Goal: Information Seeking & Learning: Learn about a topic

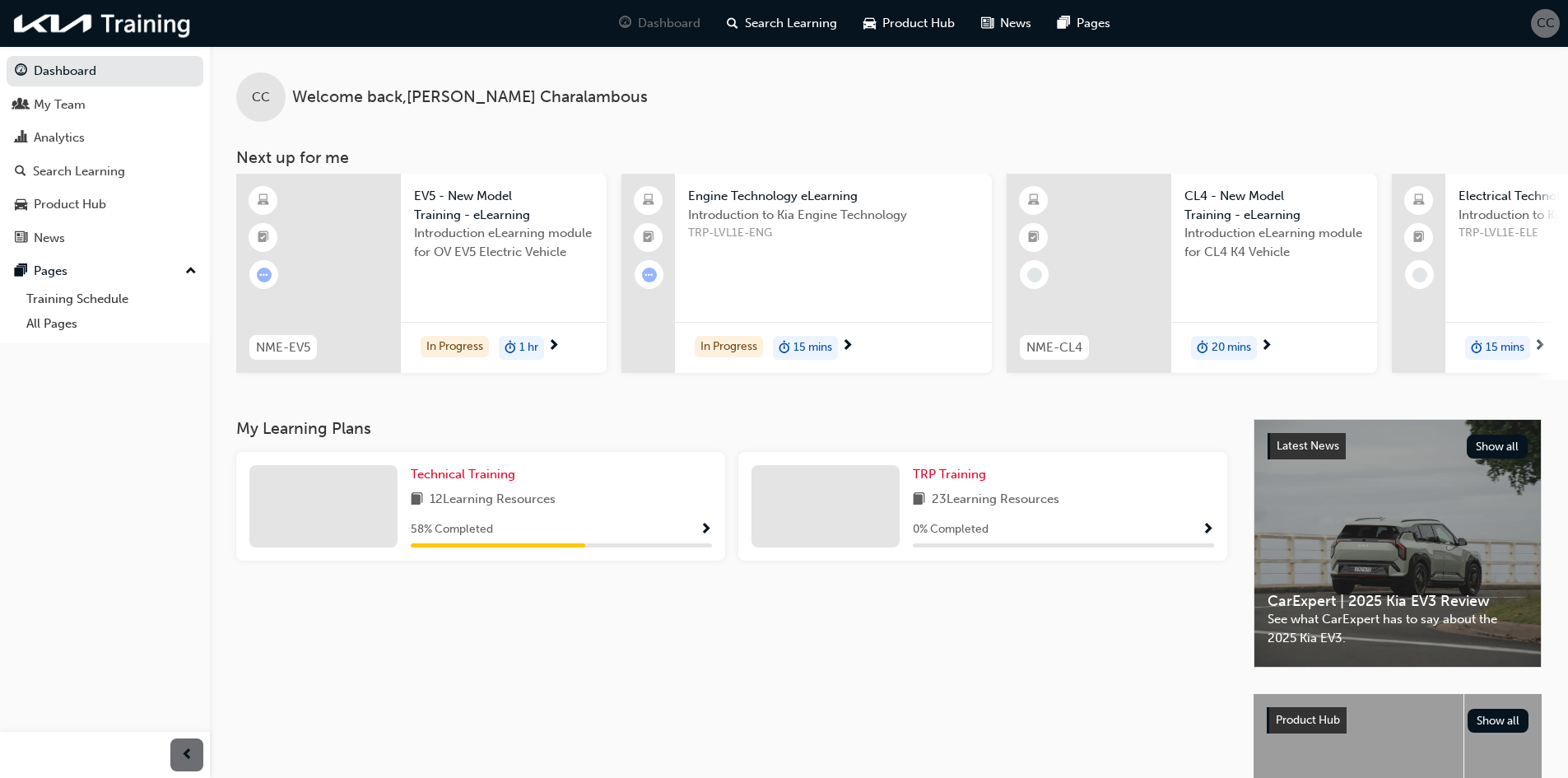
click at [659, 506] on div "12 Learning Resources" at bounding box center [561, 500] width 301 height 21
click at [703, 532] on span "Show Progress" at bounding box center [705, 530] width 12 height 15
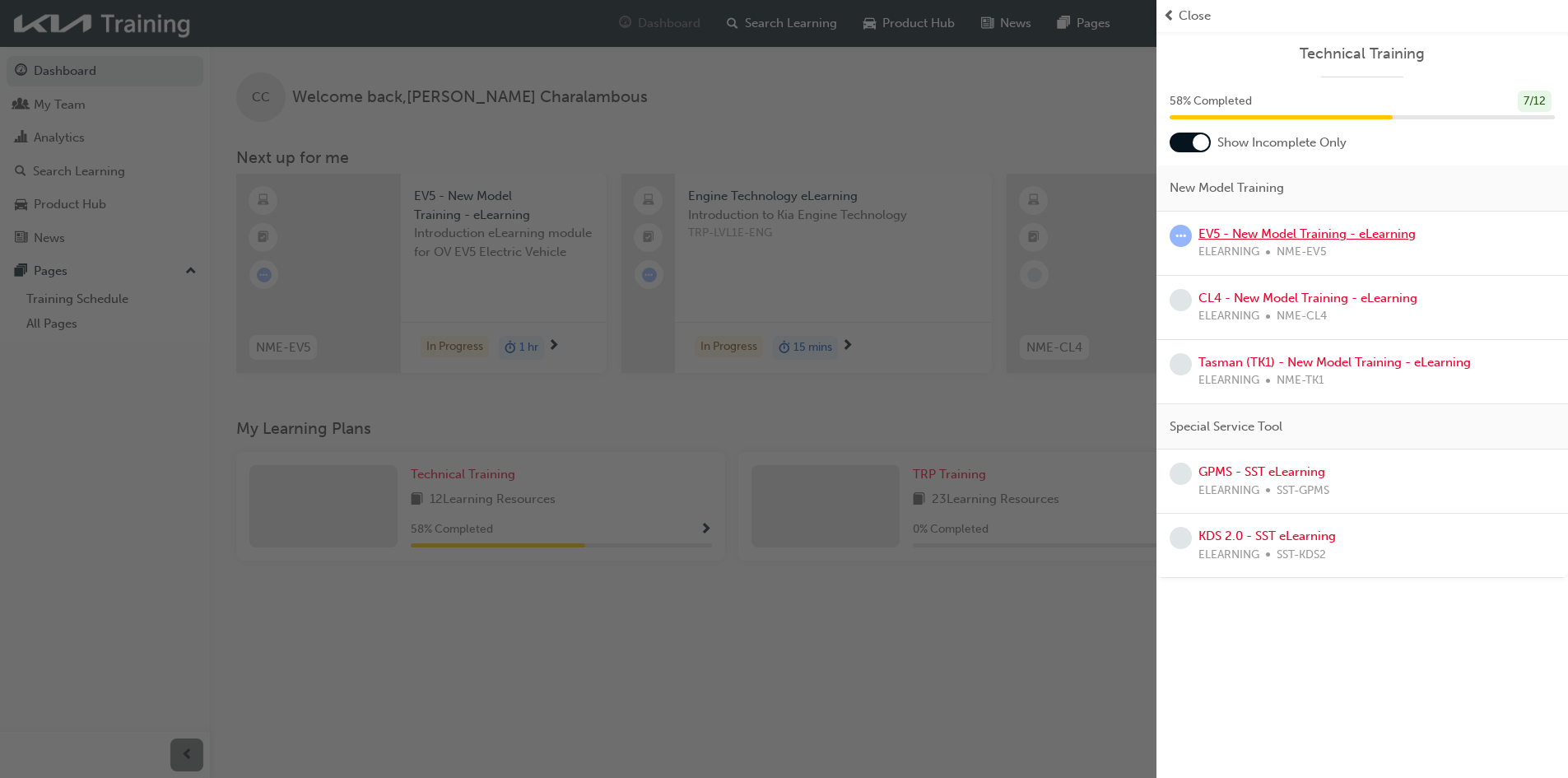
click at [1302, 232] on link "EV5 - New Model Training - eLearning" at bounding box center [1306, 234] width 218 height 15
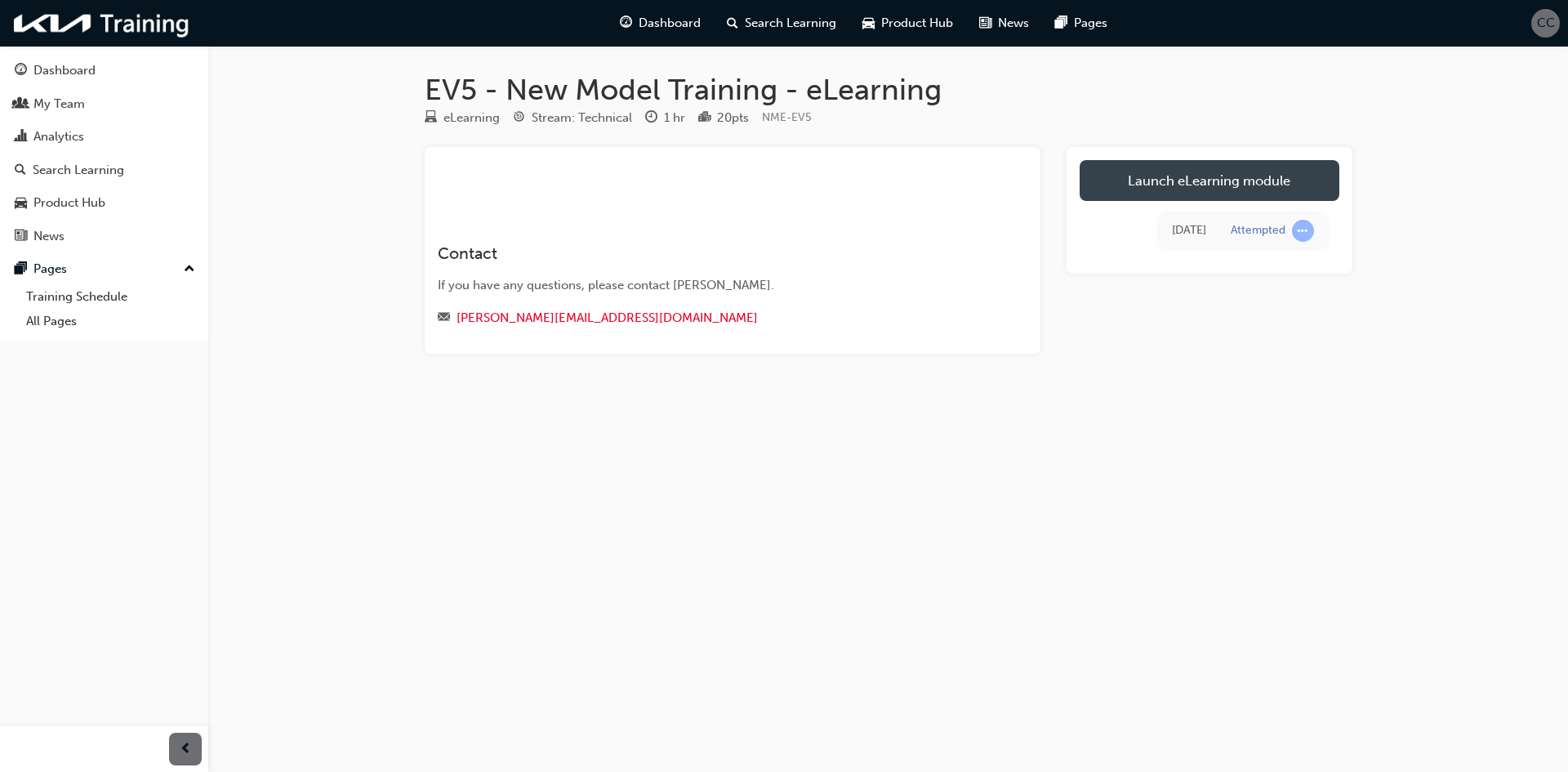
click at [1189, 175] on link "Launch eLearning module" at bounding box center [1209, 180] width 260 height 41
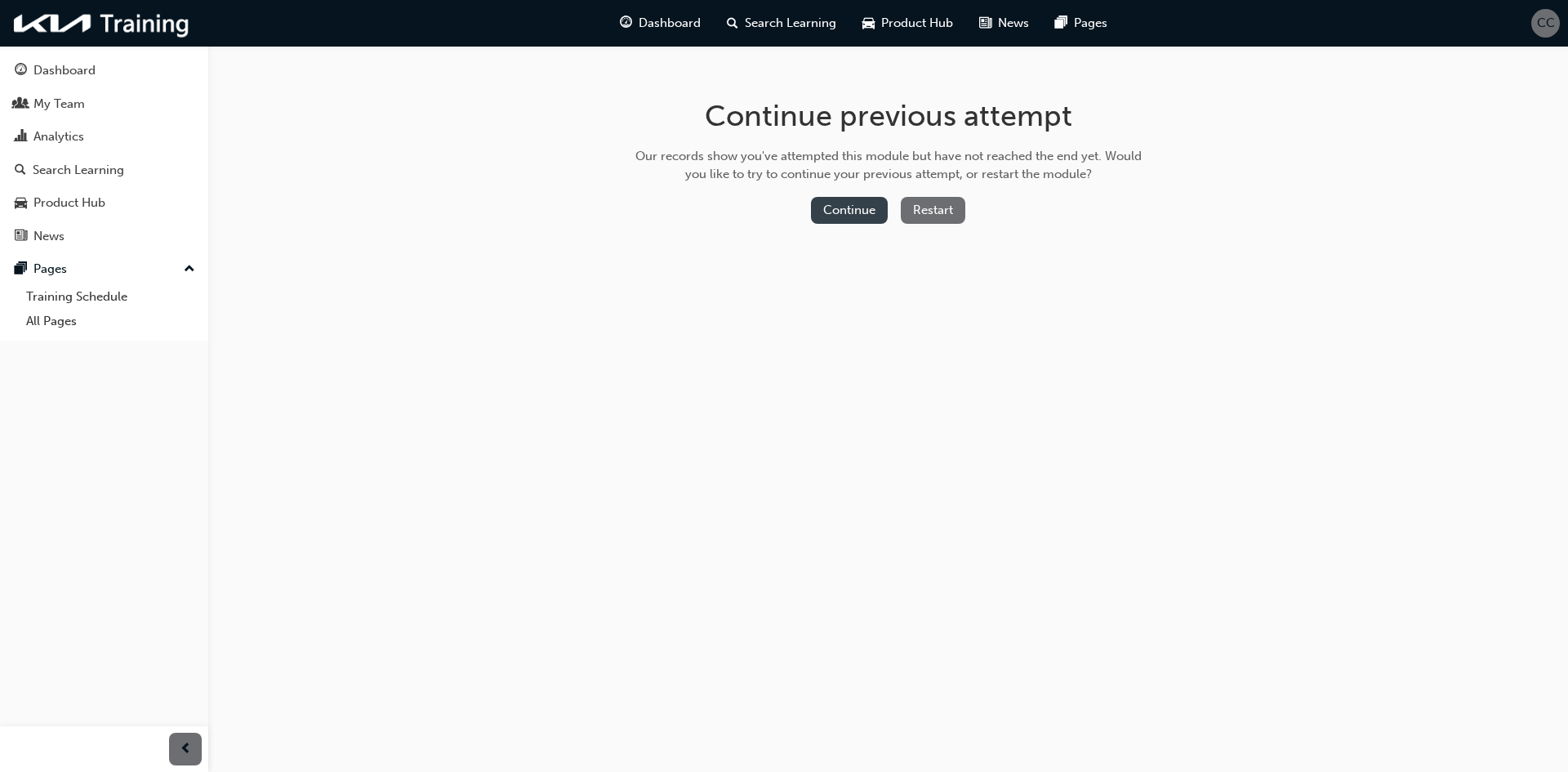
click at [833, 207] on button "Continue" at bounding box center [849, 210] width 77 height 27
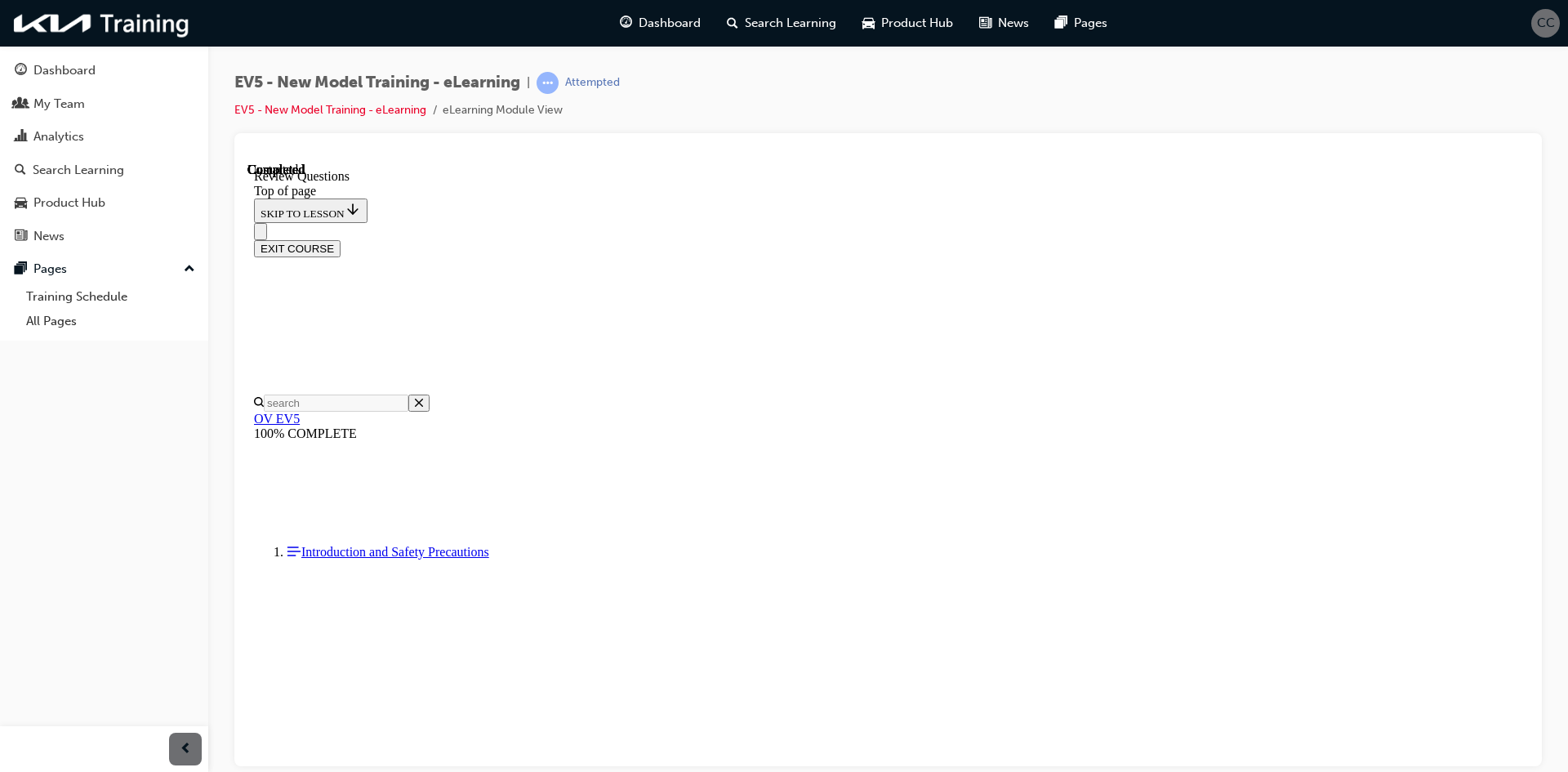
scroll to position [51, 0]
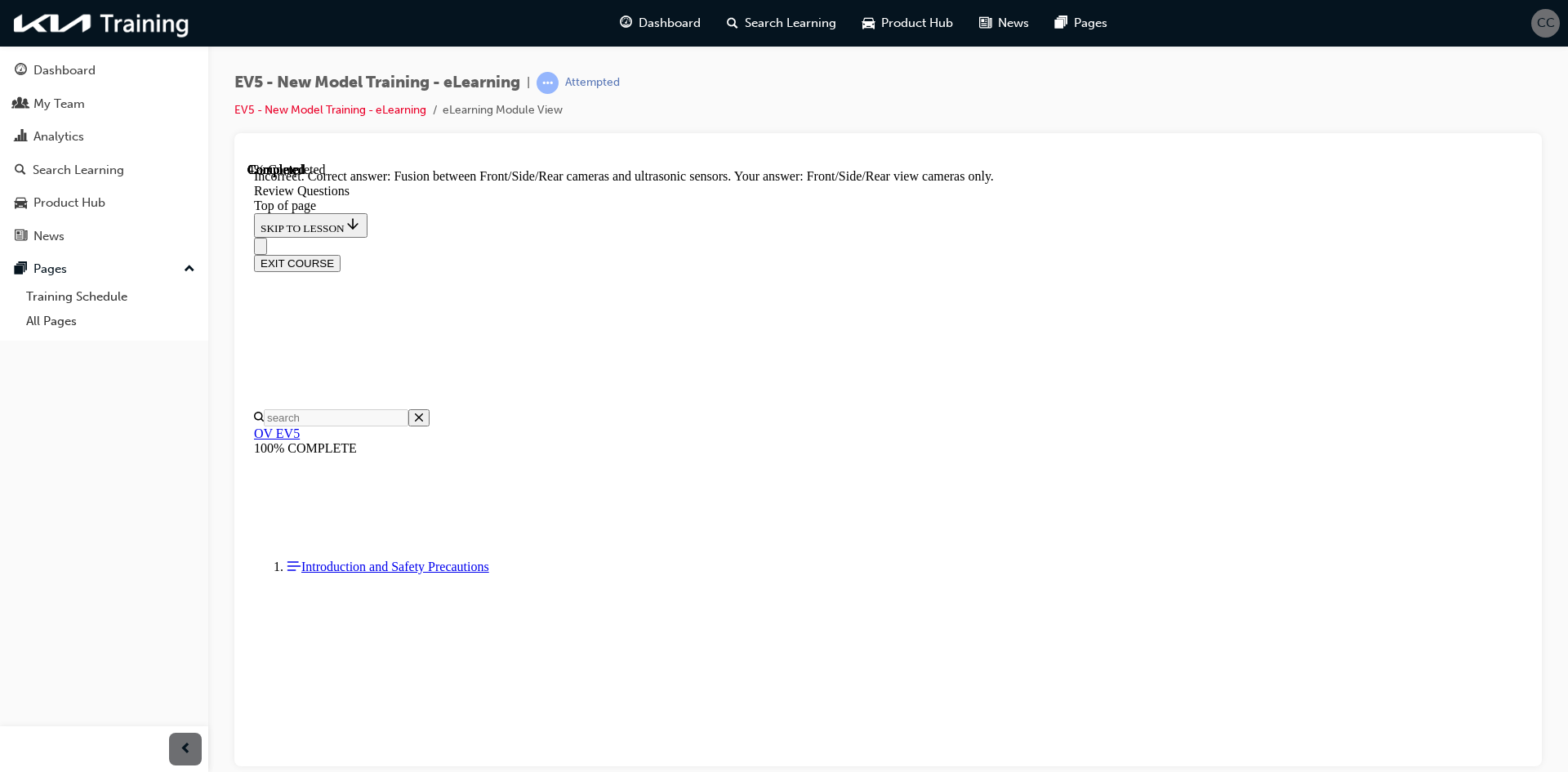
scroll to position [473, 0]
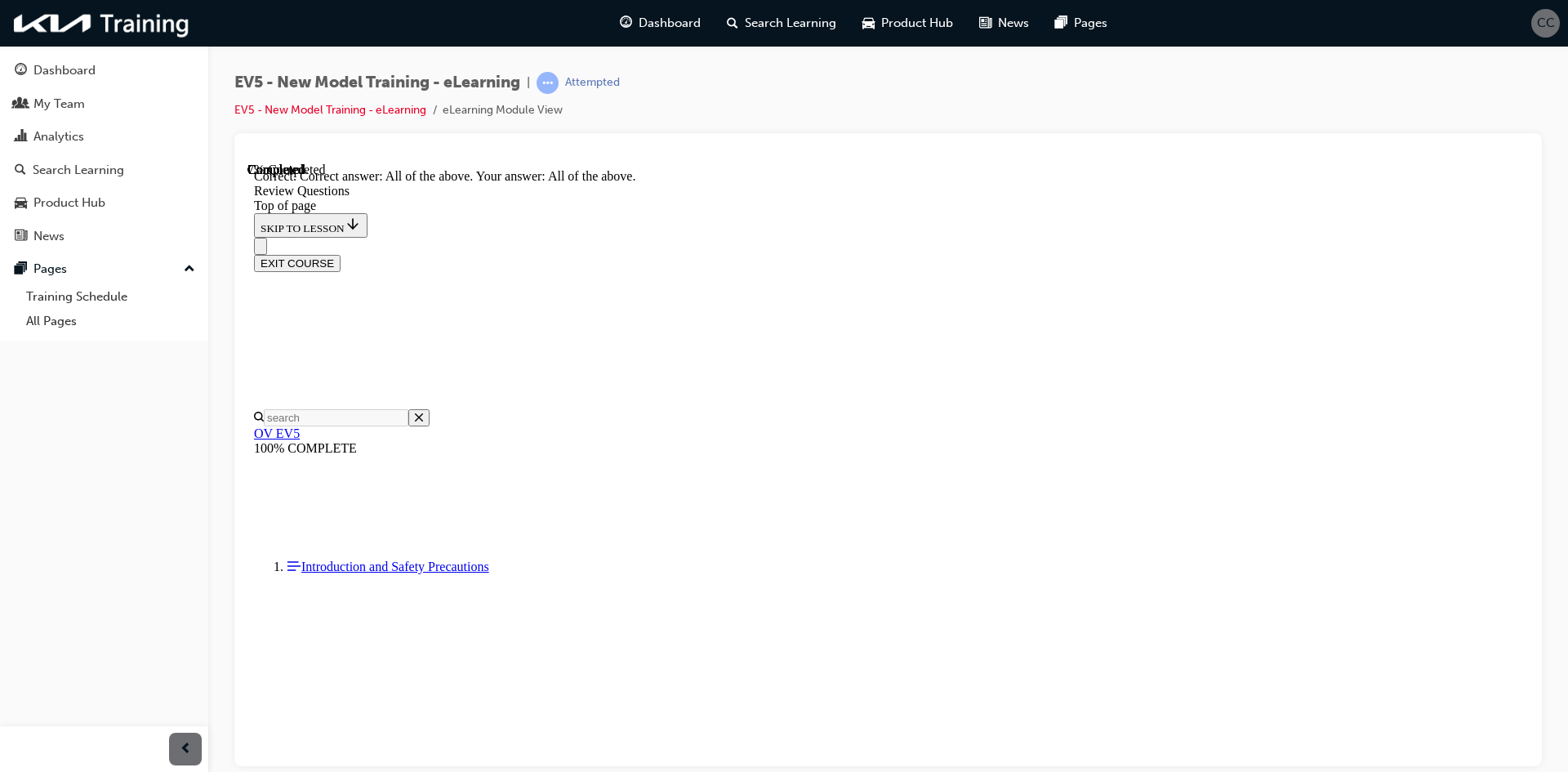
scroll to position [610, 0]
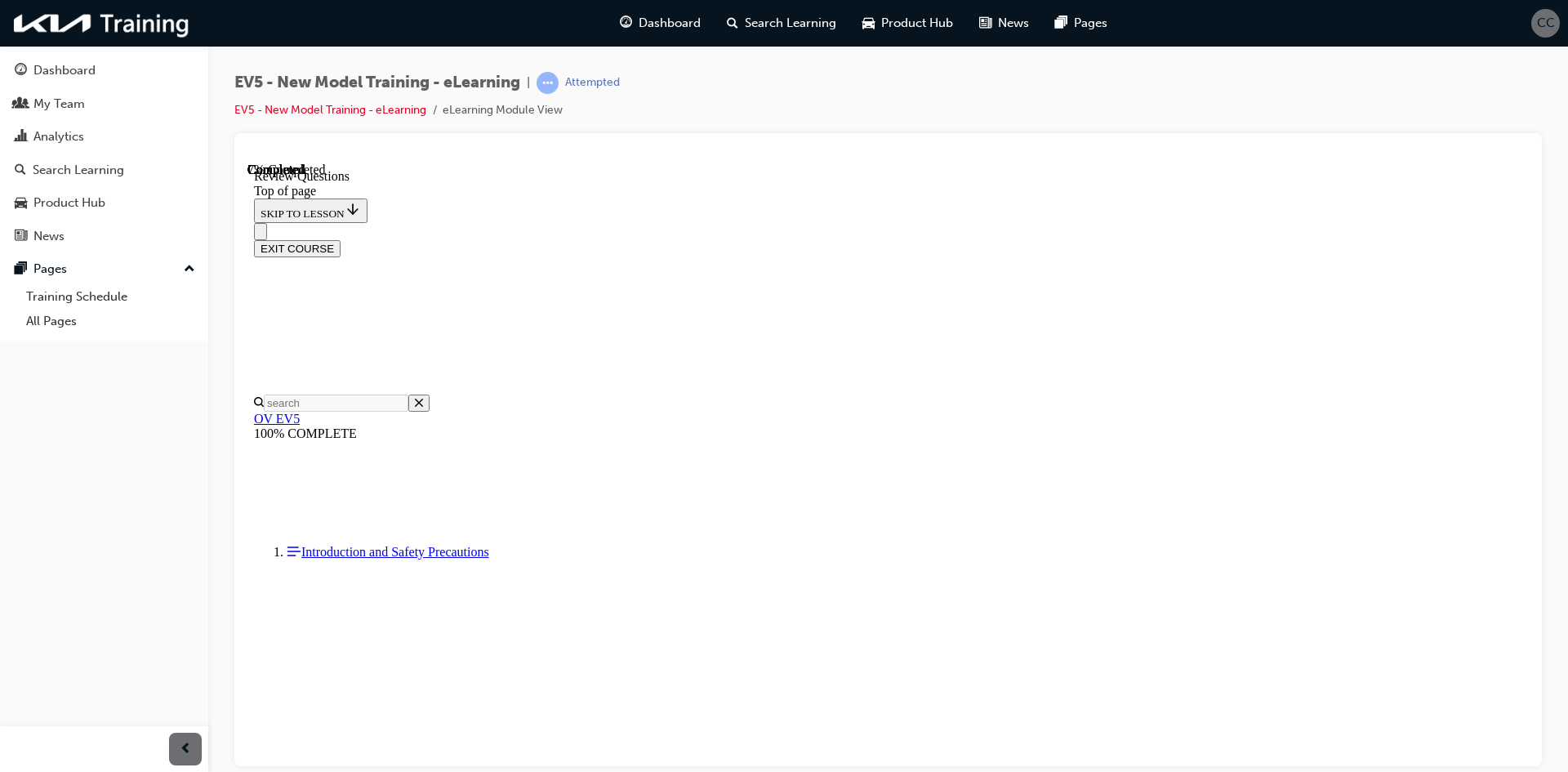
scroll to position [164, 0]
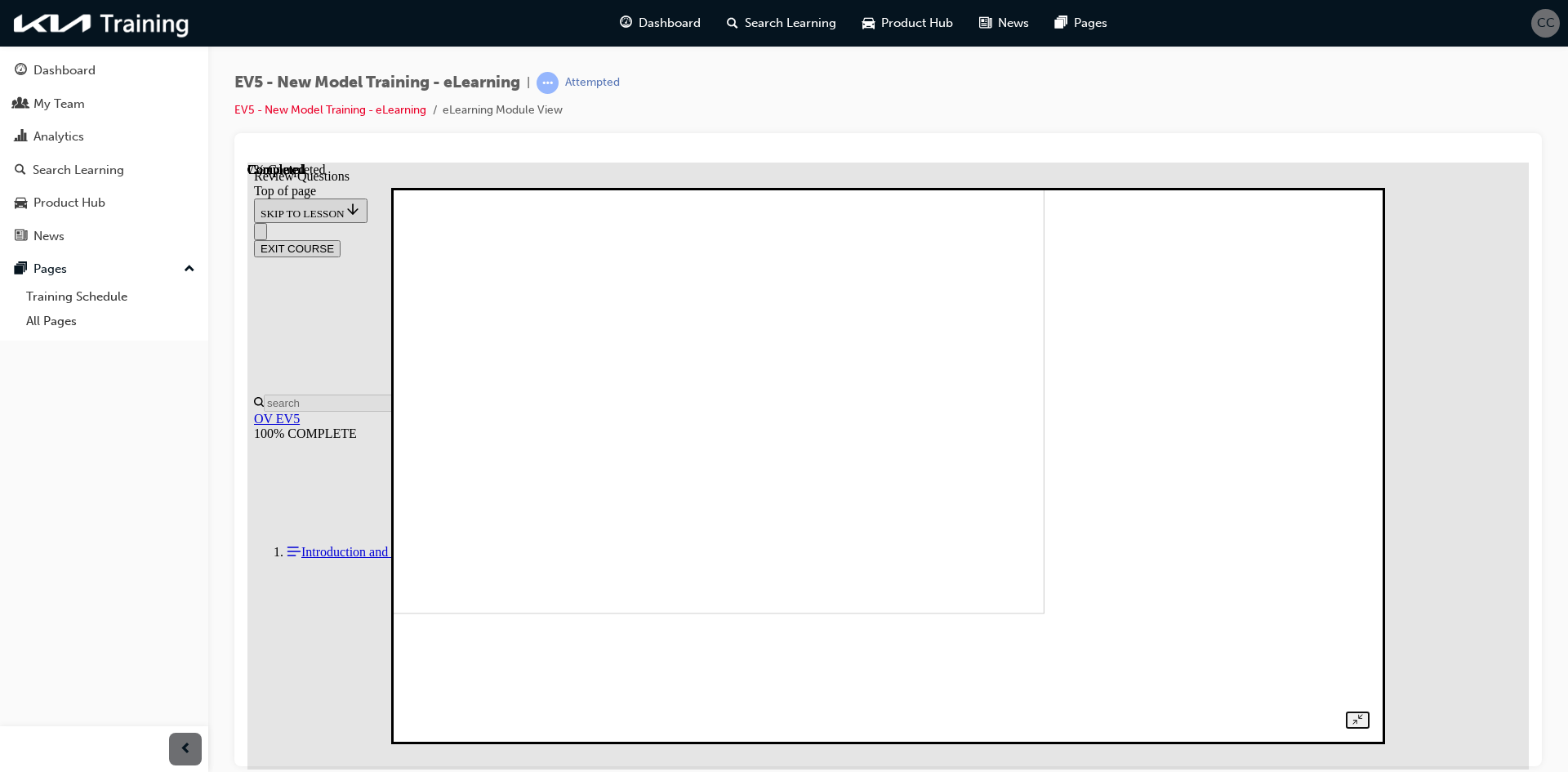
click at [897, 493] on img at bounding box center [575, 353] width 939 height 521
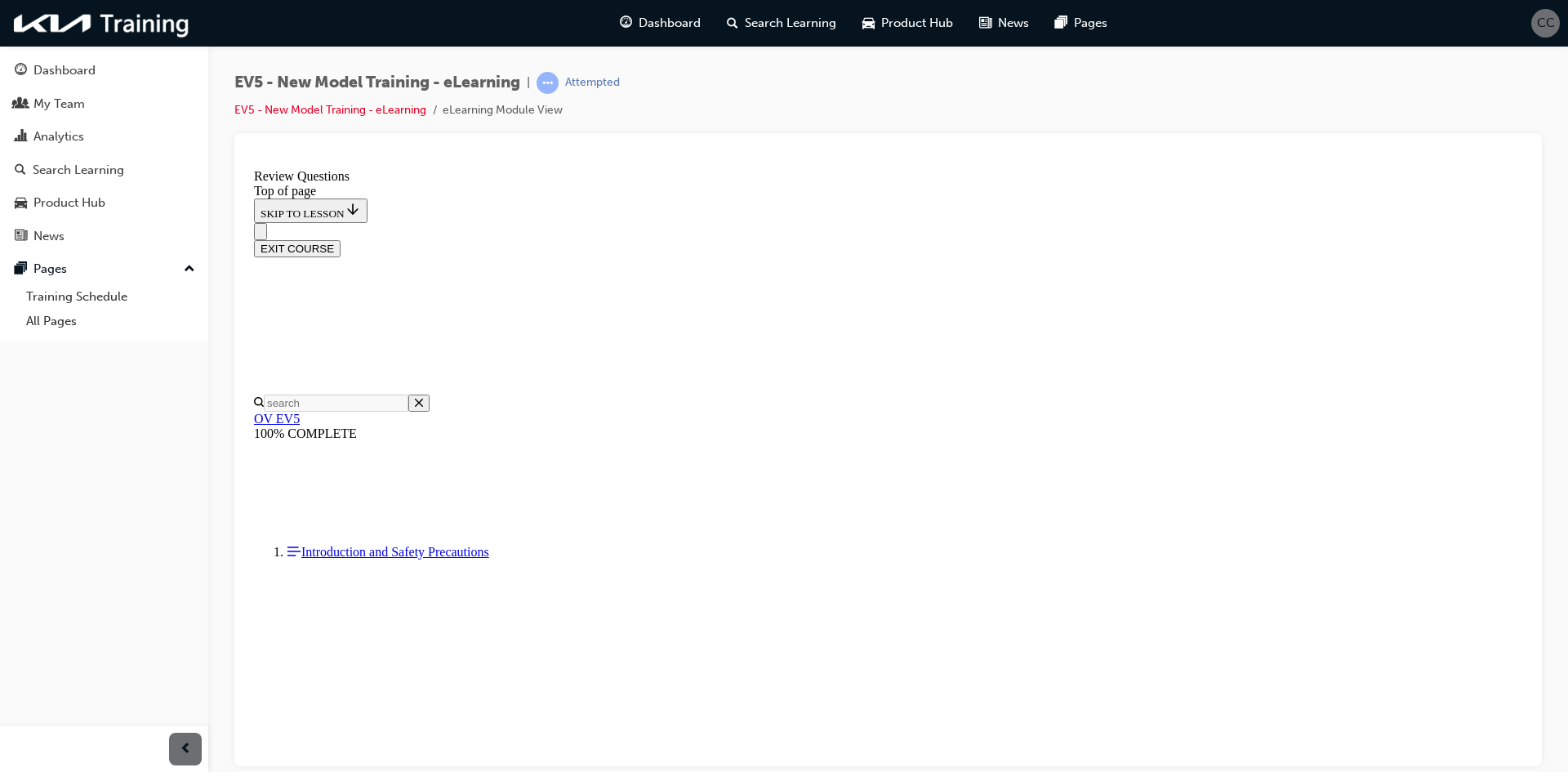
scroll to position [490, 0]
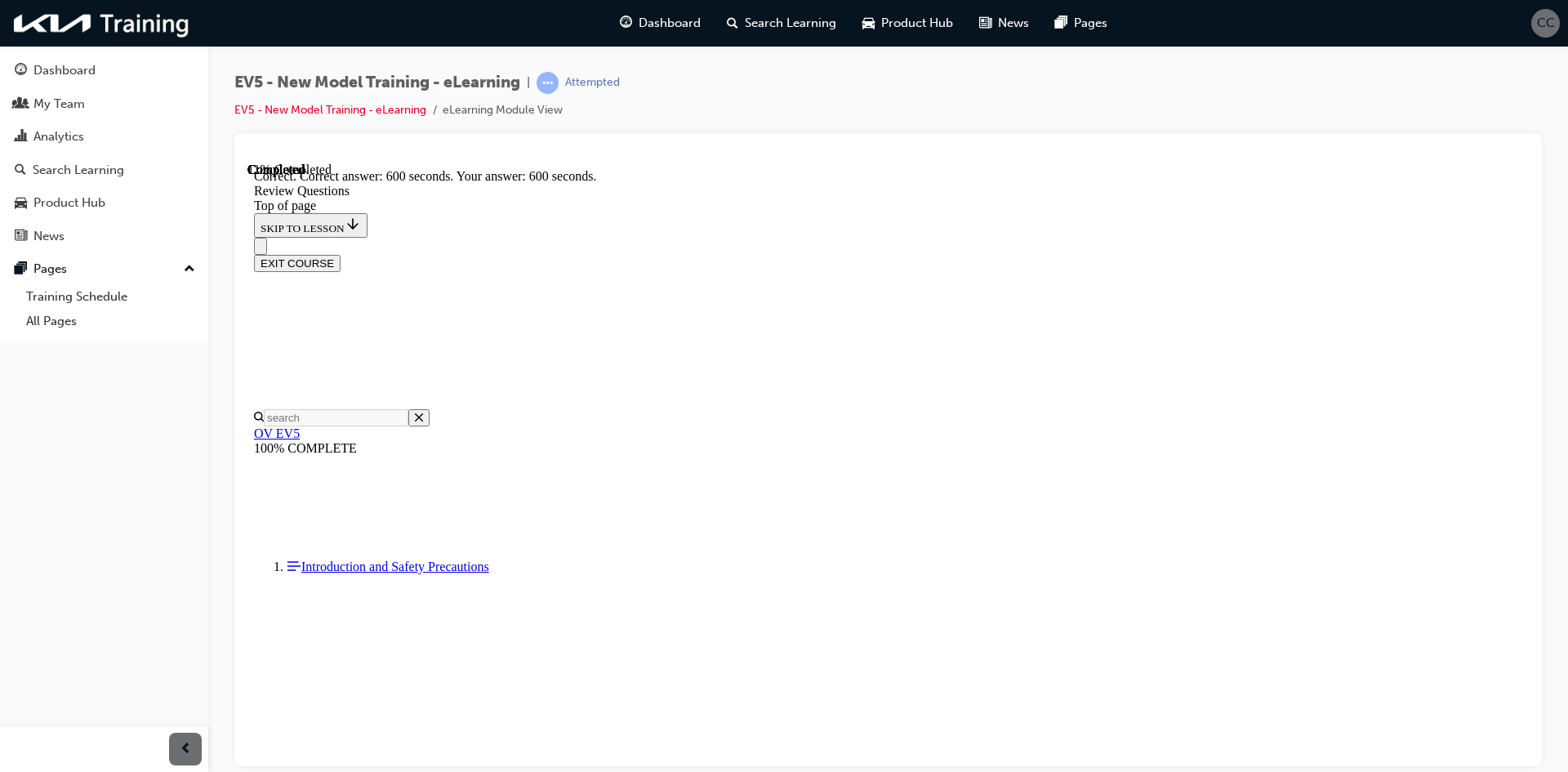
scroll to position [585, 0]
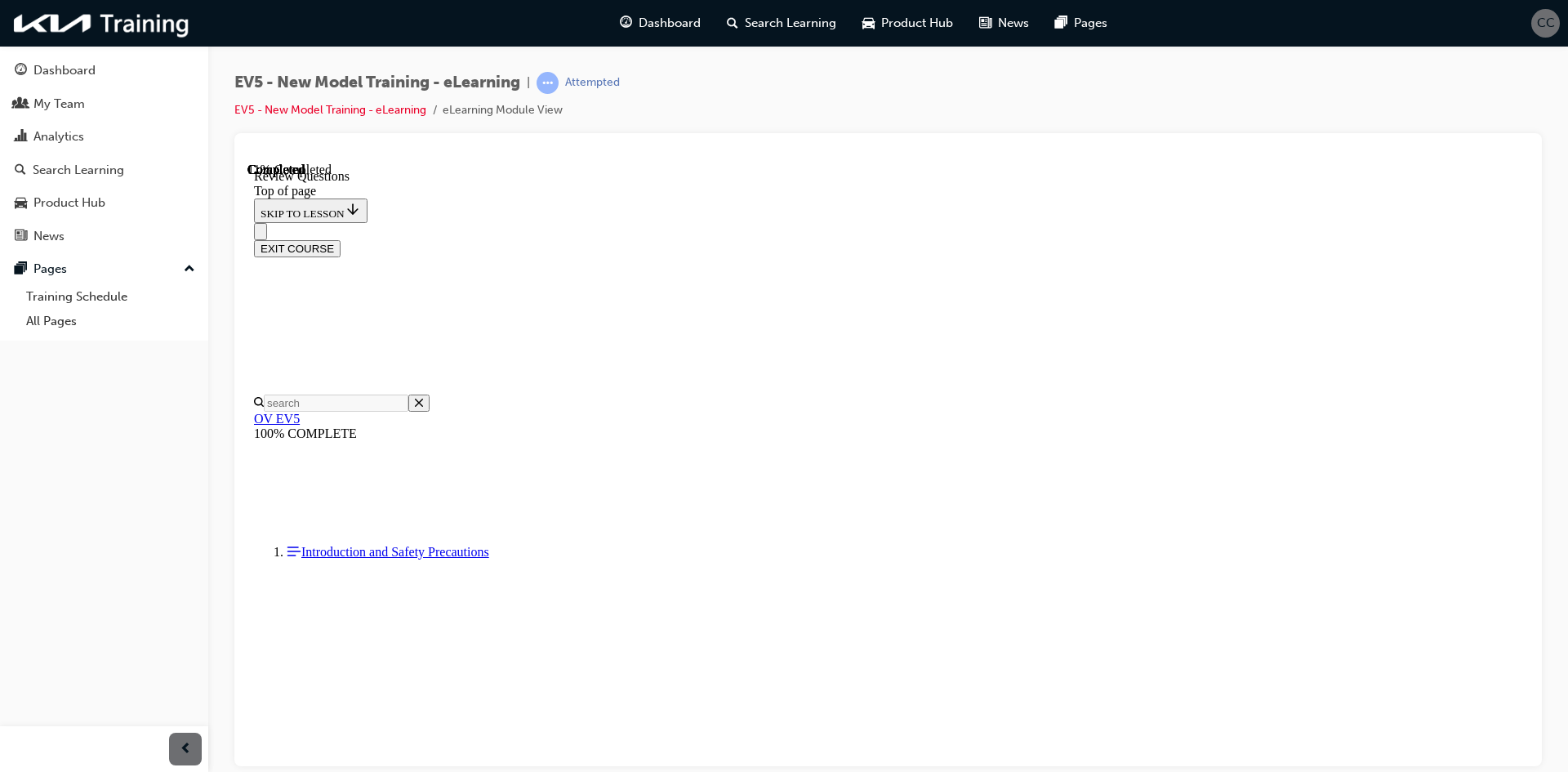
scroll to position [81, 0]
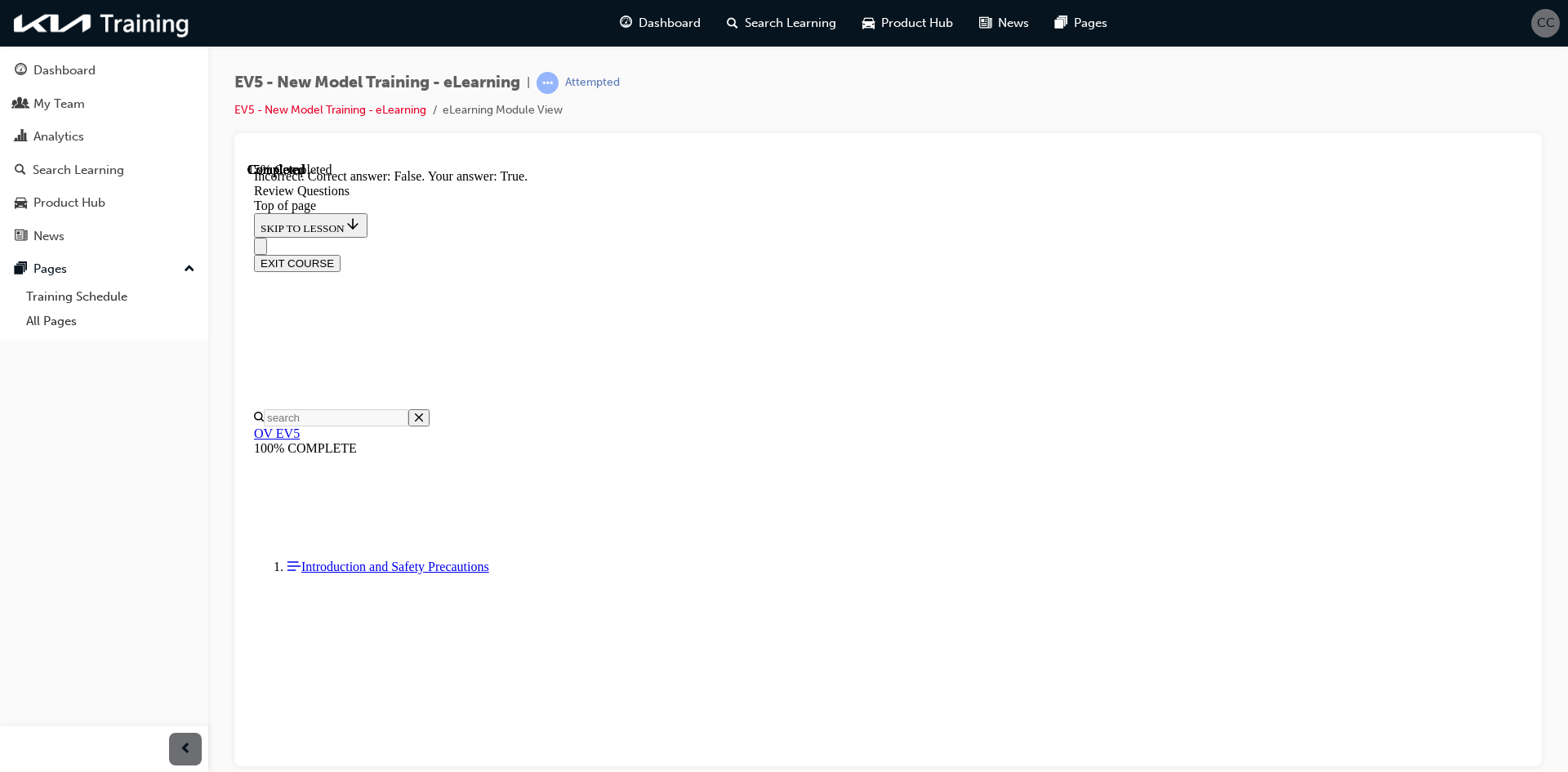
scroll to position [465, 0]
drag, startPoint x: 1000, startPoint y: 574, endPoint x: 983, endPoint y: 586, distance: 20.8
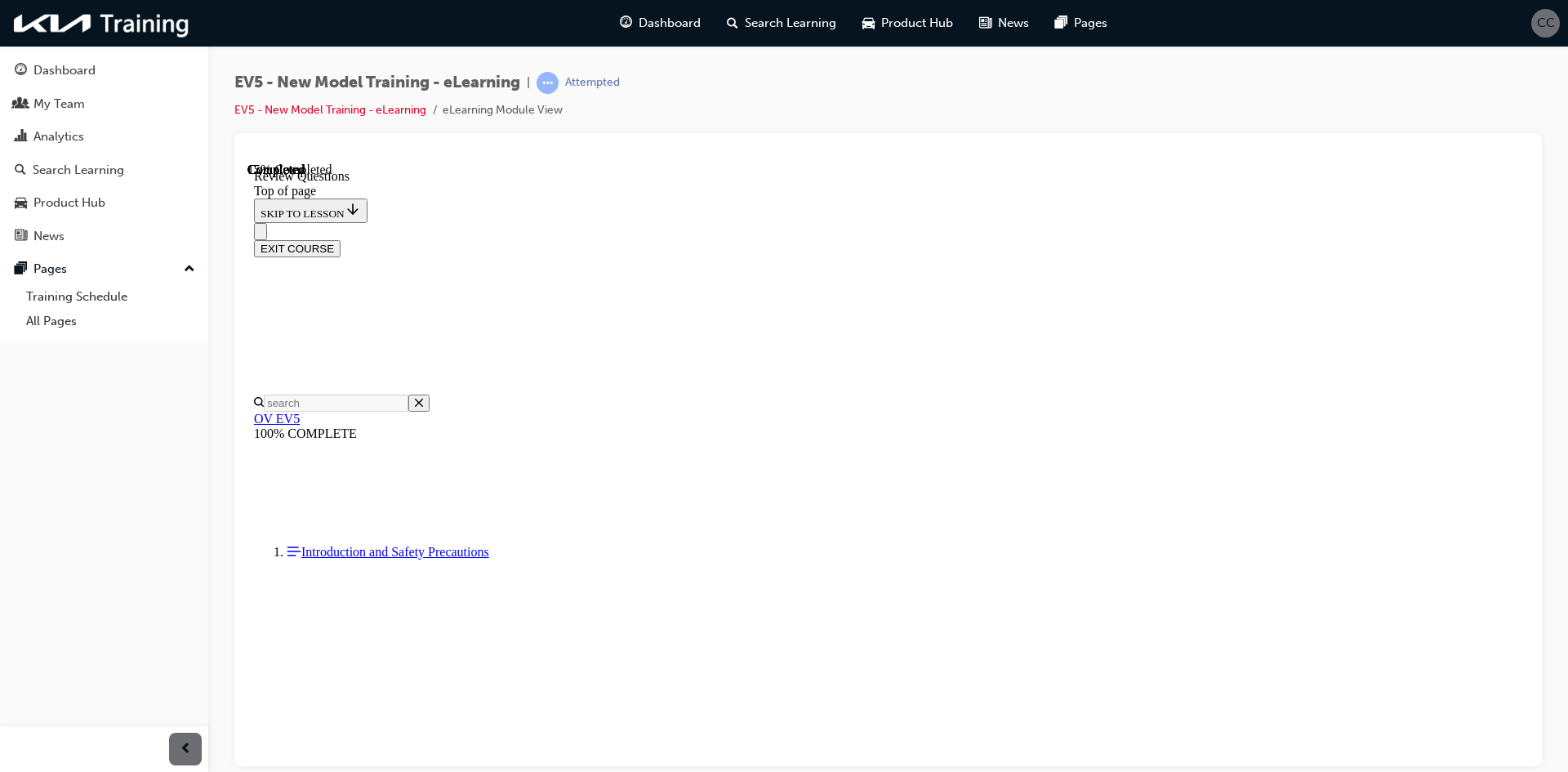
scroll to position [327, 0]
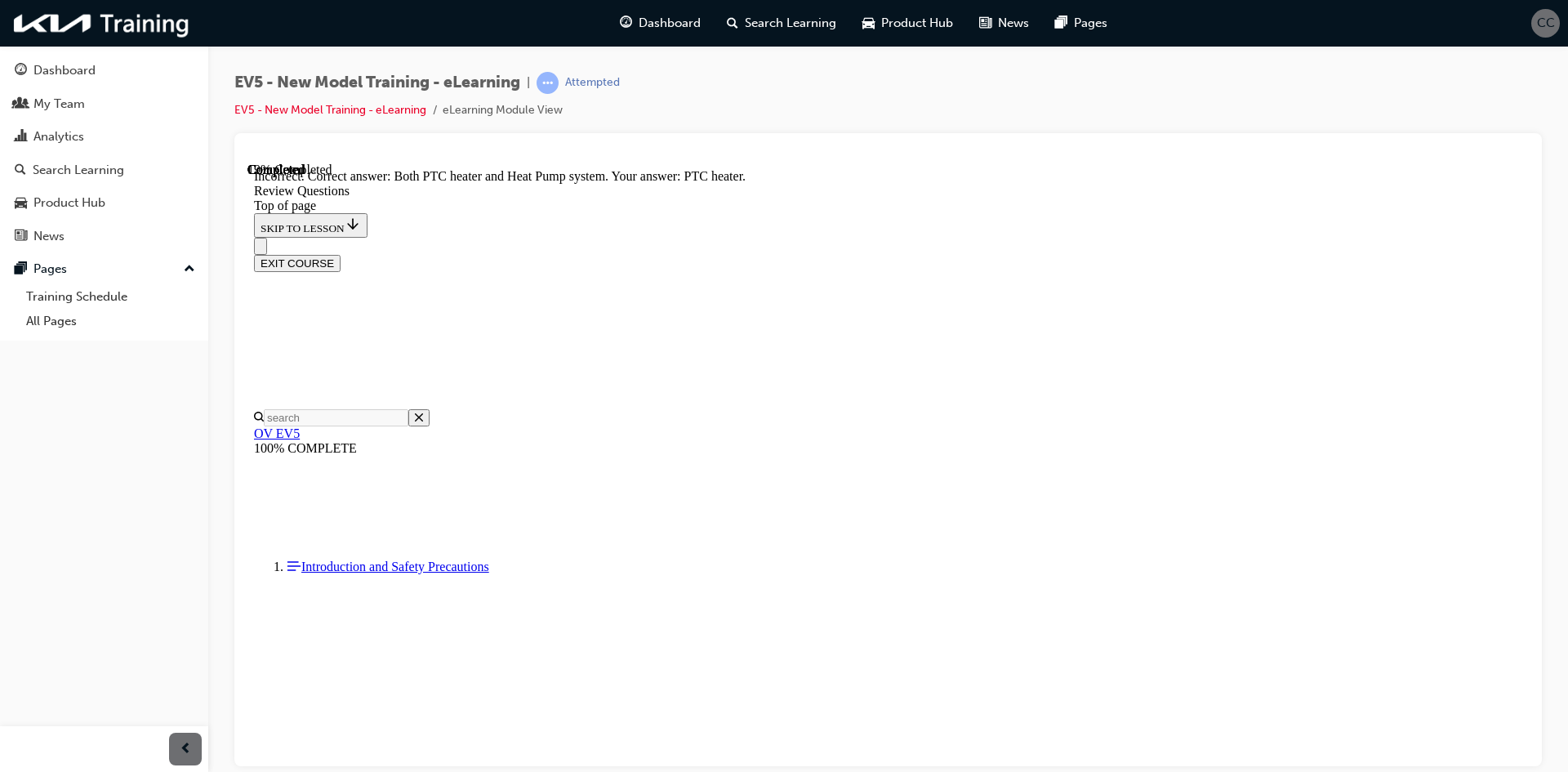
scroll to position [590, 0]
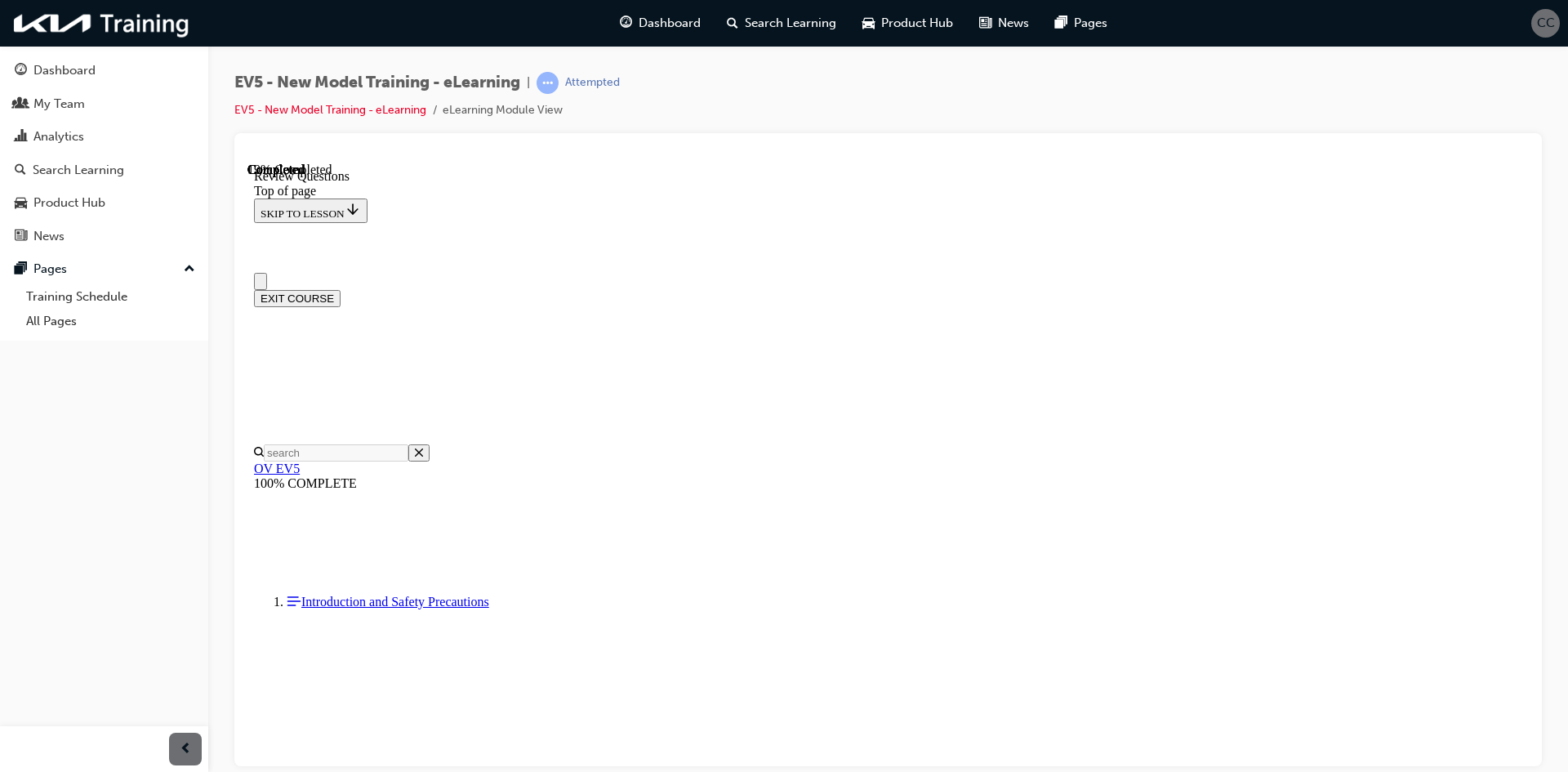
scroll to position [0, 0]
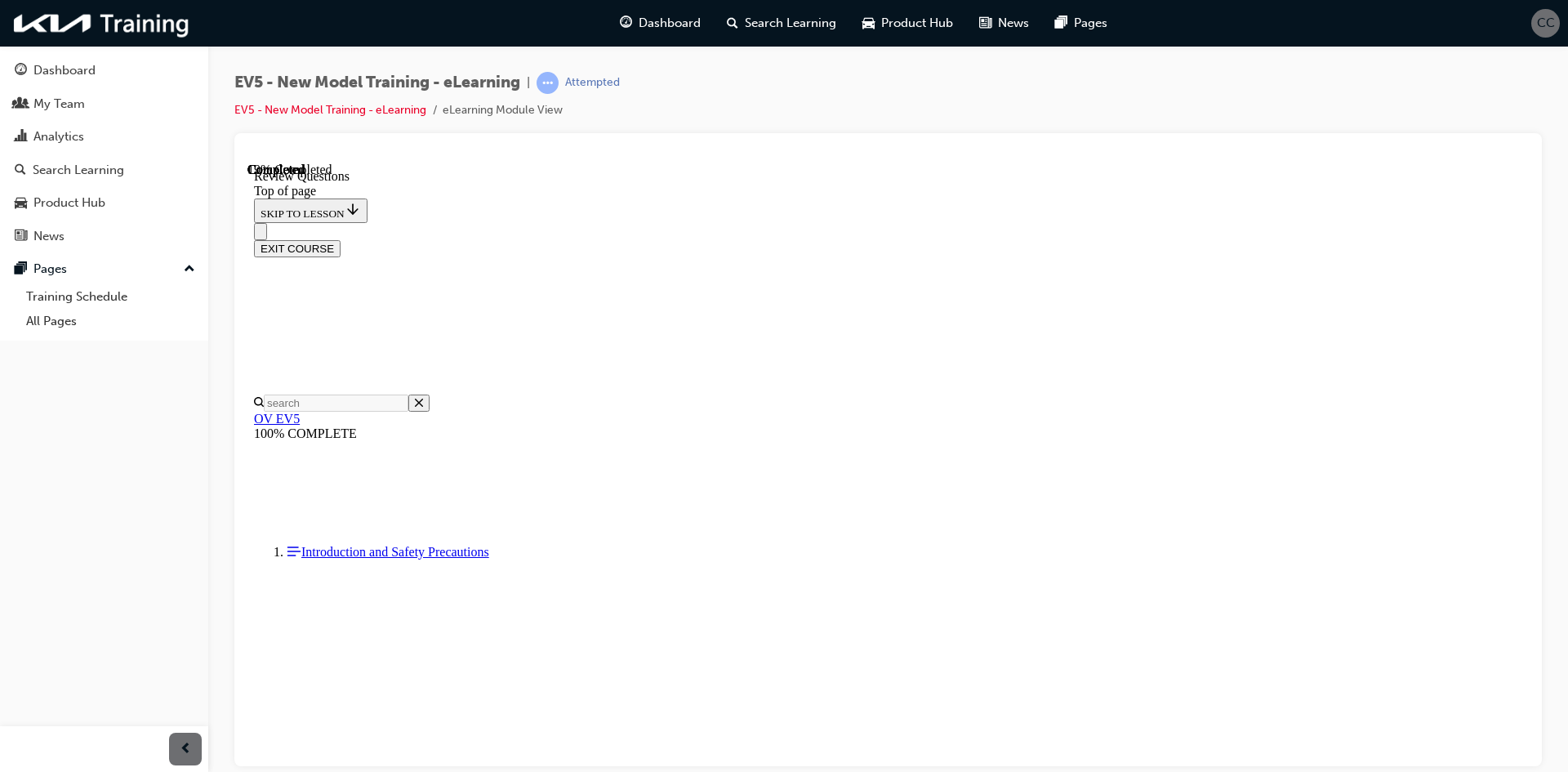
scroll to position [245, 0]
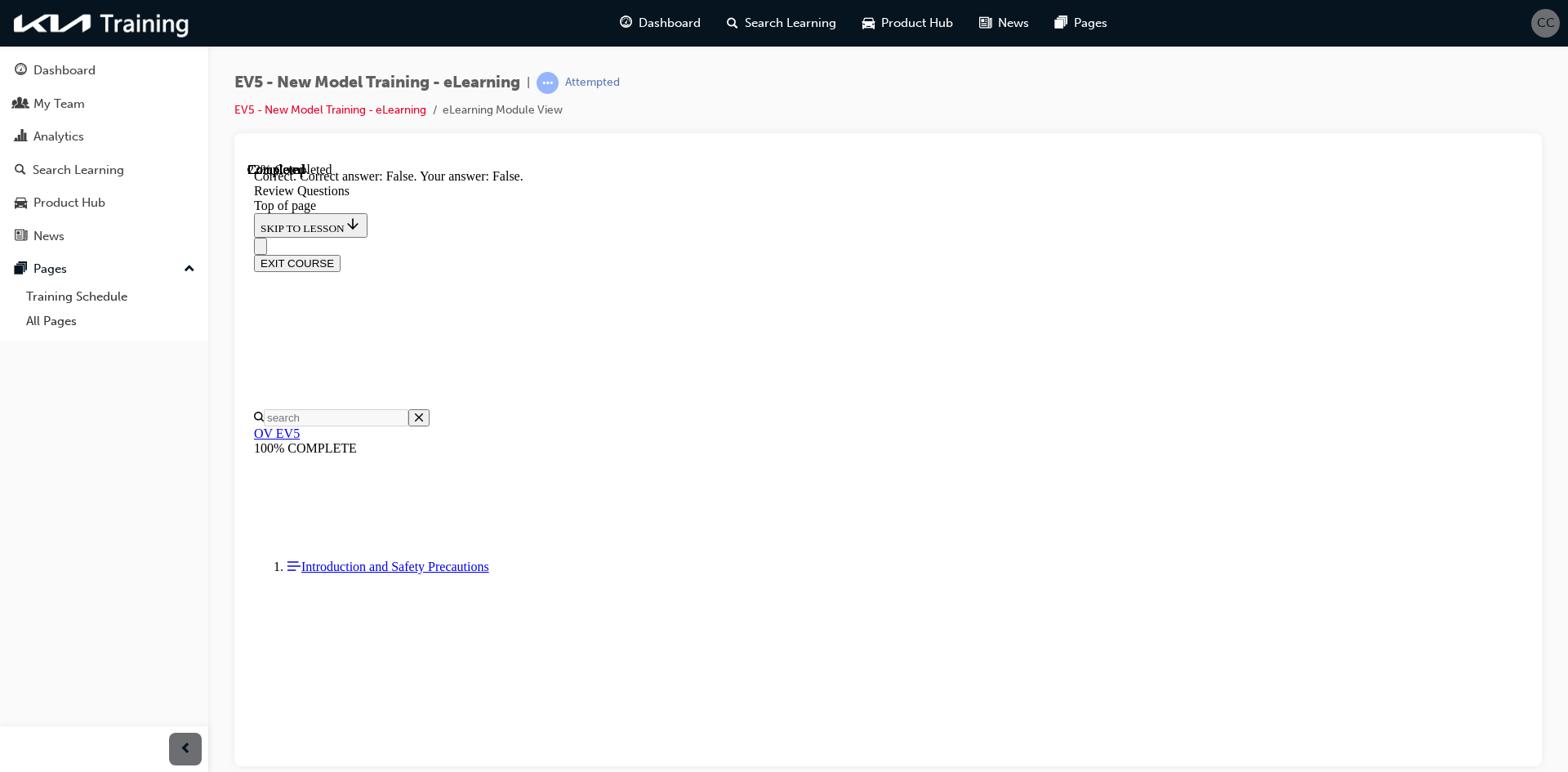
scroll to position [356, 0]
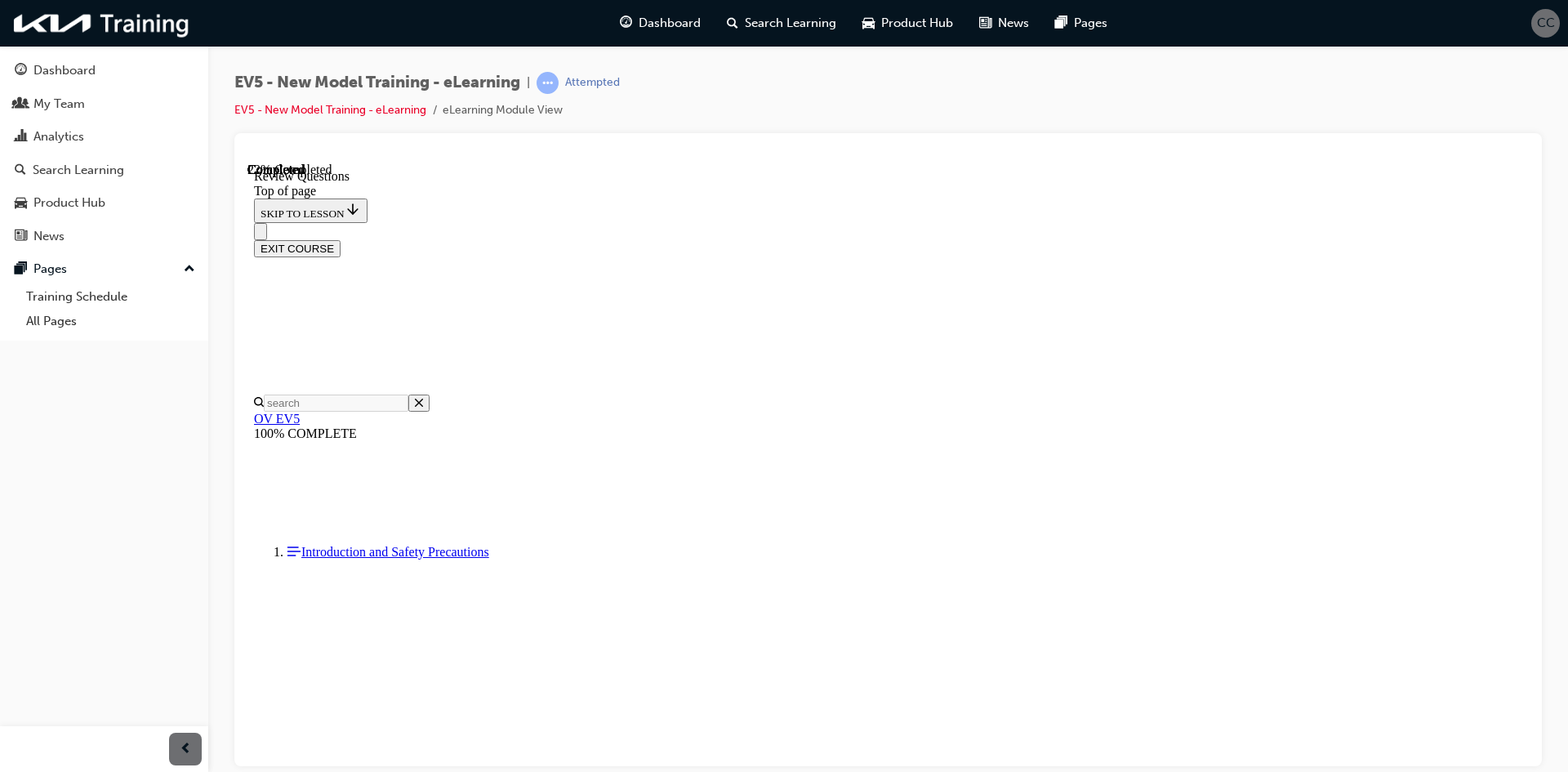
scroll to position [408, 0]
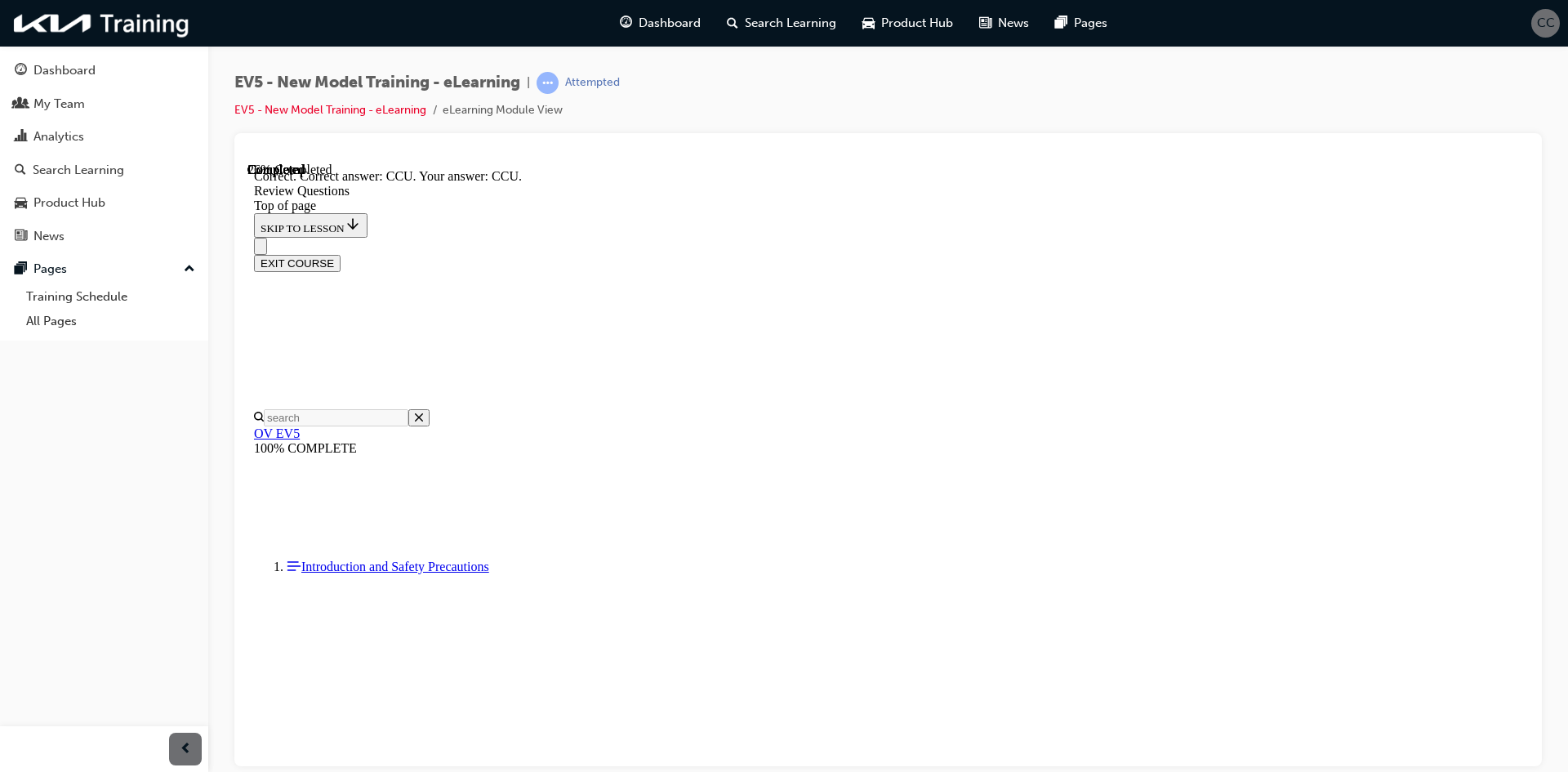
scroll to position [610, 0]
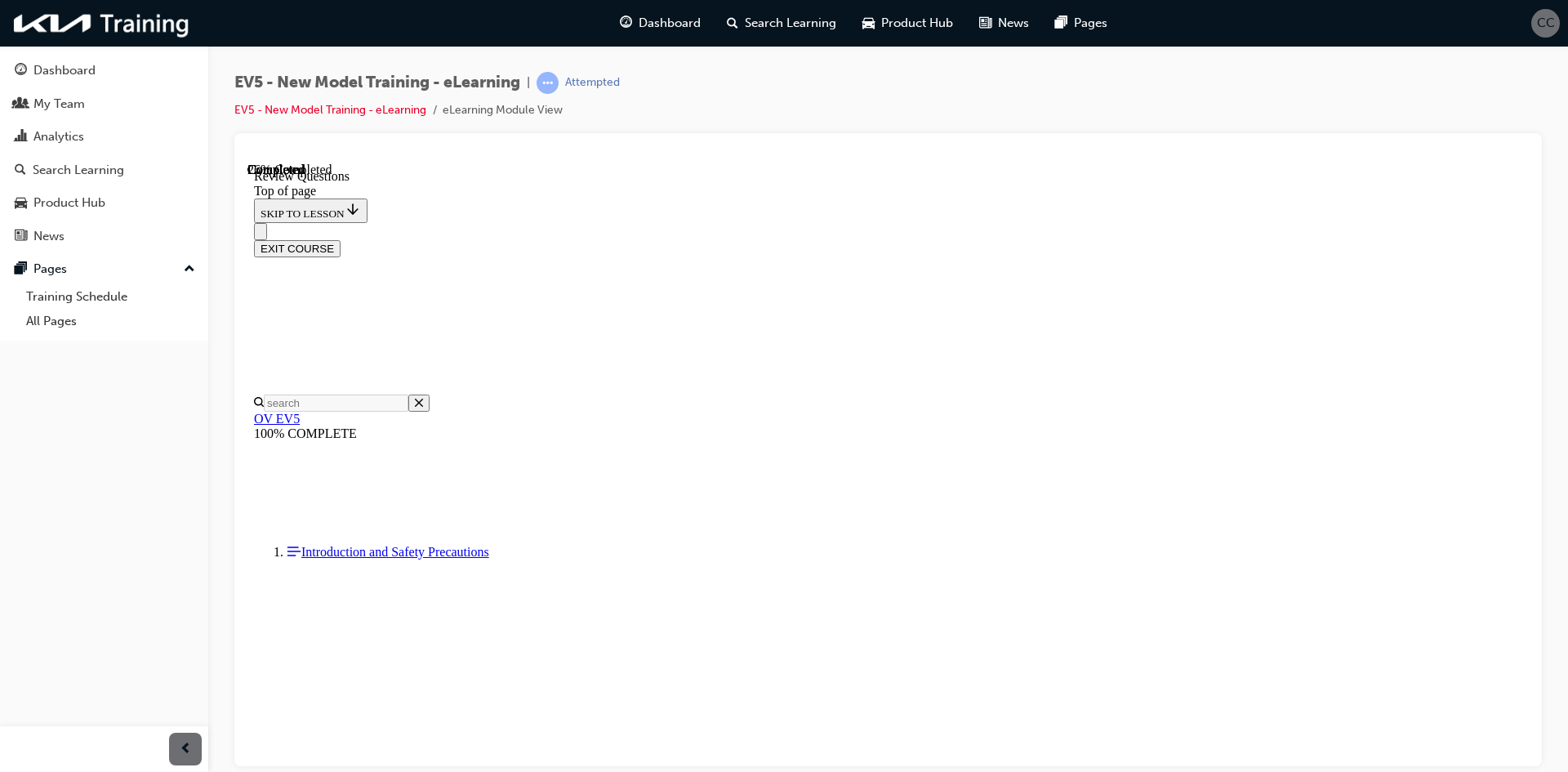
scroll to position [572, 0]
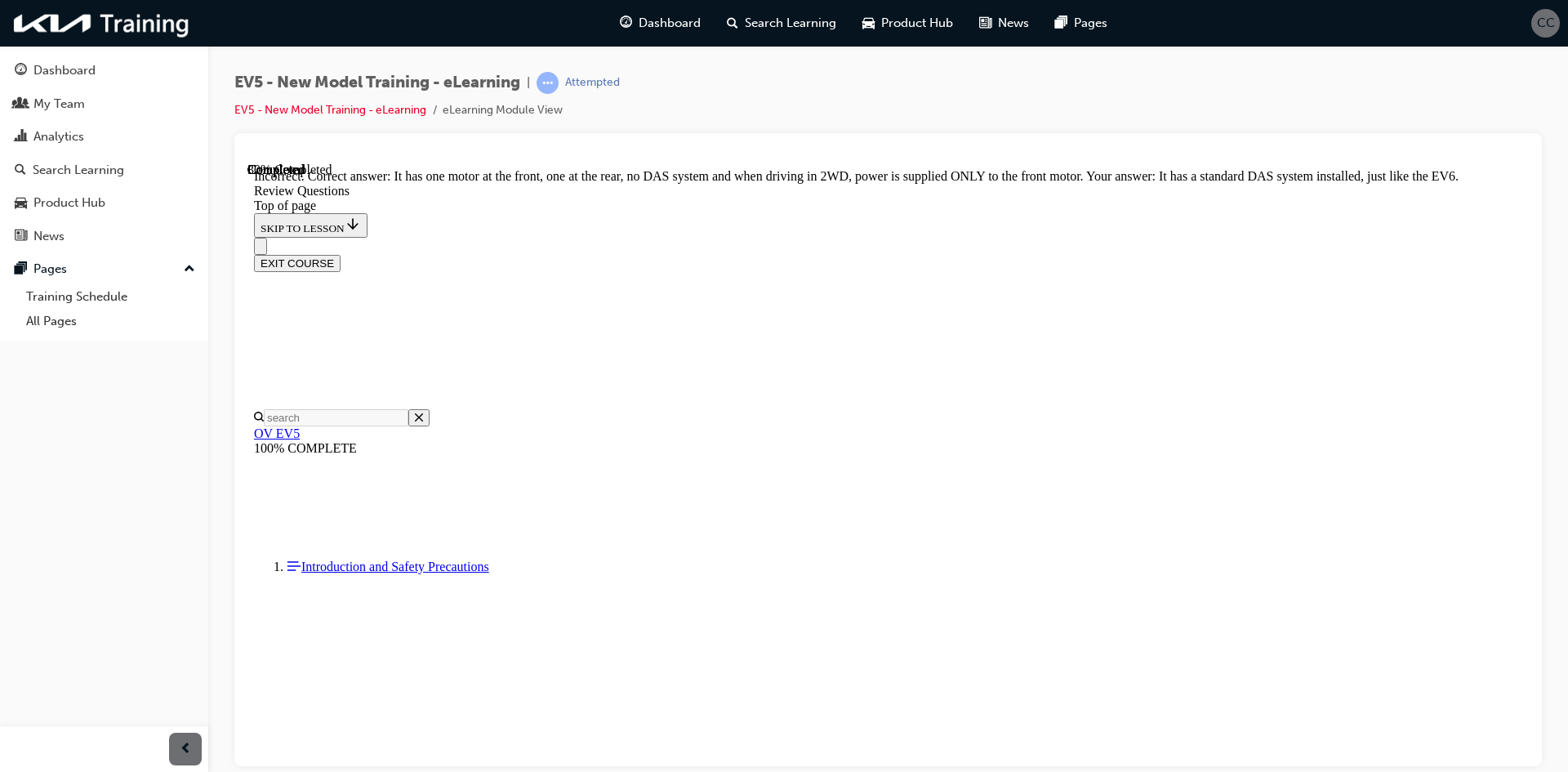
scroll to position [643, 0]
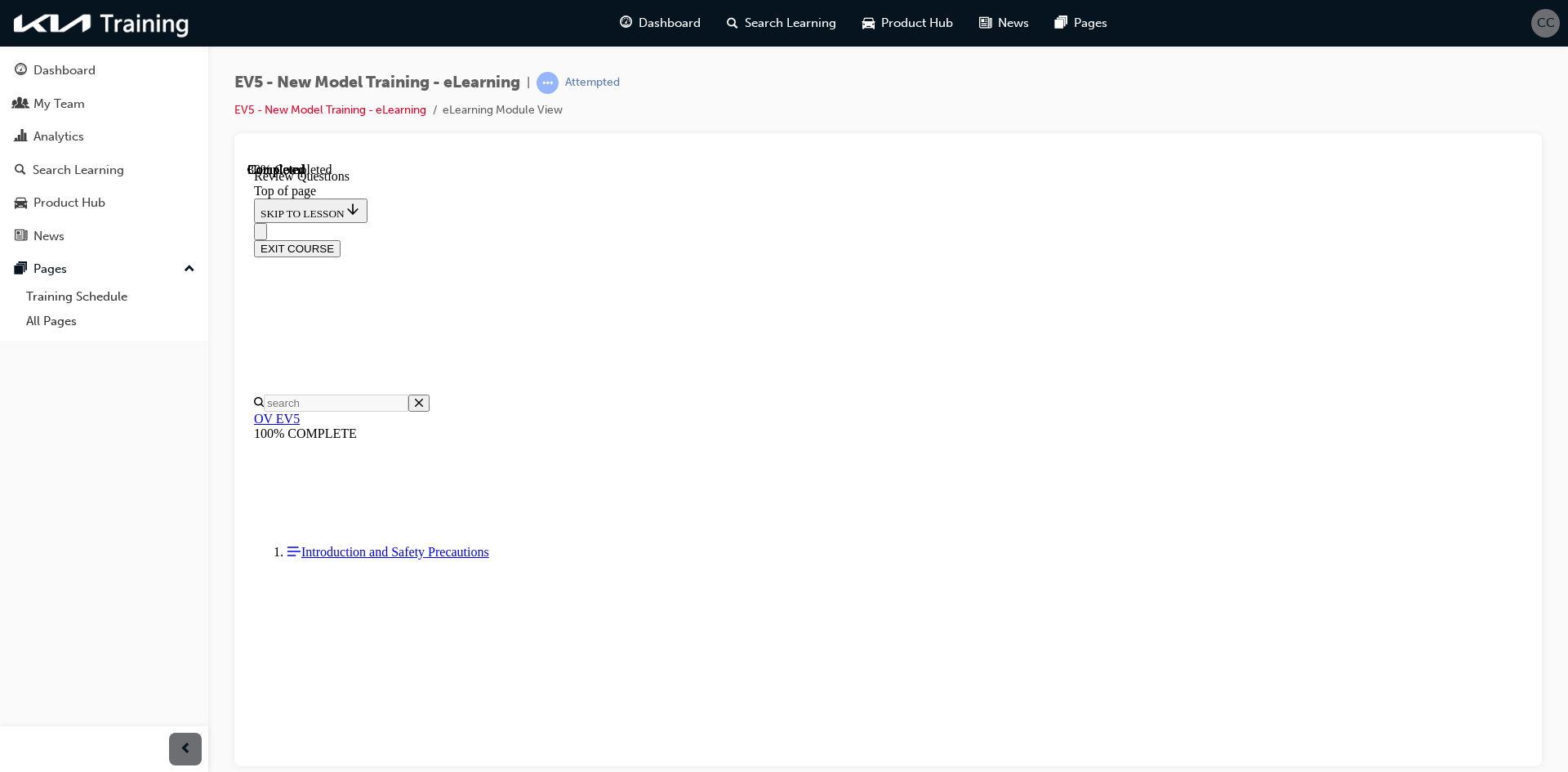
scroll to position [490, 0]
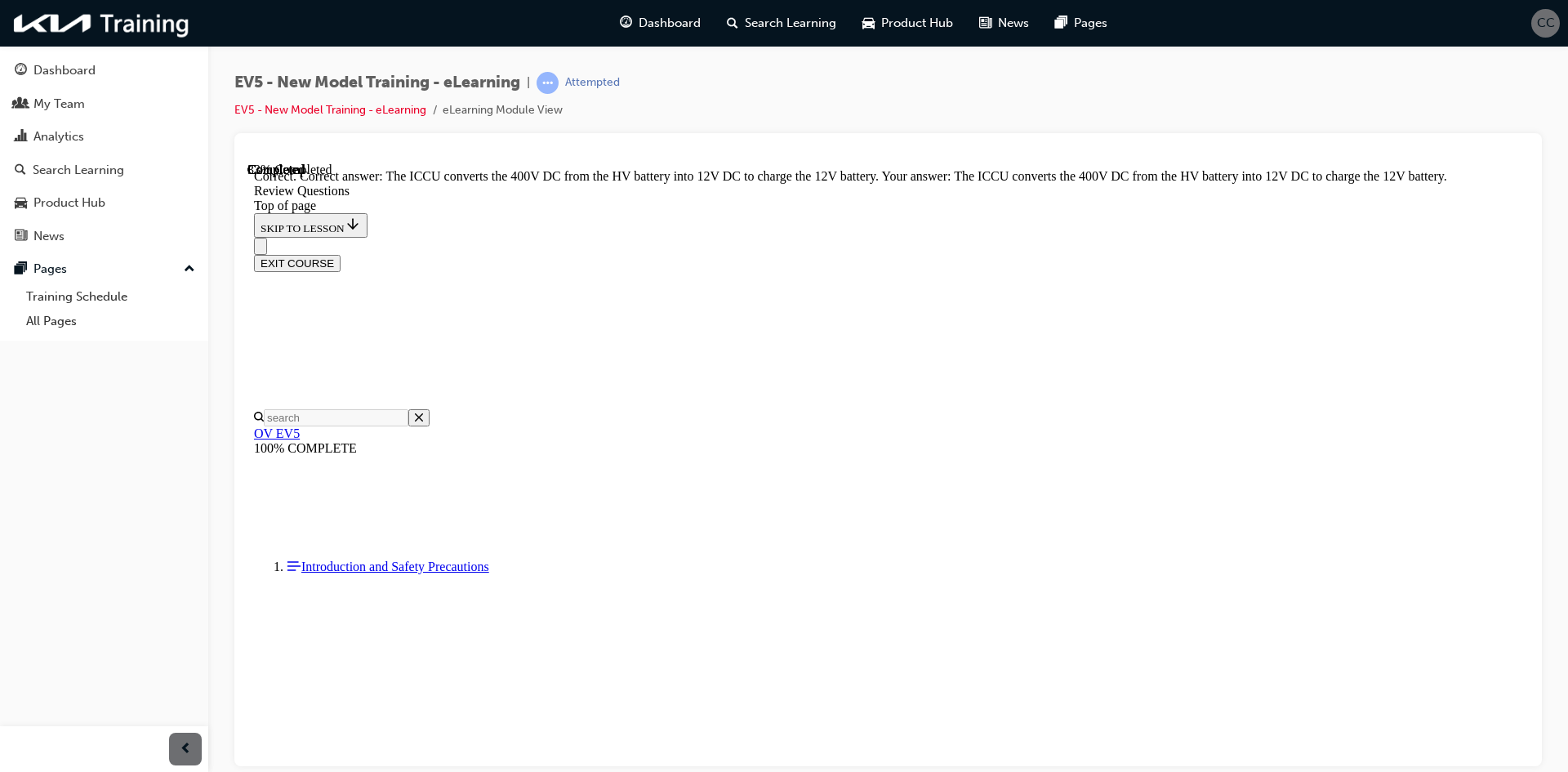
scroll to position [622, 0]
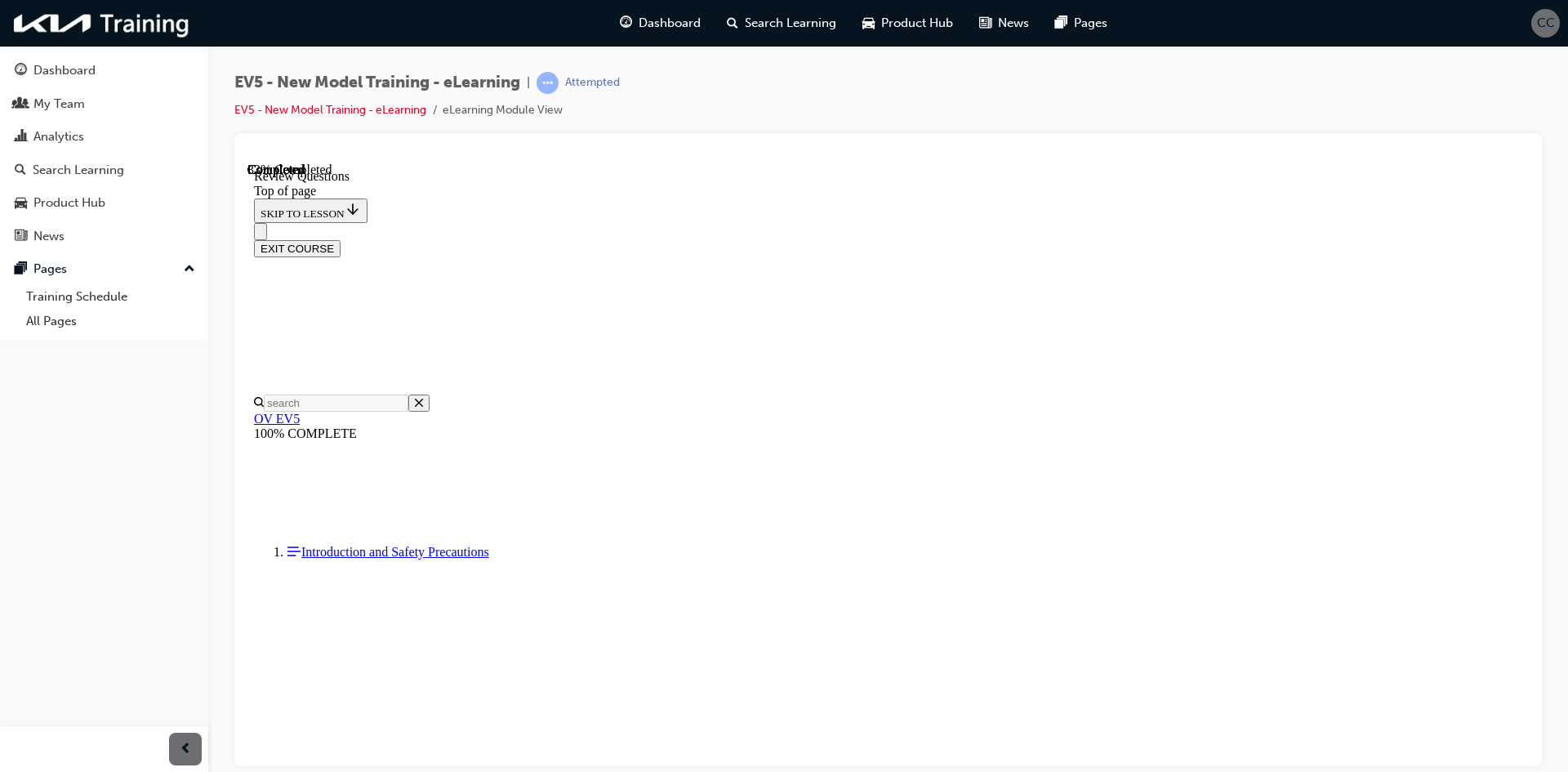
scroll to position [327, 0]
drag, startPoint x: 798, startPoint y: 495, endPoint x: 800, endPoint y: 513, distance: 18.1
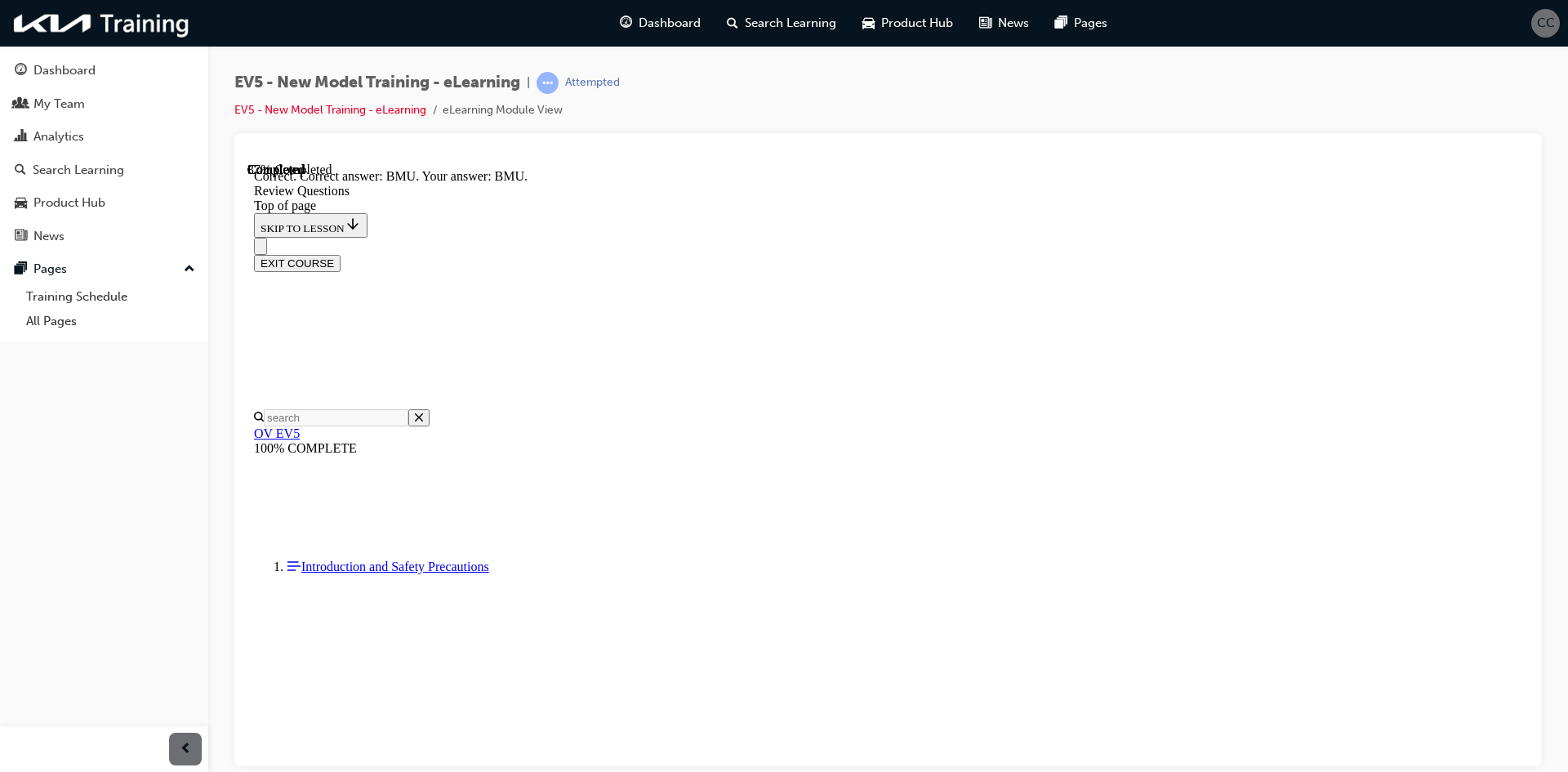
scroll to position [509, 0]
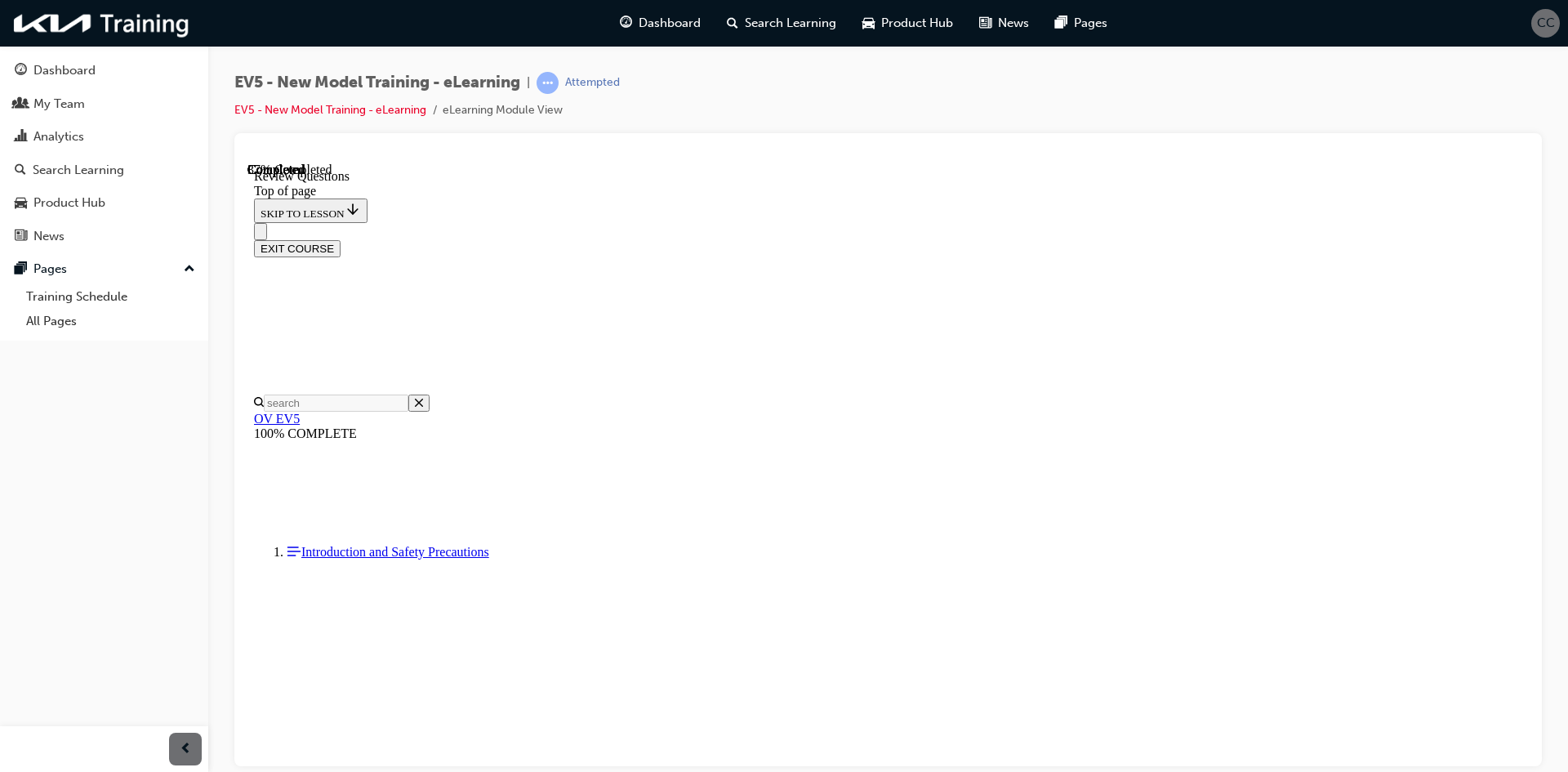
scroll to position [164, 0]
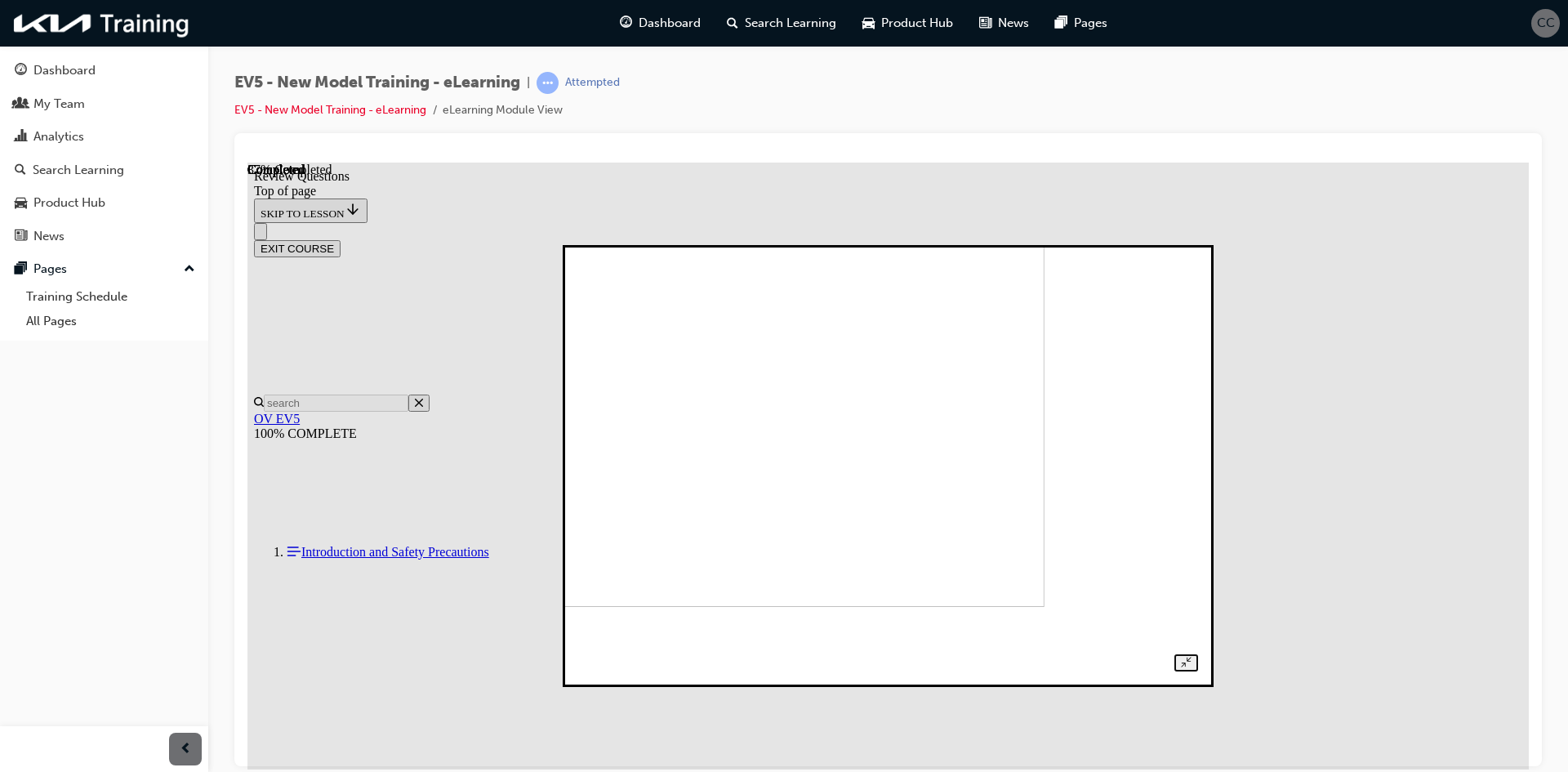
click at [985, 394] on img at bounding box center [747, 403] width 596 height 406
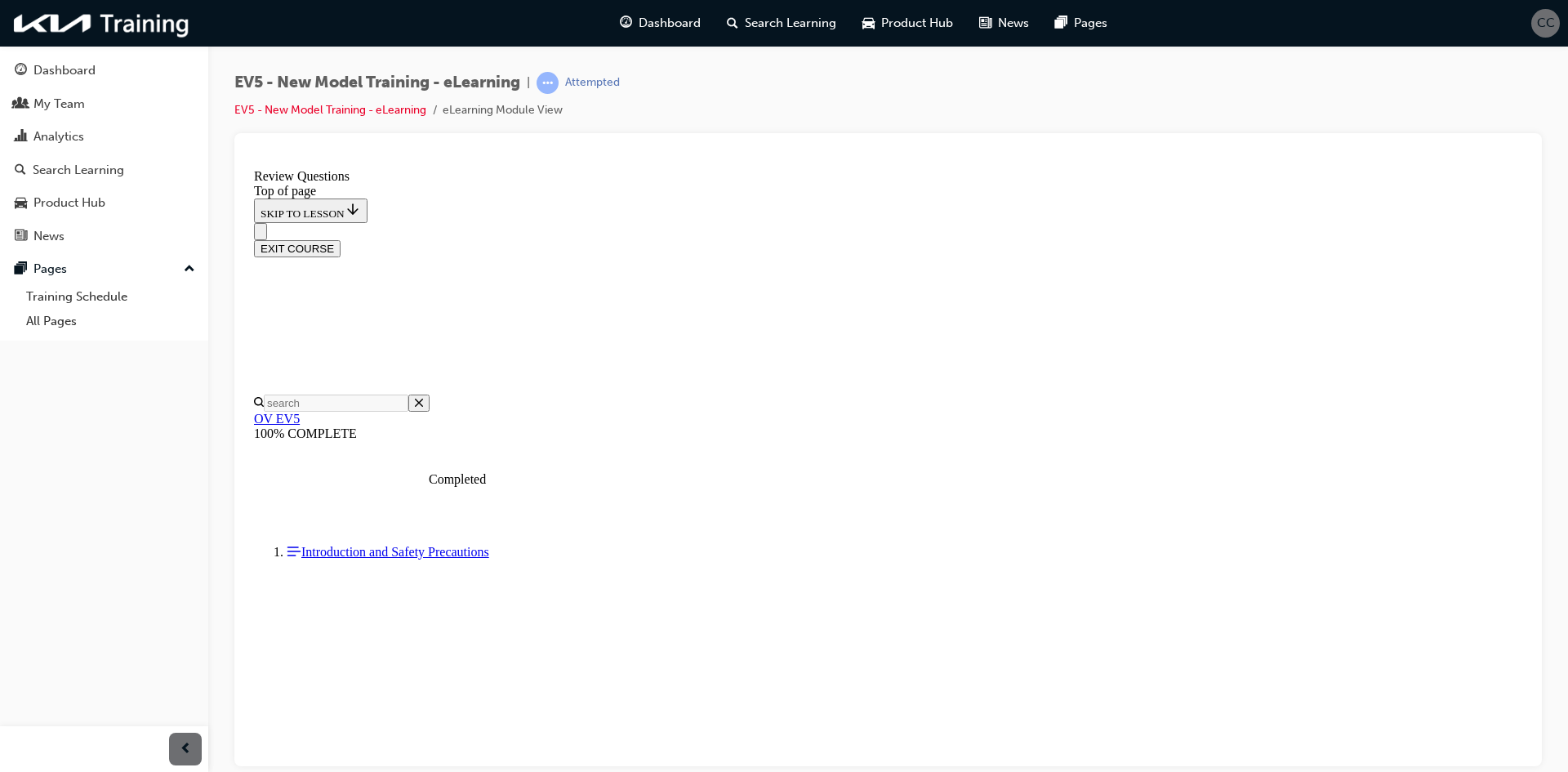
scroll to position [381, 0]
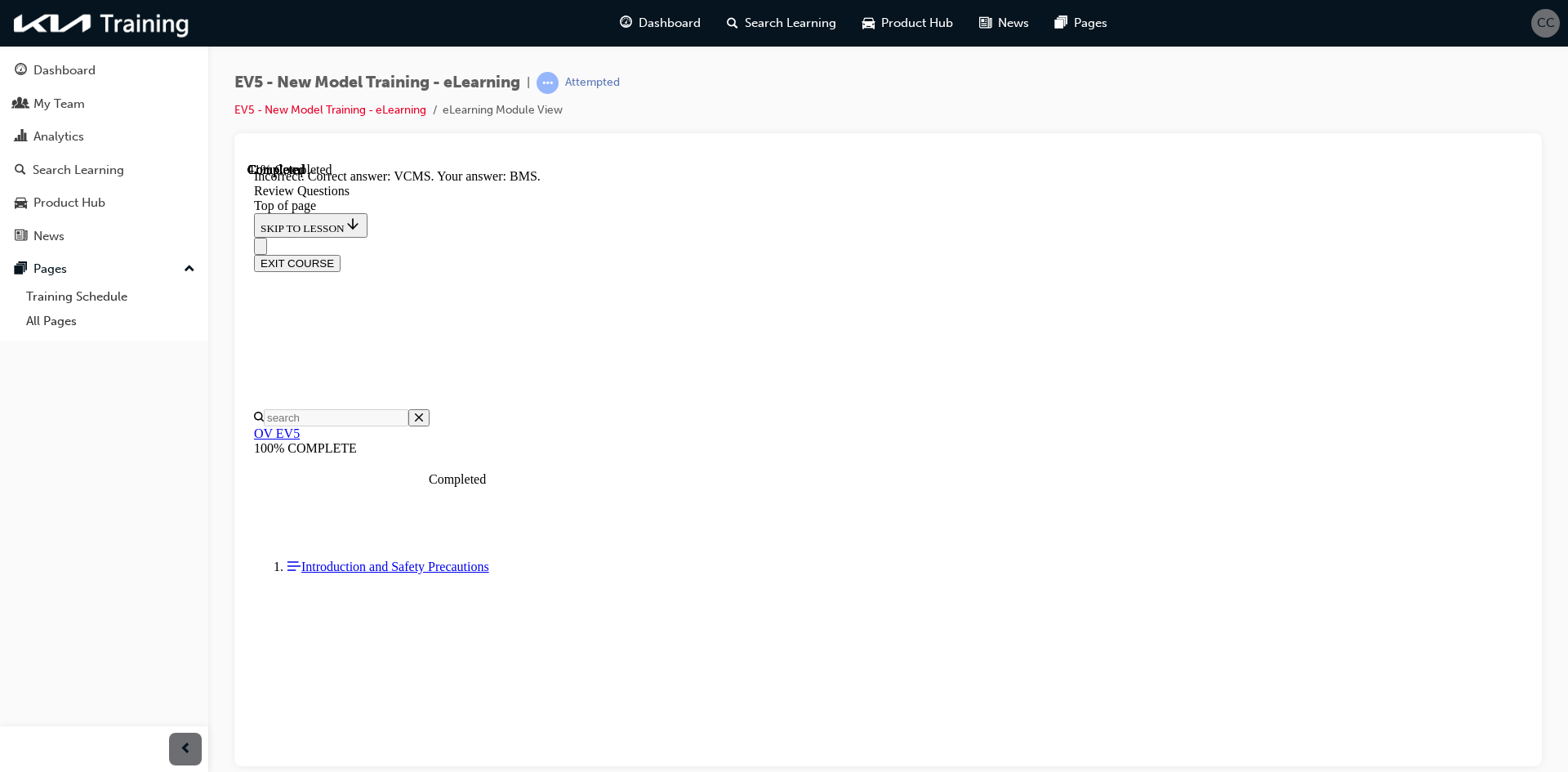
scroll to position [596, 0]
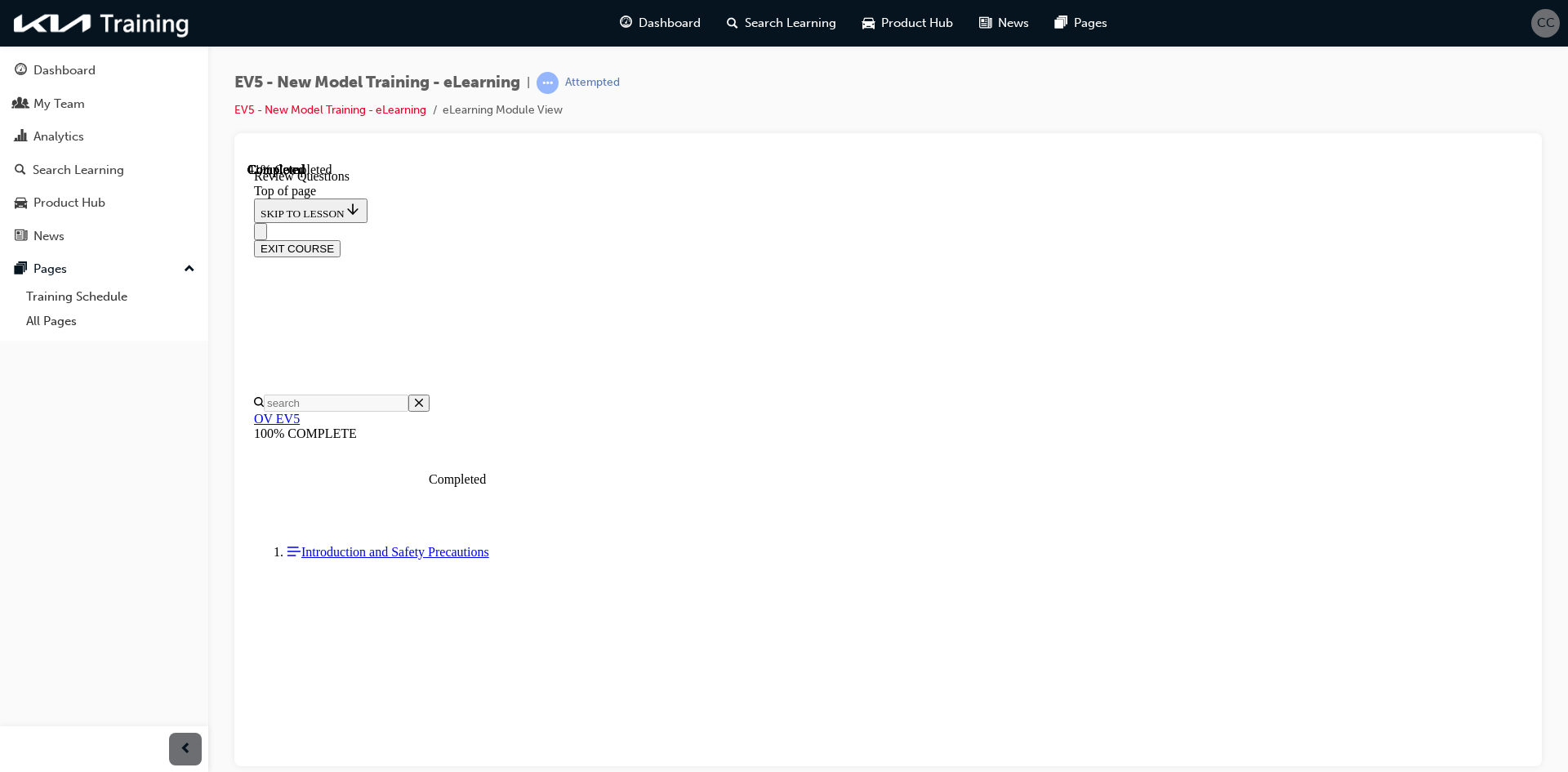
scroll to position [408, 0]
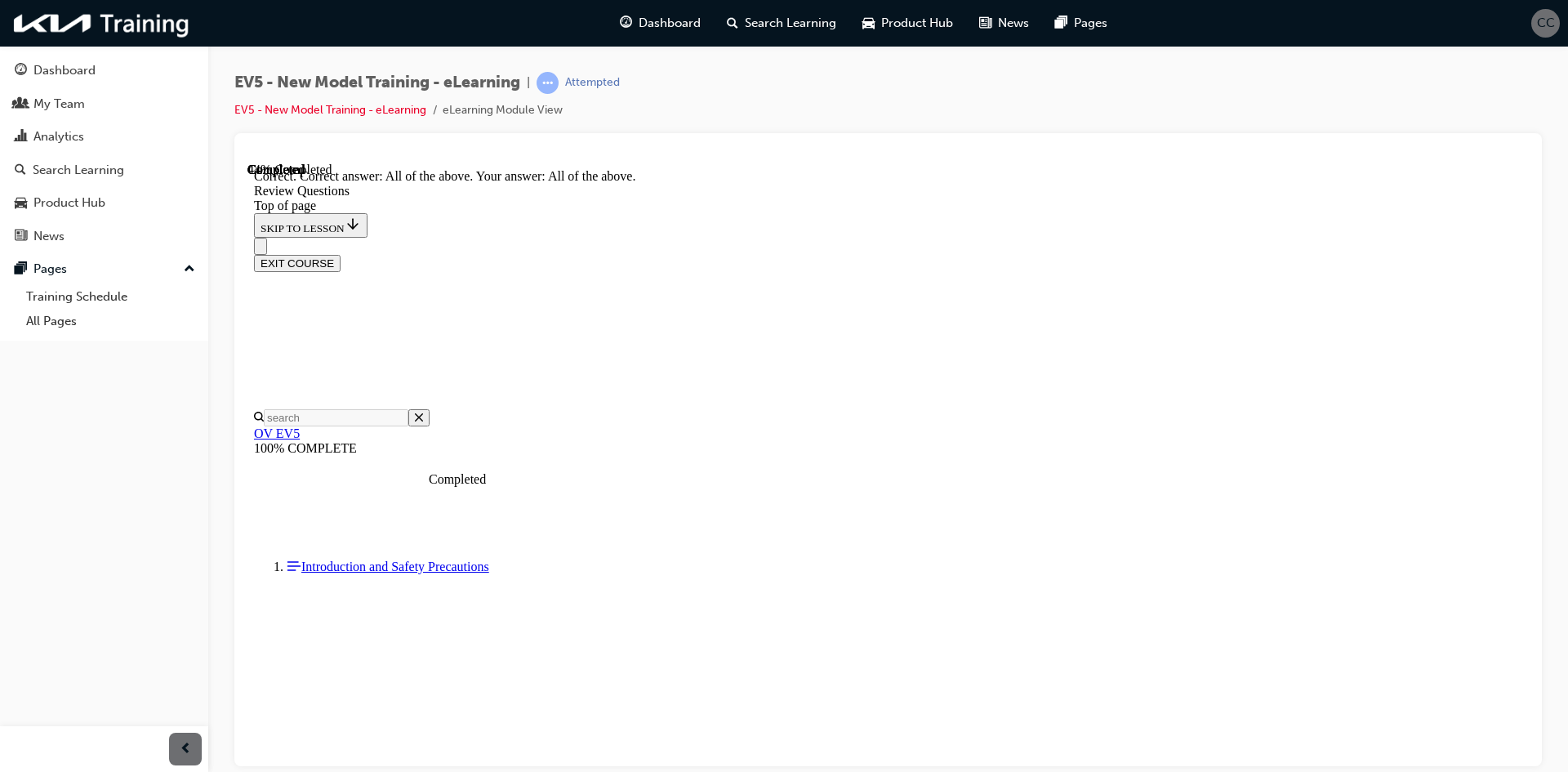
scroll to position [585, 0]
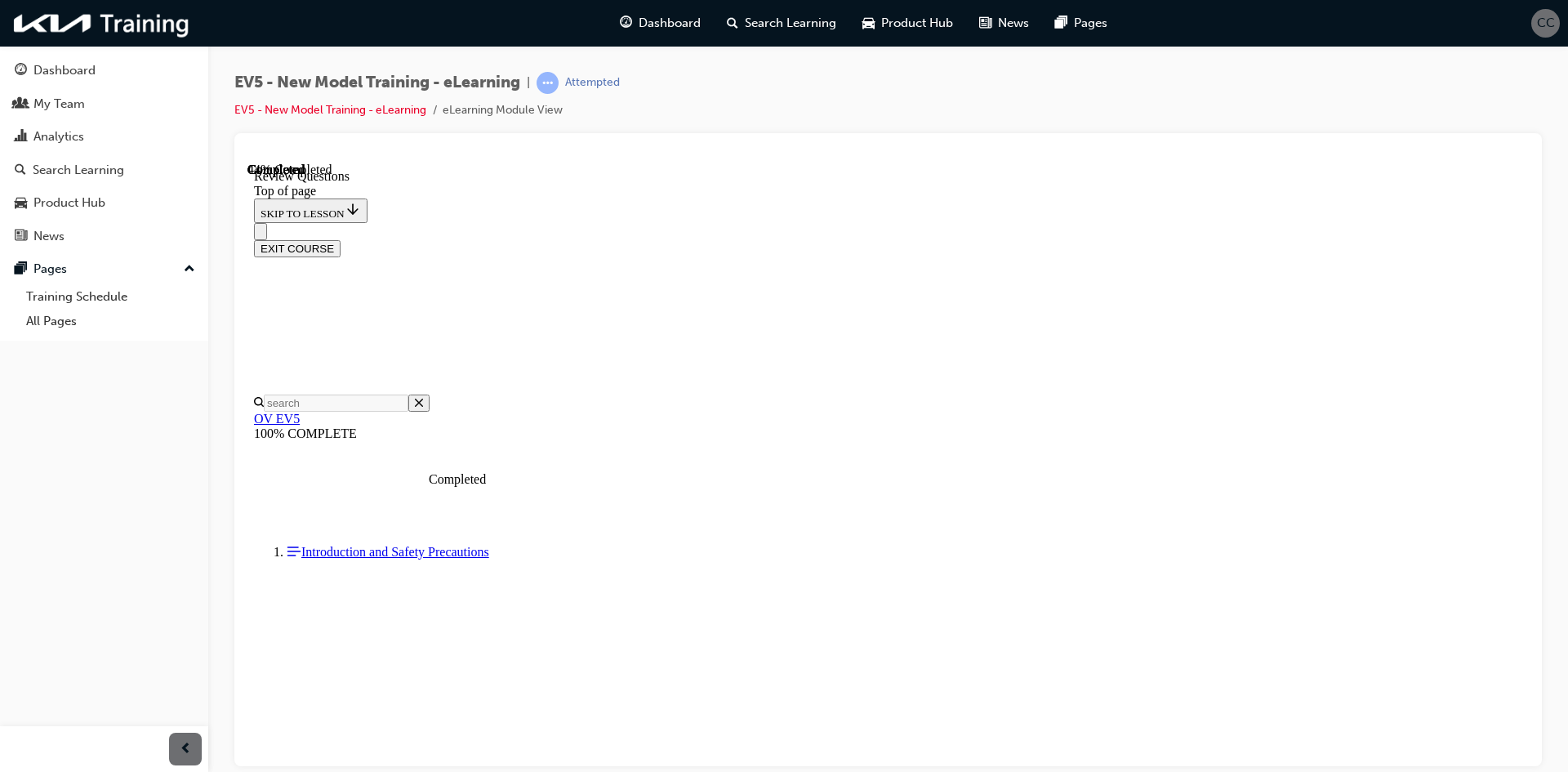
scroll to position [214, 0]
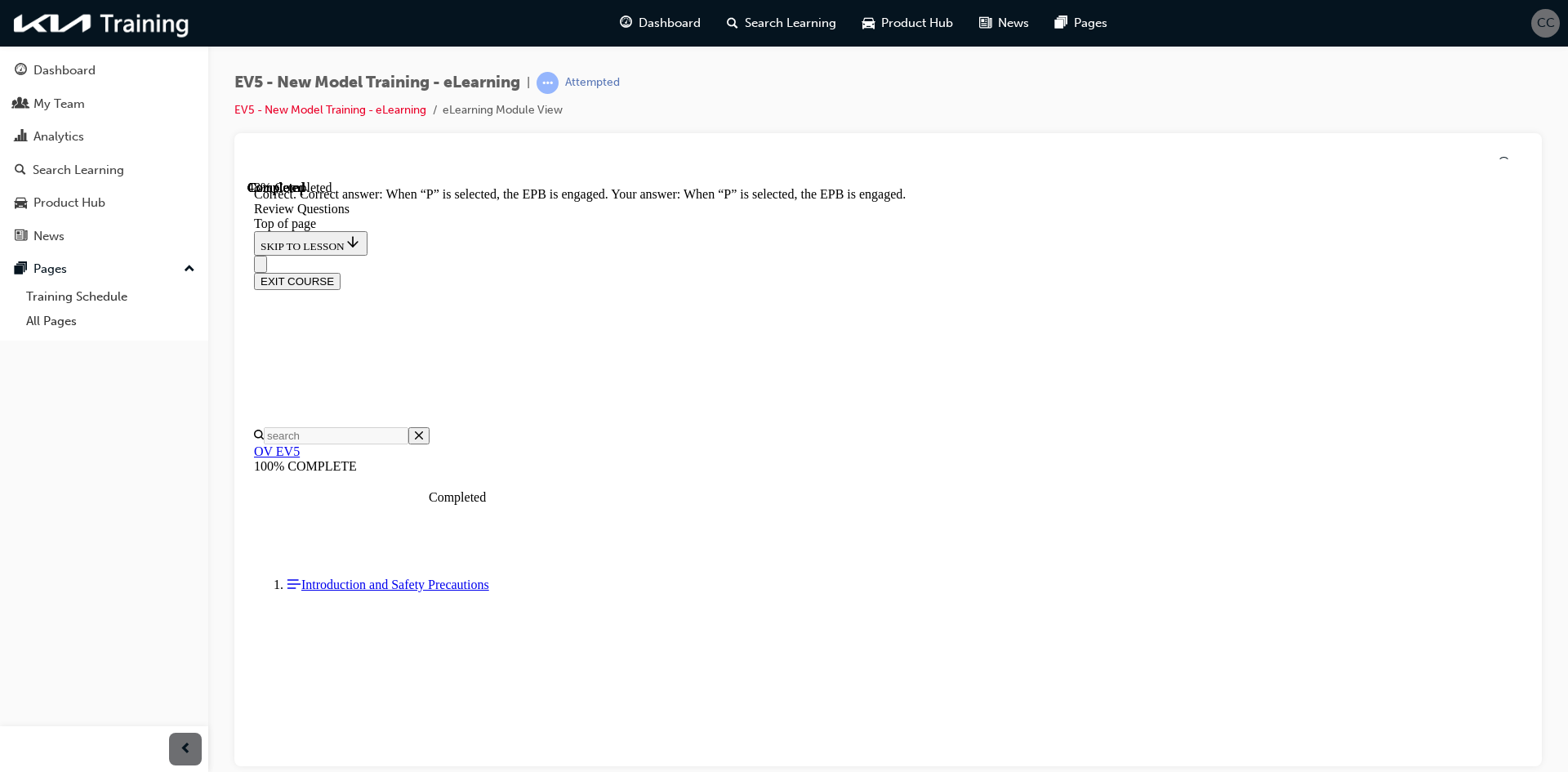
scroll to position [429, 0]
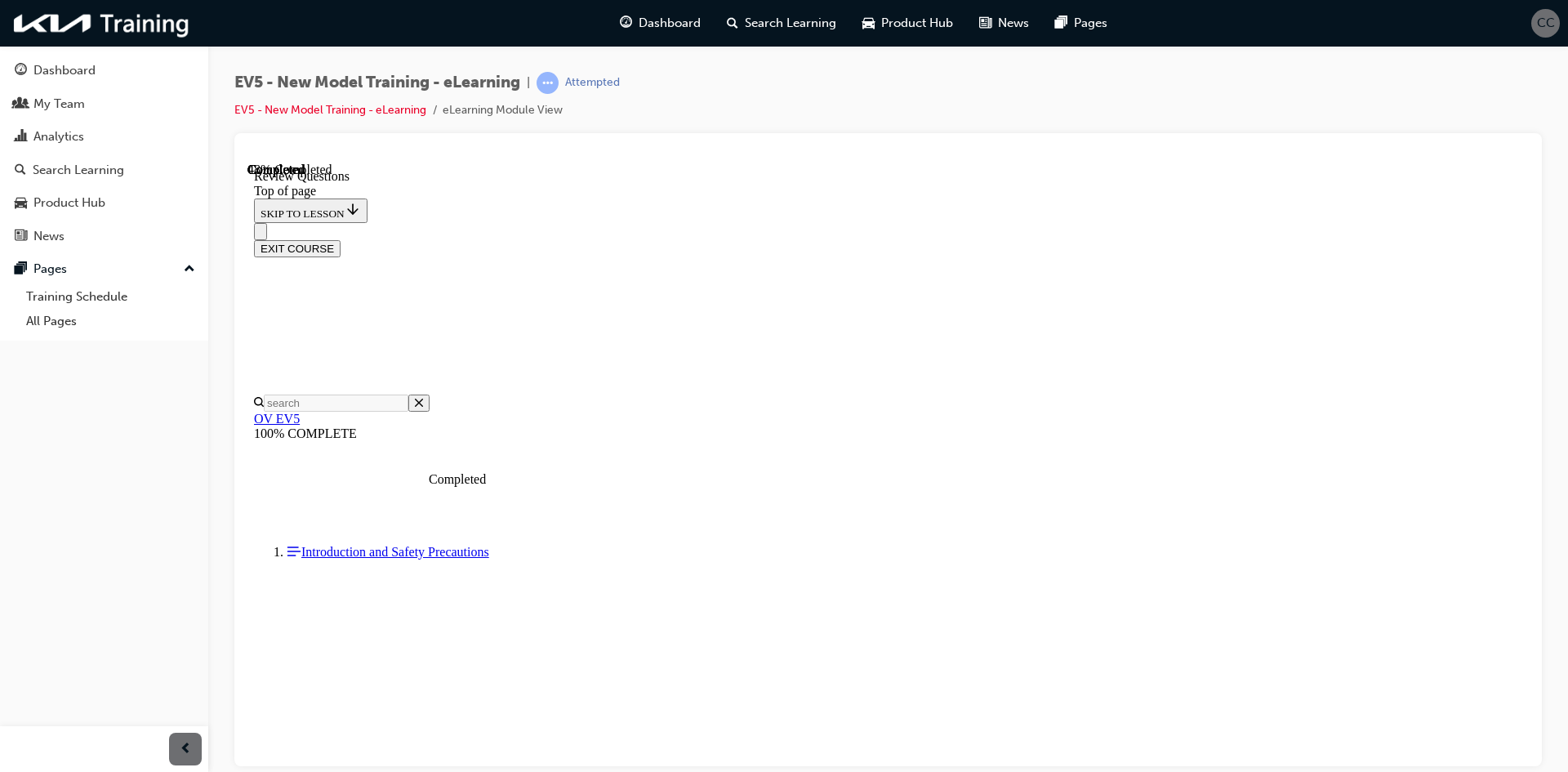
scroll to position [327, 0]
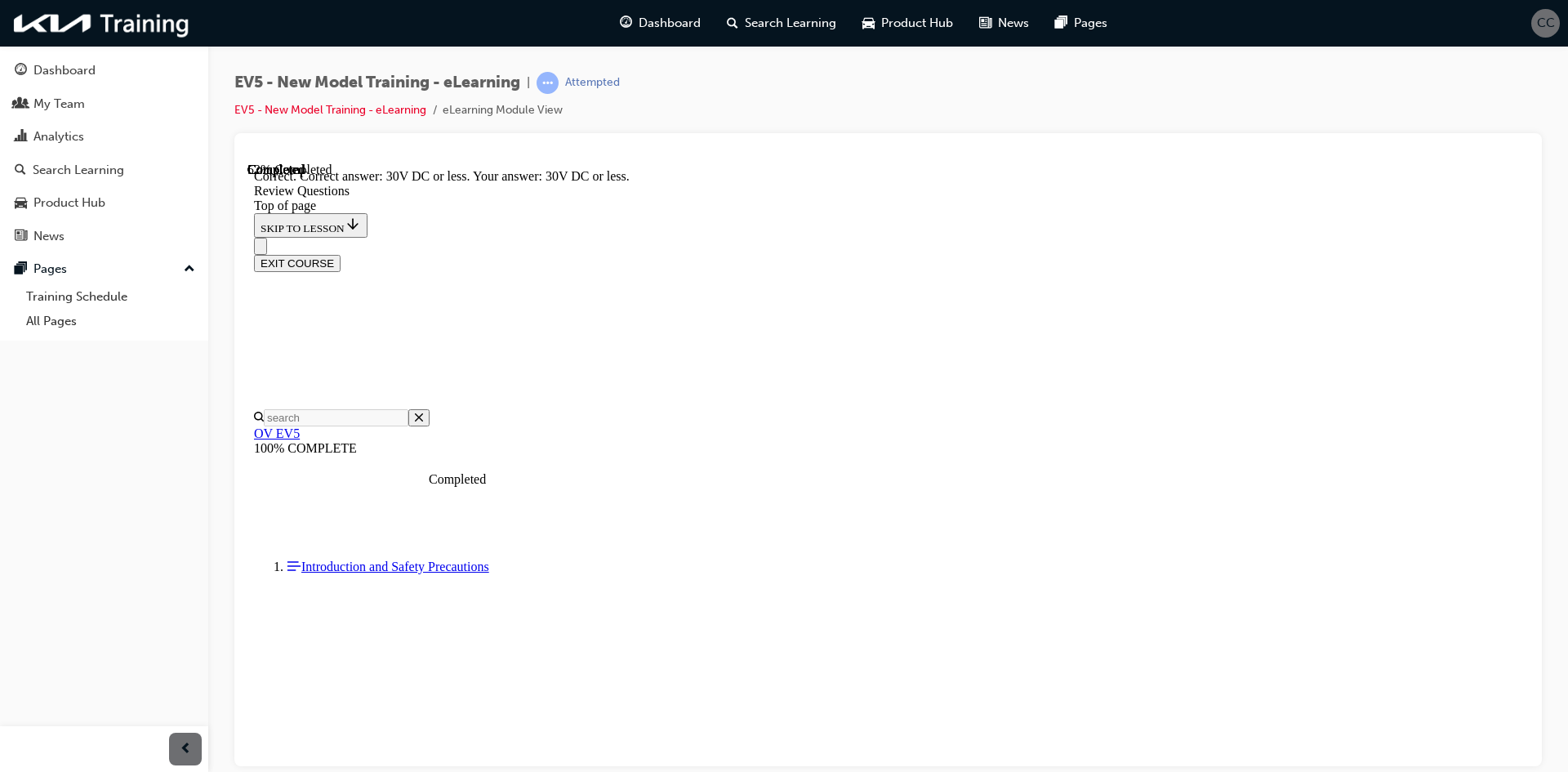
scroll to position [484, 0]
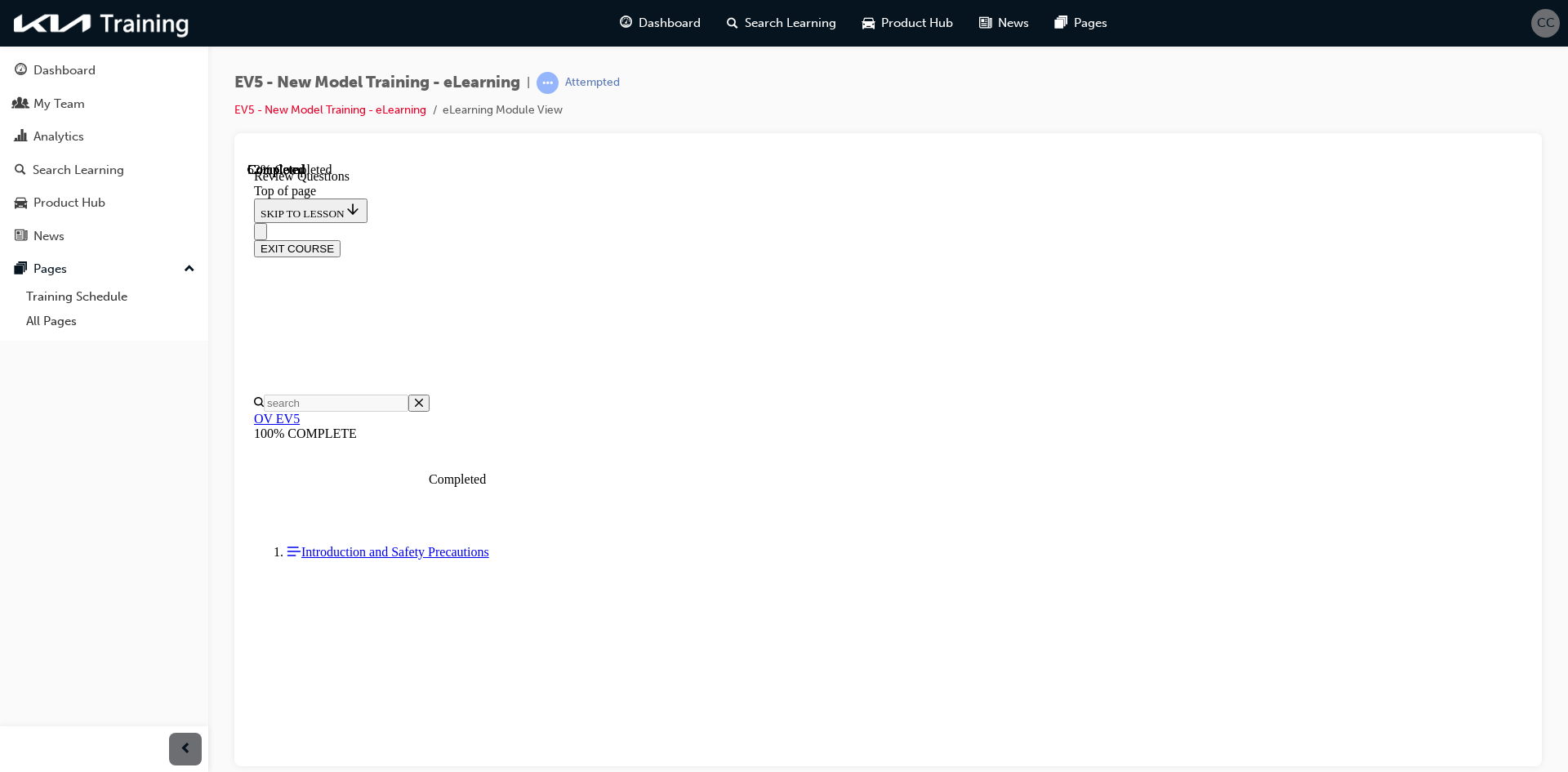
scroll to position [408, 0]
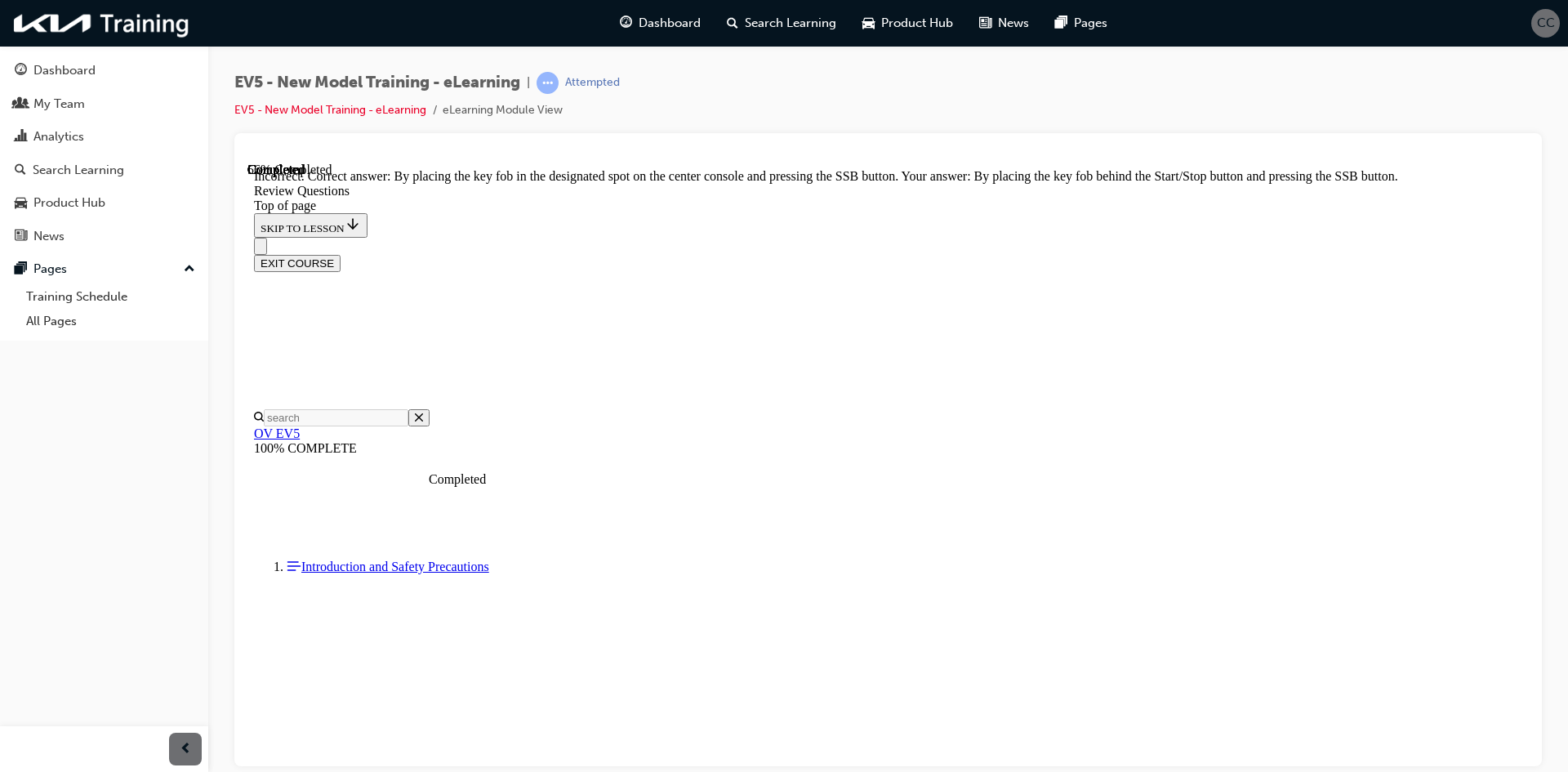
scroll to position [533, 0]
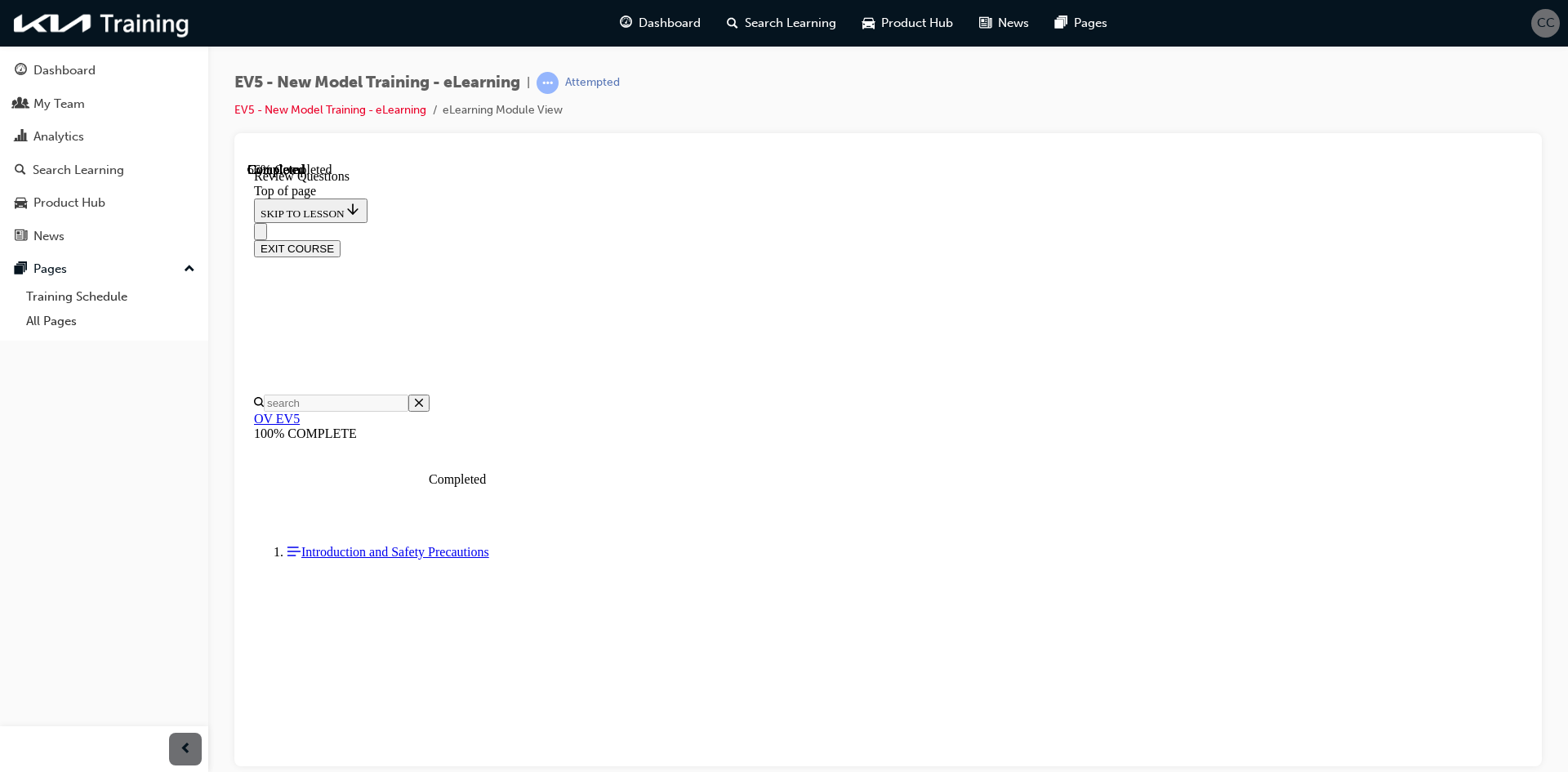
scroll to position [245, 0]
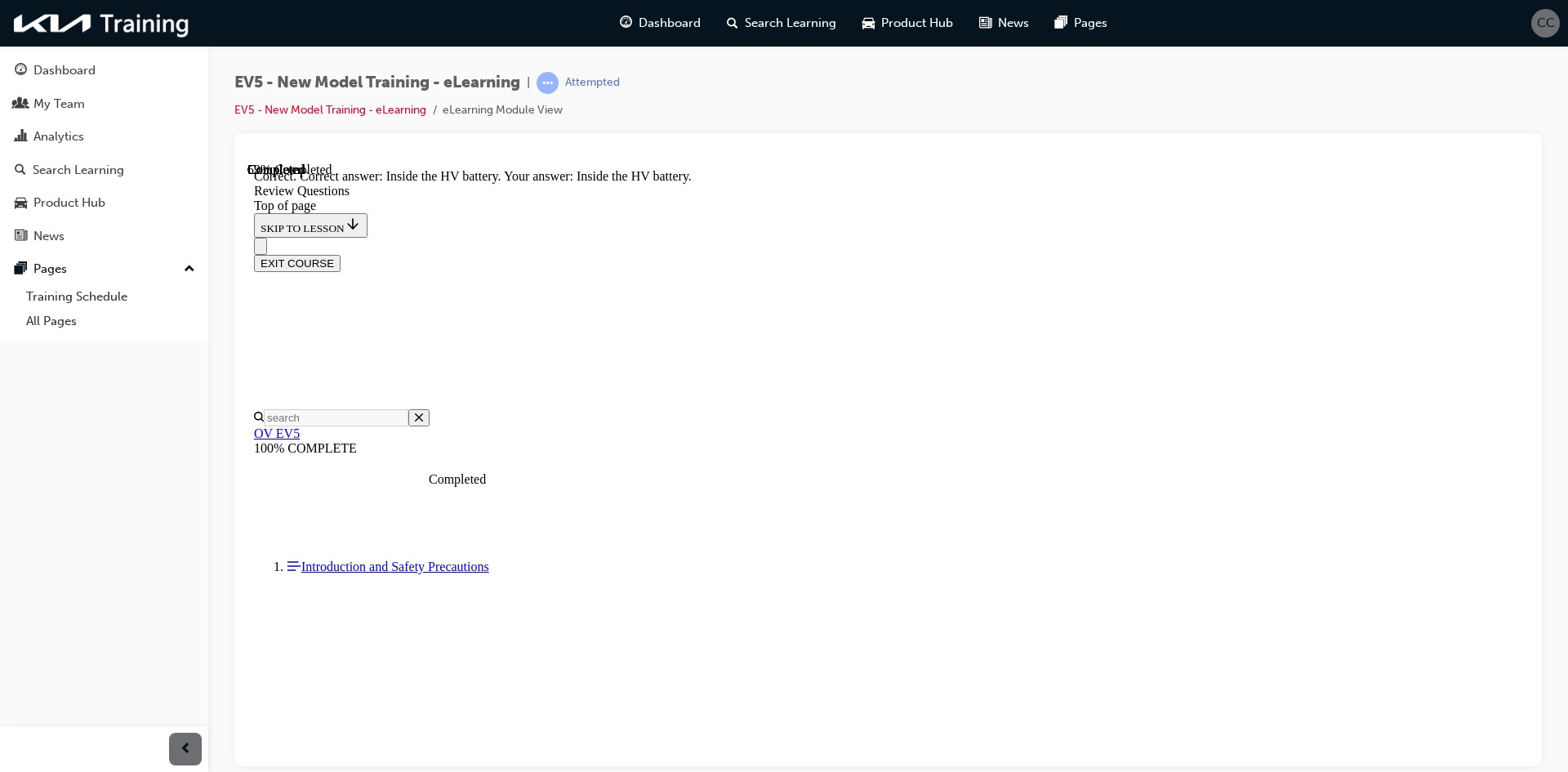
scroll to position [589, 0]
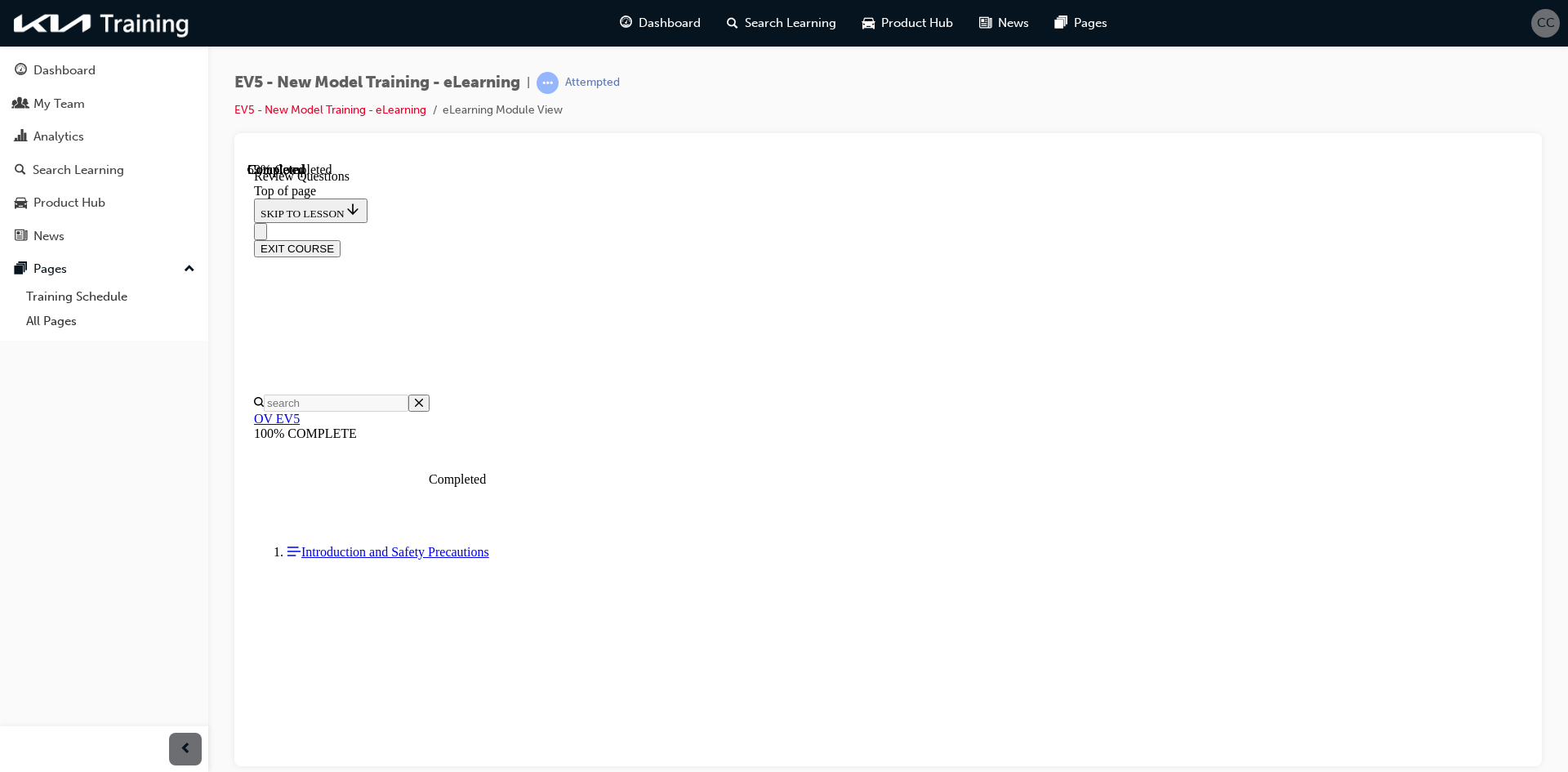
scroll to position [490, 0]
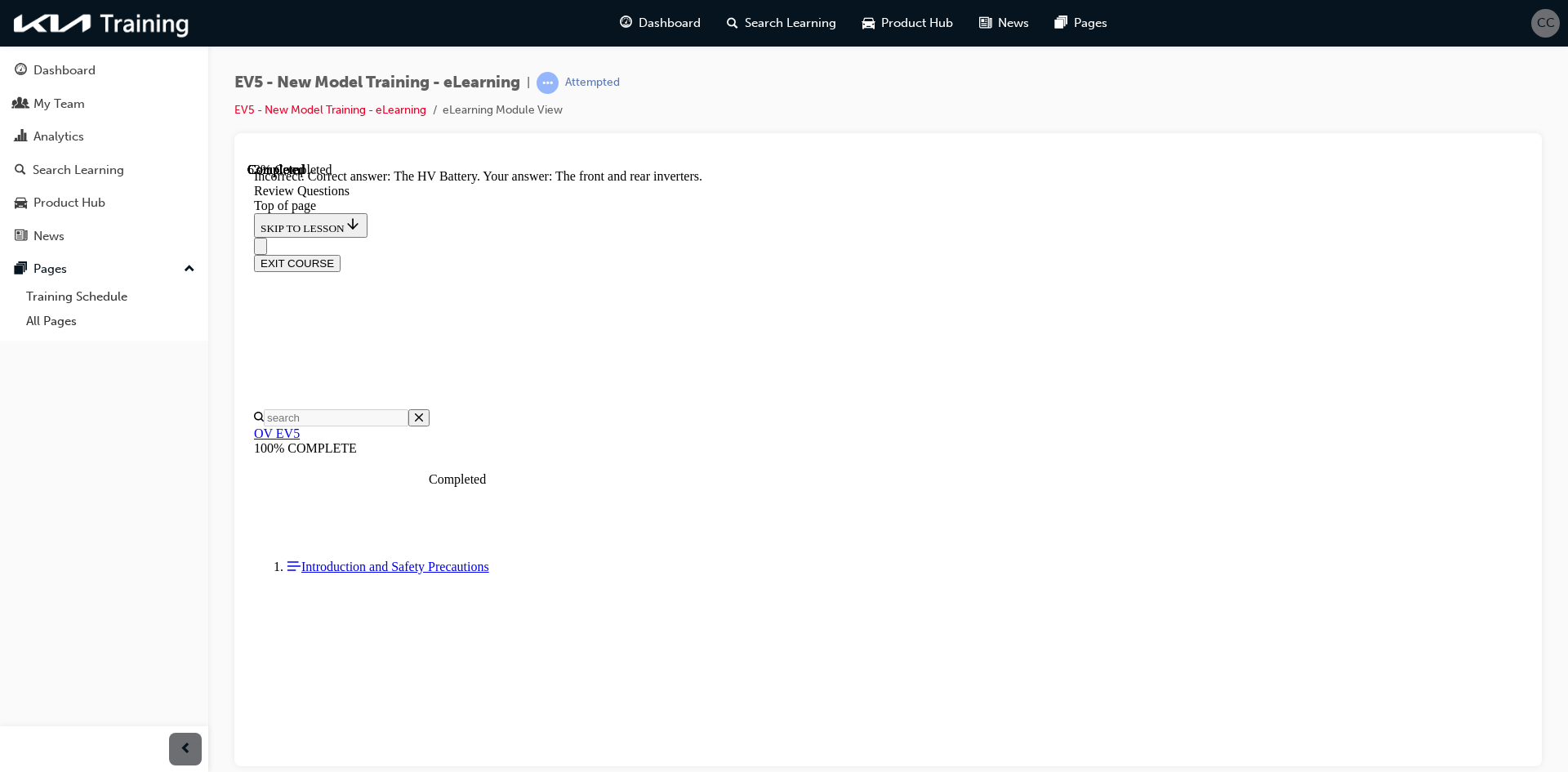
scroll to position [589, 0]
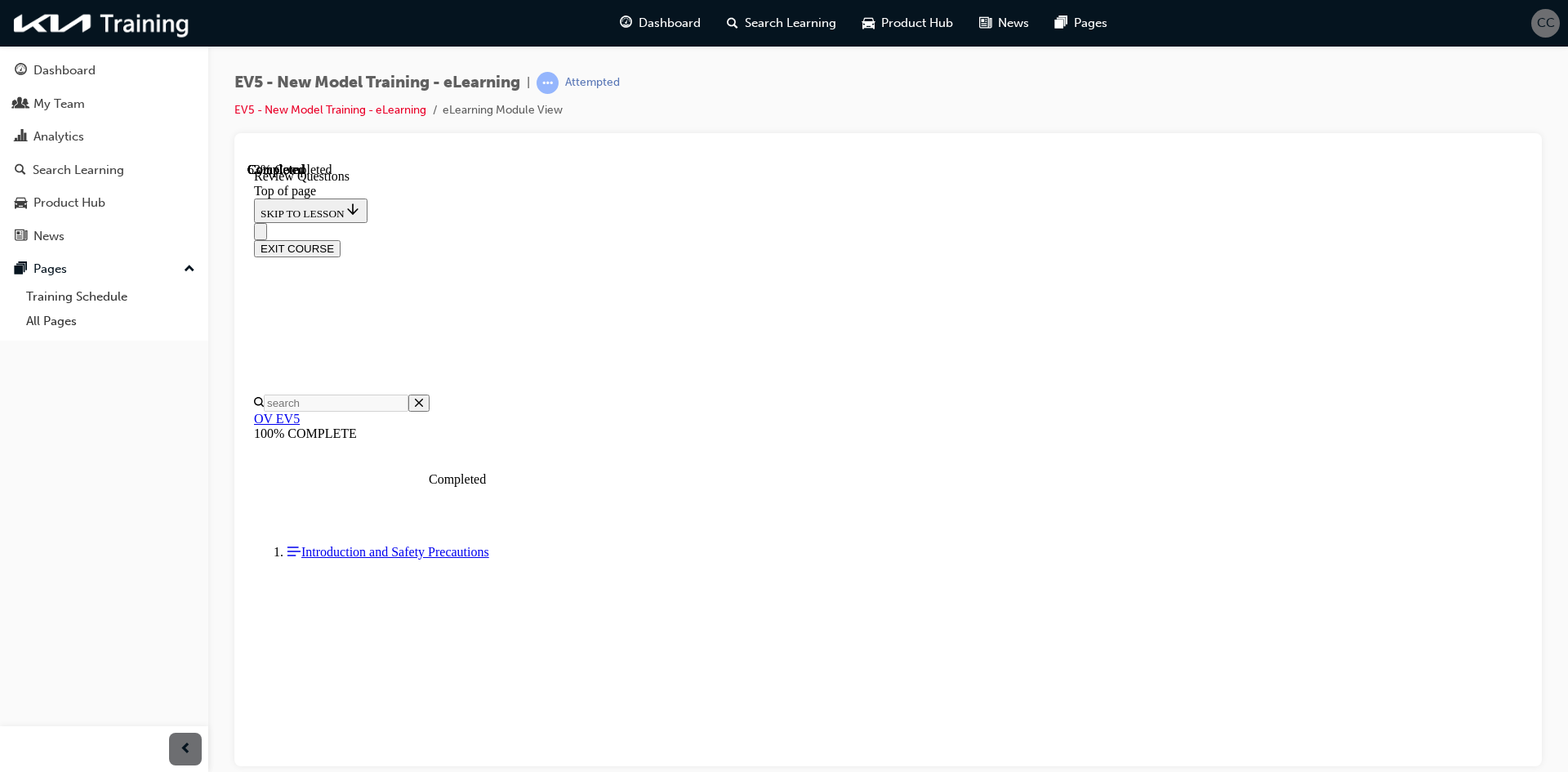
scroll to position [408, 0]
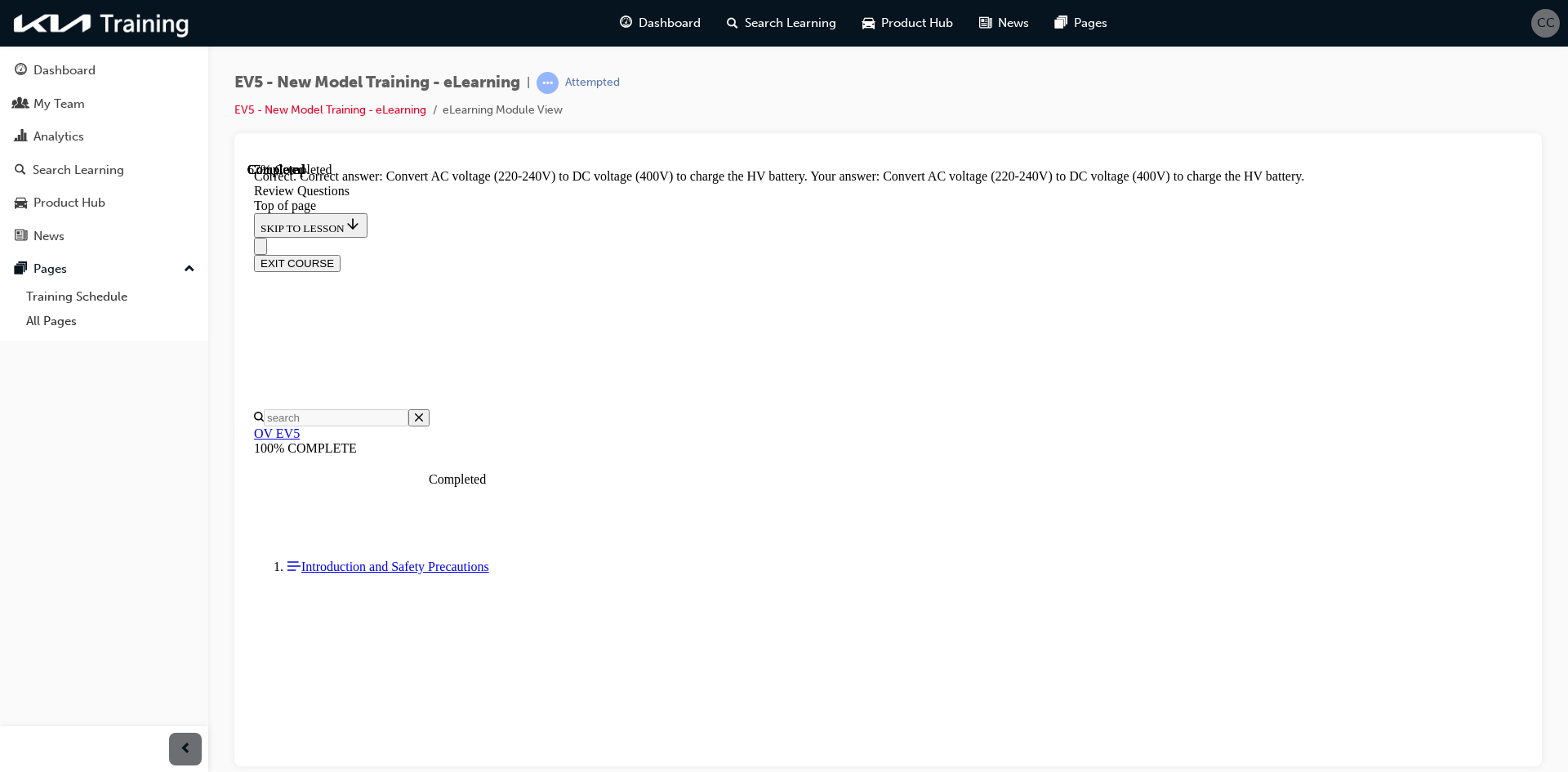
scroll to position [610, 0]
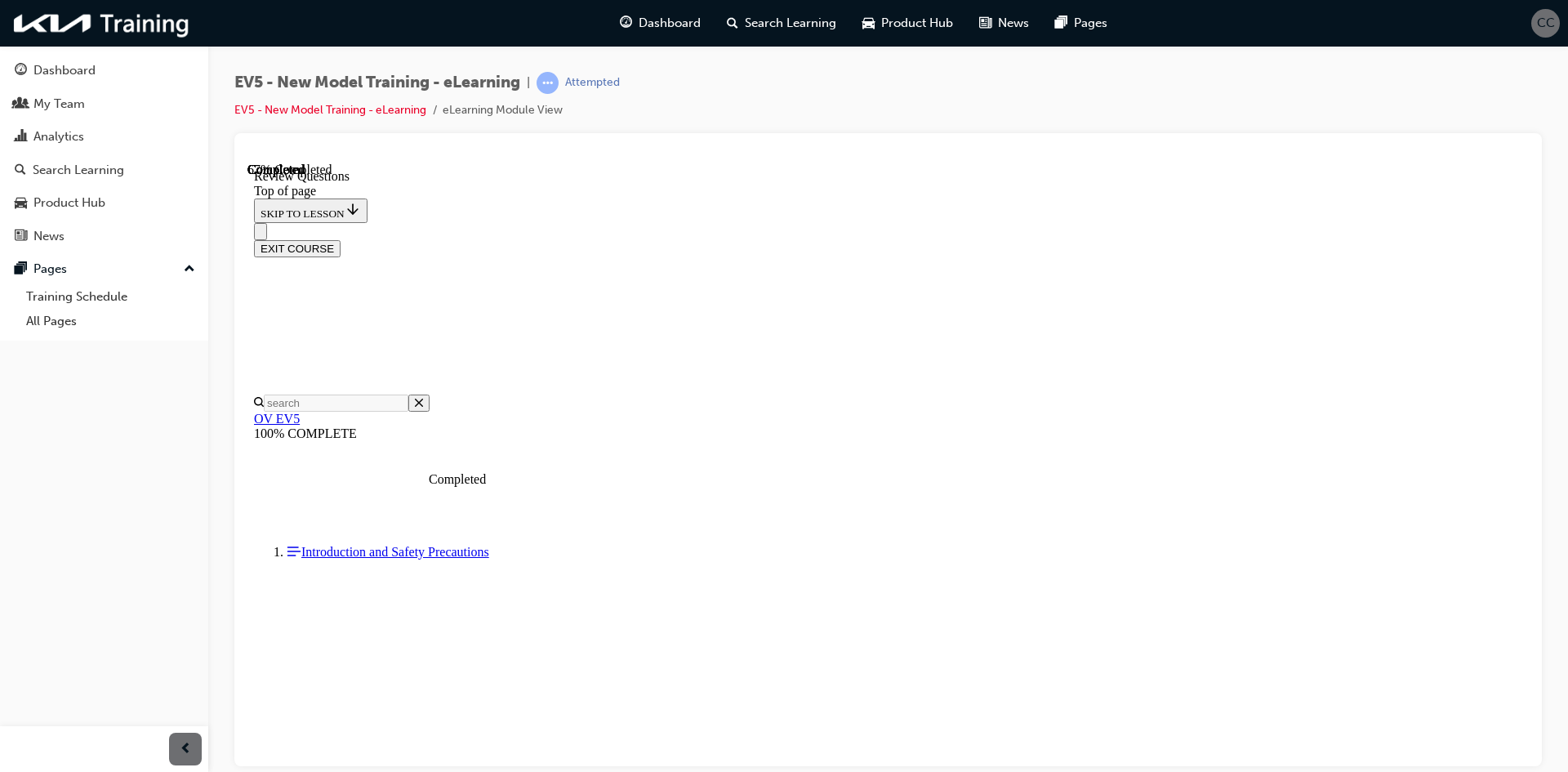
scroll to position [490, 0]
drag, startPoint x: 814, startPoint y: 585, endPoint x: 854, endPoint y: 595, distance: 41.2
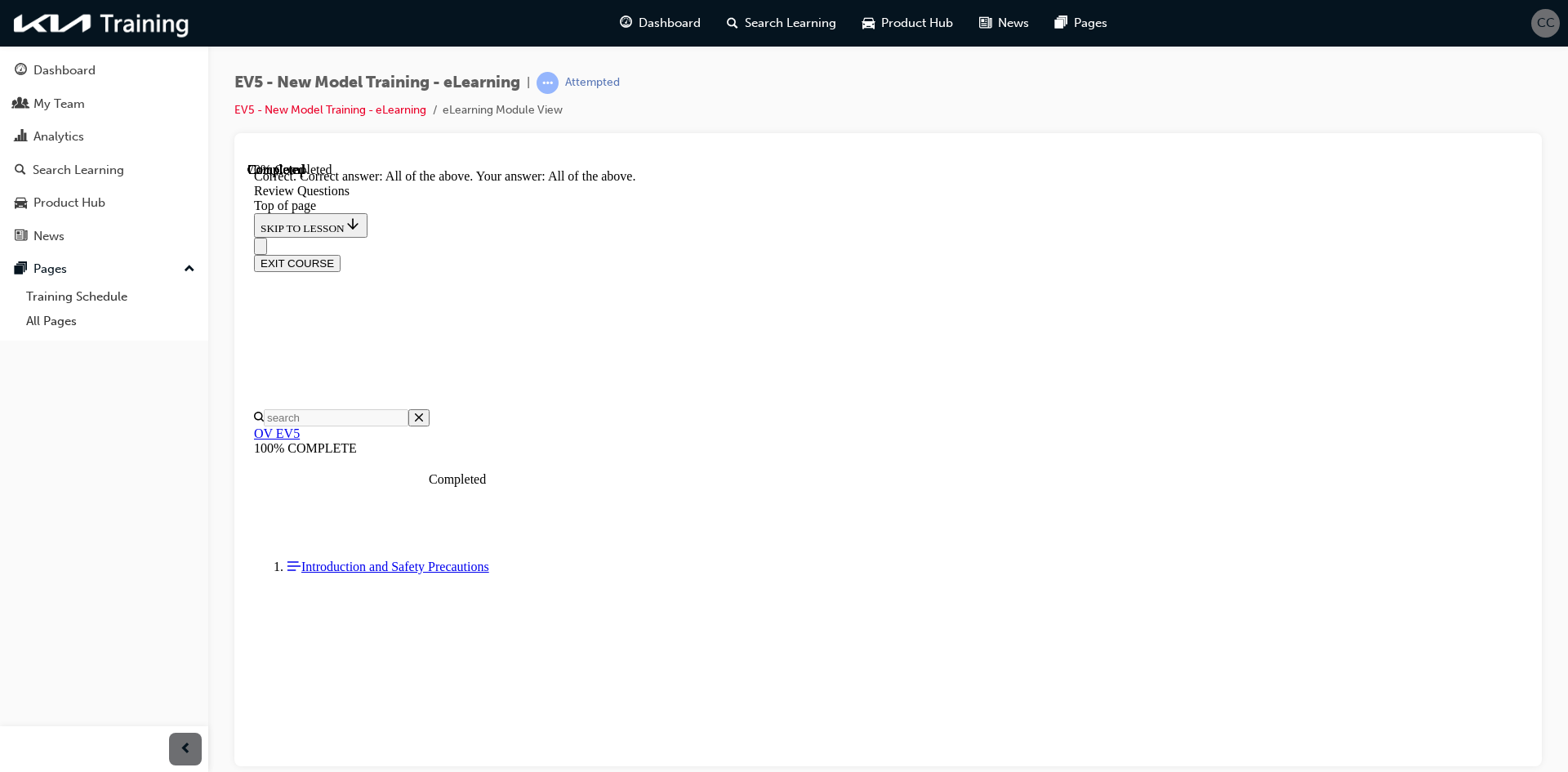
scroll to position [626, 0]
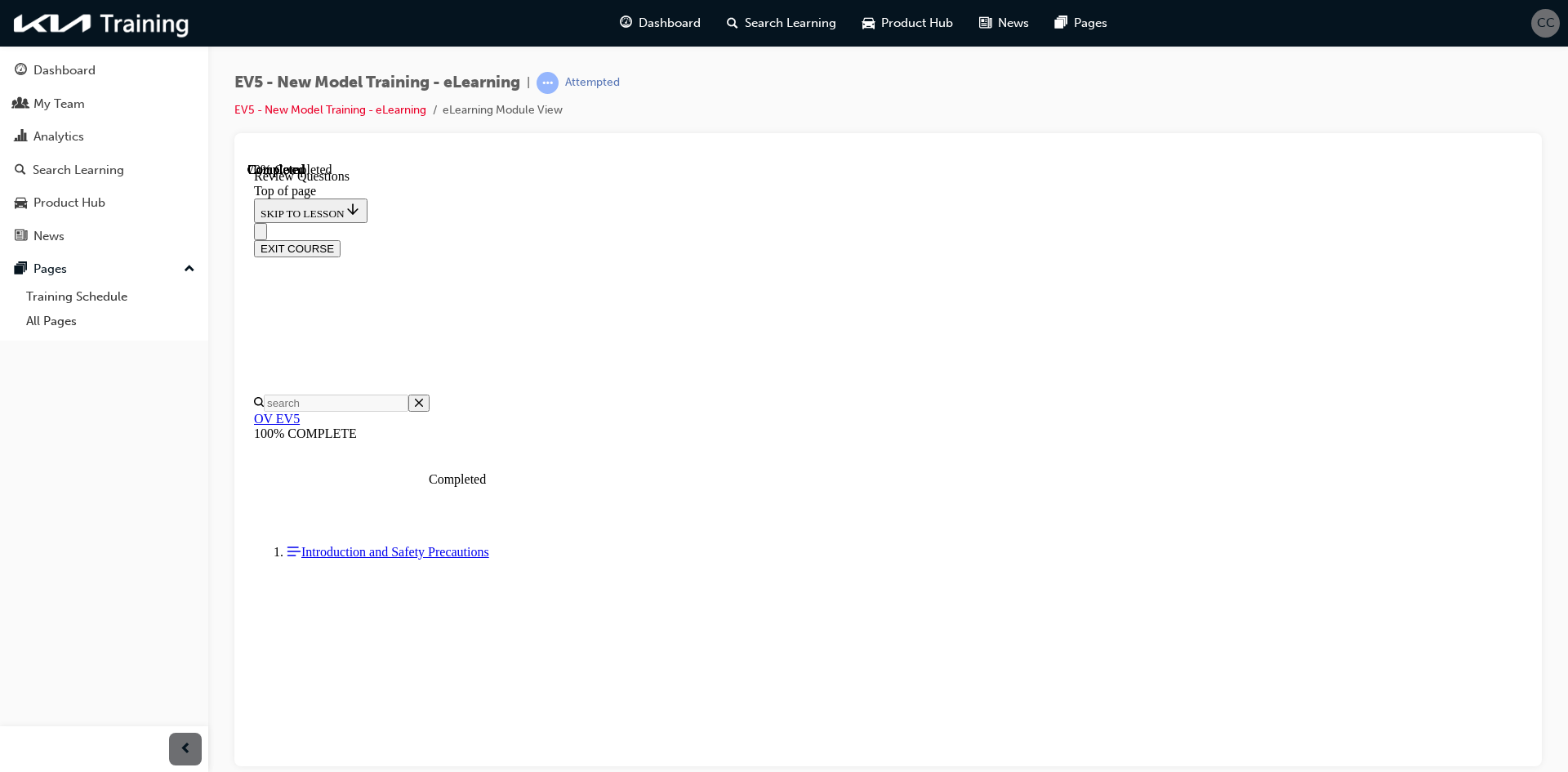
scroll to position [164, 0]
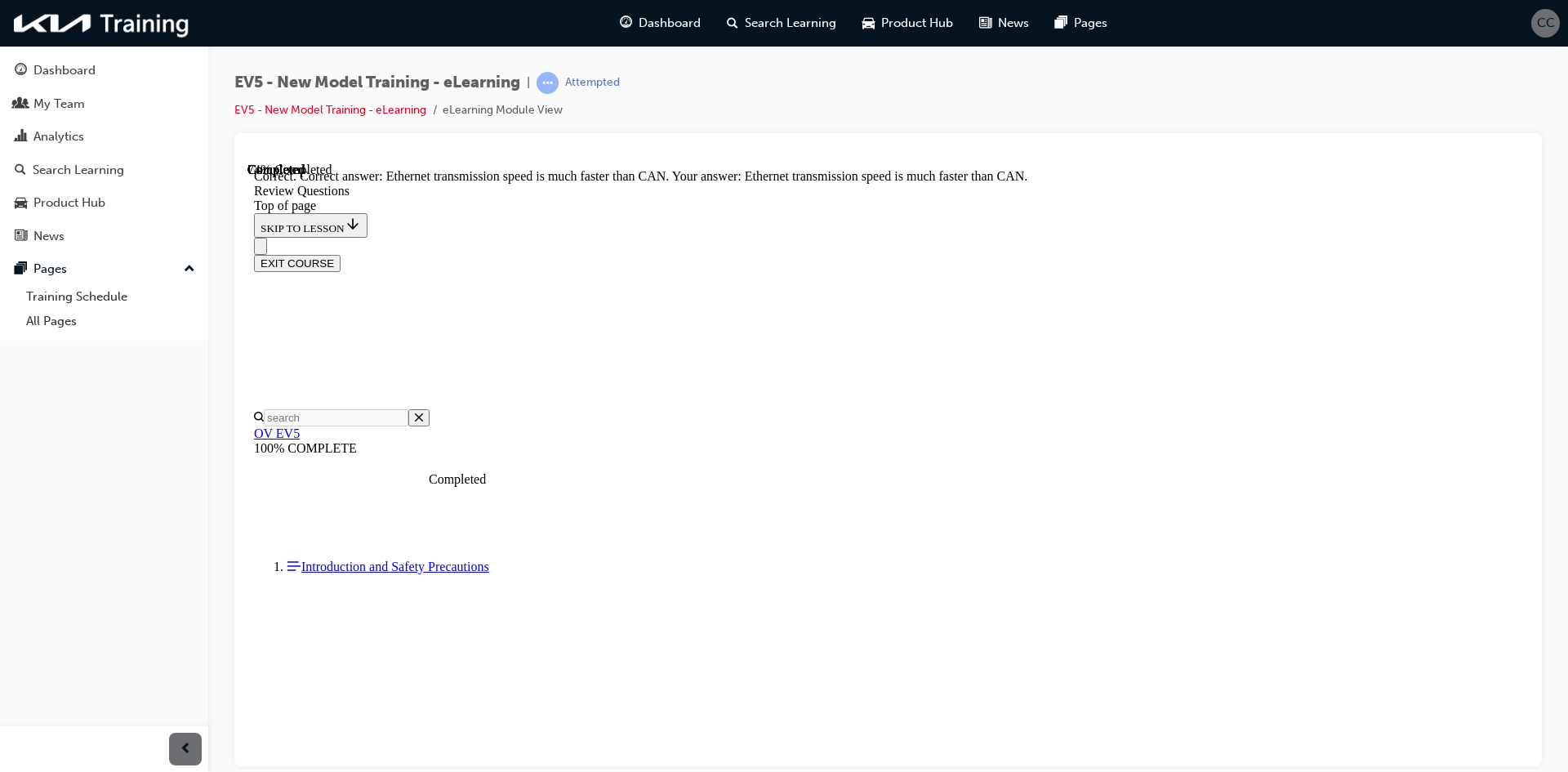
scroll to position [416, 0]
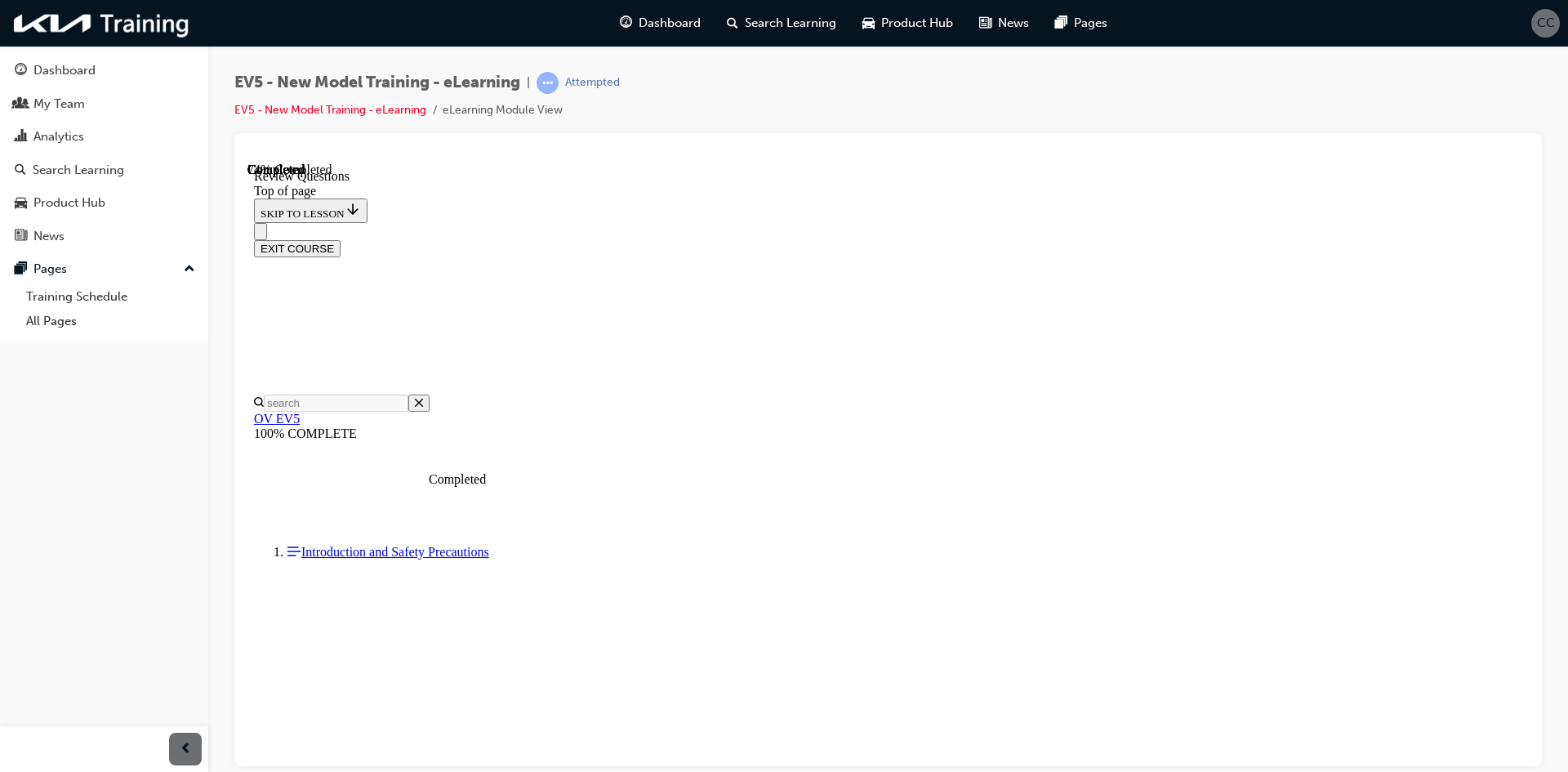
scroll to position [327, 0]
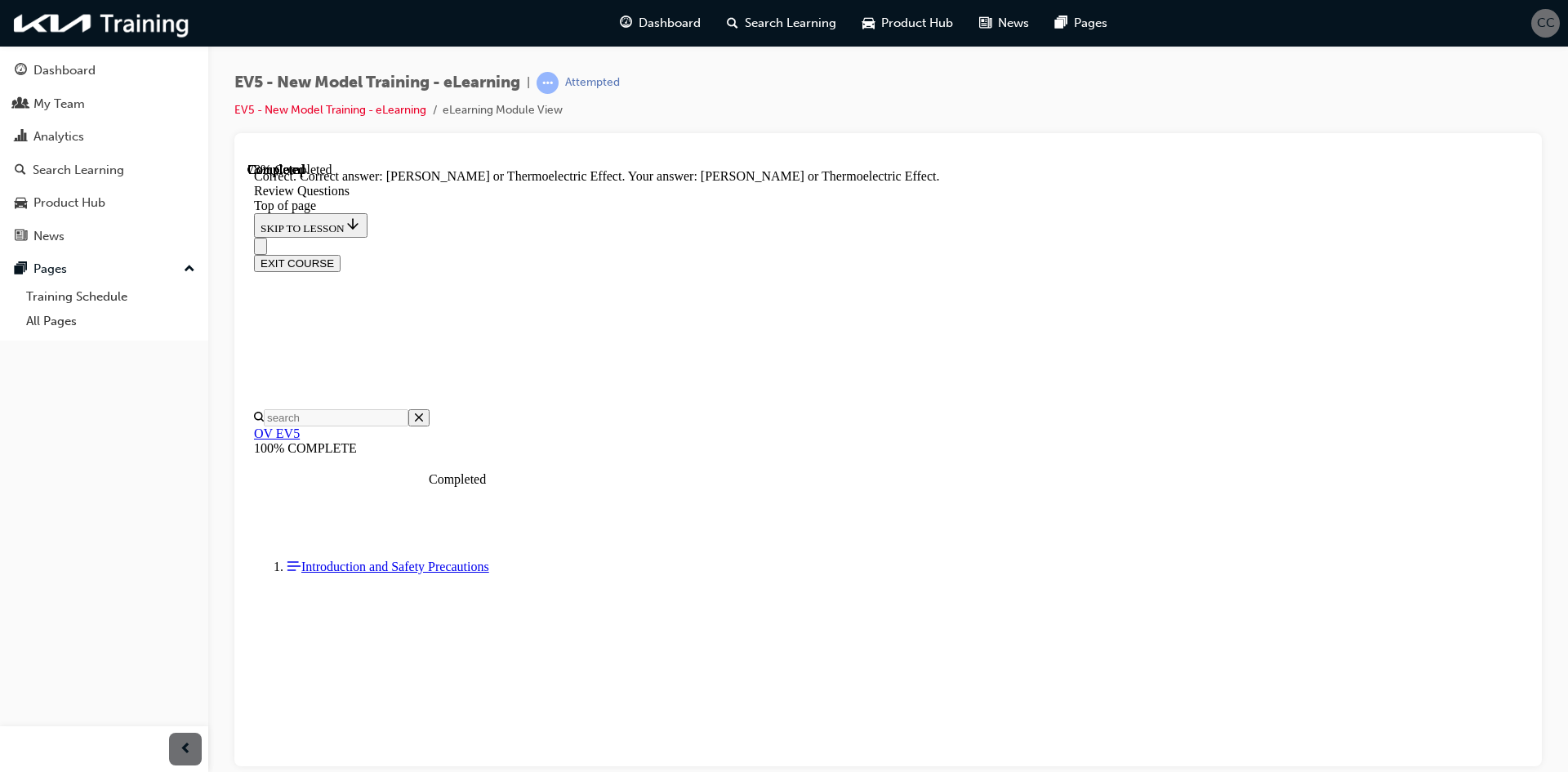
scroll to position [487, 0]
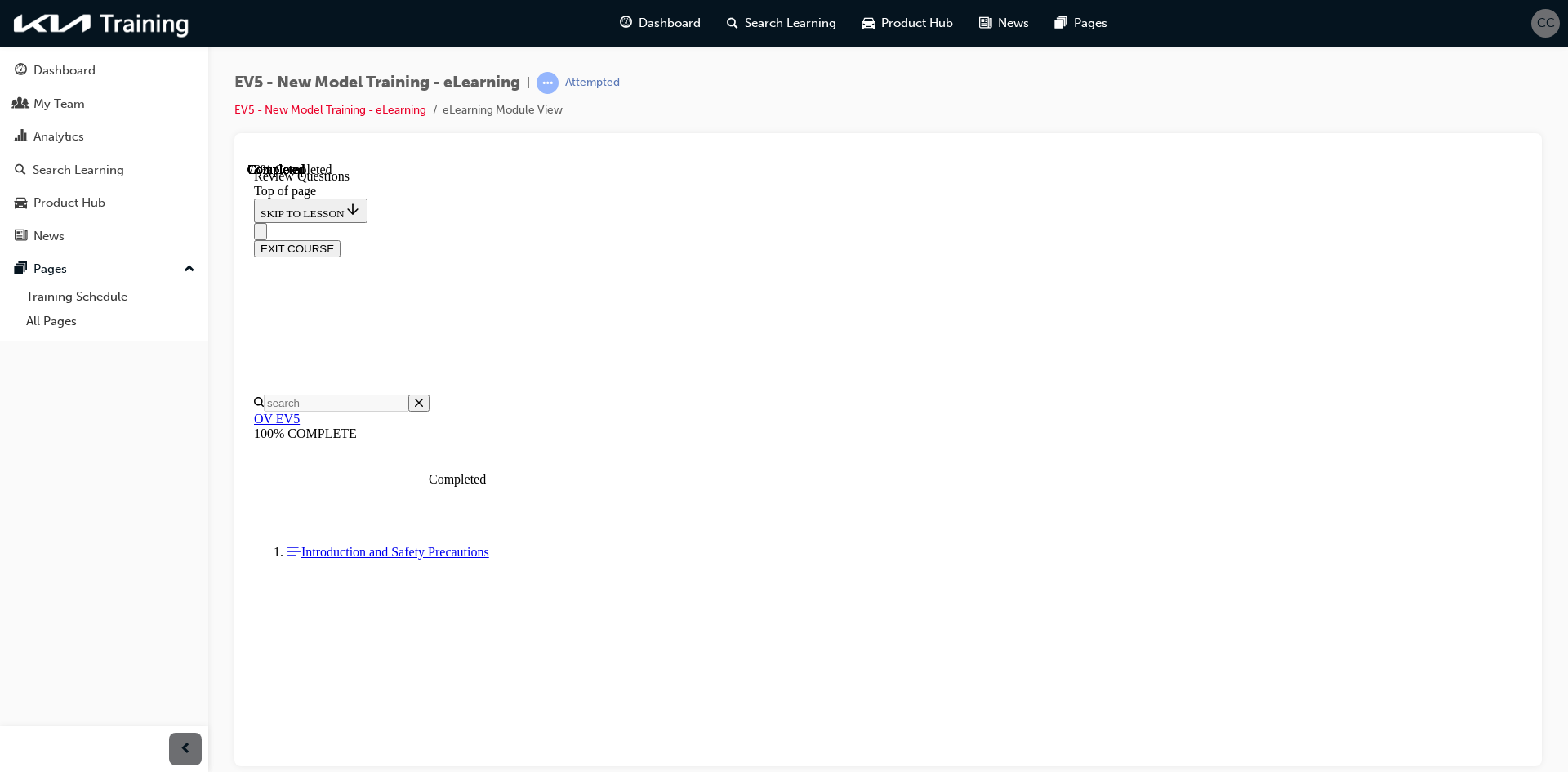
scroll to position [164, 0]
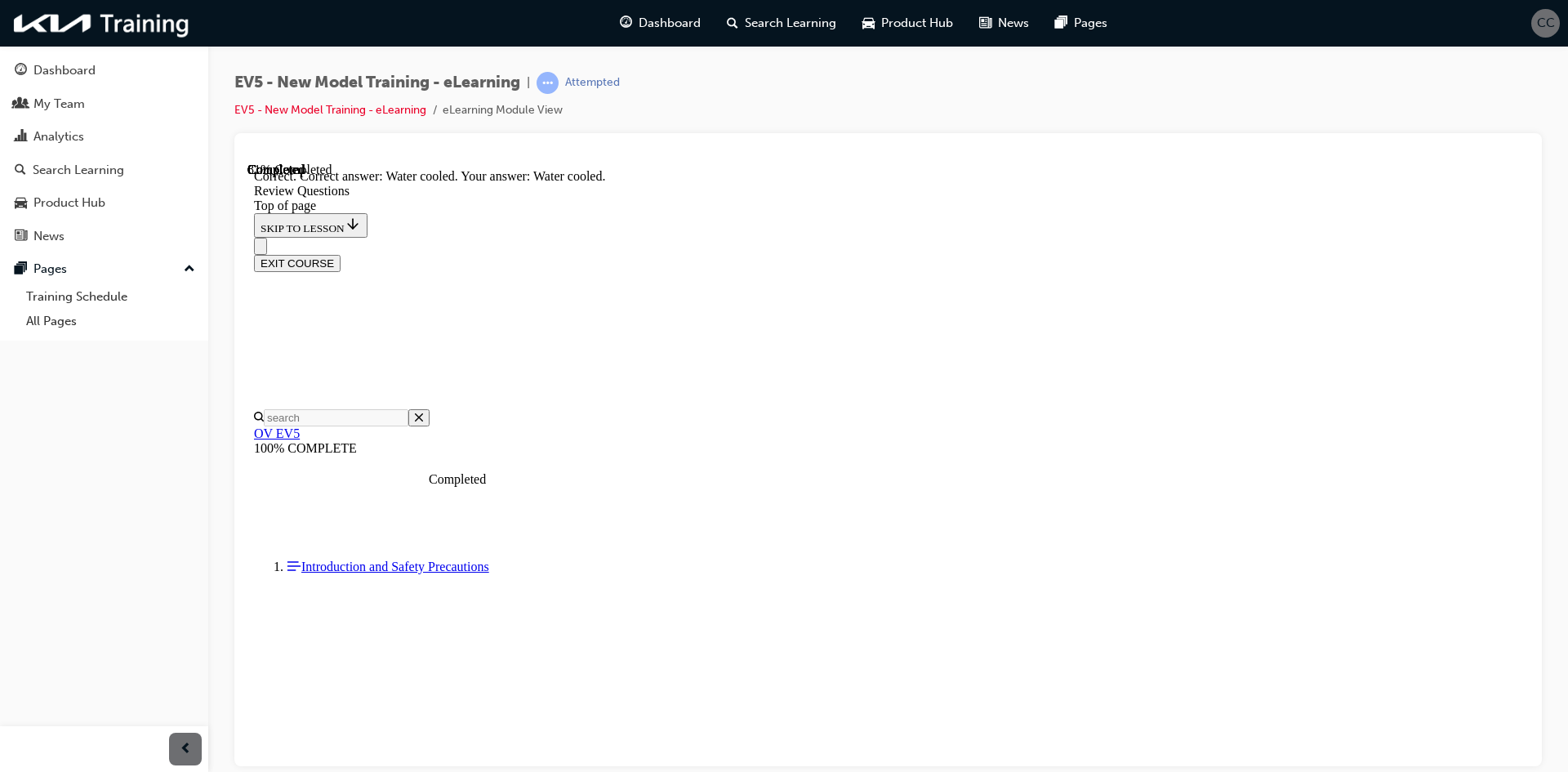
scroll to position [436, 0]
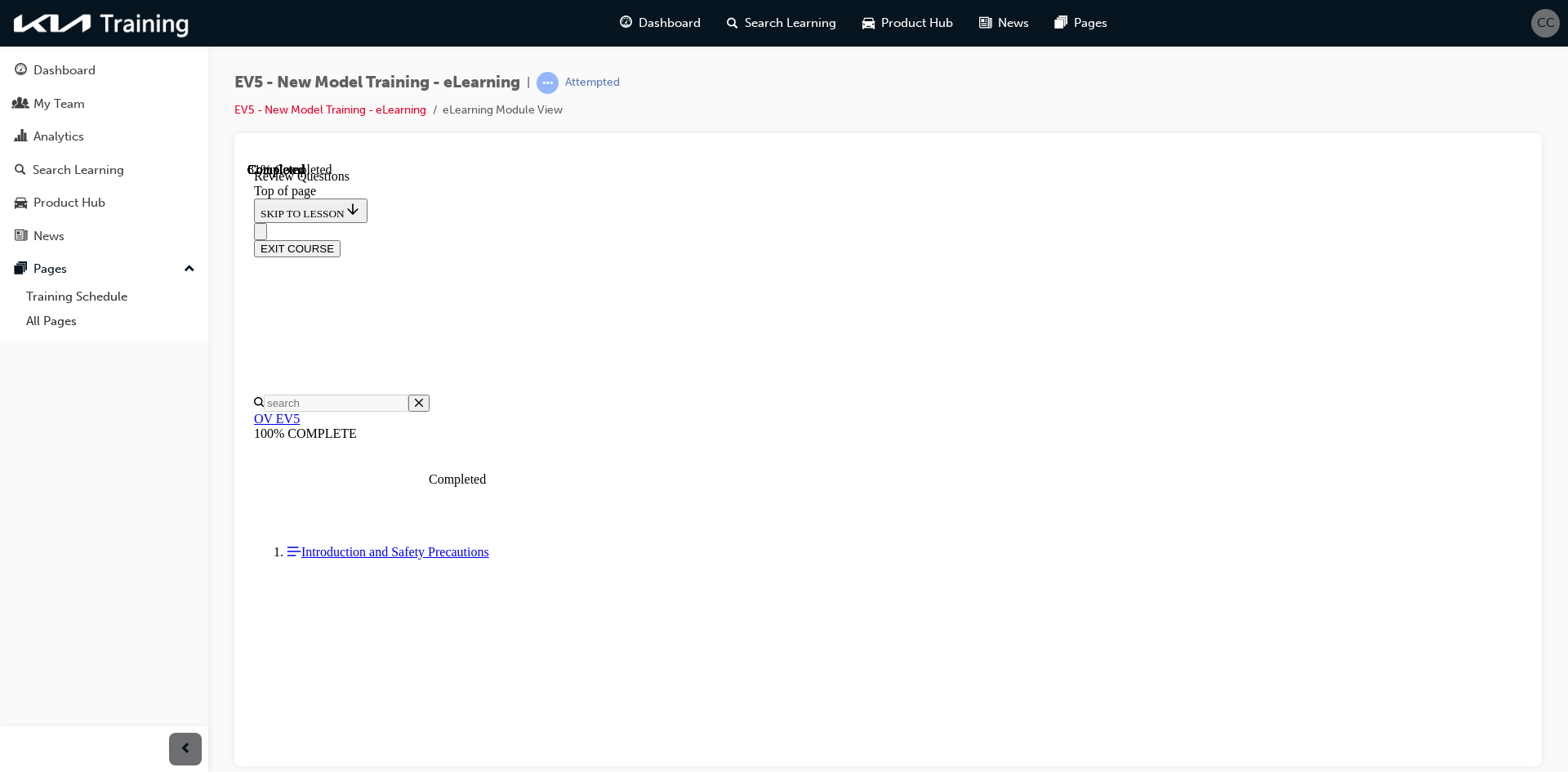
scroll to position [408, 0]
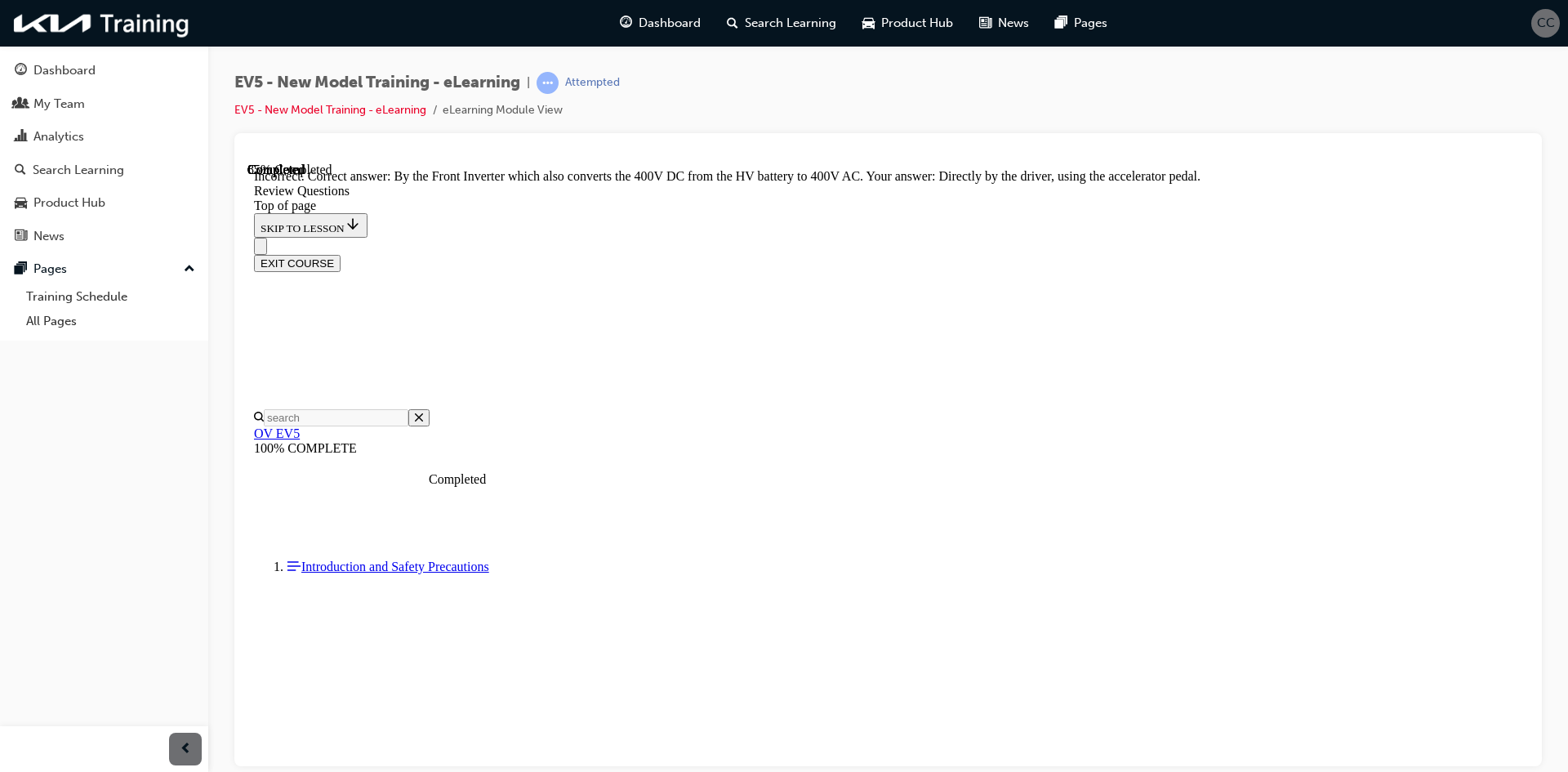
scroll to position [540, 0]
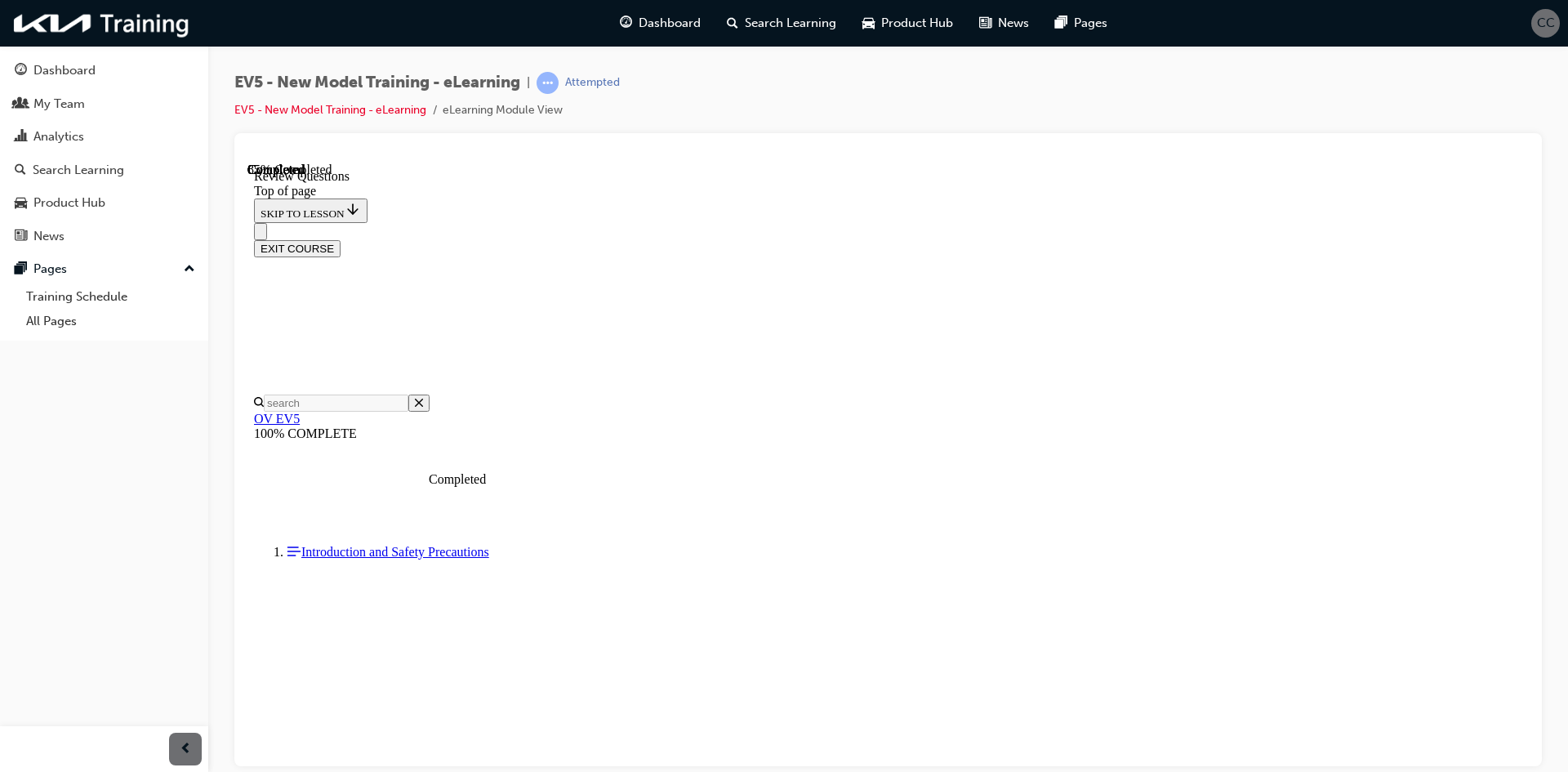
scroll to position [407, 0]
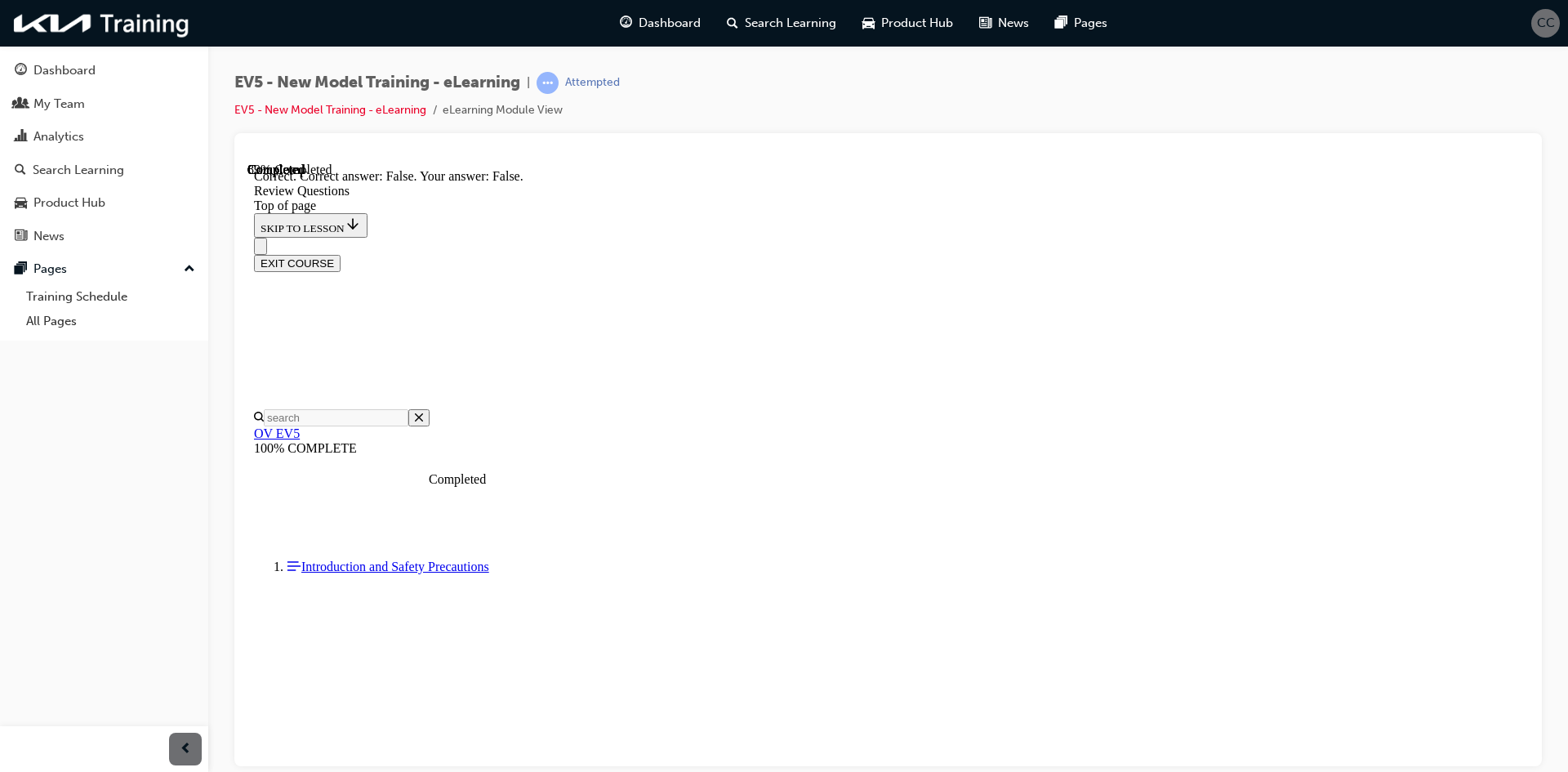
scroll to position [459, 0]
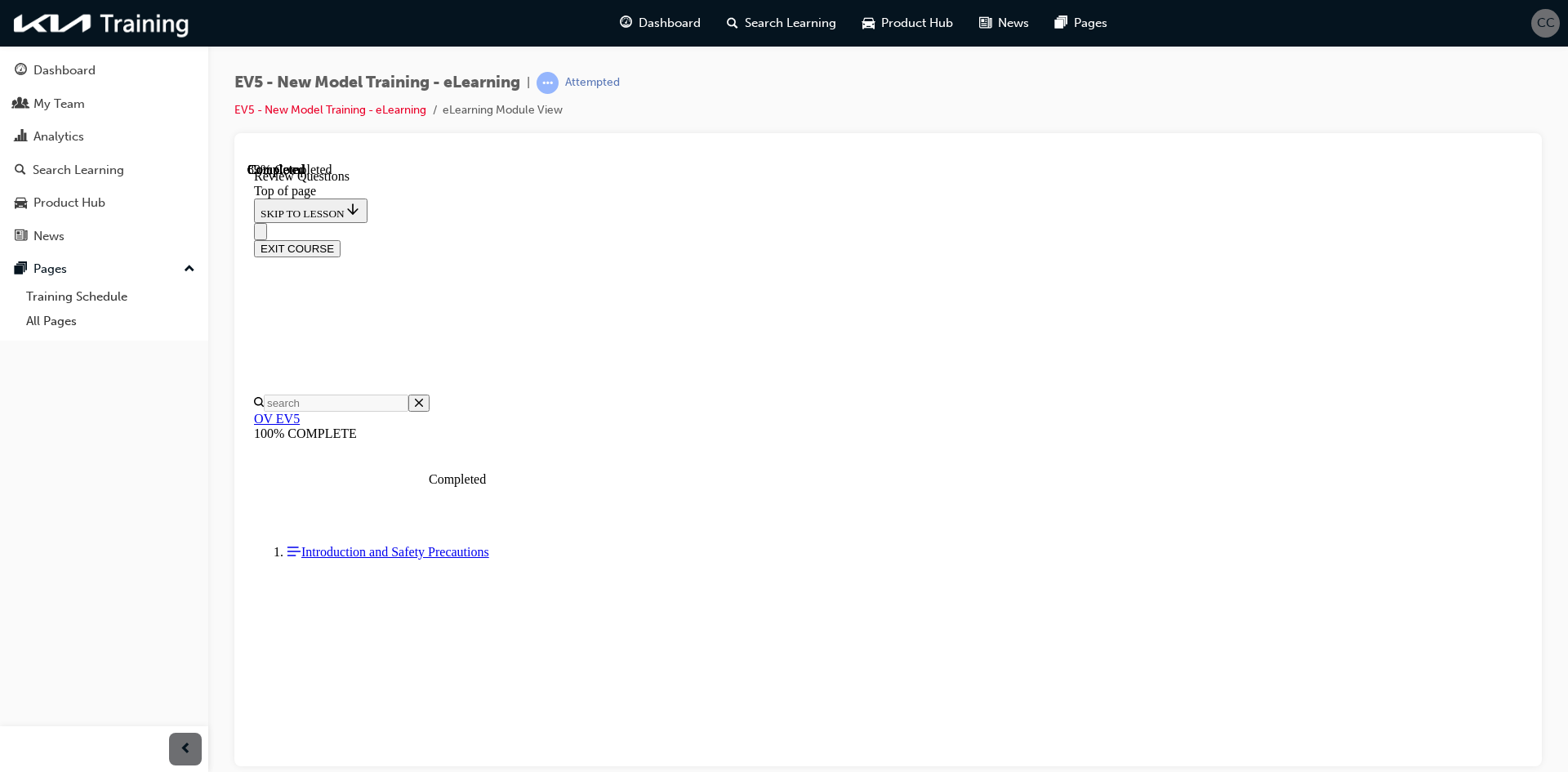
scroll to position [327, 0]
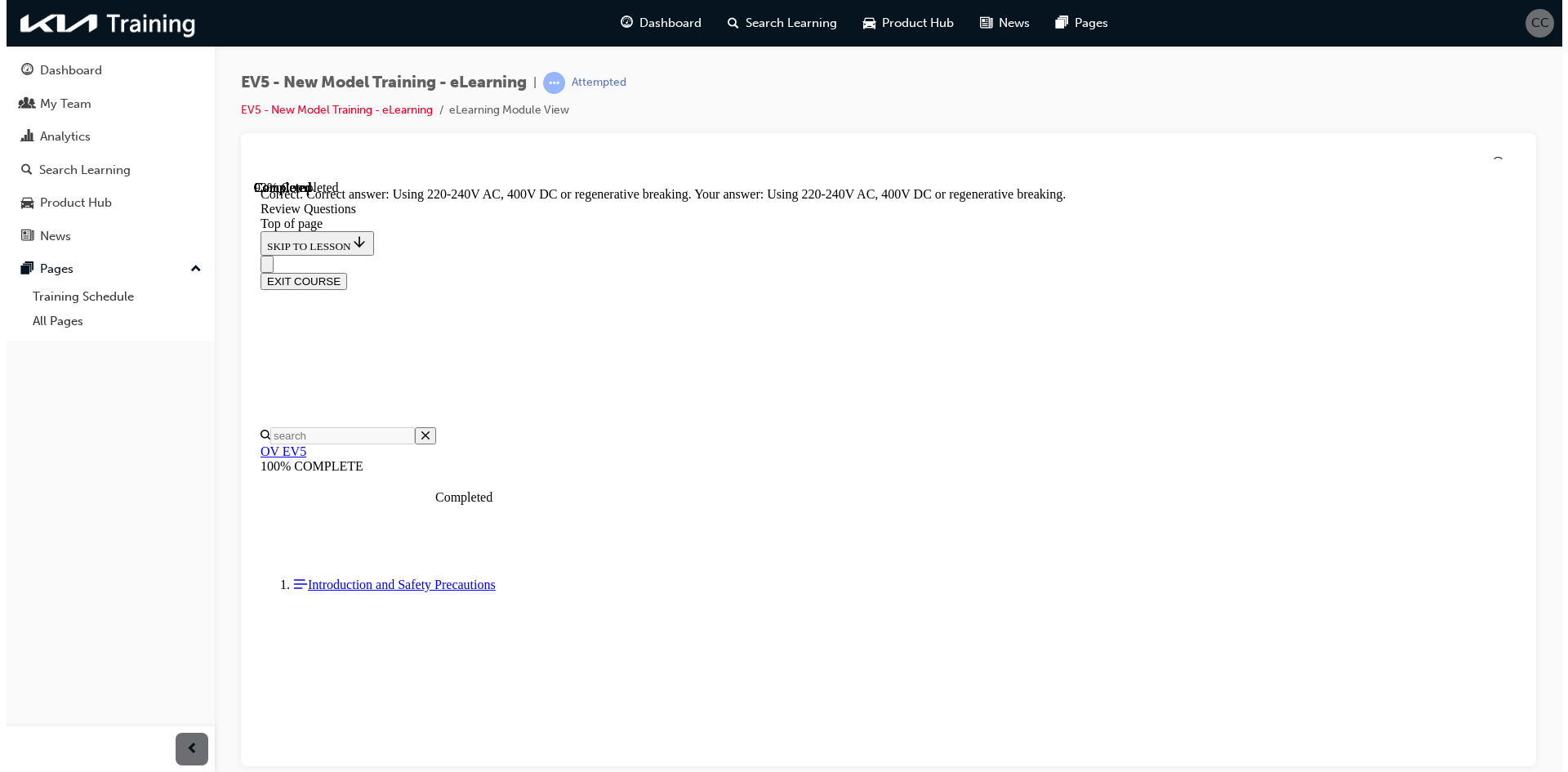
scroll to position [466, 0]
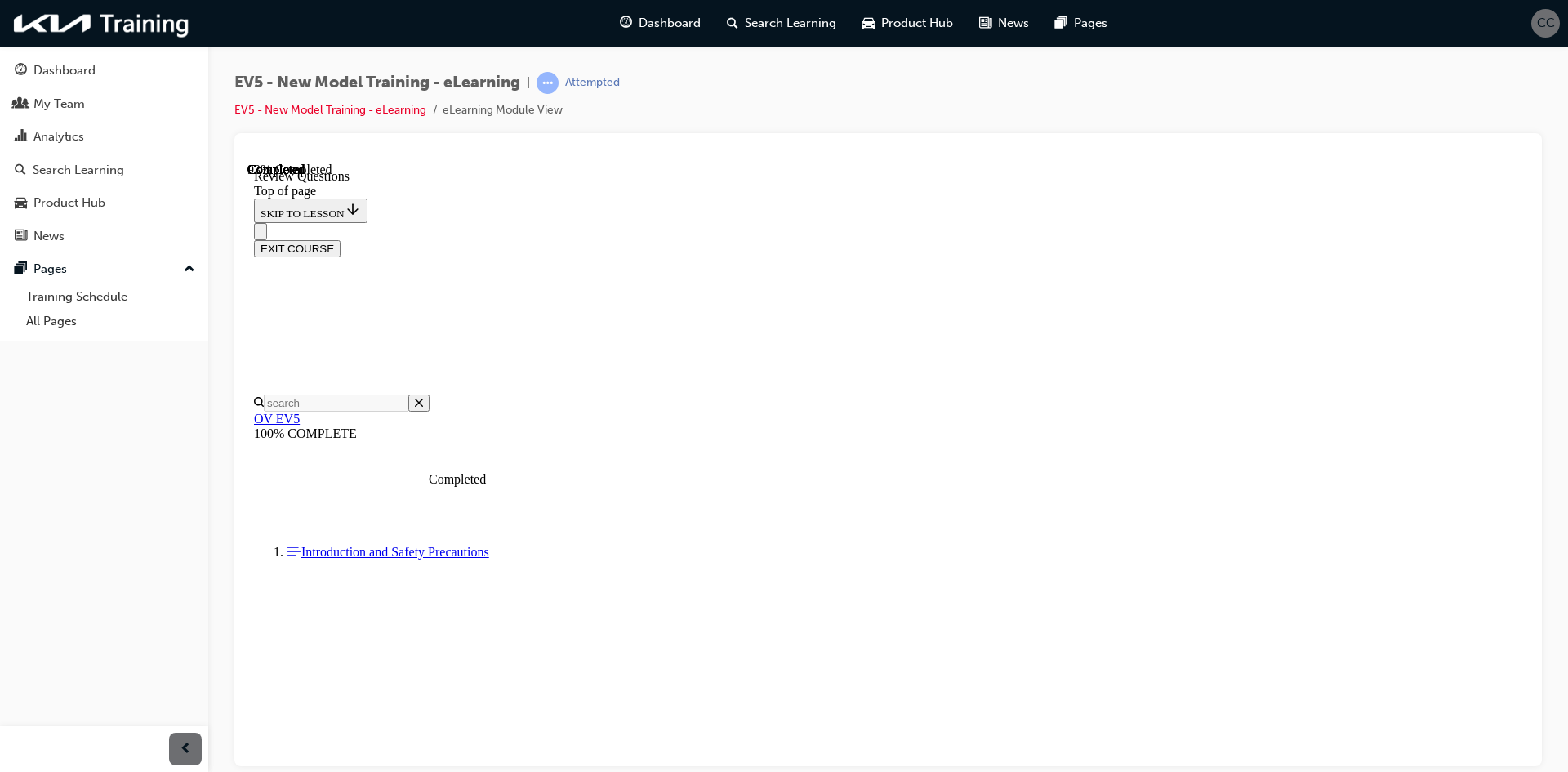
scroll to position [299, 0]
drag, startPoint x: 729, startPoint y: 442, endPoint x: 739, endPoint y: 441, distance: 10.0
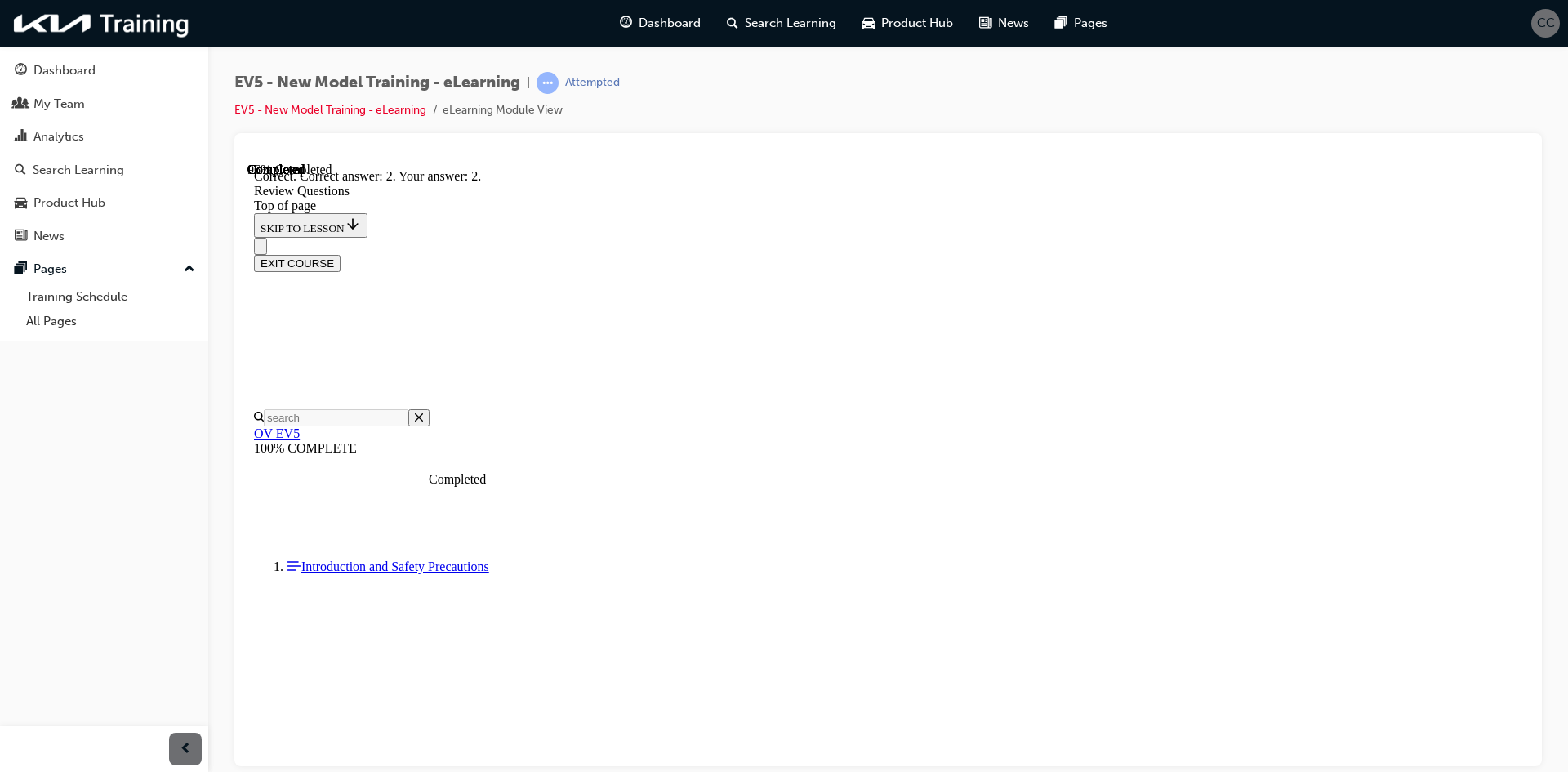
scroll to position [350, 0]
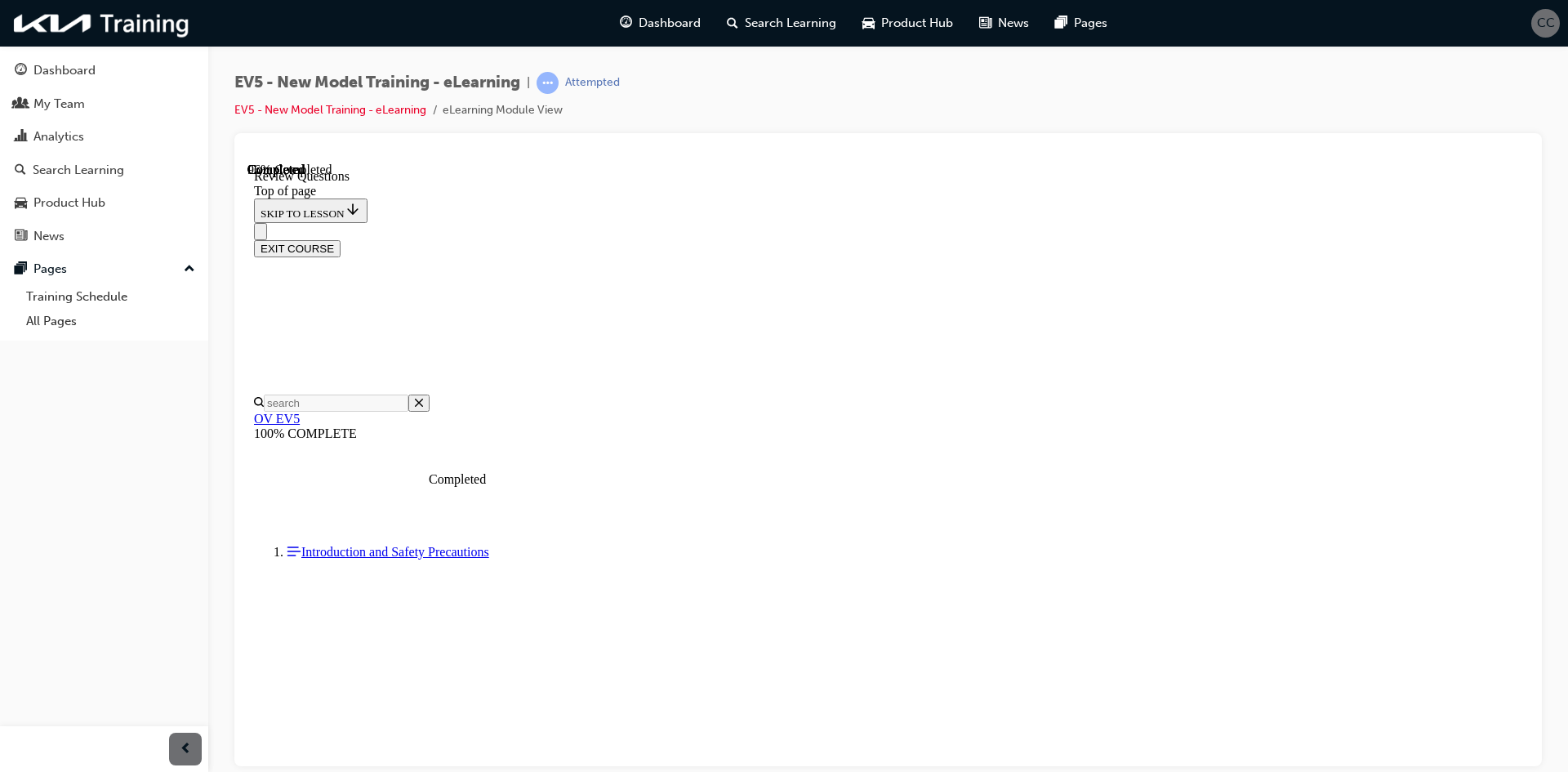
scroll to position [164, 0]
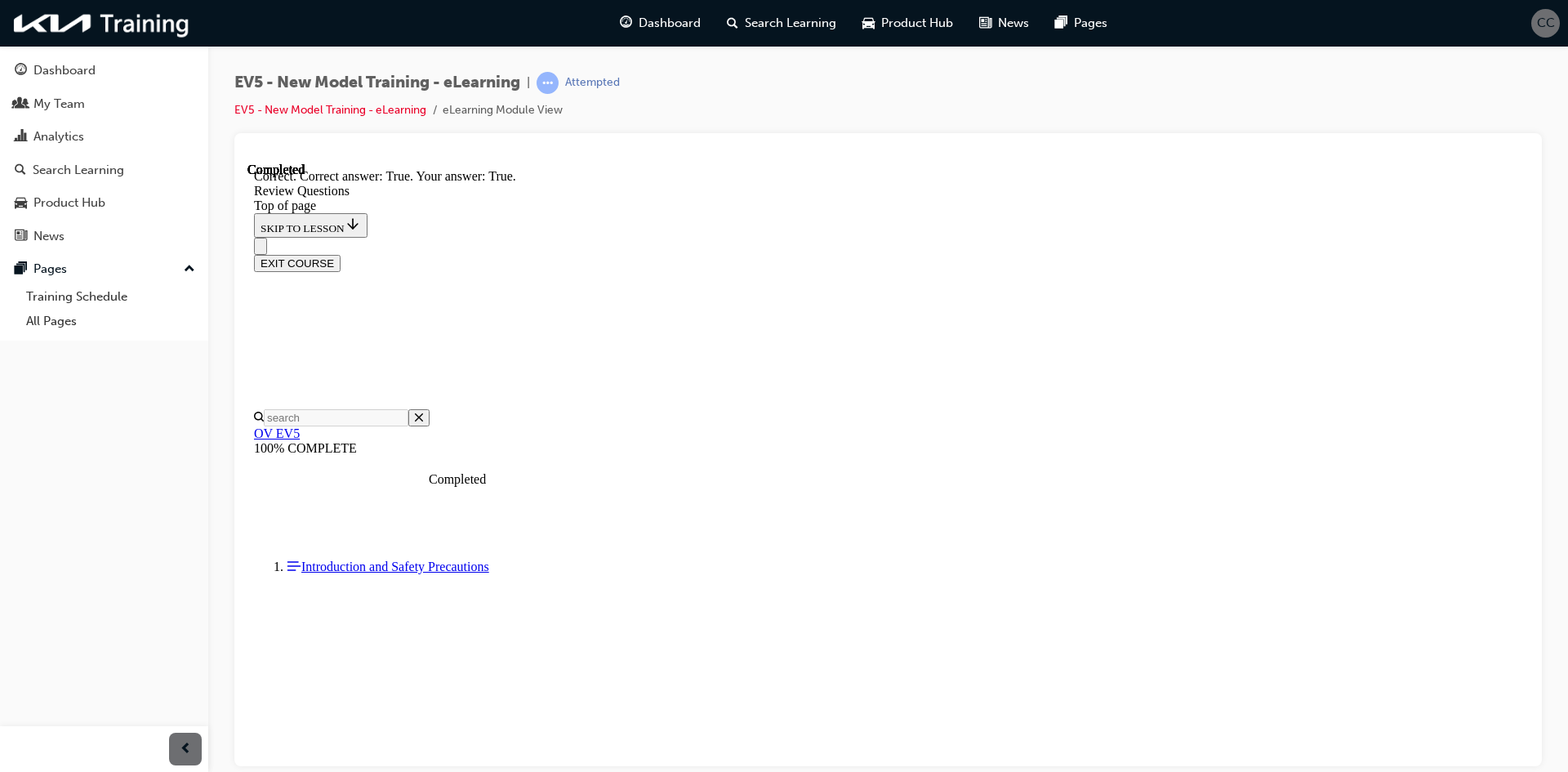
scroll to position [399, 0]
drag, startPoint x: 1037, startPoint y: 692, endPoint x: 1038, endPoint y: 677, distance: 15.0
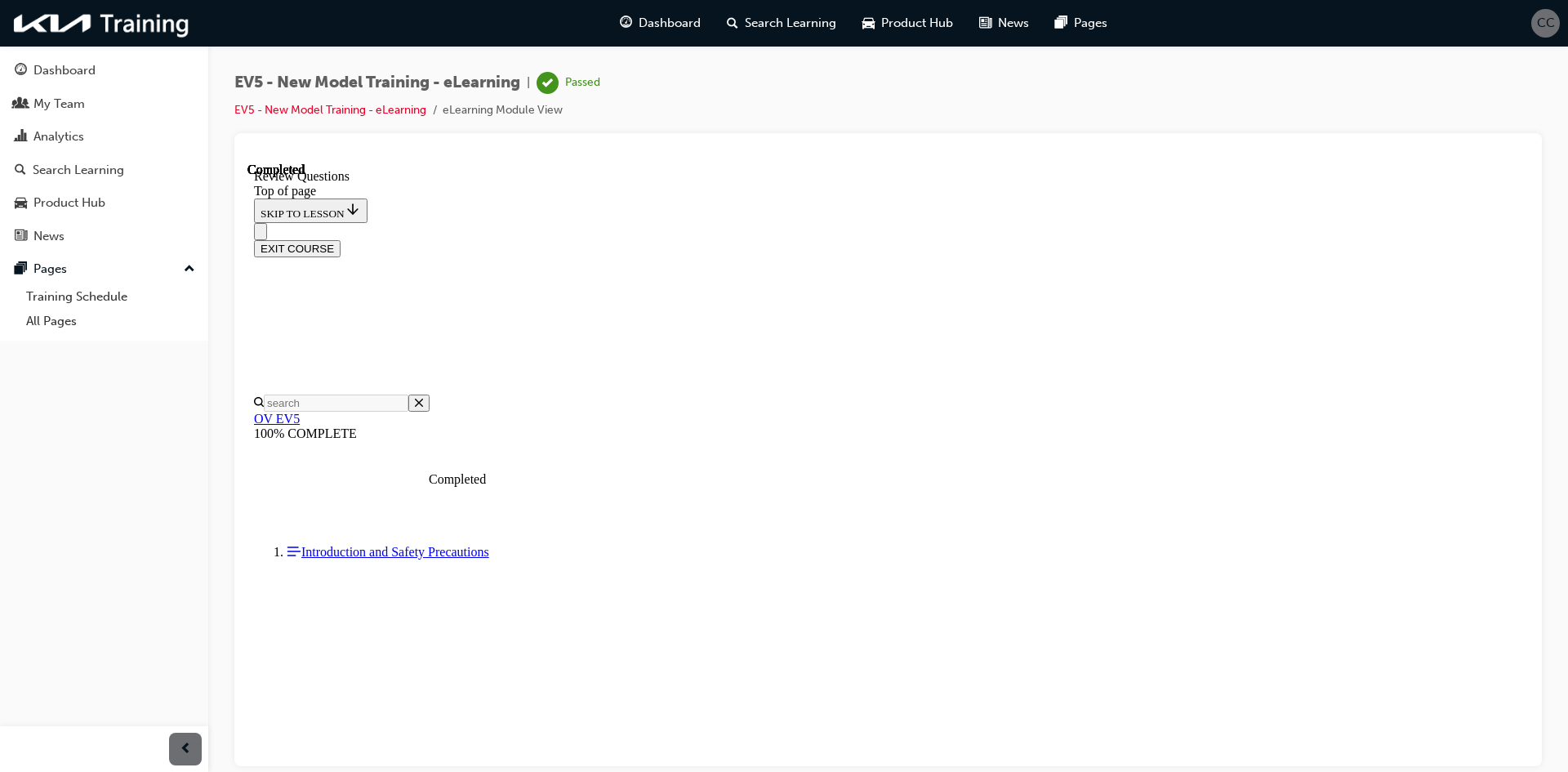
scroll to position [230, 0]
click at [340, 239] on button "EXIT COURSE" at bounding box center [297, 248] width 87 height 17
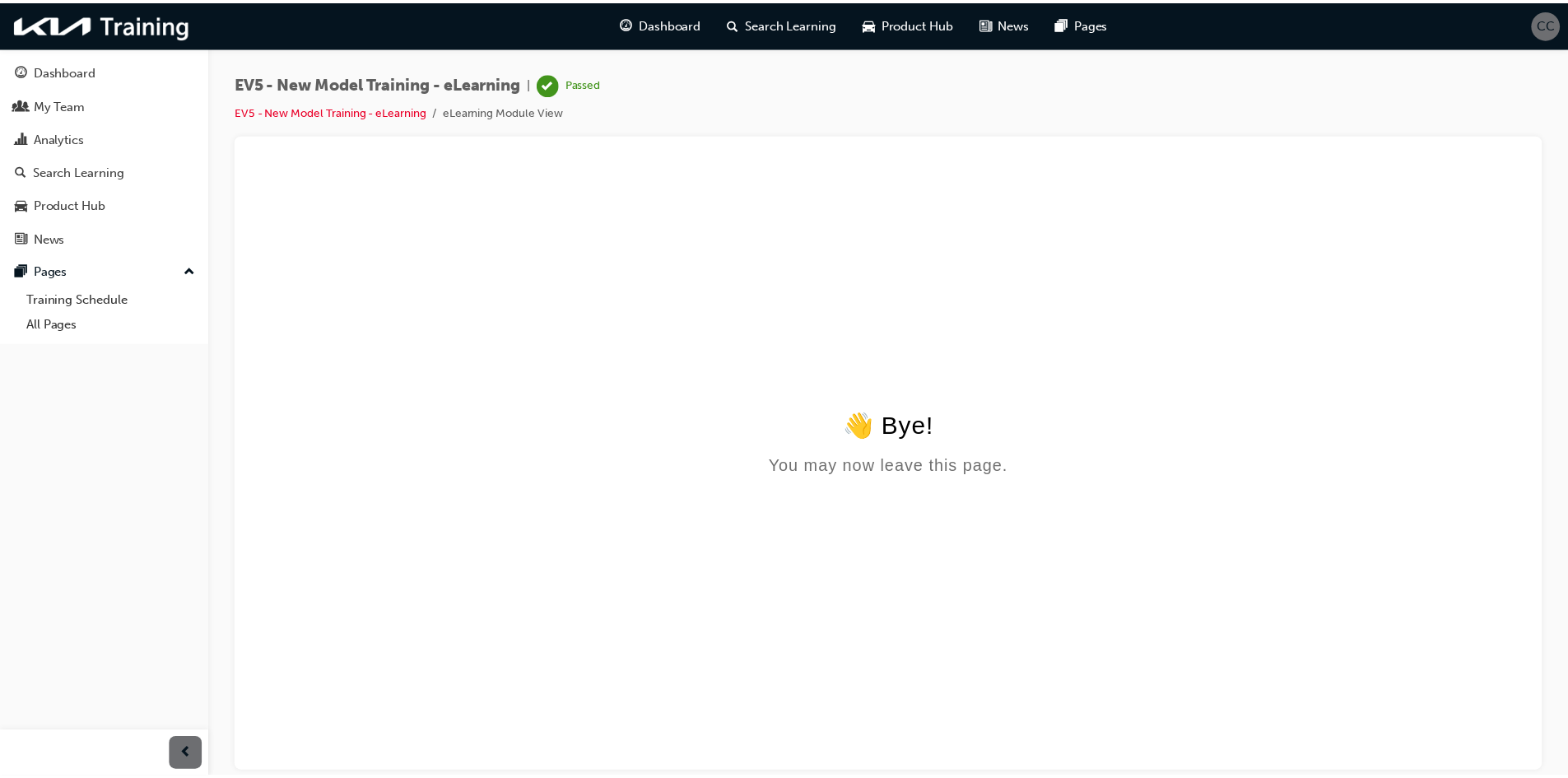
scroll to position [0, 0]
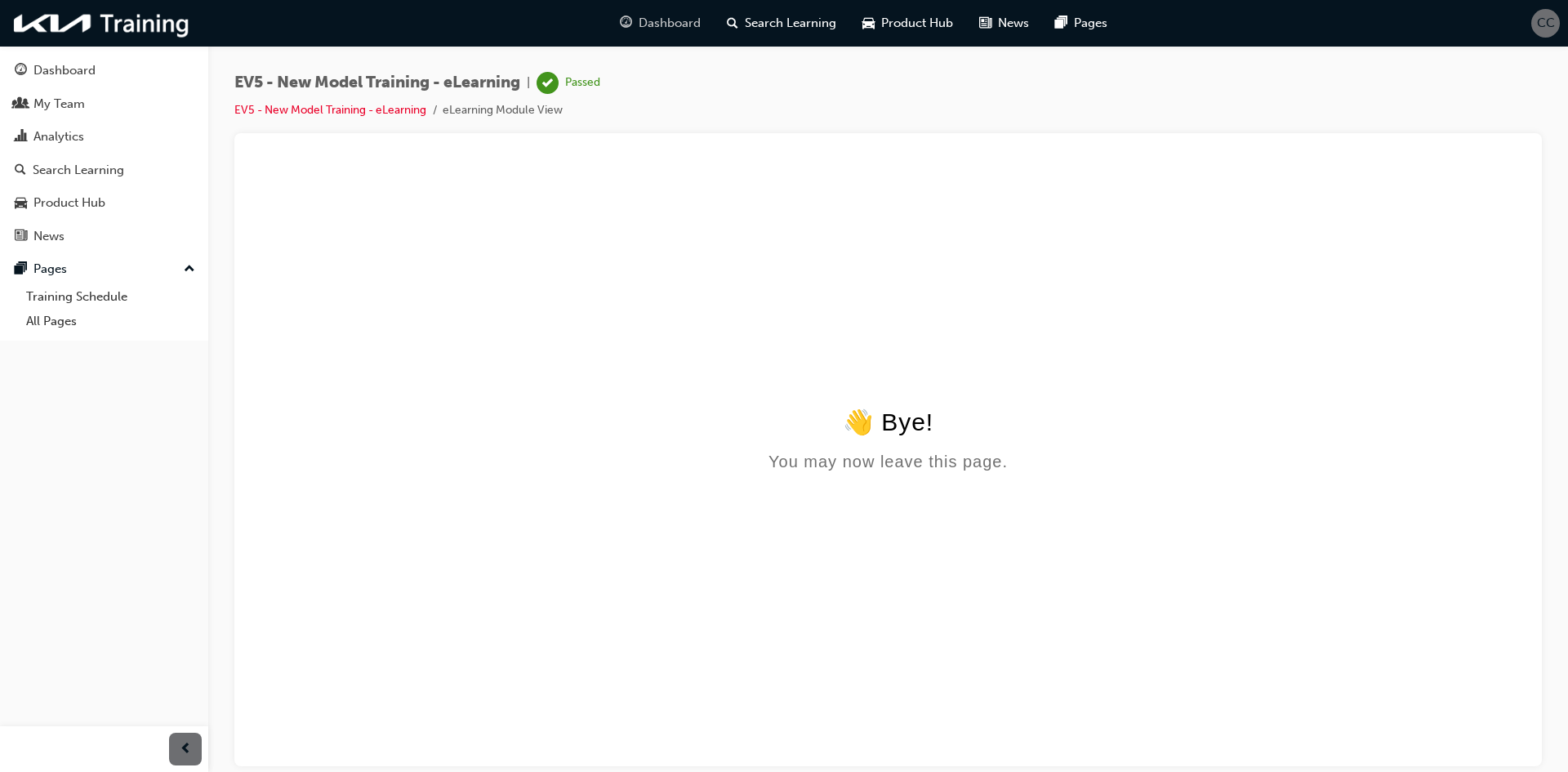
click at [668, 27] on span "Dashboard" at bounding box center [669, 23] width 62 height 19
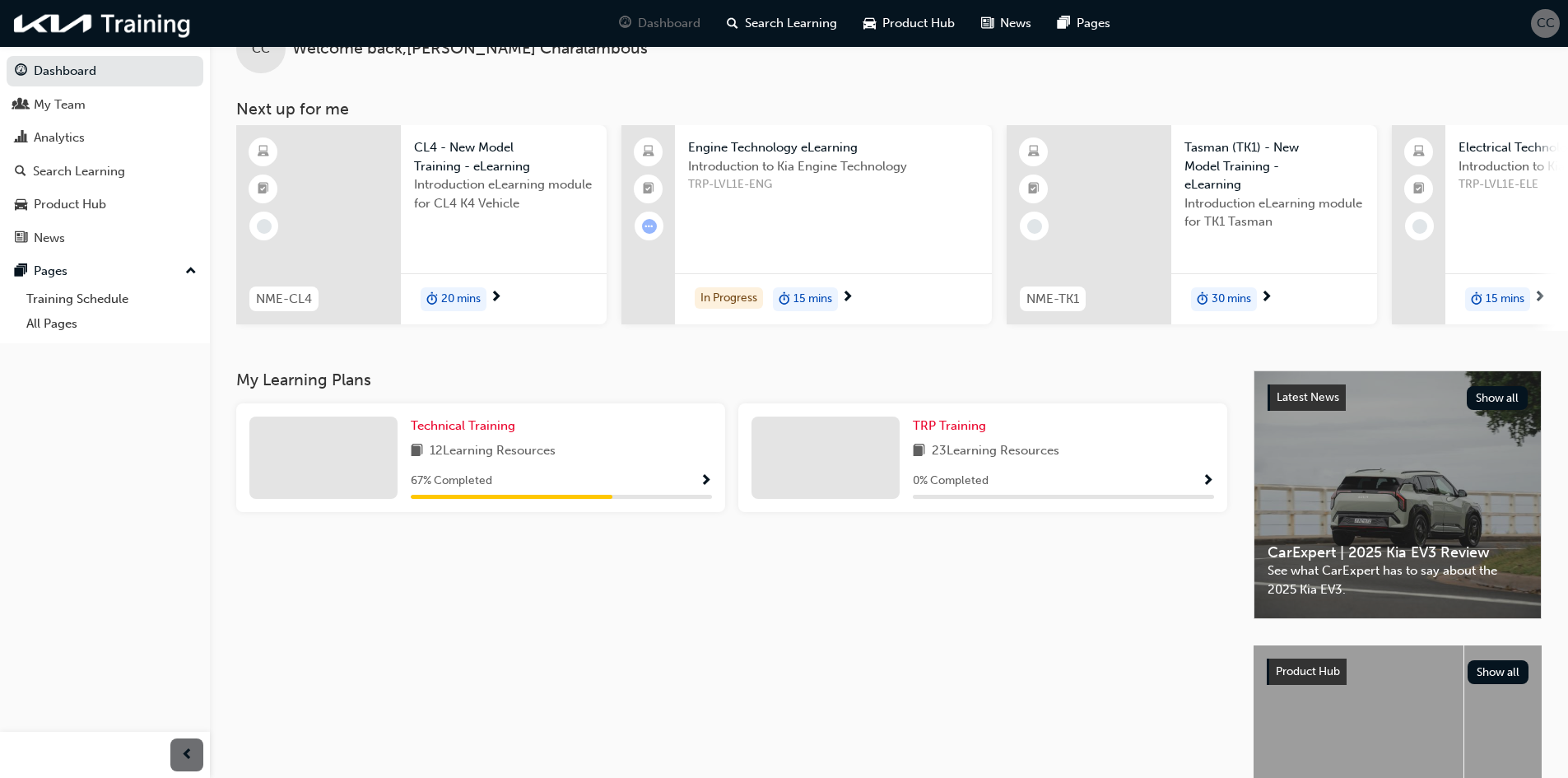
scroll to position [41, 0]
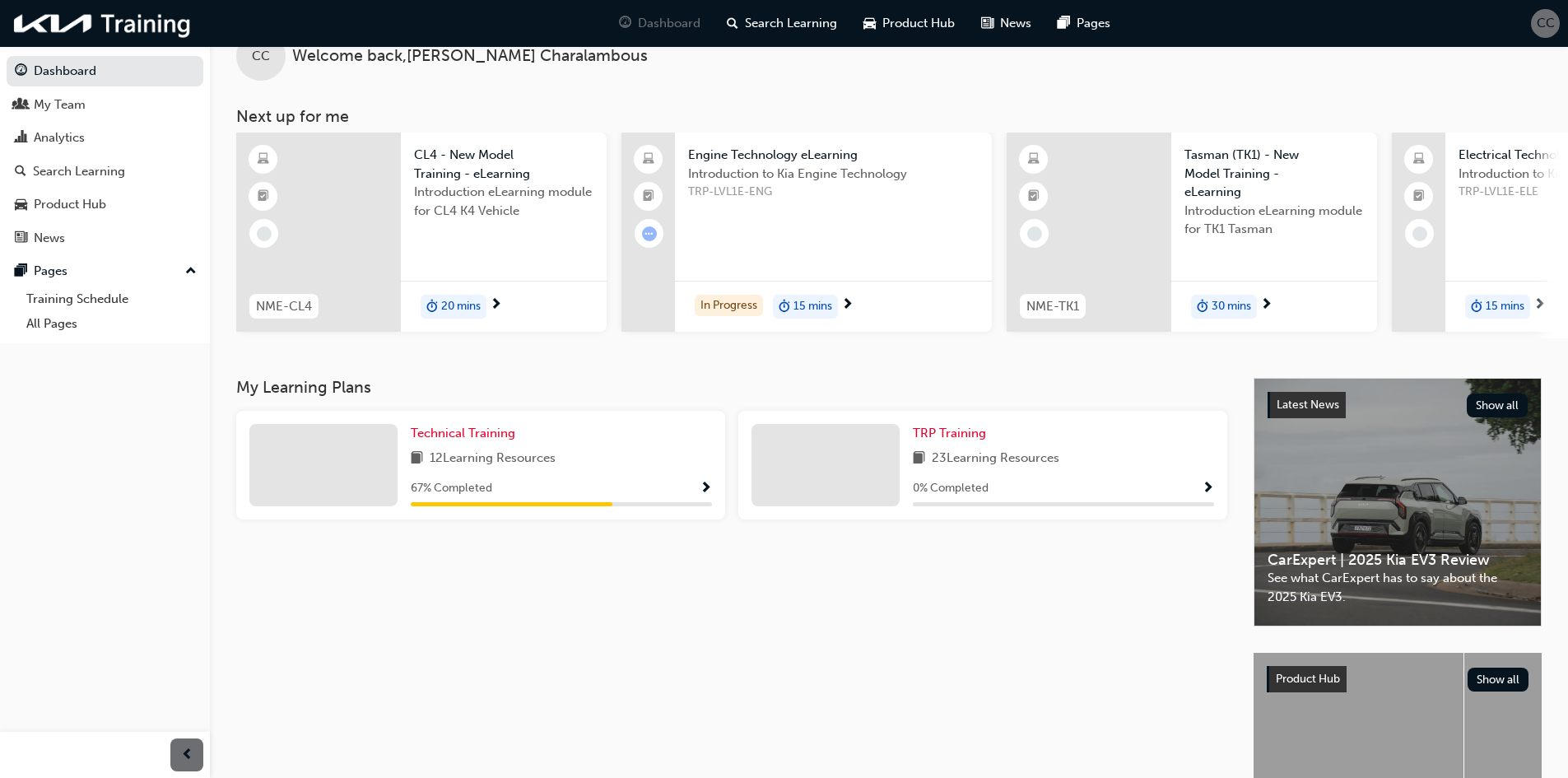
click at [705, 496] on span "Show Progress" at bounding box center [705, 489] width 12 height 15
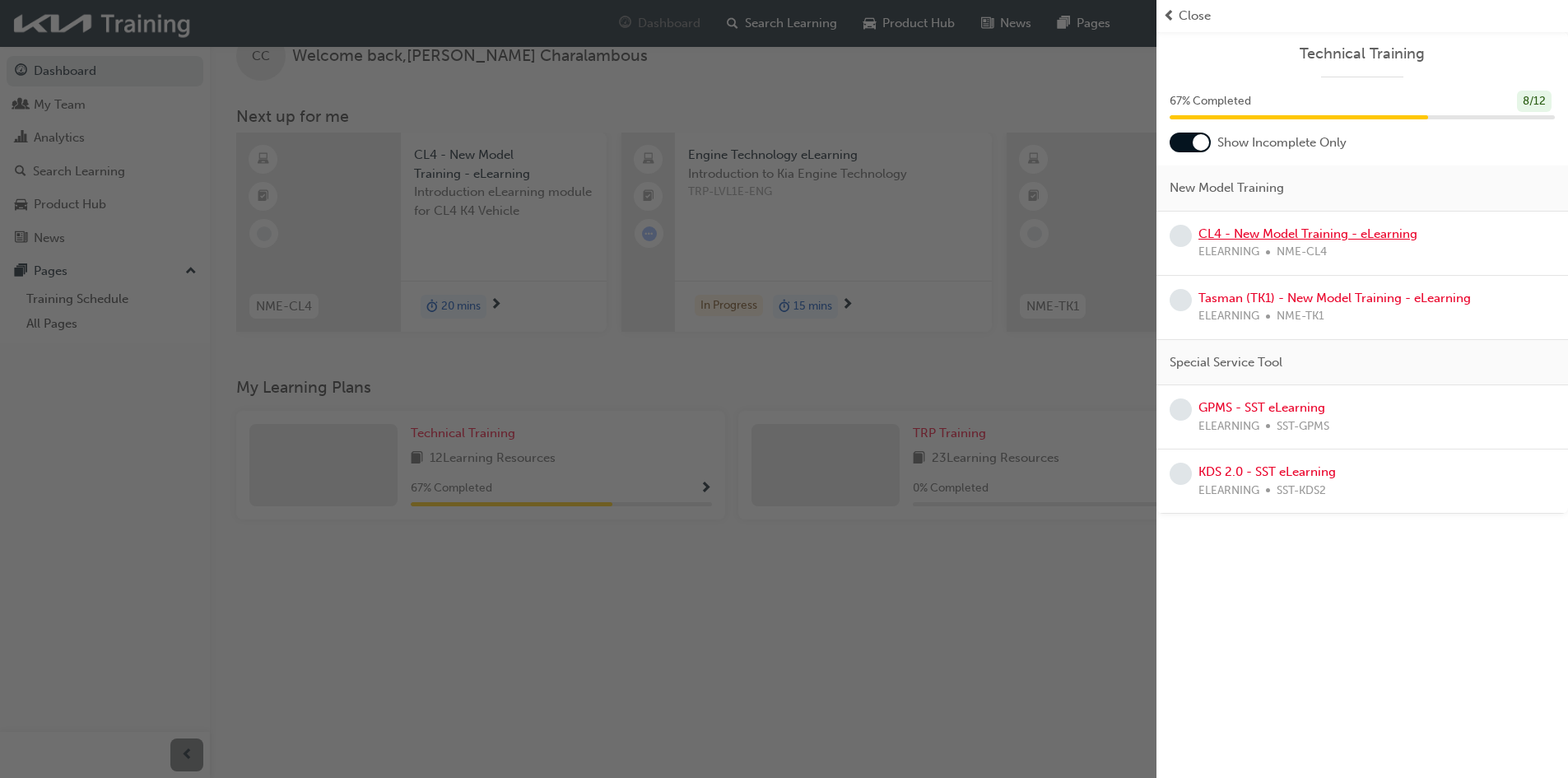
click at [1318, 235] on link "CL4 - New Model Training - eLearning" at bounding box center [1307, 234] width 218 height 15
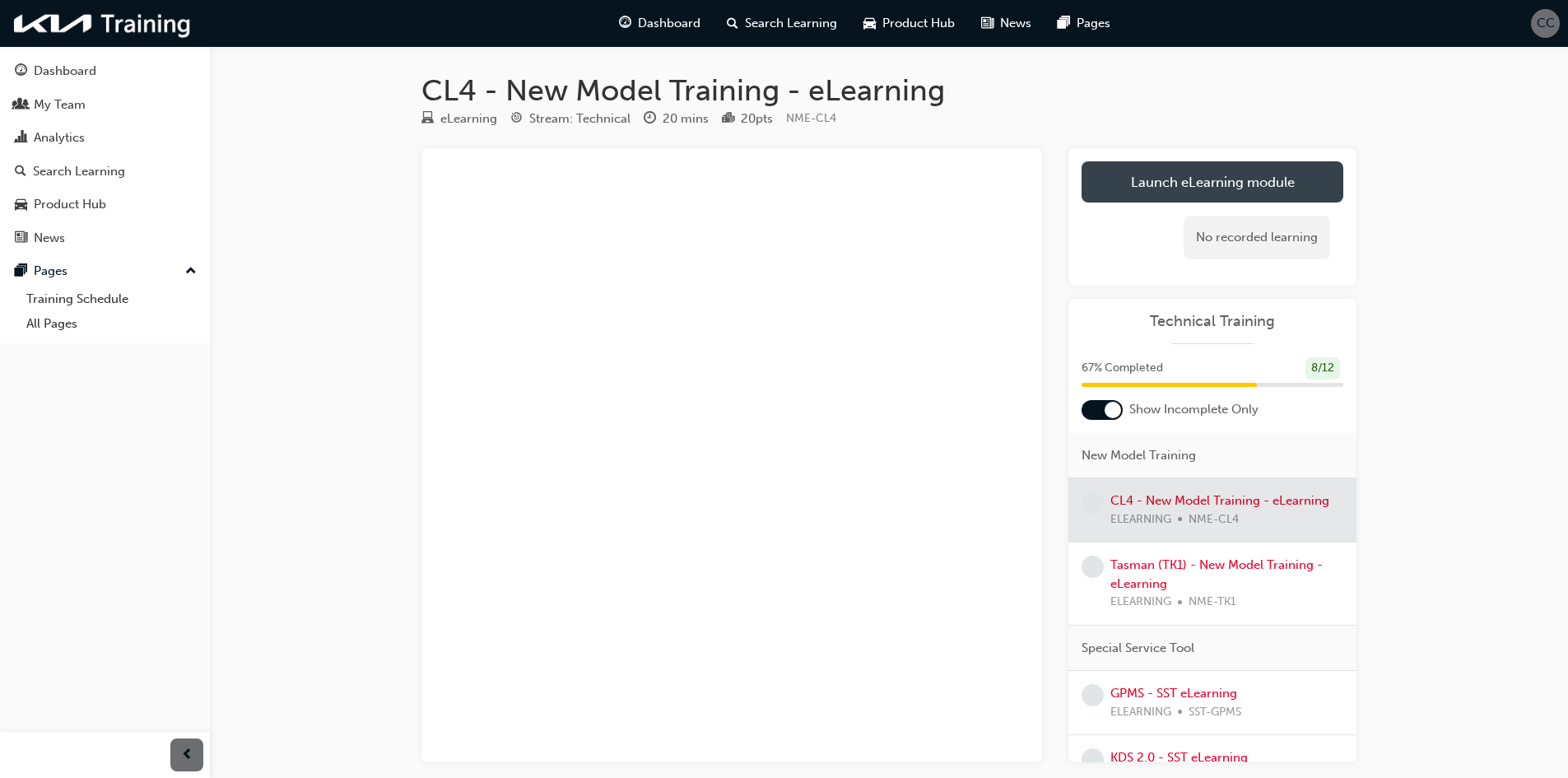
click at [1255, 186] on link "Launch eLearning module" at bounding box center [1212, 182] width 262 height 41
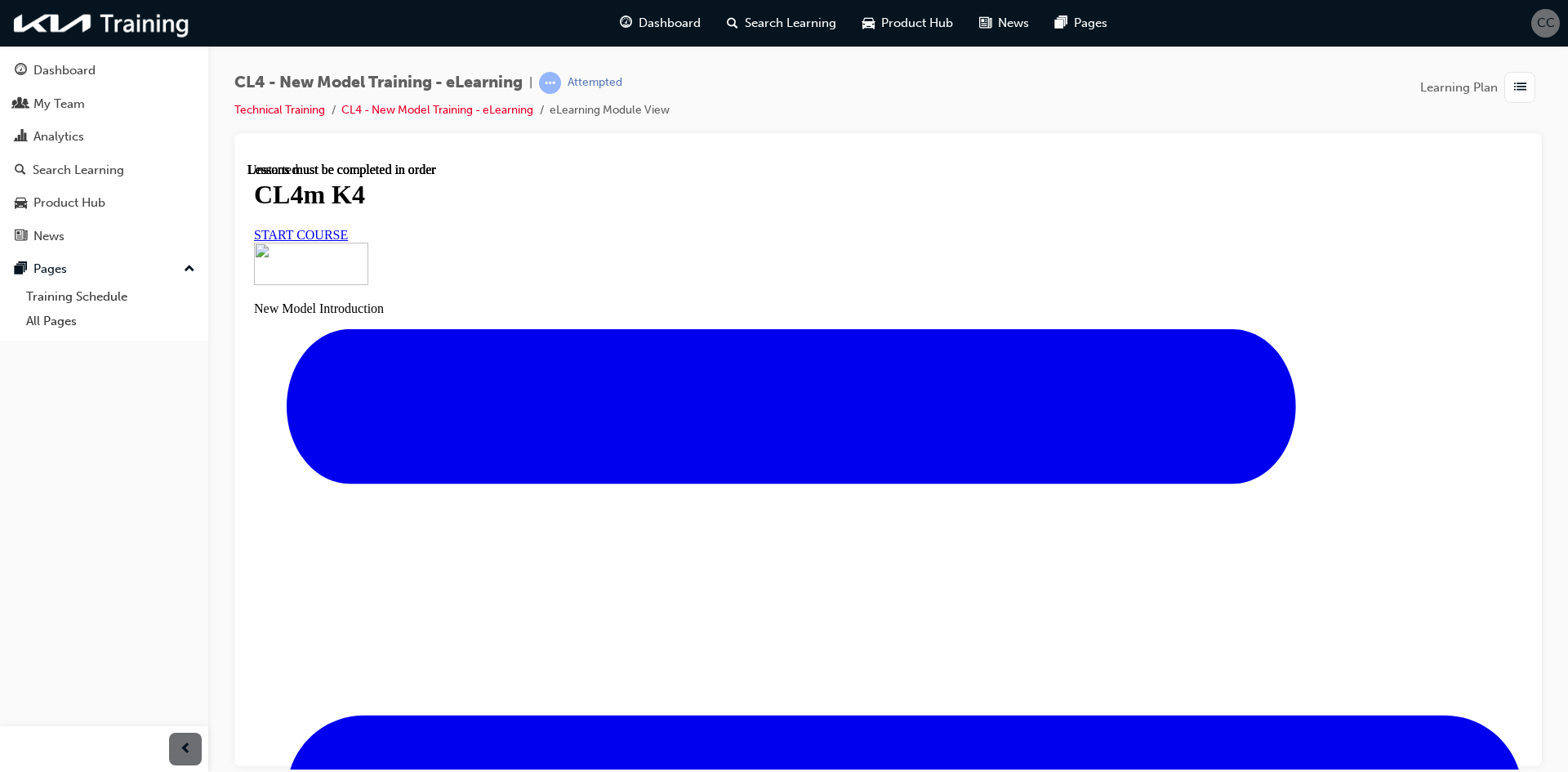
click at [348, 241] on span "START COURSE" at bounding box center [301, 234] width 94 height 14
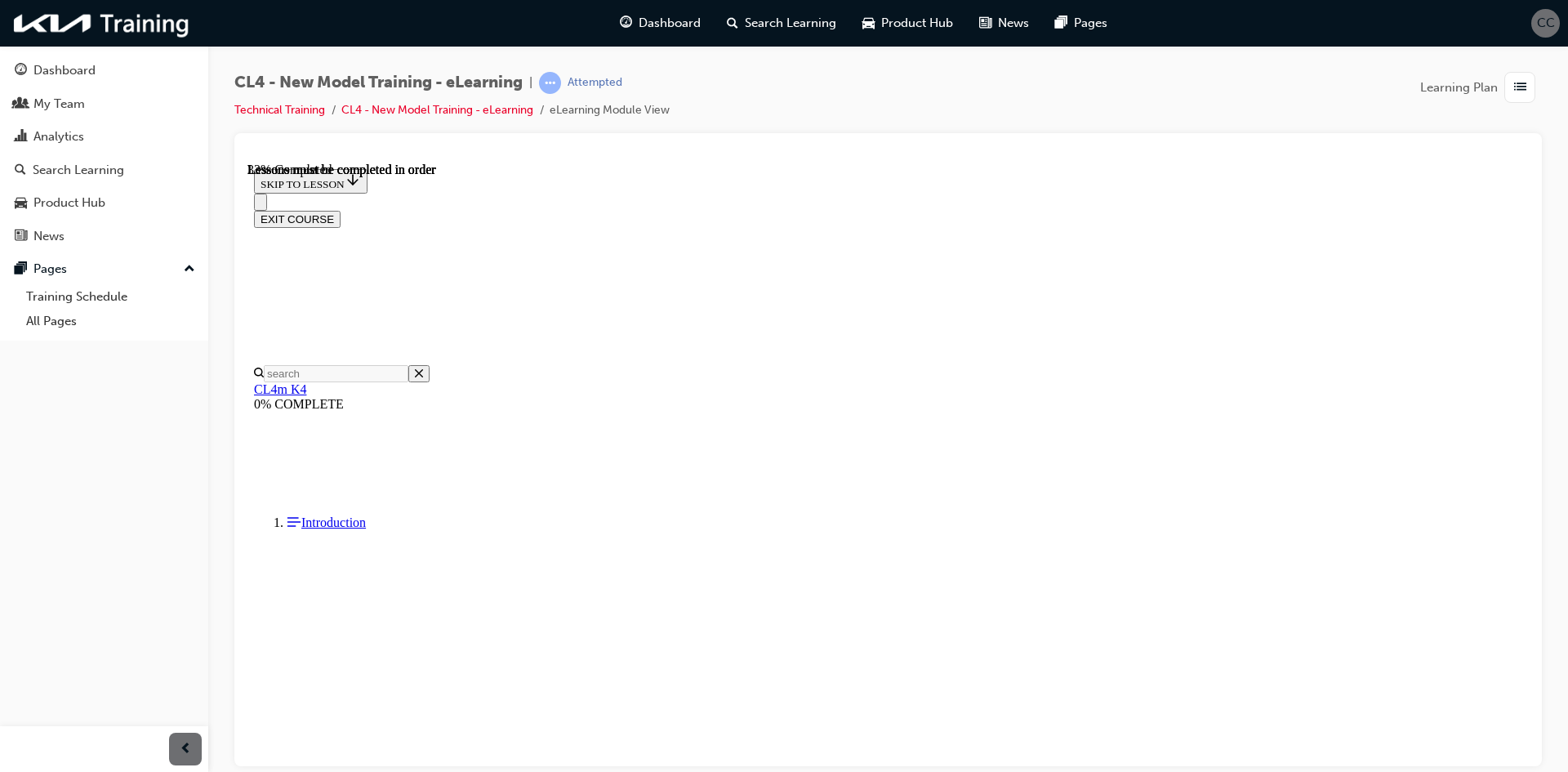
scroll to position [50, 0]
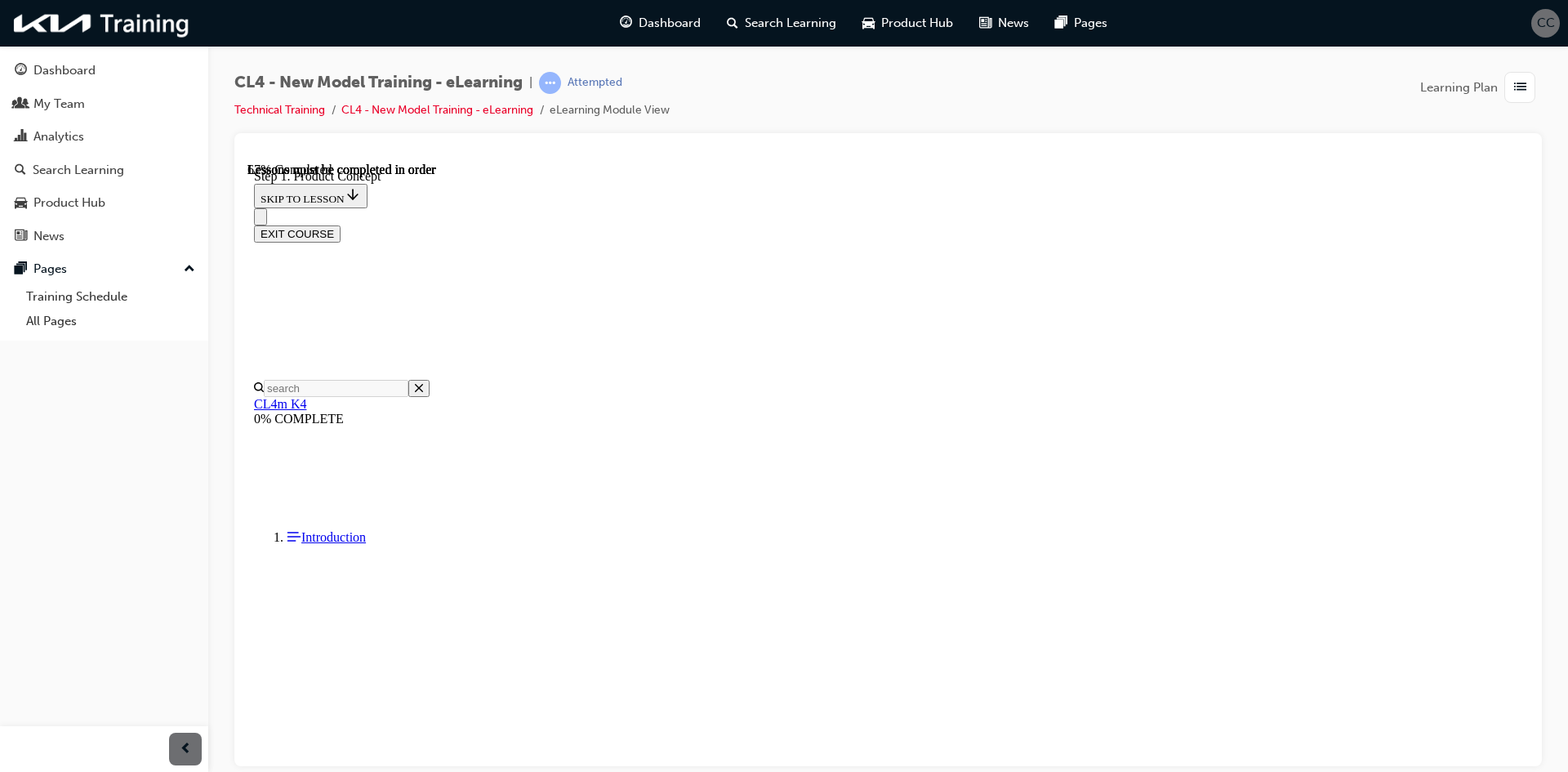
scroll to position [958, 0]
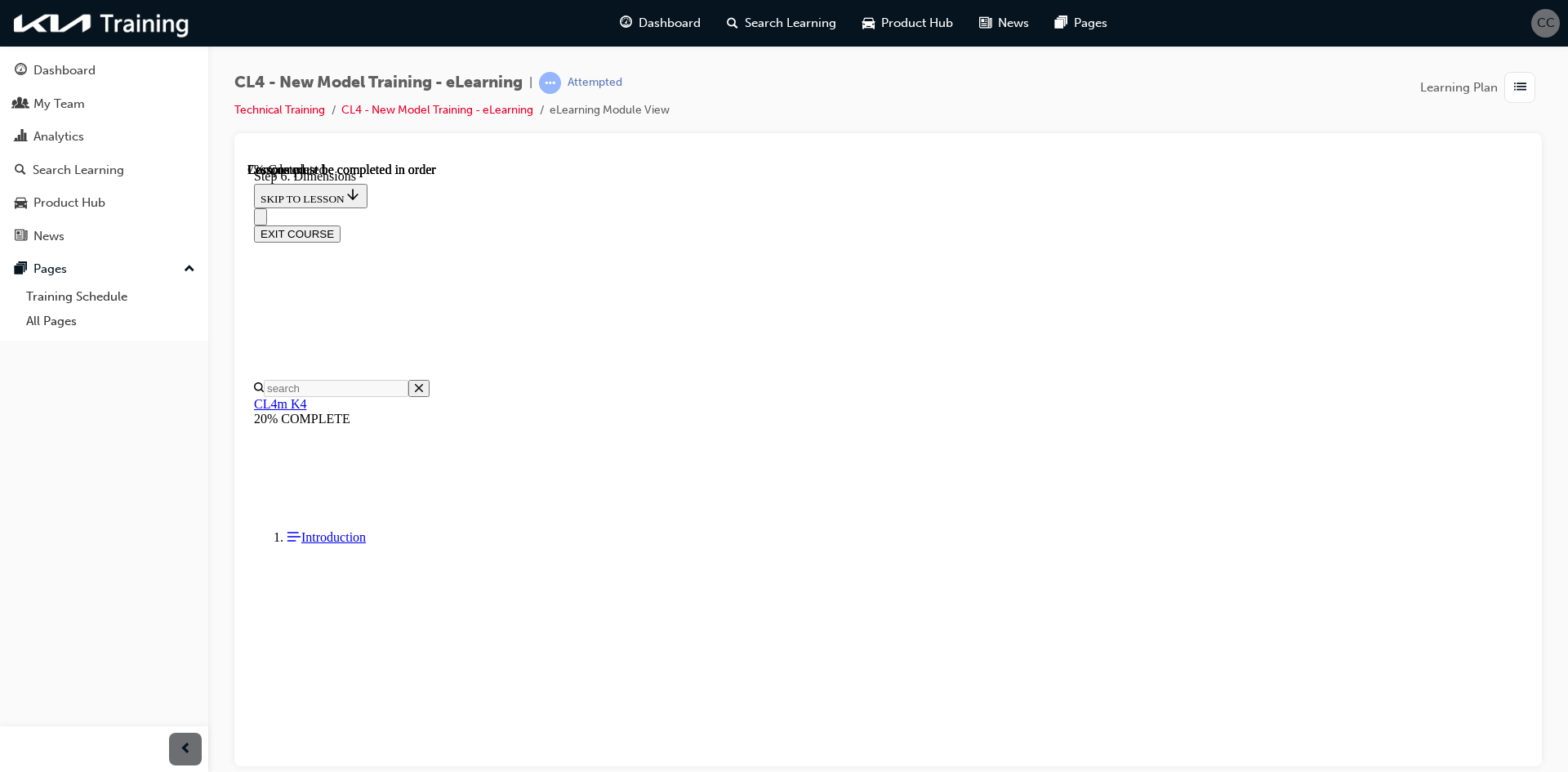
scroll to position [459, 0]
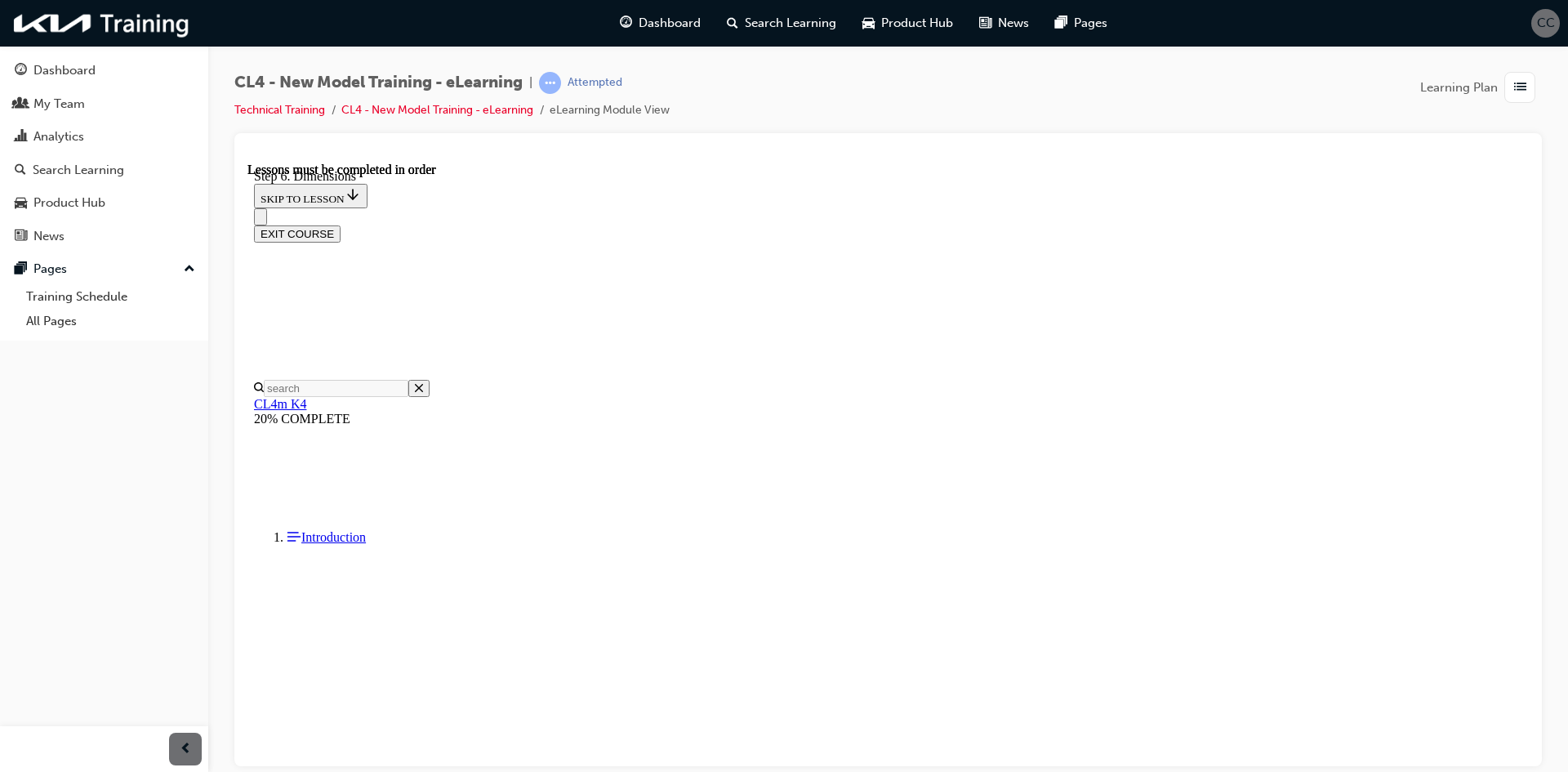
scroll to position [0, 0]
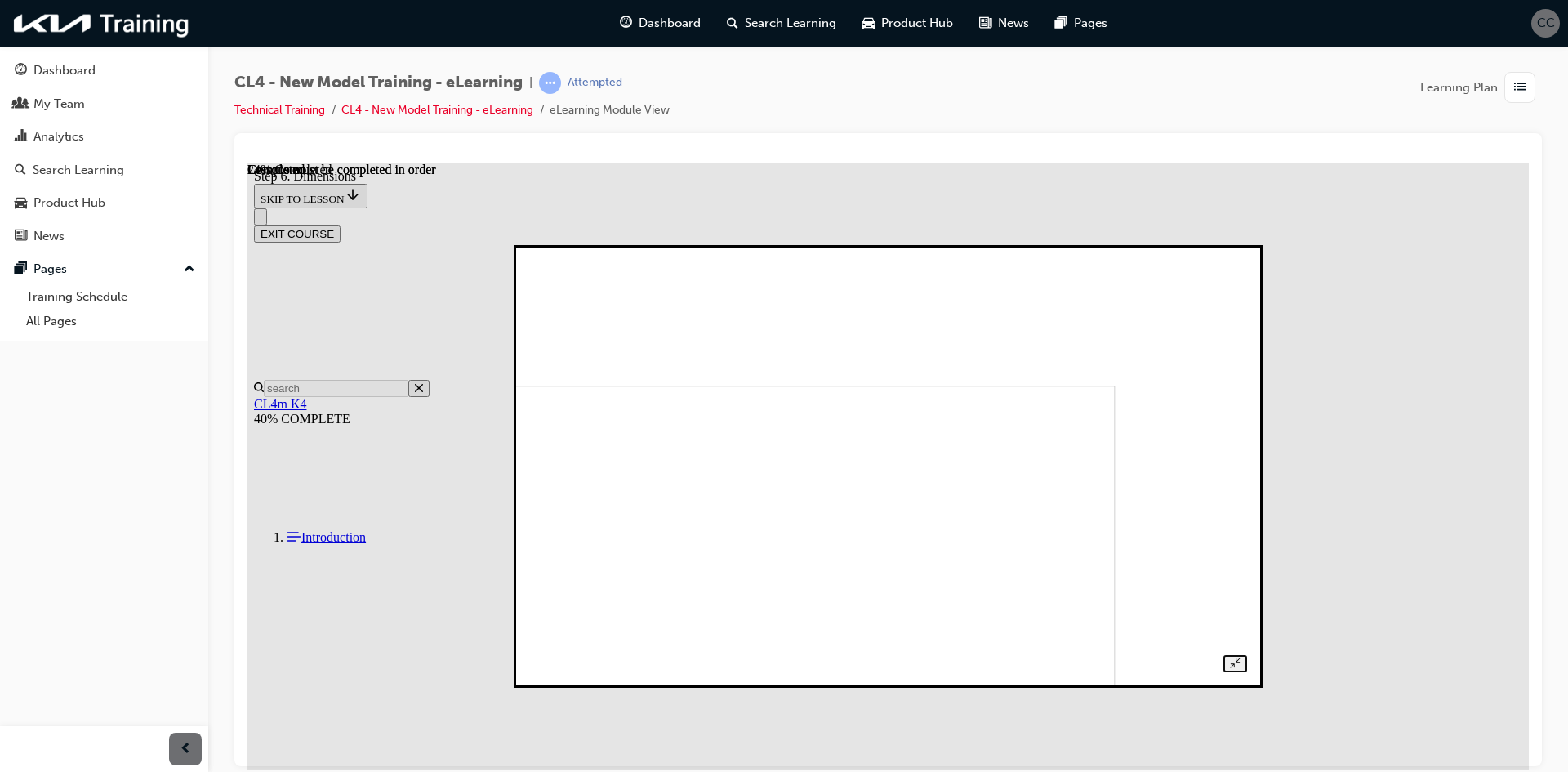
click at [779, 639] on img at bounding box center [767, 588] width 694 height 407
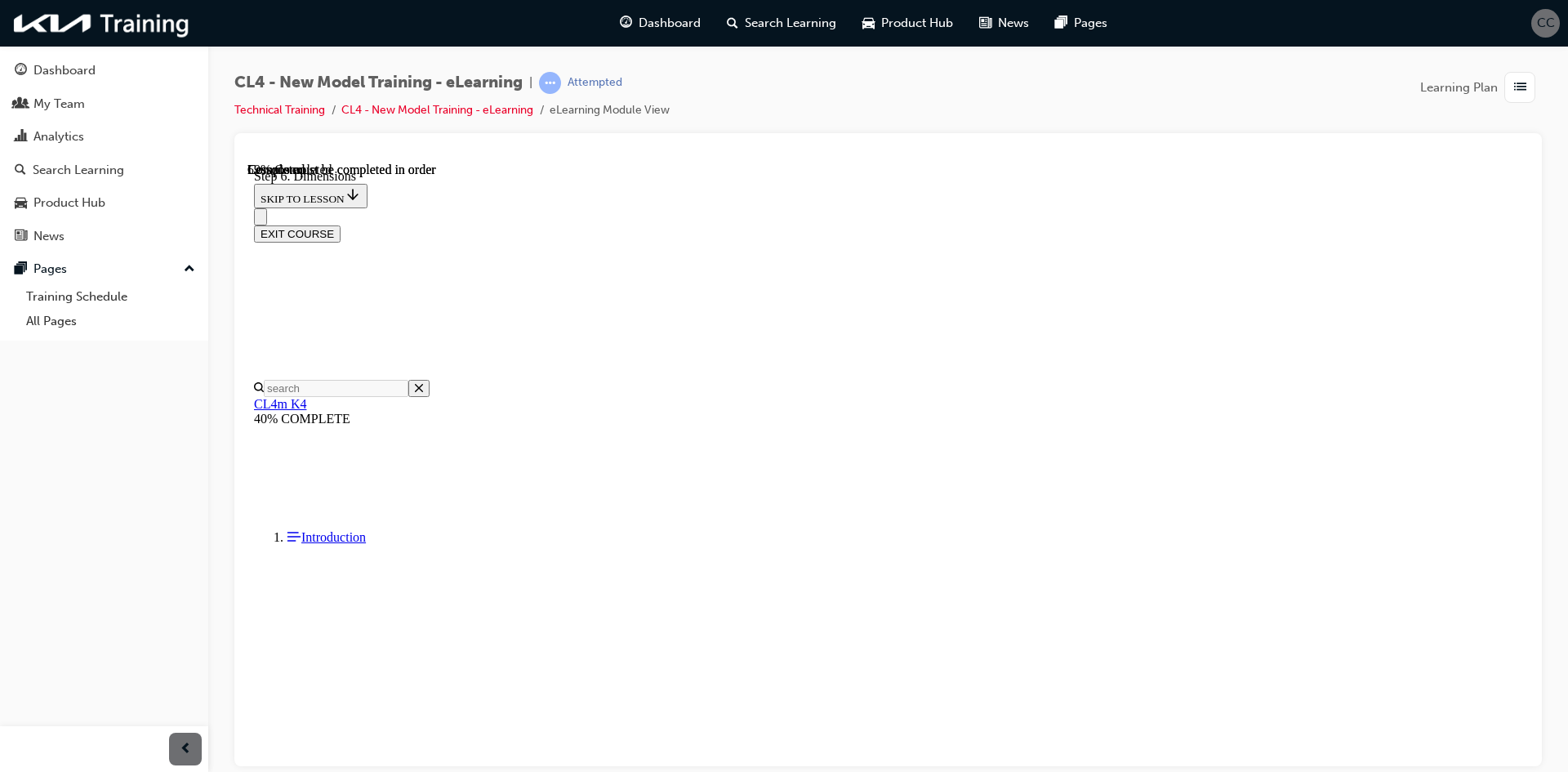
scroll to position [3154, 0]
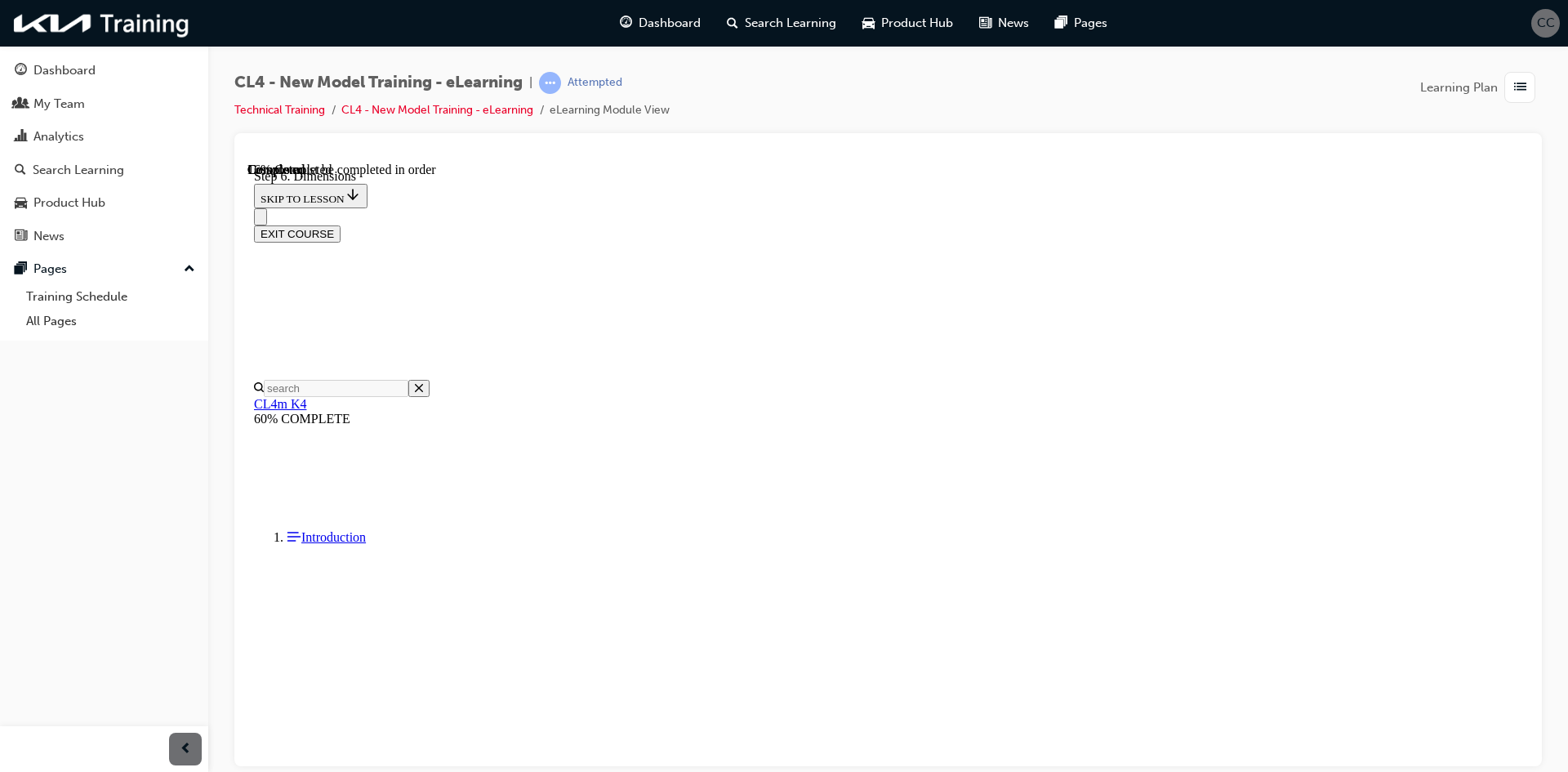
scroll to position [950, 0]
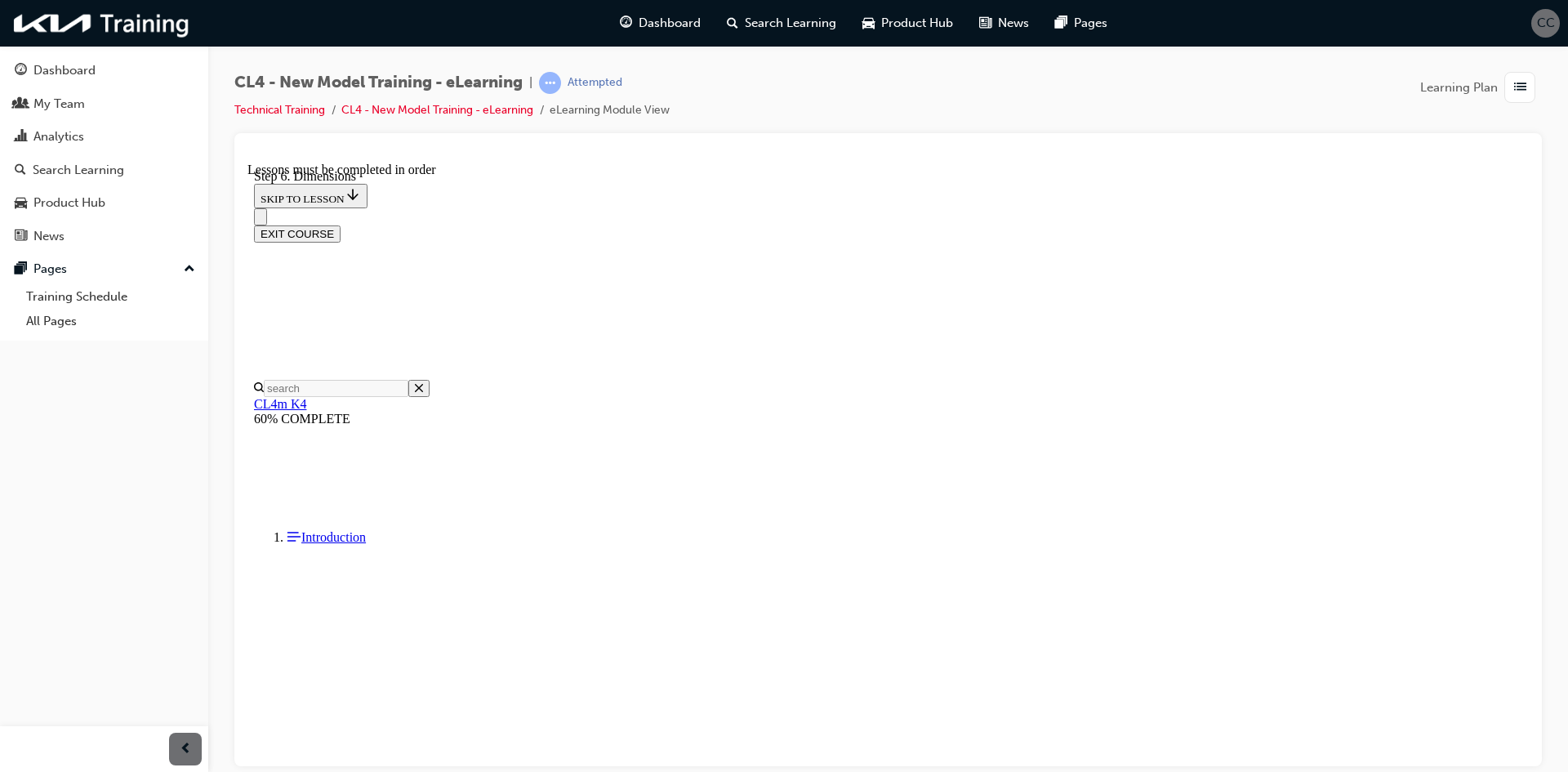
scroll to position [704, 0]
drag, startPoint x: 968, startPoint y: 498, endPoint x: 979, endPoint y: 508, distance: 14.9
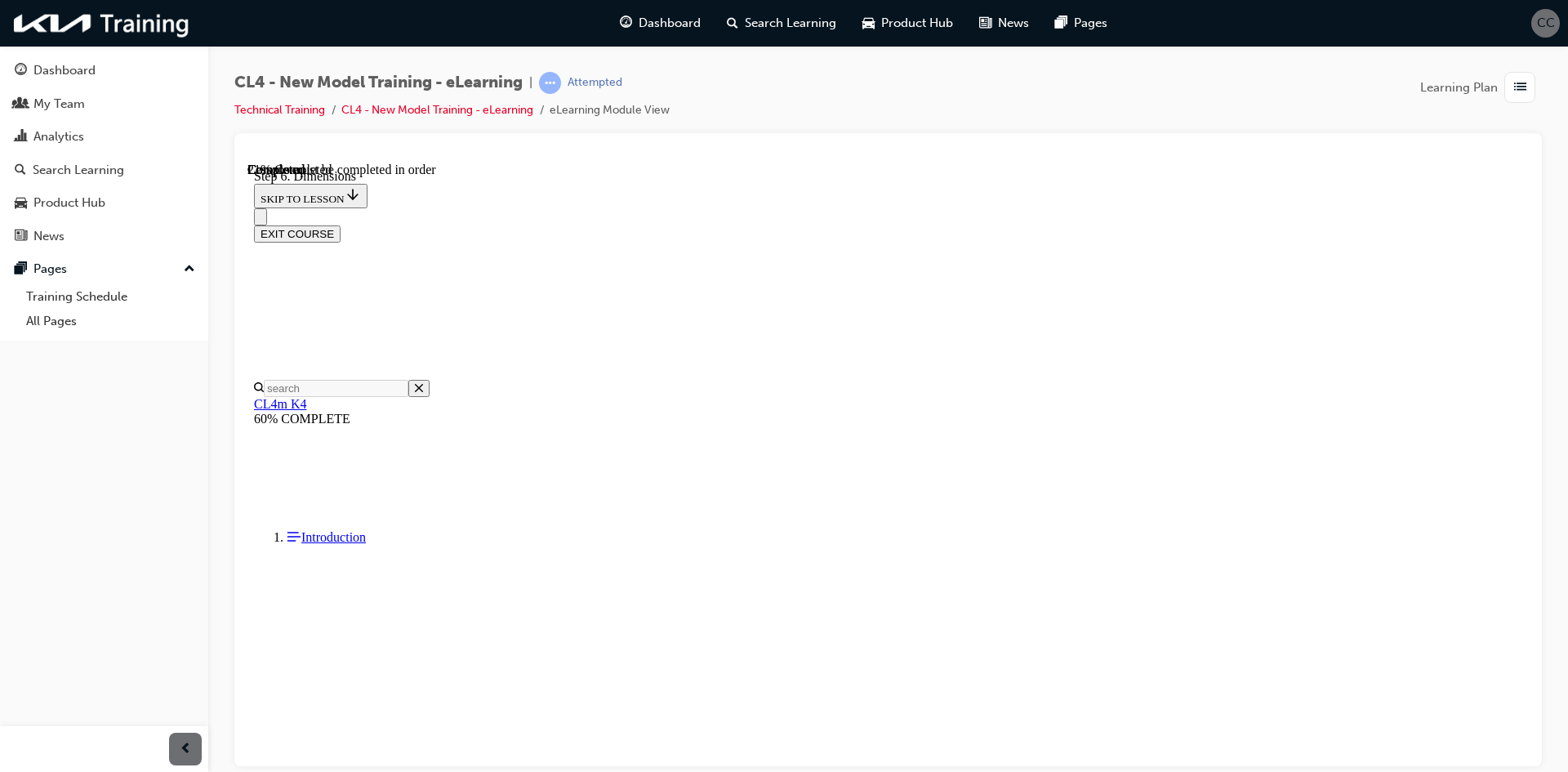
drag, startPoint x: 561, startPoint y: 452, endPoint x: 594, endPoint y: 453, distance: 33.0
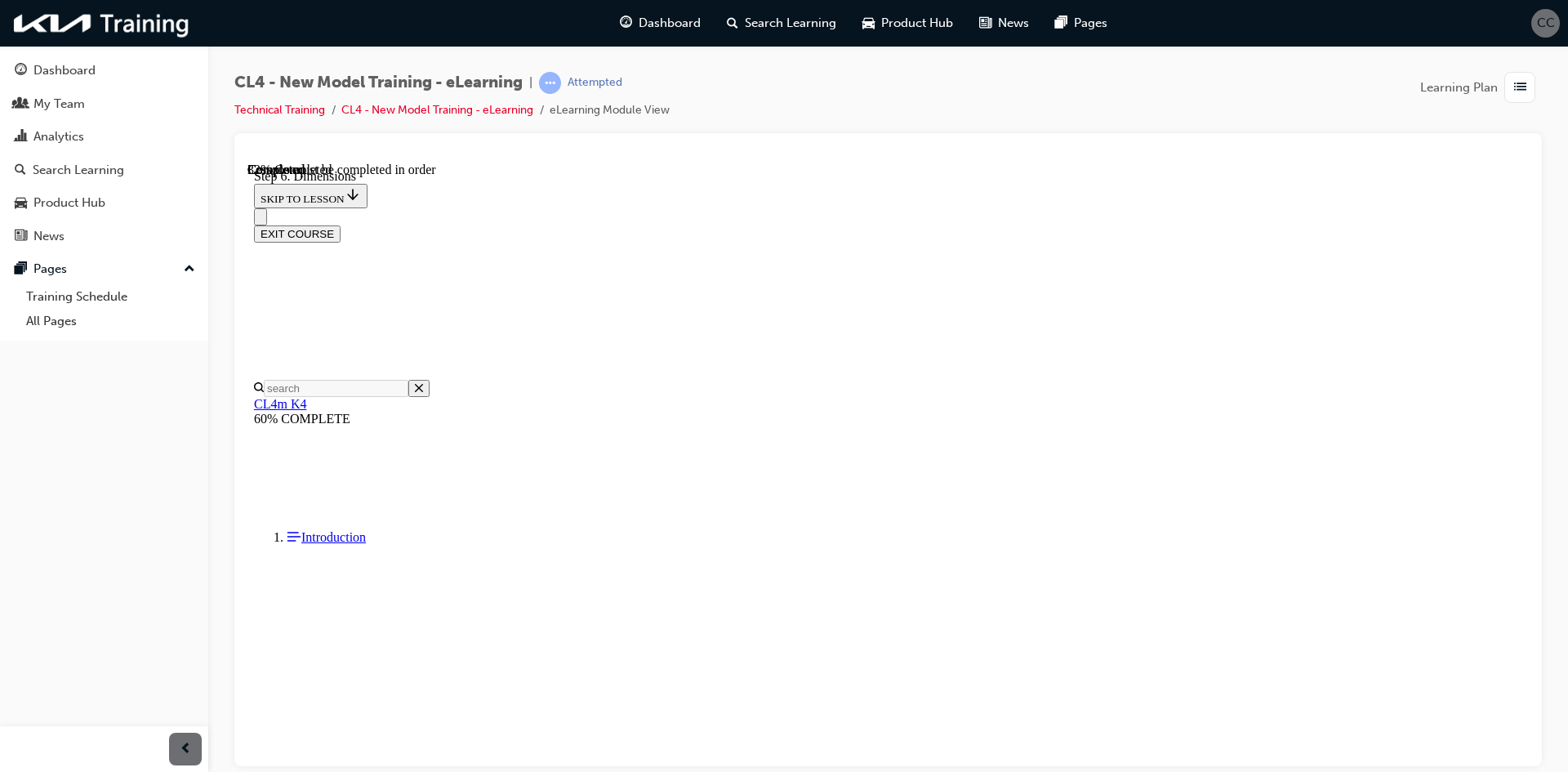
scroll to position [2256, 0]
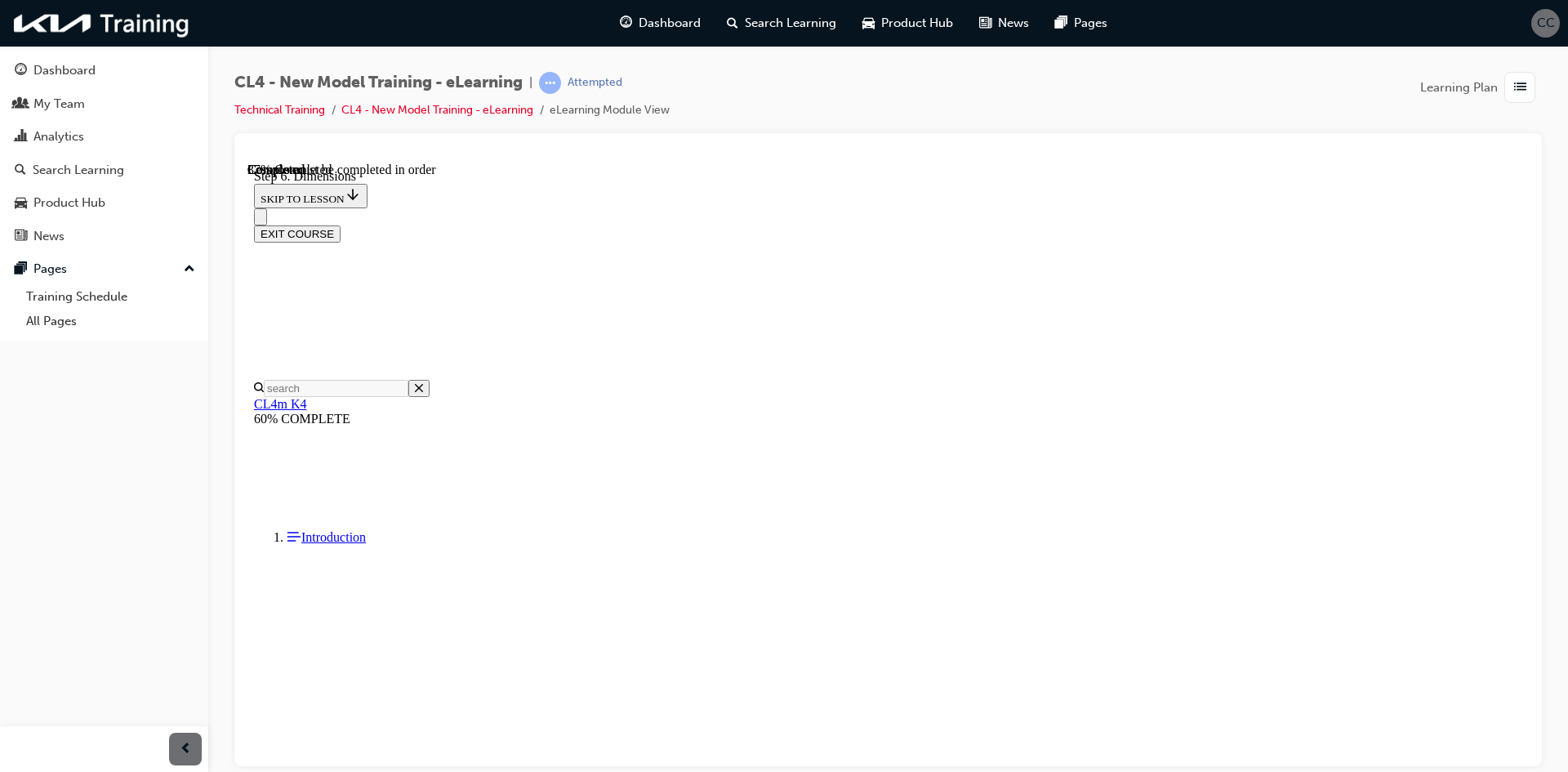
scroll to position [4622, 0]
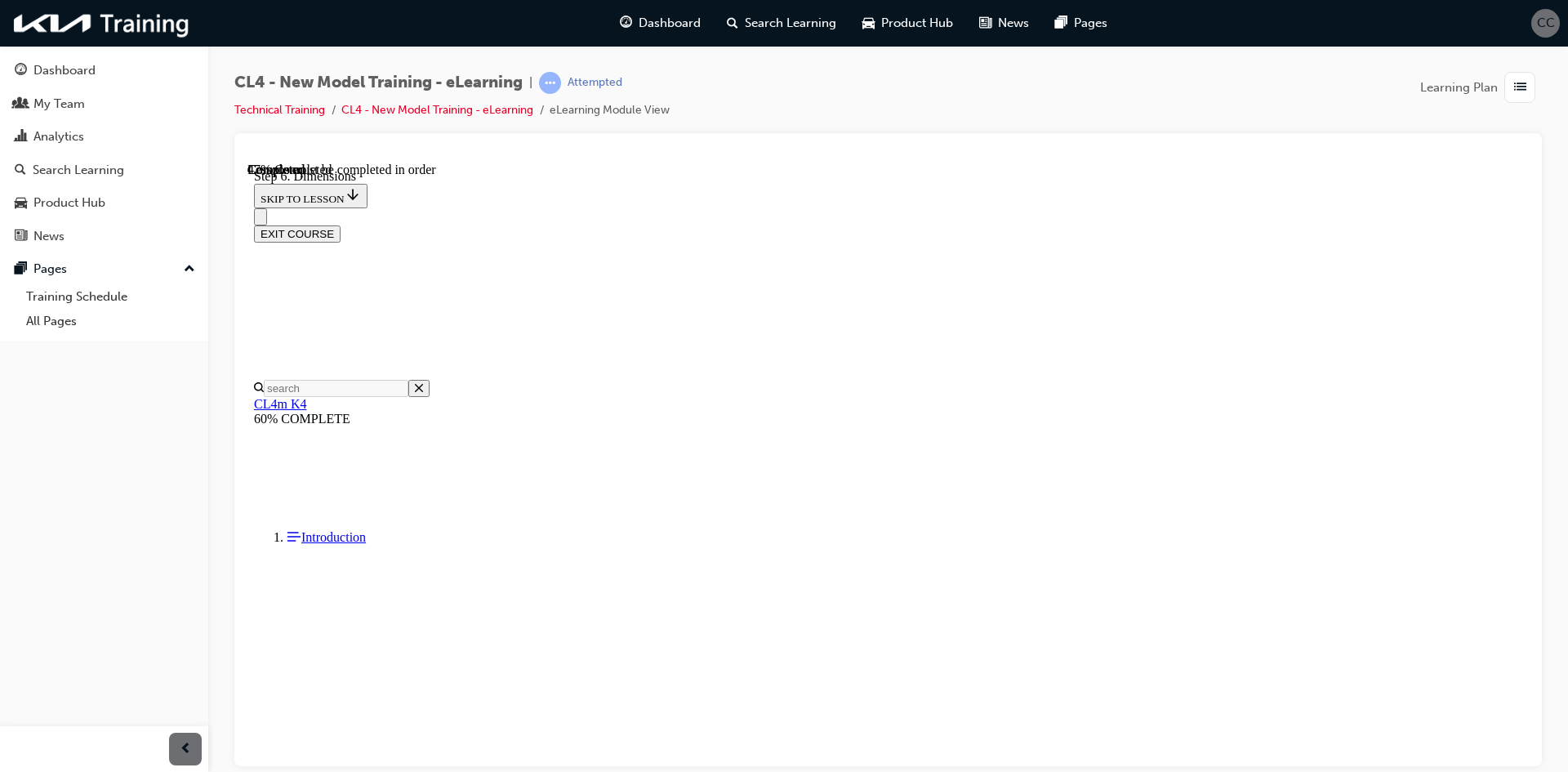
scroll to position [7398, 0]
drag, startPoint x: 983, startPoint y: 314, endPoint x: 993, endPoint y: 317, distance: 10.4
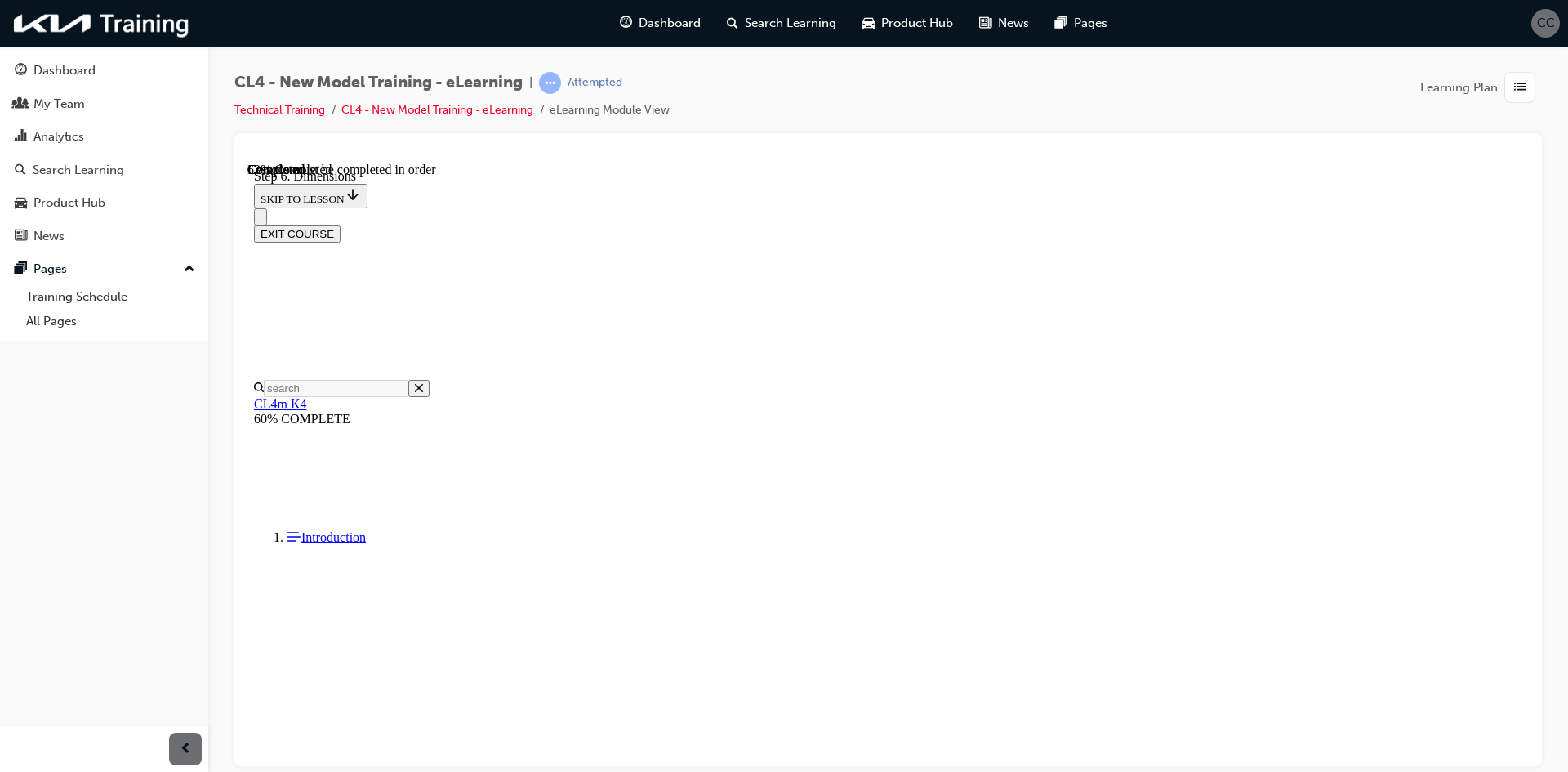
scroll to position [7970, 0]
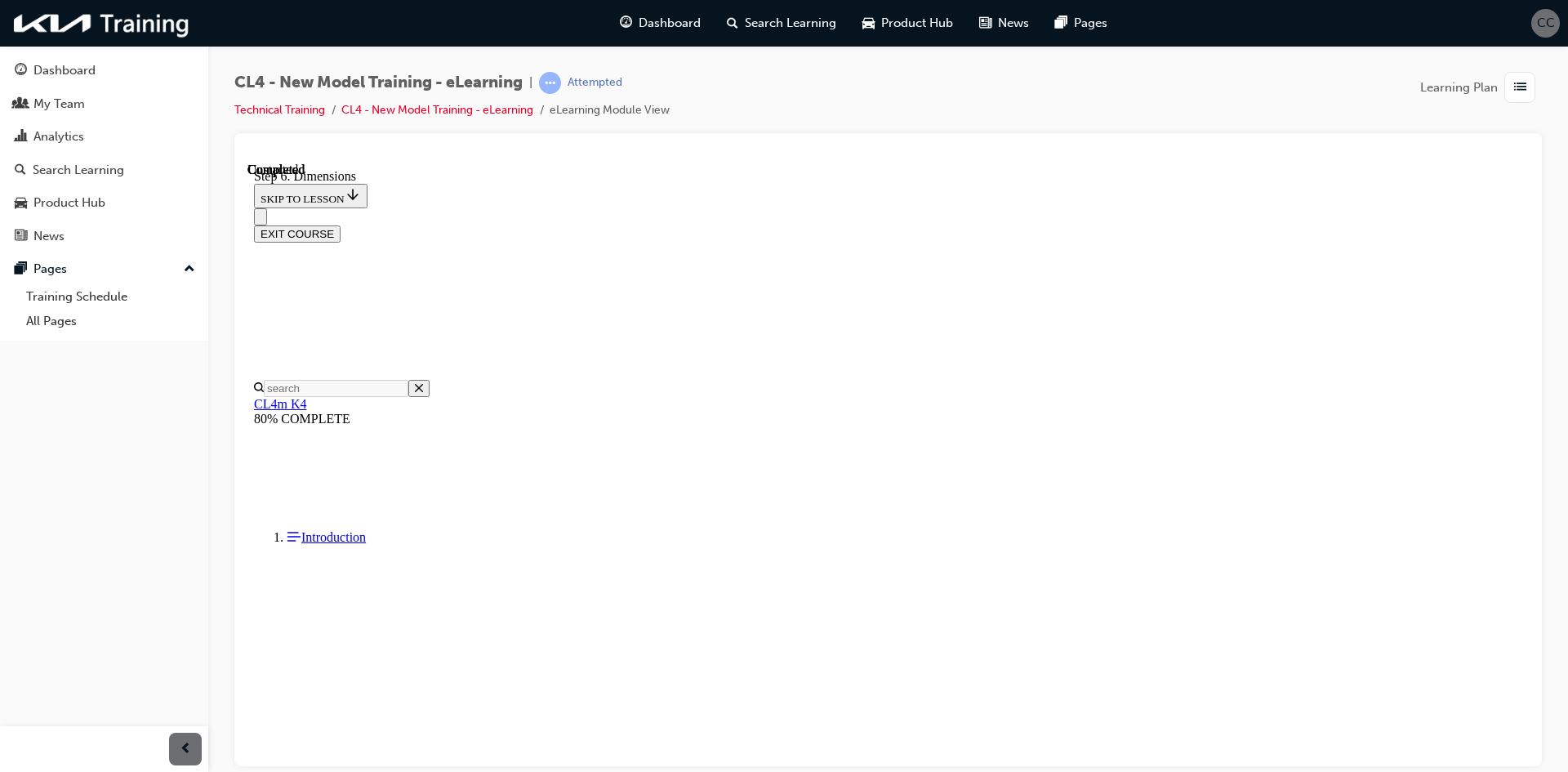
drag, startPoint x: 751, startPoint y: 366, endPoint x: 763, endPoint y: 388, distance: 25.1
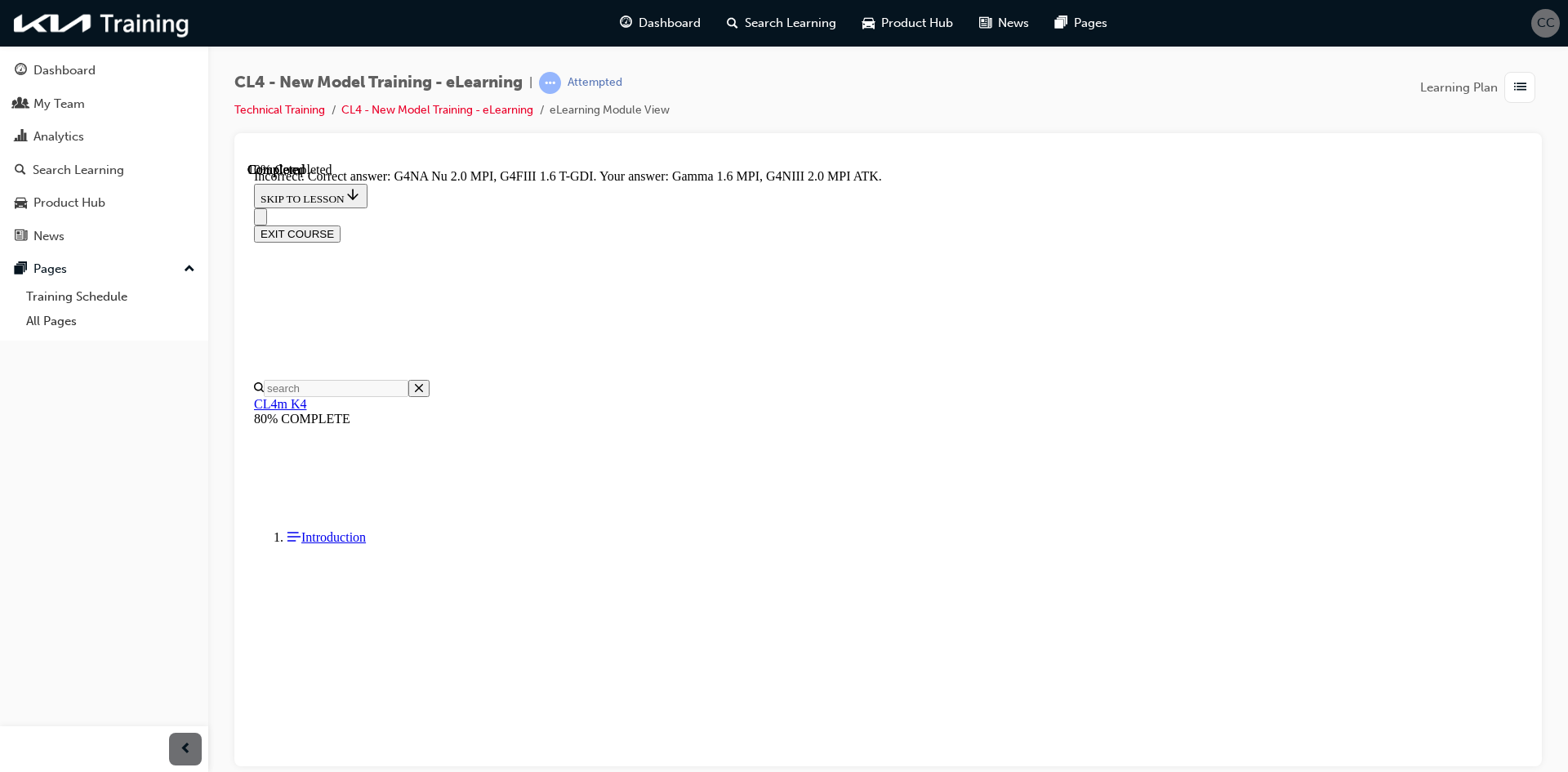
scroll to position [269, 0]
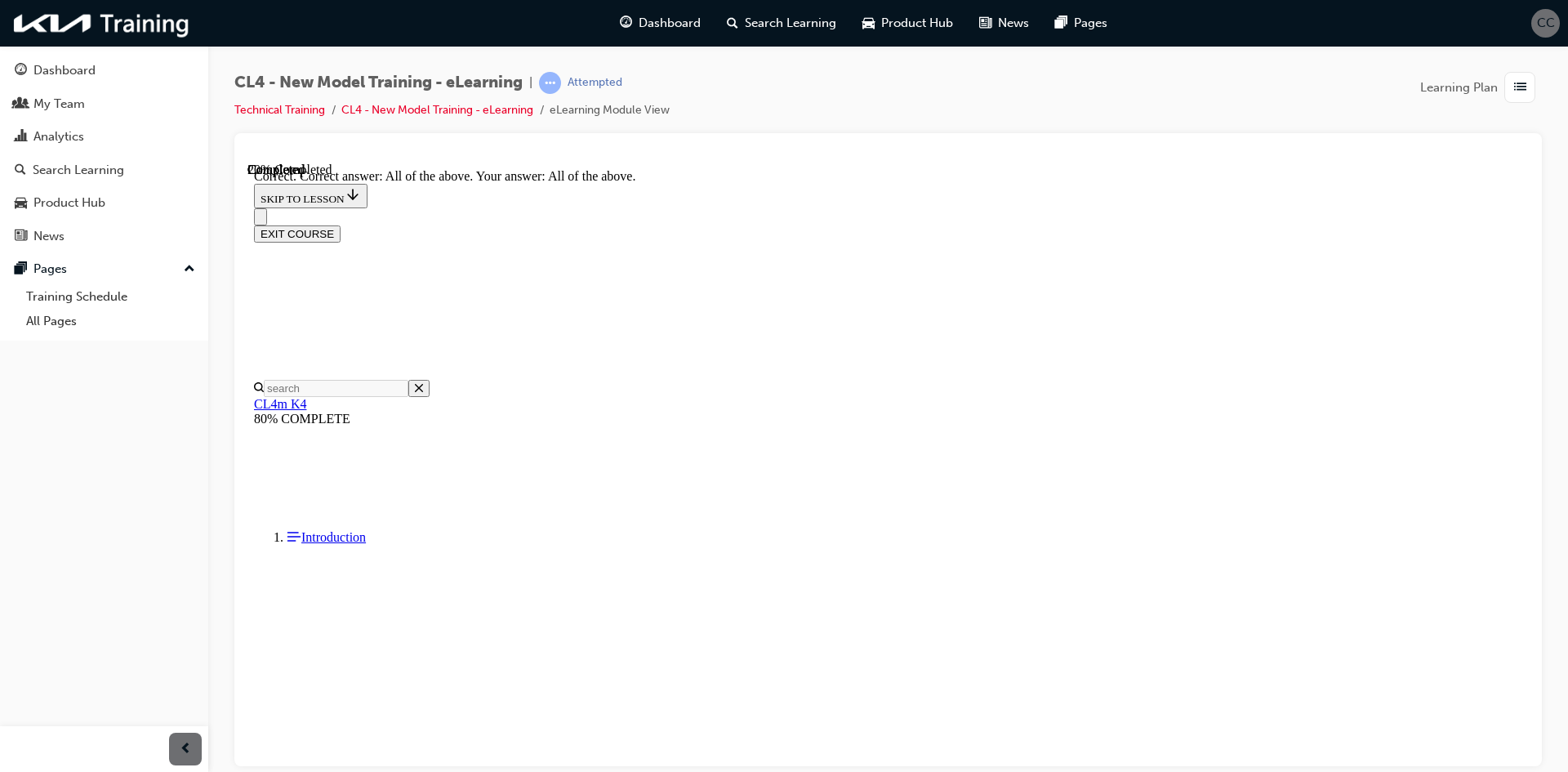
scroll to position [313, 0]
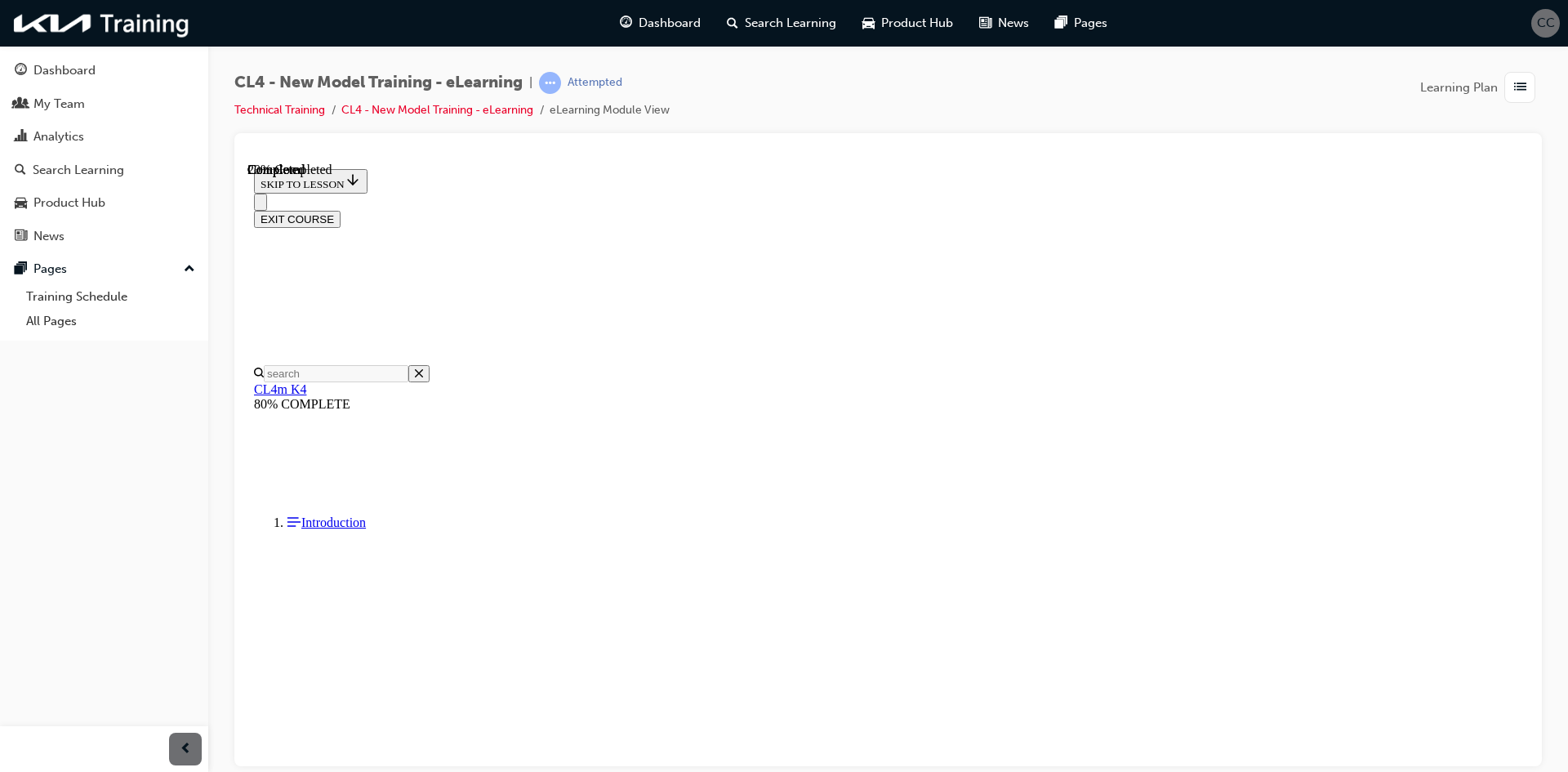
drag, startPoint x: 900, startPoint y: 429, endPoint x: 925, endPoint y: 457, distance: 37.5
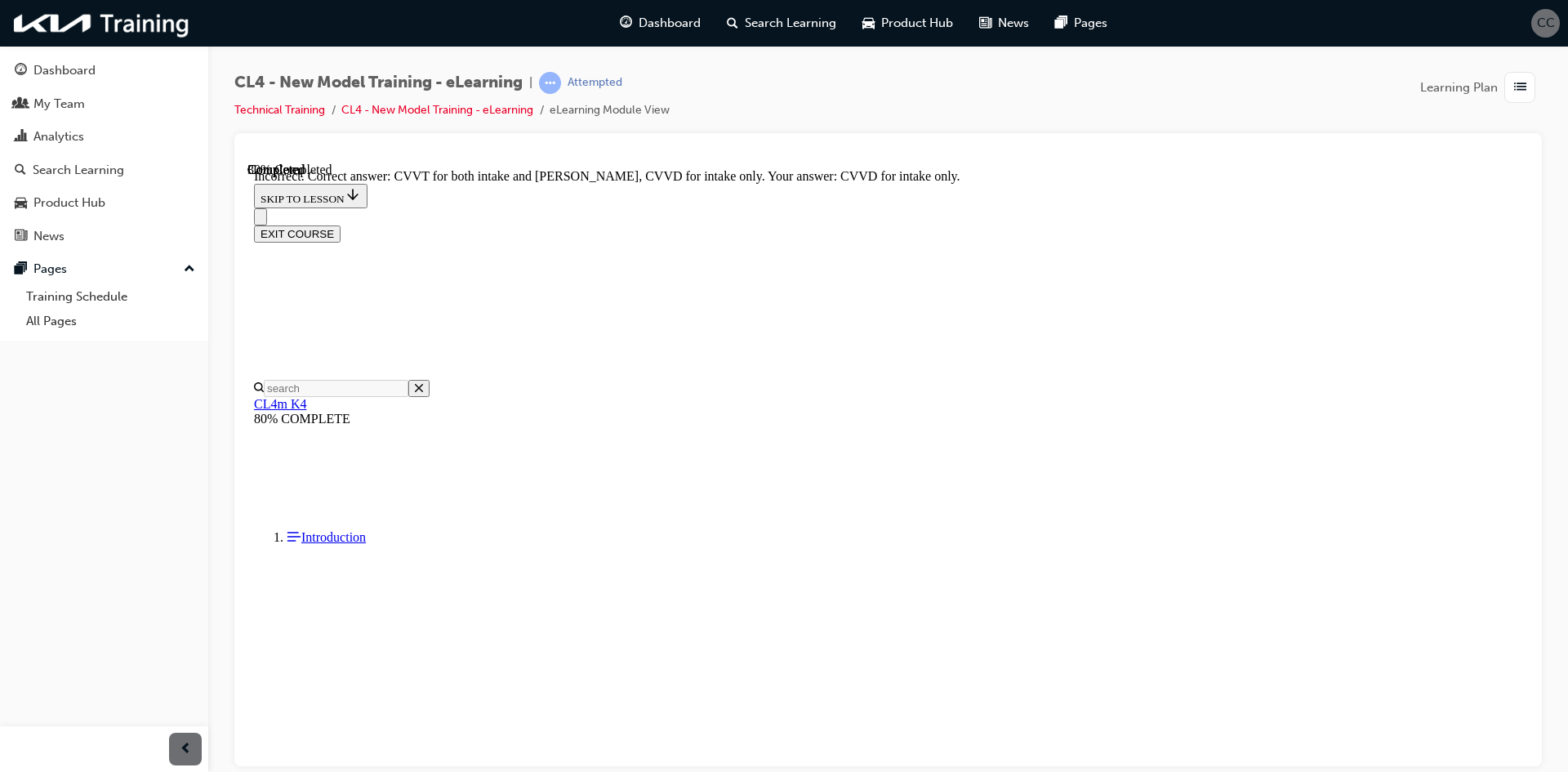
scroll to position [204, 0]
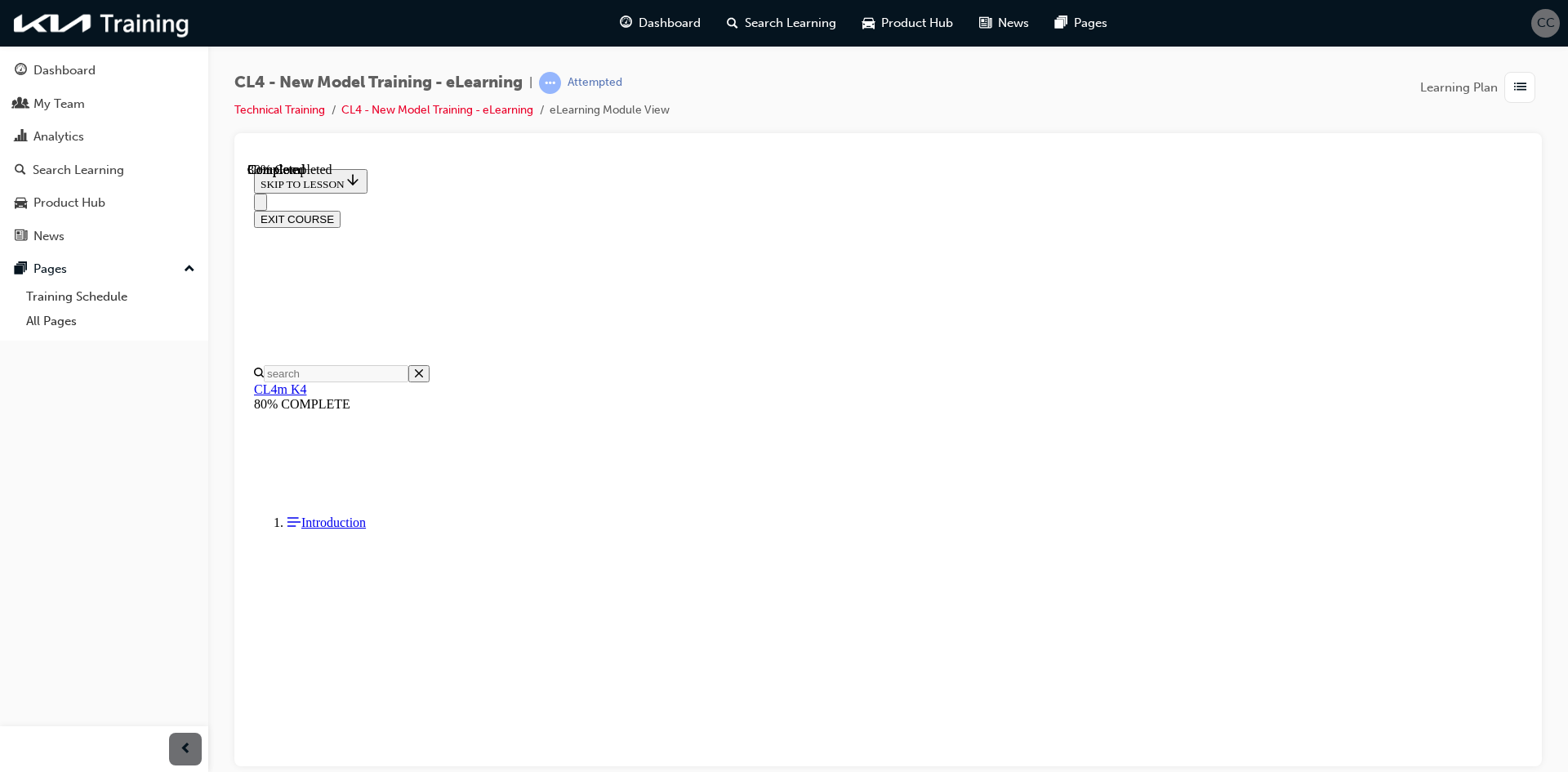
scroll to position [164, 0]
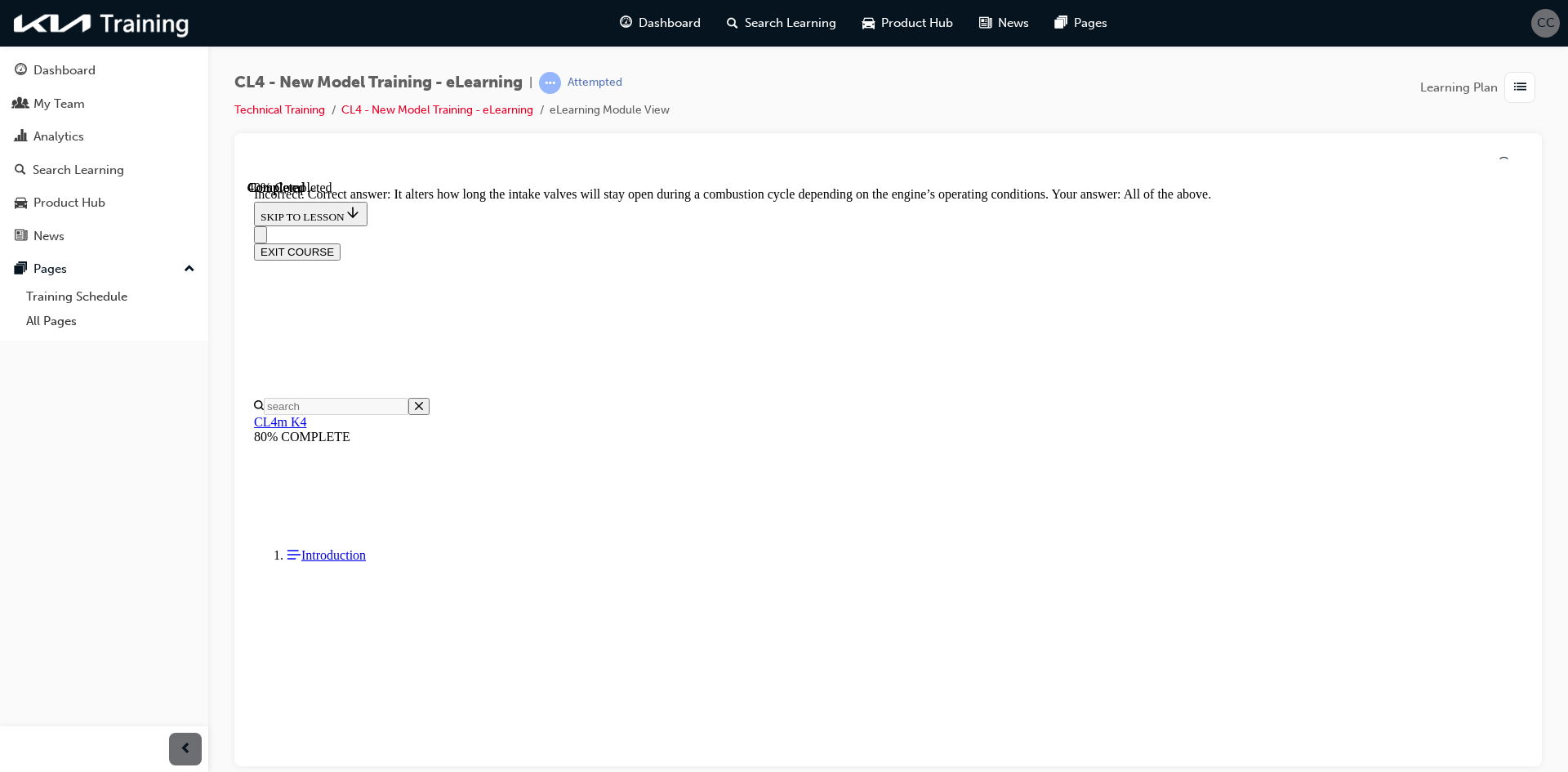
scroll to position [285, 0]
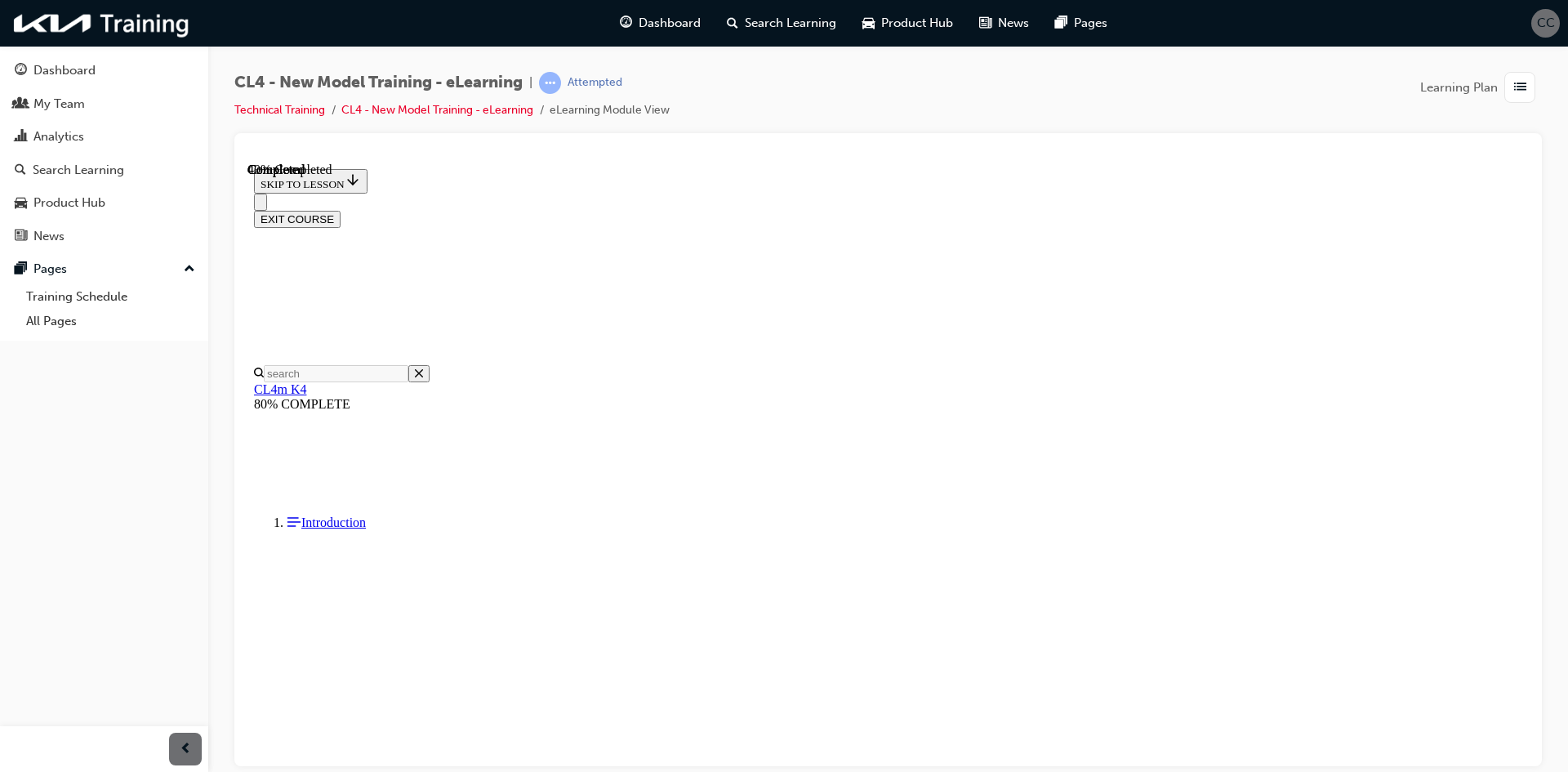
scroll to position [164, 0]
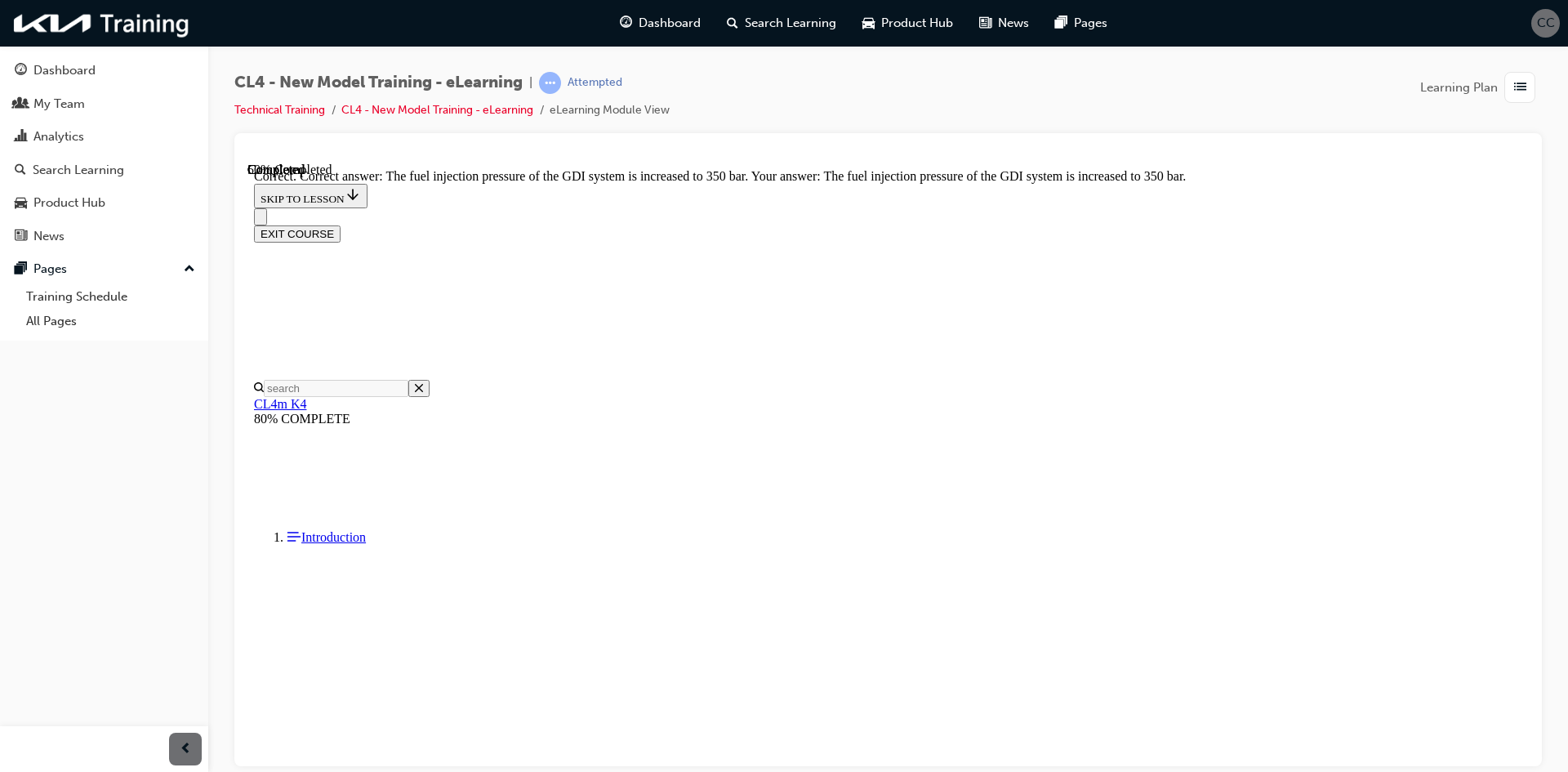
scroll to position [352, 0]
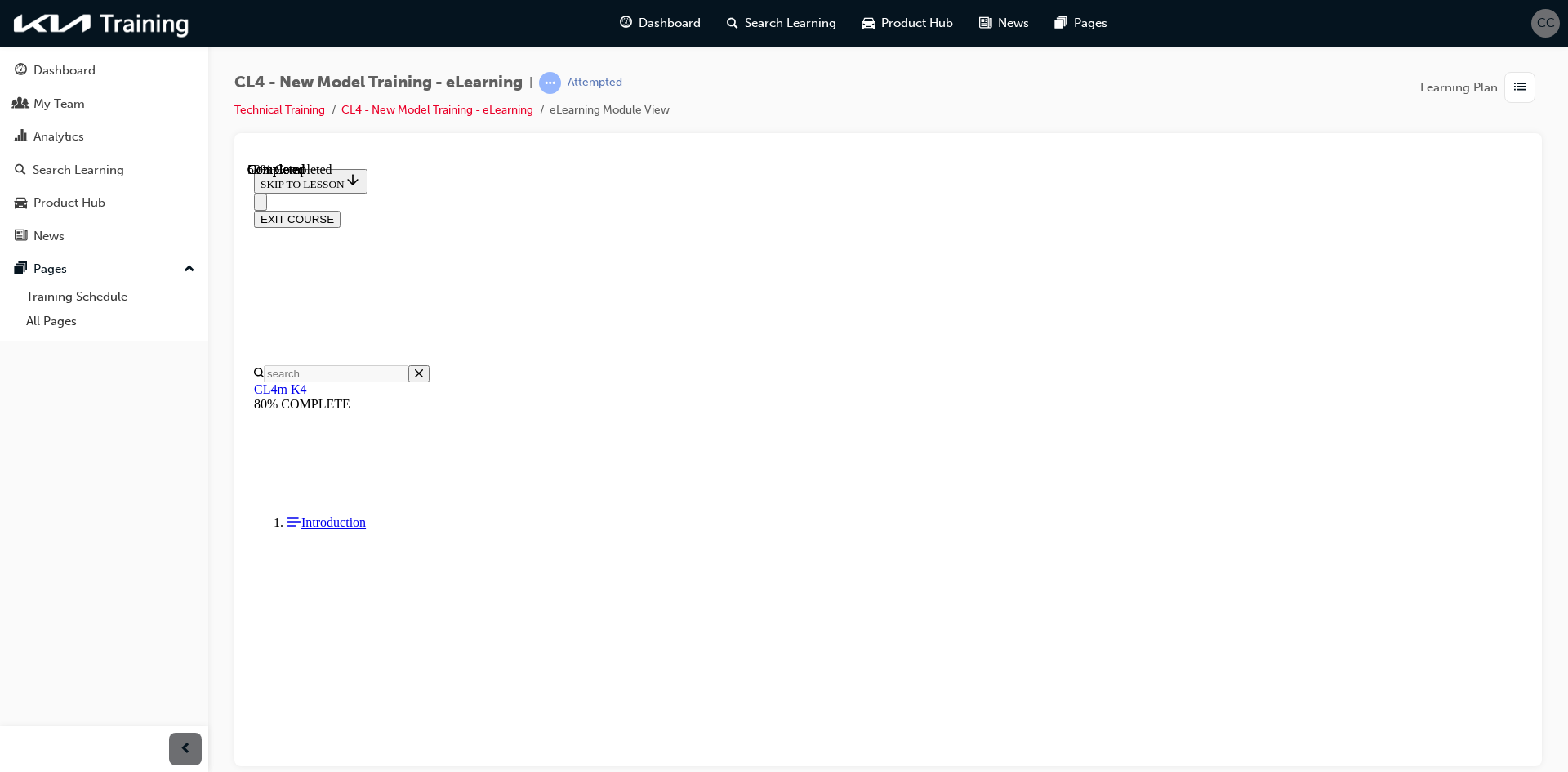
scroll to position [164, 0]
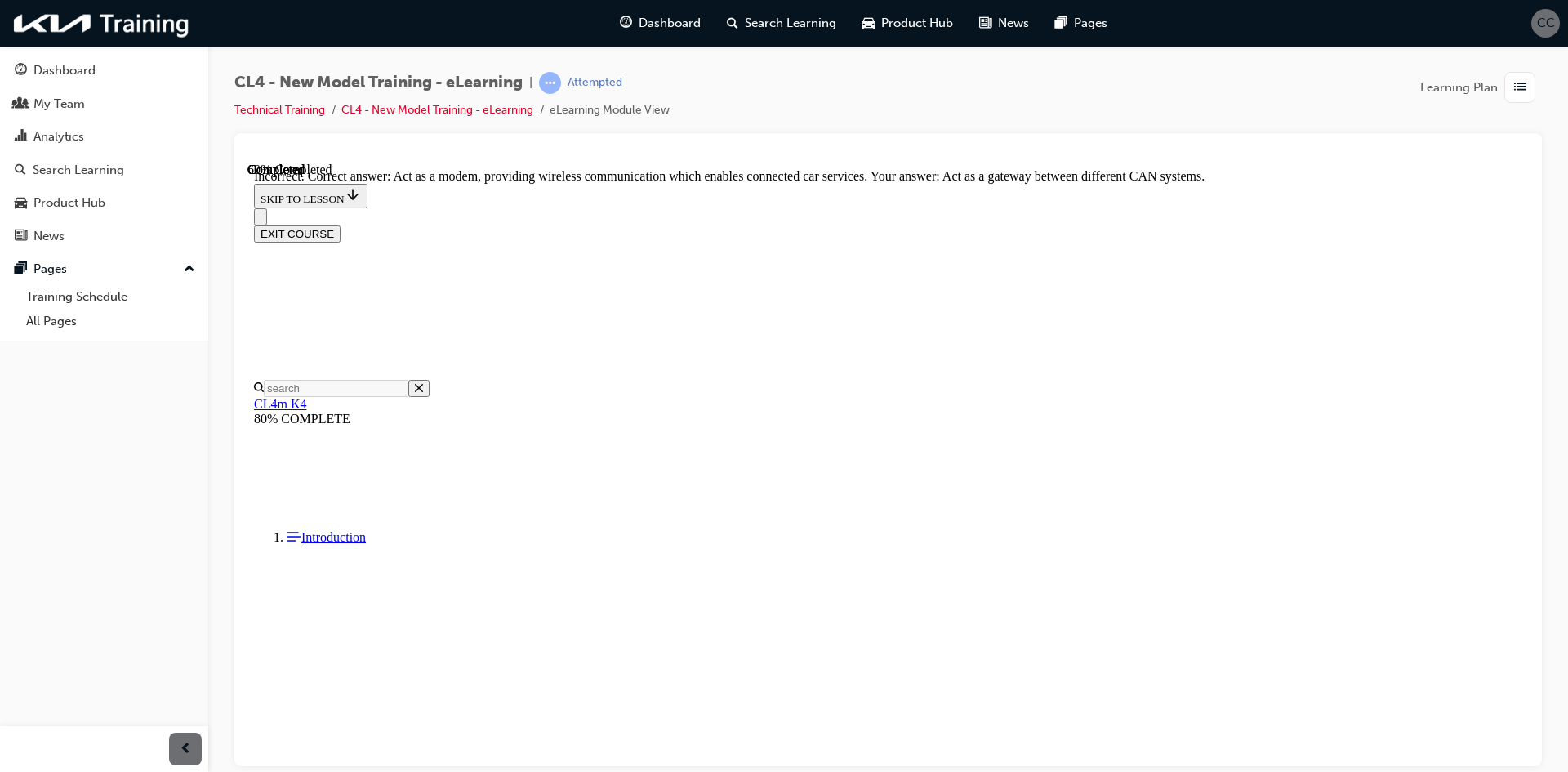
scroll to position [285, 0]
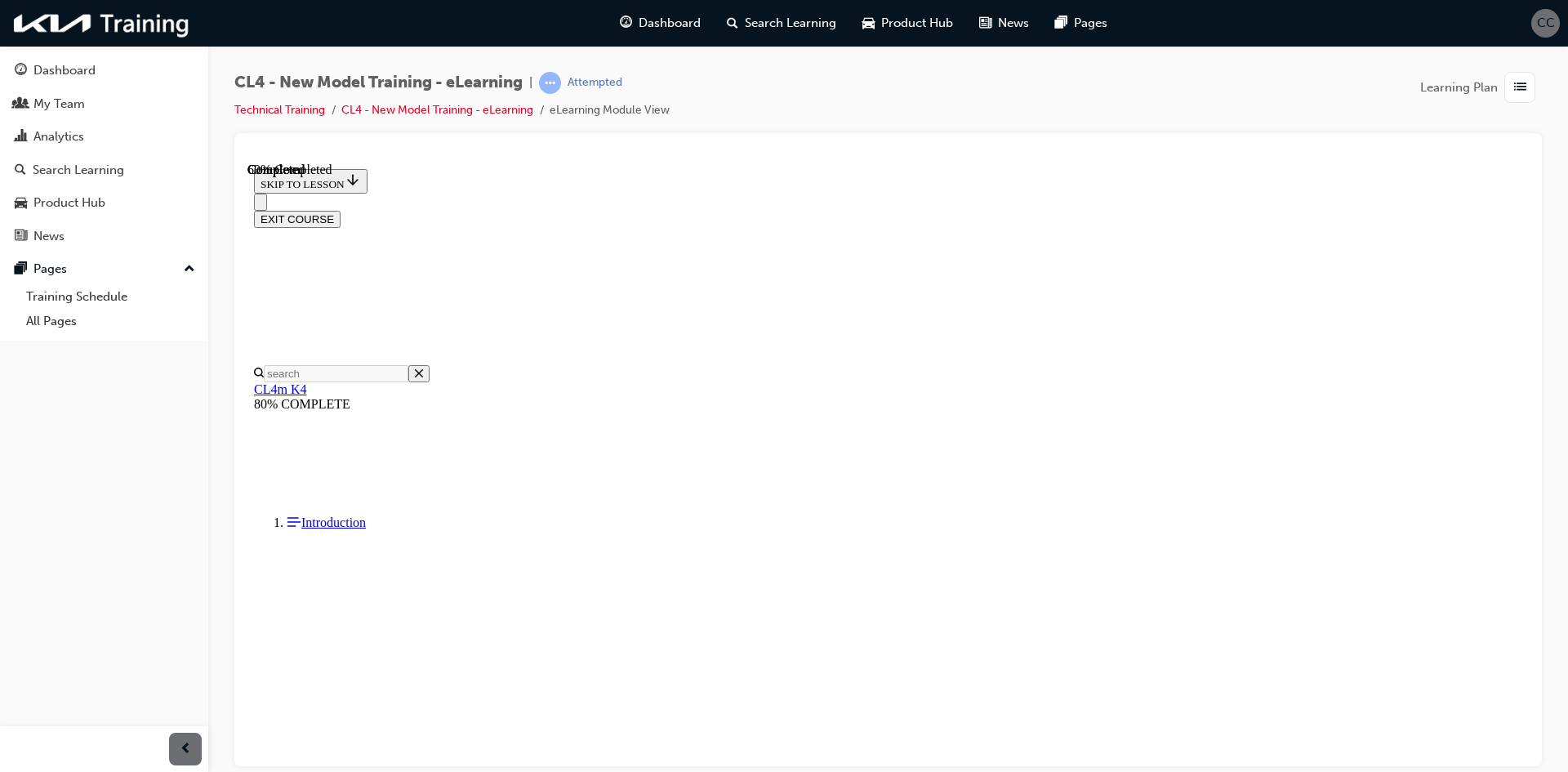
scroll to position [245, 0]
drag, startPoint x: 850, startPoint y: 303, endPoint x: 864, endPoint y: 304, distance: 14.0
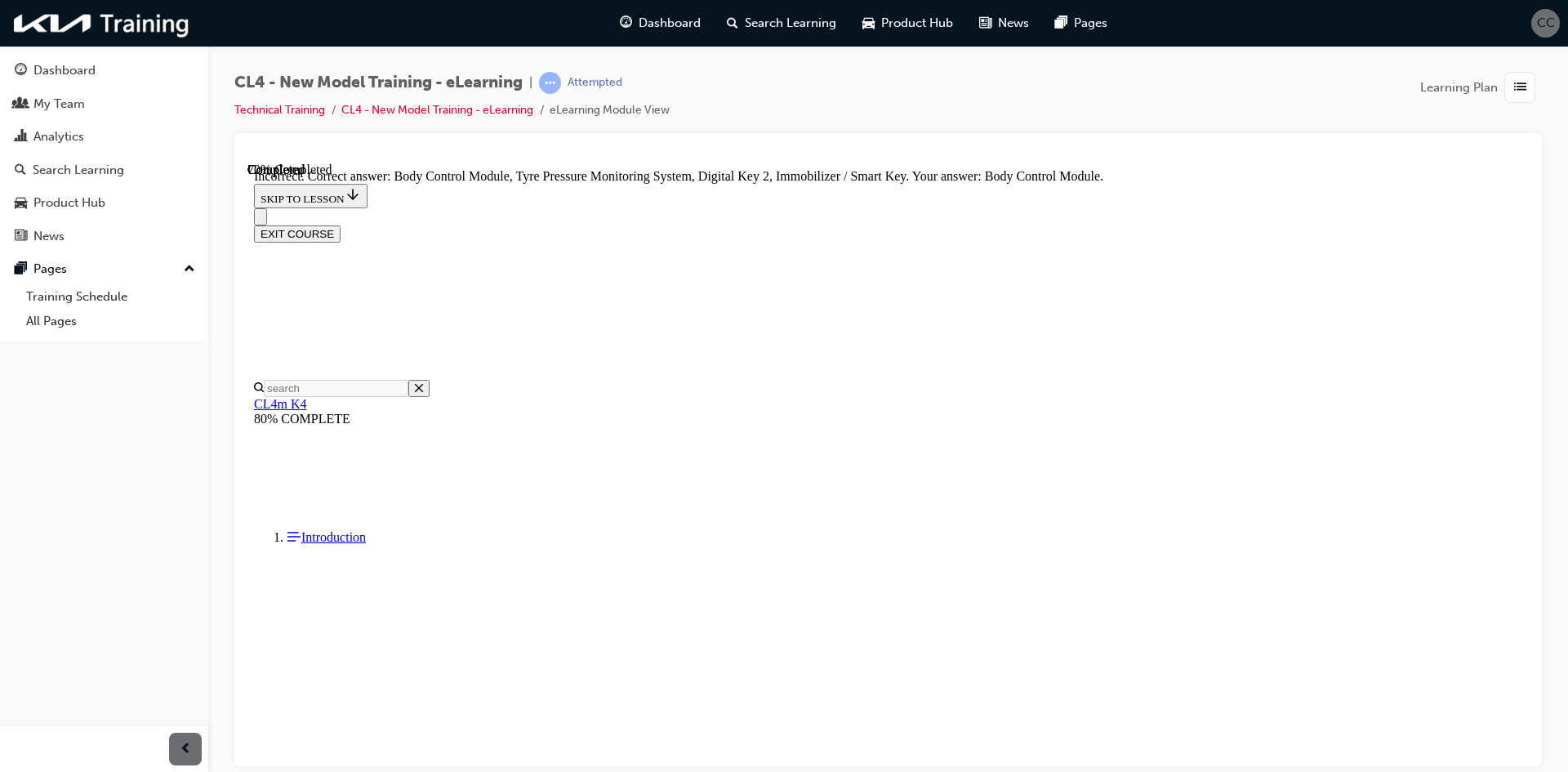
scroll to position [427, 0]
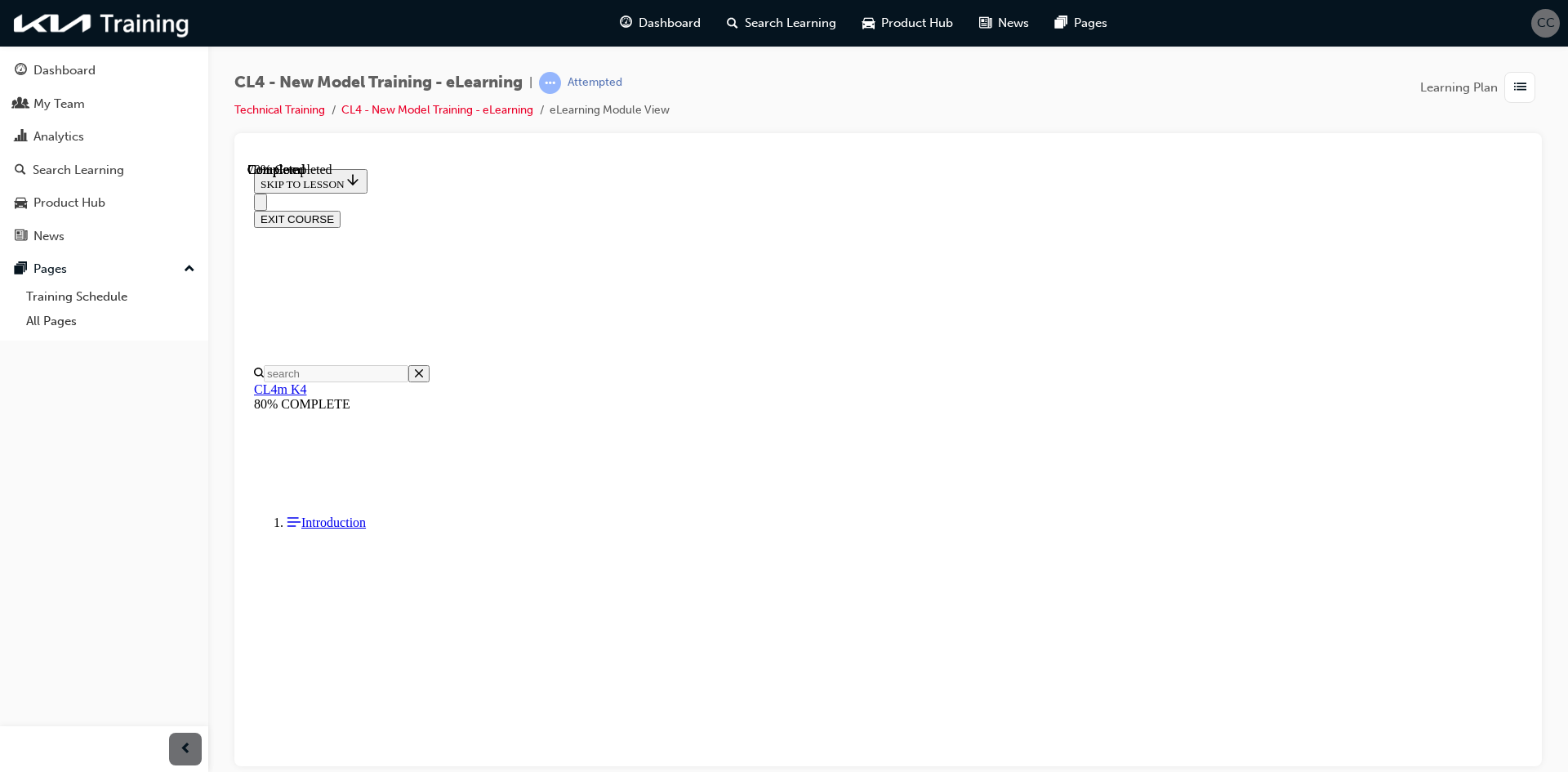
scroll to position [245, 0]
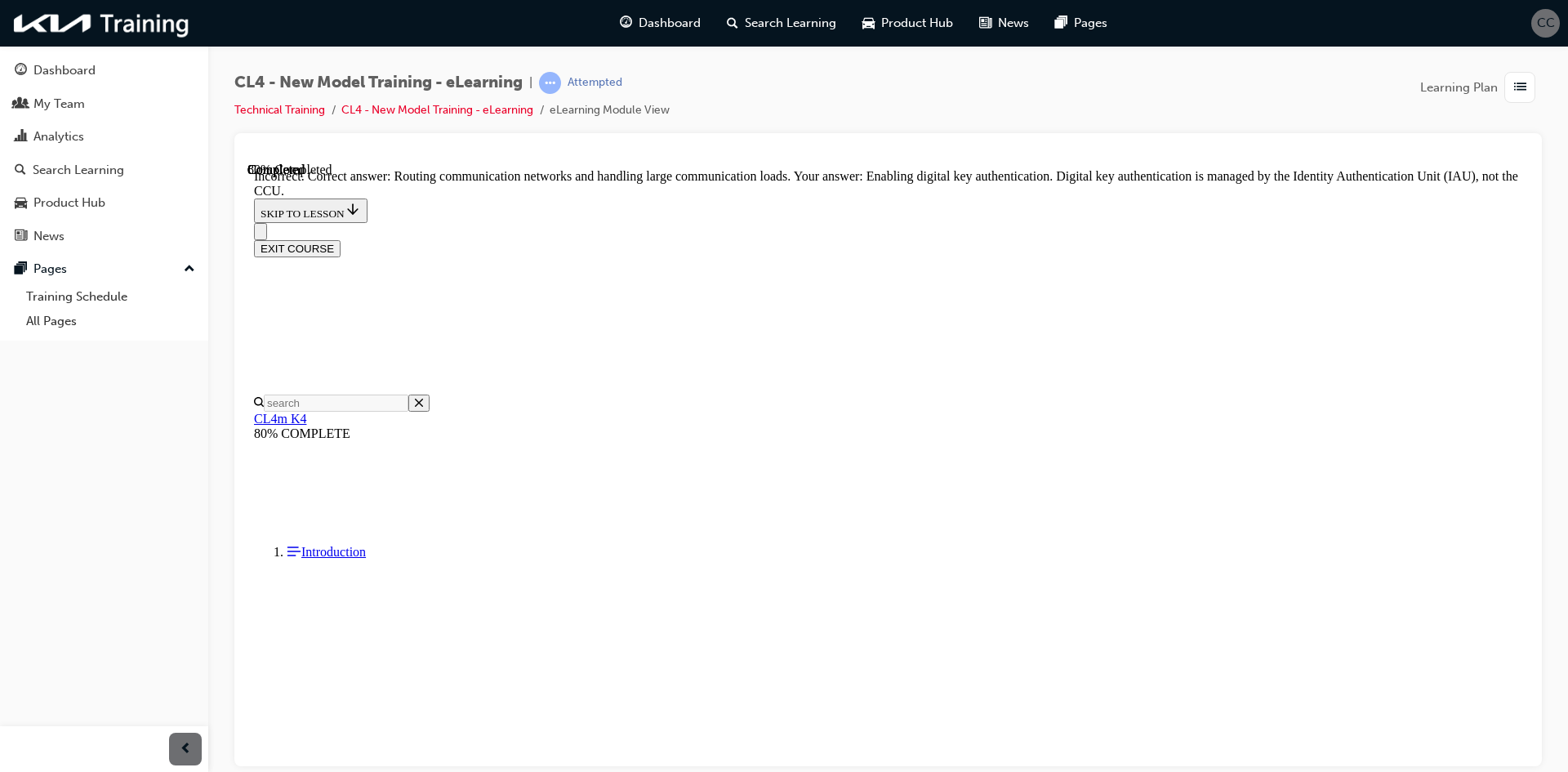
scroll to position [413, 0]
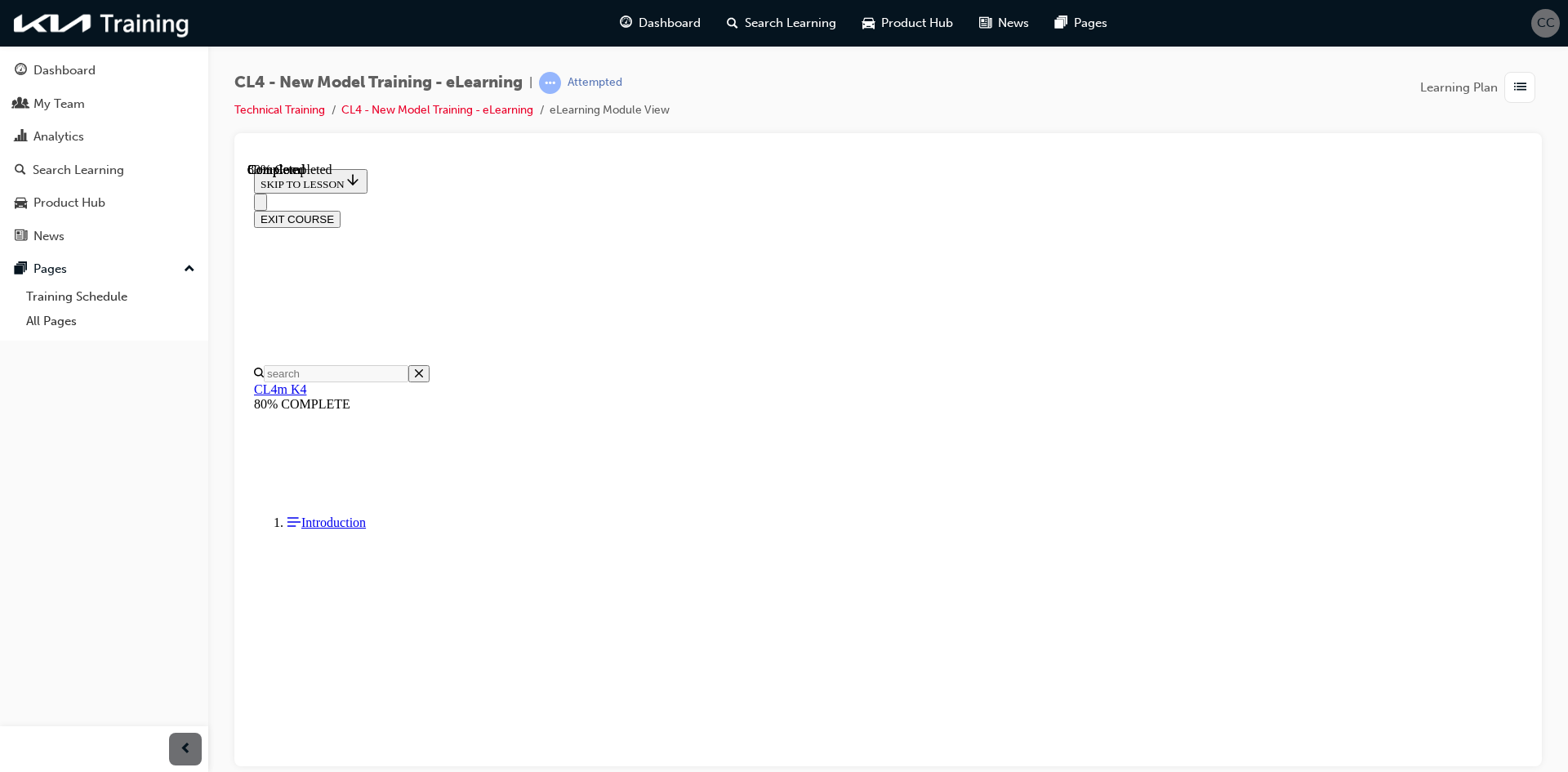
scroll to position [164, 0]
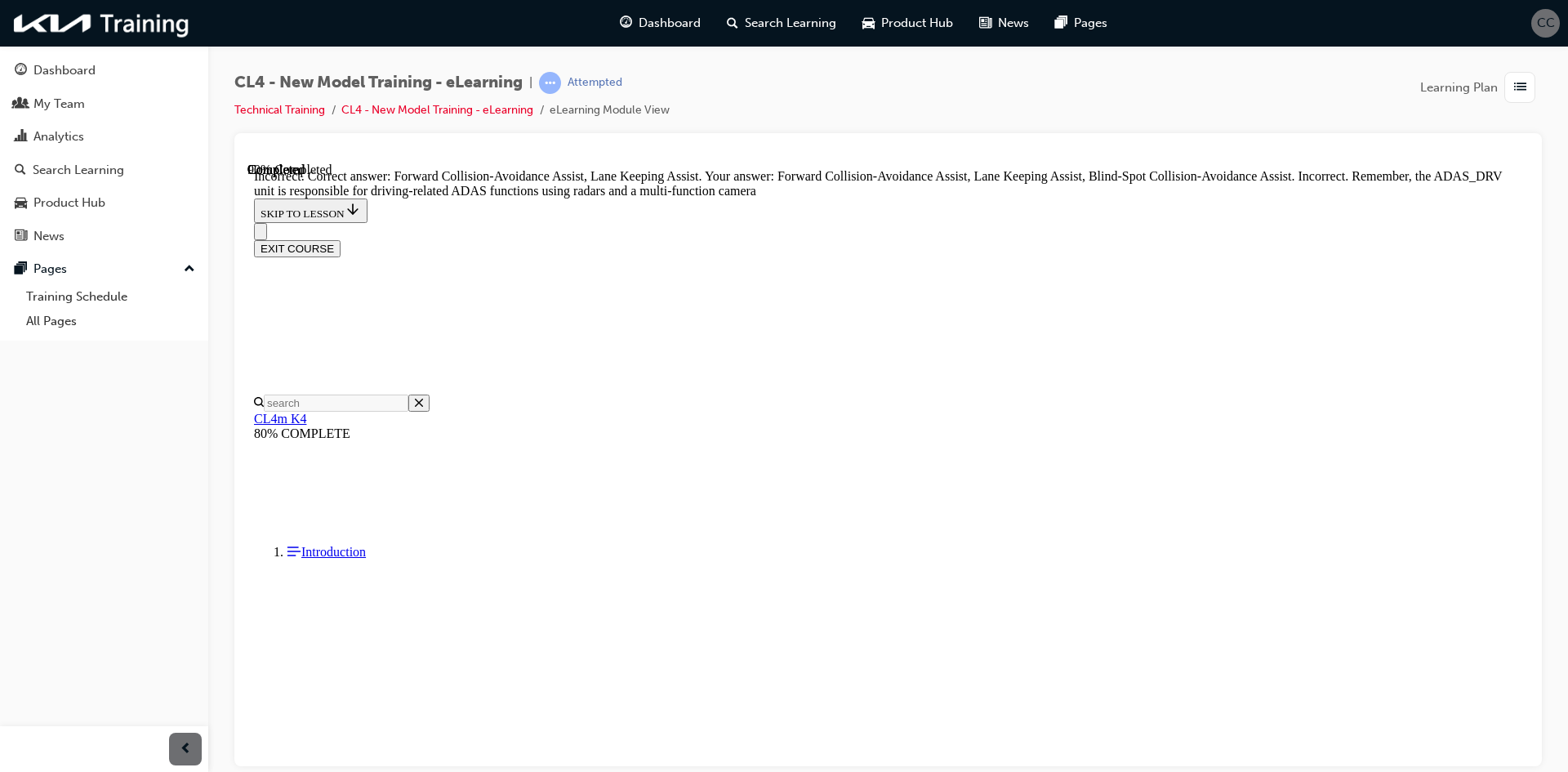
scroll to position [271, 0]
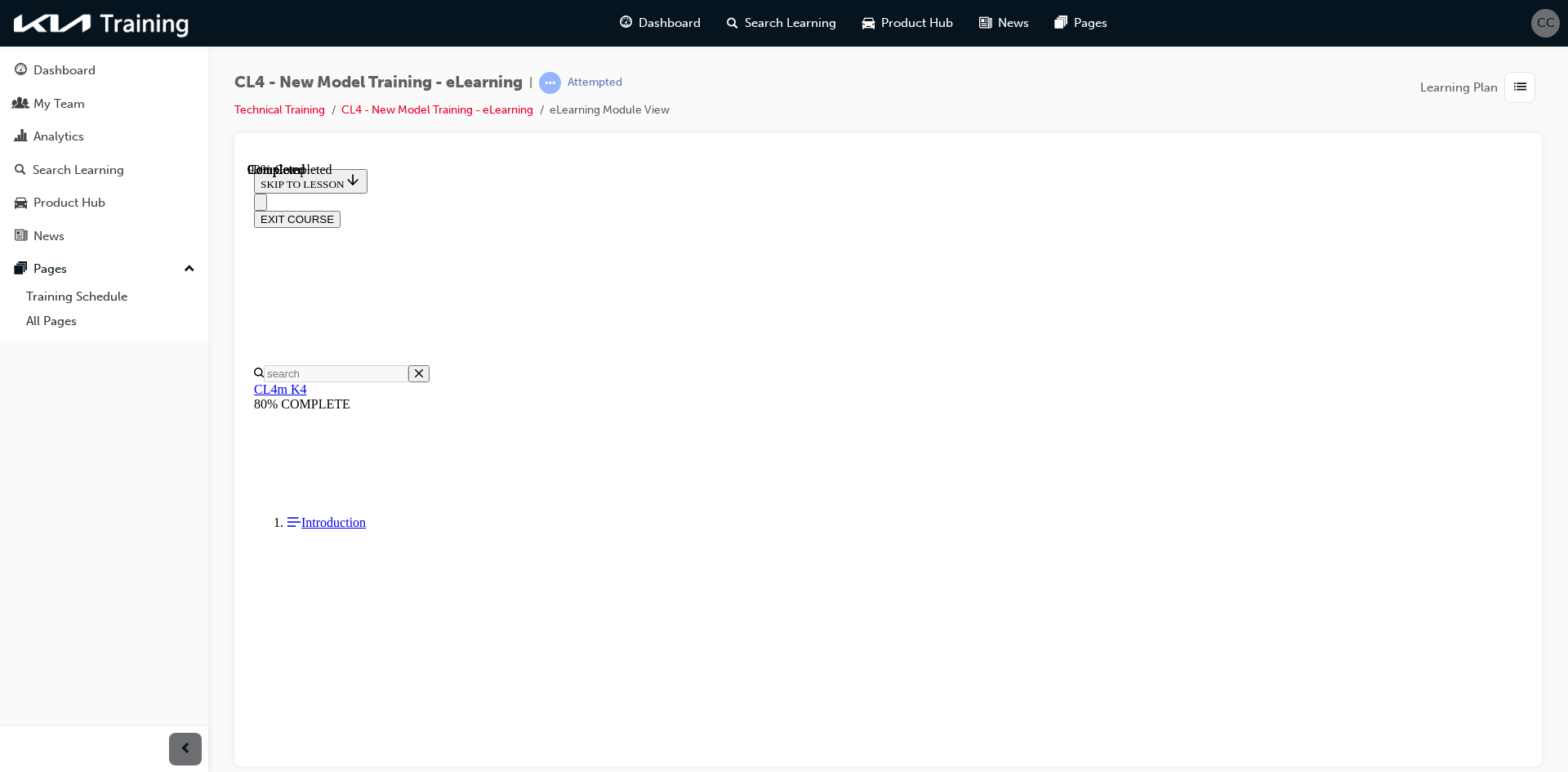
drag, startPoint x: 886, startPoint y: 532, endPoint x: 896, endPoint y: 557, distance: 26.9
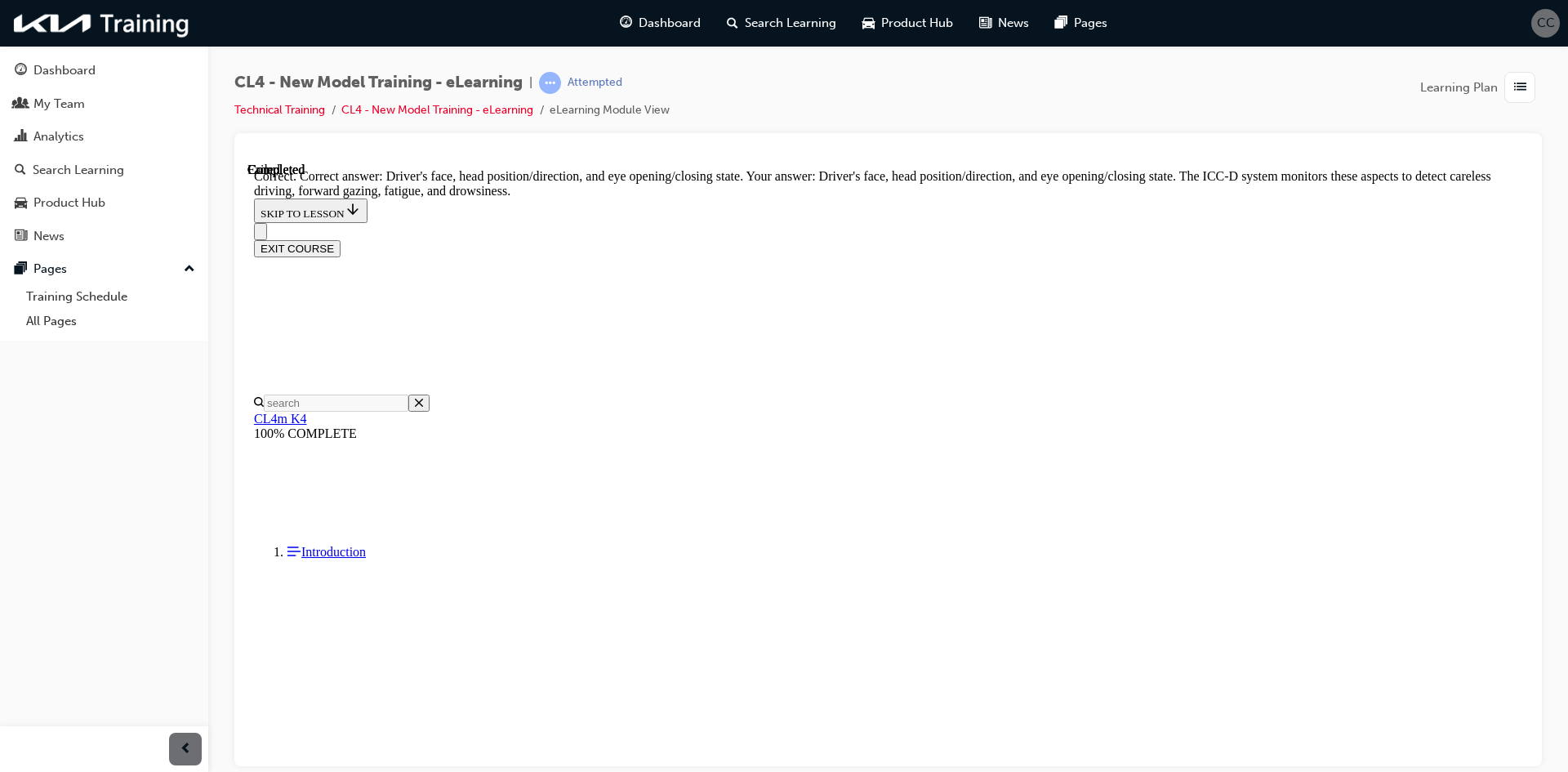
scroll to position [369, 0]
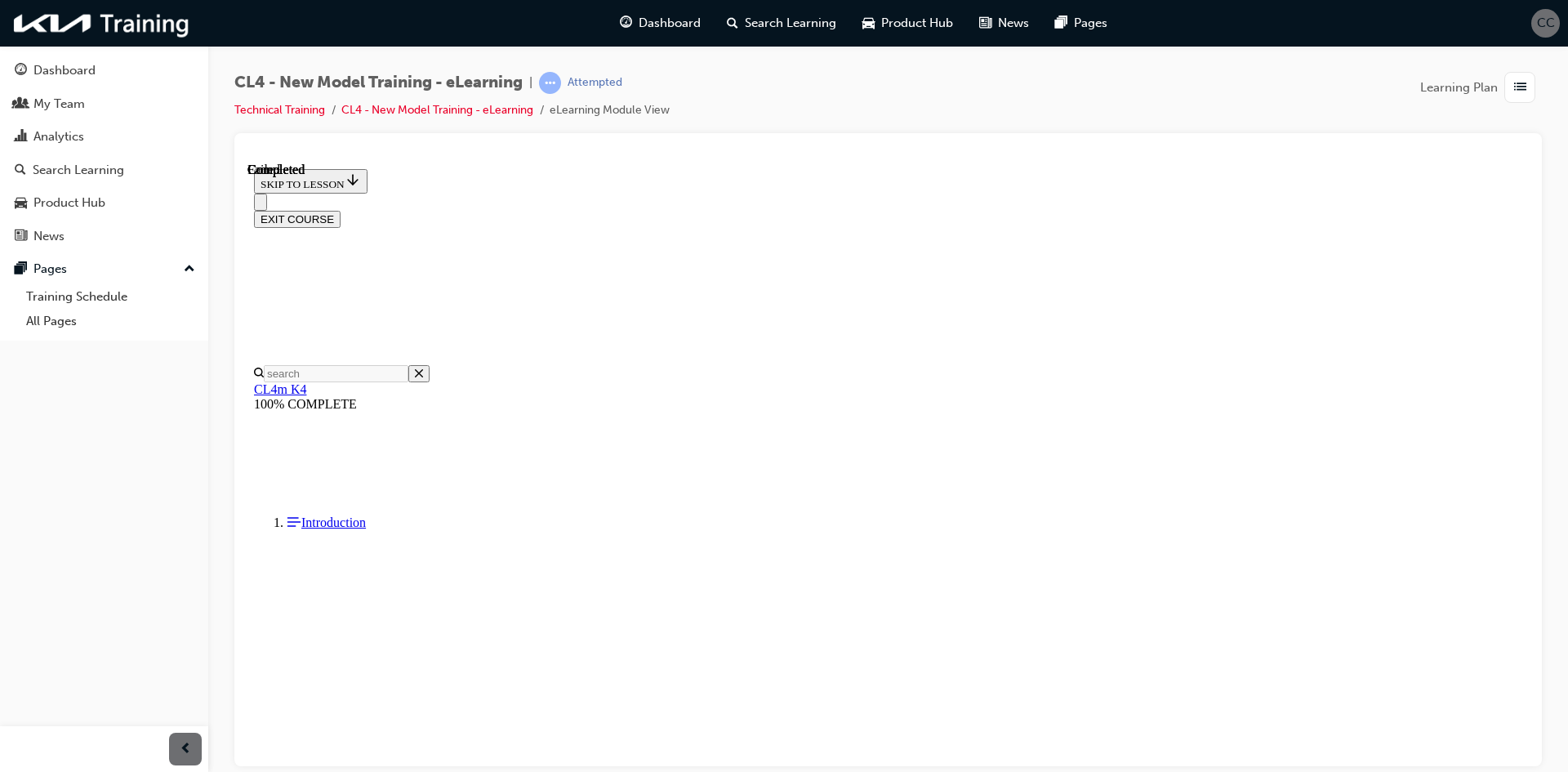
scroll to position [230, 0]
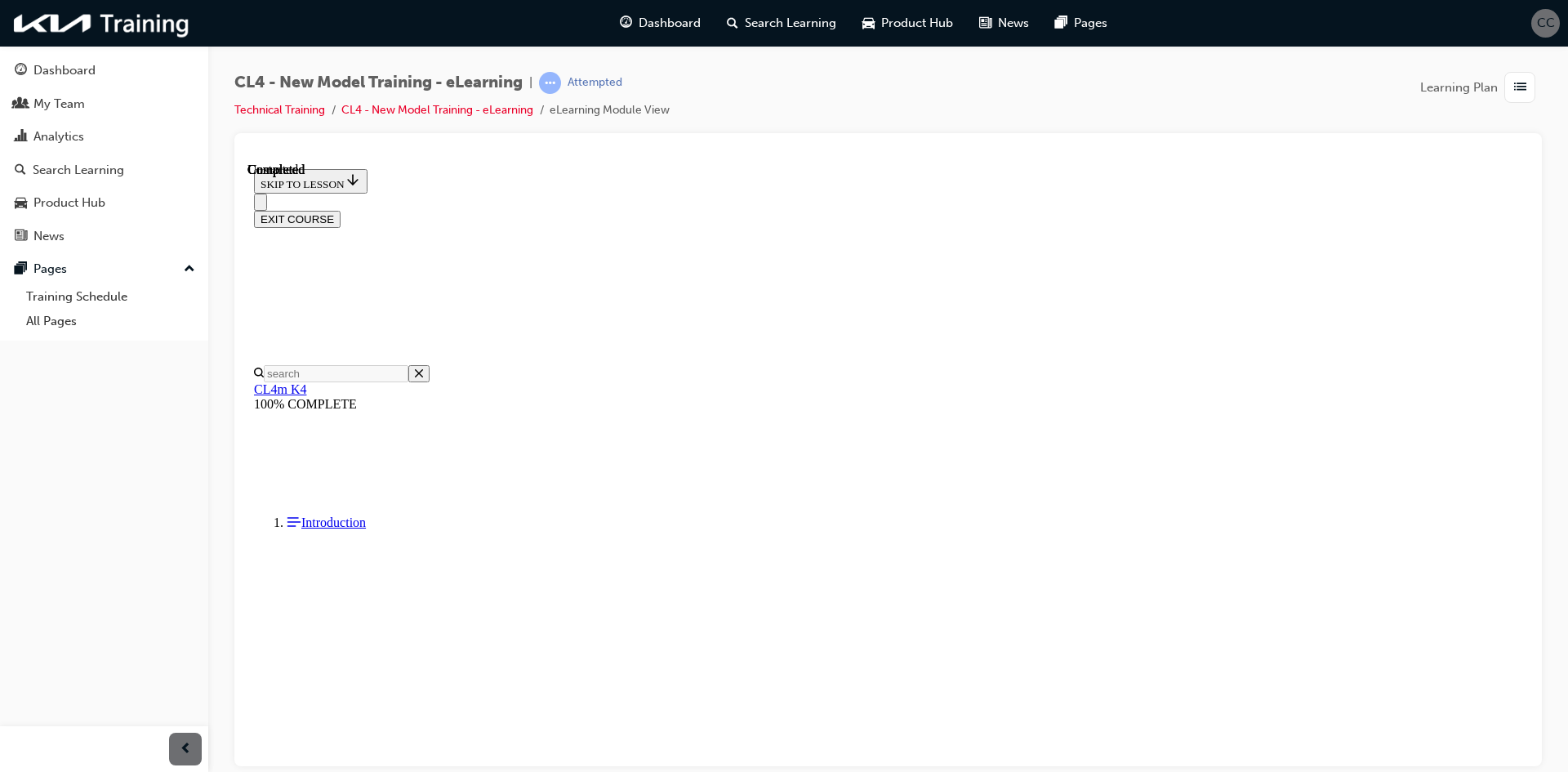
drag, startPoint x: 844, startPoint y: 569, endPoint x: 897, endPoint y: 630, distance: 80.8
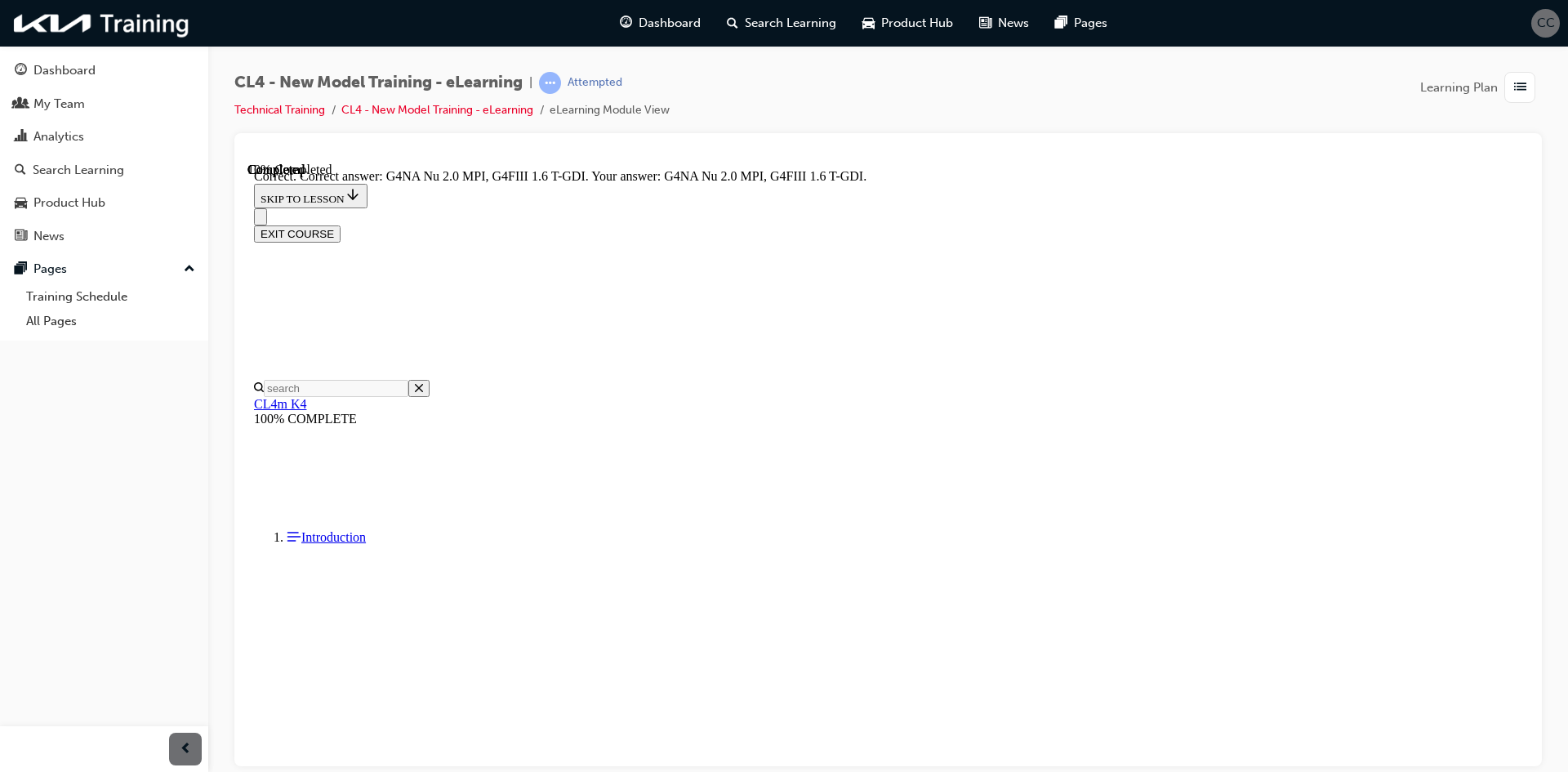
scroll to position [269, 0]
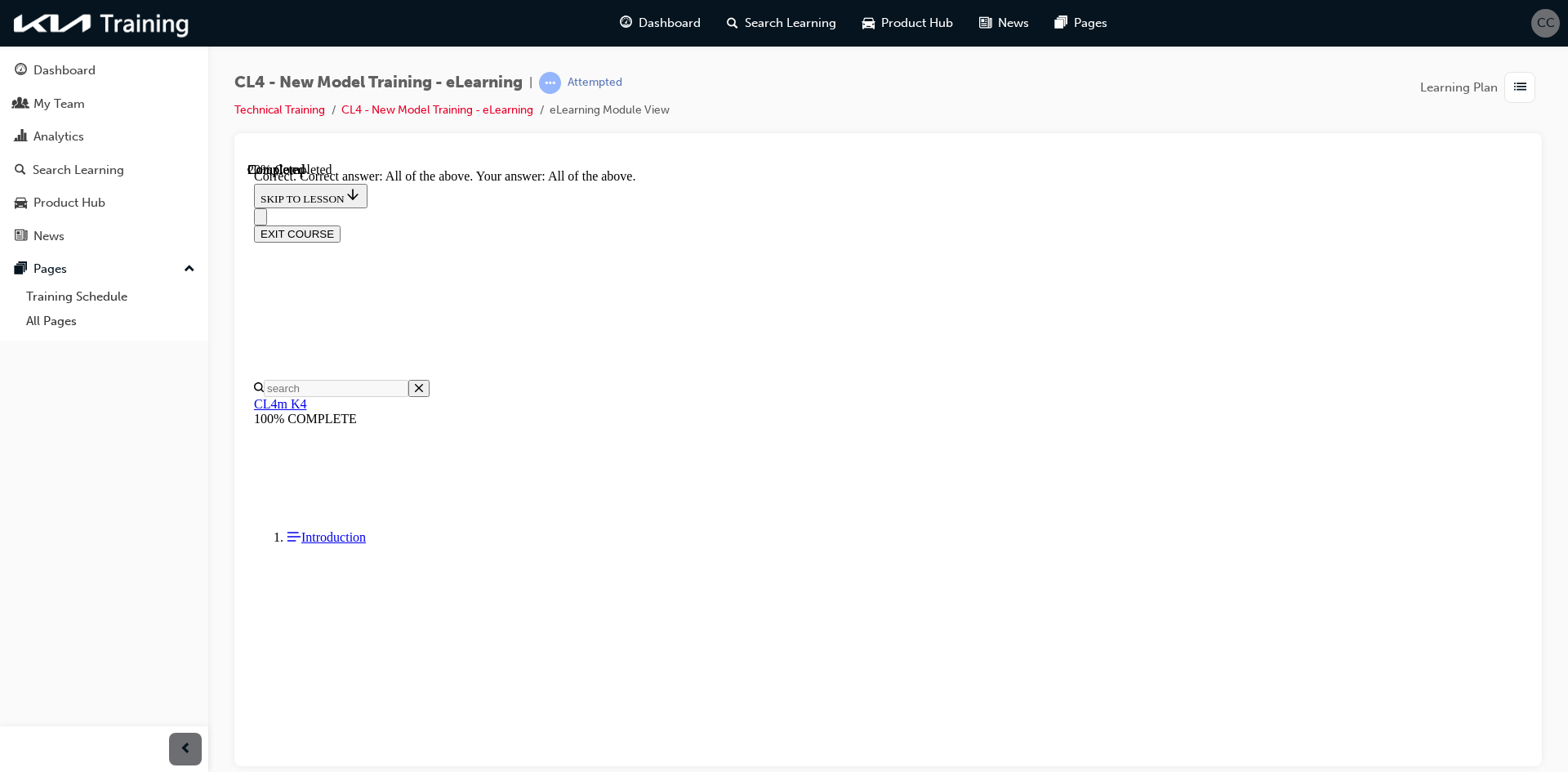
scroll to position [313, 0]
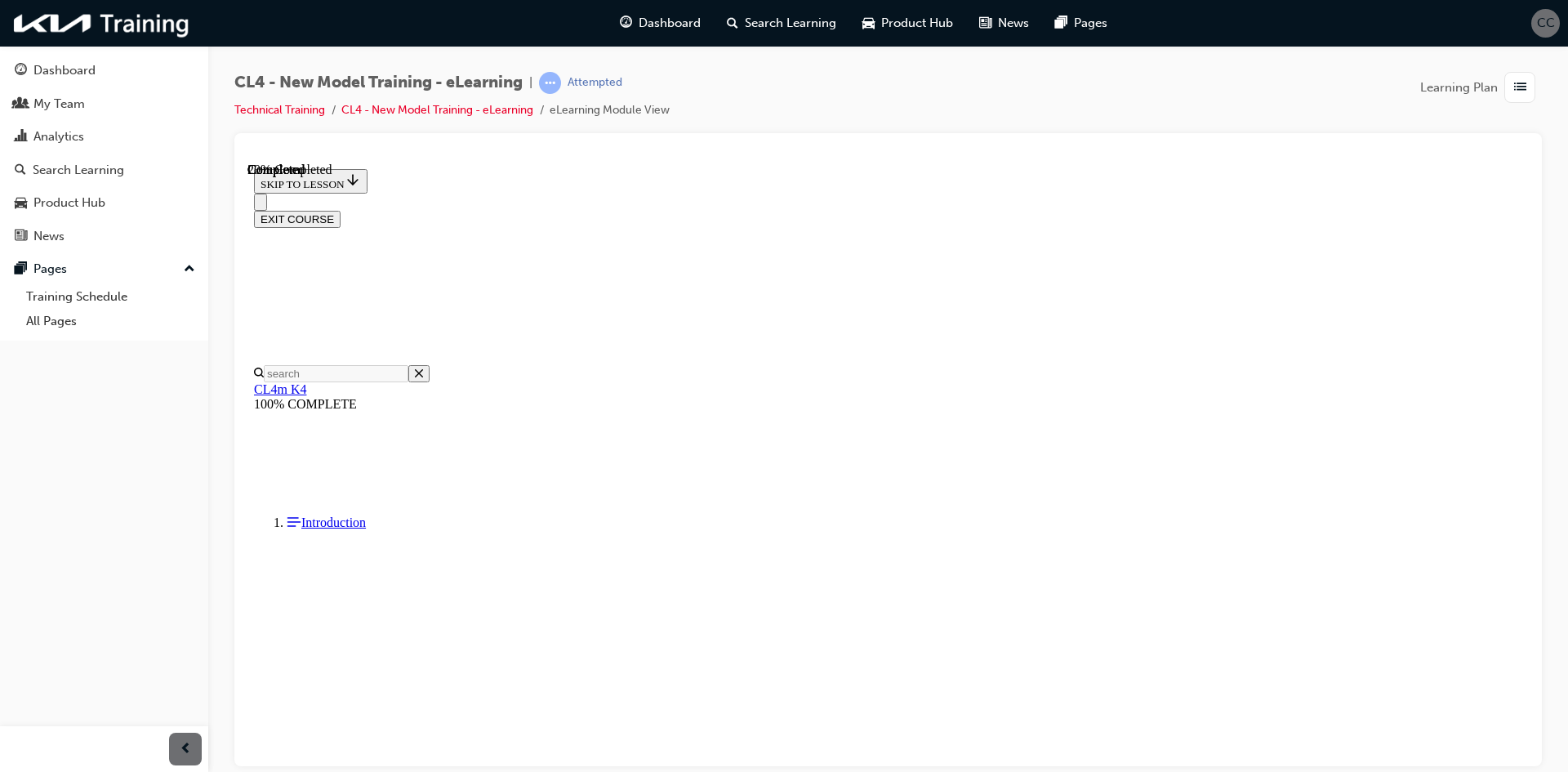
drag, startPoint x: 847, startPoint y: 496, endPoint x: 858, endPoint y: 503, distance: 13.0
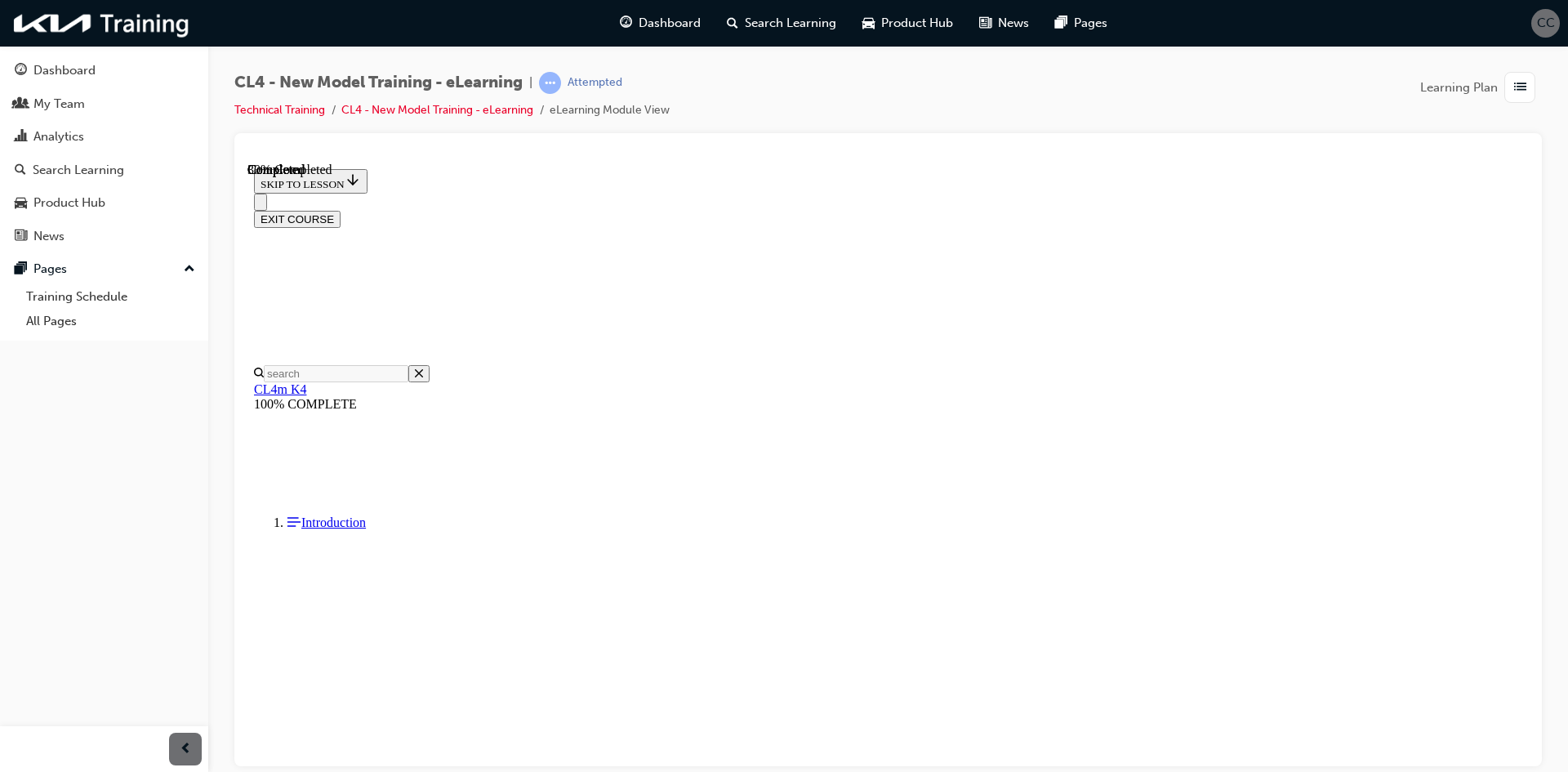
scroll to position [234, 0]
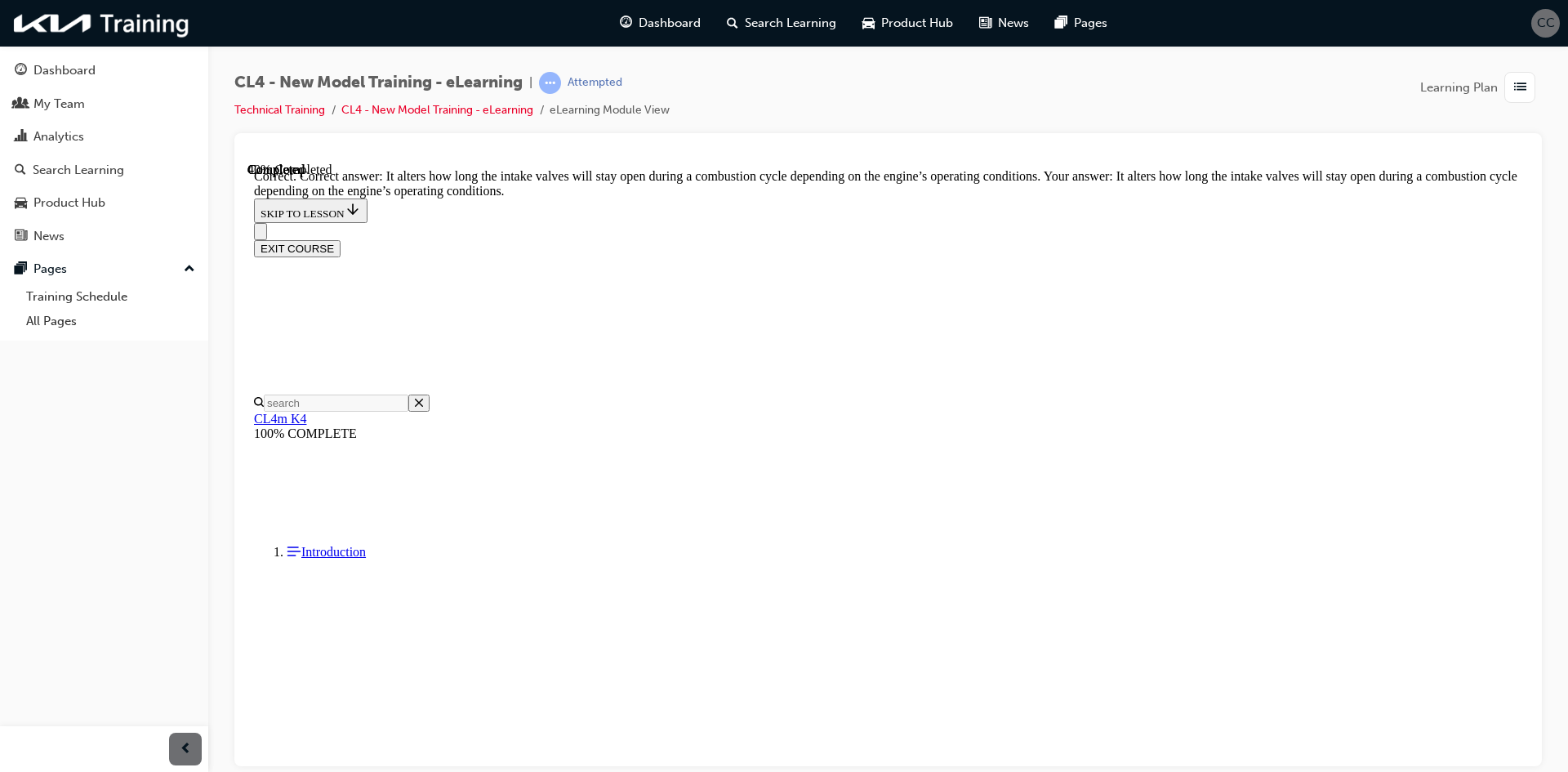
scroll to position [285, 0]
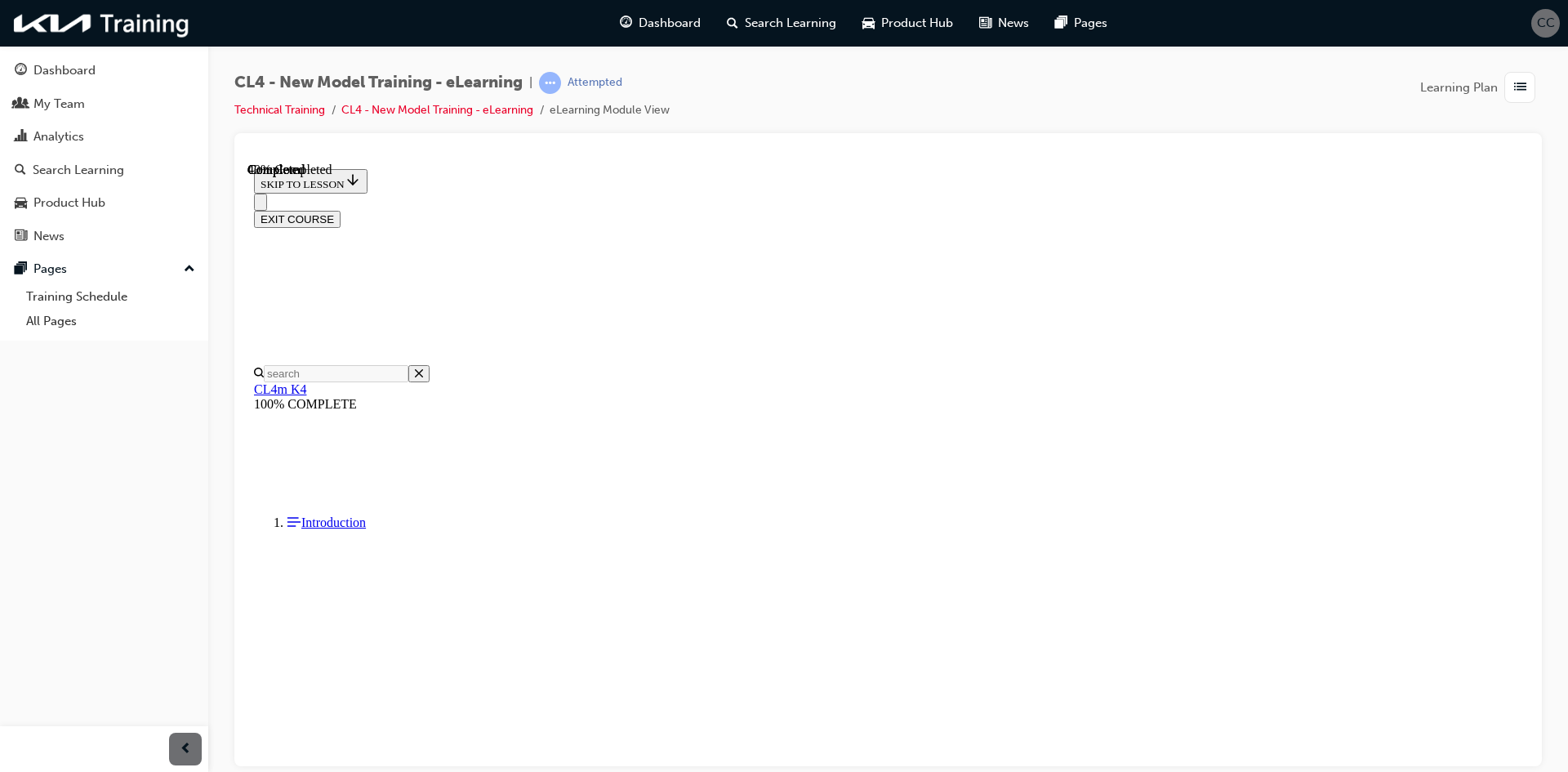
scroll to position [301, 0]
drag, startPoint x: 865, startPoint y: 382, endPoint x: 866, endPoint y: 393, distance: 11.0
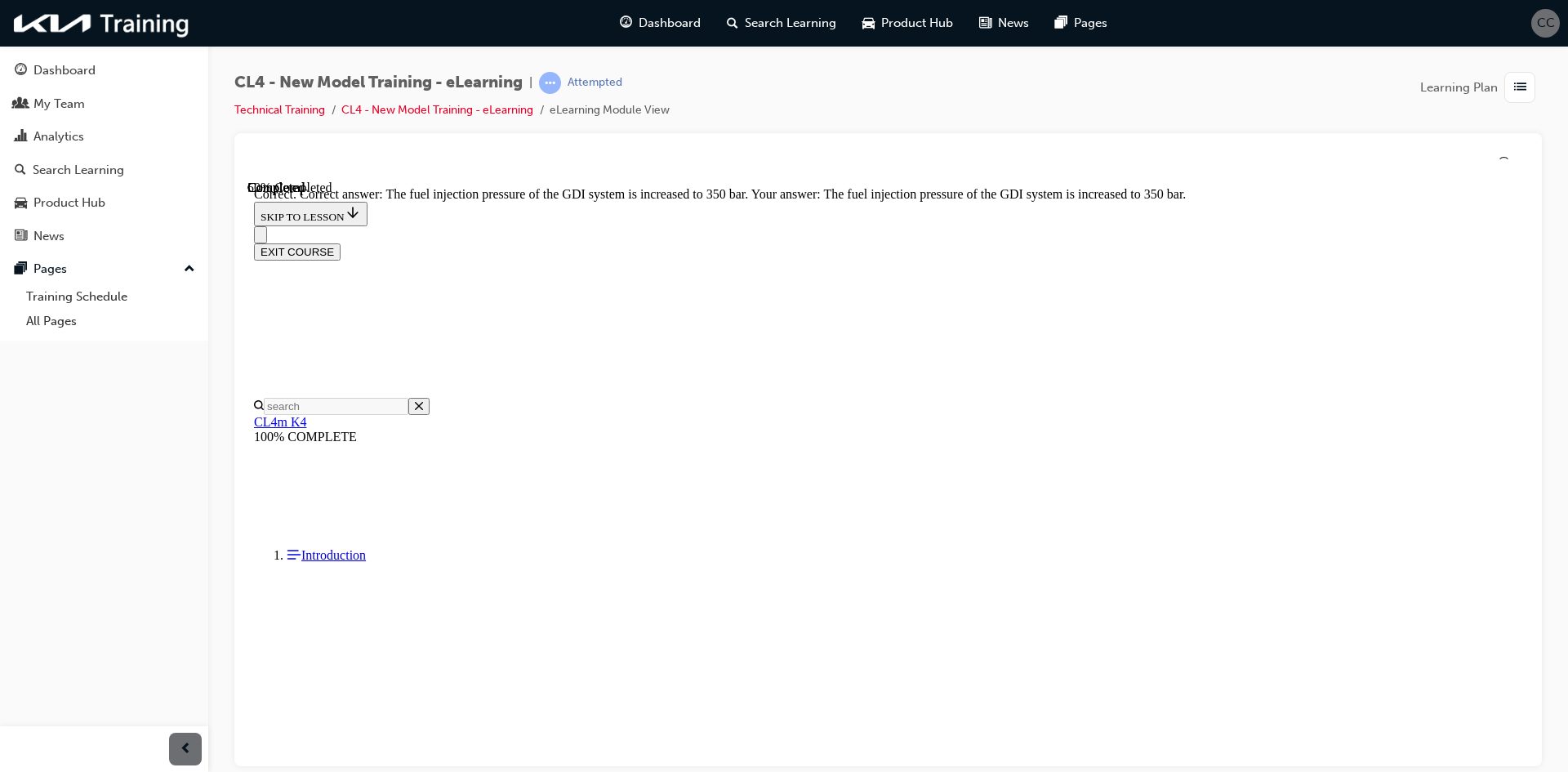
scroll to position [352, 0]
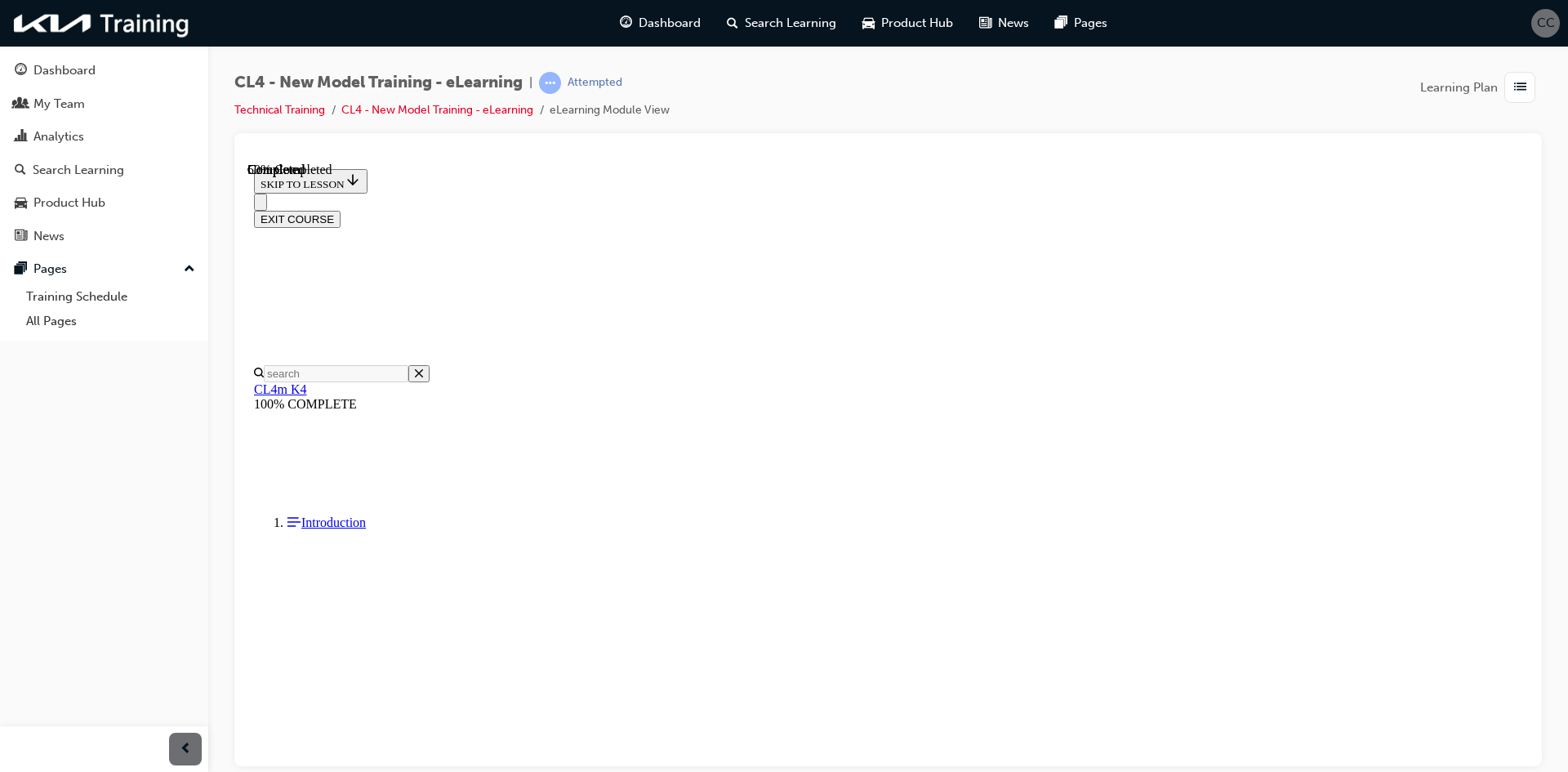
scroll to position [234, 0]
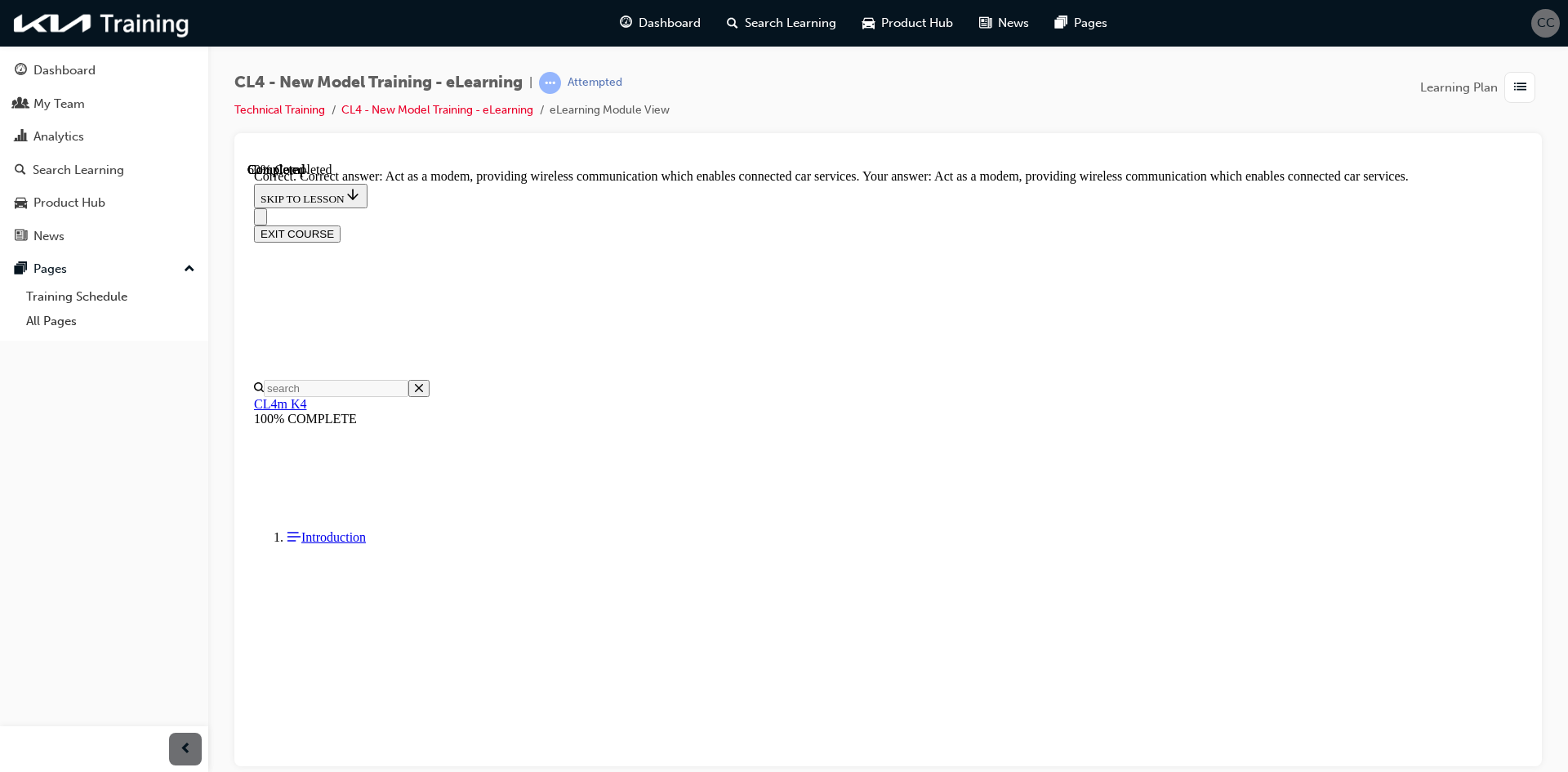
scroll to position [285, 0]
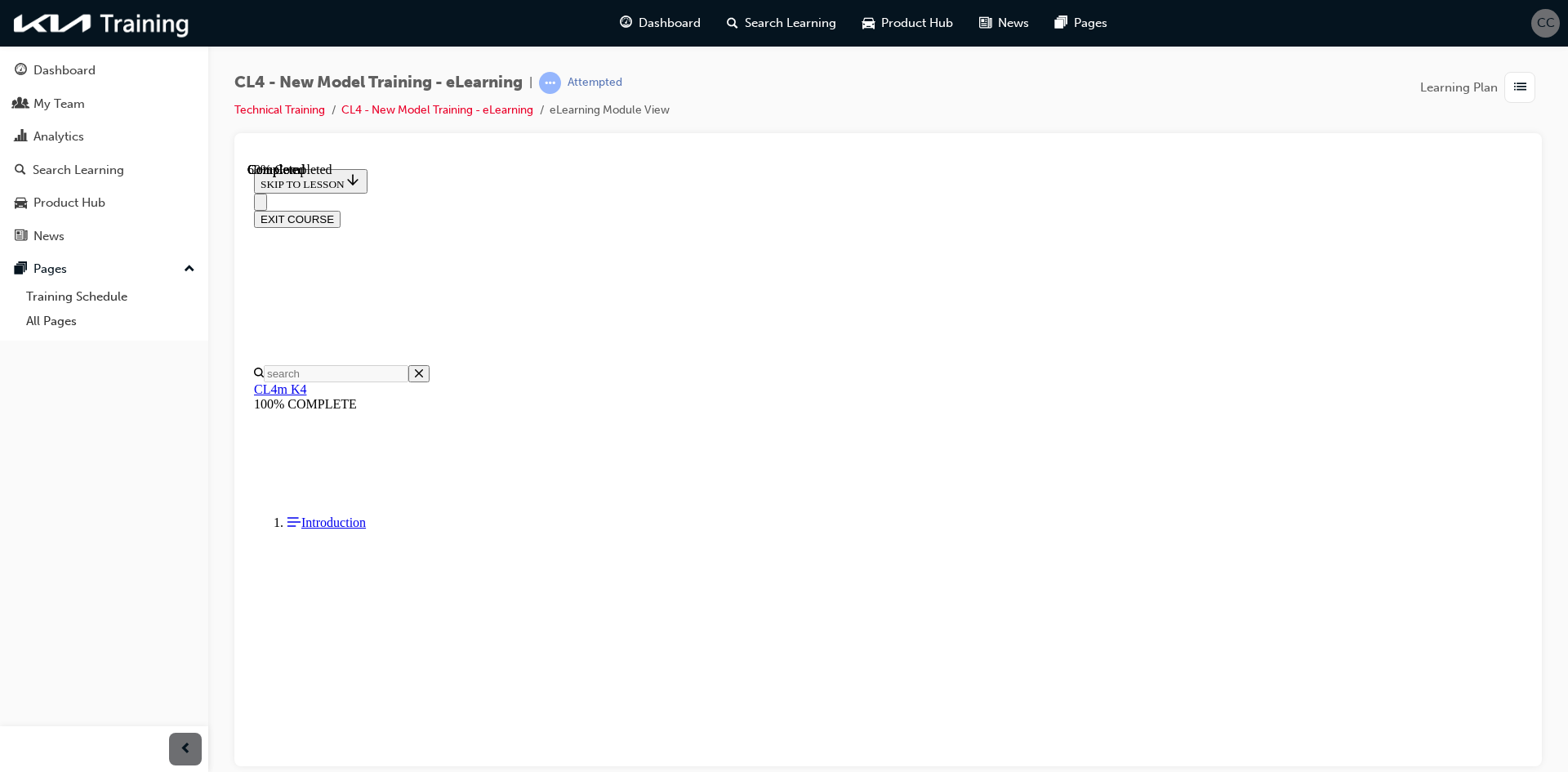
scroll to position [327, 0]
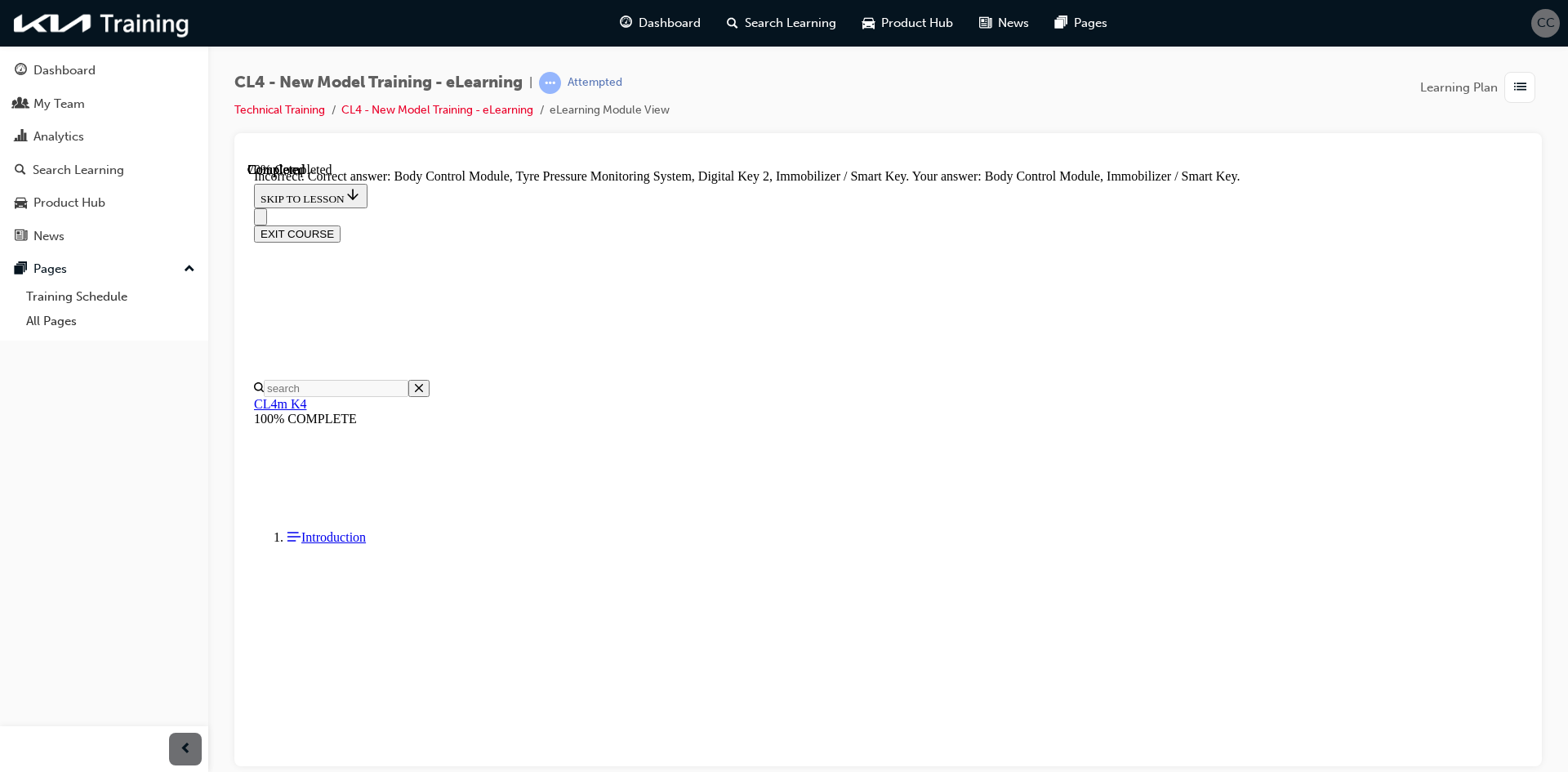
scroll to position [427, 0]
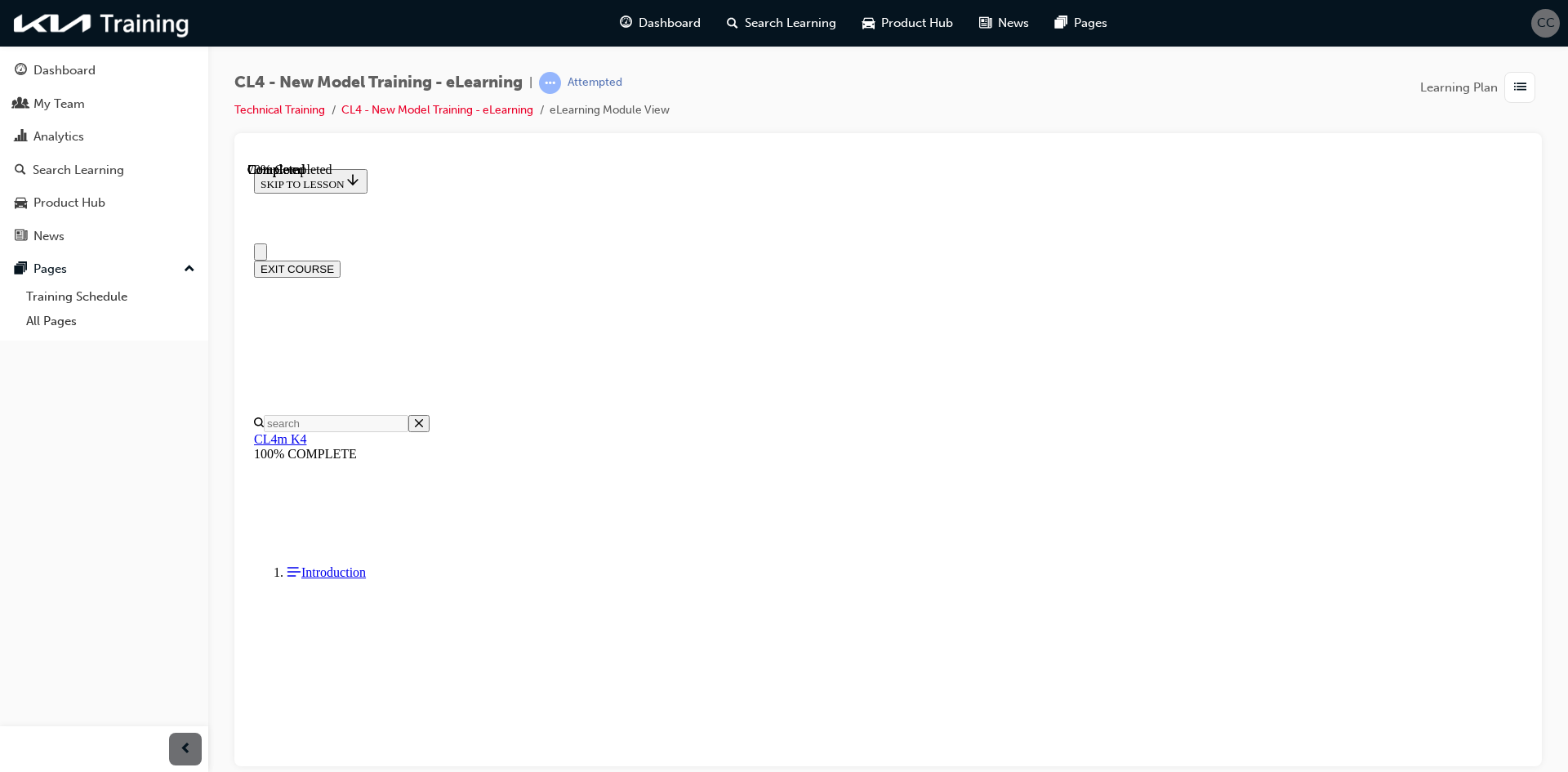
scroll to position [164, 0]
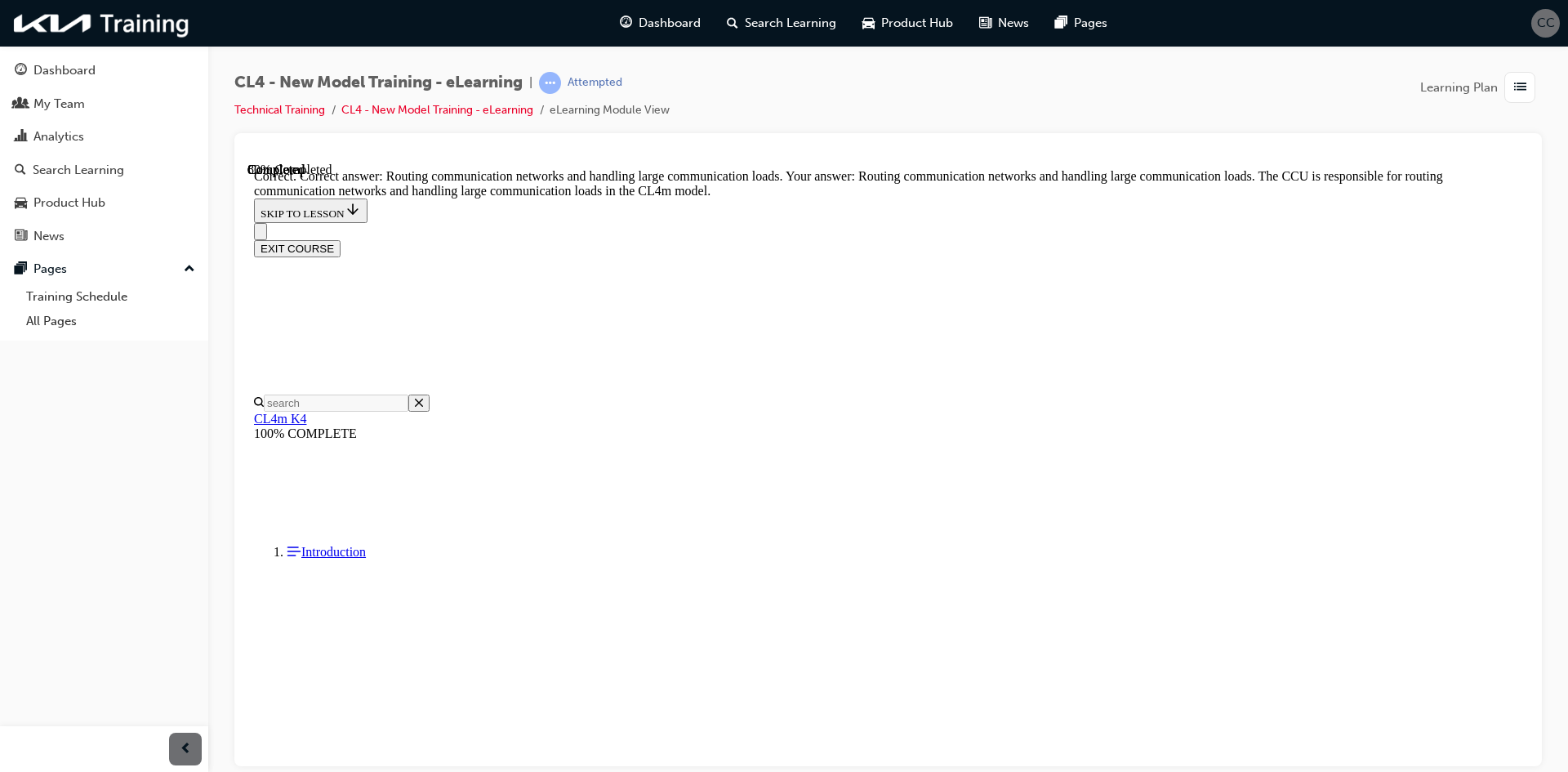
scroll to position [413, 0]
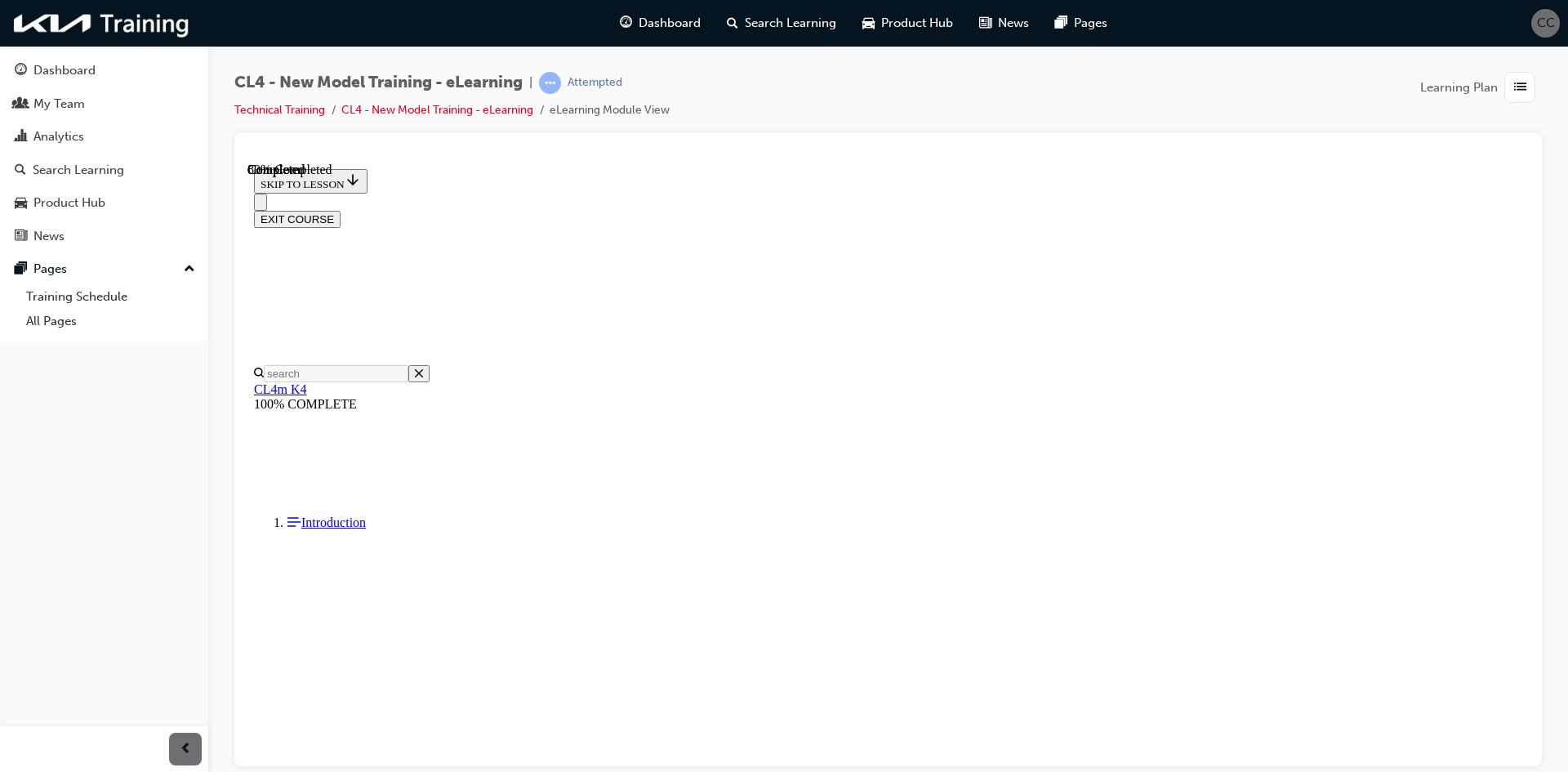
scroll to position [245, 0]
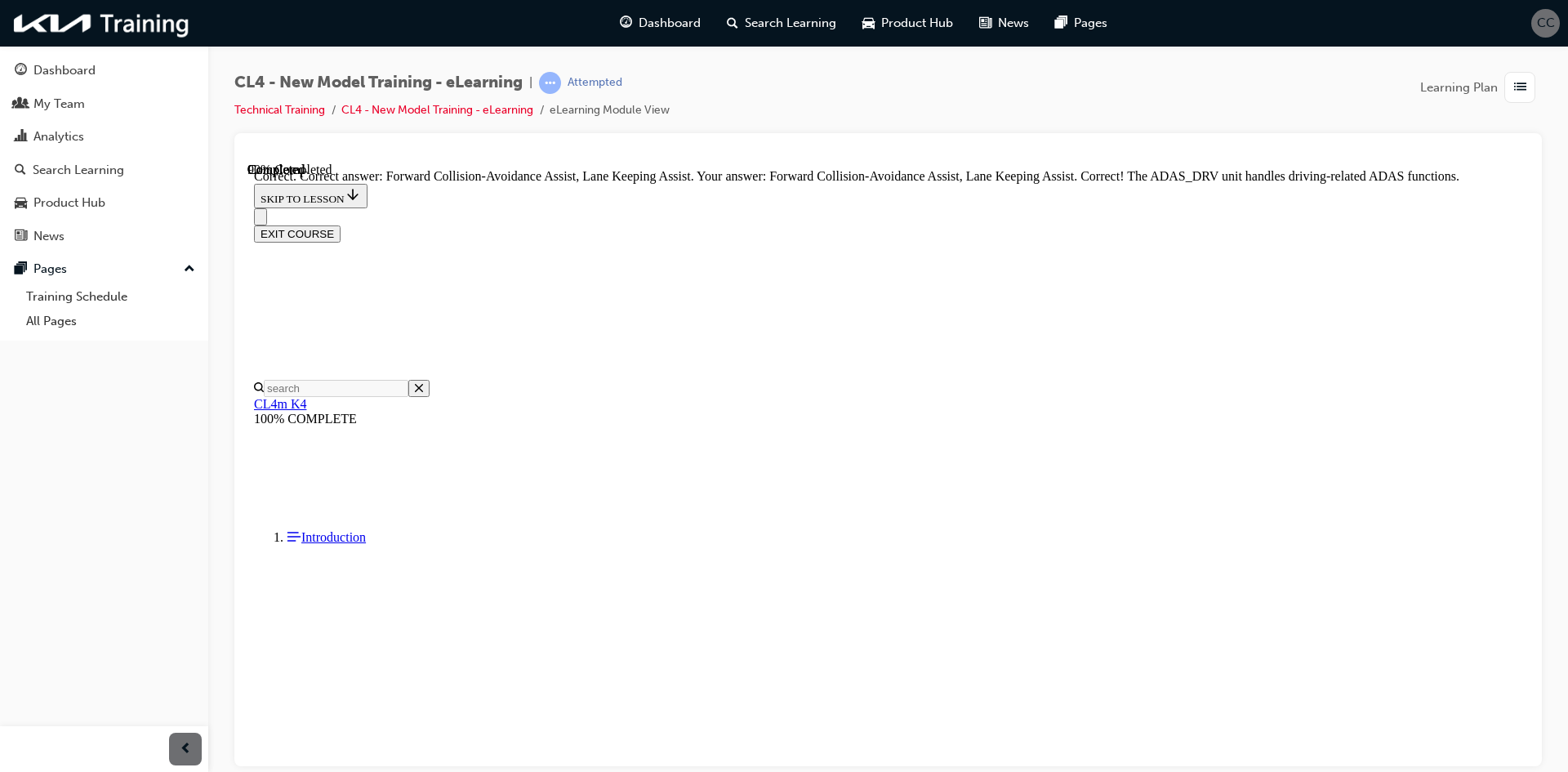
scroll to position [415, 0]
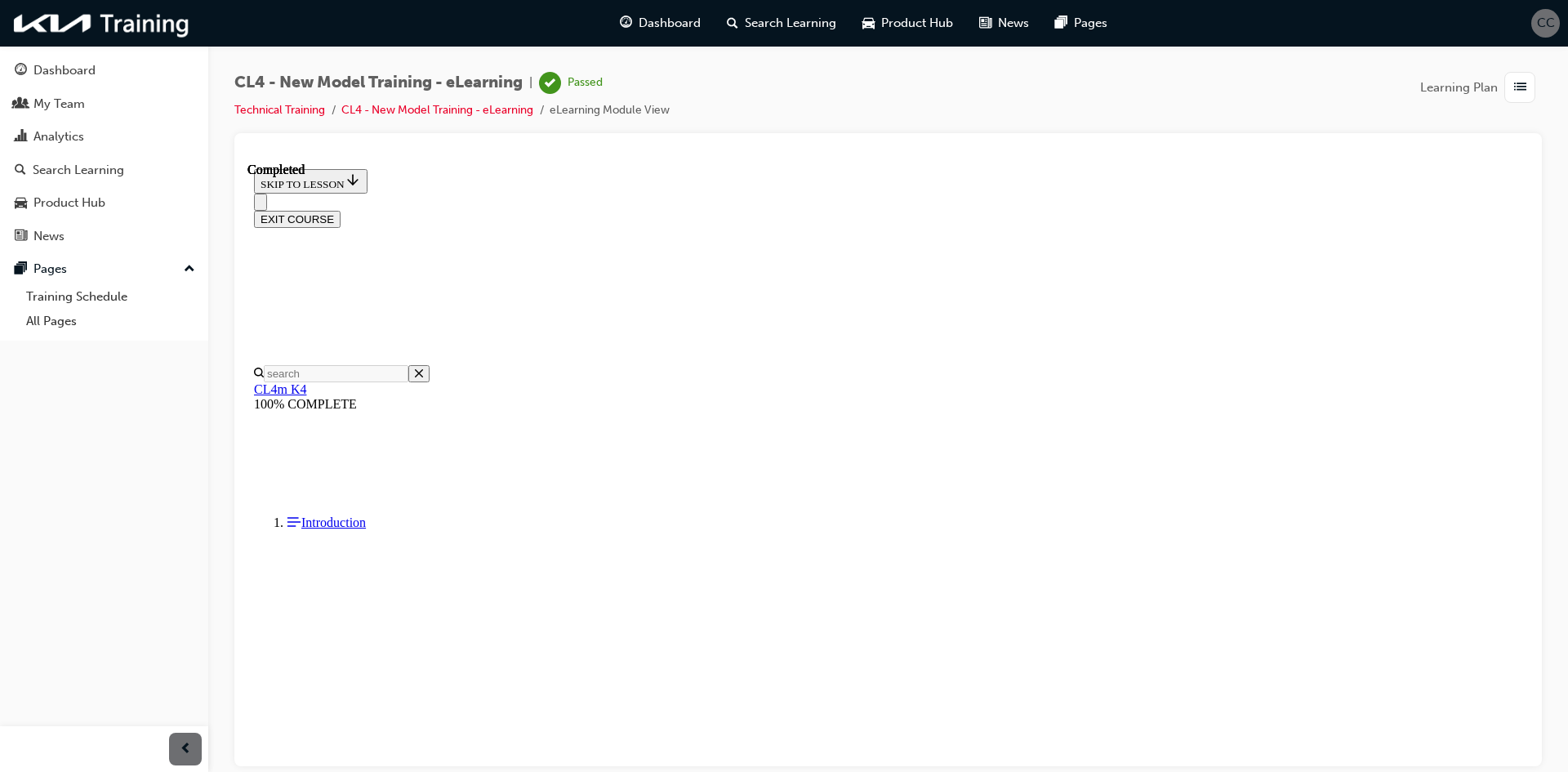
scroll to position [230, 0]
click at [340, 210] on button "EXIT COURSE" at bounding box center [297, 219] width 87 height 17
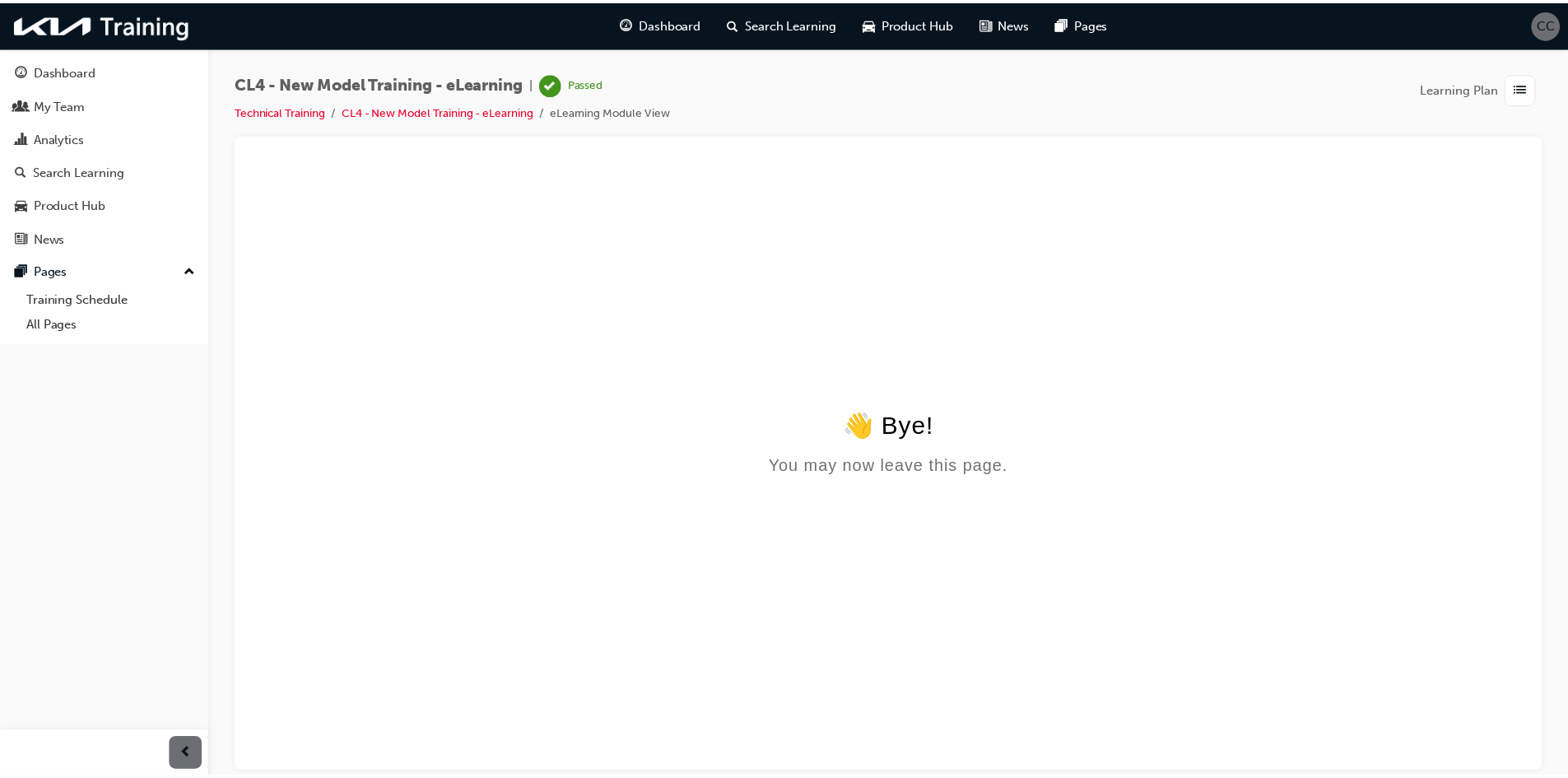
scroll to position [0, 0]
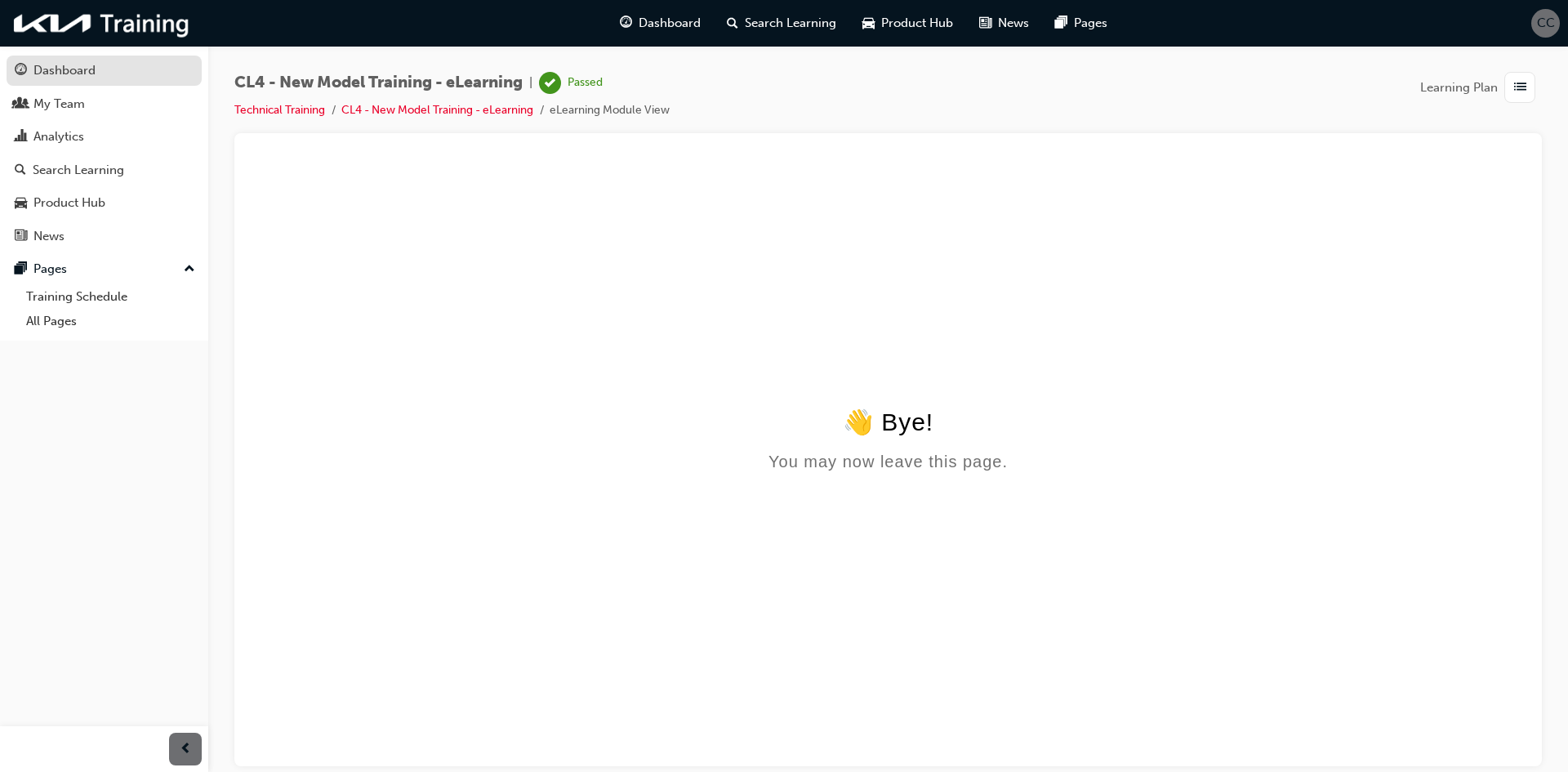
click at [61, 76] on div "Dashboard" at bounding box center [64, 71] width 62 height 19
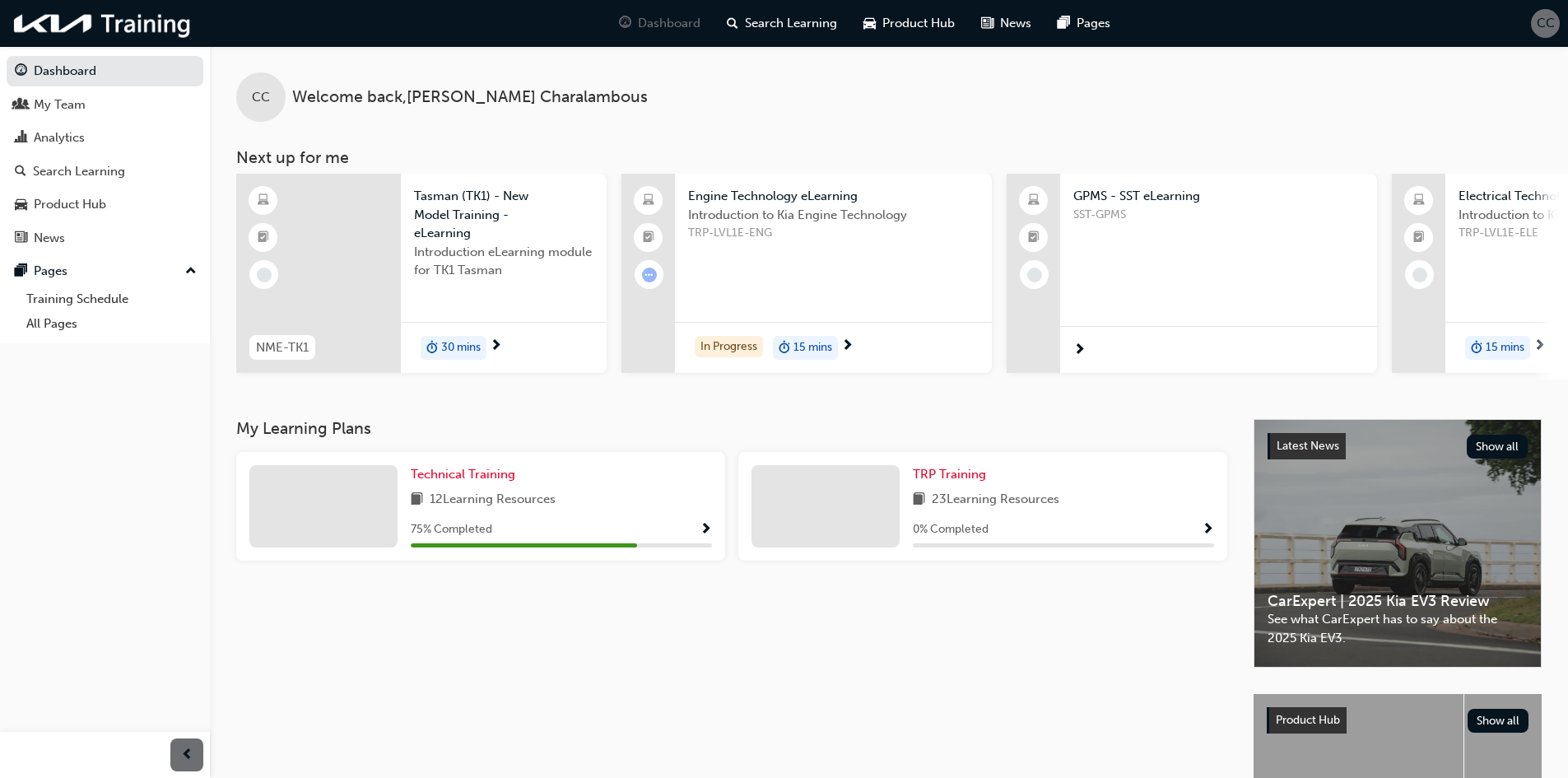
click at [705, 536] on span "Show Progress" at bounding box center [705, 530] width 12 height 15
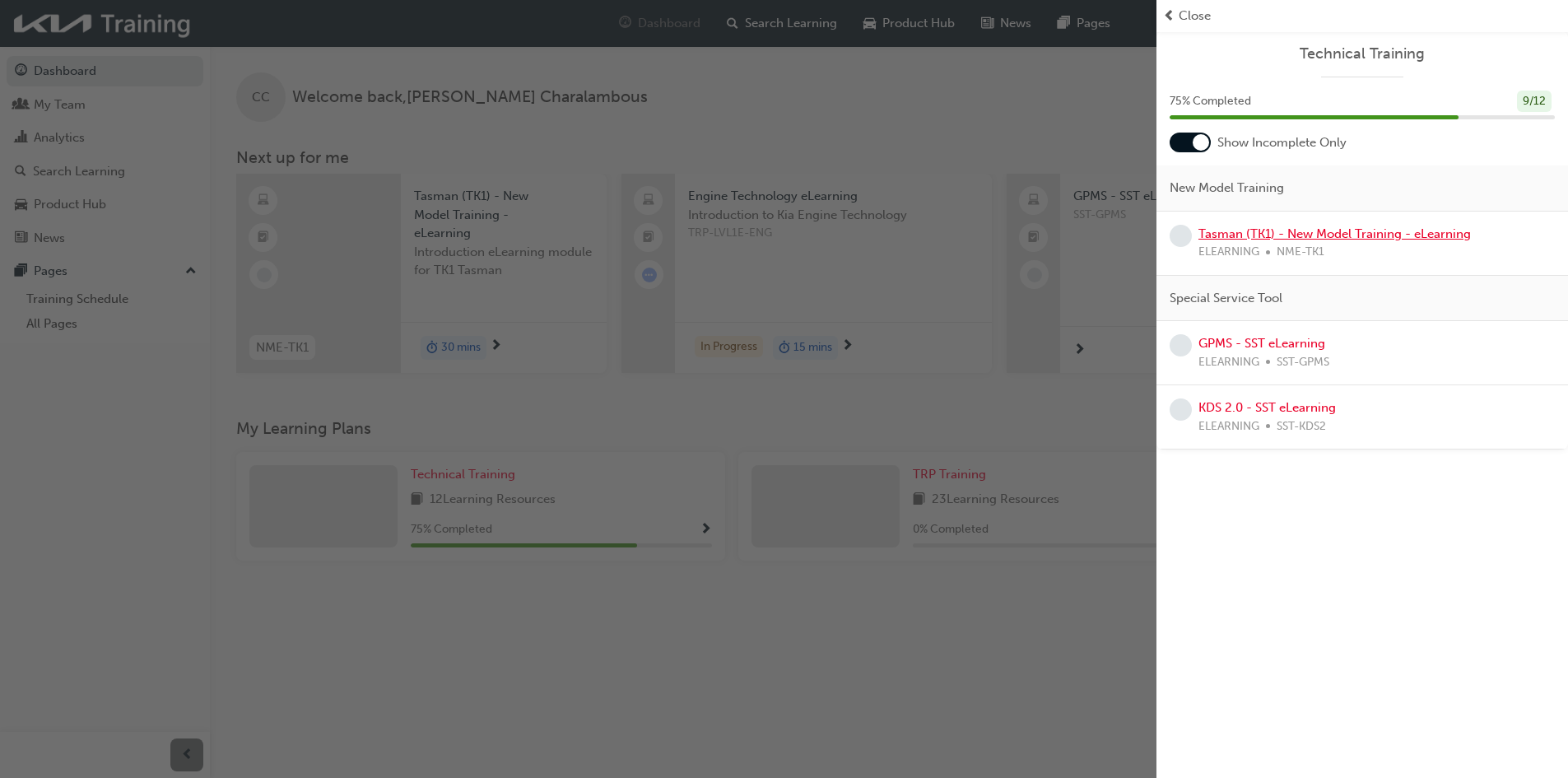
click at [1325, 232] on link "Tasman (TK1) - New Model Training - eLearning" at bounding box center [1334, 234] width 272 height 15
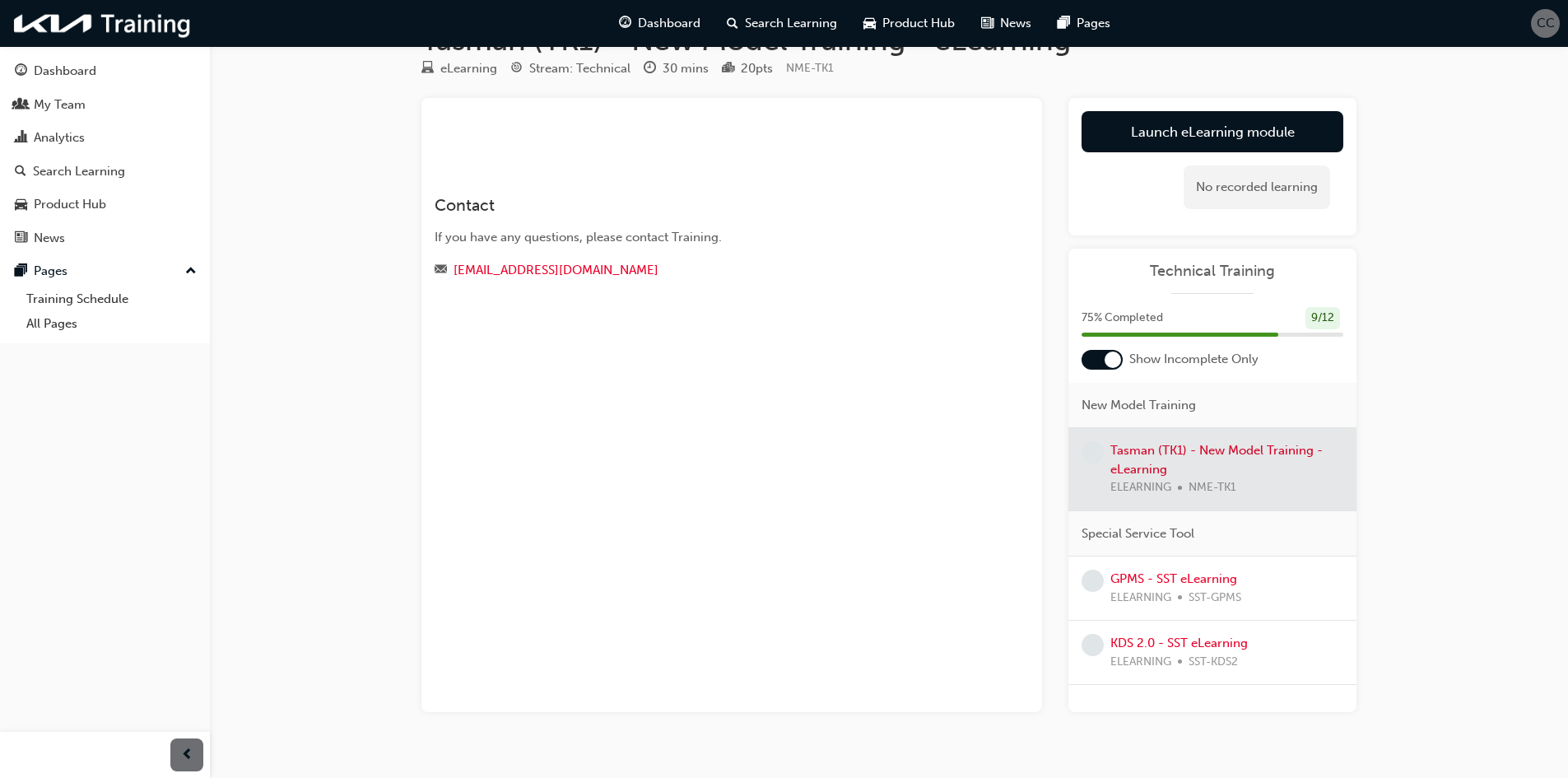
scroll to position [78, 0]
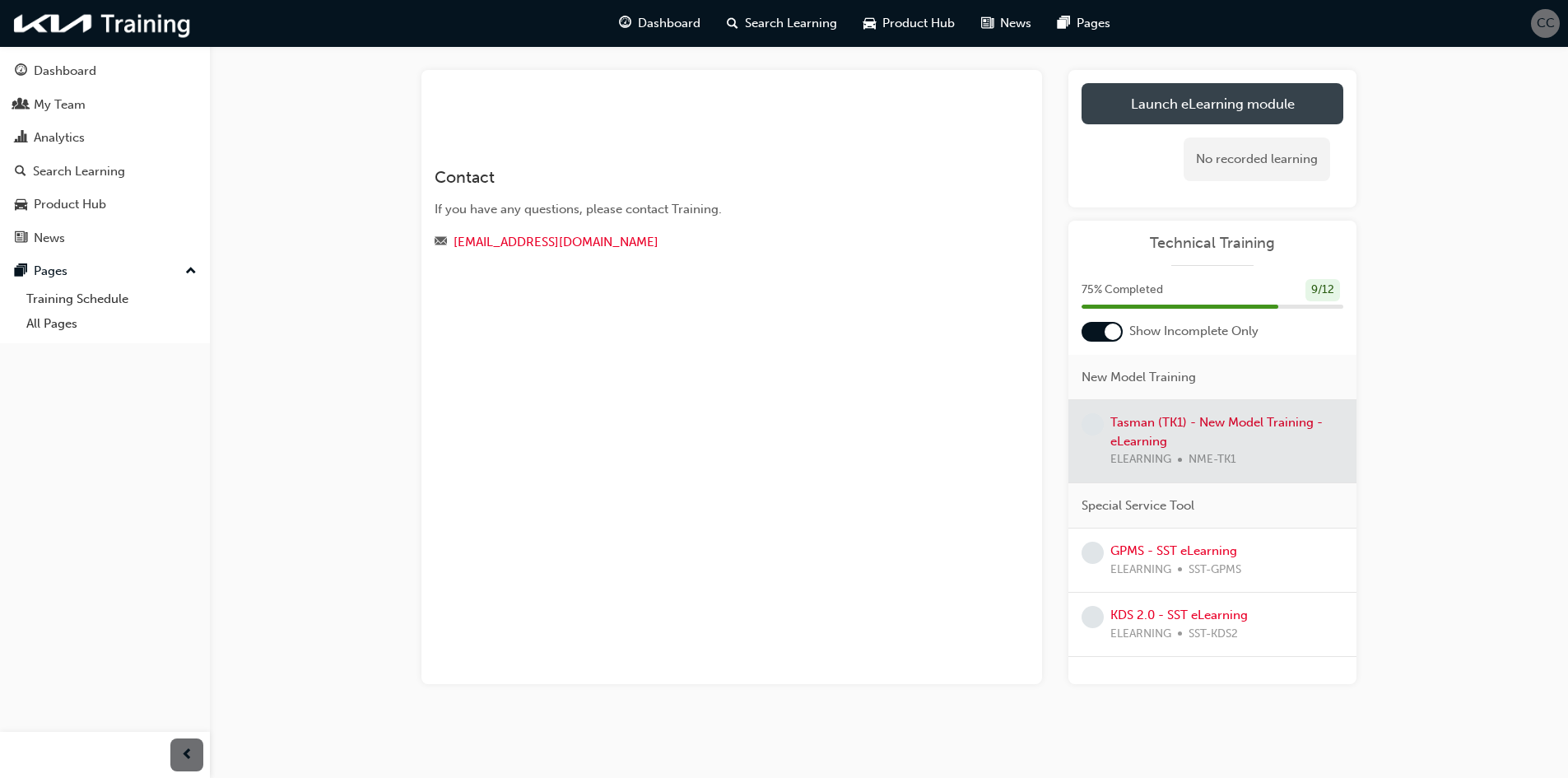
click at [1258, 109] on link "Launch eLearning module" at bounding box center [1212, 104] width 262 height 41
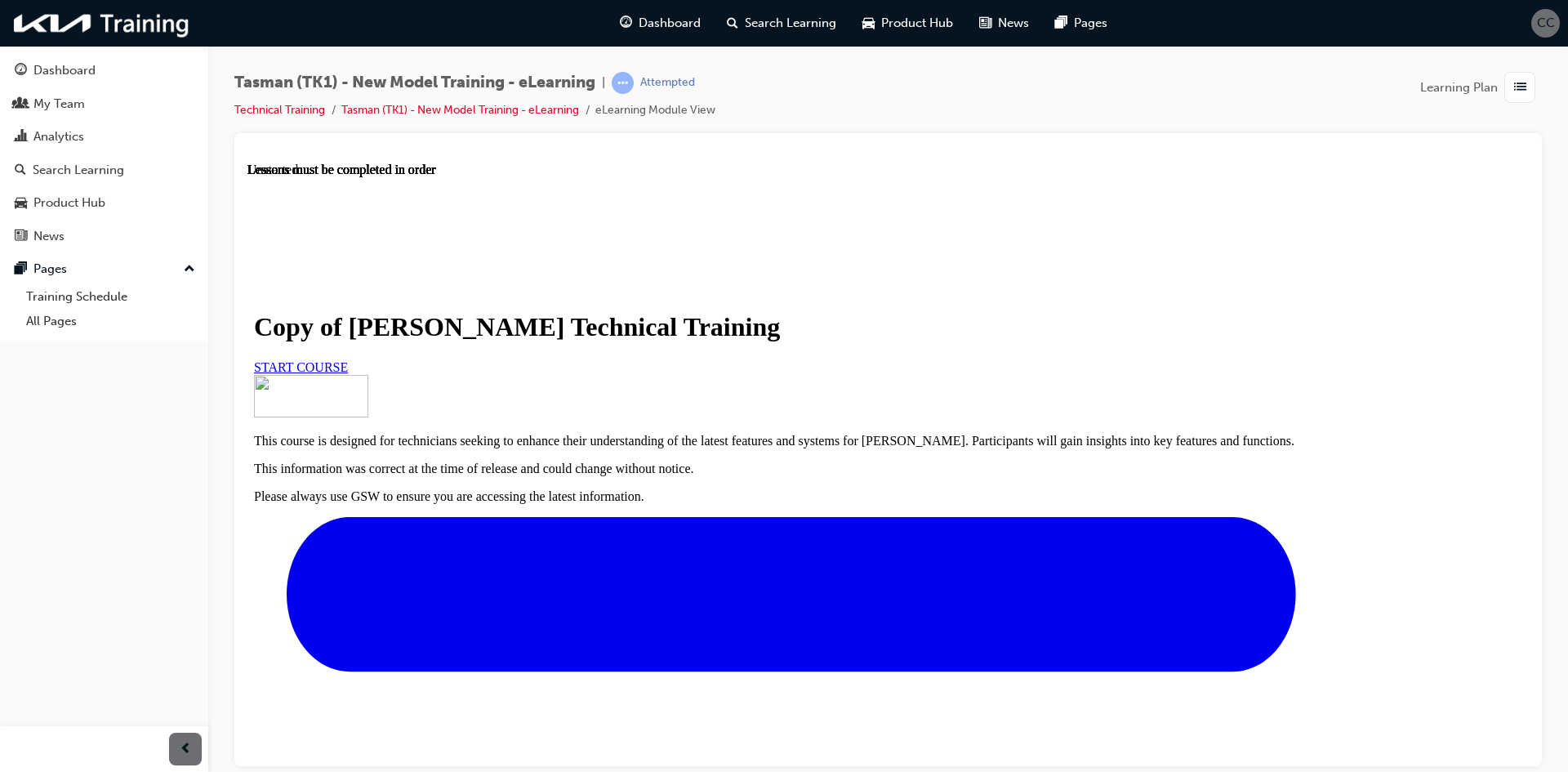
click at [348, 373] on span "START COURSE" at bounding box center [301, 366] width 94 height 14
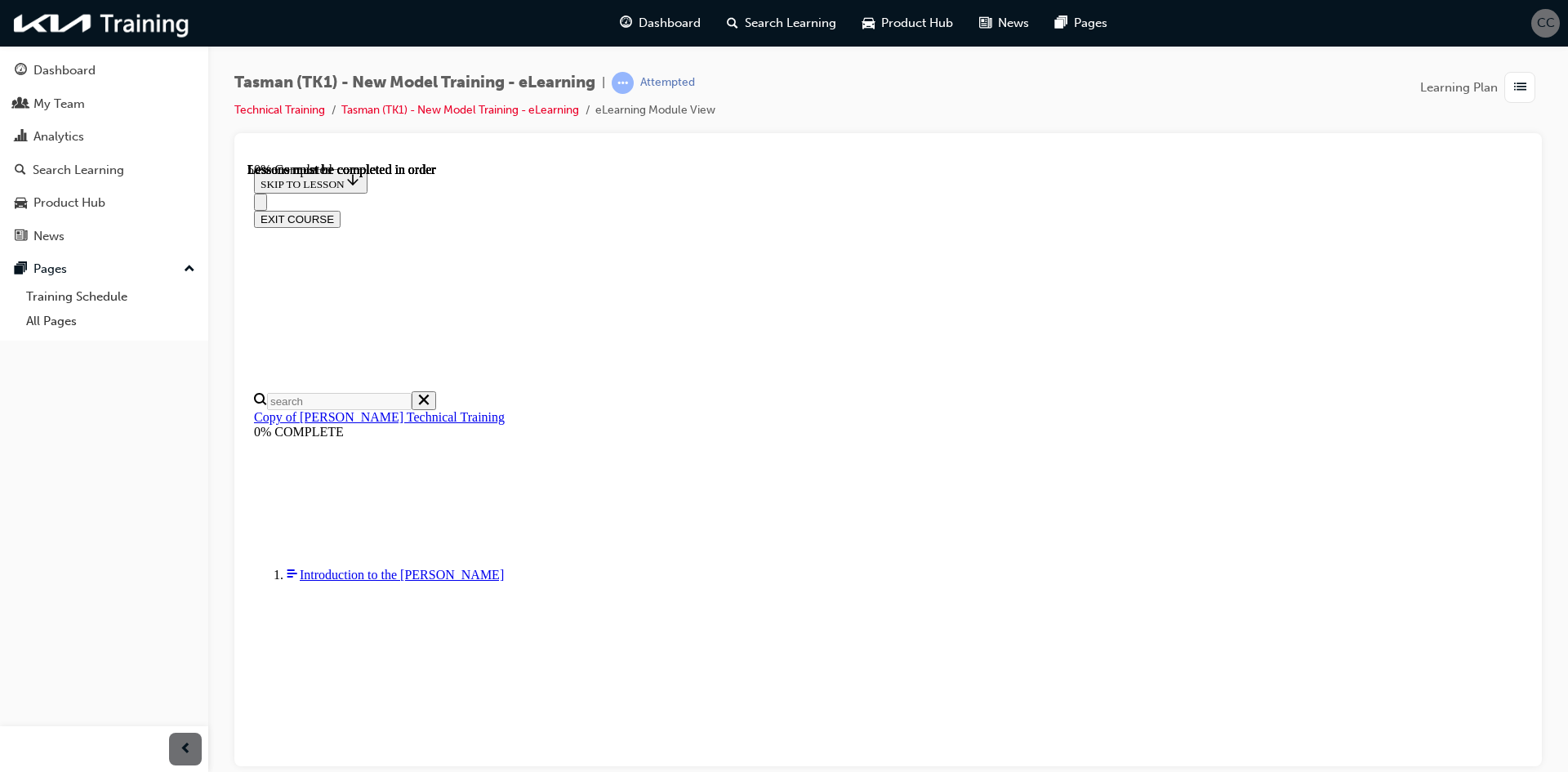
scroll to position [548, 0]
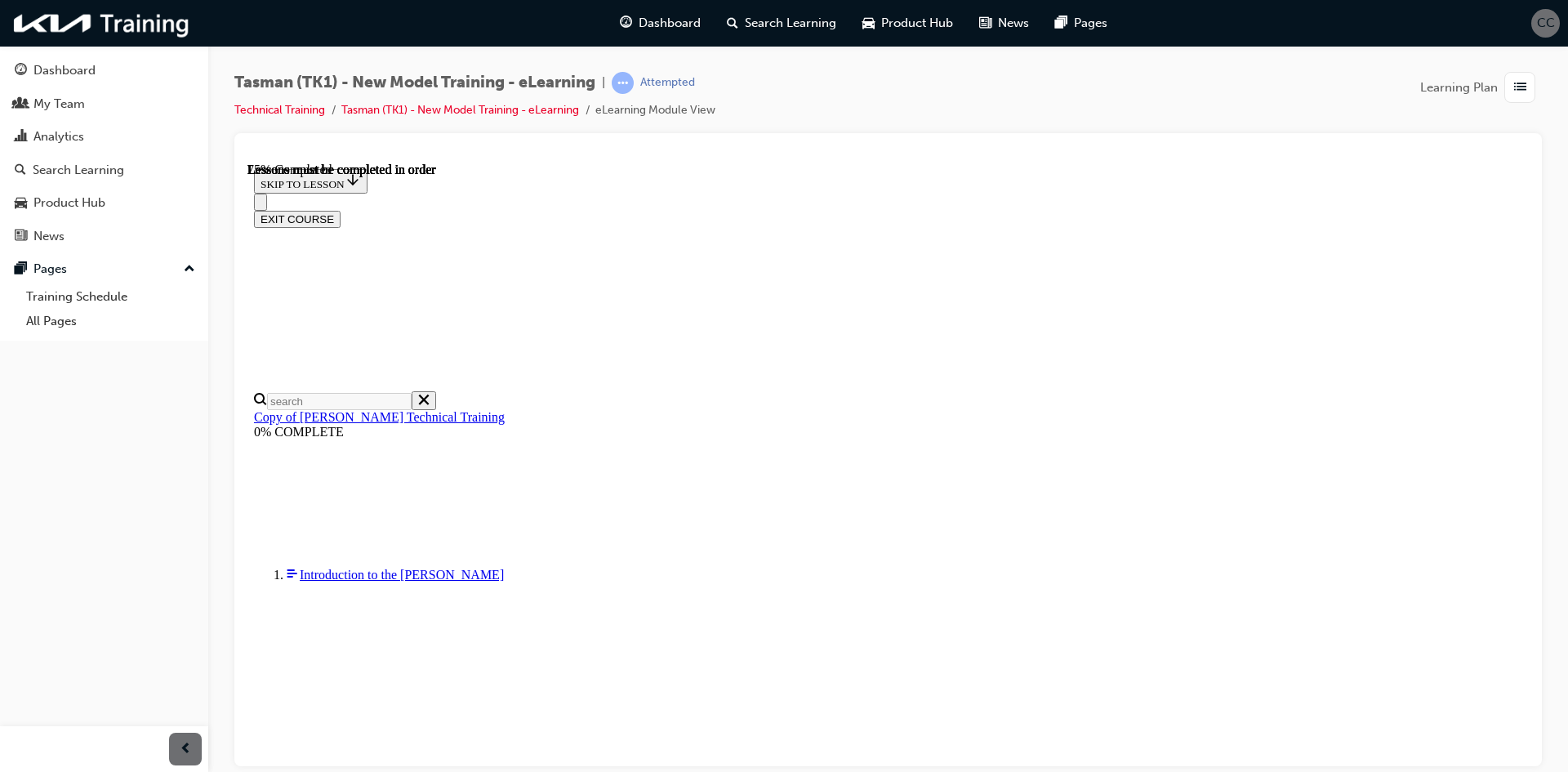
scroll to position [2099, 0]
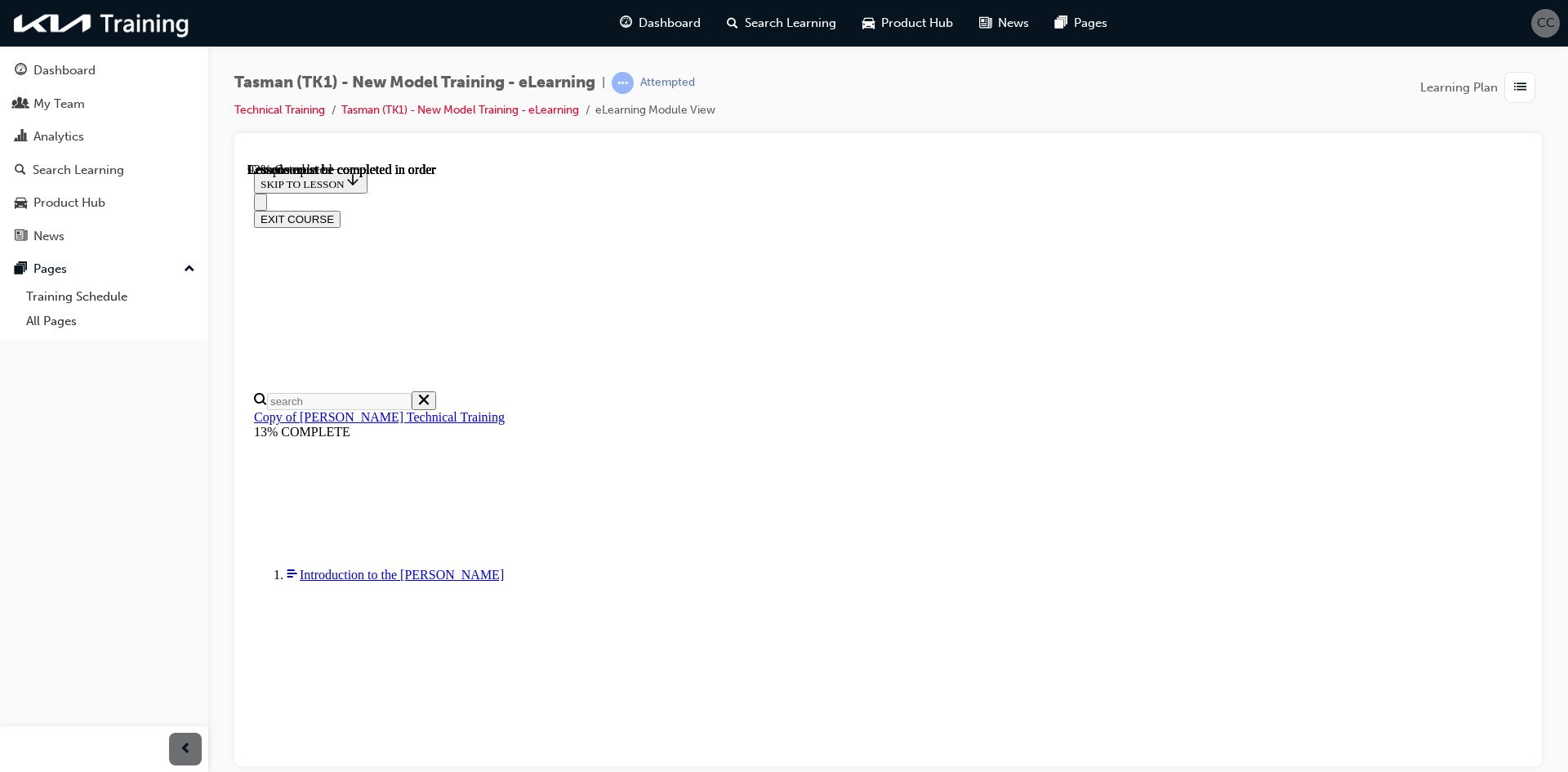
scroll to position [2881, 0]
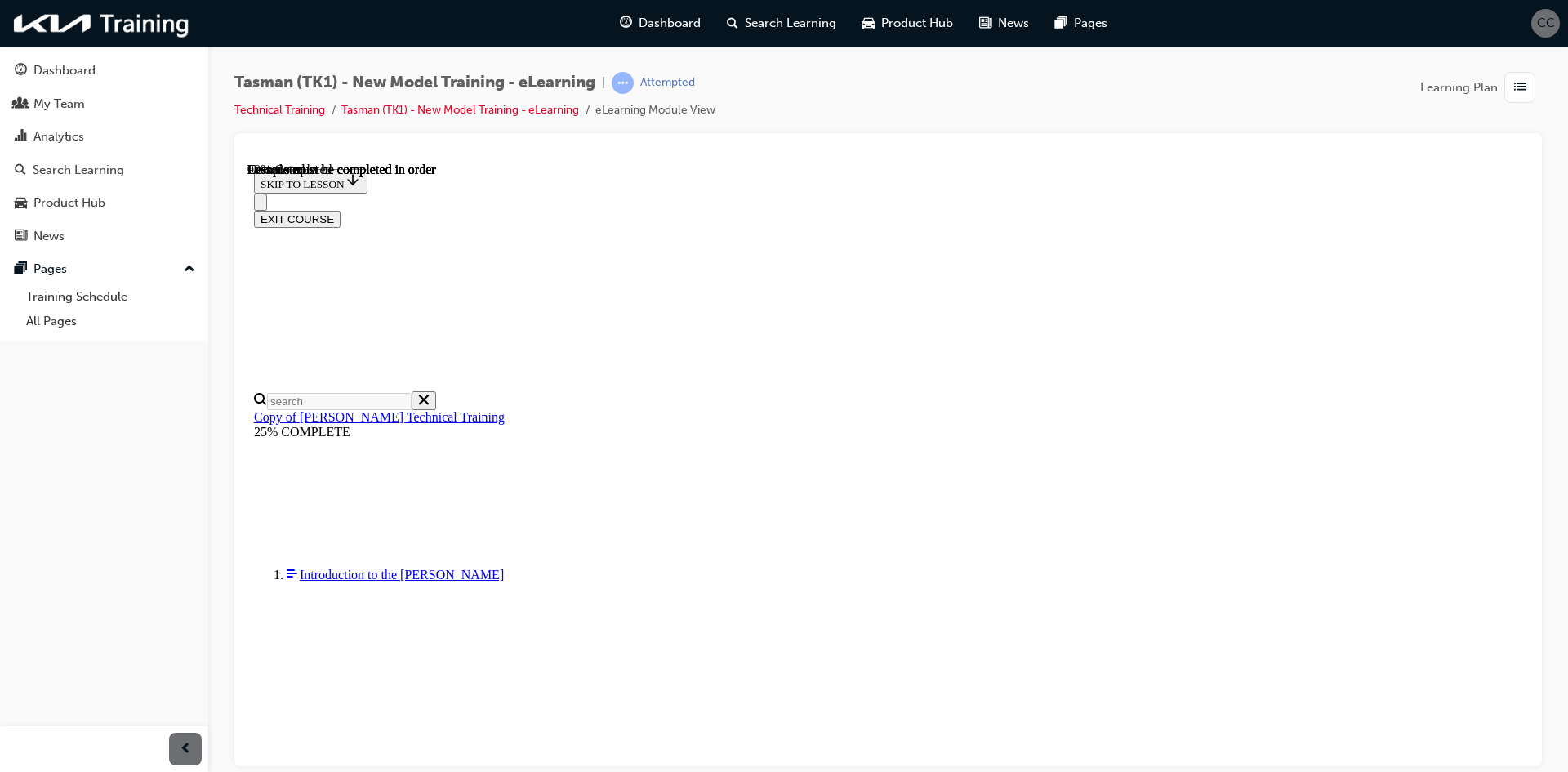
scroll to position [4468, 0]
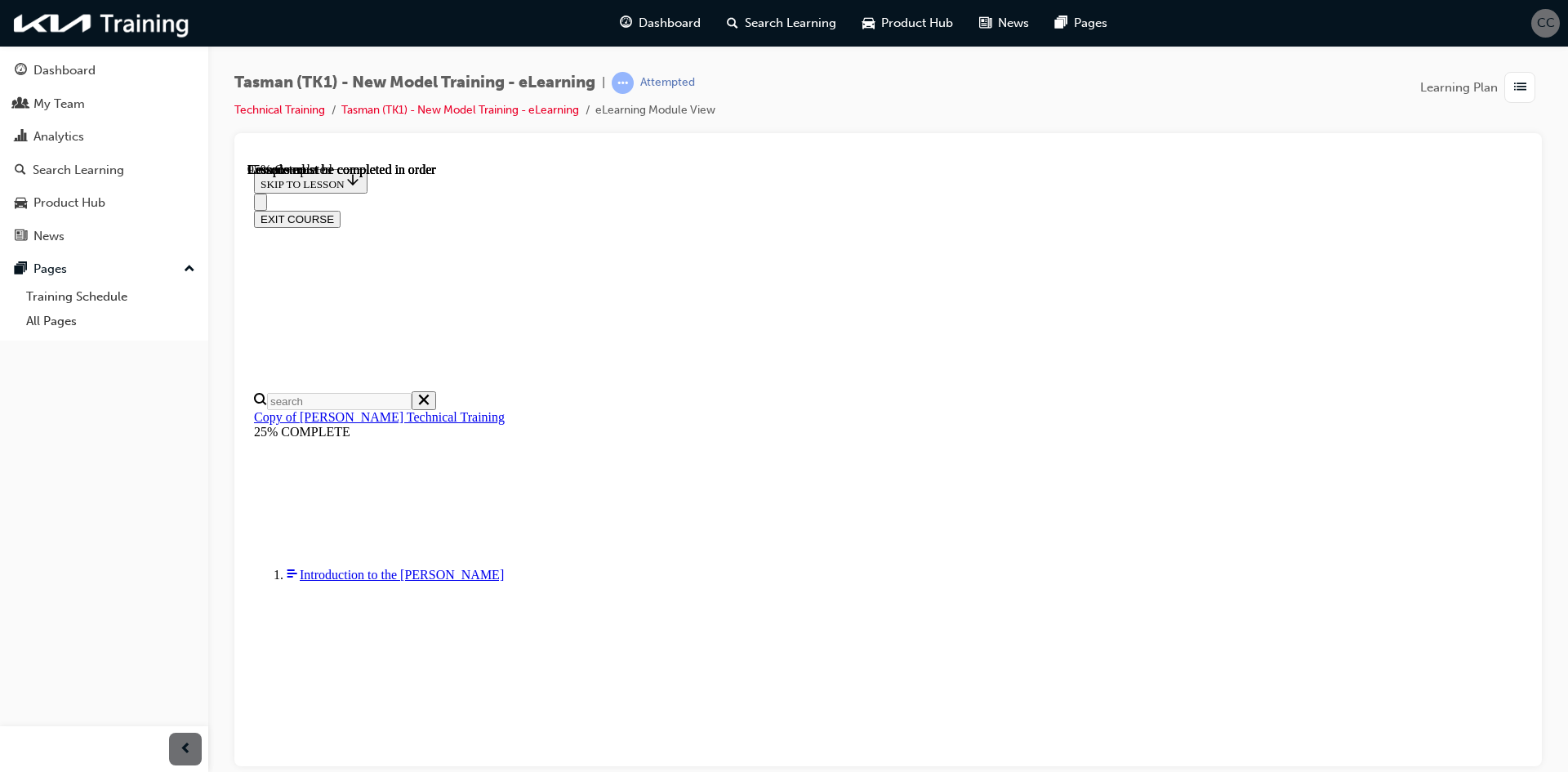
scroll to position [5291, 0]
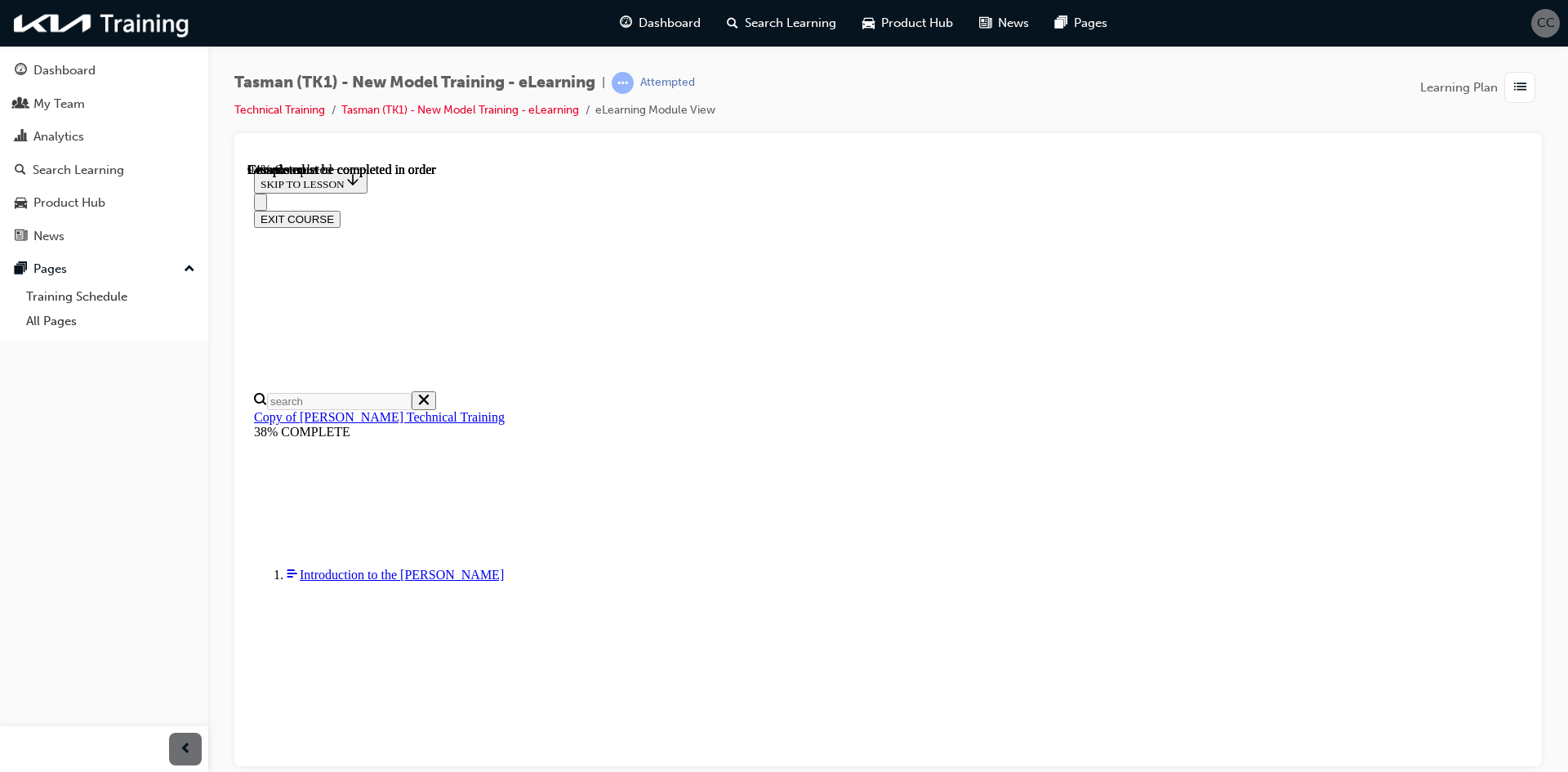
scroll to position [4989, 0]
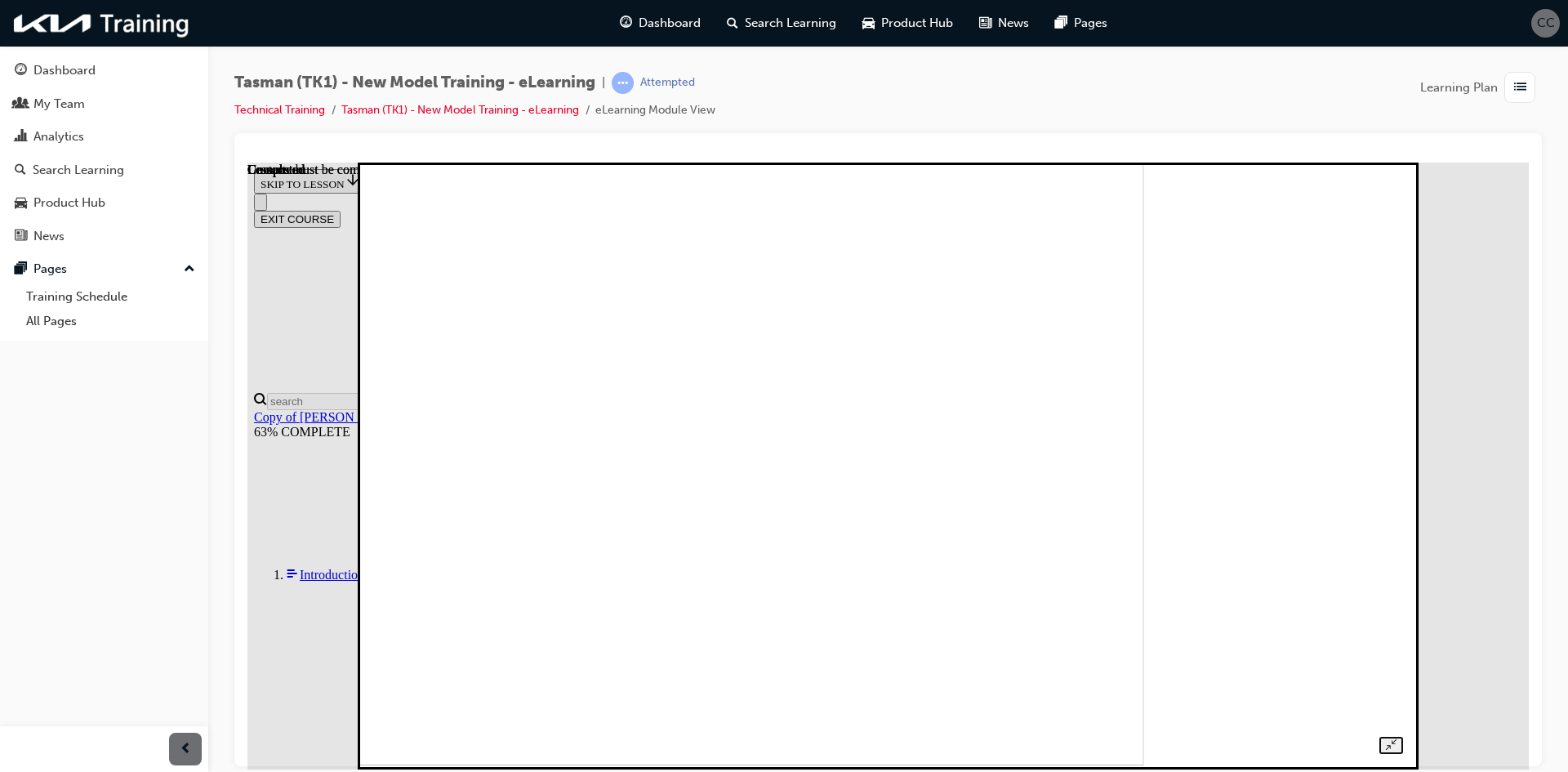
click at [1106, 250] on img at bounding box center [641, 461] width 1006 height 607
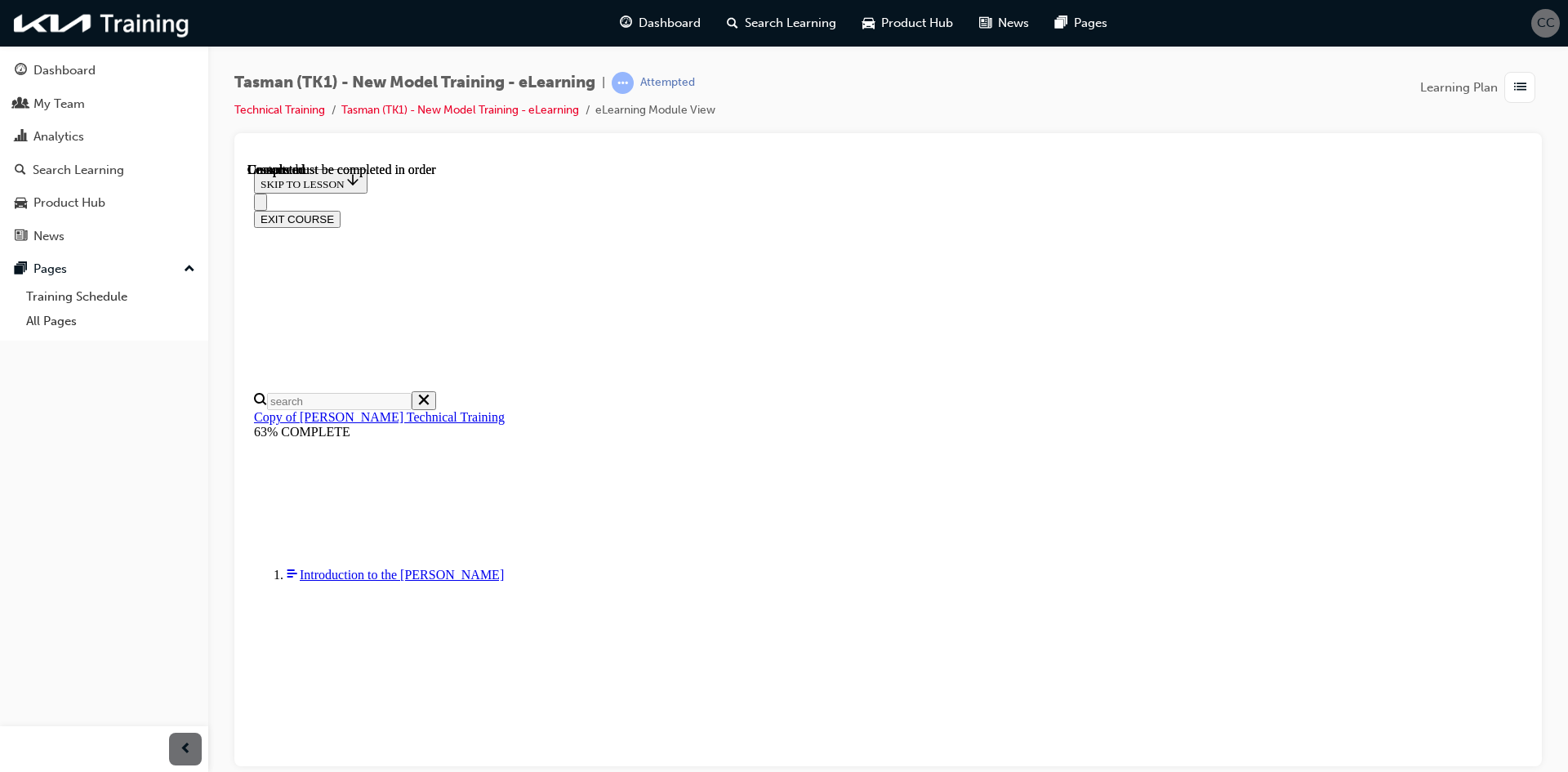
scroll to position [1501, 0]
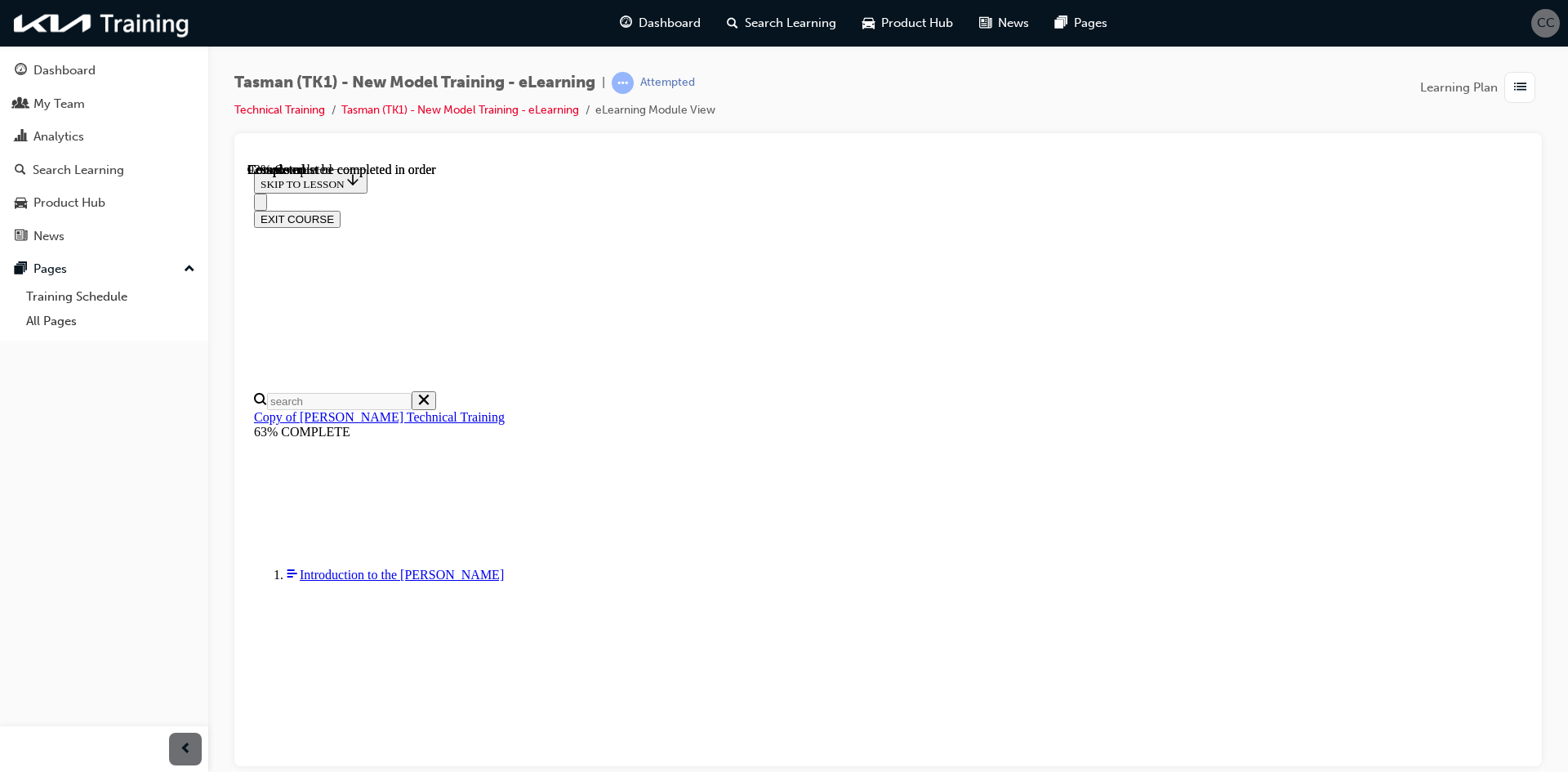
scroll to position [4578, 0]
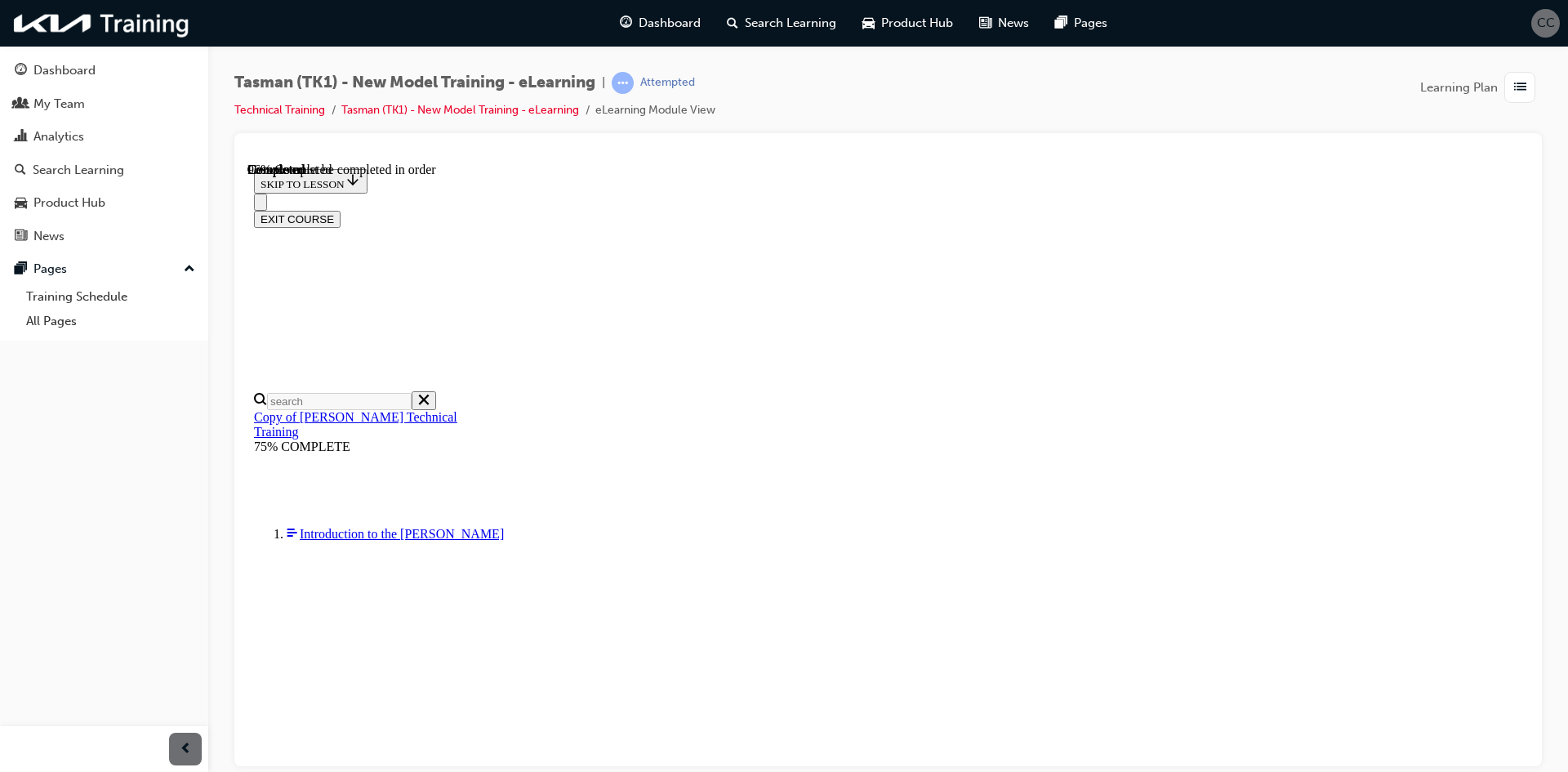
scroll to position [8777, 0]
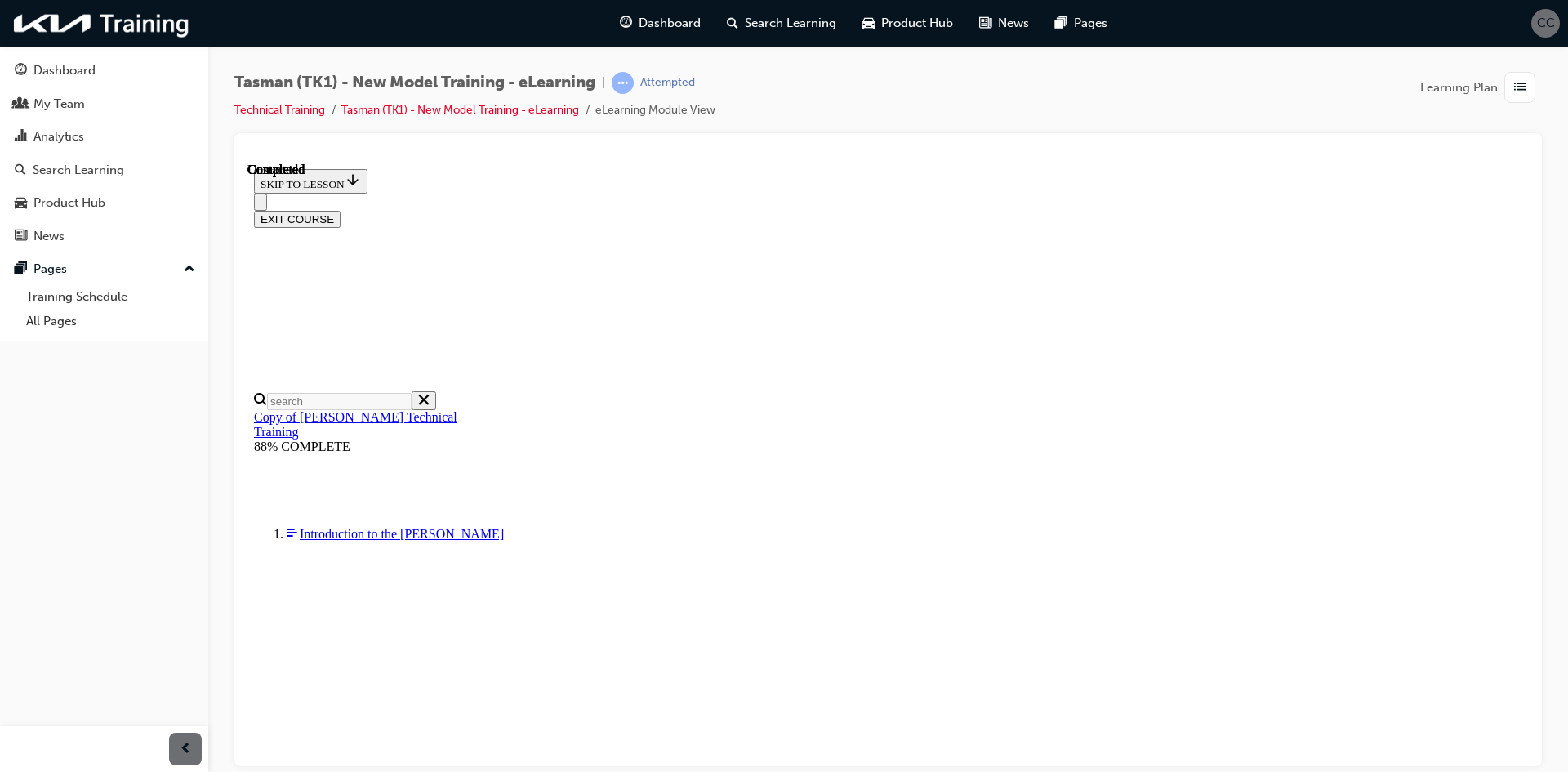
radio input "true"
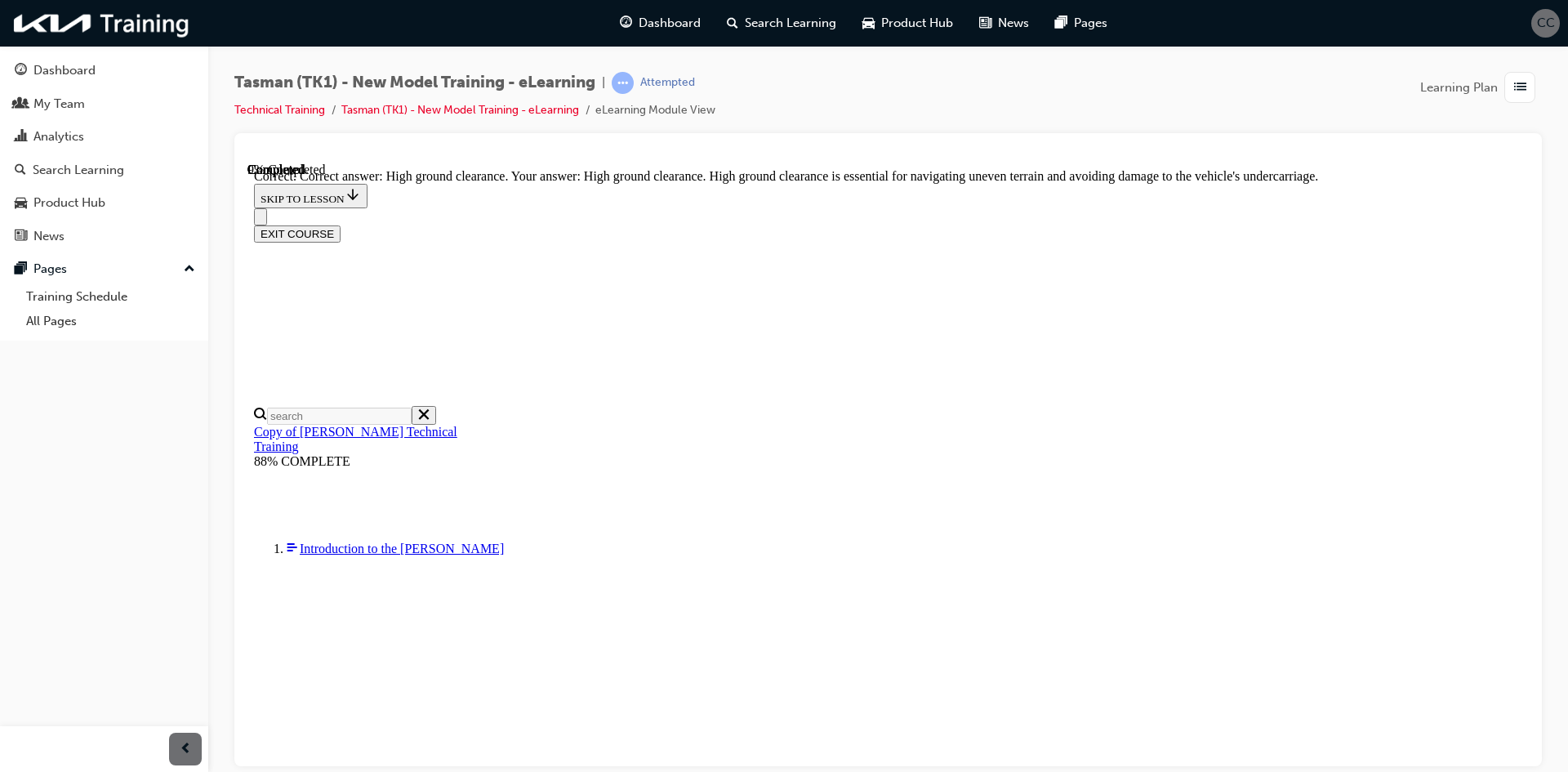
scroll to position [325, 0]
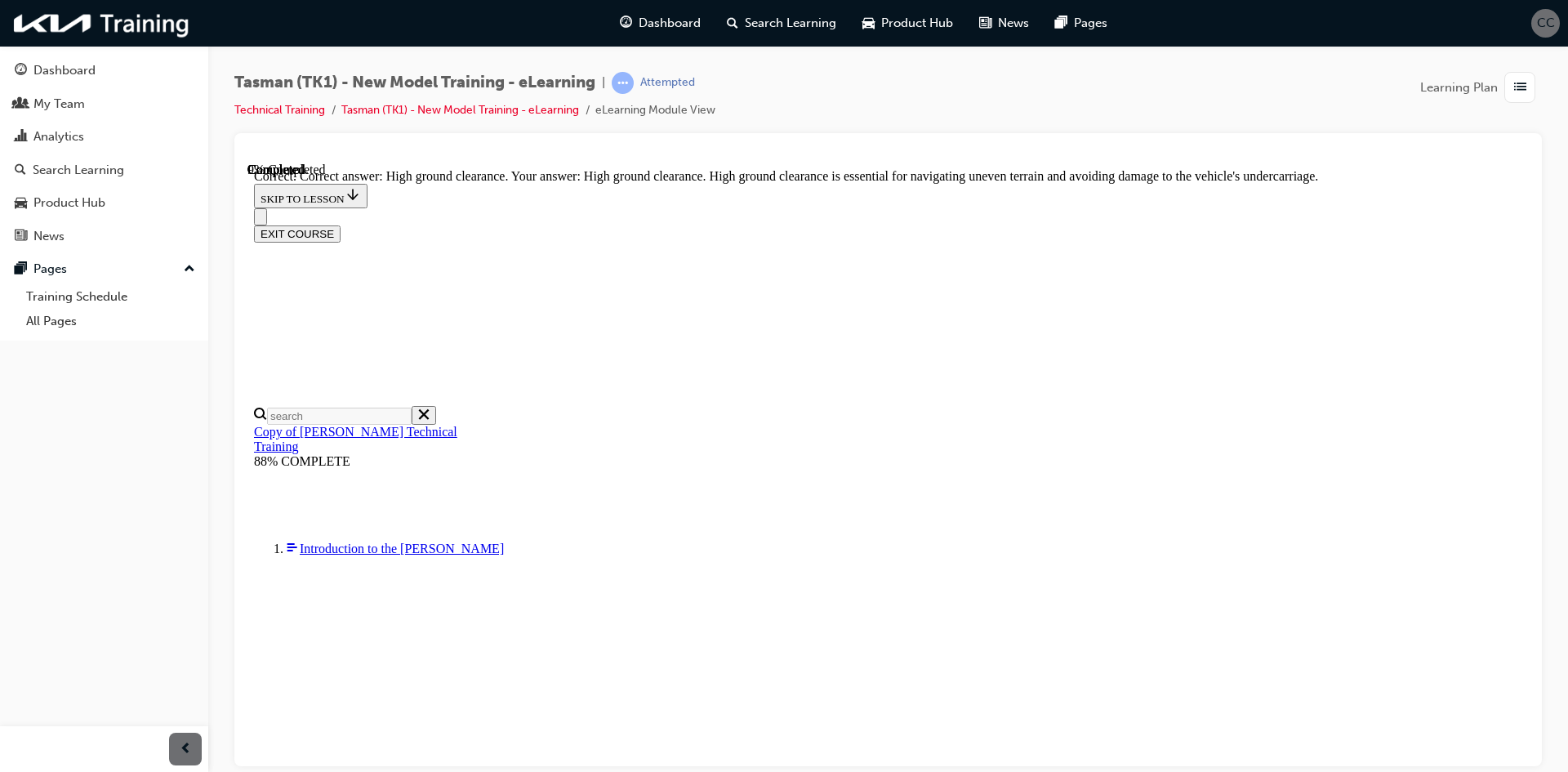
radio input "true"
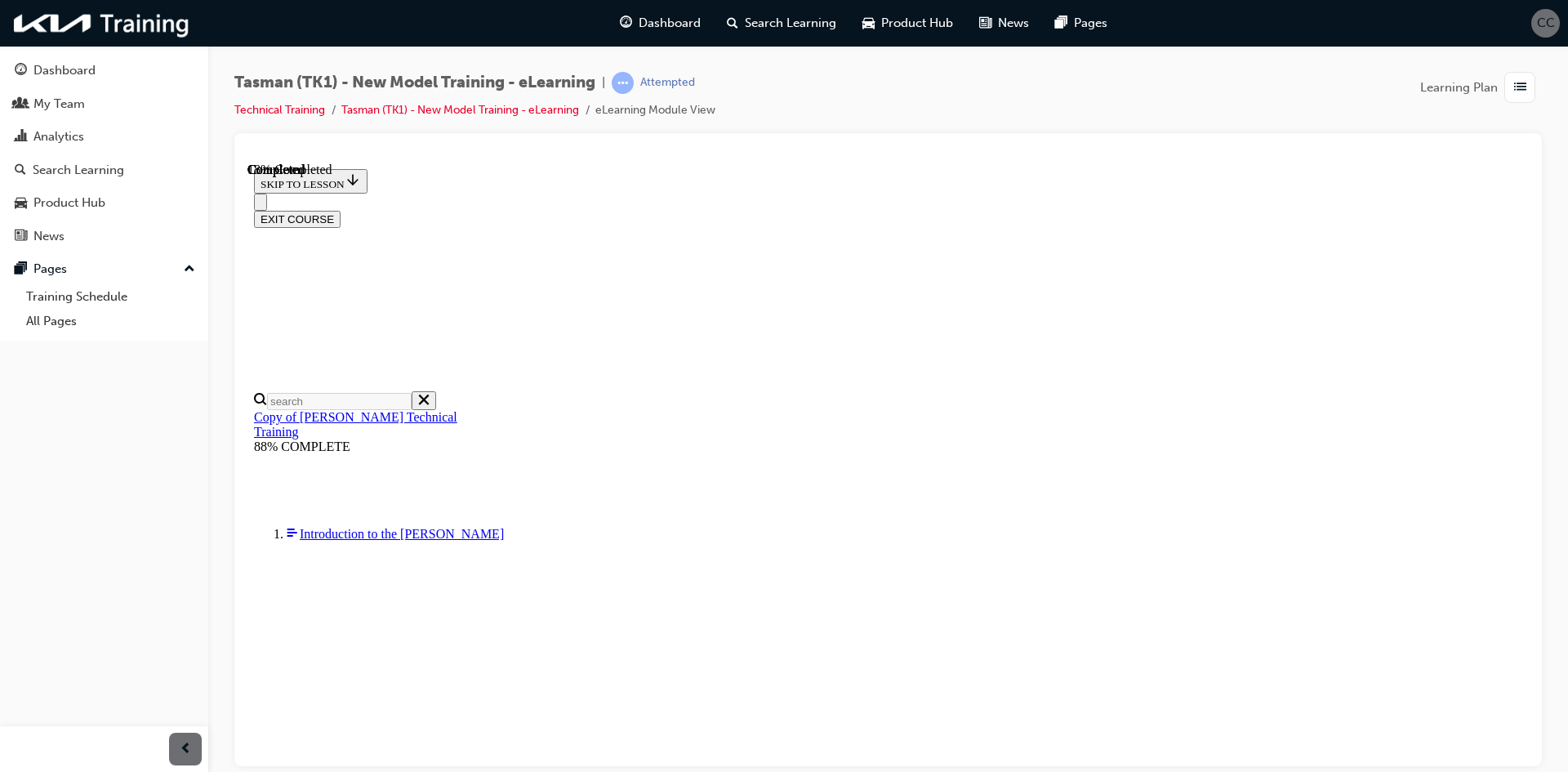
scroll to position [138, 0]
radio input "true"
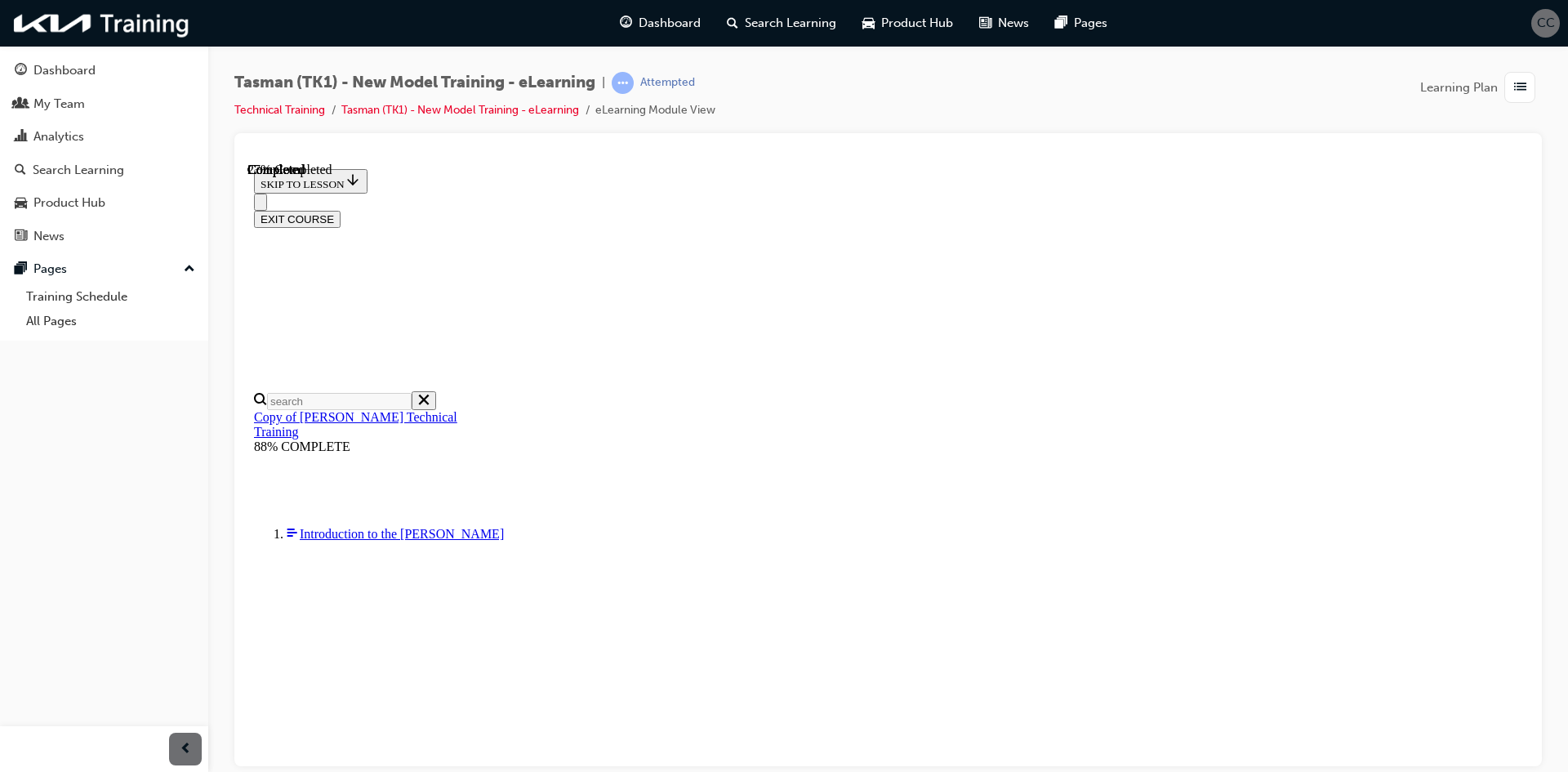
radio input "true"
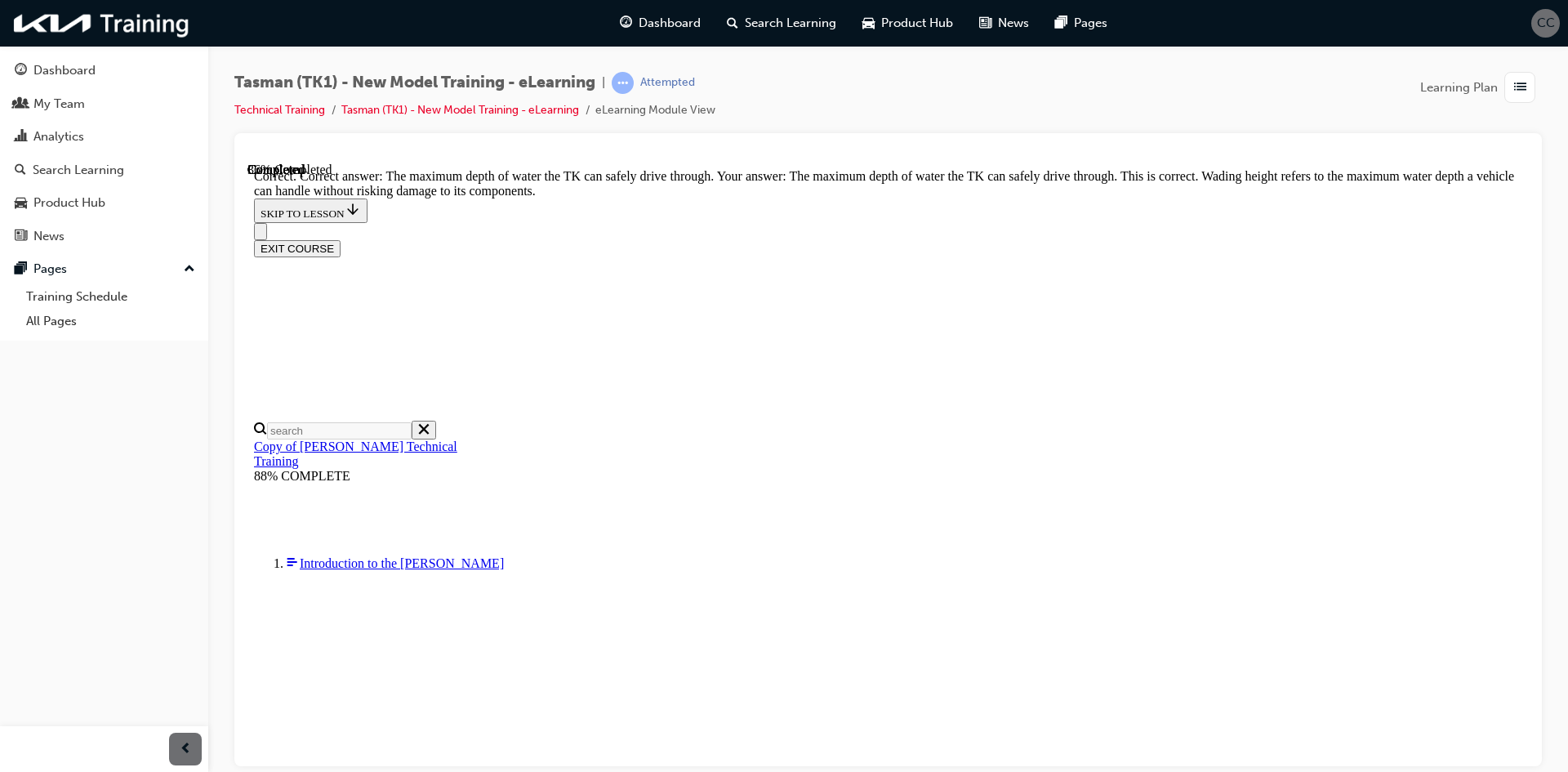
scroll to position [307, 0]
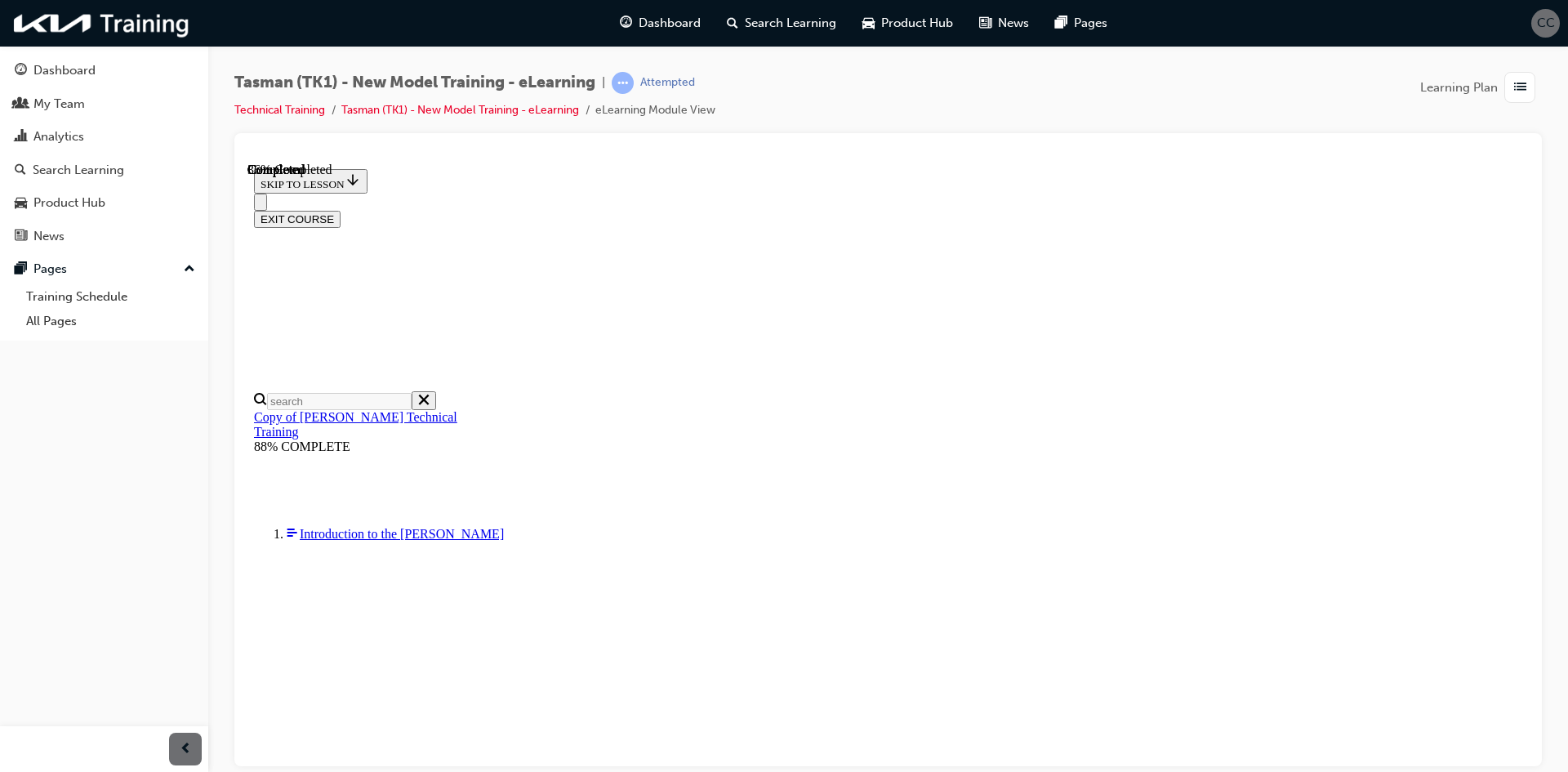
radio input "true"
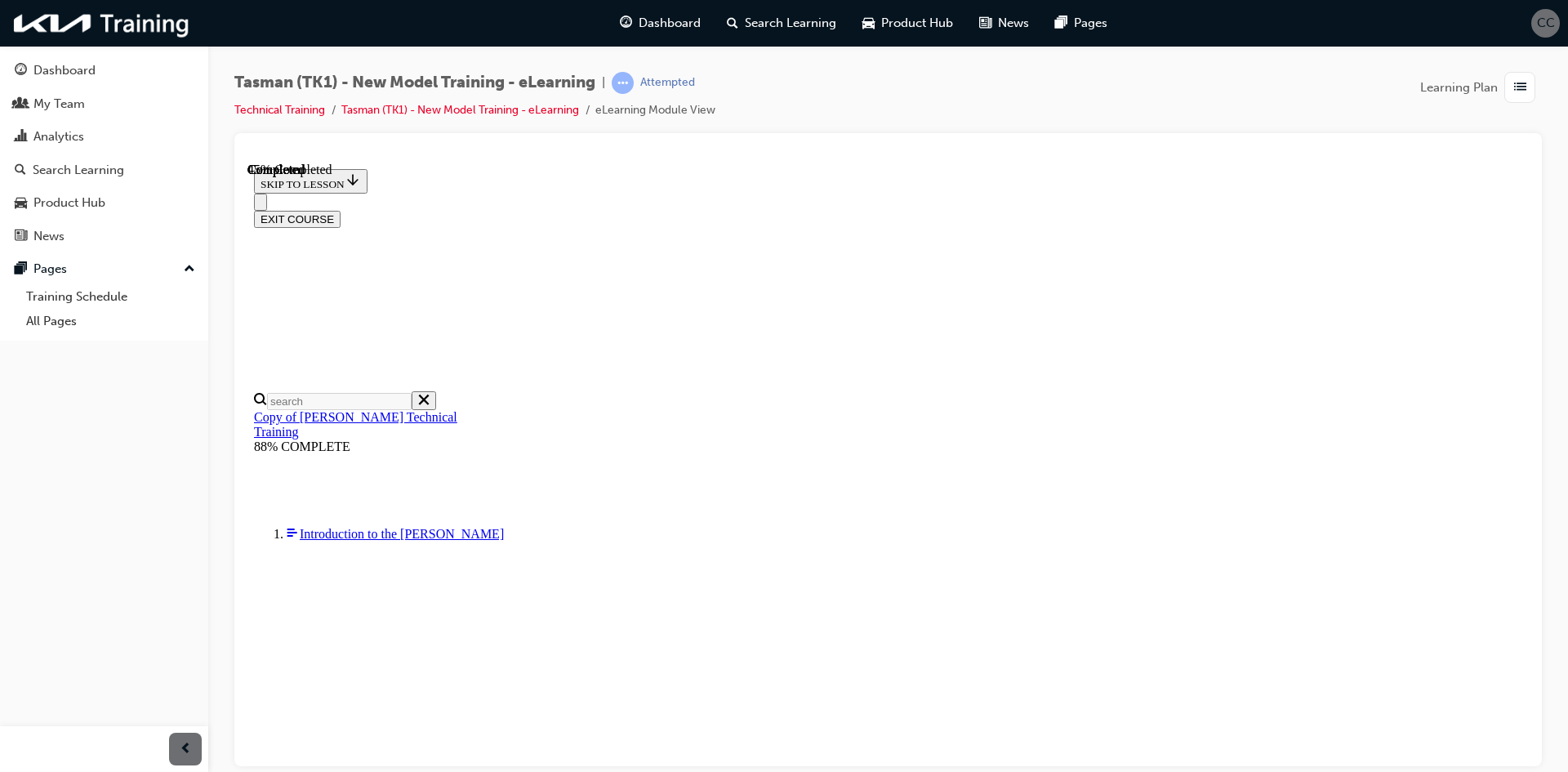
scroll to position [120, 0]
radio input "true"
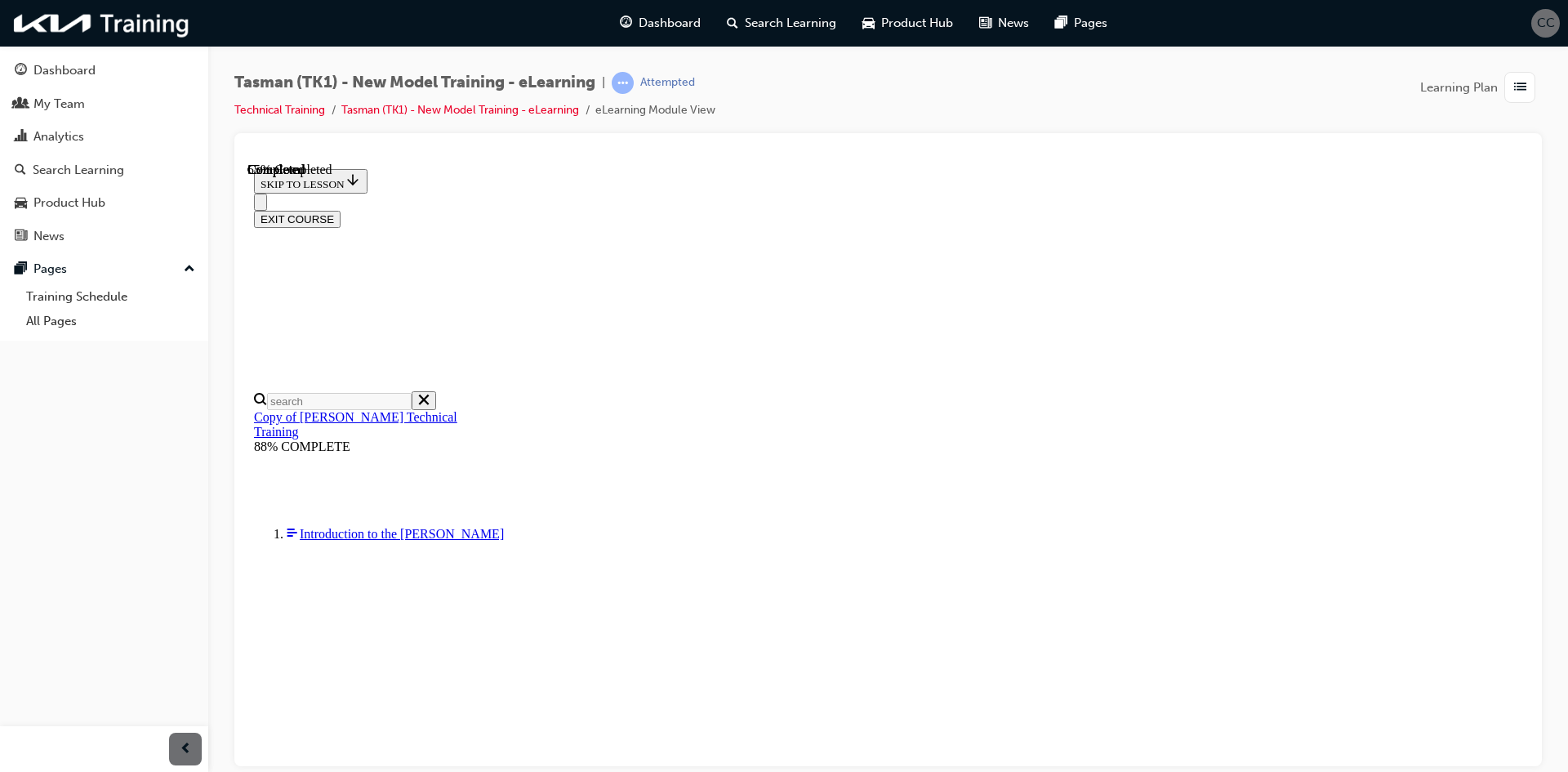
checkbox input "true"
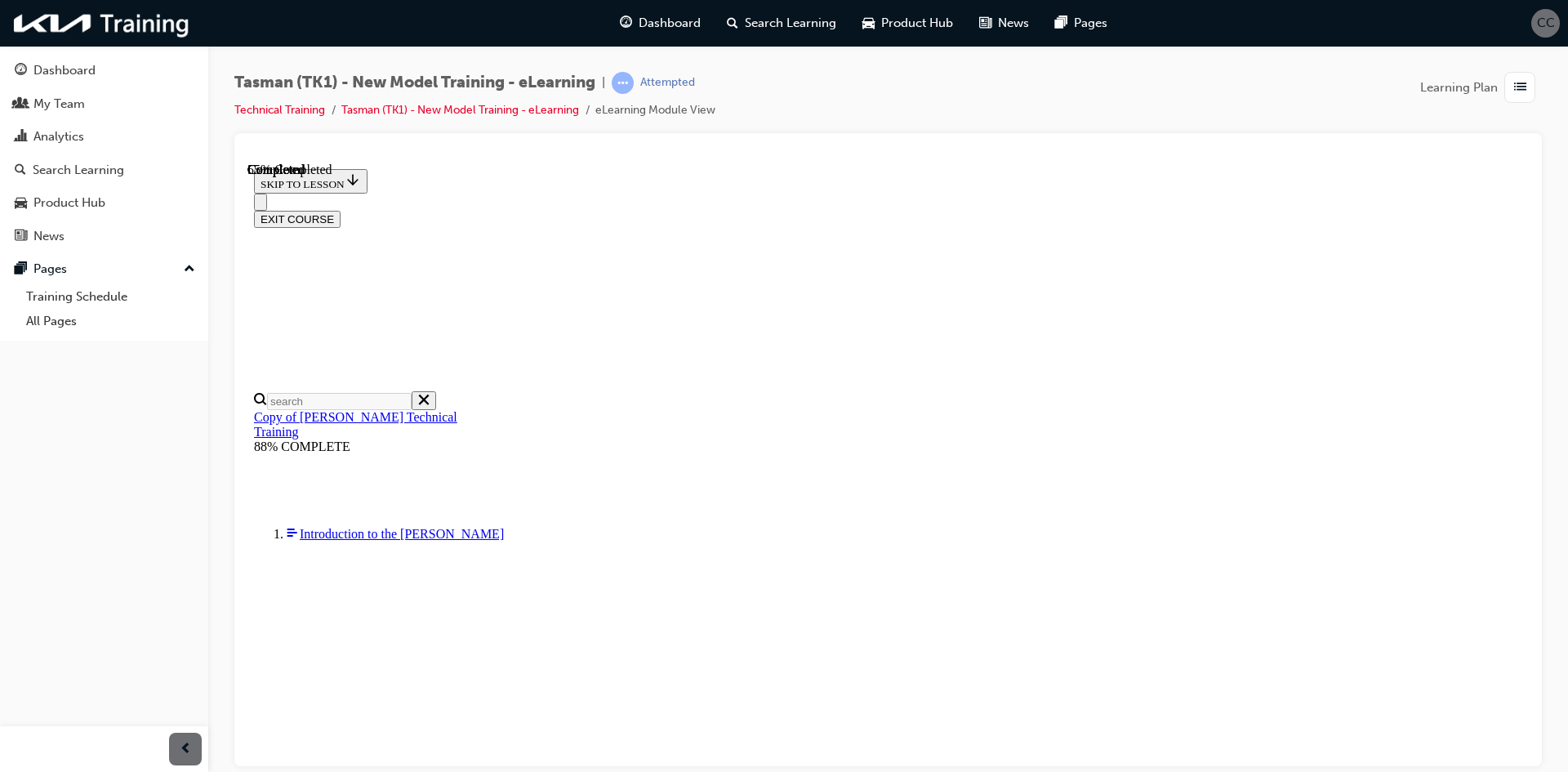
checkbox input "true"
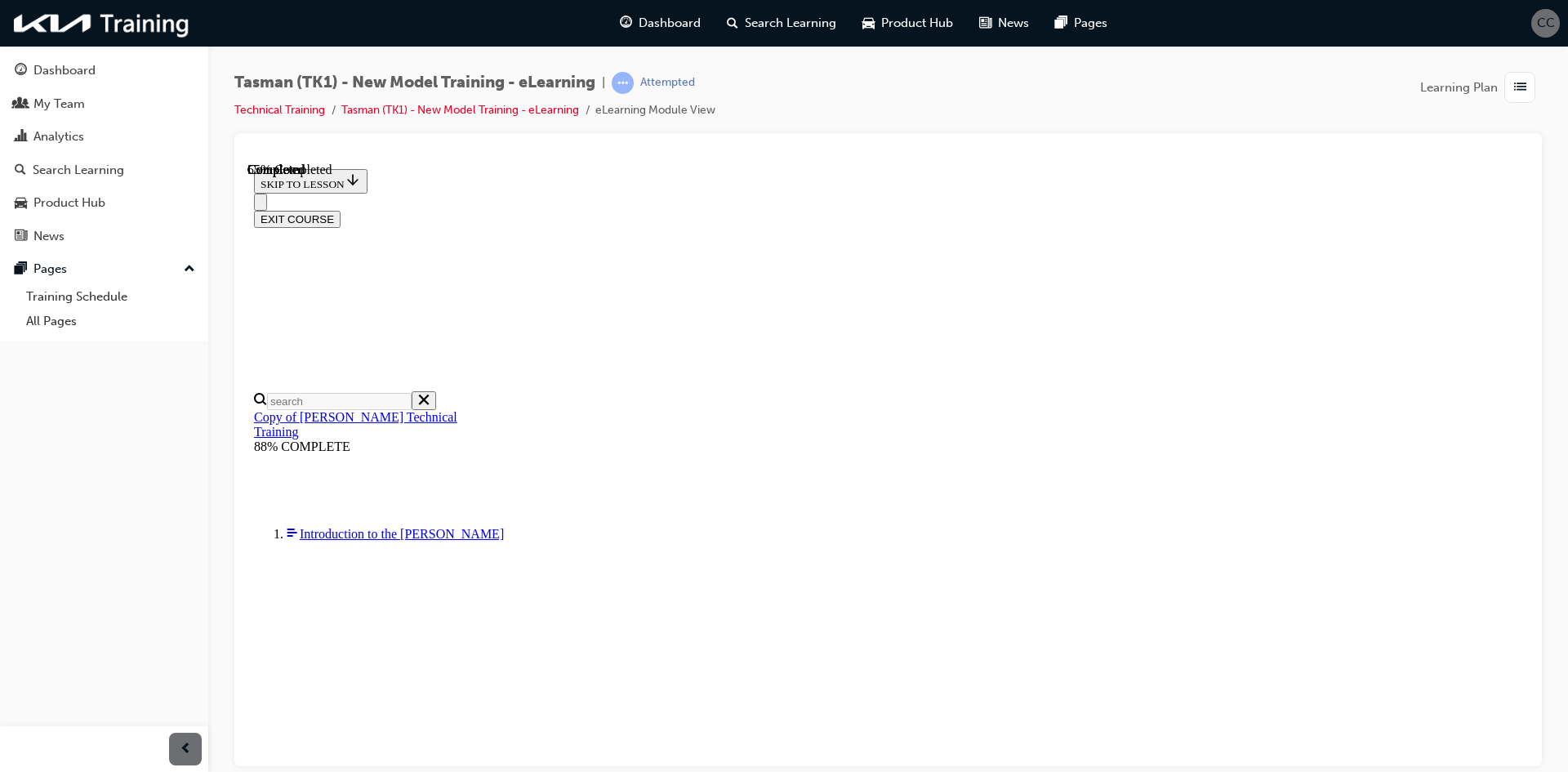
checkbox input "true"
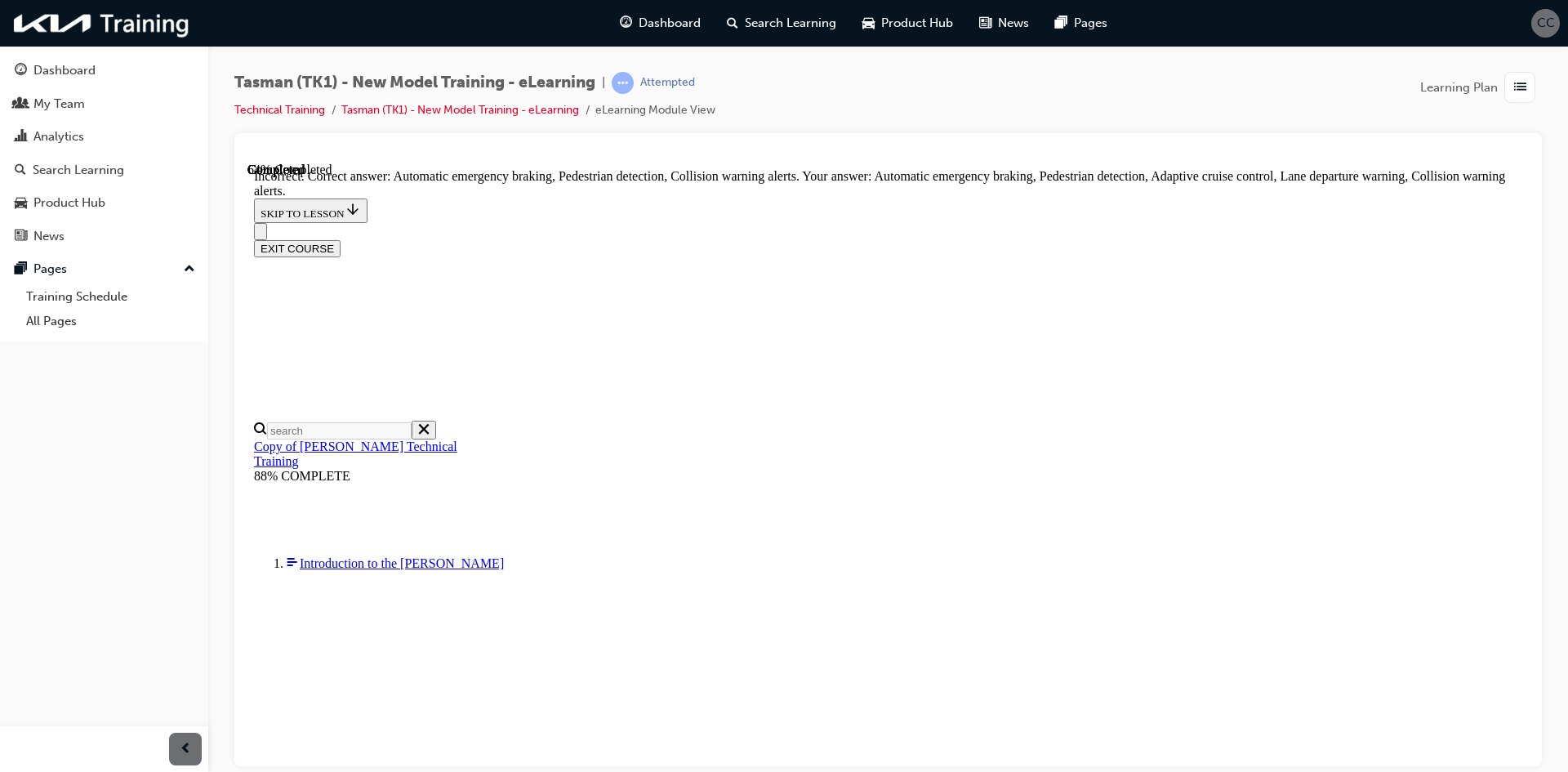
scroll to position [280, 0]
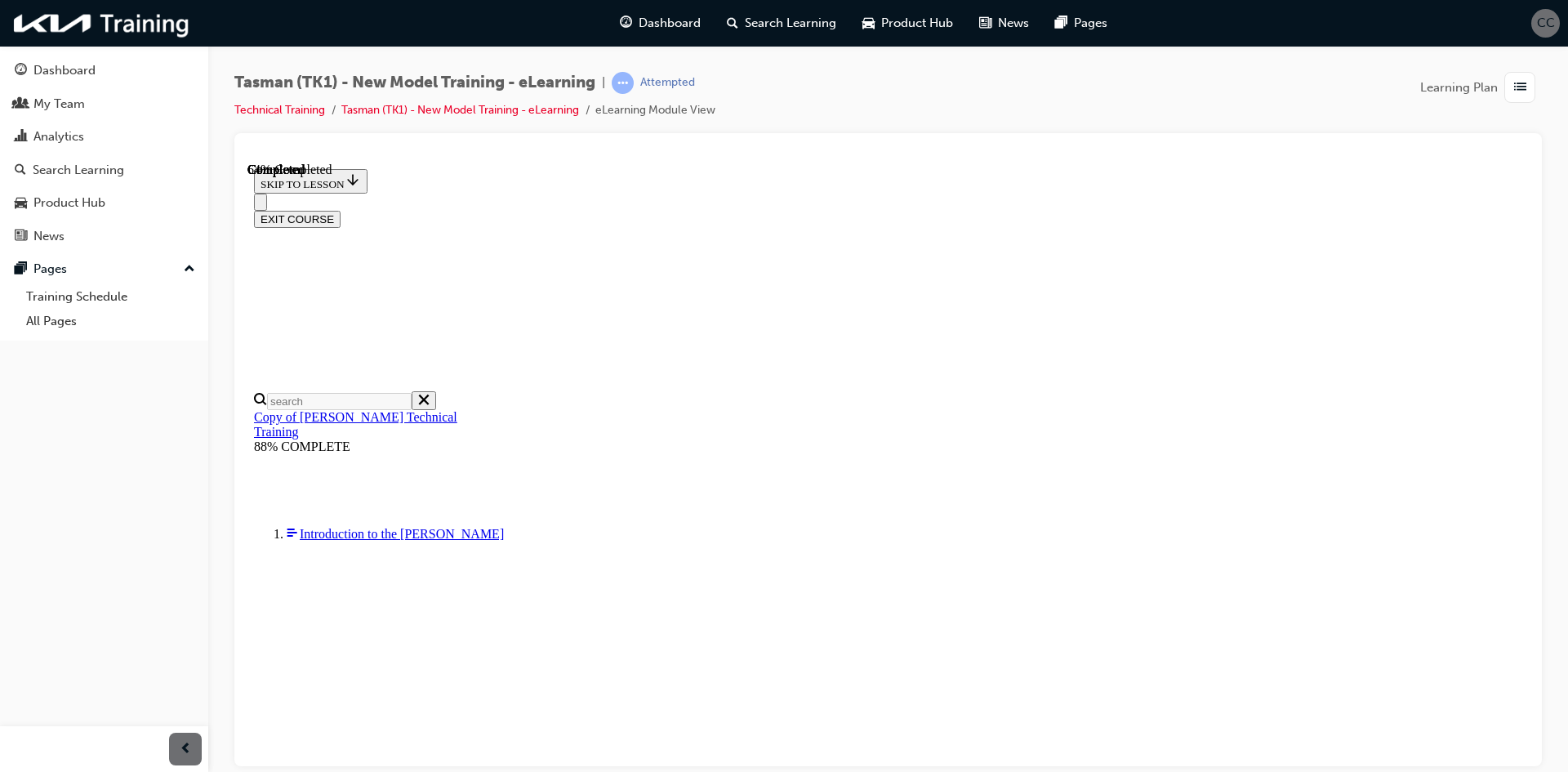
radio input "true"
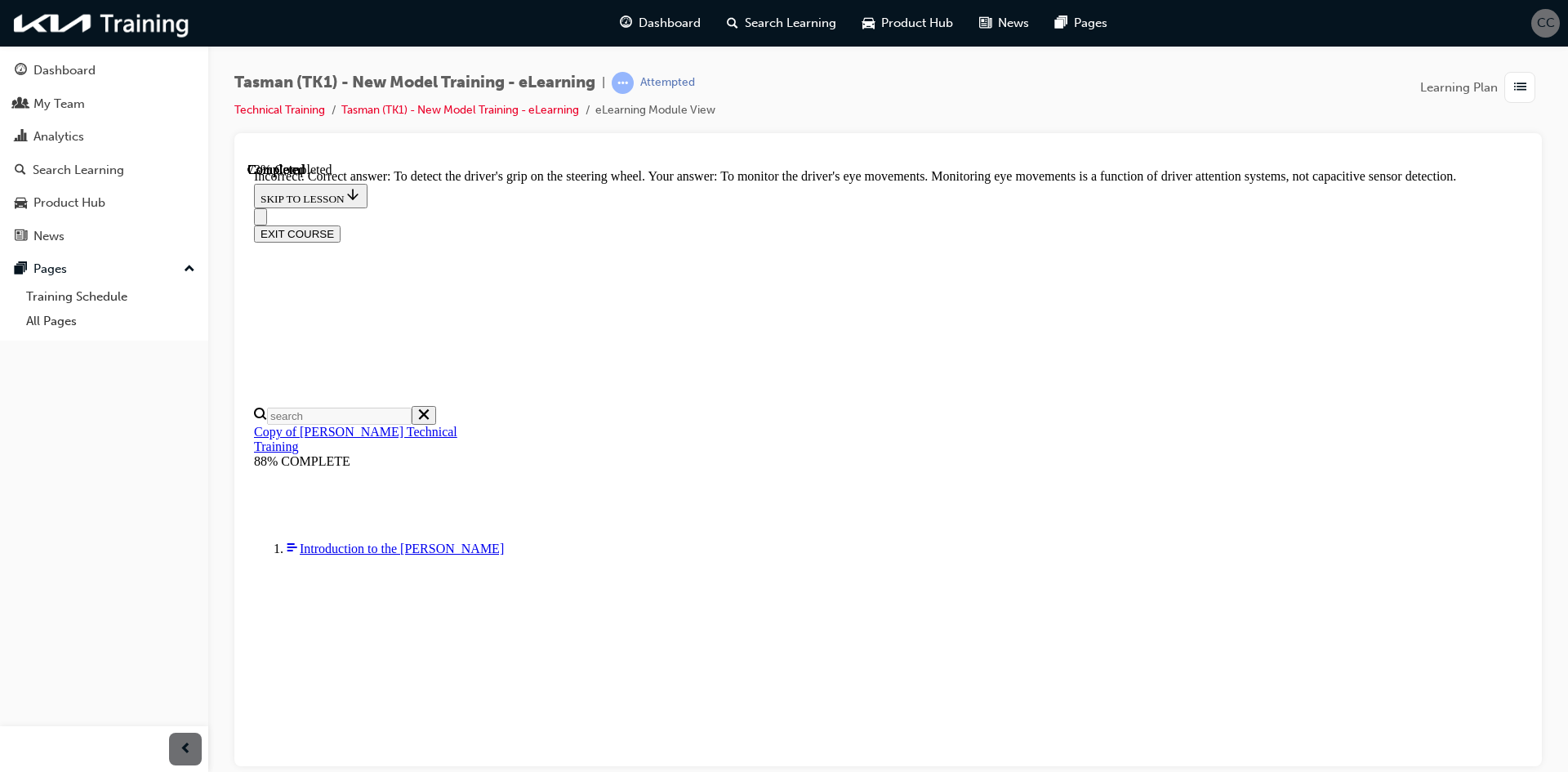
scroll to position [325, 0]
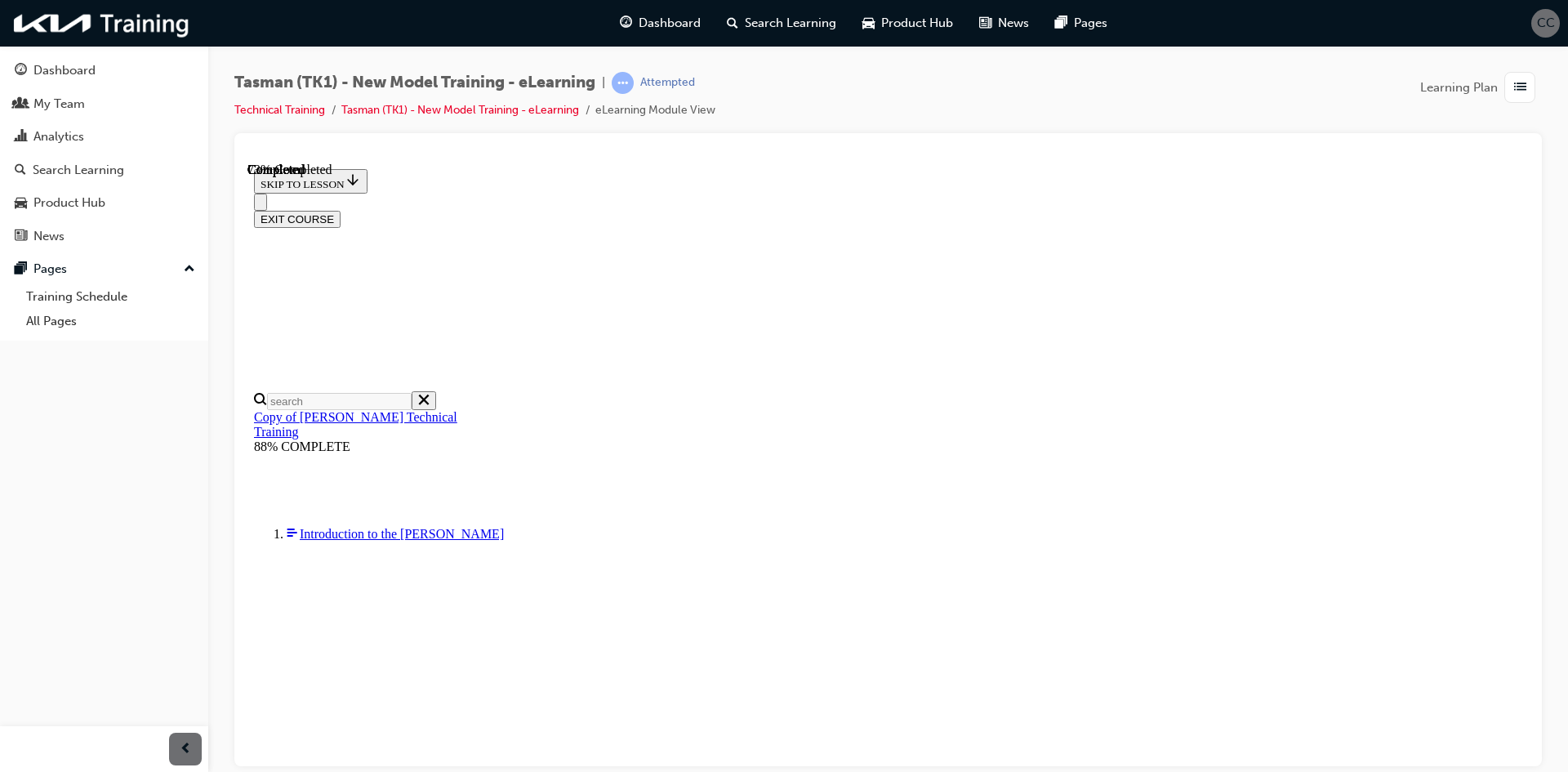
radio input "true"
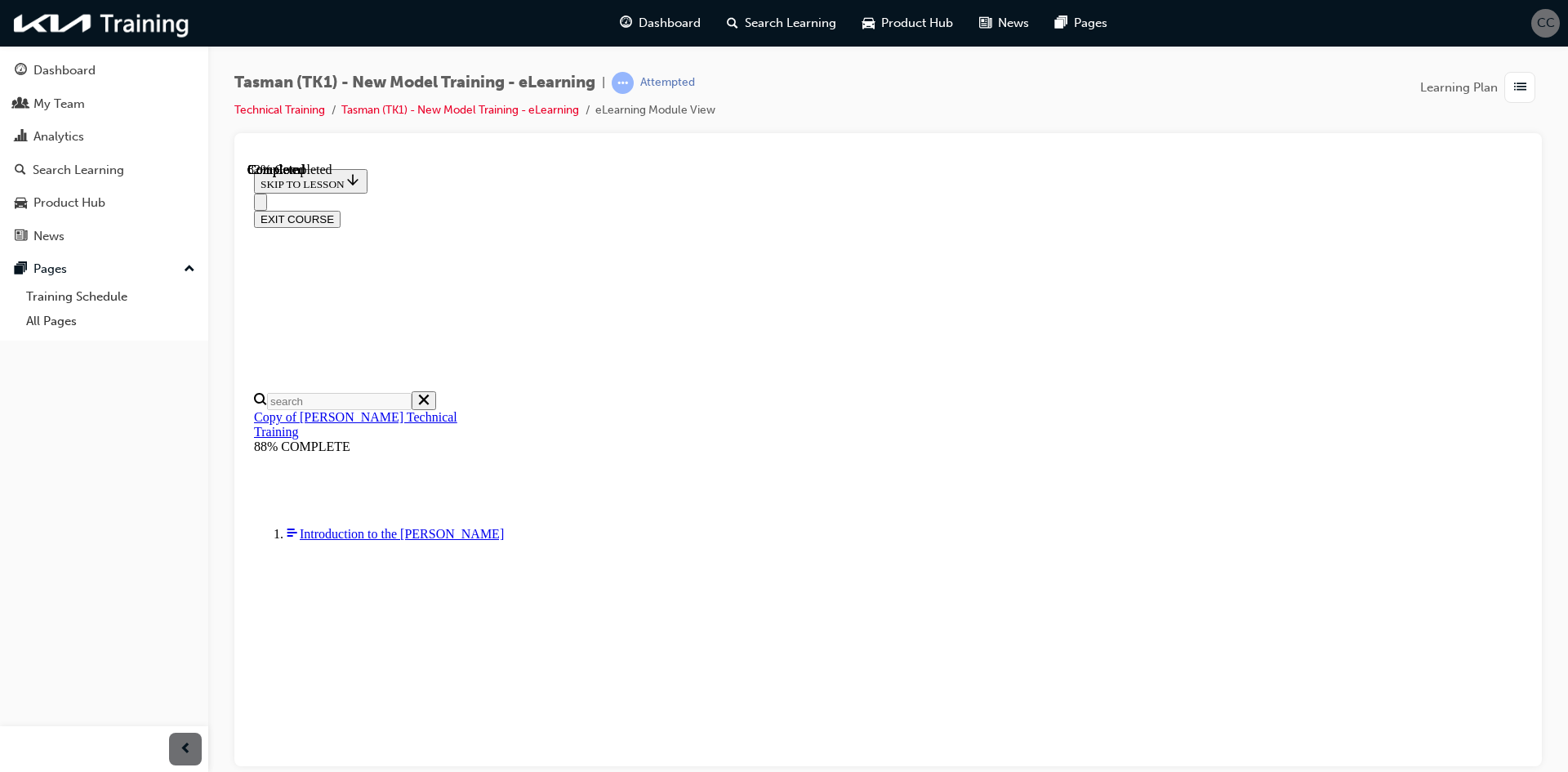
scroll to position [193, 0]
drag, startPoint x: 1118, startPoint y: 353, endPoint x: 1122, endPoint y: 607, distance: 254.0
drag, startPoint x: 896, startPoint y: 608, endPoint x: 954, endPoint y: 350, distance: 264.4
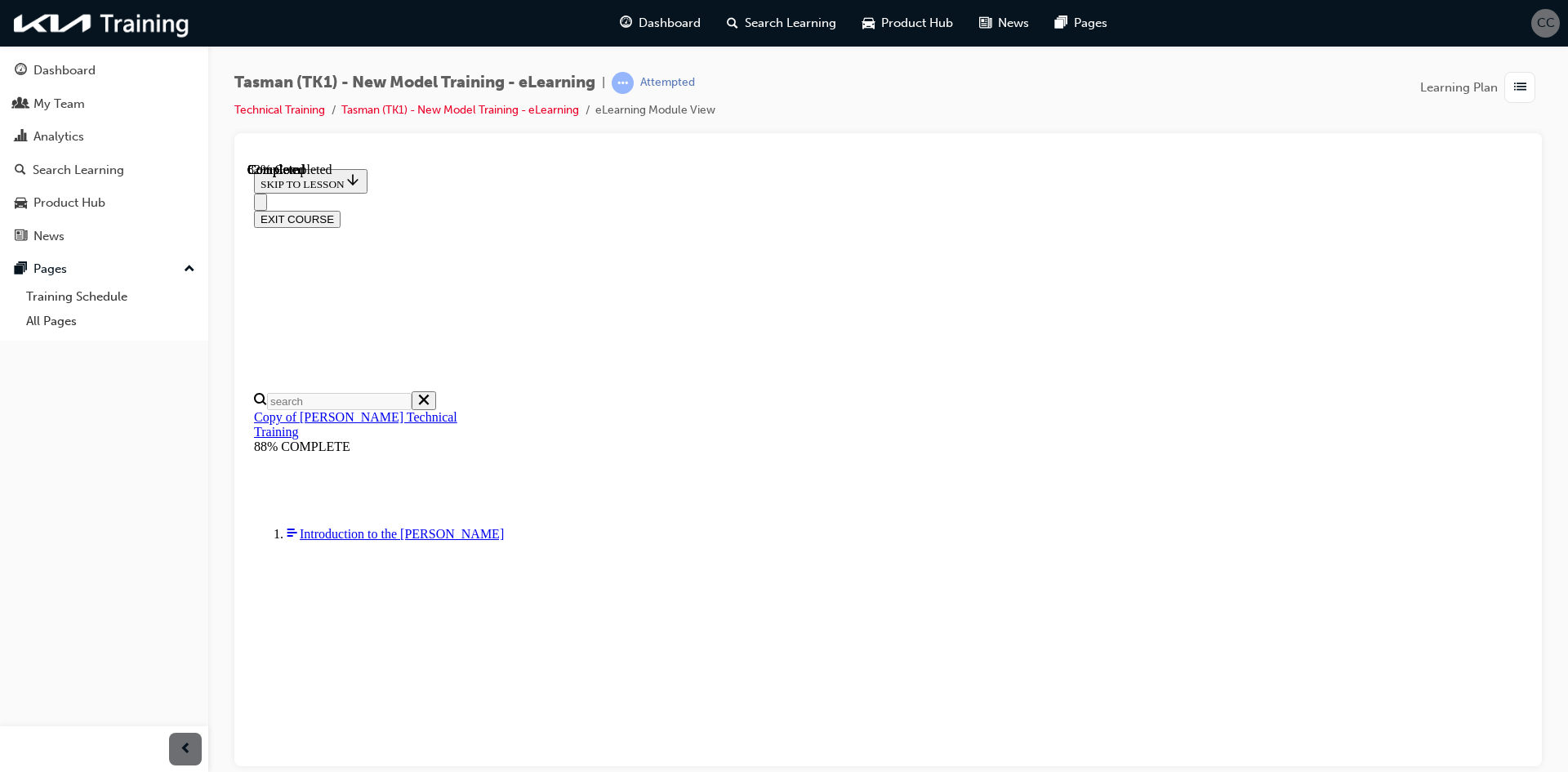
drag, startPoint x: 908, startPoint y: 450, endPoint x: 977, endPoint y: 625, distance: 188.1
drag, startPoint x: 949, startPoint y: 524, endPoint x: 1007, endPoint y: 436, distance: 105.4
drag, startPoint x: 926, startPoint y: 508, endPoint x: 980, endPoint y: 508, distance: 54.0
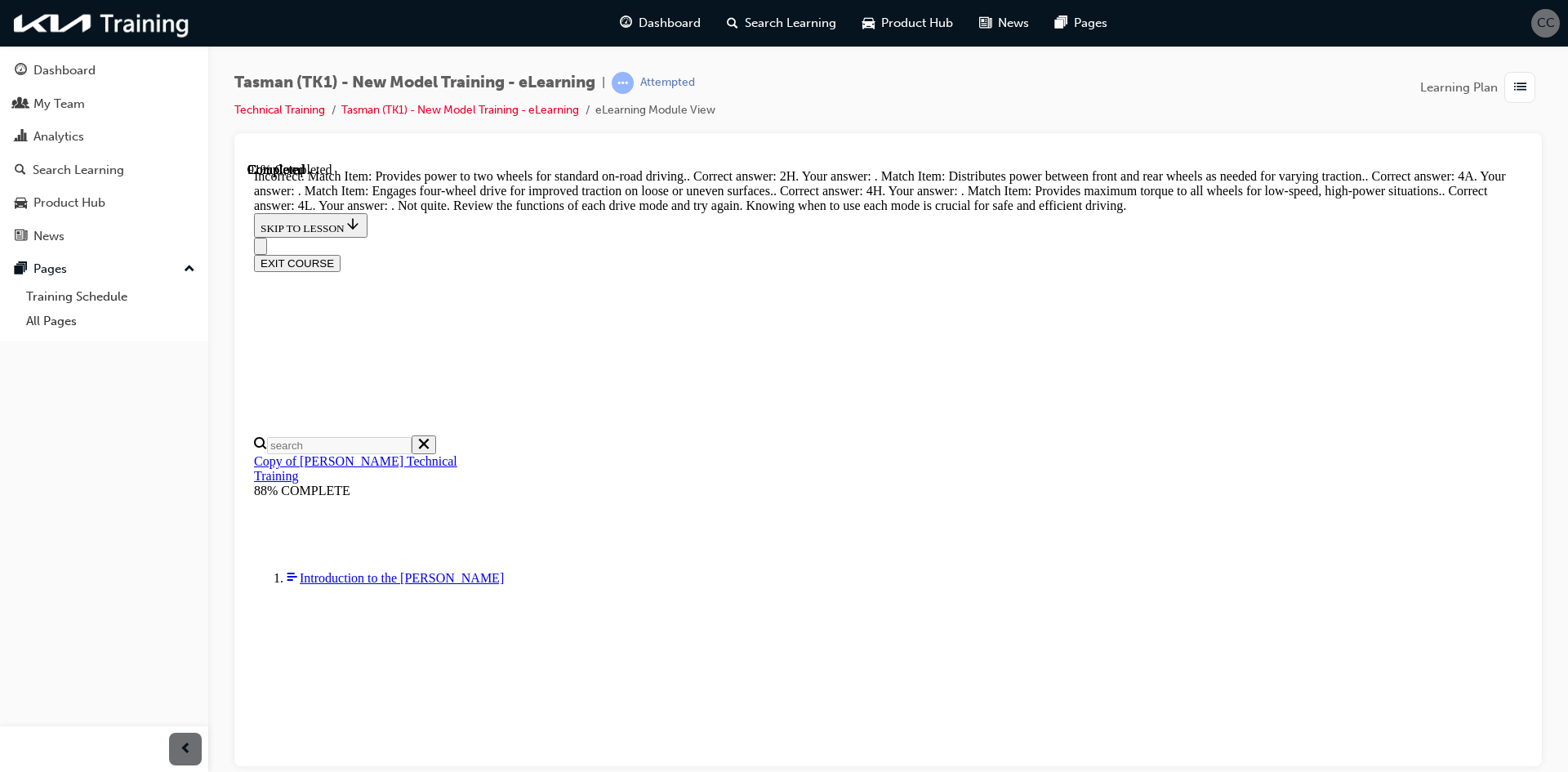
scroll to position [507, 0]
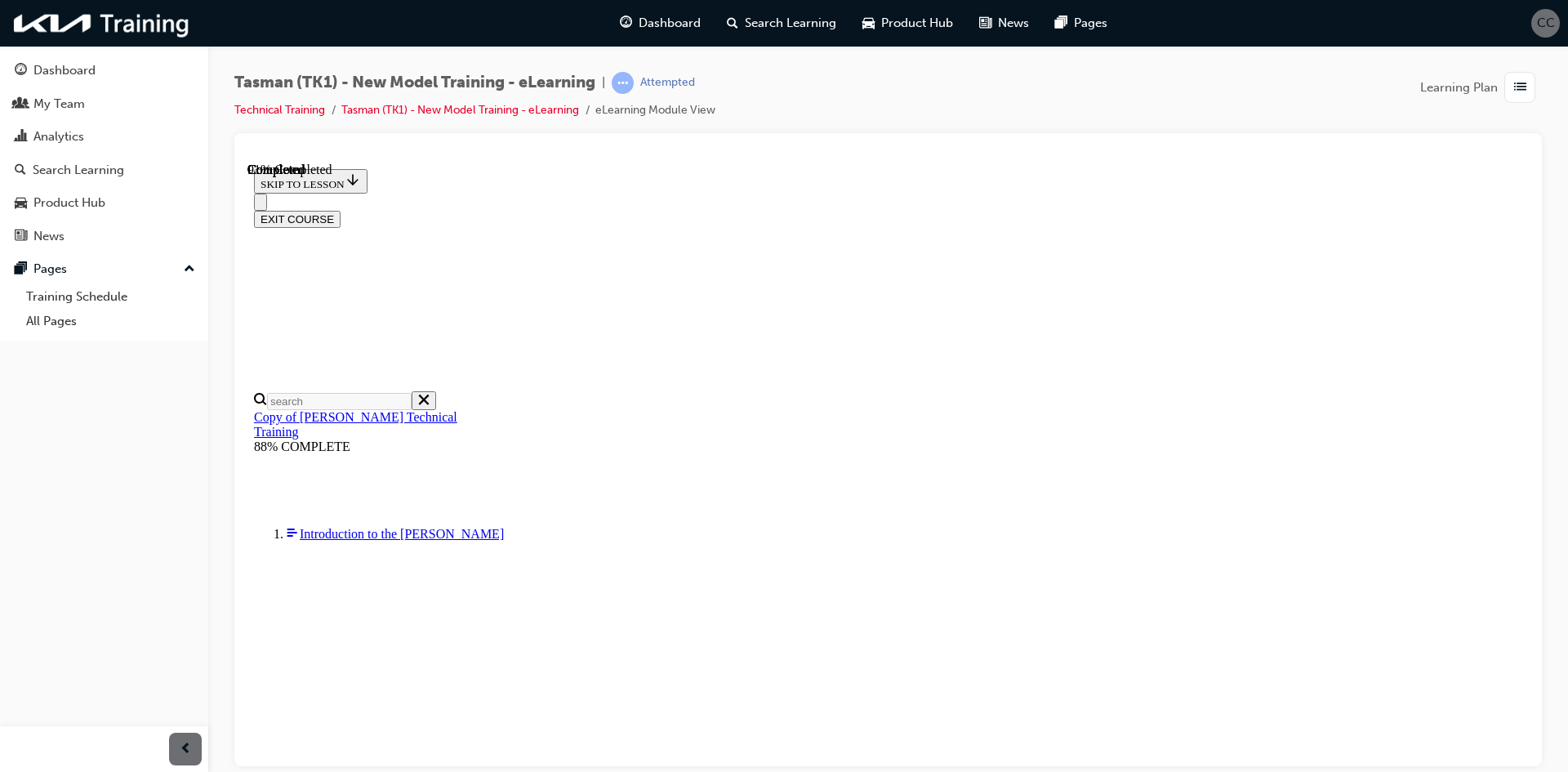
scroll to position [405, 0]
drag, startPoint x: 840, startPoint y: 188, endPoint x: 919, endPoint y: 554, distance: 374.4
drag, startPoint x: 910, startPoint y: 424, endPoint x: 963, endPoint y: 547, distance: 133.9
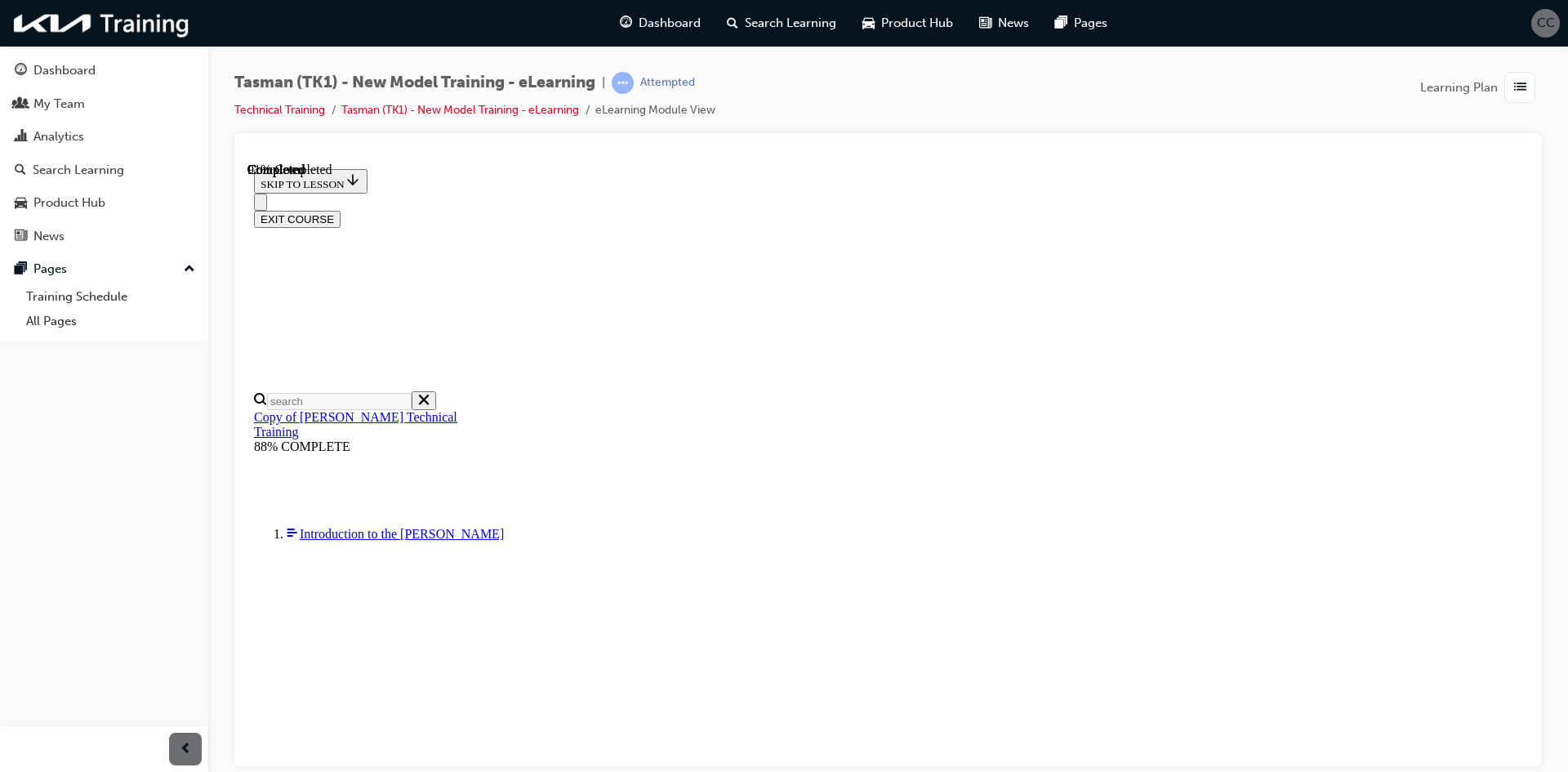
drag, startPoint x: 922, startPoint y: 653, endPoint x: 977, endPoint y: 658, distance: 55.2
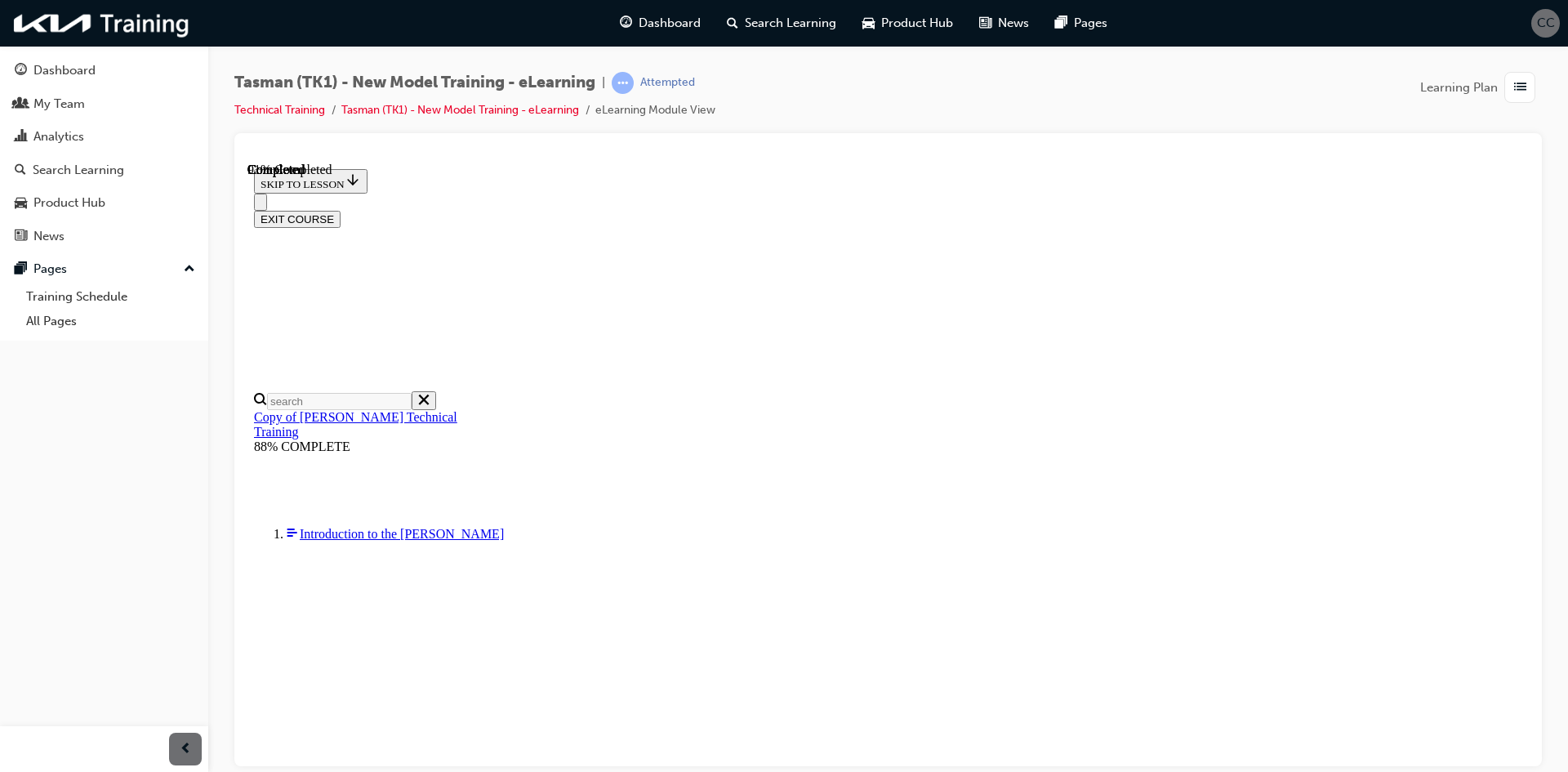
drag, startPoint x: 877, startPoint y: 347, endPoint x: 900, endPoint y: 585, distance: 239.1
drag, startPoint x: 884, startPoint y: 345, endPoint x: 947, endPoint y: 349, distance: 63.1
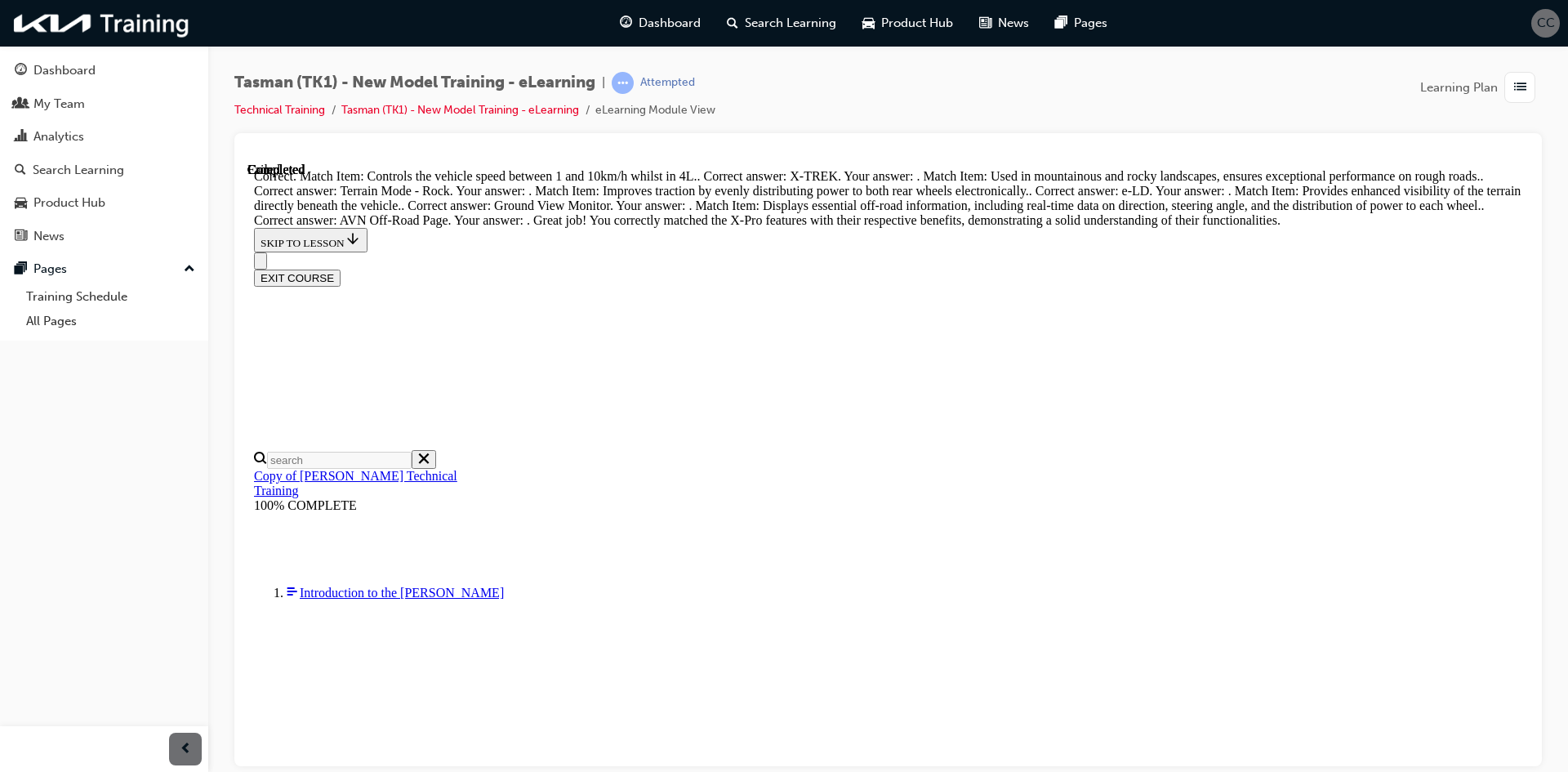
scroll to position [794, 0]
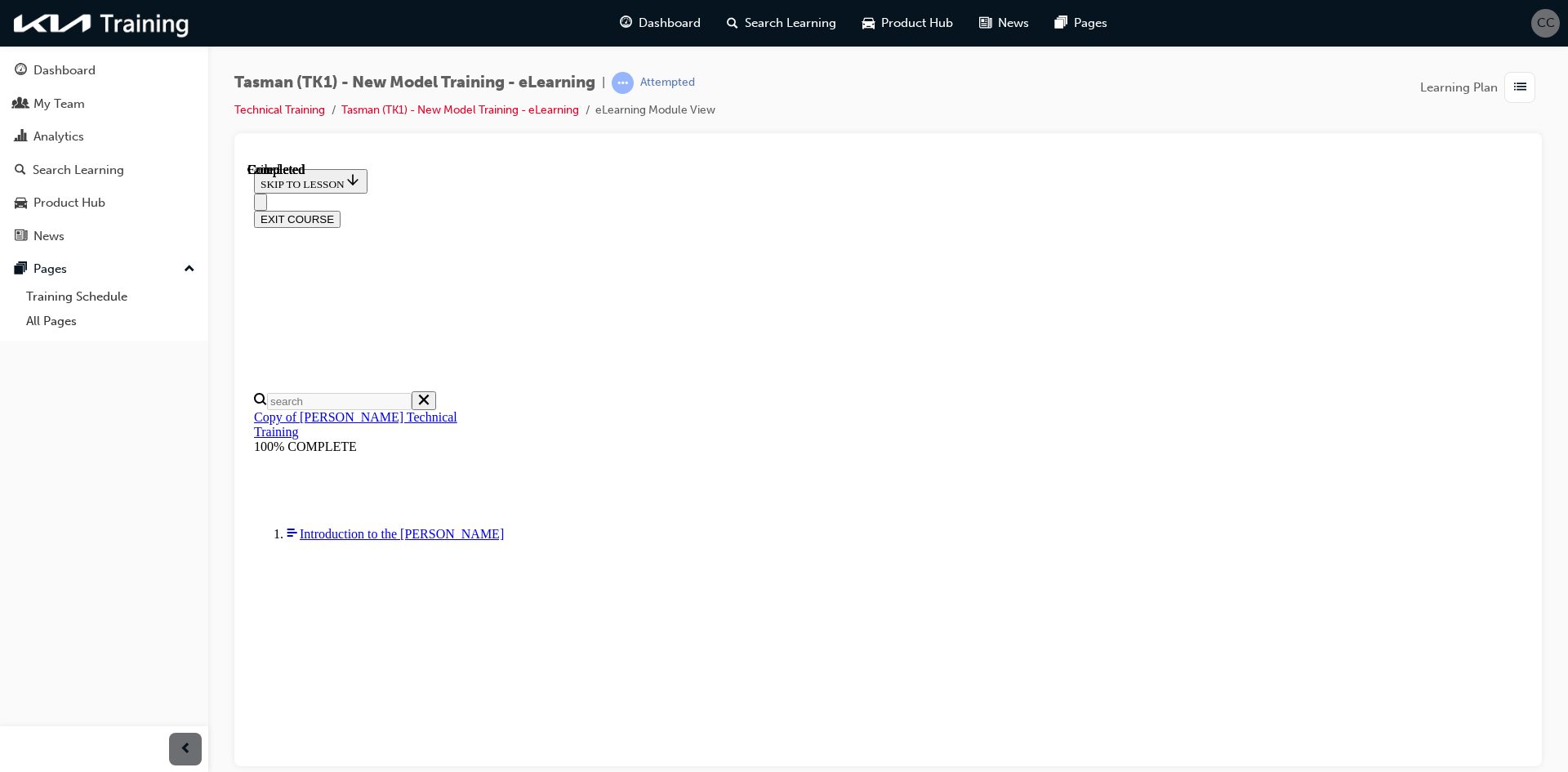
scroll to position [236, 0]
drag, startPoint x: 842, startPoint y: 592, endPoint x: 850, endPoint y: 588, distance: 8.9
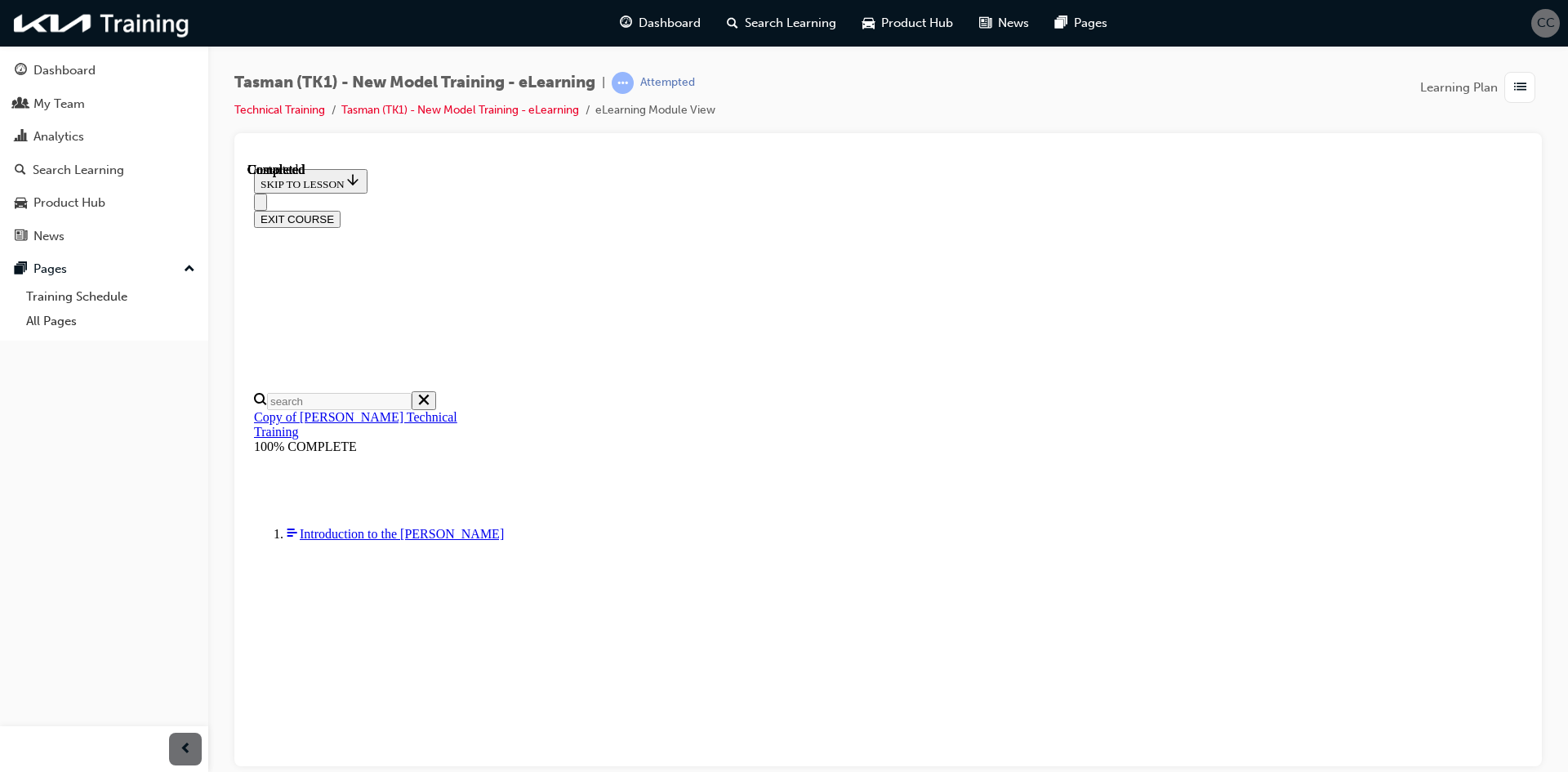
radio input "true"
drag, startPoint x: 1008, startPoint y: 728, endPoint x: 1024, endPoint y: 716, distance: 20.0
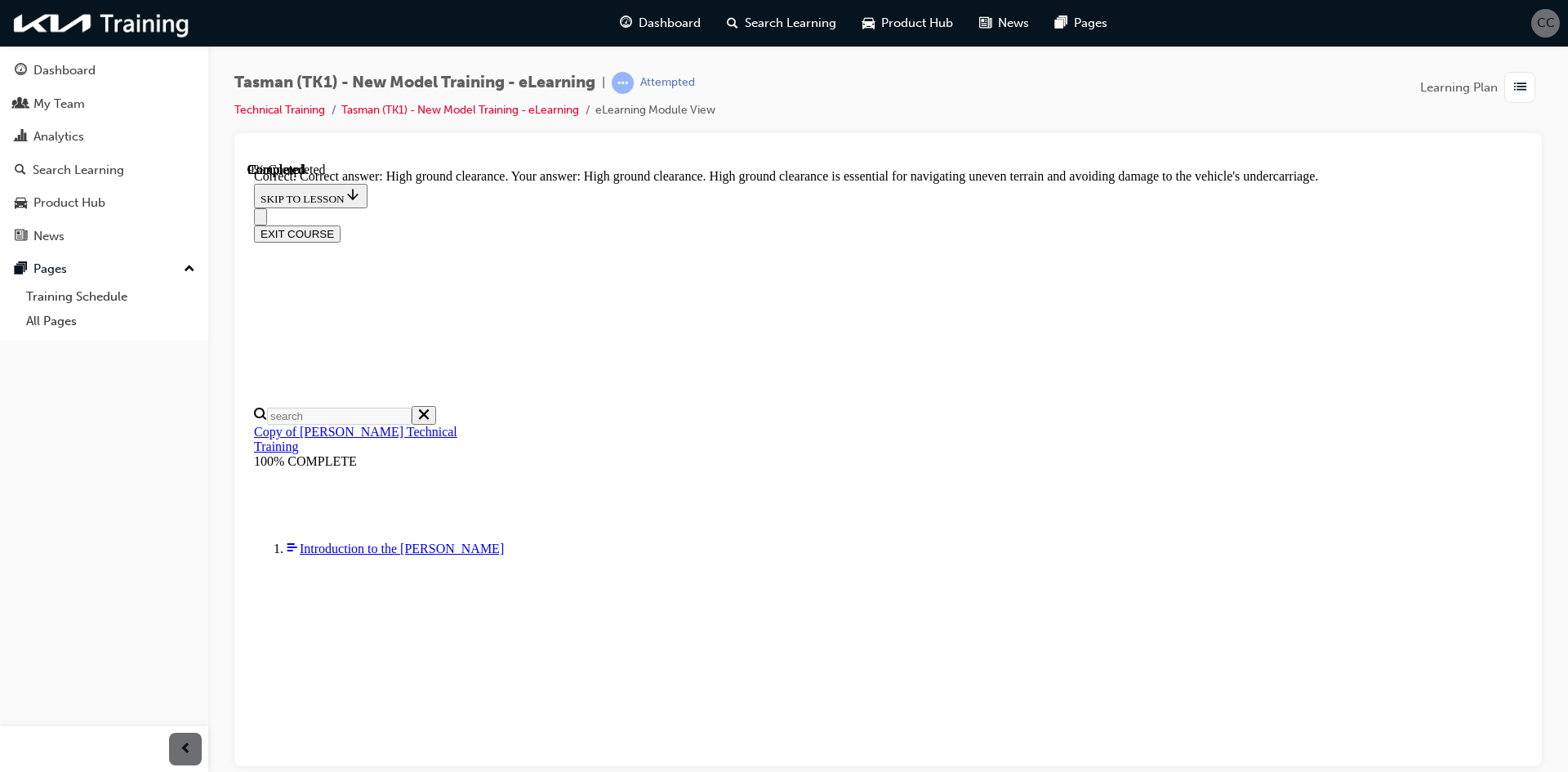
radio input "true"
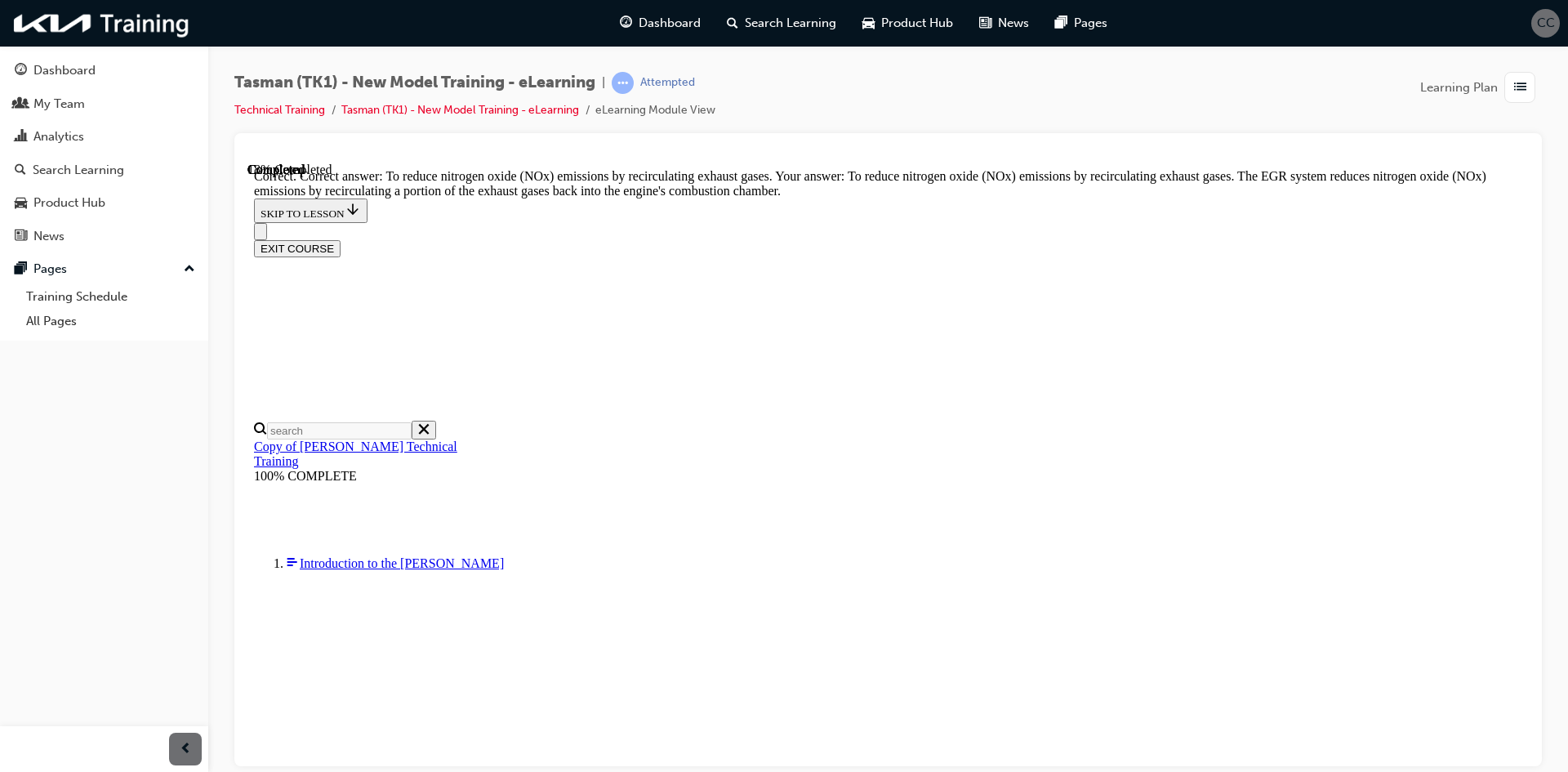
scroll to position [307, 0]
drag, startPoint x: 1026, startPoint y: 664, endPoint x: 1049, endPoint y: 662, distance: 23.1
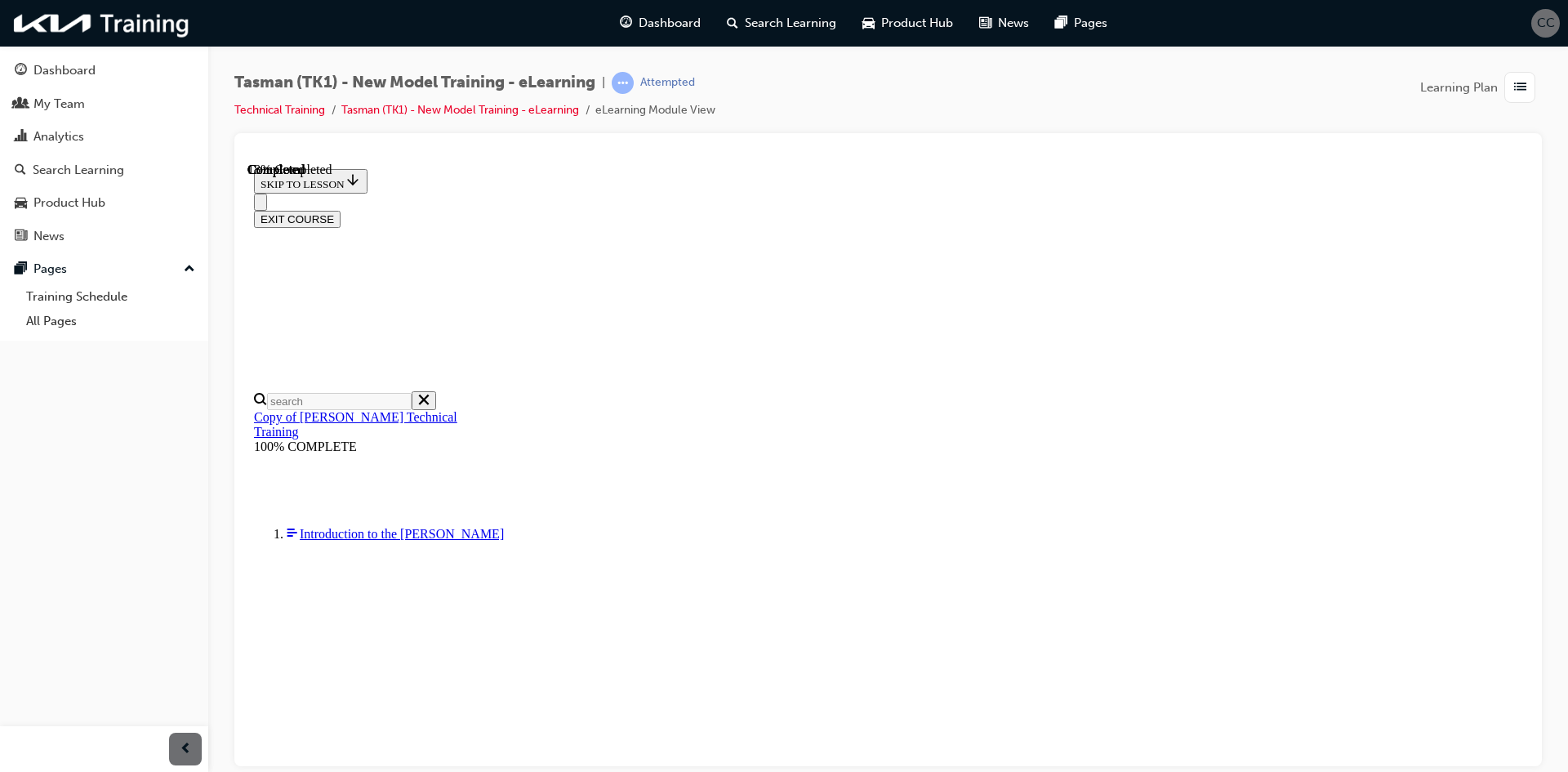
radio input "true"
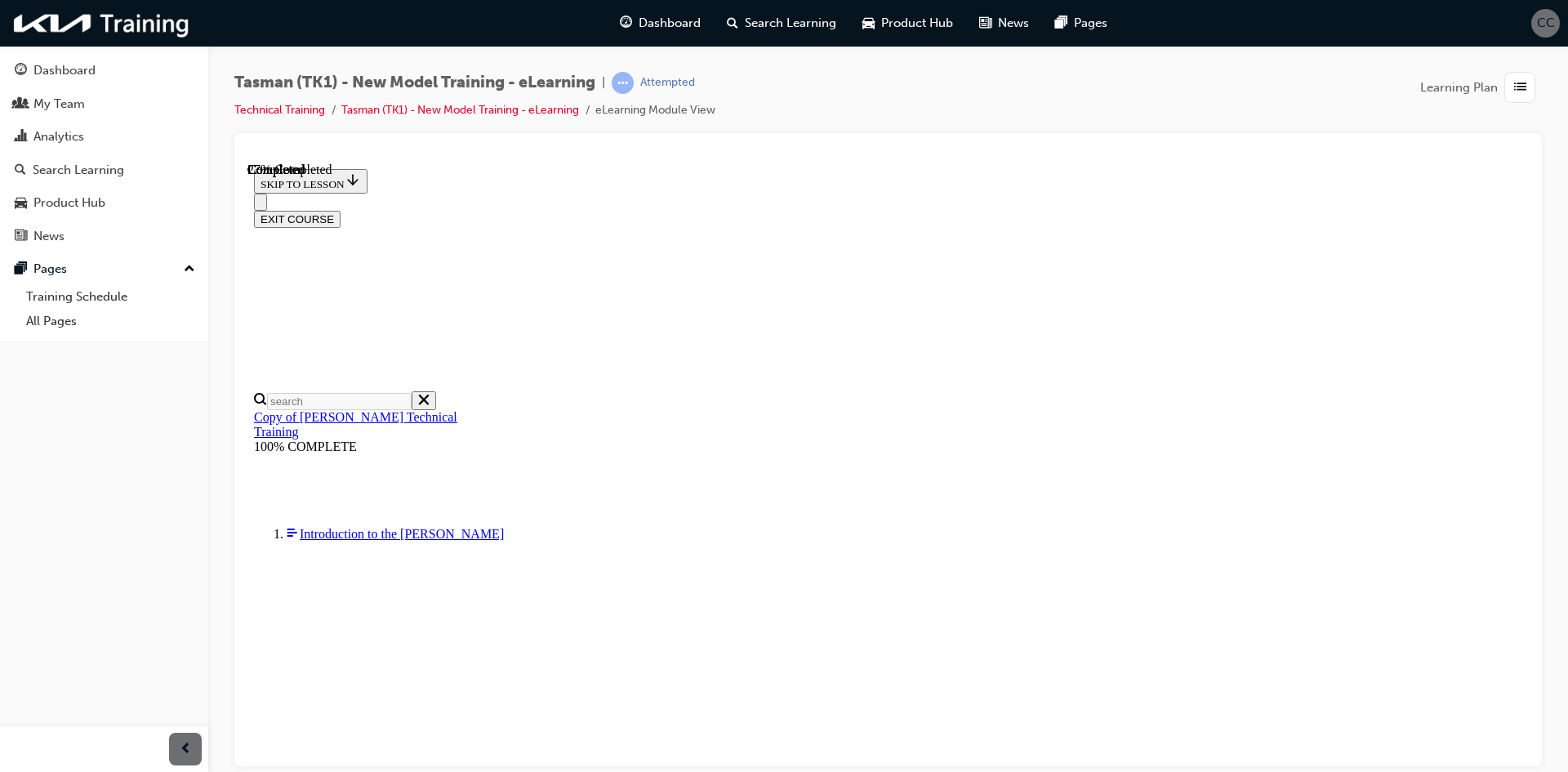
scroll to position [120, 0]
radio input "true"
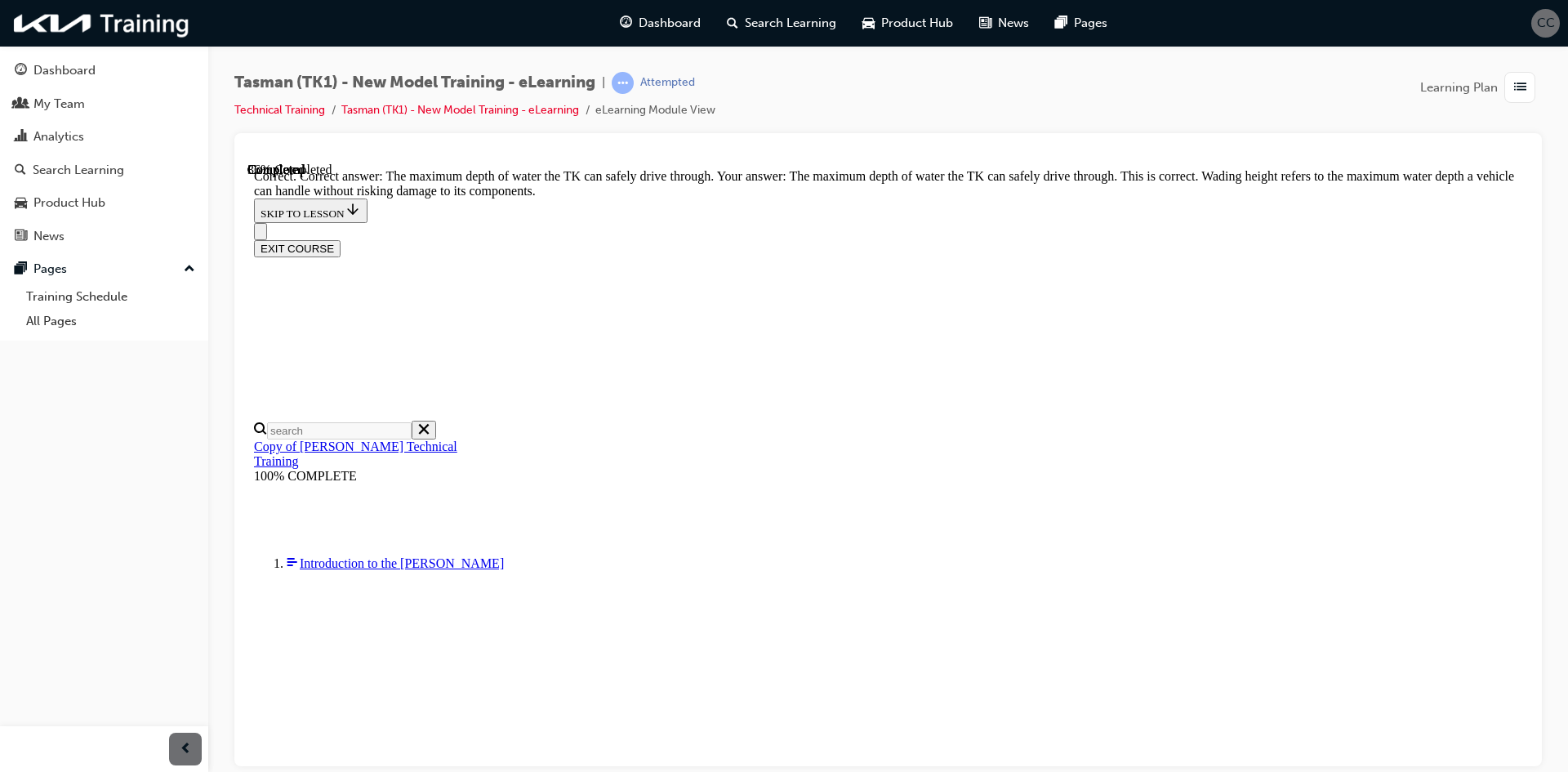
scroll to position [307, 0]
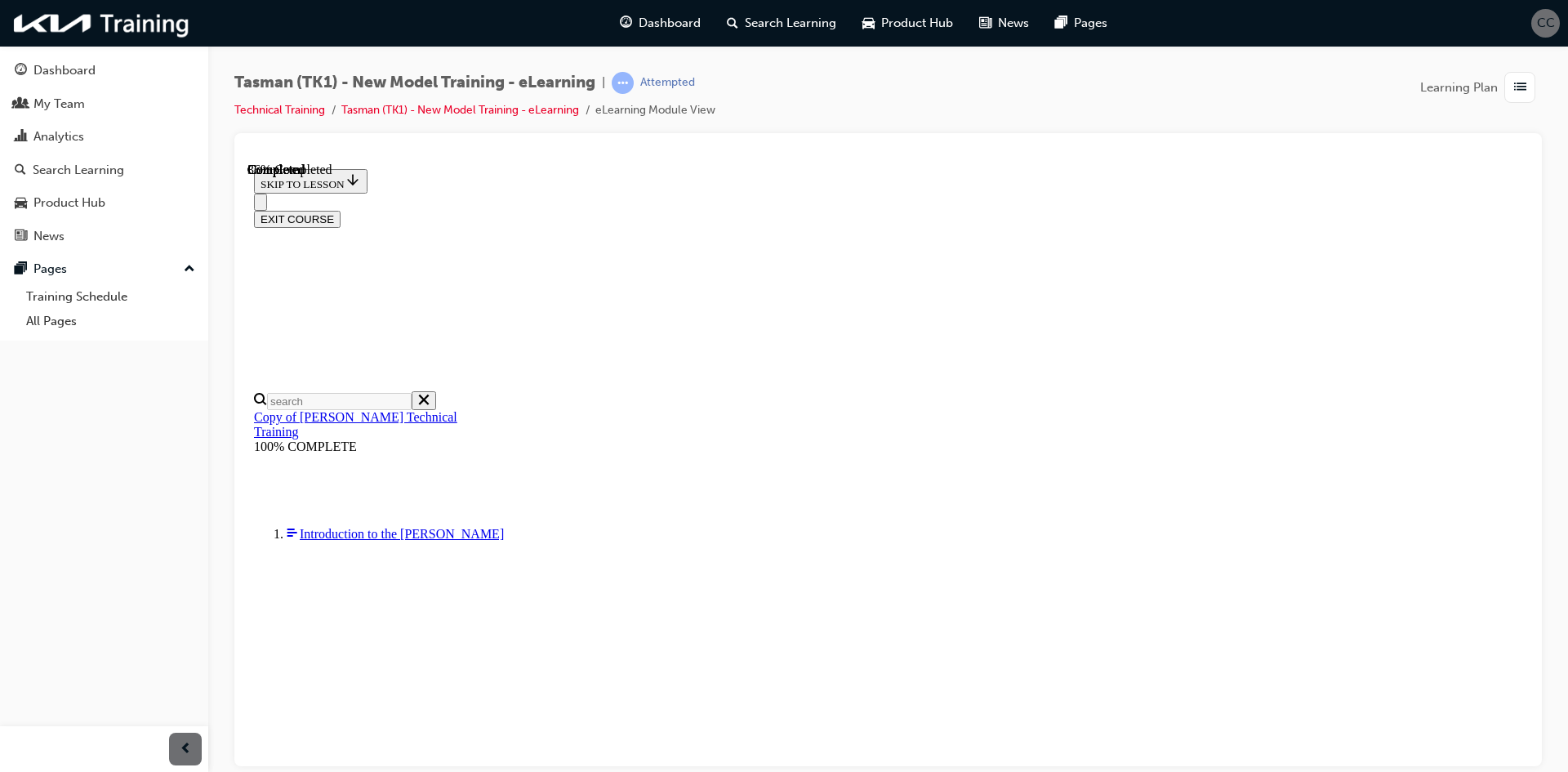
drag, startPoint x: 831, startPoint y: 499, endPoint x: 852, endPoint y: 514, distance: 25.8
radio input "true"
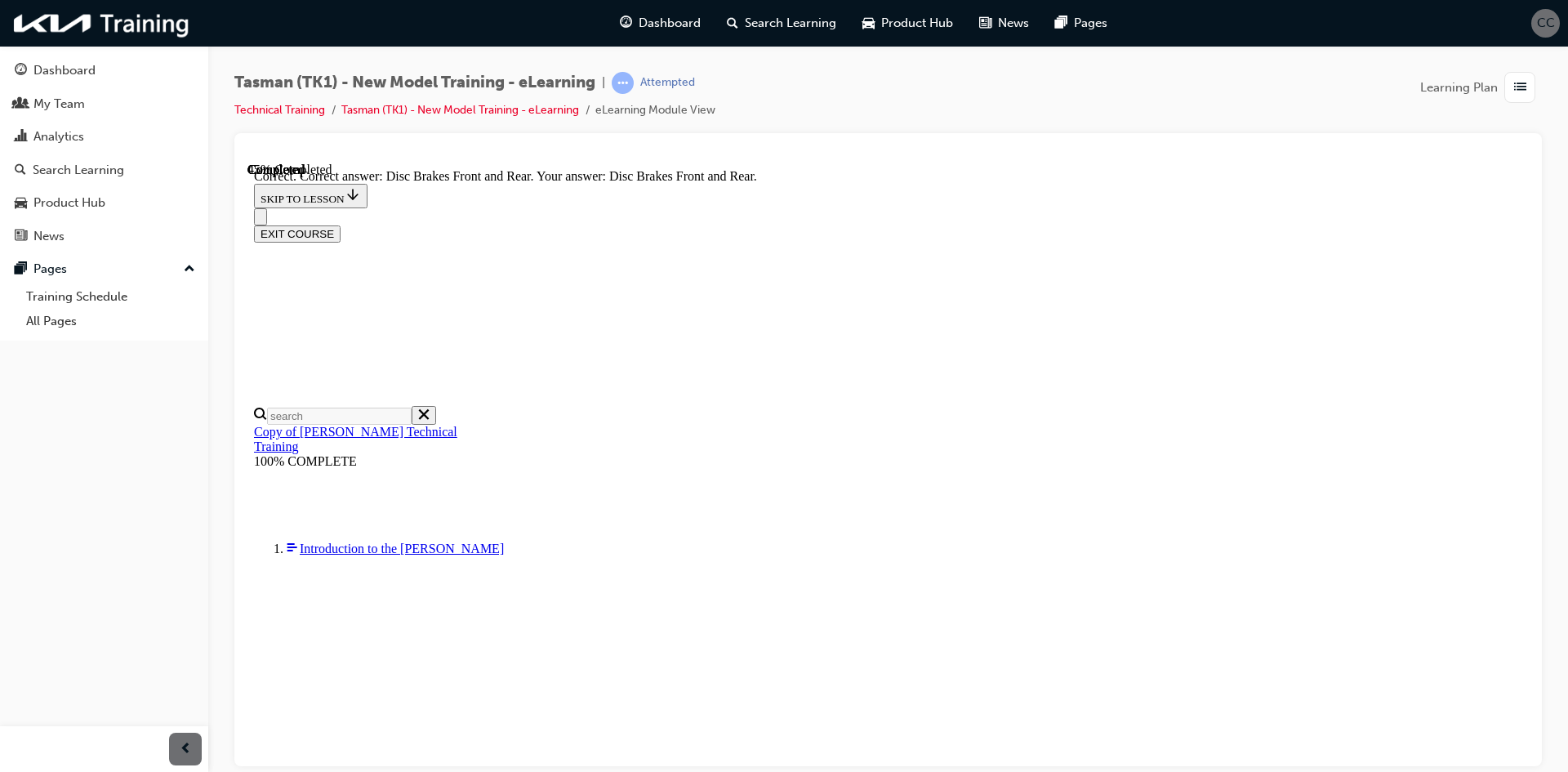
scroll to position [237, 0]
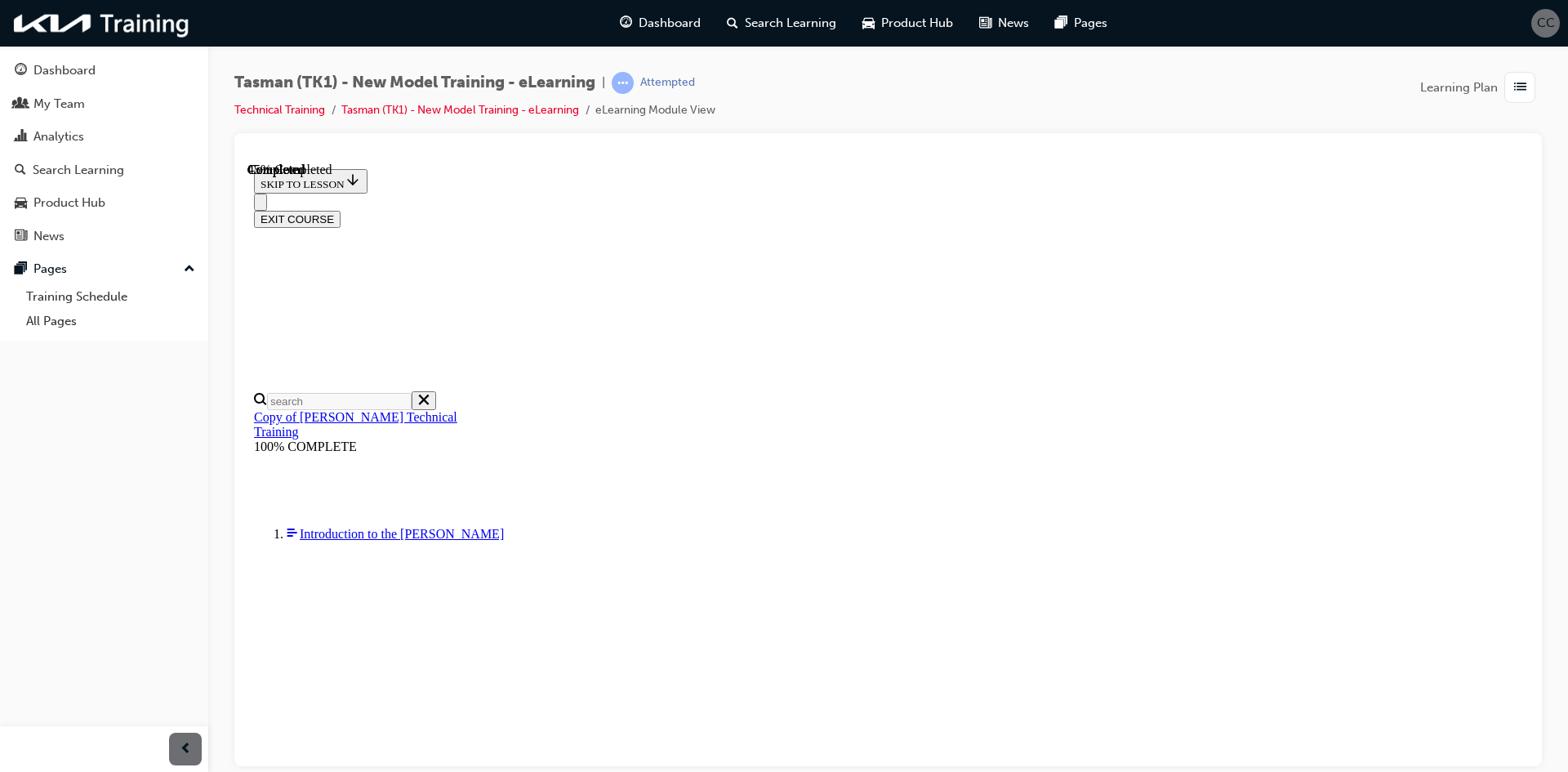
scroll to position [120, 0]
radio input "true"
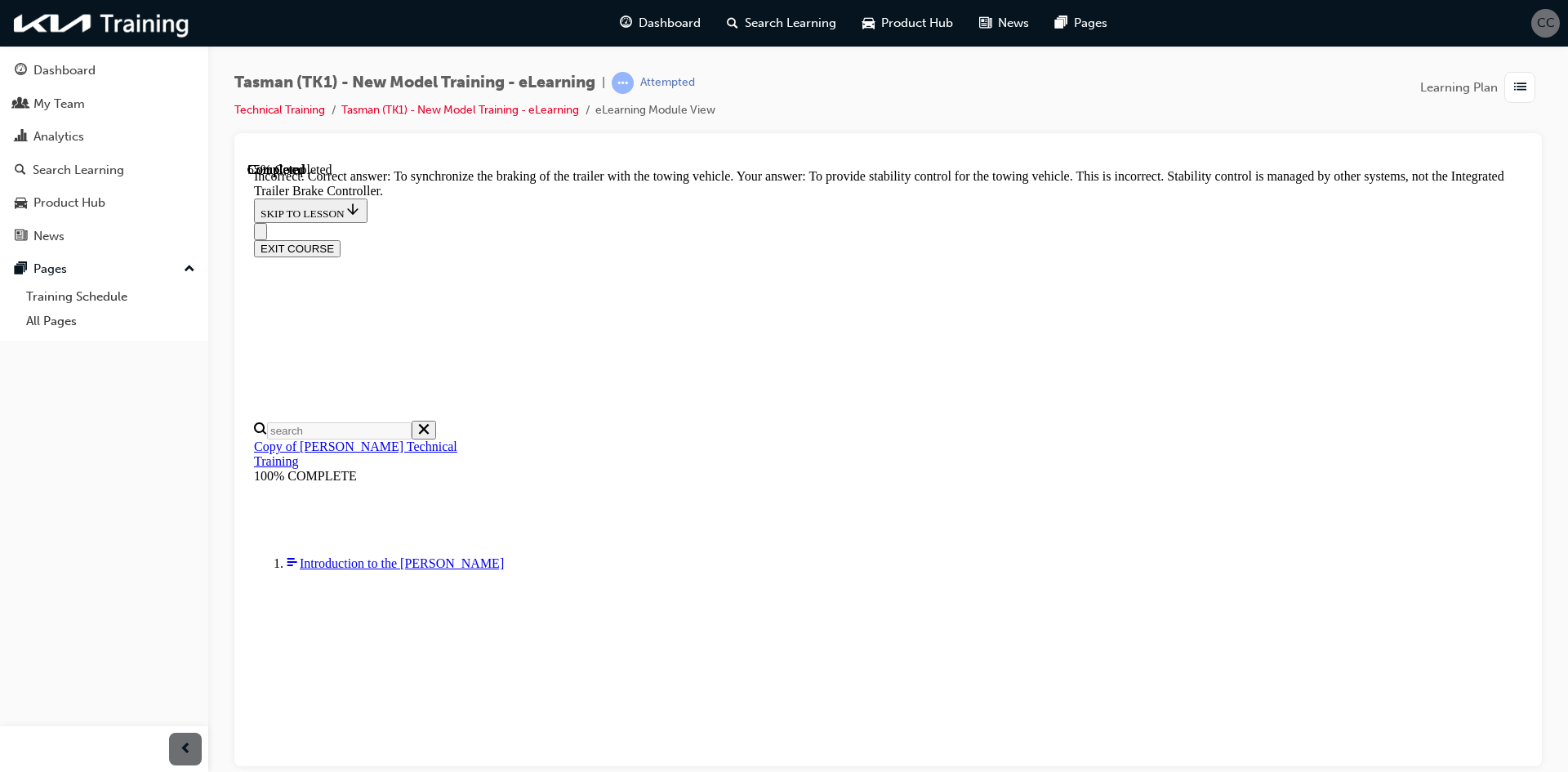
scroll to position [307, 0]
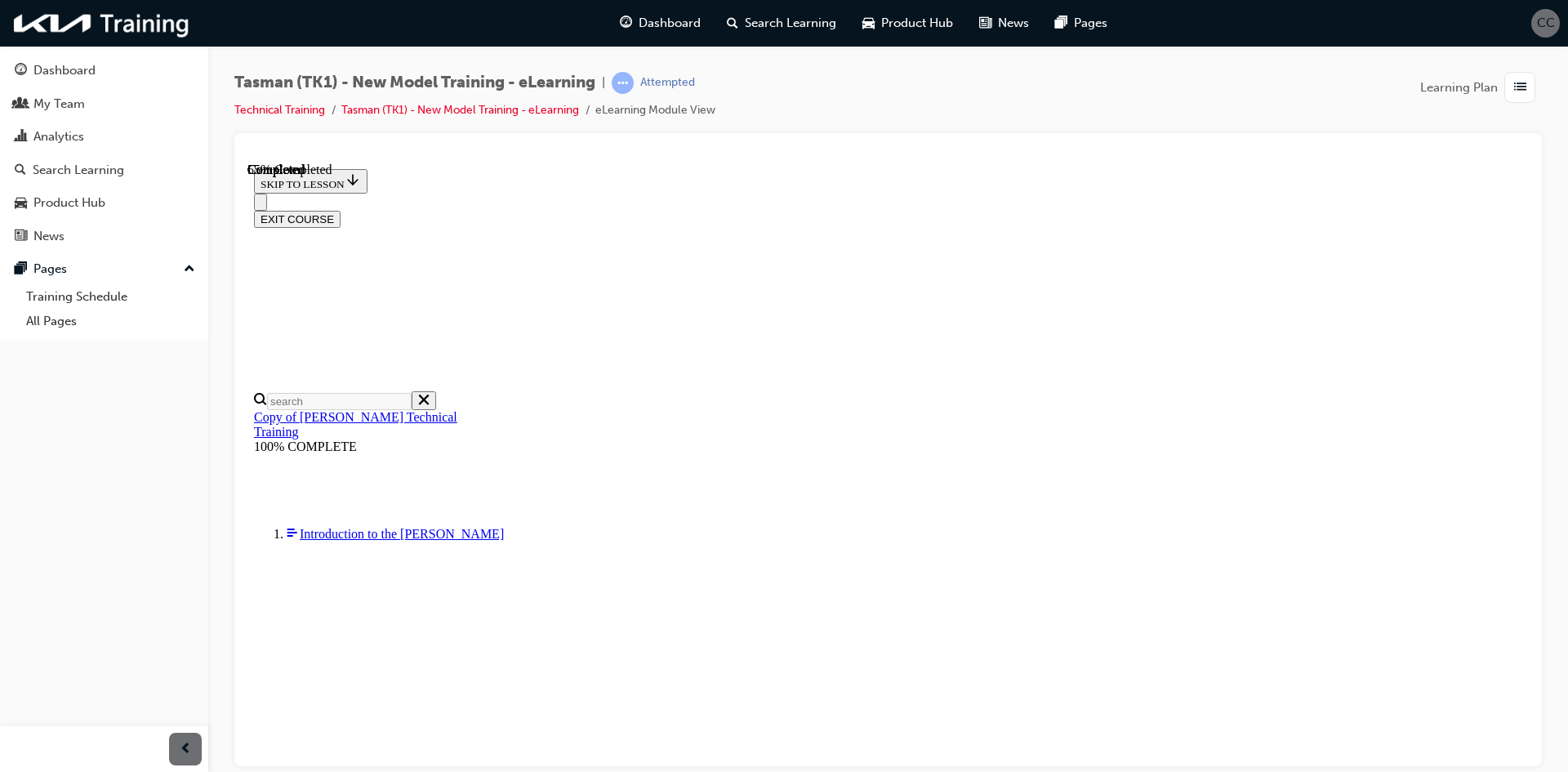
scroll to position [180, 0]
checkbox input "true"
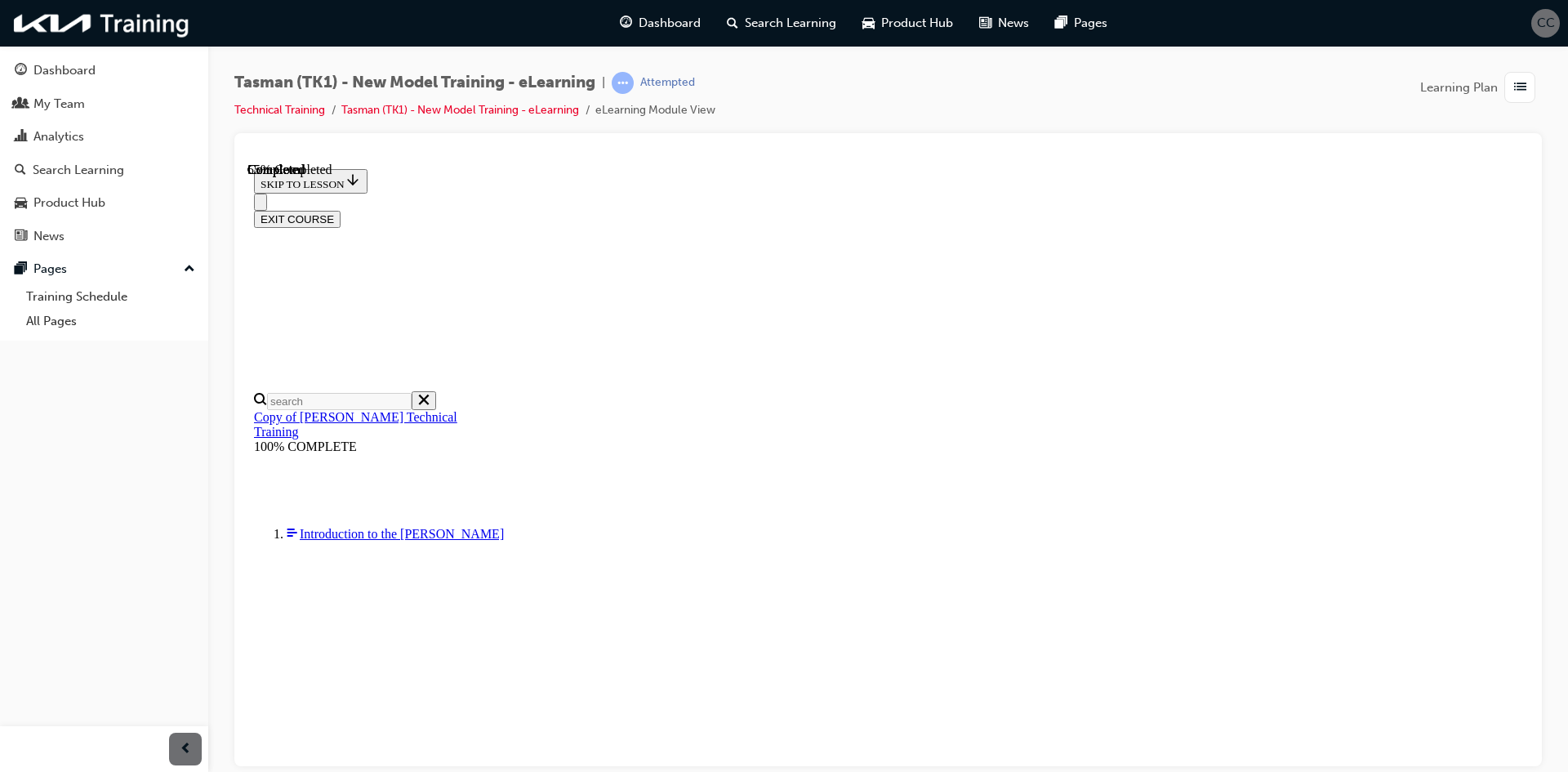
checkbox input "true"
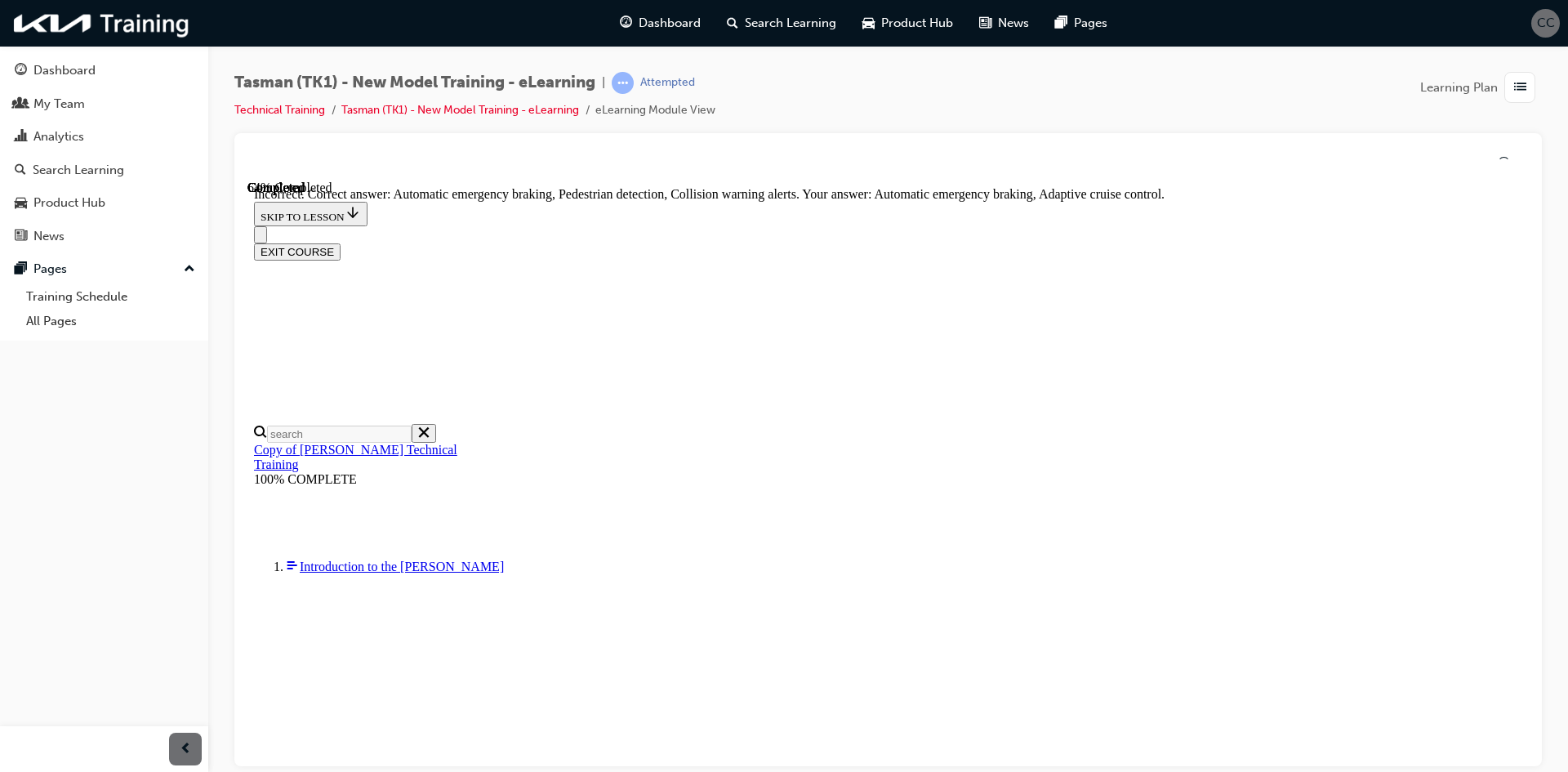
scroll to position [280, 0]
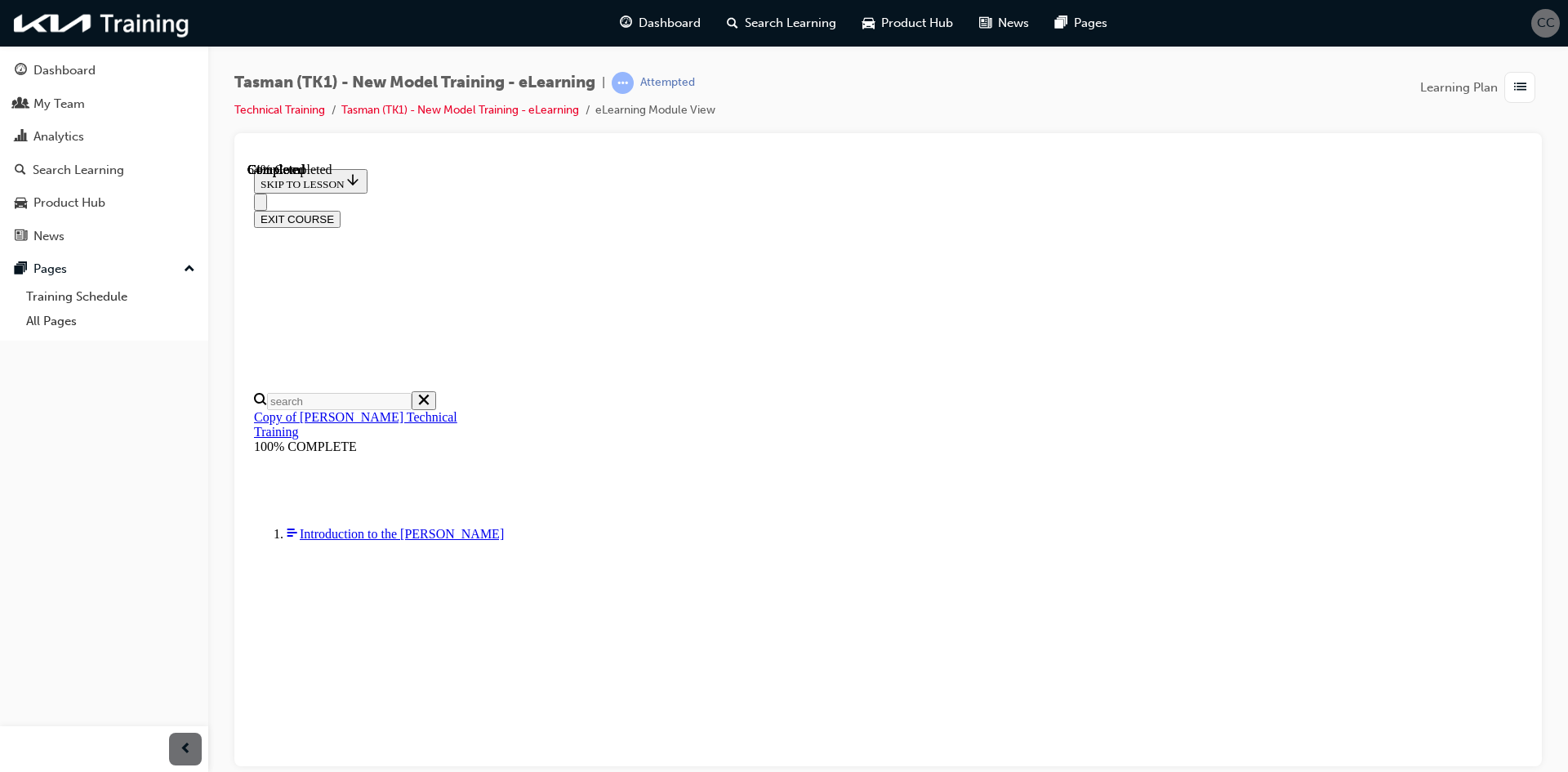
scroll to position [138, 0]
radio input "true"
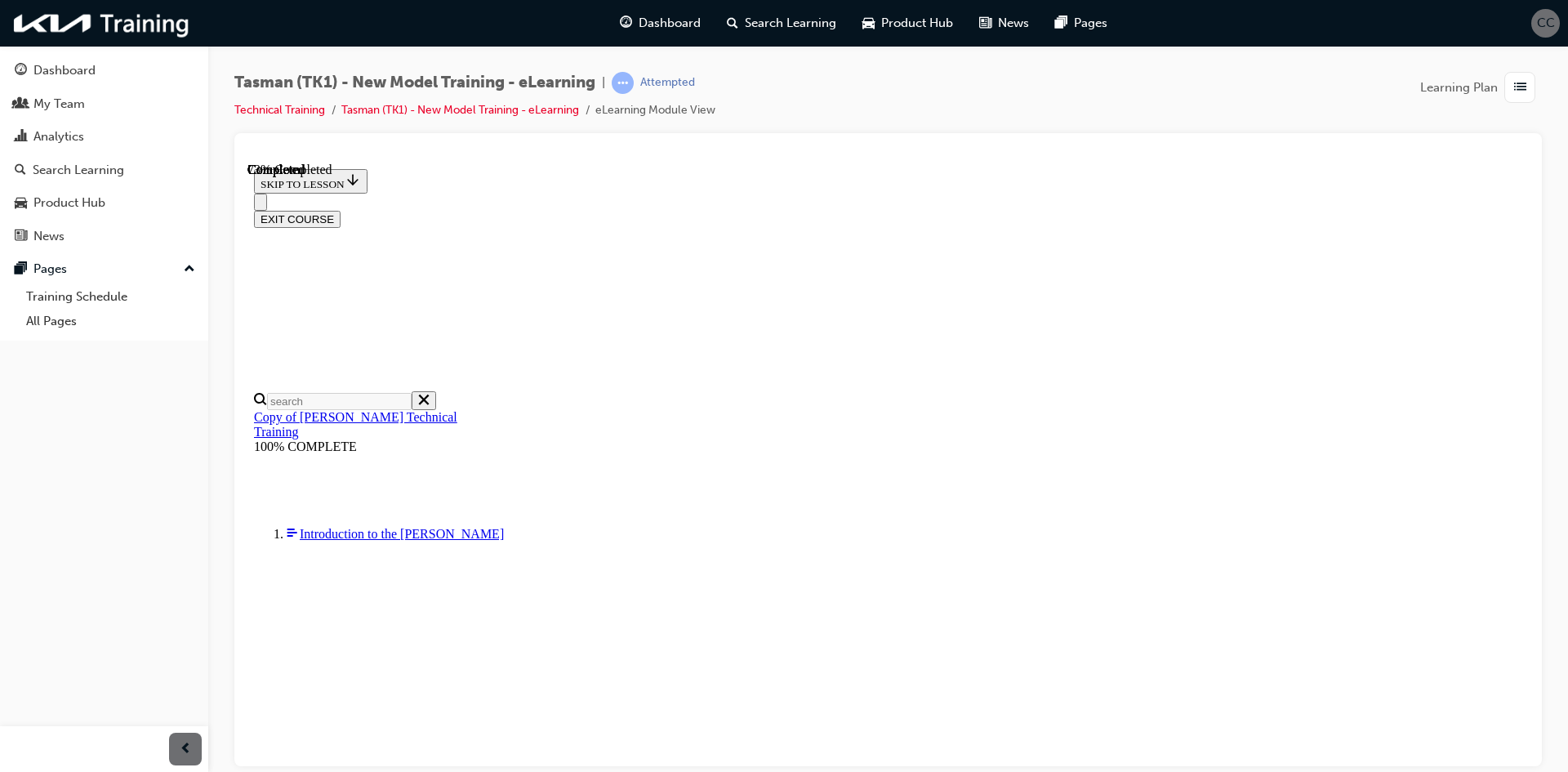
radio input "true"
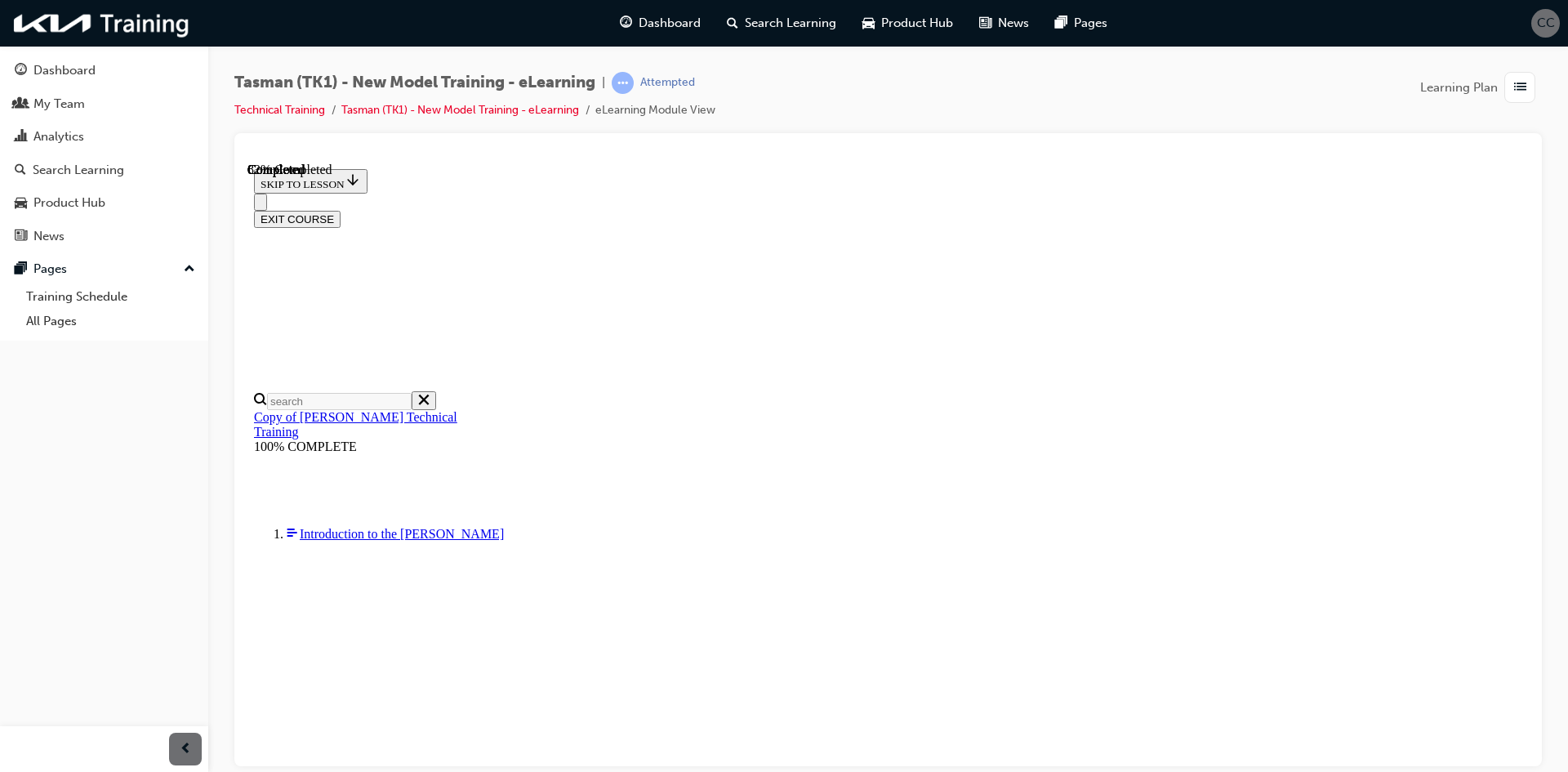
scroll to position [193, 0]
drag, startPoint x: 917, startPoint y: 477, endPoint x: 954, endPoint y: 359, distance: 123.7
drag, startPoint x: 902, startPoint y: 608, endPoint x: 958, endPoint y: 514, distance: 109.4
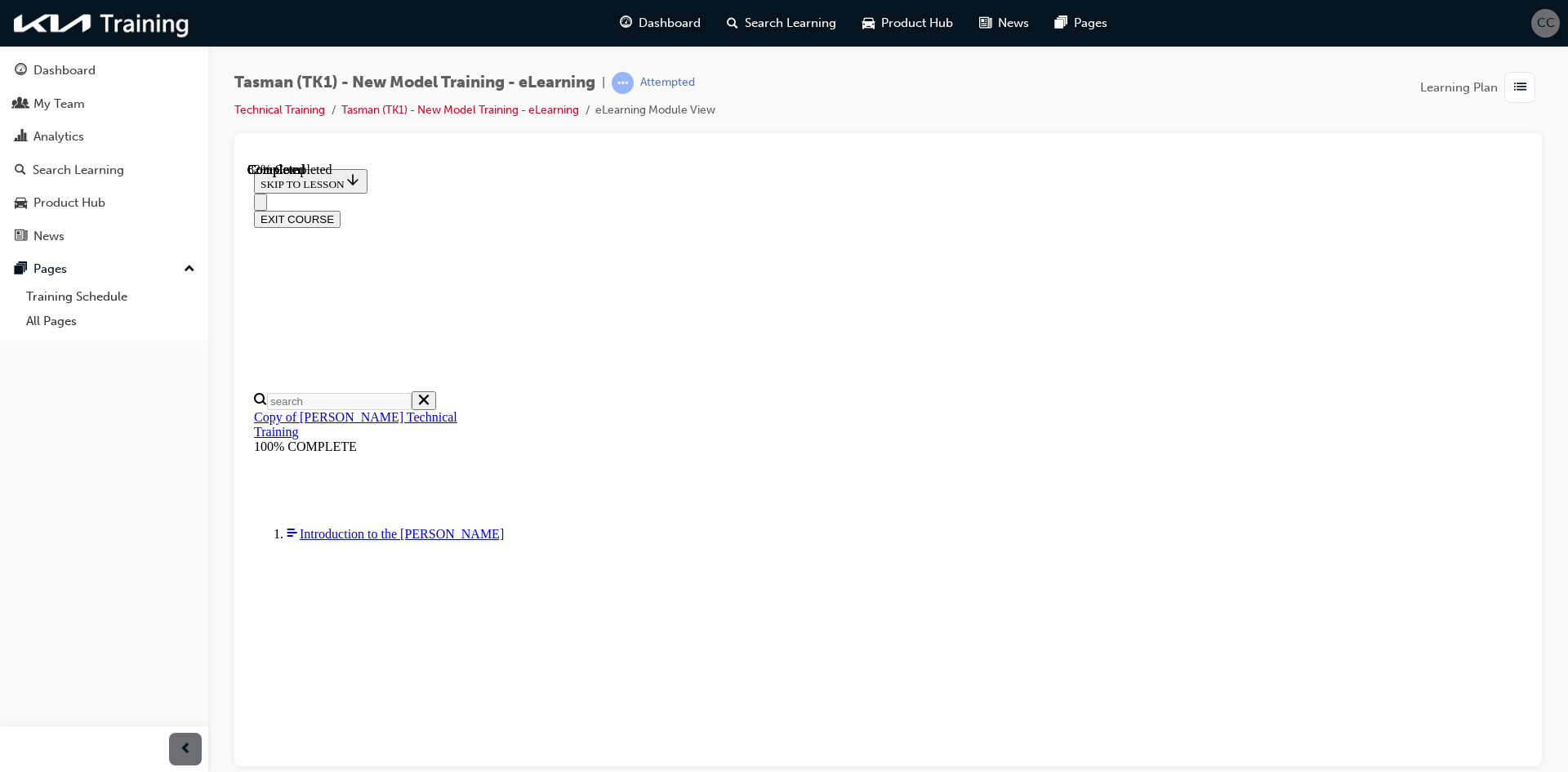
drag, startPoint x: 883, startPoint y: 609, endPoint x: 951, endPoint y: 609, distance: 68.0
drag, startPoint x: 897, startPoint y: 431, endPoint x: 936, endPoint y: 428, distance: 39.1
drag, startPoint x: 1008, startPoint y: 685, endPoint x: 1008, endPoint y: 665, distance: 20.0
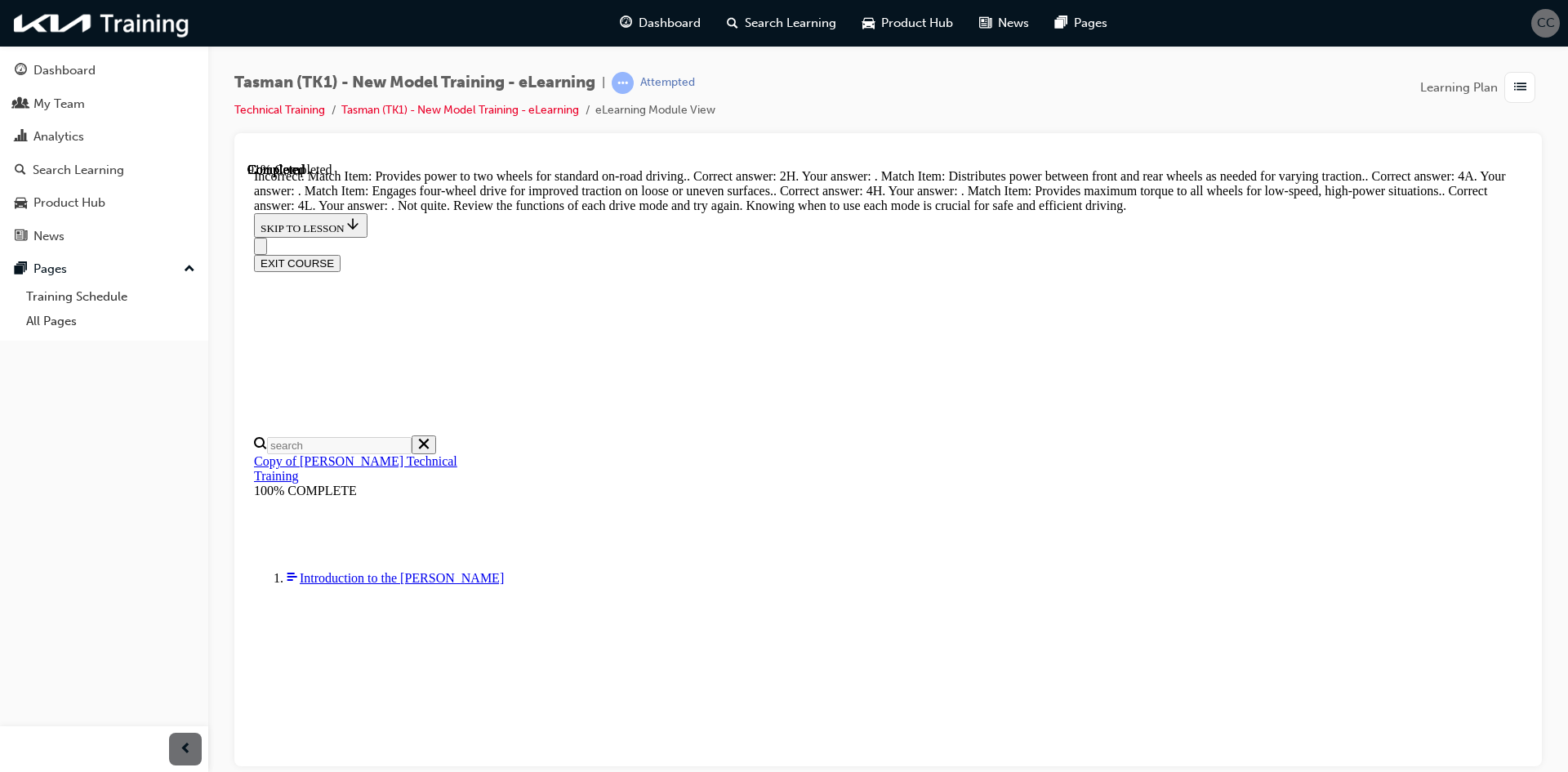
scroll to position [507, 0]
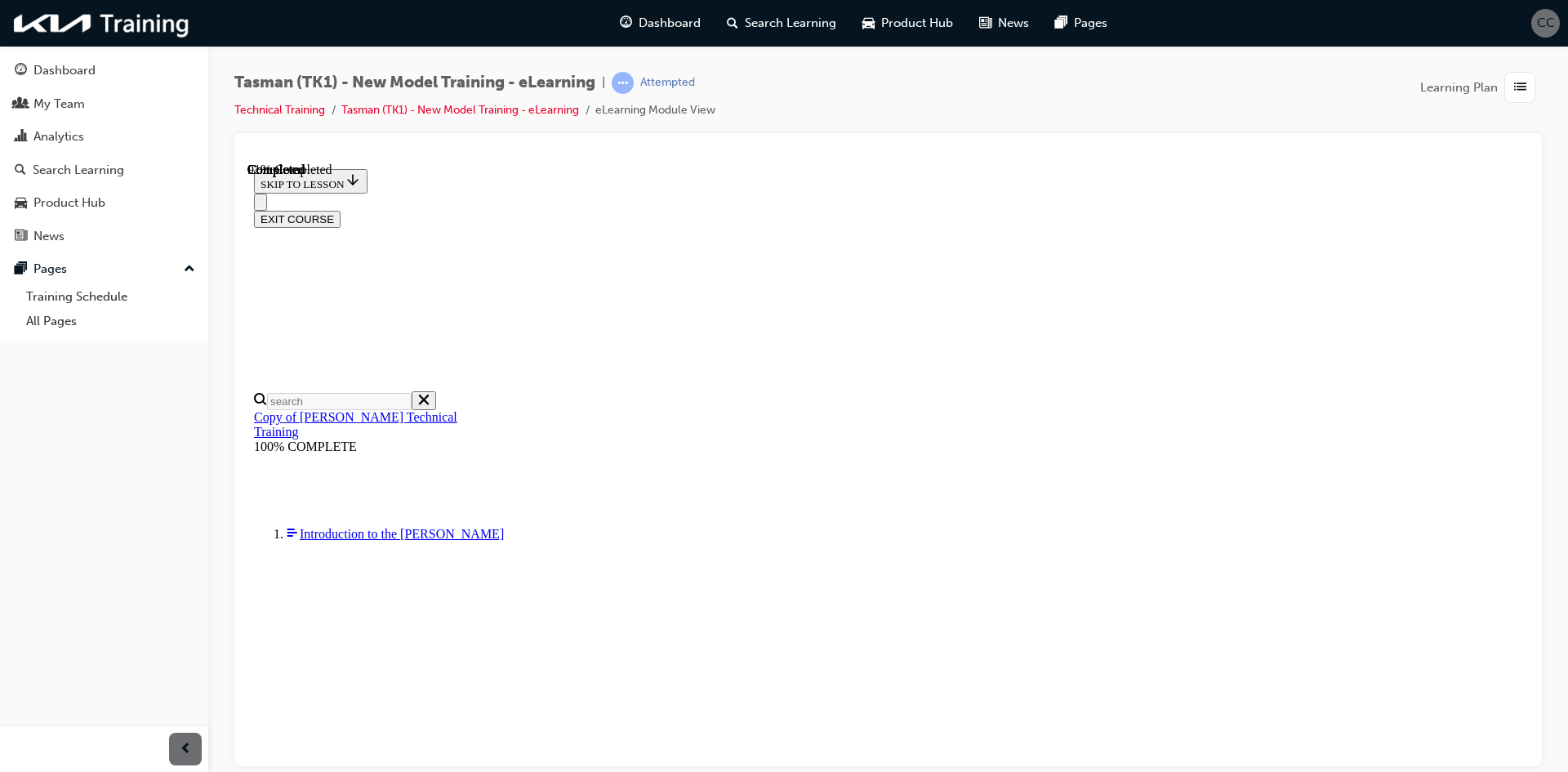
scroll to position [346, 0]
drag, startPoint x: 871, startPoint y: 243, endPoint x: 937, endPoint y: 724, distance: 485.5
drag, startPoint x: 882, startPoint y: 322, endPoint x: 938, endPoint y: 558, distance: 242.6
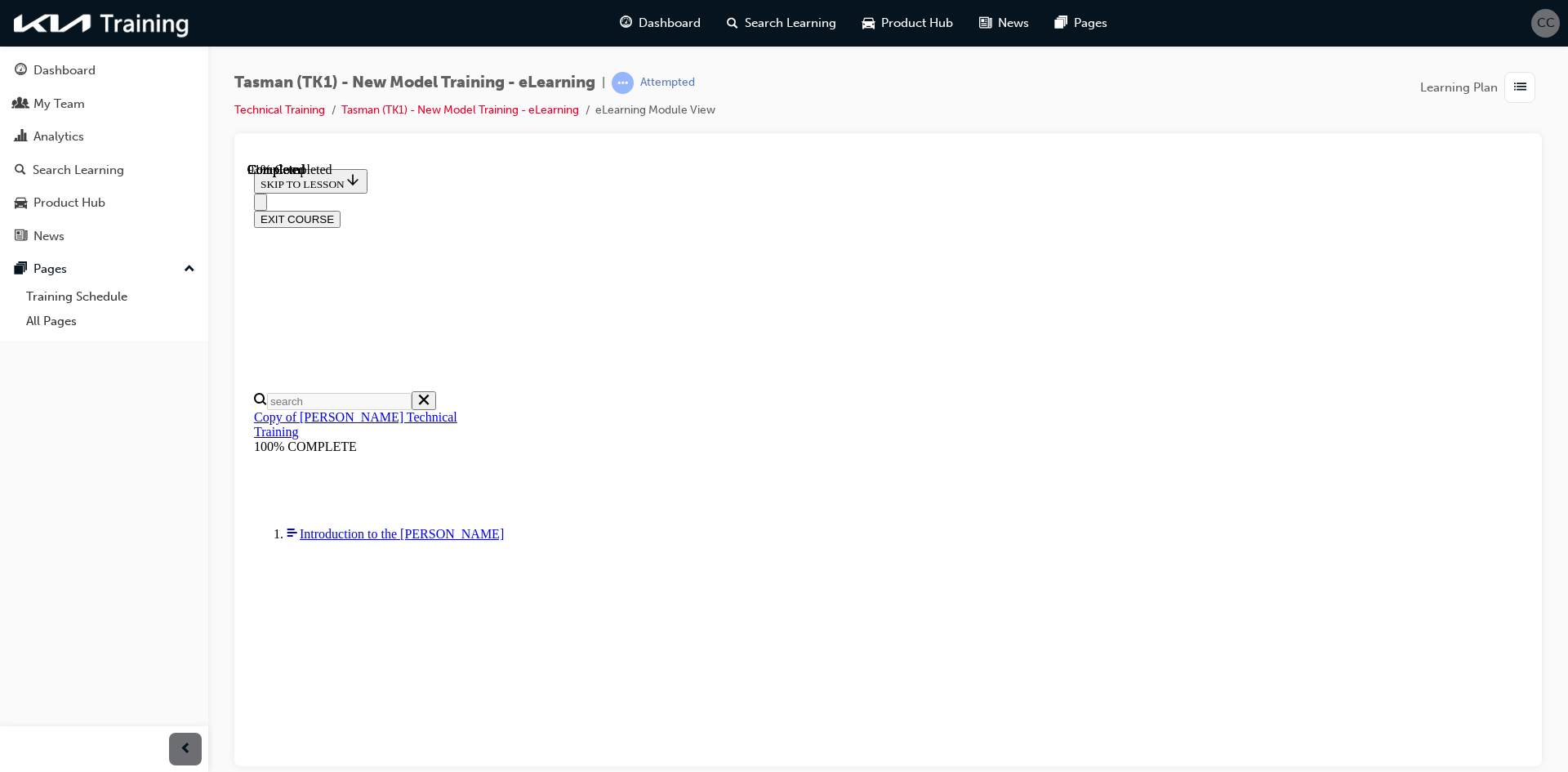
drag, startPoint x: 886, startPoint y: 365, endPoint x: 932, endPoint y: 486, distance: 129.4
drag, startPoint x: 881, startPoint y: 221, endPoint x: 930, endPoint y: 348, distance: 136.1
drag, startPoint x: 901, startPoint y: 229, endPoint x: 948, endPoint y: 233, distance: 47.2
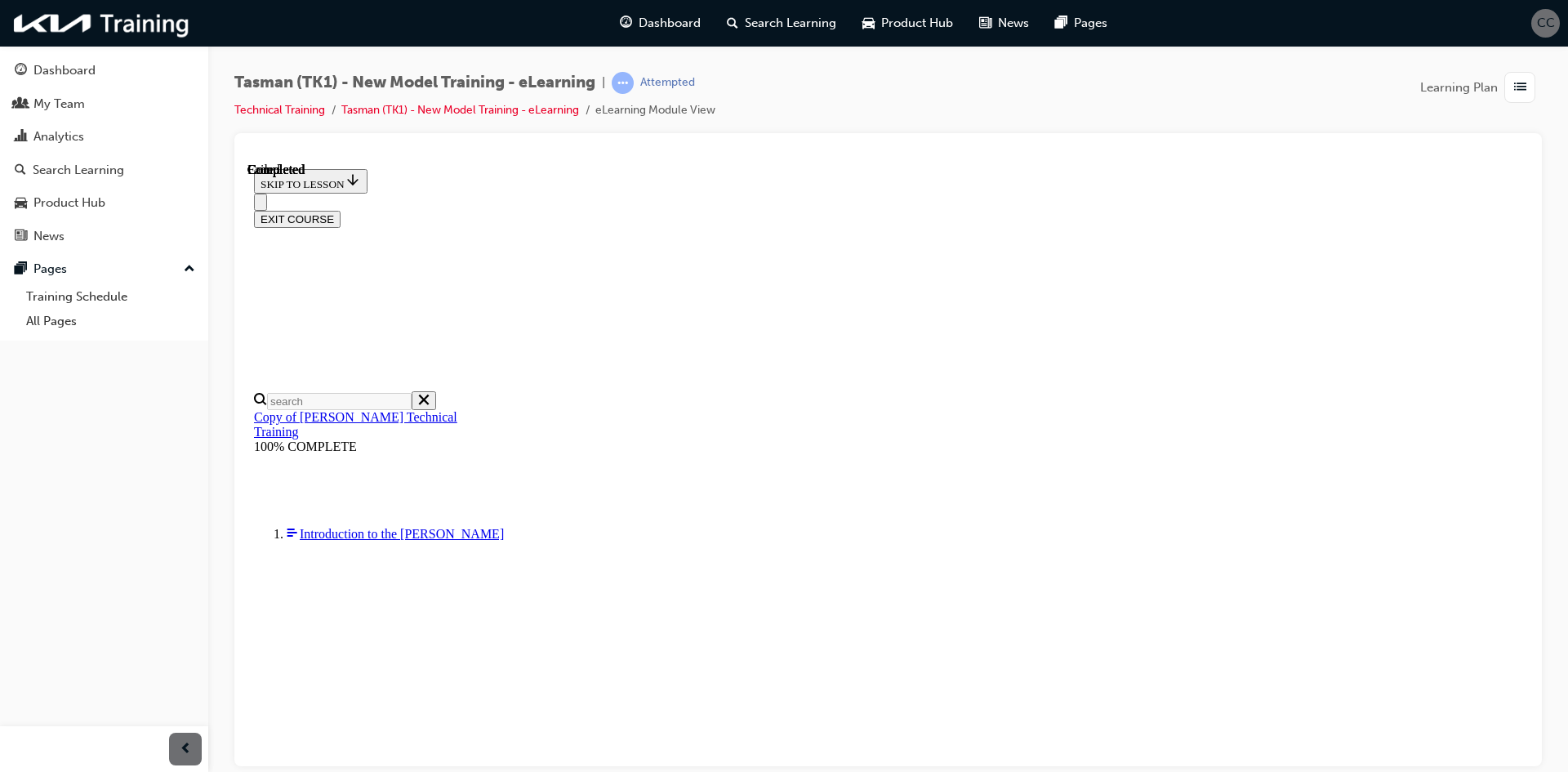
scroll to position [236, 0]
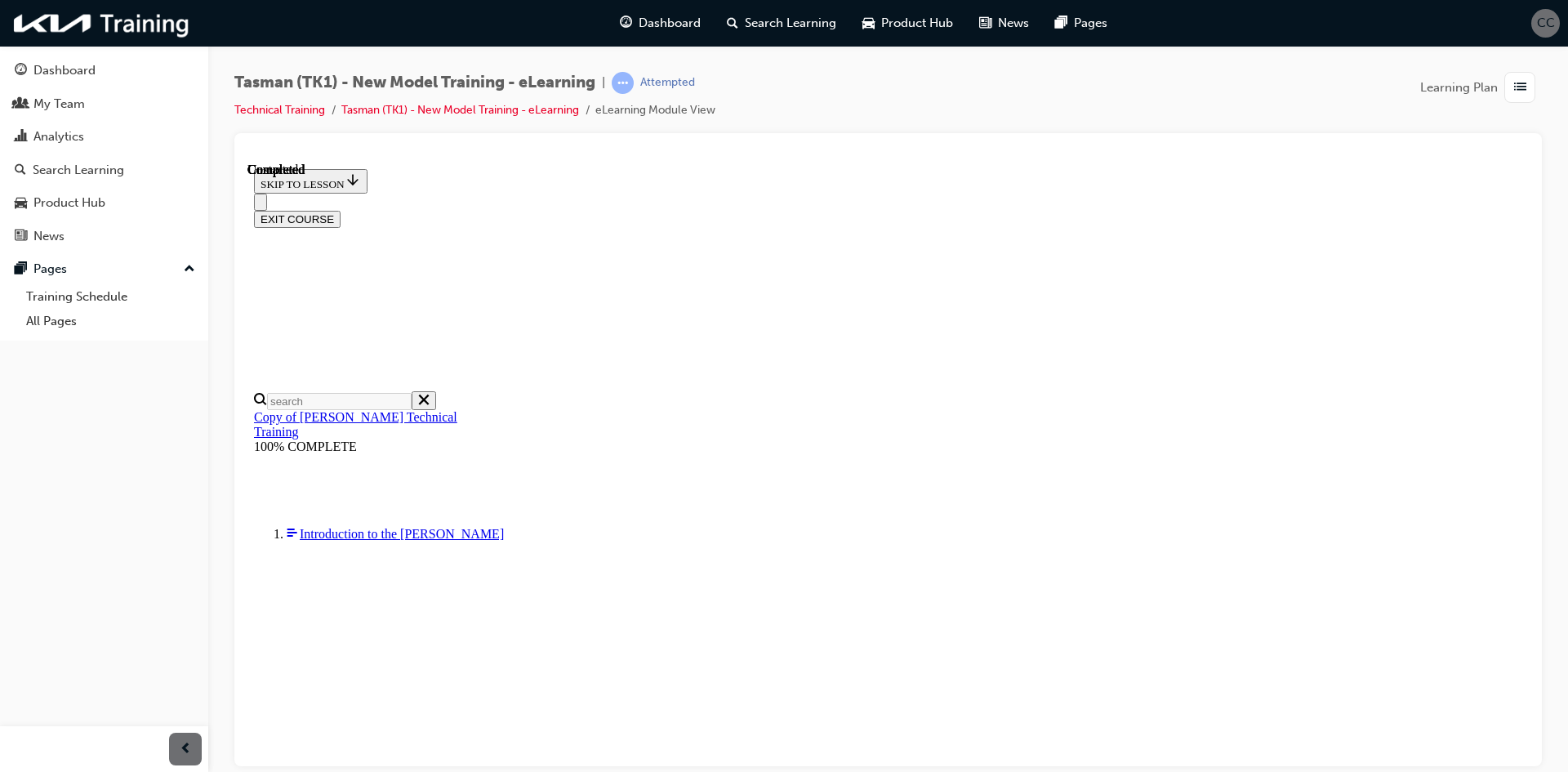
scroll to position [138, 0]
radio input "true"
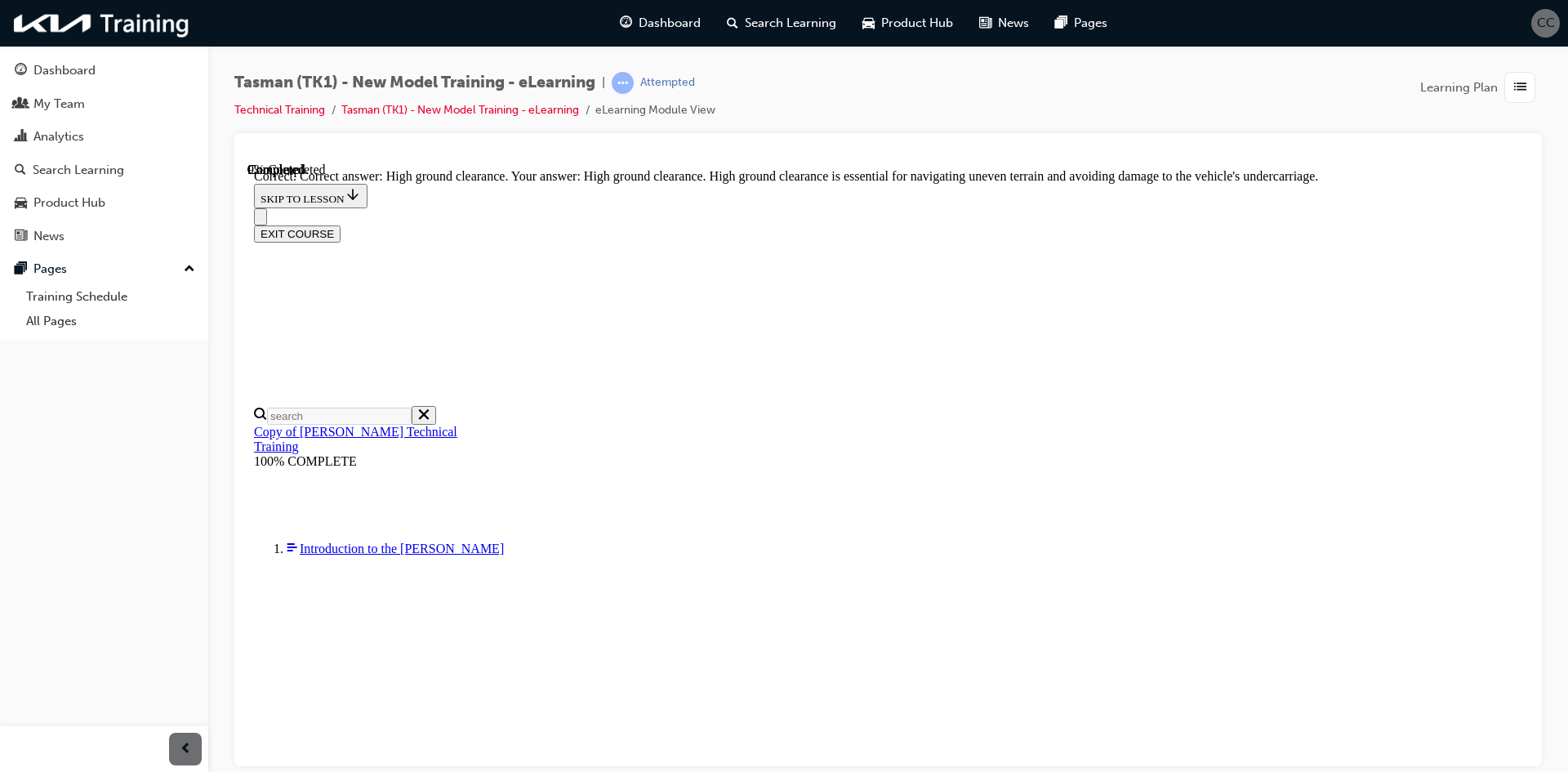
scroll to position [325, 0]
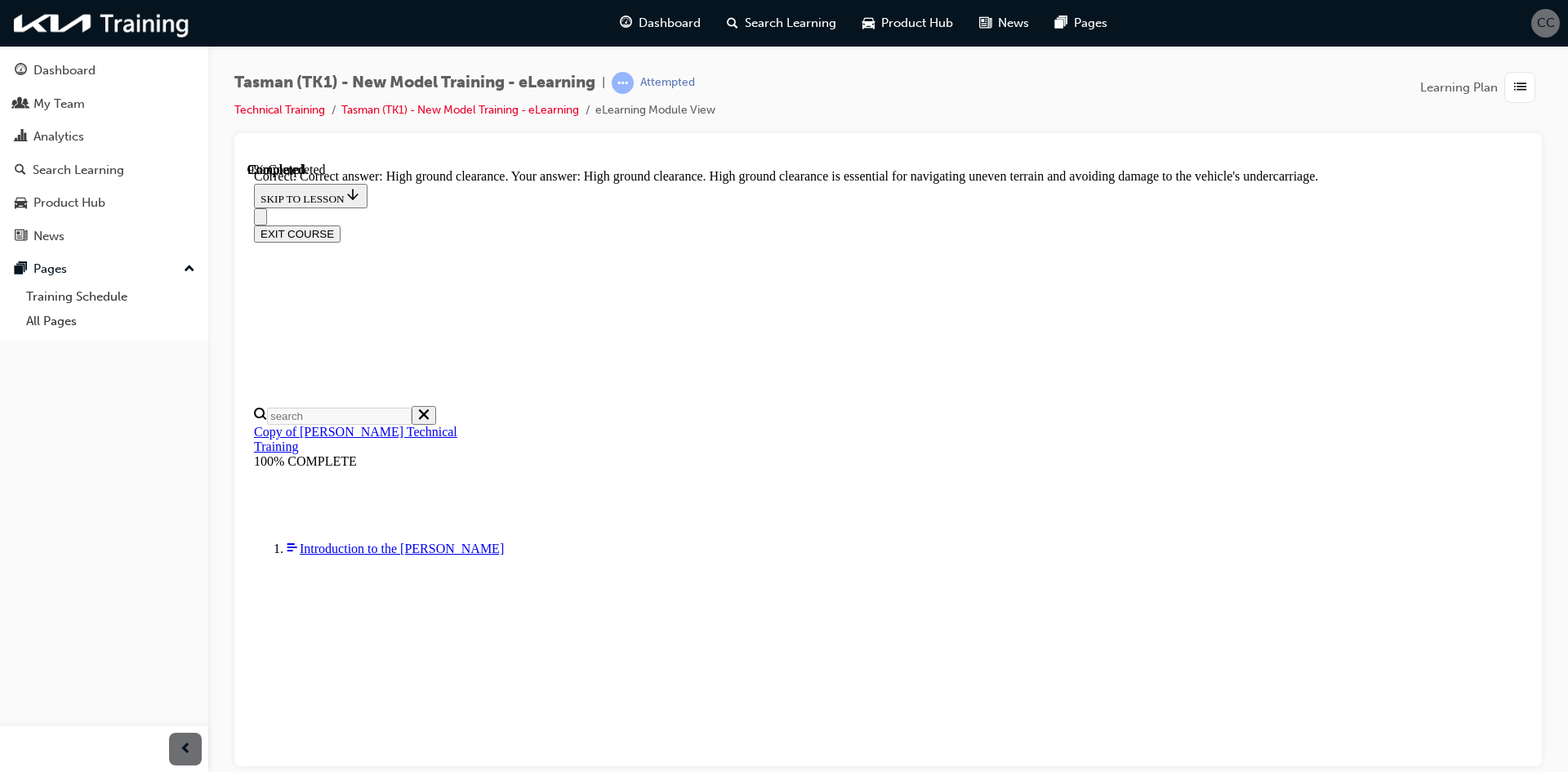
radio input "true"
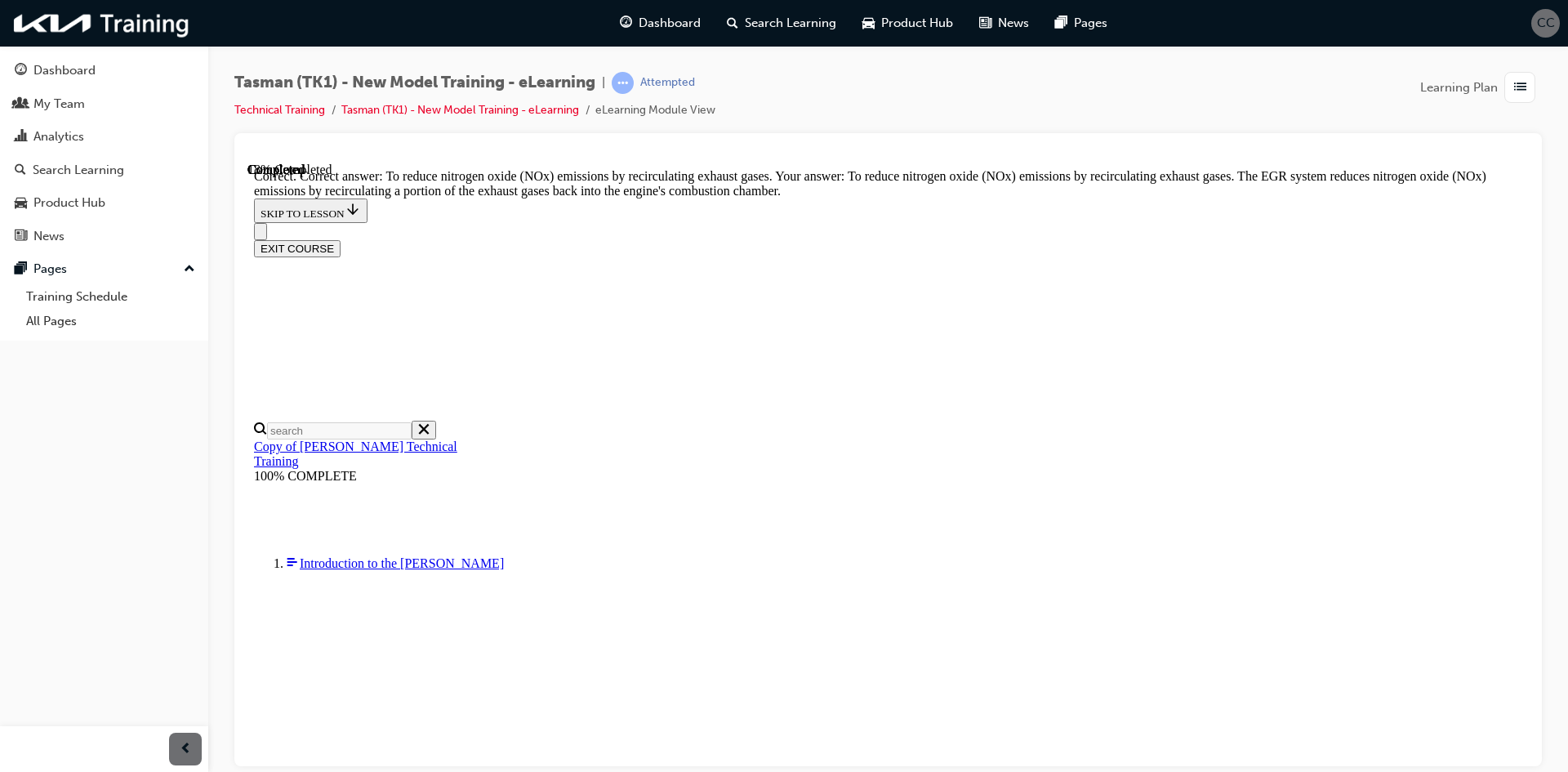
scroll to position [307, 0]
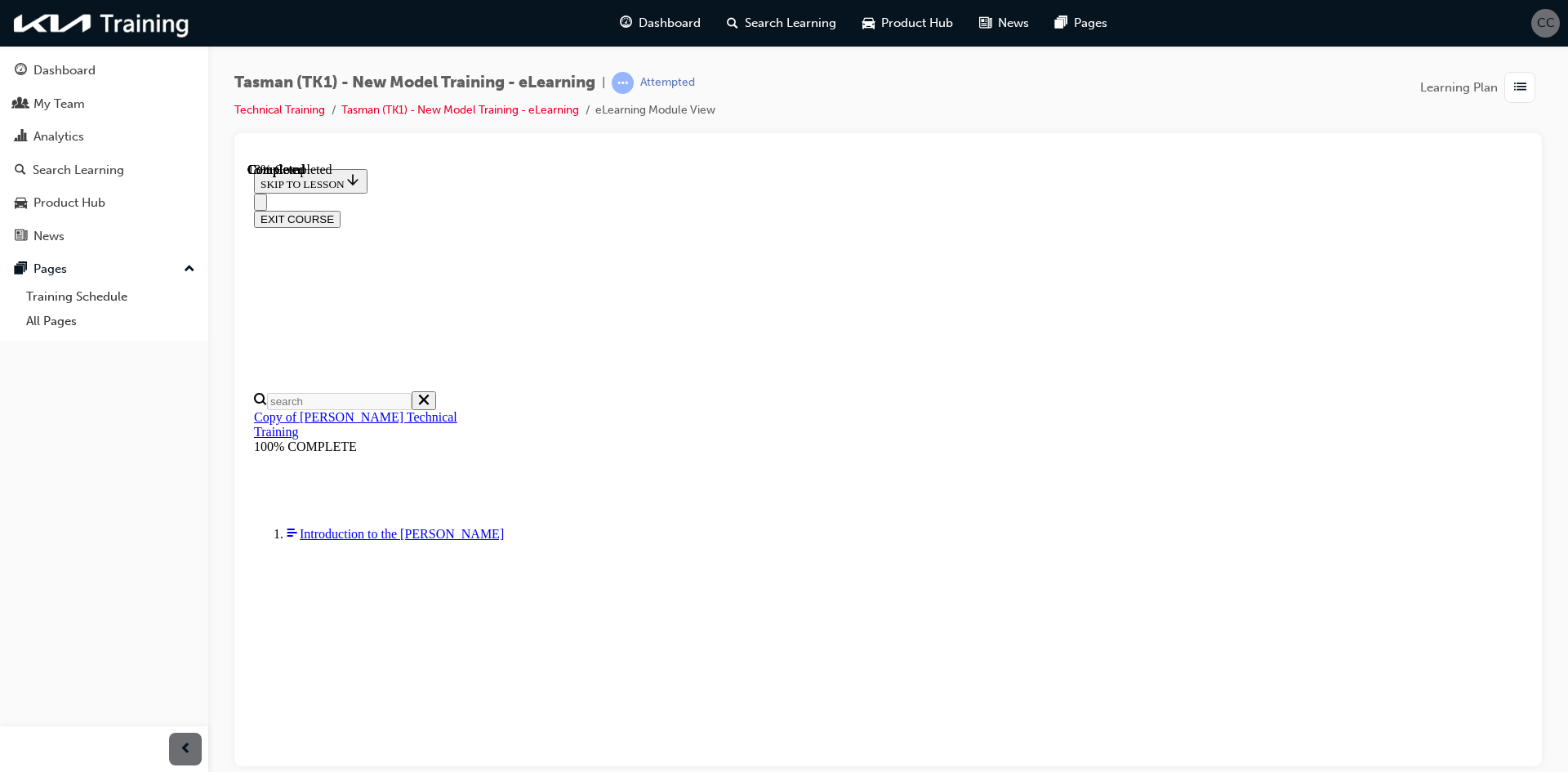
scroll to position [138, 0]
radio input "true"
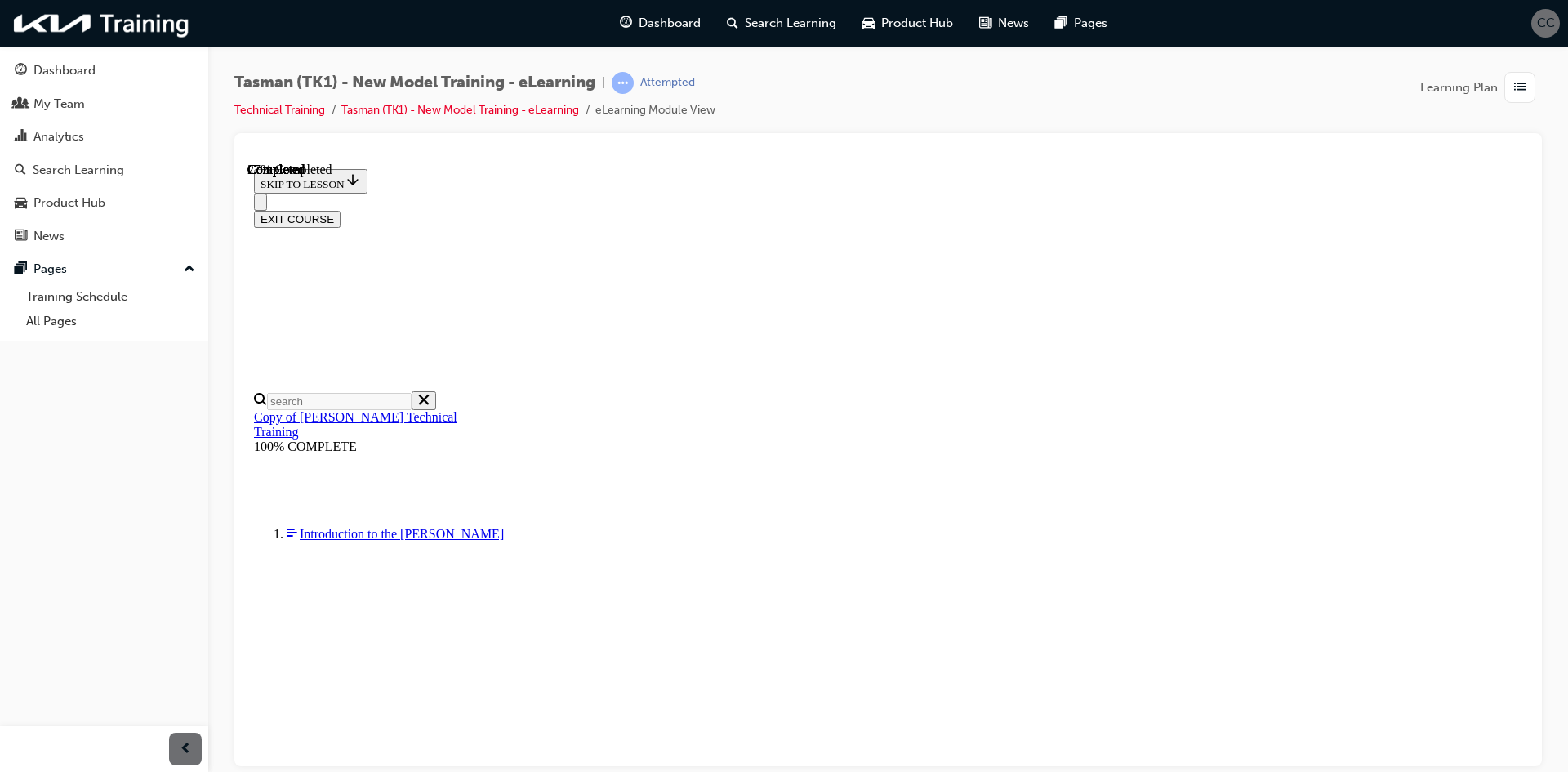
radio input "true"
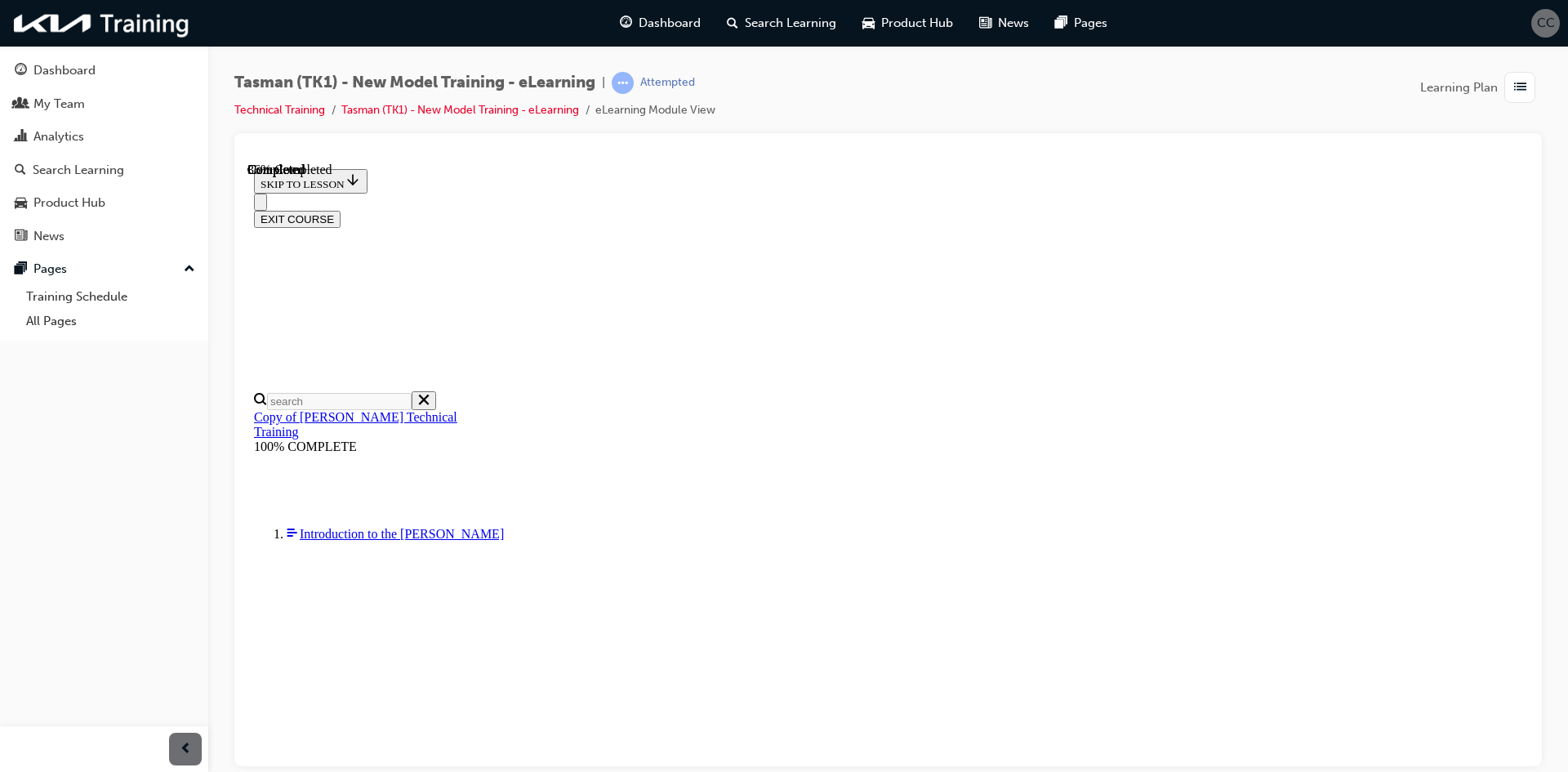
scroll to position [138, 0]
radio input "true"
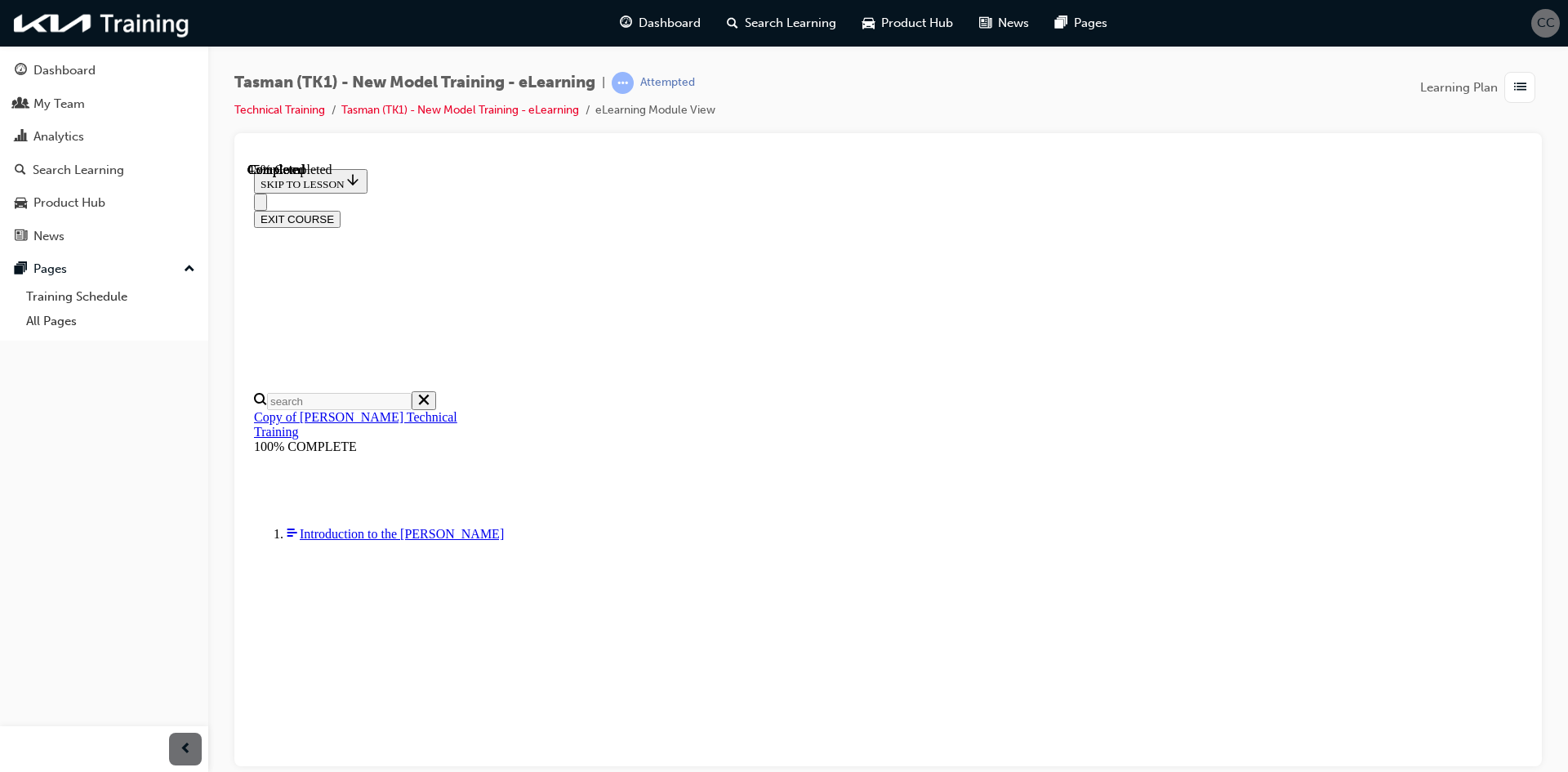
scroll to position [120, 0]
radio input "true"
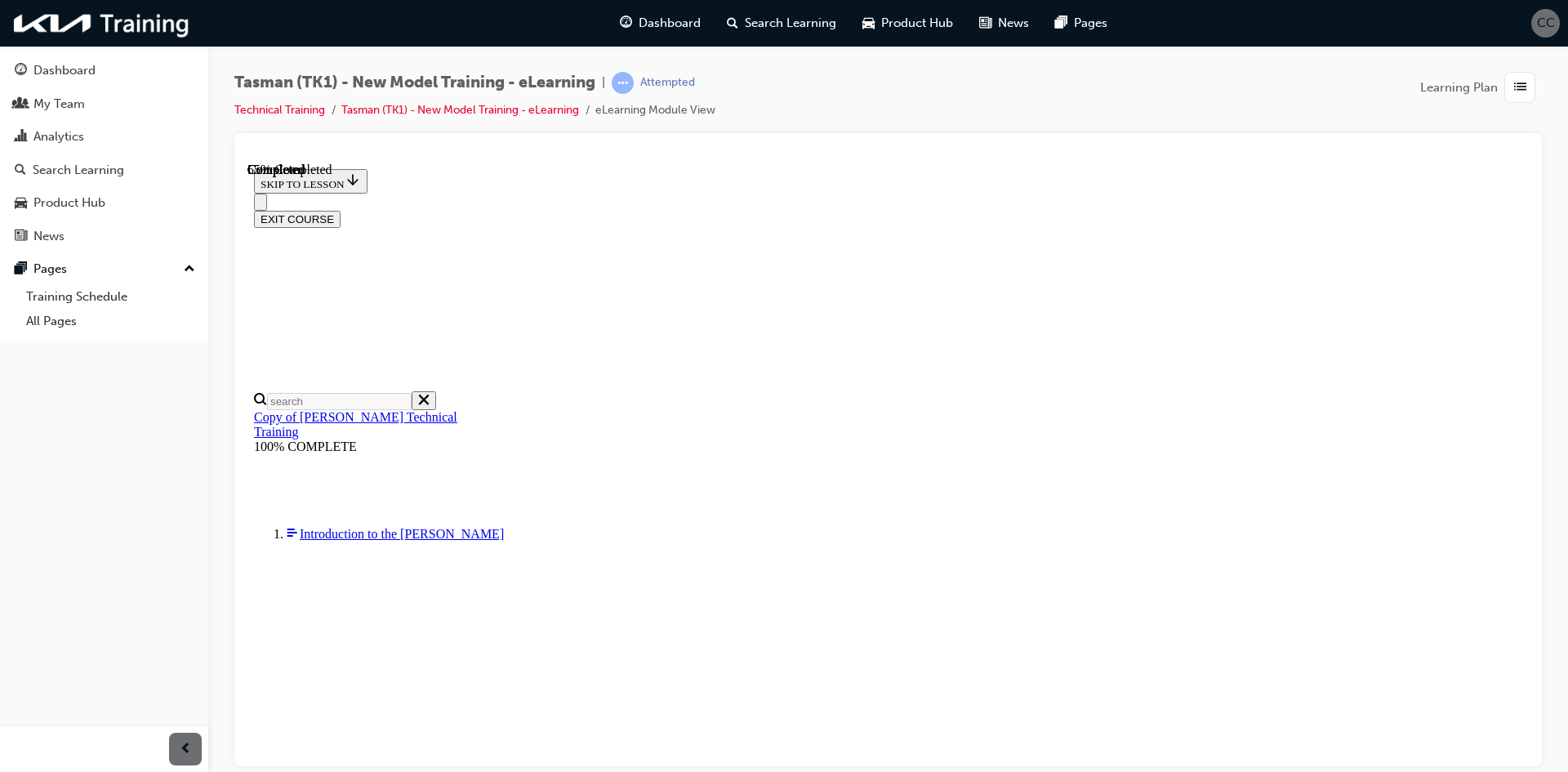
scroll to position [180, 0]
checkbox input "true"
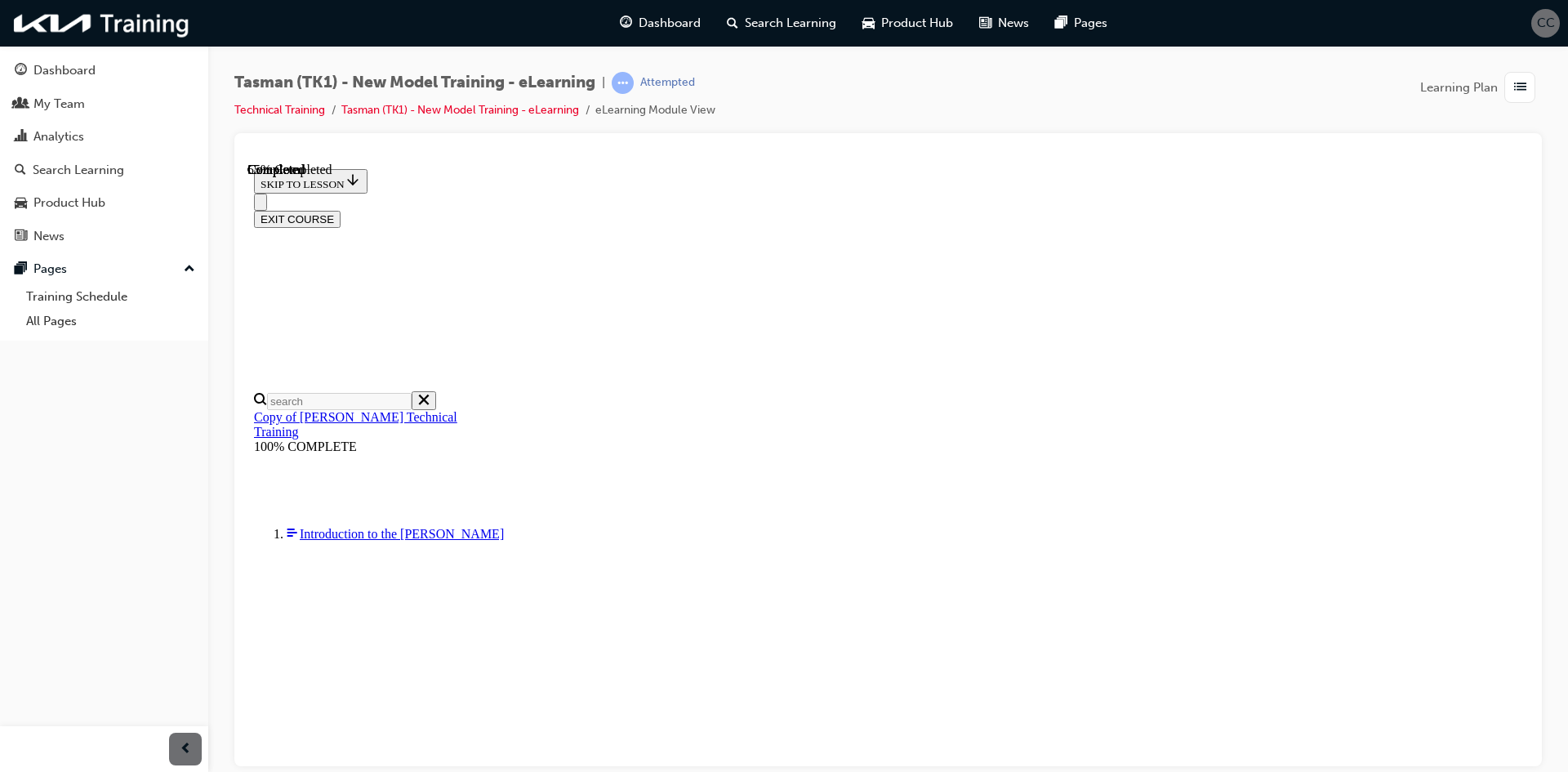
checkbox input "true"
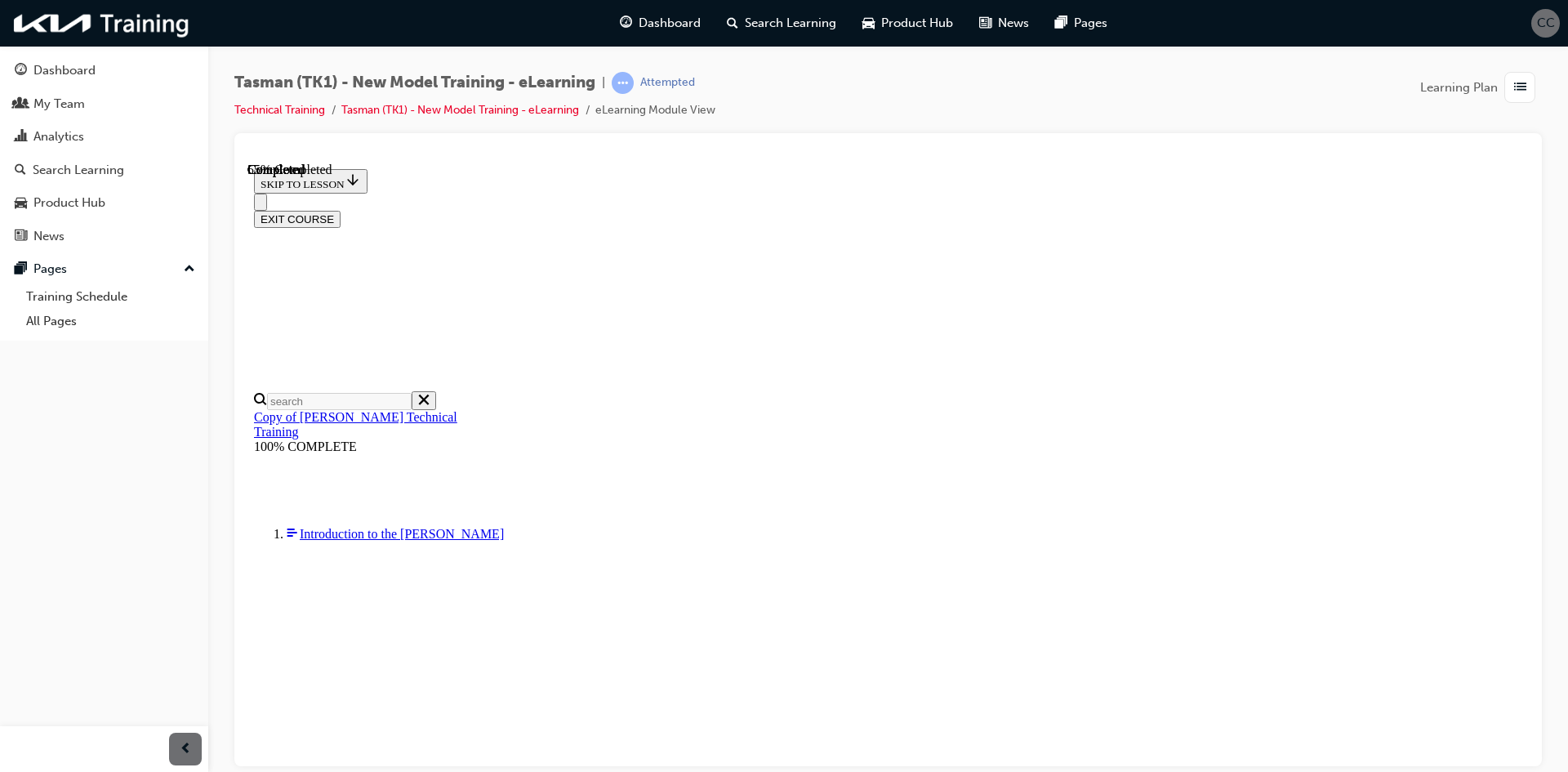
drag, startPoint x: 1019, startPoint y: 645, endPoint x: 1009, endPoint y: 641, distance: 10.8
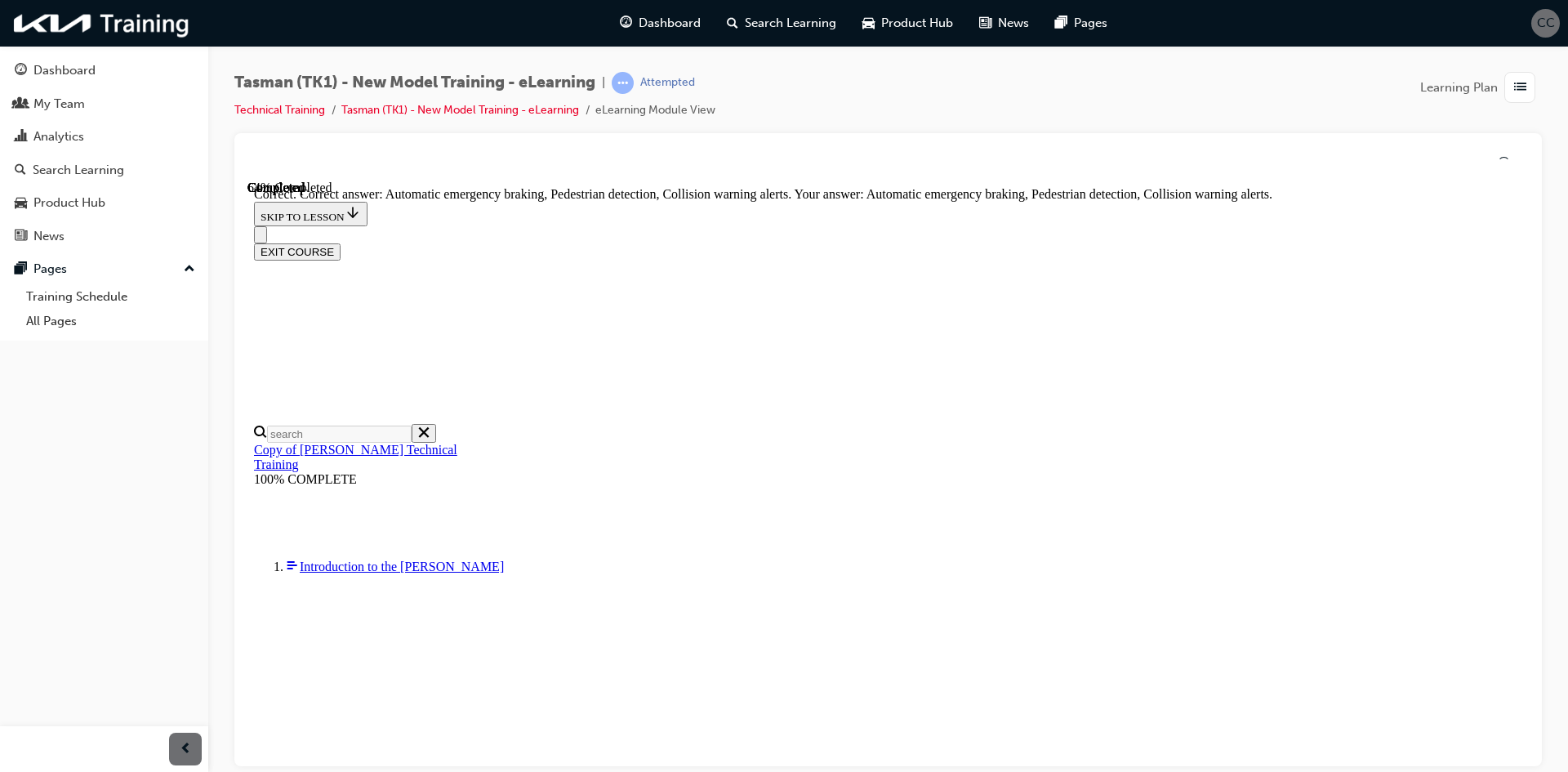
scroll to position [280, 0]
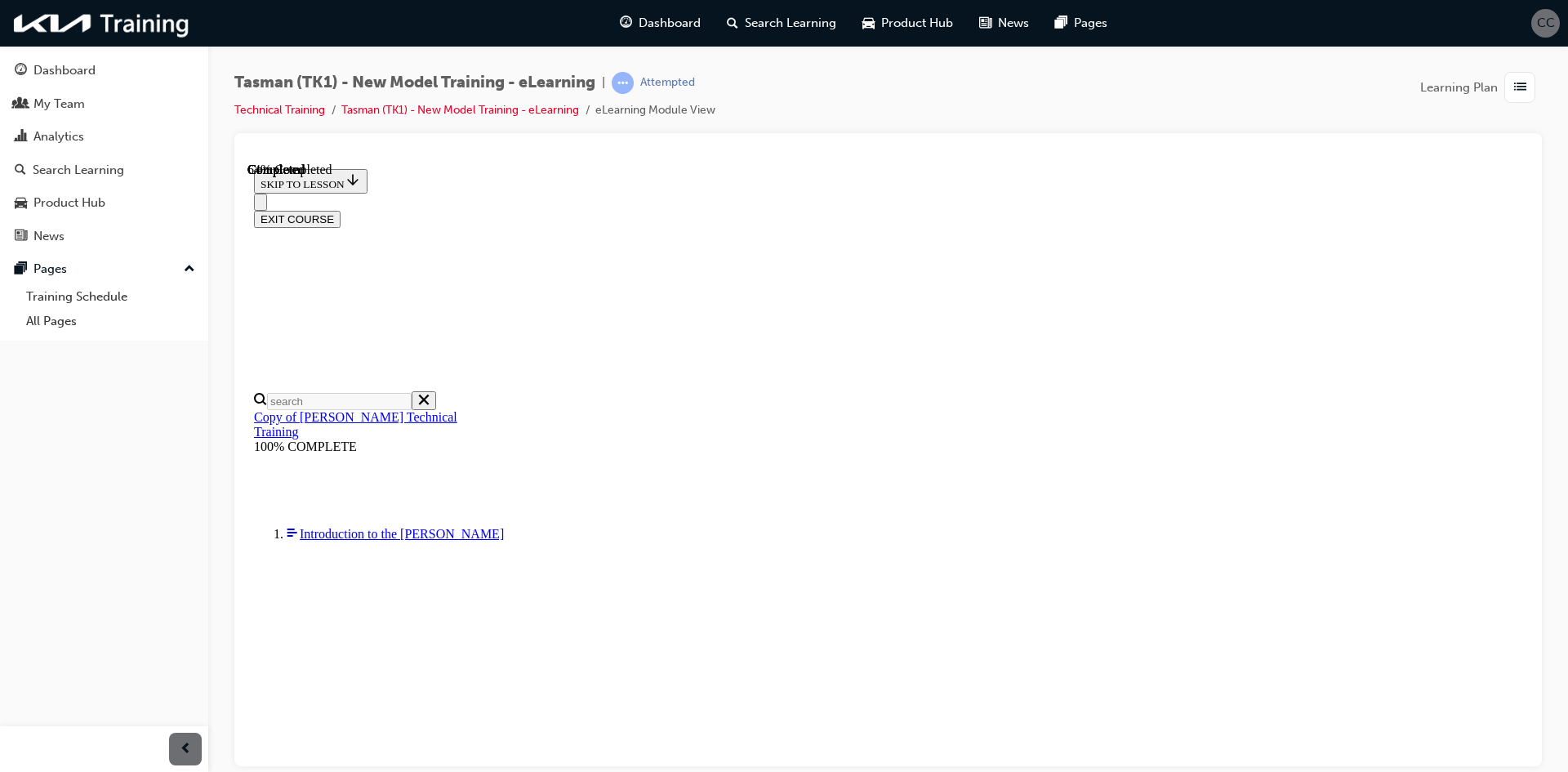
radio input "true"
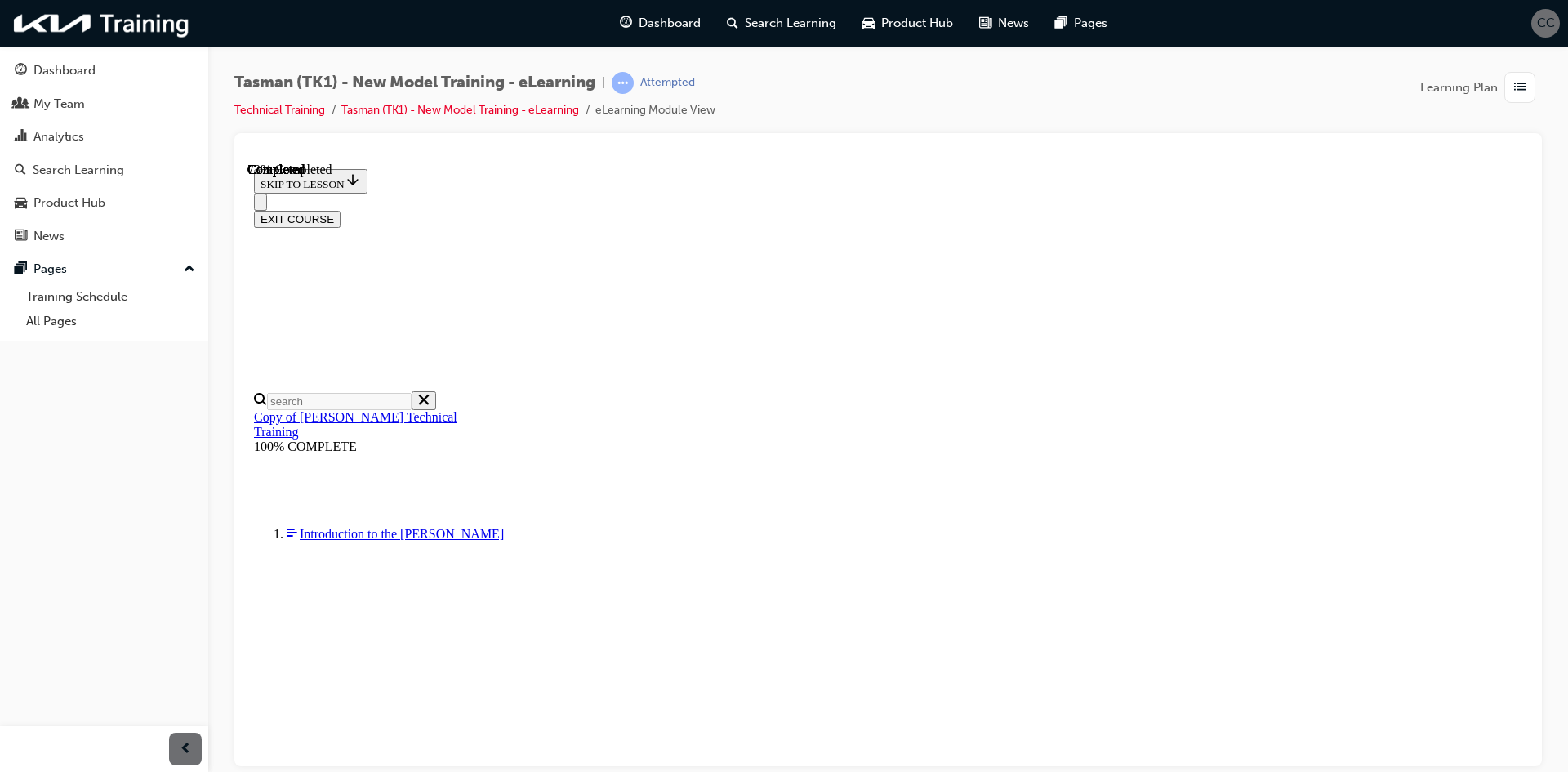
radio input "true"
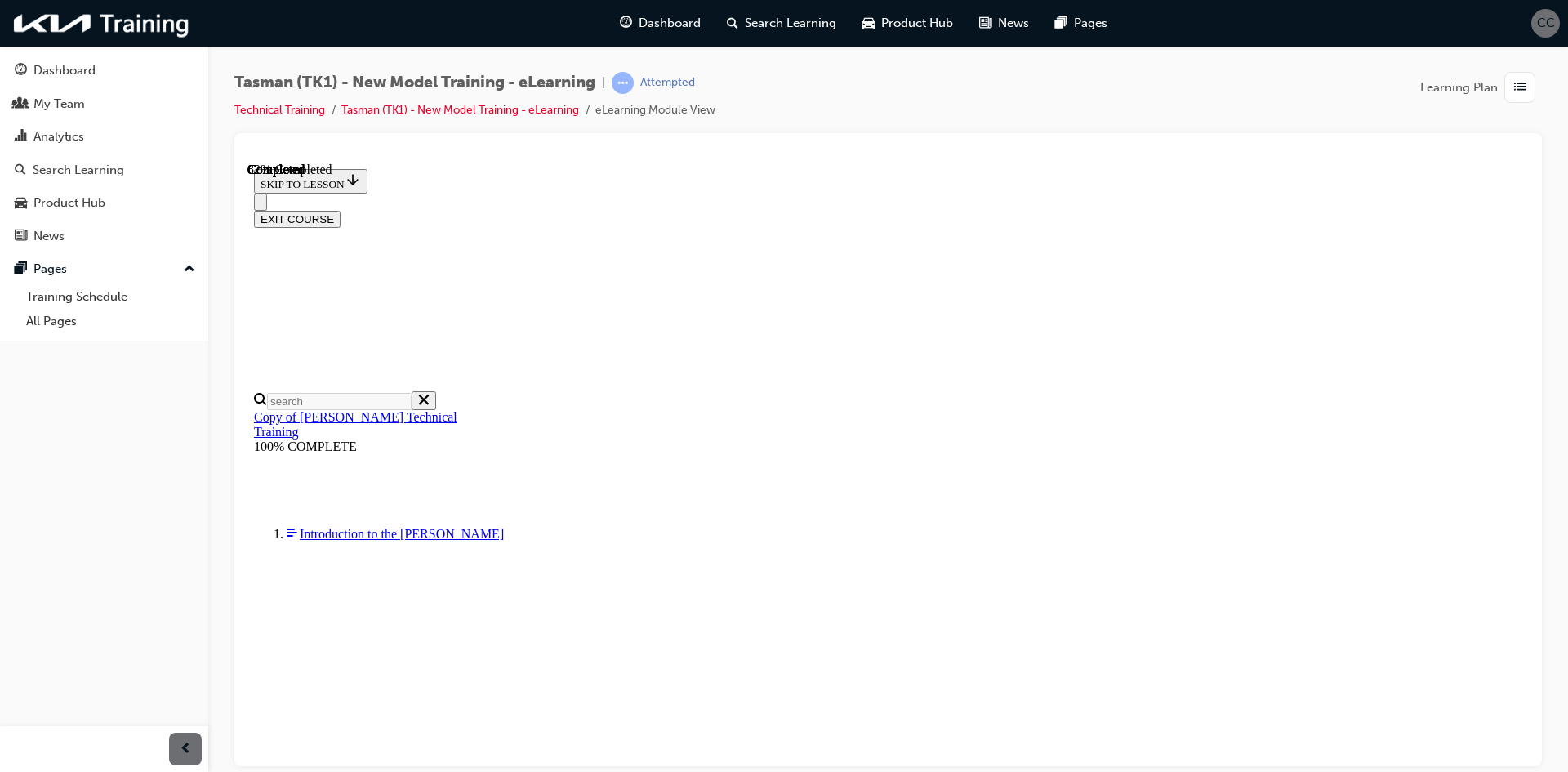
scroll to position [193, 0]
drag, startPoint x: 866, startPoint y: 328, endPoint x: 922, endPoint y: 327, distance: 56.0
drag, startPoint x: 896, startPoint y: 431, endPoint x: 957, endPoint y: 606, distance: 185.3
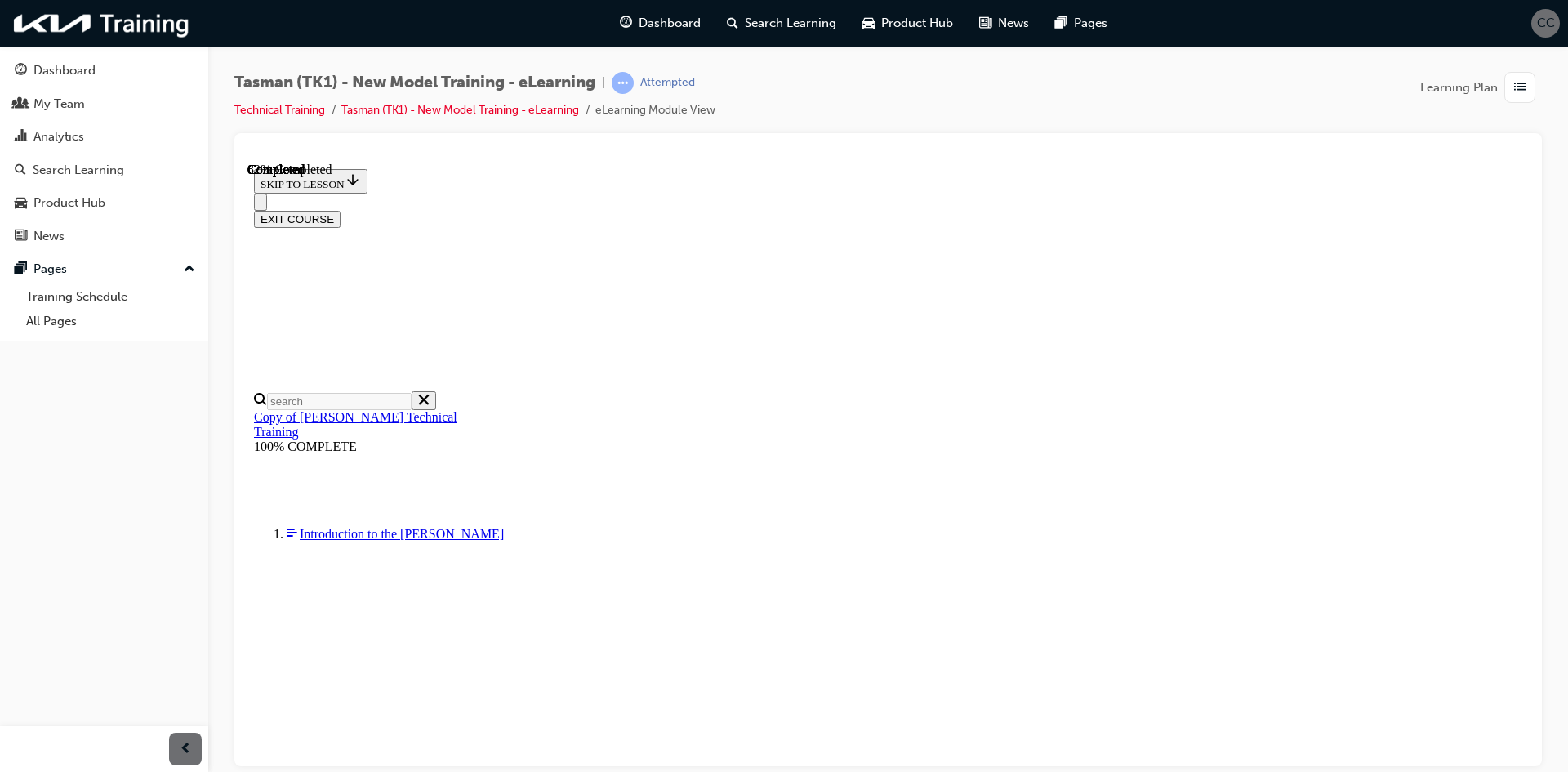
drag, startPoint x: 862, startPoint y: 524, endPoint x: 893, endPoint y: 528, distance: 31.3
drag, startPoint x: 901, startPoint y: 435, endPoint x: 954, endPoint y: 522, distance: 101.9
drag, startPoint x: 883, startPoint y: 443, endPoint x: 936, endPoint y: 445, distance: 53.0
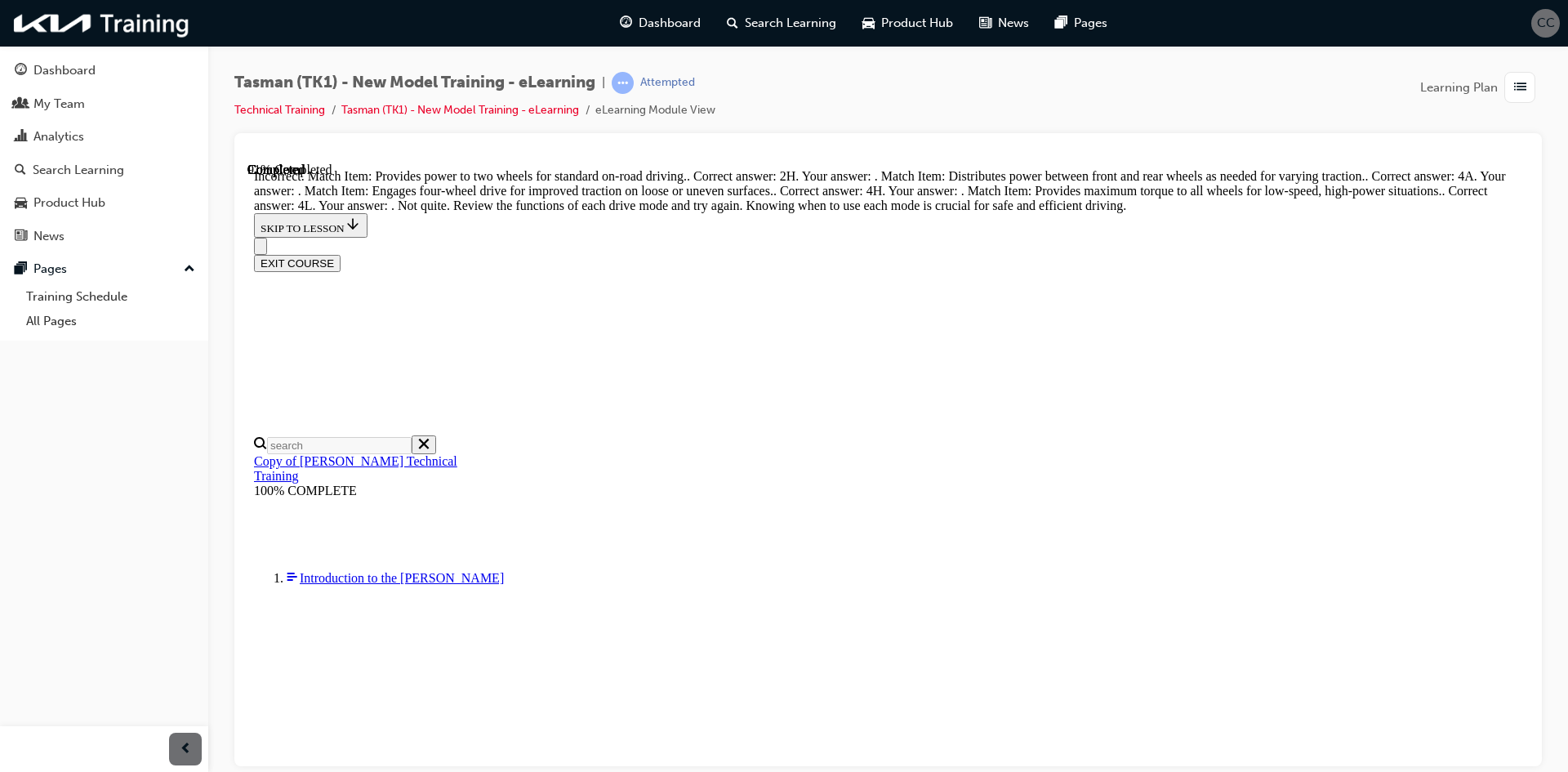
scroll to position [507, 0]
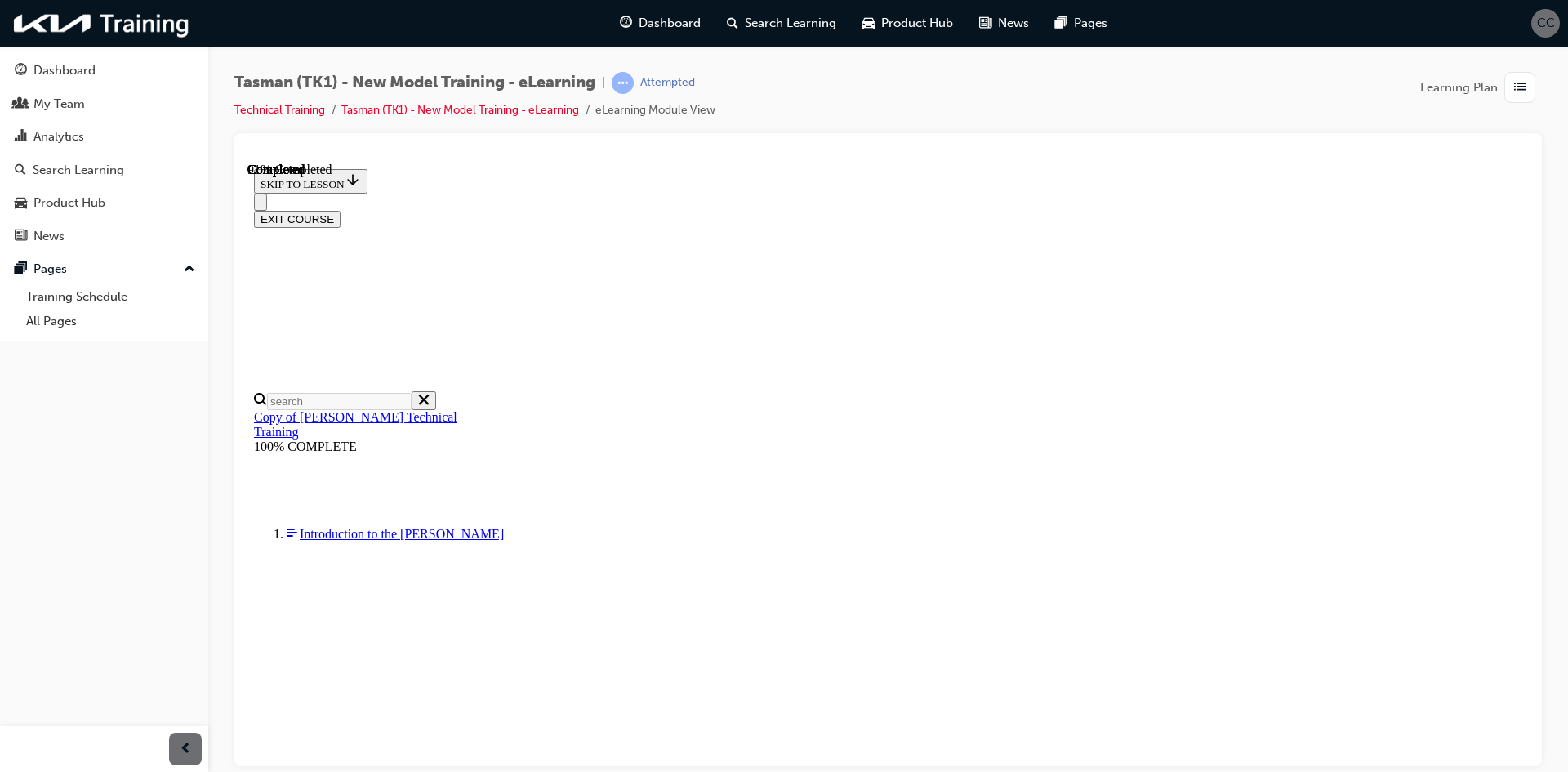
scroll to position [408, 0]
drag, startPoint x: 862, startPoint y: 634, endPoint x: 914, endPoint y: 634, distance: 52.0
drag, startPoint x: 901, startPoint y: 463, endPoint x: 949, endPoint y: 696, distance: 237.9
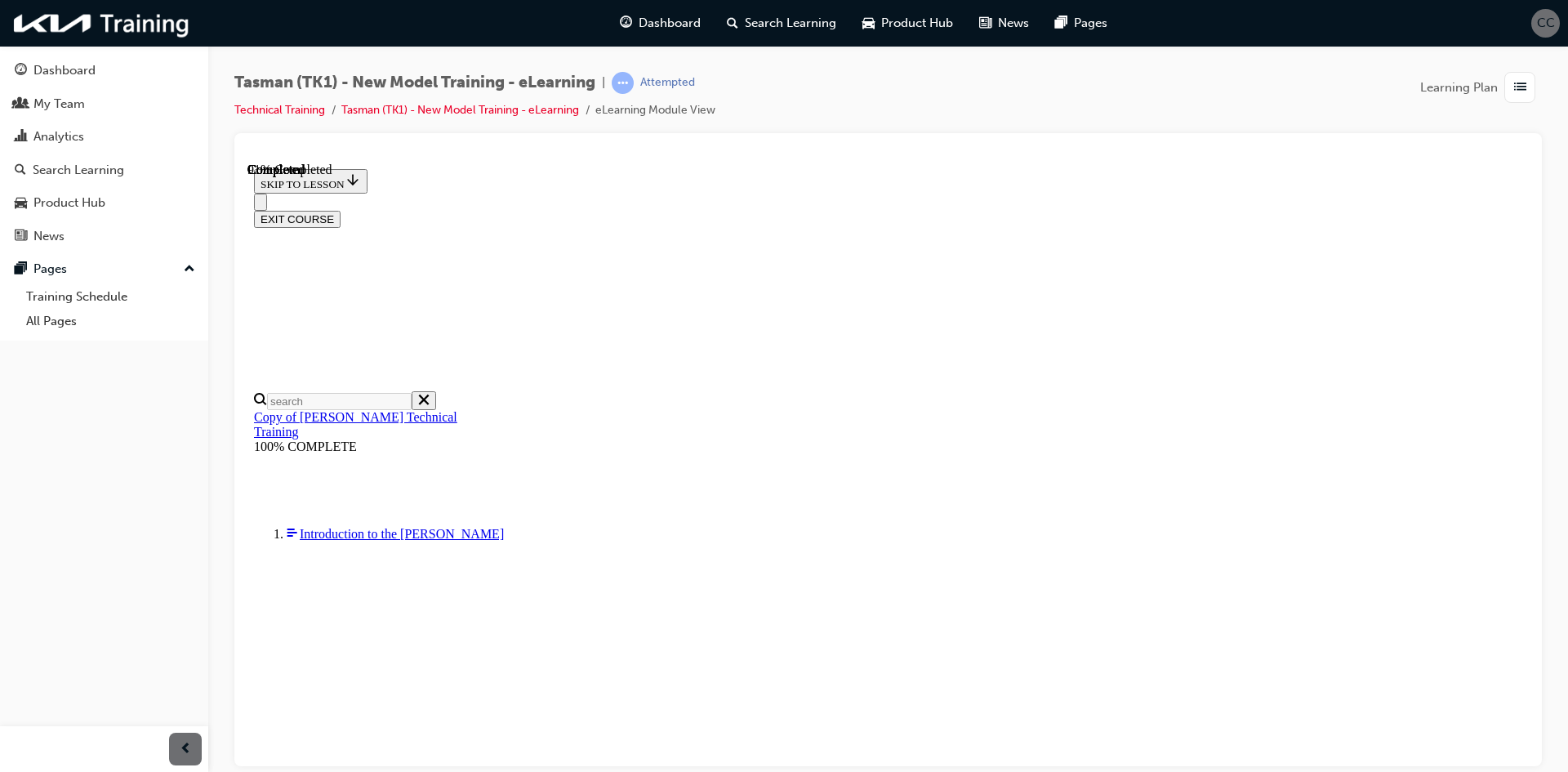
drag, startPoint x: 898, startPoint y: 507, endPoint x: 956, endPoint y: 386, distance: 134.2
drag, startPoint x: 871, startPoint y: 314, endPoint x: 910, endPoint y: 502, distance: 192.0
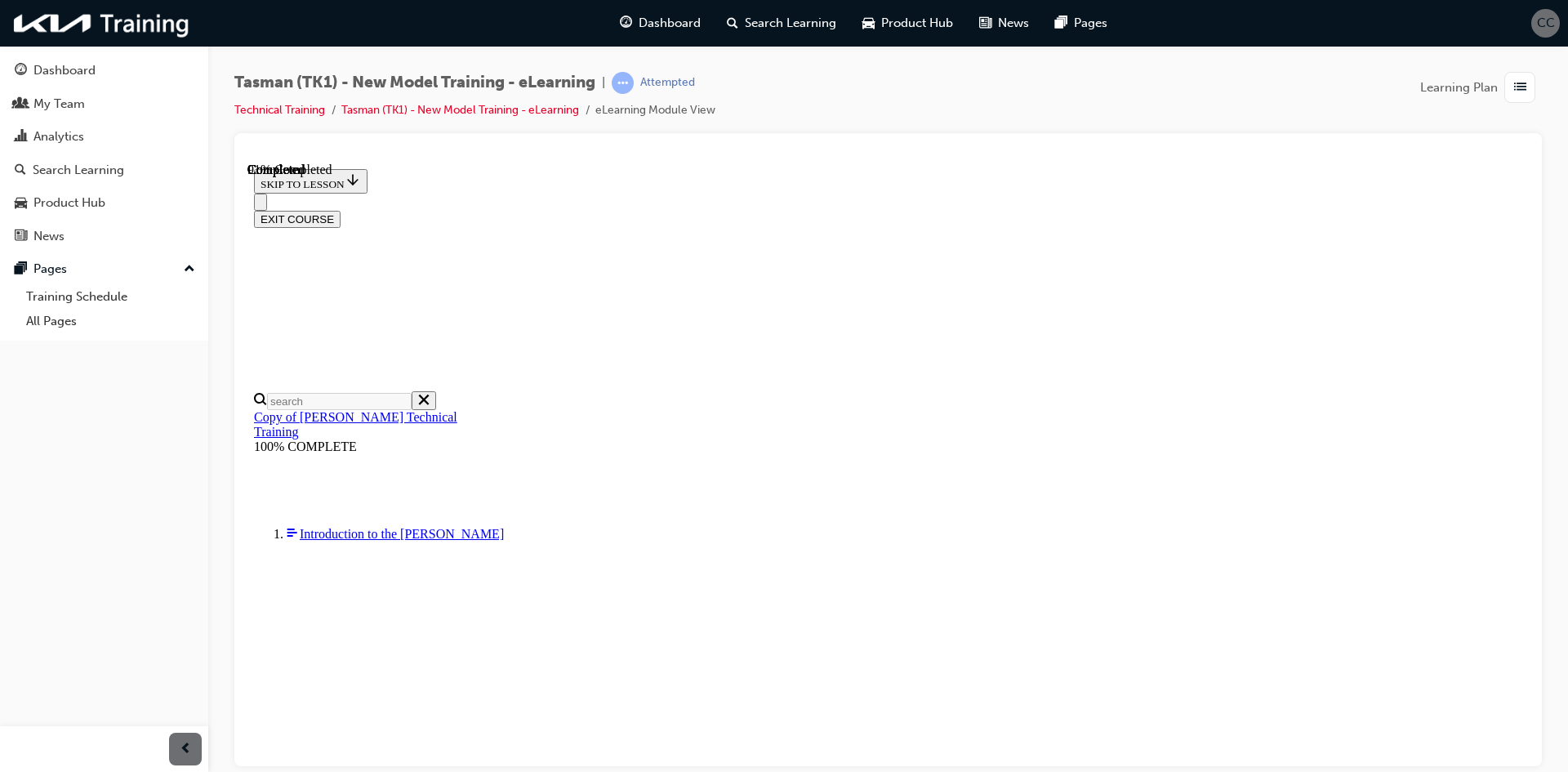
drag, startPoint x: 838, startPoint y: 271, endPoint x: 905, endPoint y: 272, distance: 67.0
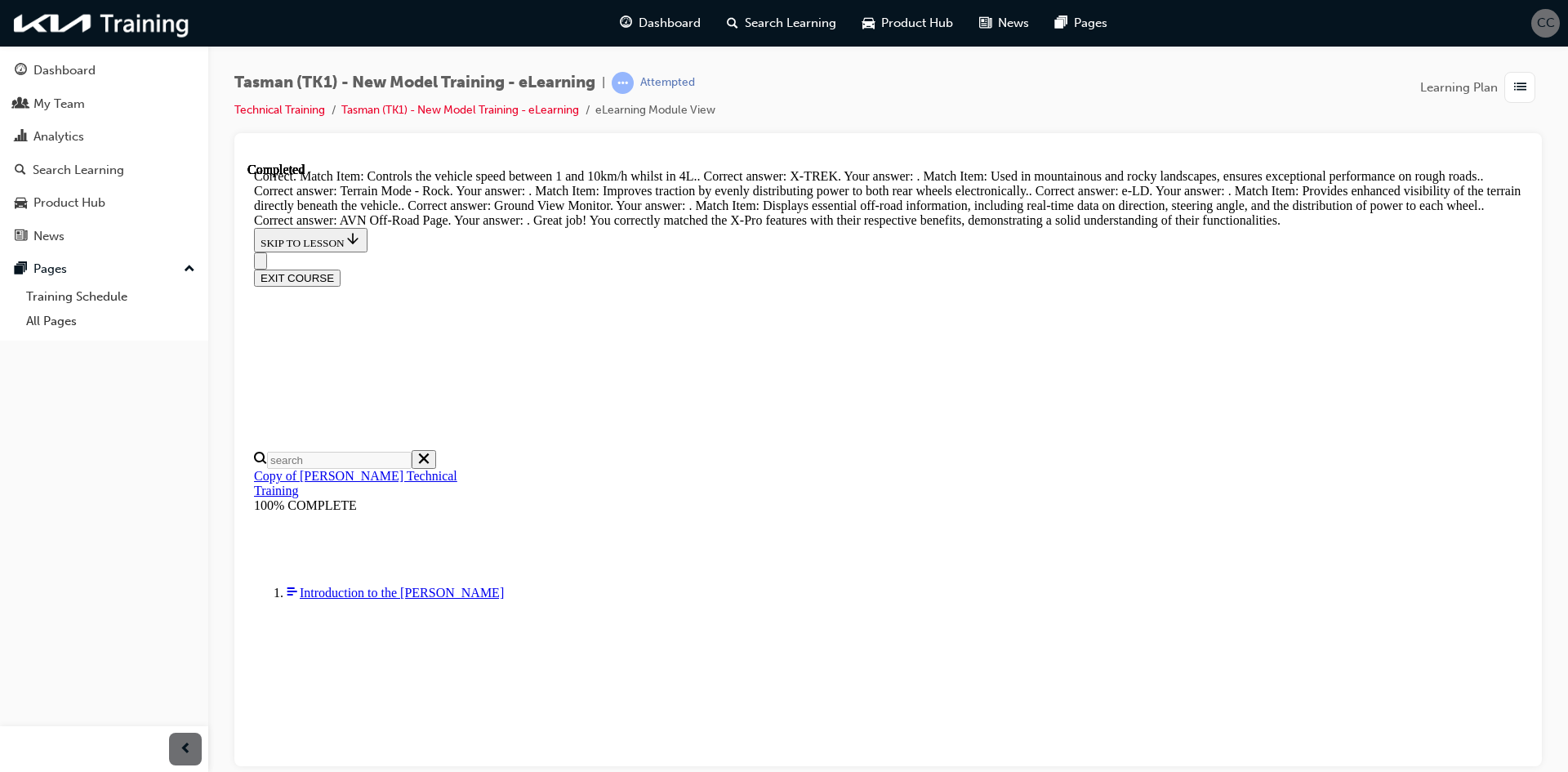
scroll to position [794, 0]
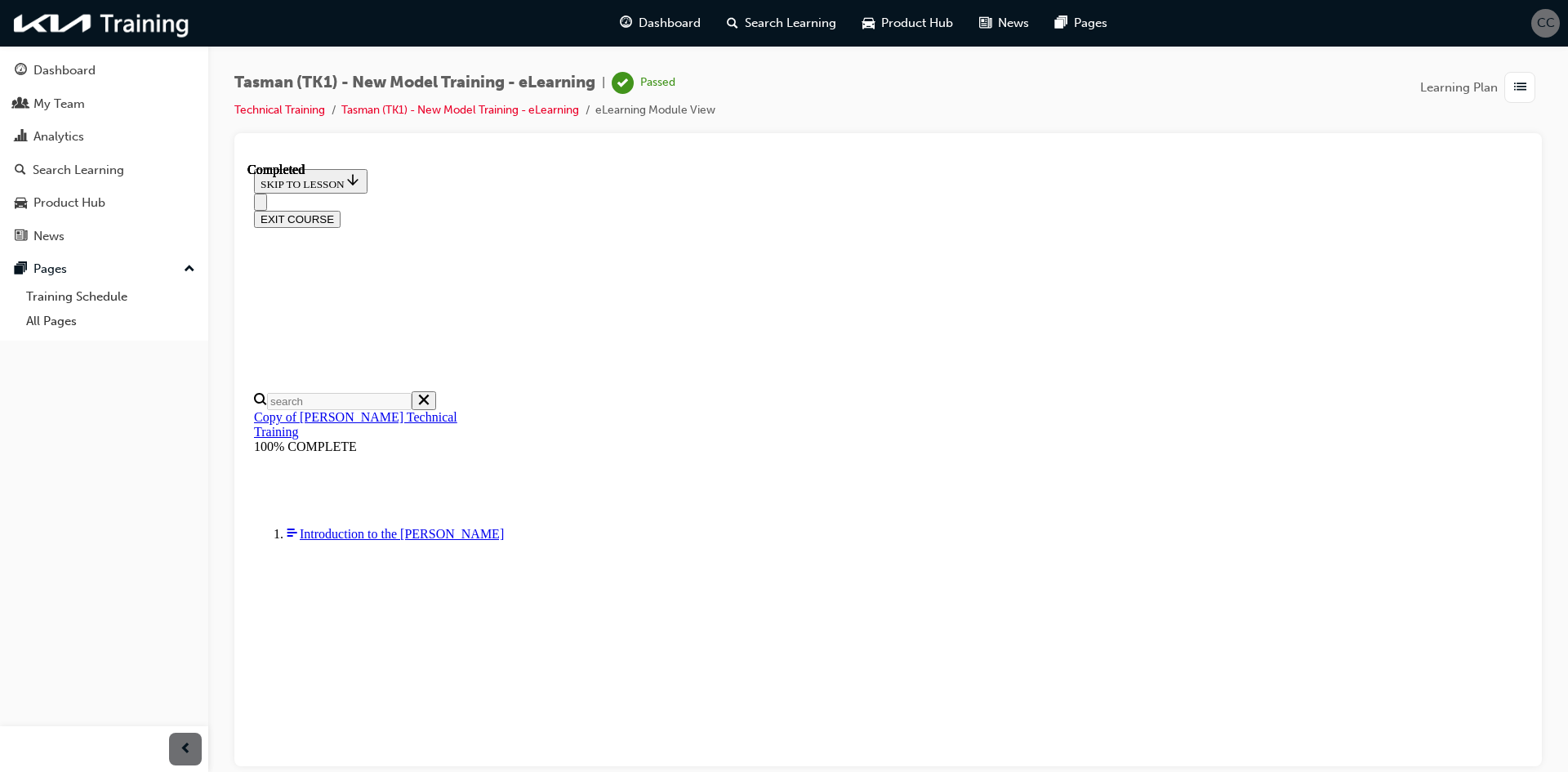
scroll to position [236, 0]
click at [340, 210] on button "EXIT COURSE" at bounding box center [297, 219] width 87 height 17
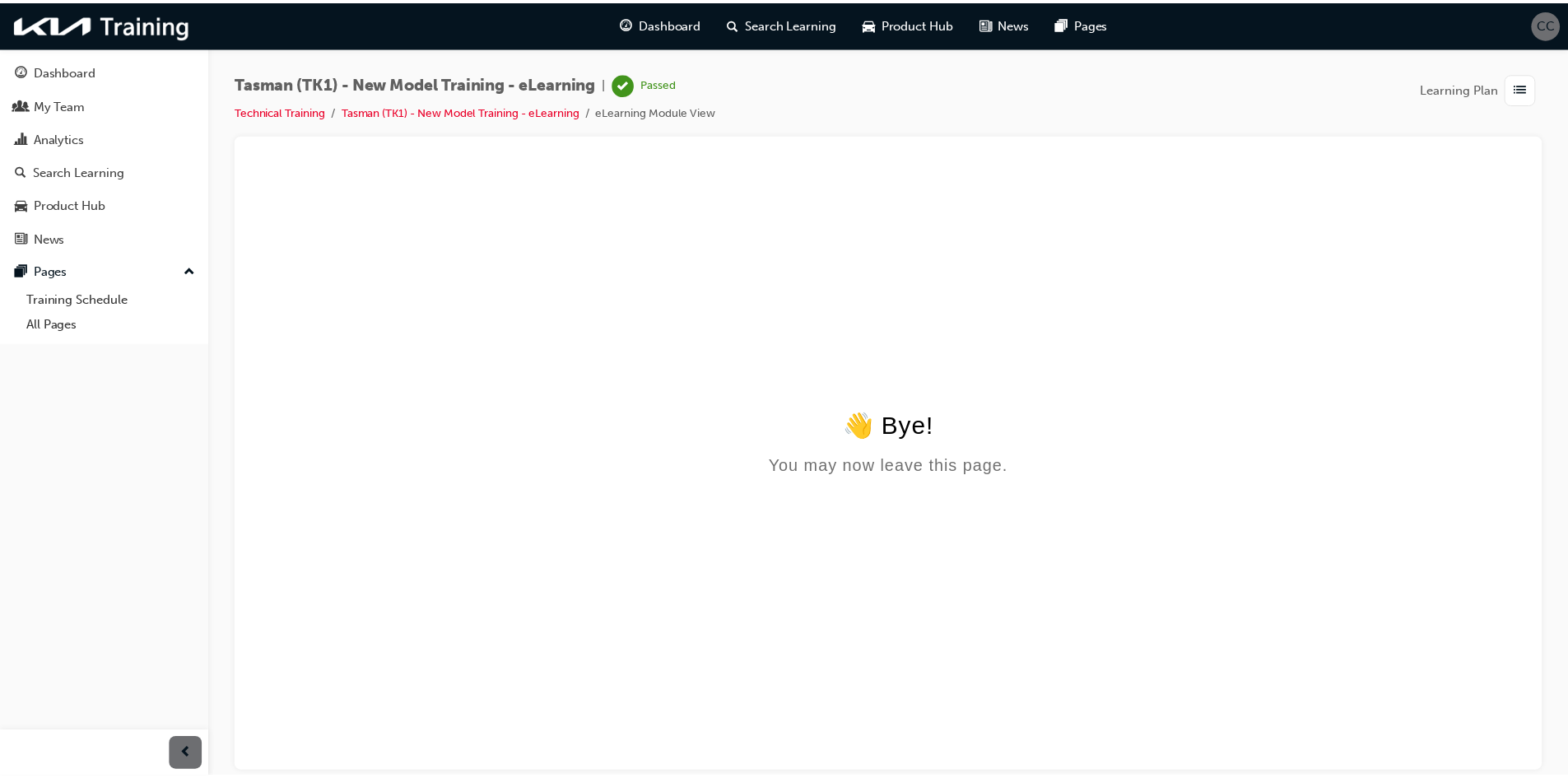
scroll to position [0, 0]
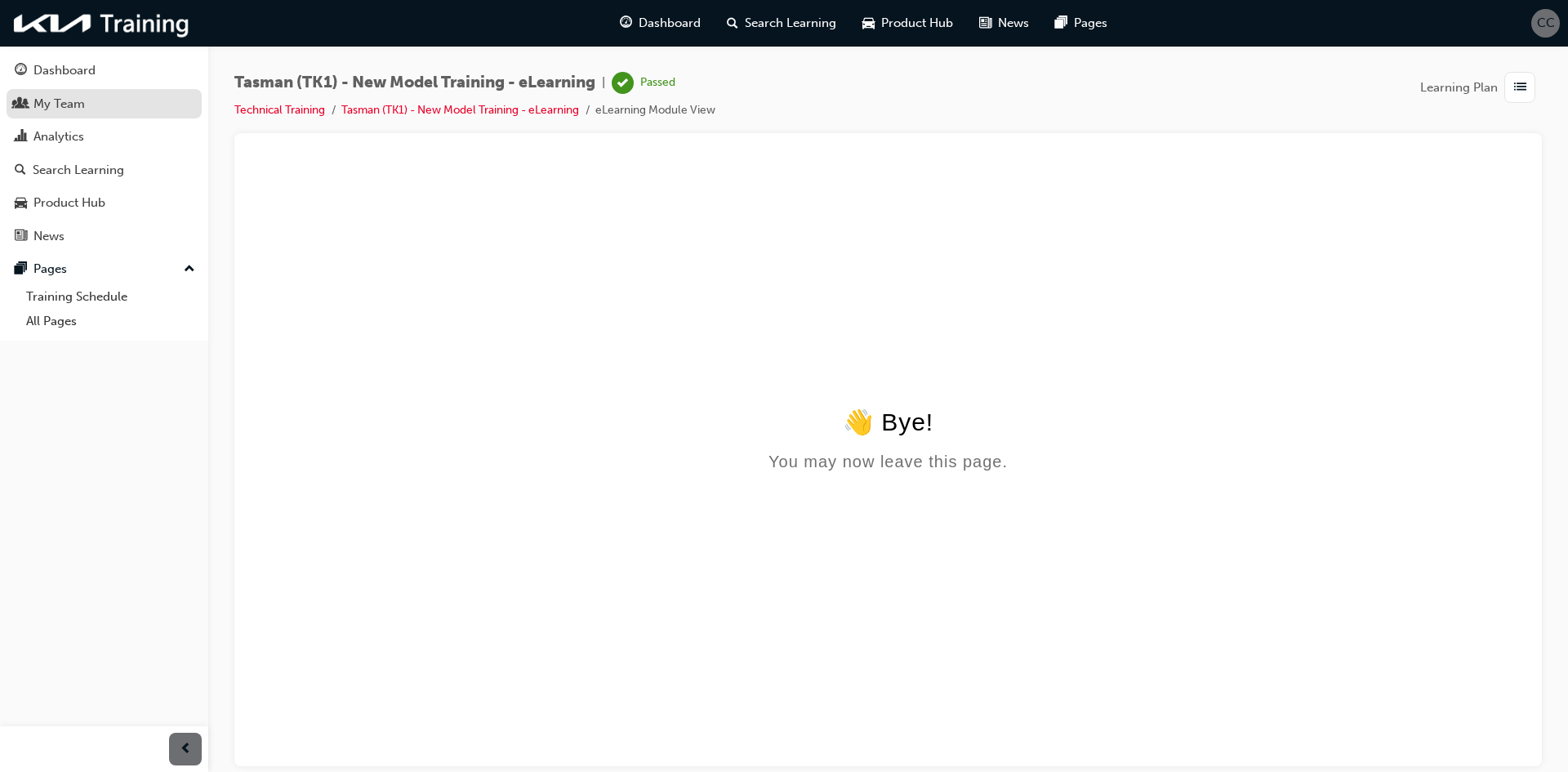
click at [94, 112] on div "My Team" at bounding box center [104, 105] width 178 height 21
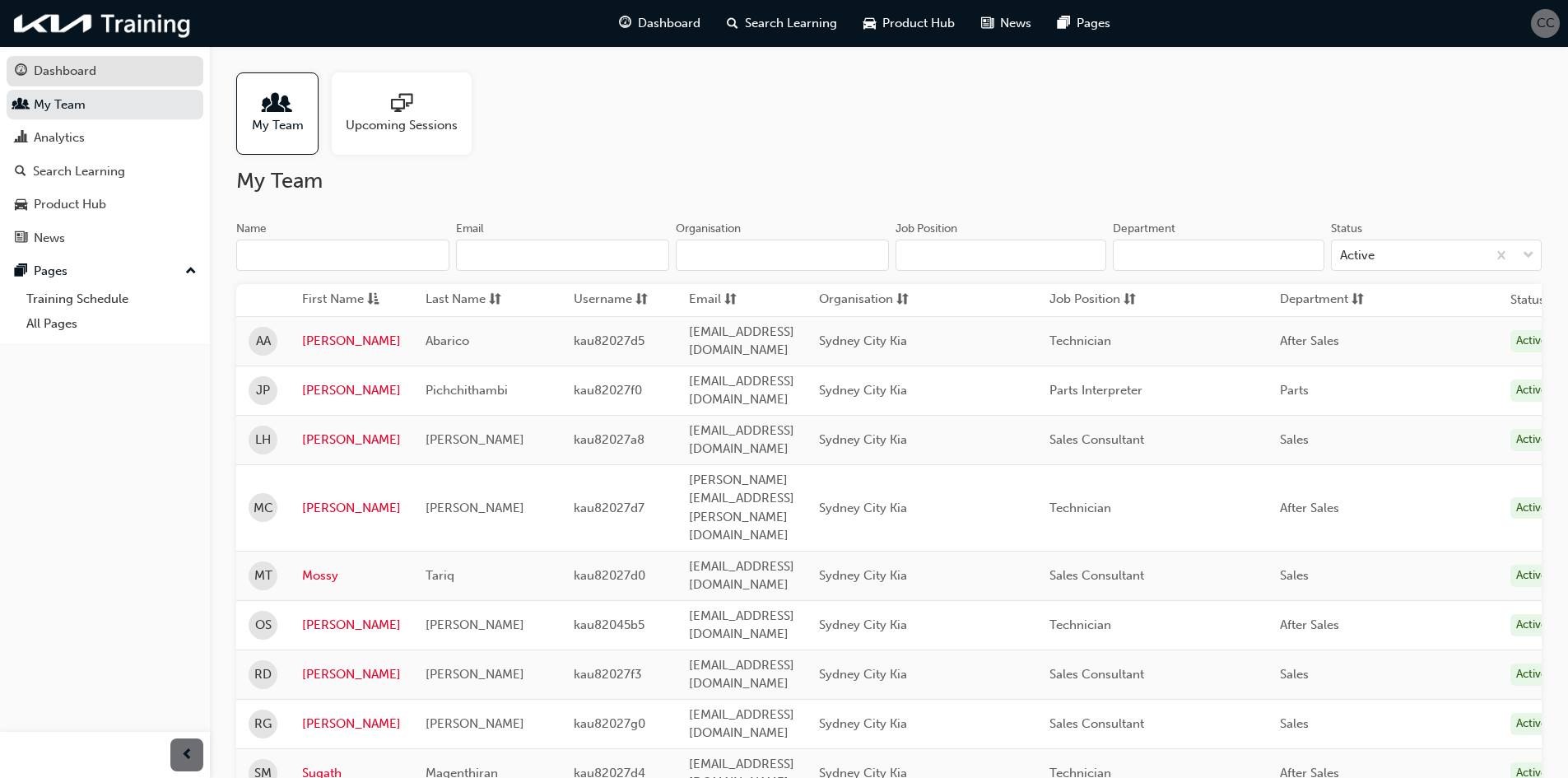
click at [95, 72] on div "Dashboard" at bounding box center [65, 72] width 62 height 19
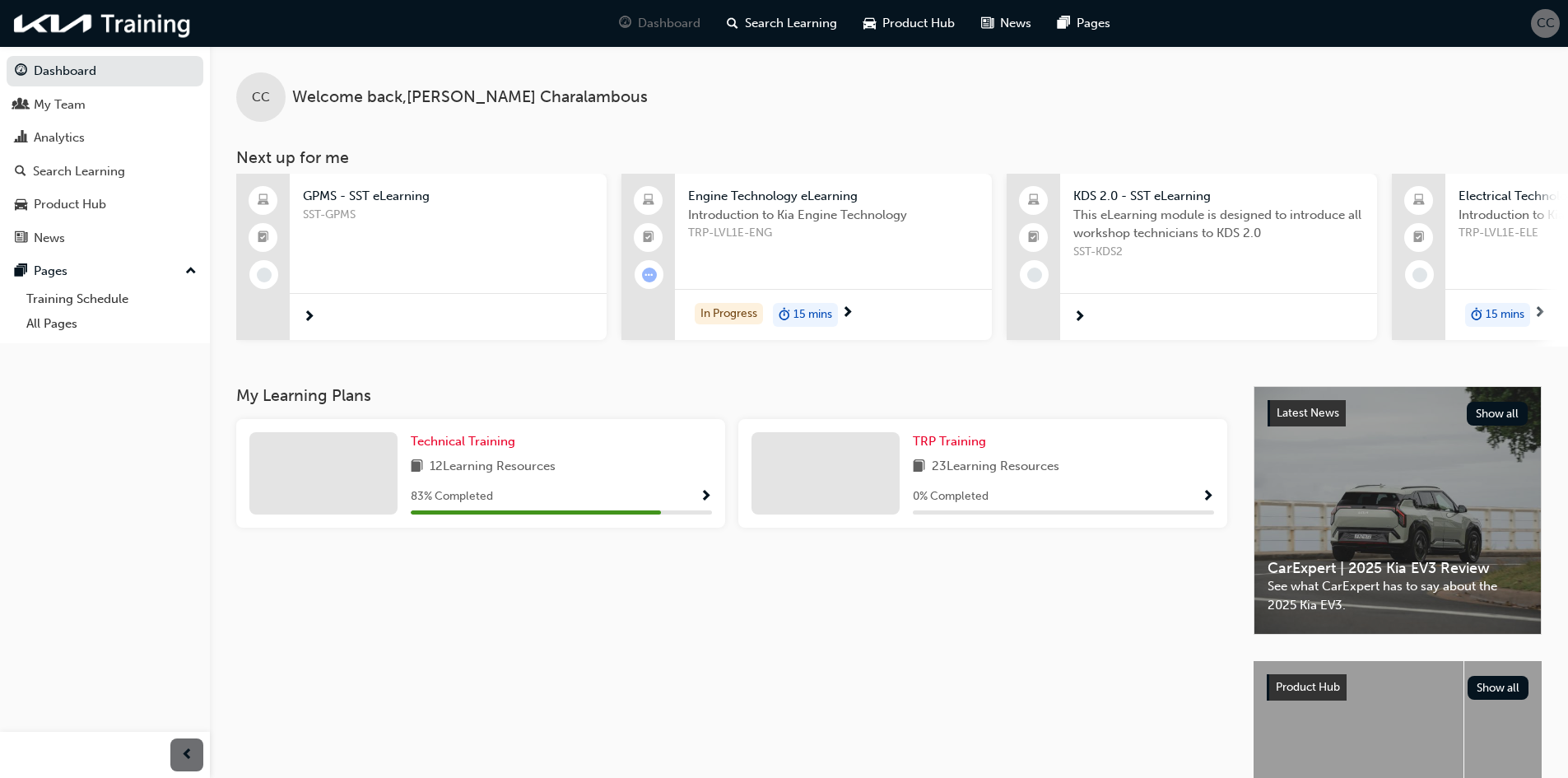
click at [703, 503] on span "Show Progress" at bounding box center [705, 497] width 12 height 15
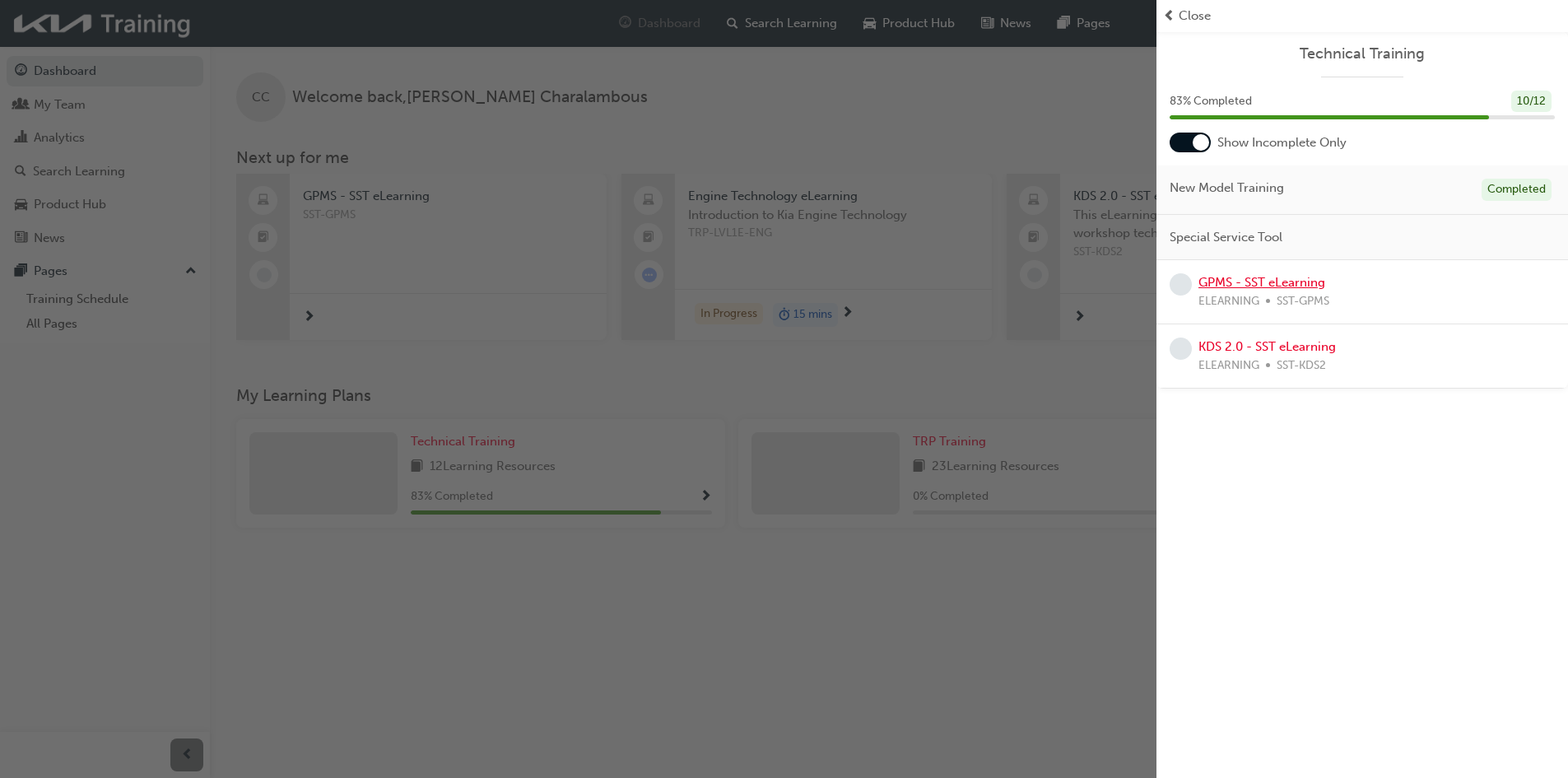
click at [1279, 284] on link "GPMS - SST eLearning" at bounding box center [1261, 283] width 127 height 15
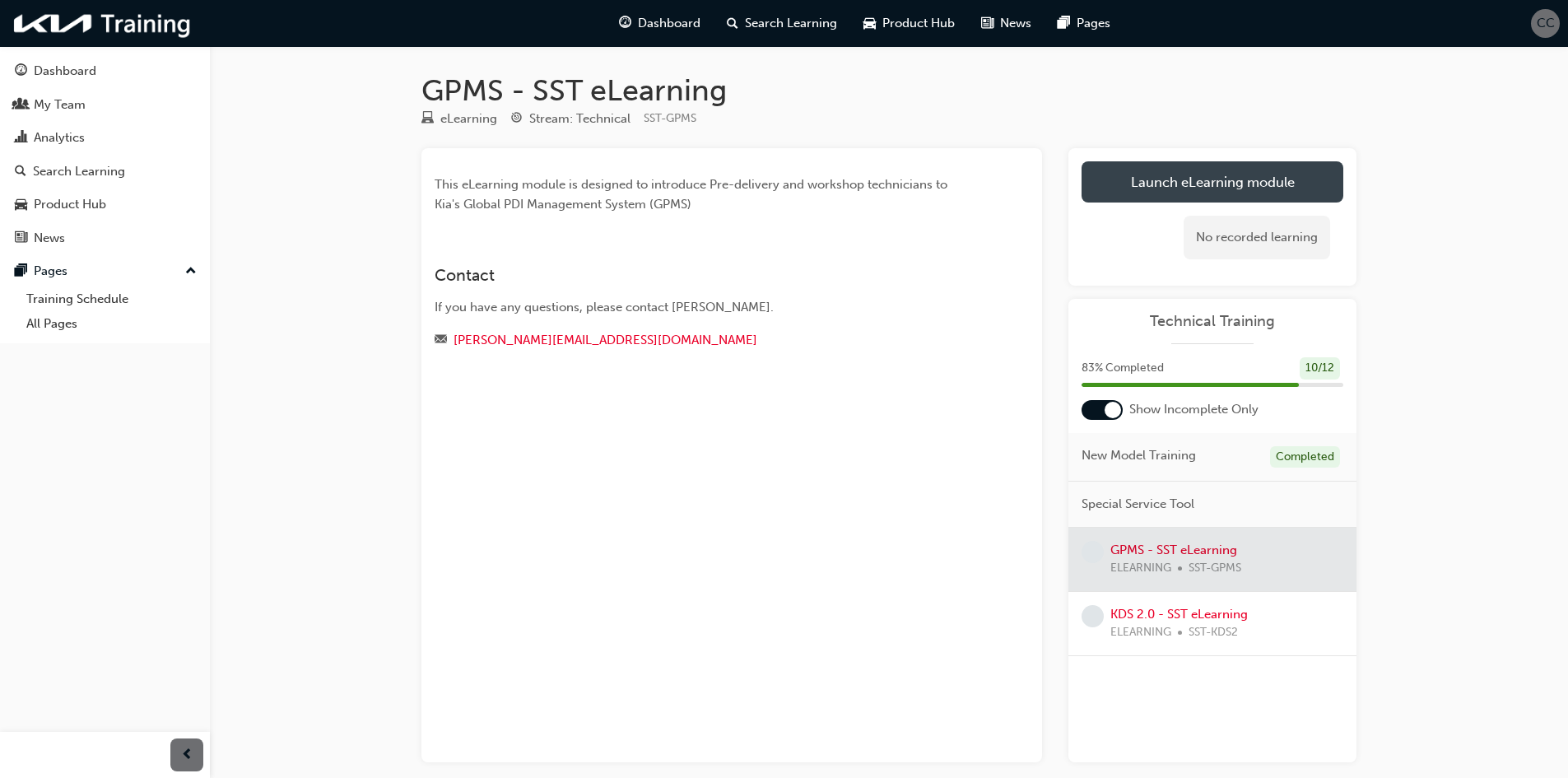
click at [1253, 181] on link "Launch eLearning module" at bounding box center [1212, 182] width 262 height 41
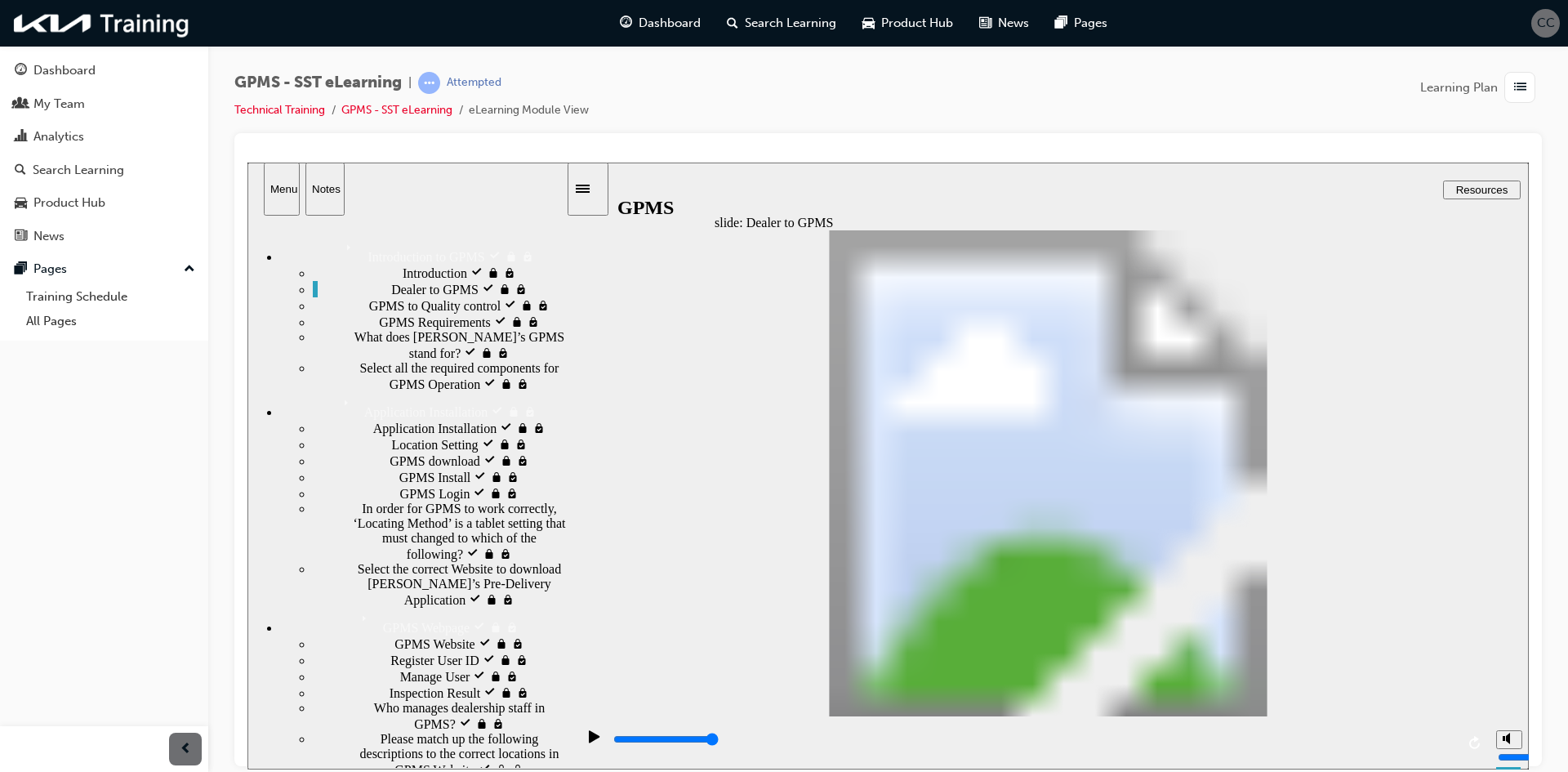
click at [425, 311] on span "GPMS to Quality control locked" at bounding box center [454, 304] width 170 height 15
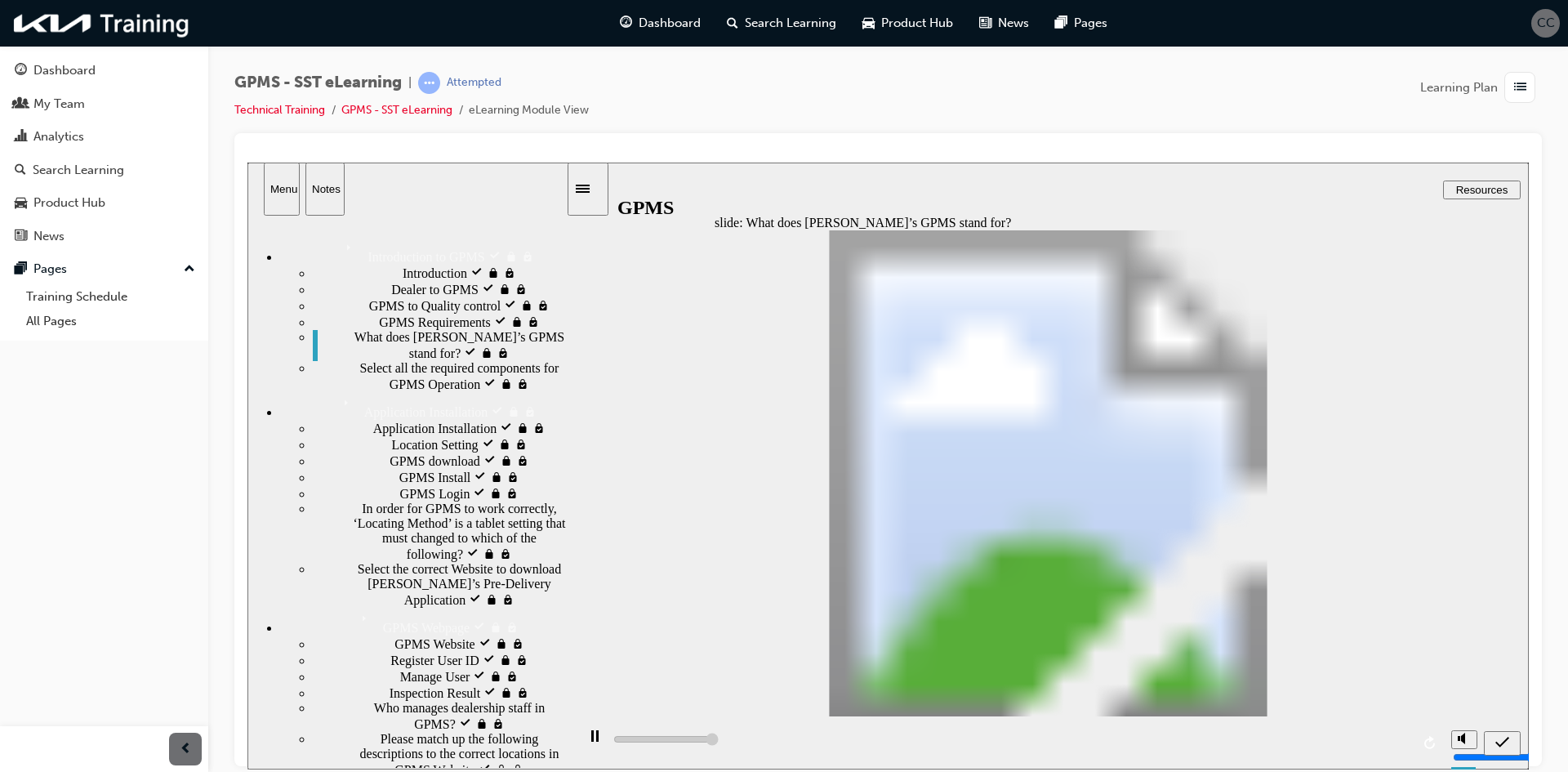
type input "5000"
radio input "true"
click at [1501, 744] on icon "submit" at bounding box center [1502, 740] width 14 height 10
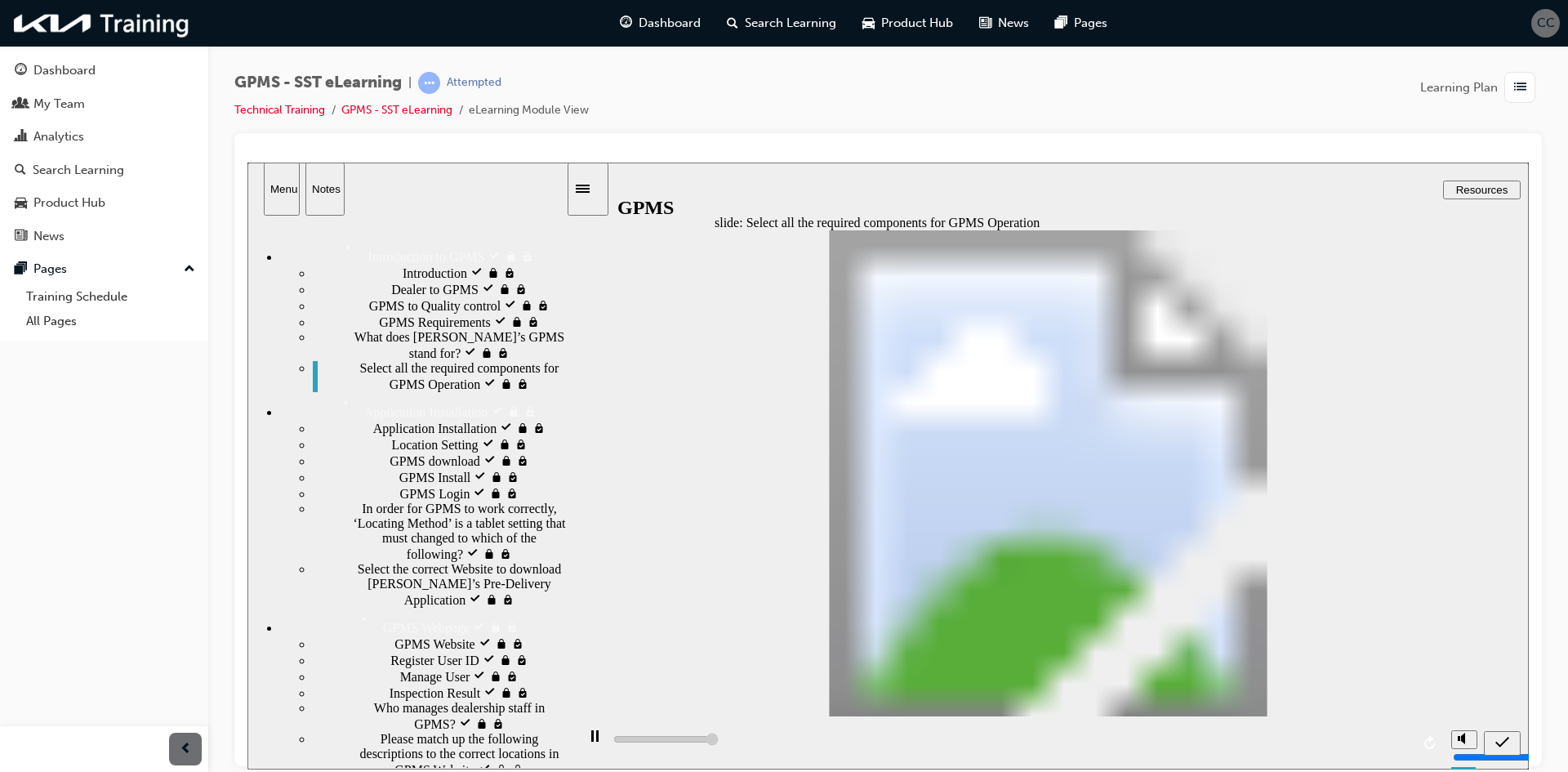
type input "5000"
checkbox input "true"
drag, startPoint x: 761, startPoint y: 339, endPoint x: 774, endPoint y: 337, distance: 13.2
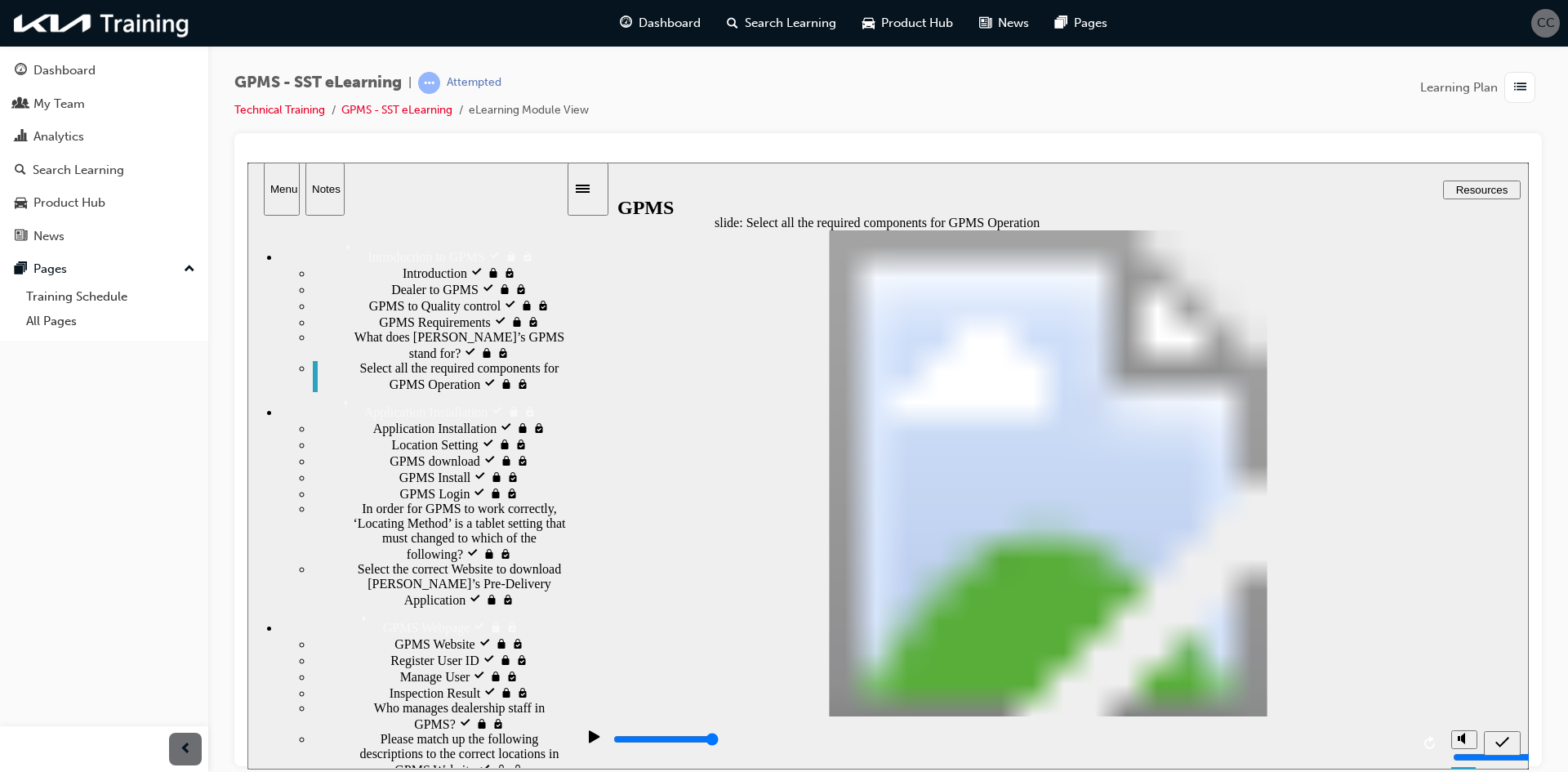
checkbox input "true"
click at [1498, 740] on icon "submit" at bounding box center [1502, 742] width 14 height 15
click at [1382, 457] on div "slide: GPMS download Folded Corner 1 • Open the Internet Application • Go to we…" at bounding box center [888, 465] width 1281 height 607
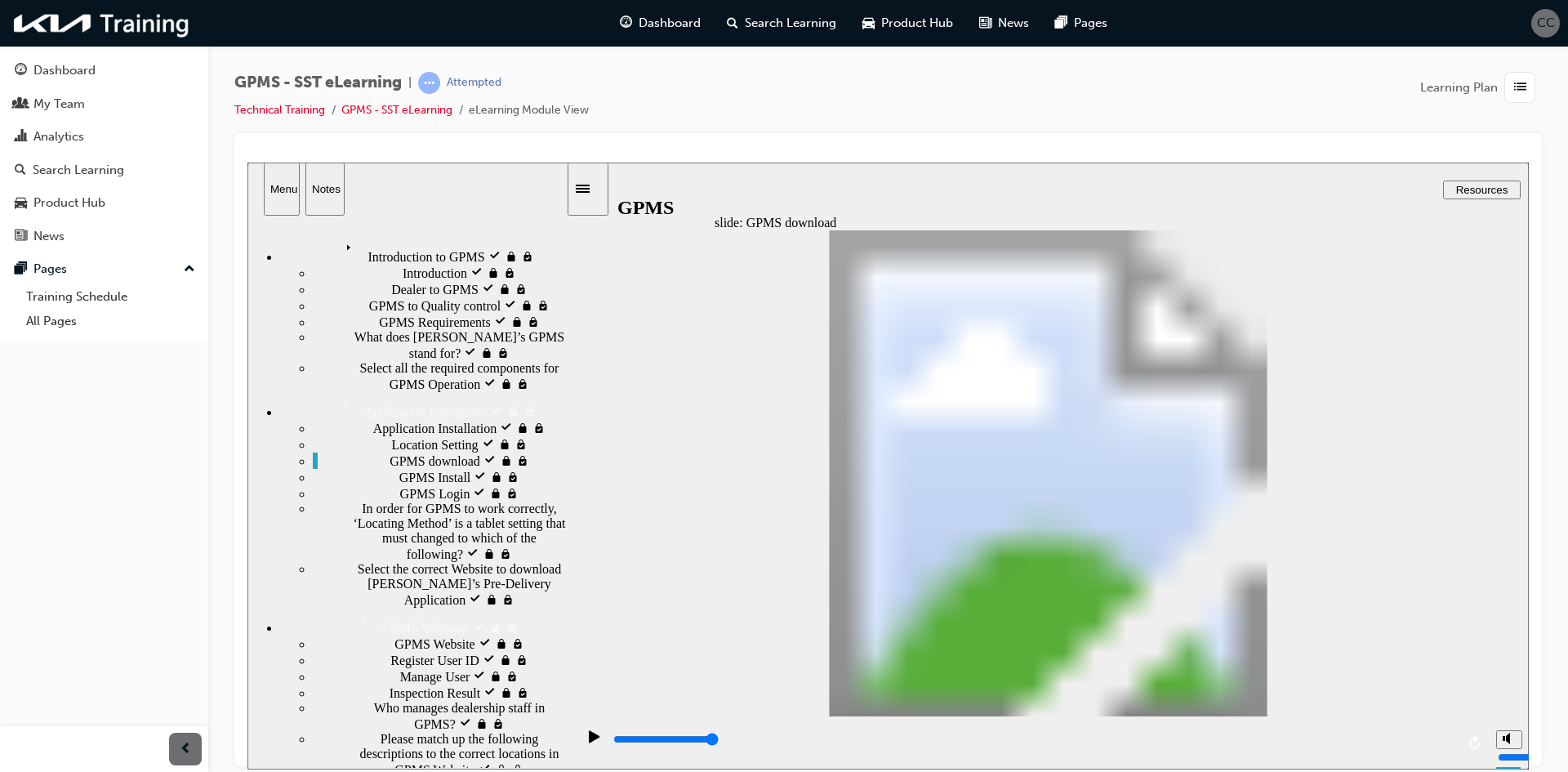
drag, startPoint x: 1371, startPoint y: 460, endPoint x: 1383, endPoint y: 464, distance: 12.6
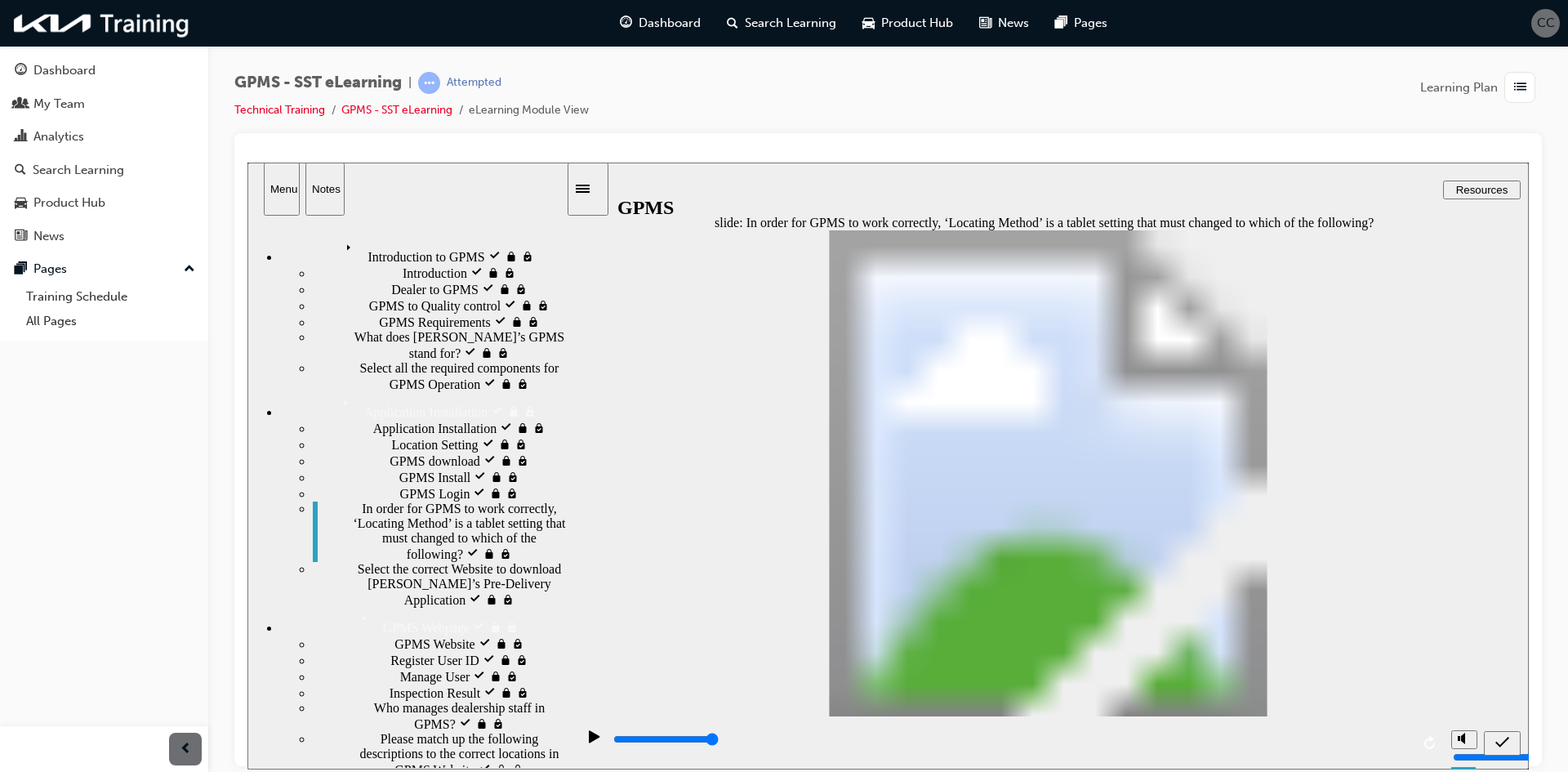
drag, startPoint x: 1213, startPoint y: 515, endPoint x: 1219, endPoint y: 373, distance: 142.1
click at [1500, 744] on icon "submit" at bounding box center [1502, 740] width 14 height 10
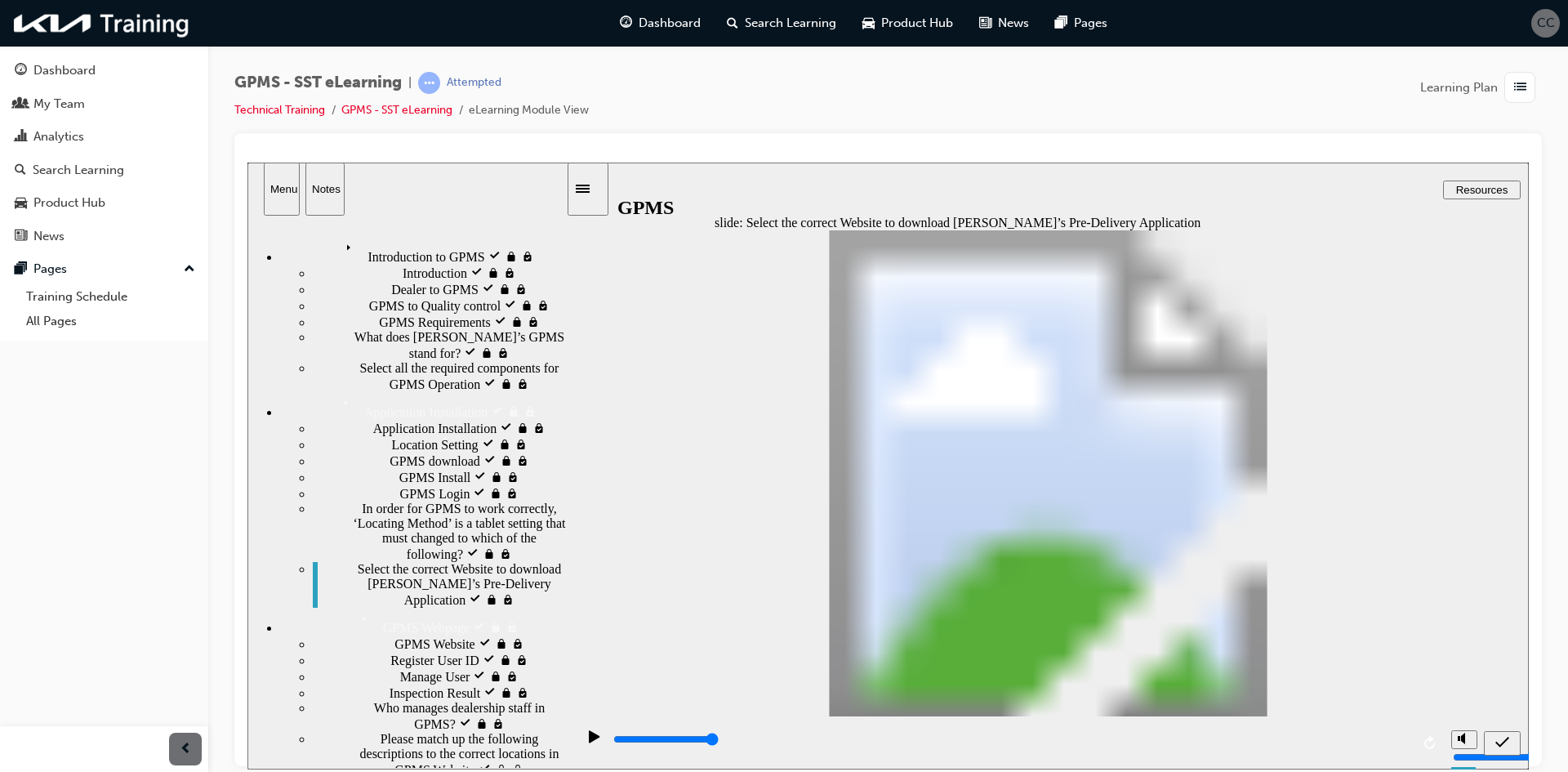
drag, startPoint x: 1278, startPoint y: 587, endPoint x: 1027, endPoint y: 310, distance: 373.8
click at [1506, 740] on icon "submit" at bounding box center [1502, 742] width 14 height 15
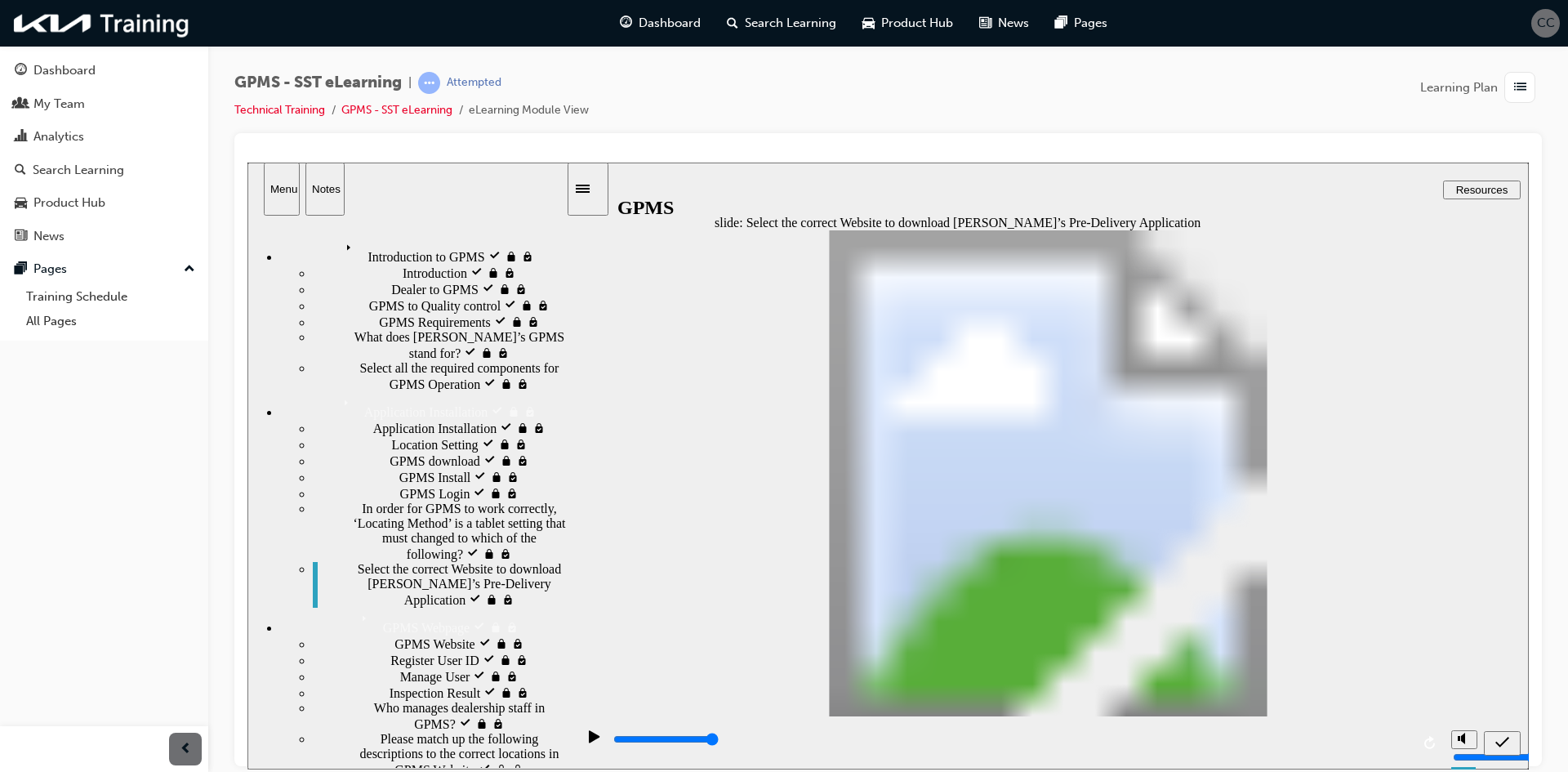
click at [1494, 730] on button "submit" at bounding box center [1502, 742] width 36 height 24
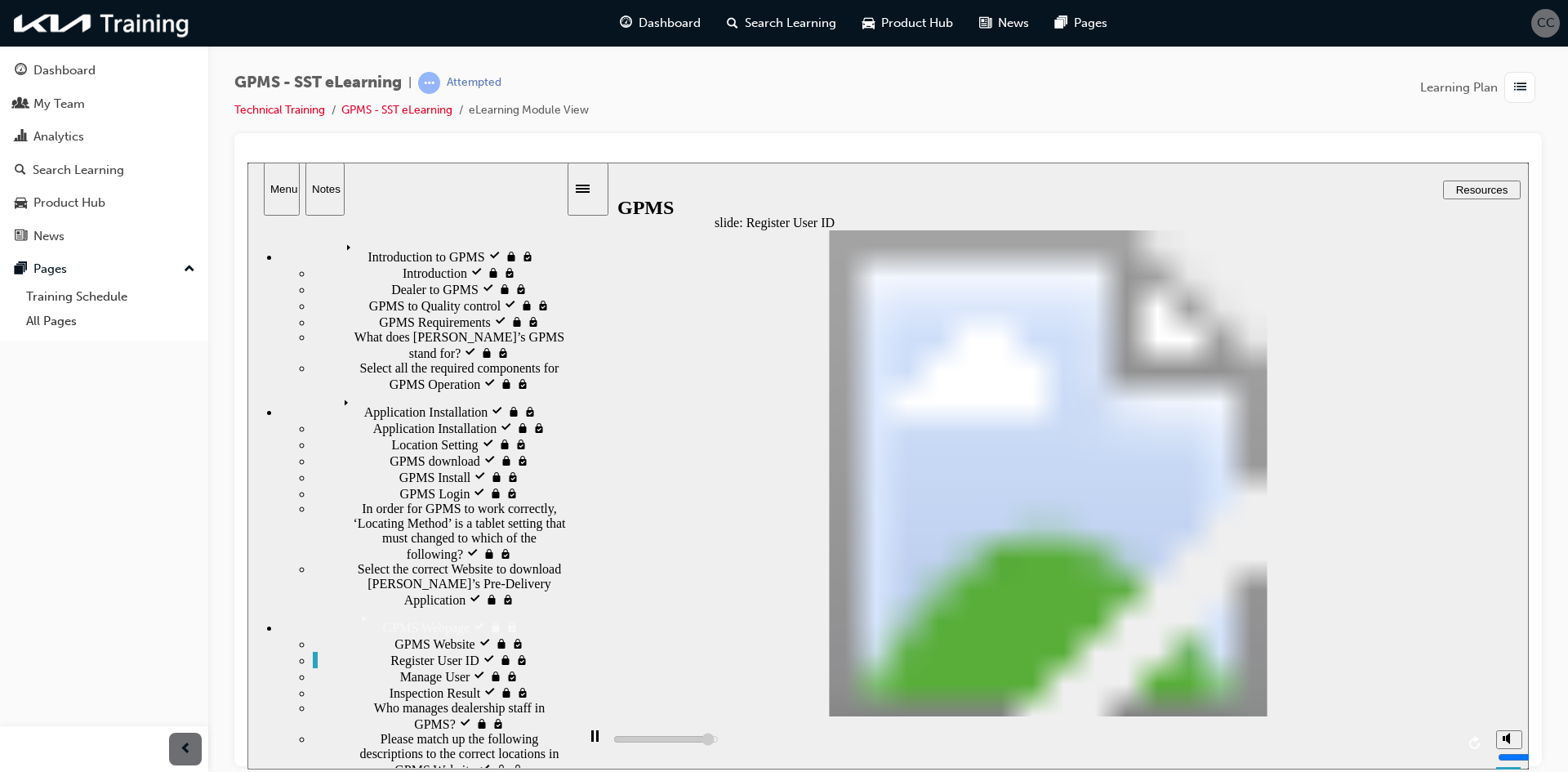
click at [1384, 457] on div "slide: Register User ID BACK NEXT NEXT BACK Back to top Playback Speed 2 1.75 1…" at bounding box center [888, 465] width 1281 height 607
click at [1383, 458] on div "slide: Register User ID BACK NEXT NEXT BACK Back to top Playback Speed 2 1.75 1…" at bounding box center [888, 465] width 1281 height 607
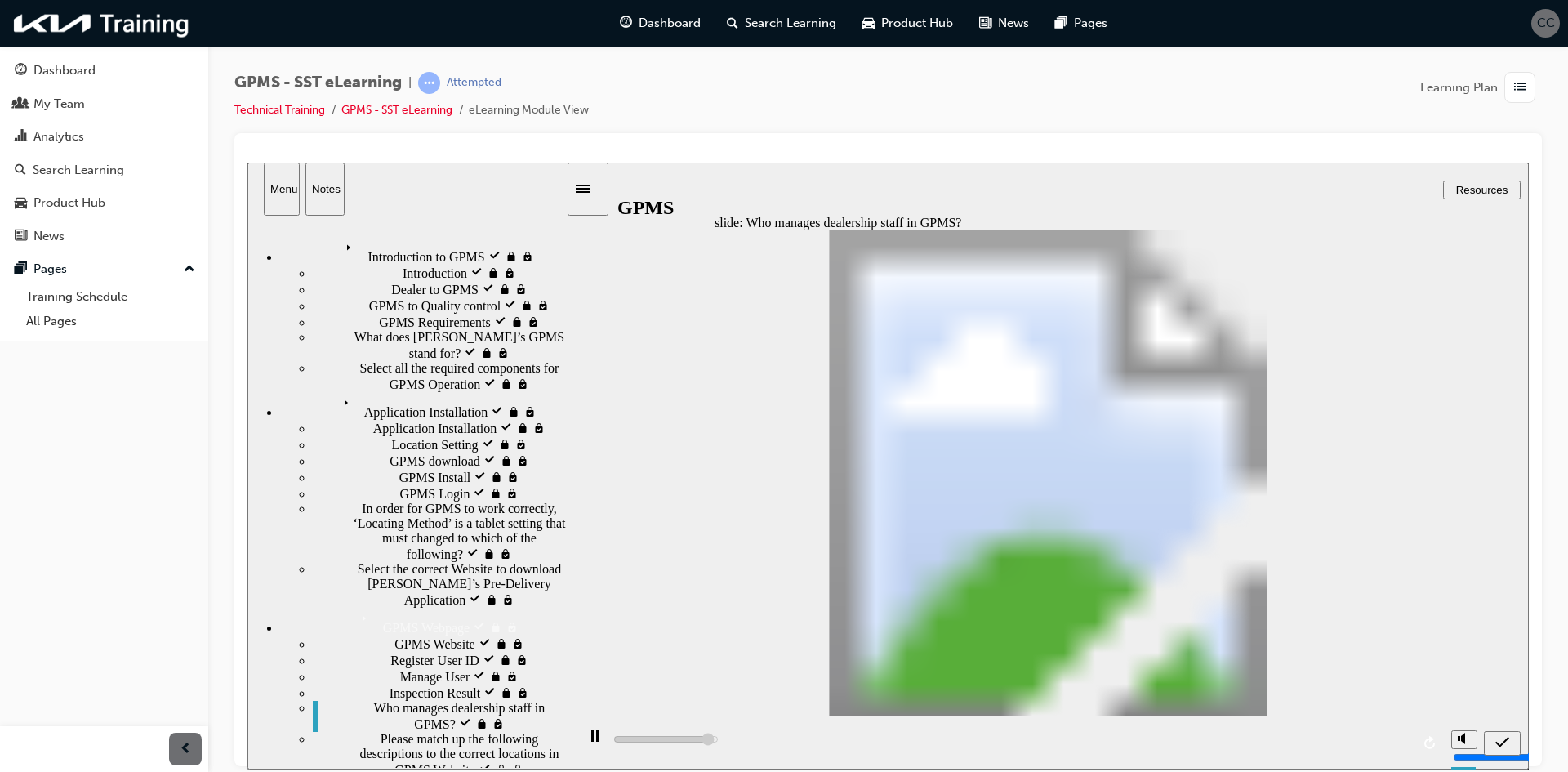
type input "4800"
radio input "true"
type input "5000"
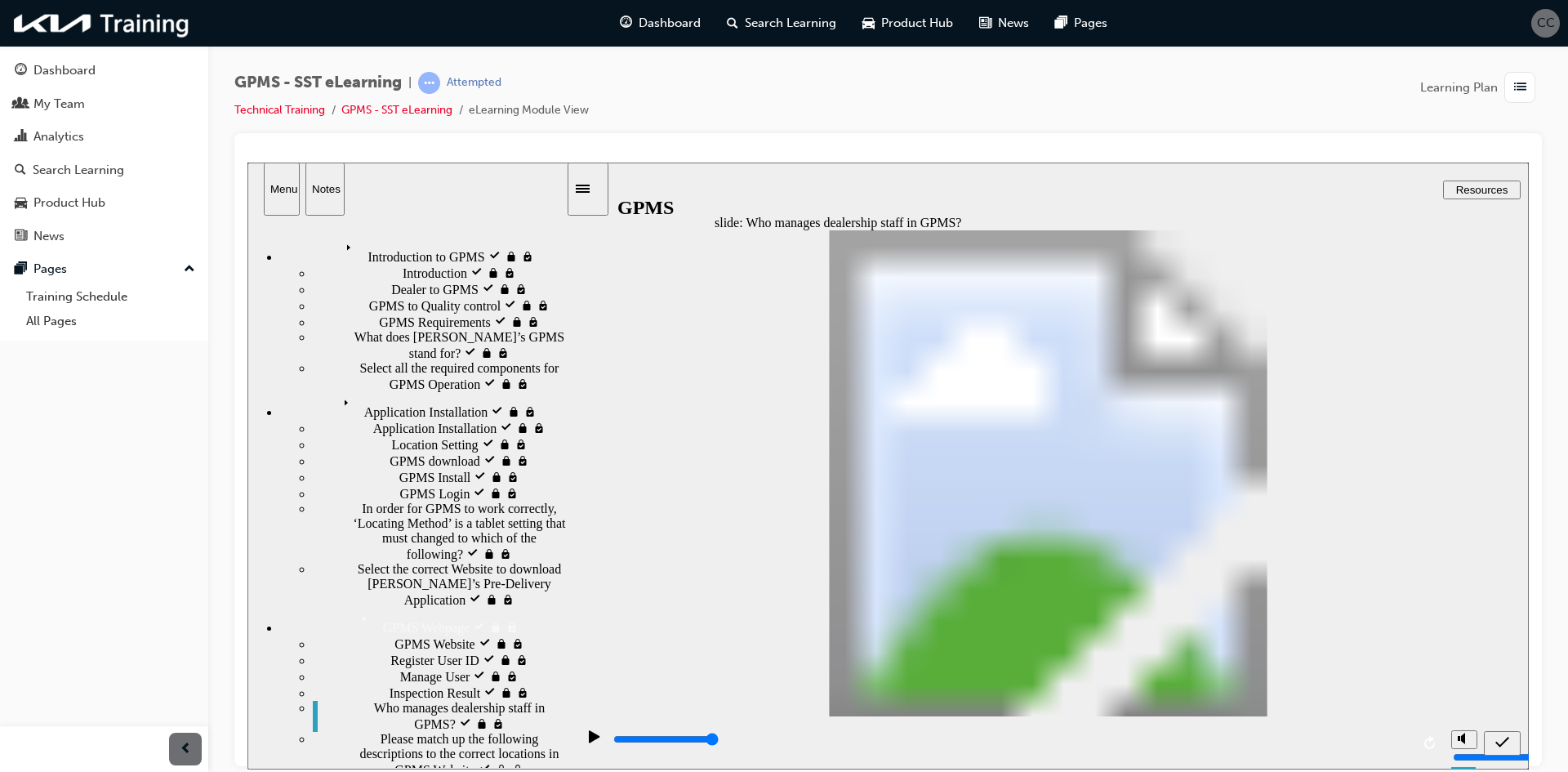
radio input "false"
radio input "true"
click at [1498, 742] on icon "submit" at bounding box center [1502, 740] width 14 height 10
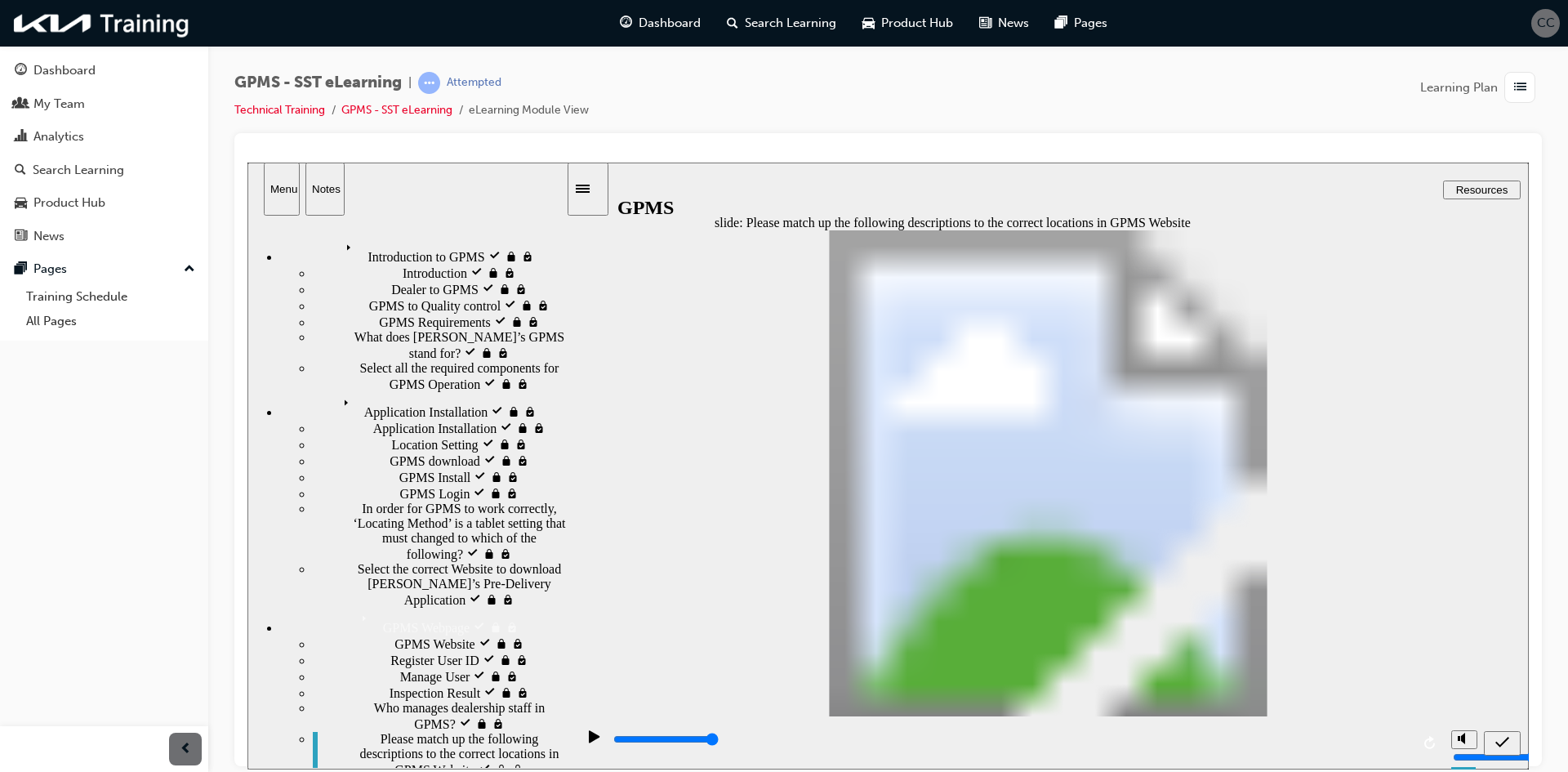
drag, startPoint x: 1110, startPoint y: 442, endPoint x: 1070, endPoint y: 441, distance: 40.0
drag, startPoint x: 932, startPoint y: 389, endPoint x: 972, endPoint y: 460, distance: 81.5
drag, startPoint x: 1083, startPoint y: 560, endPoint x: 1060, endPoint y: 376, distance: 185.4
drag, startPoint x: 1103, startPoint y: 559, endPoint x: 1072, endPoint y: 376, distance: 185.6
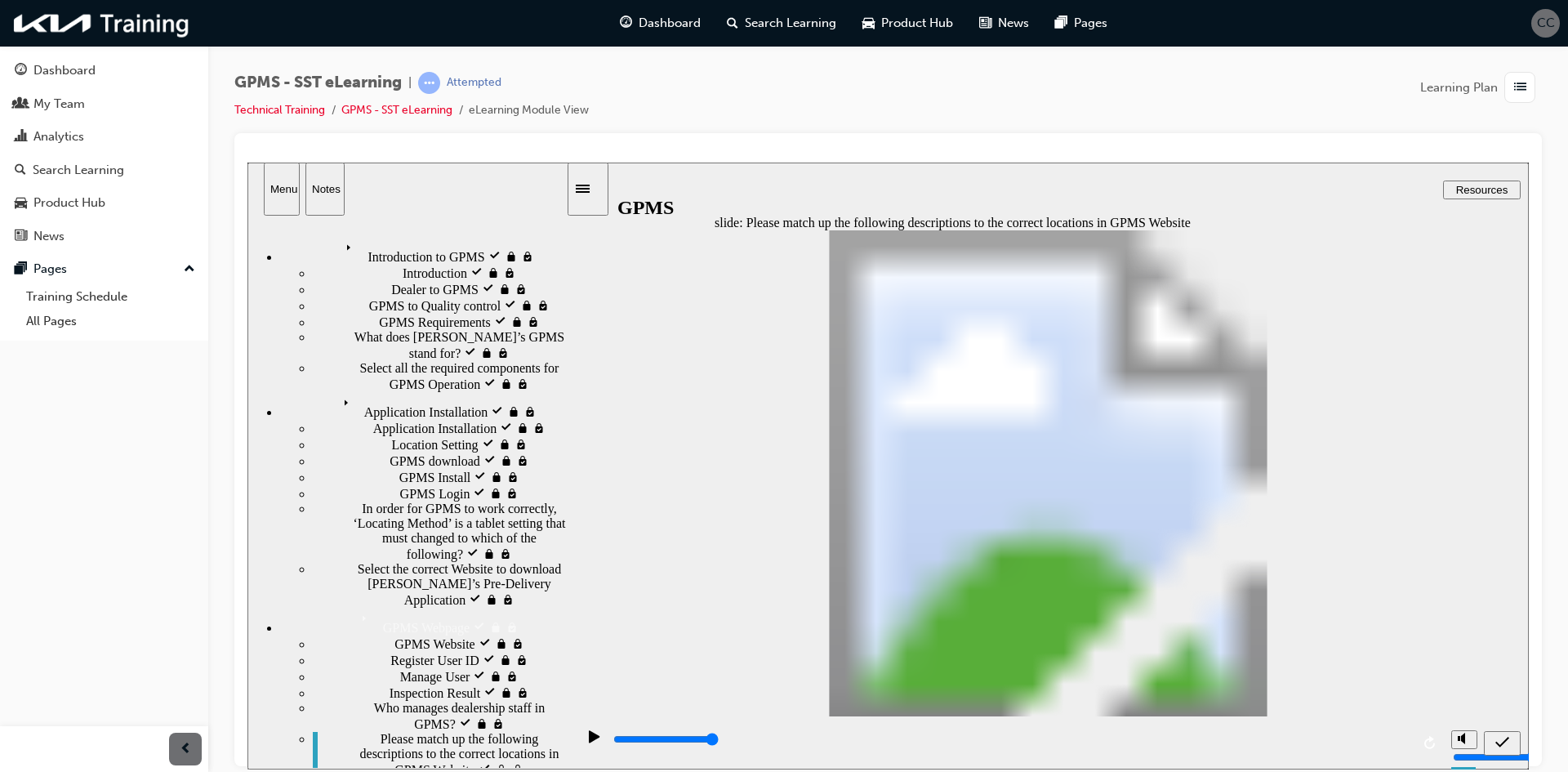
drag, startPoint x: 1091, startPoint y: 557, endPoint x: 1053, endPoint y: 495, distance: 72.7
drag, startPoint x: 1108, startPoint y: 551, endPoint x: 1085, endPoint y: 550, distance: 23.0
click at [1500, 741] on icon "submit" at bounding box center [1502, 742] width 14 height 15
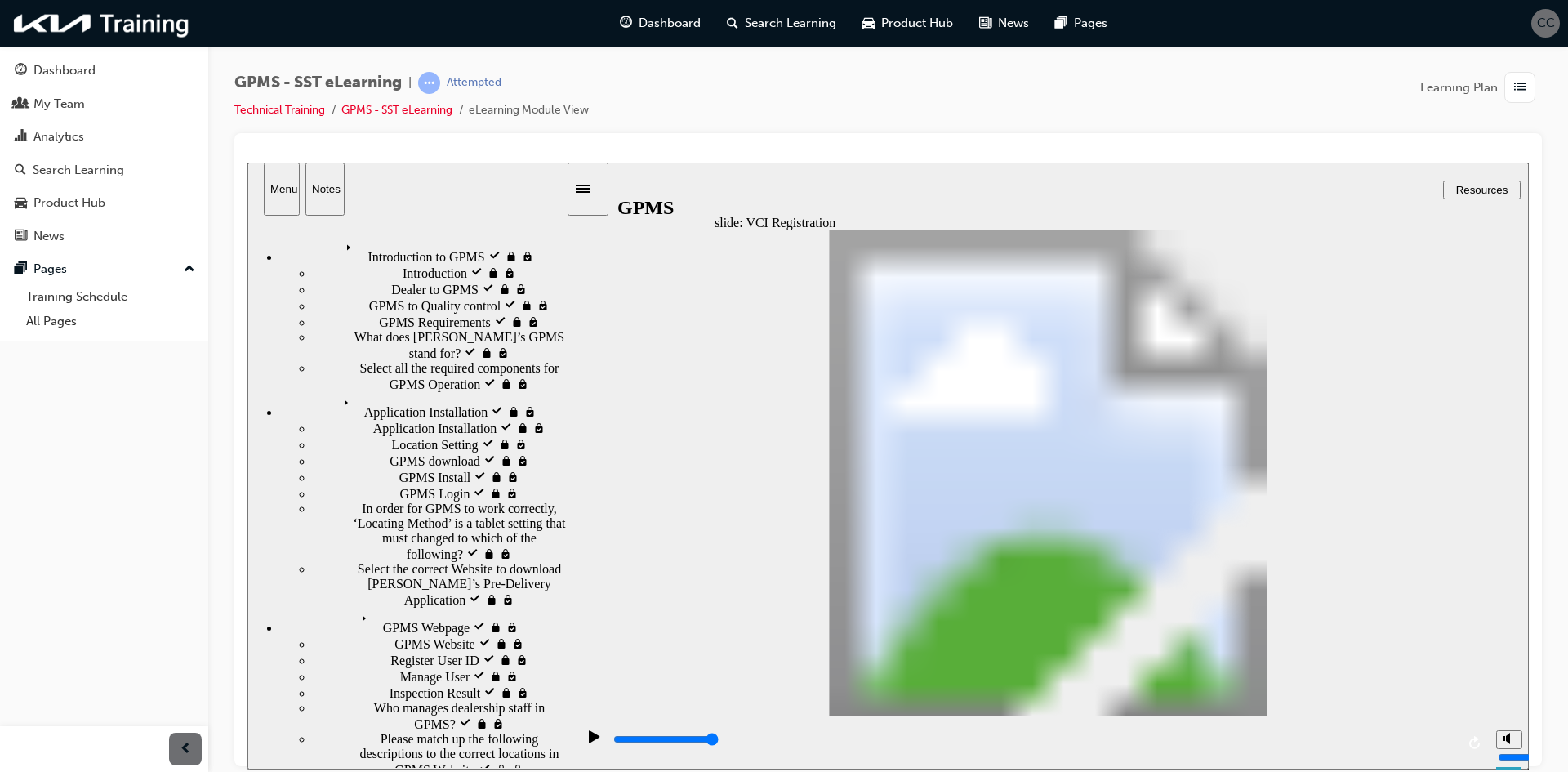
type input "1000"
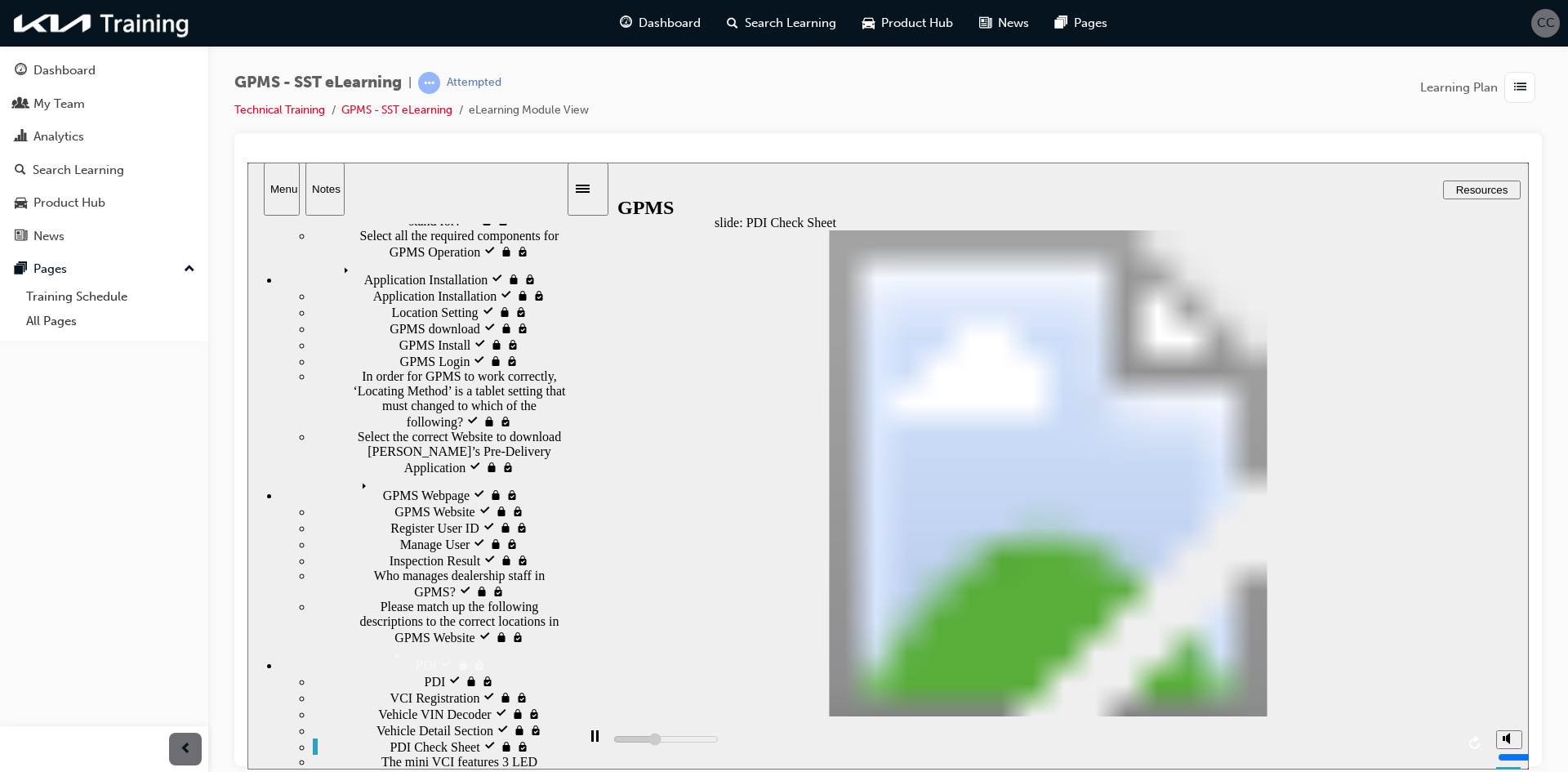
scroll to position [146, 0]
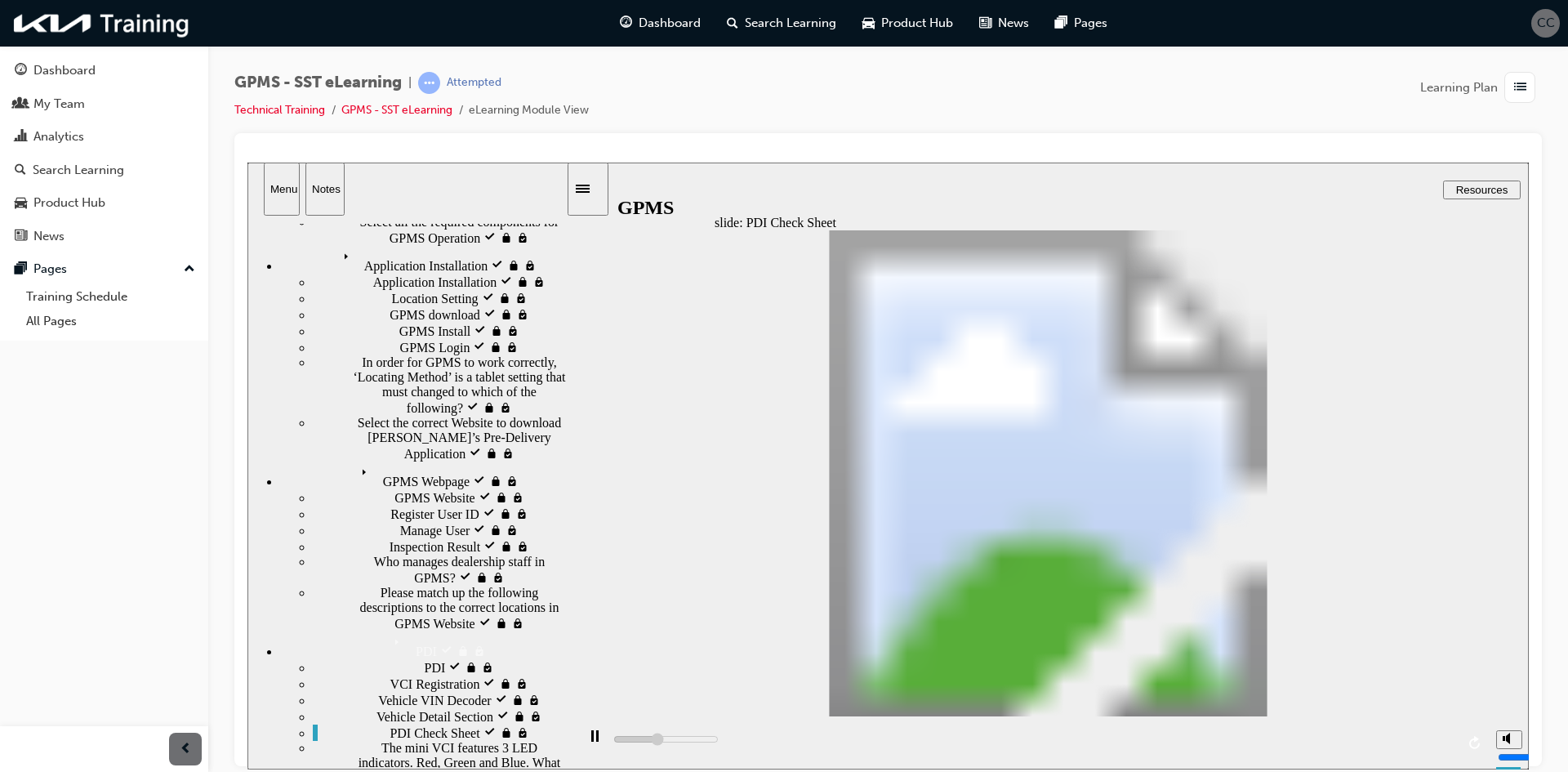
type input "5000"
radio input "true"
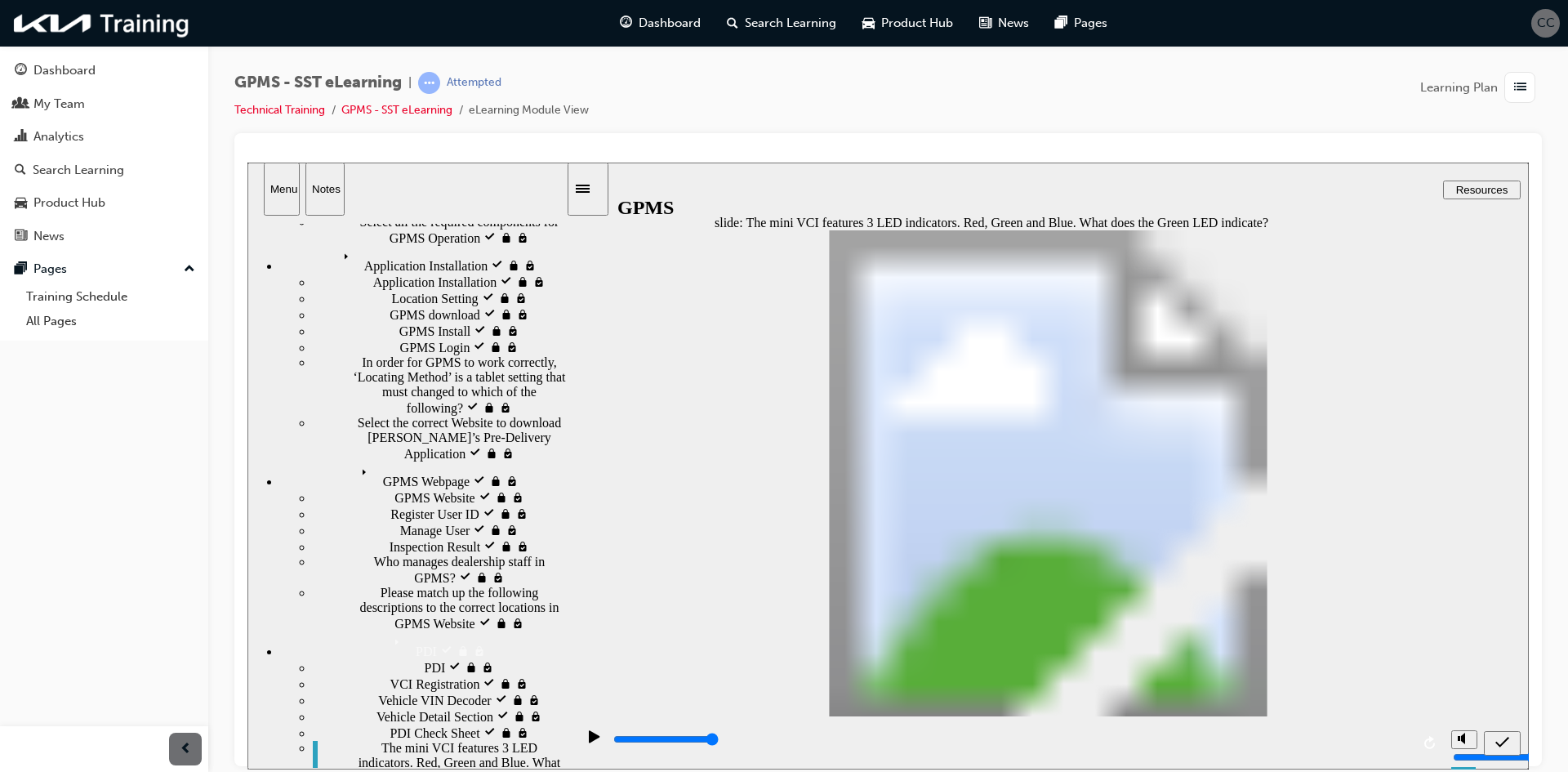
click at [1509, 740] on div "submit" at bounding box center [1502, 743] width 23 height 17
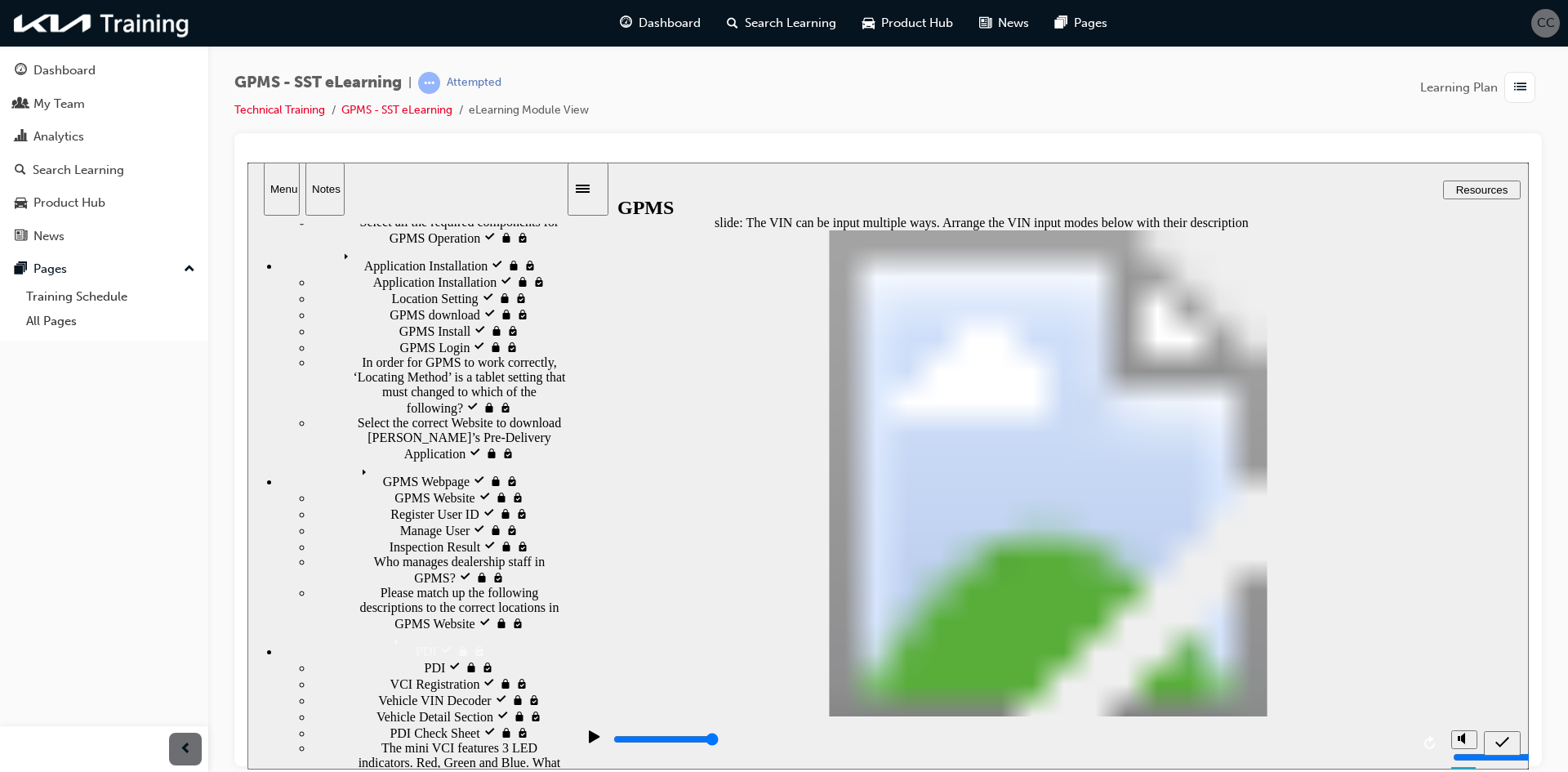
drag, startPoint x: 1087, startPoint y: 363, endPoint x: 1067, endPoint y: 422, distance: 62.3
drag, startPoint x: 1160, startPoint y: 350, endPoint x: 1129, endPoint y: 344, distance: 31.6
click at [1490, 743] on div "submit" at bounding box center [1502, 743] width 23 height 17
type input "5000"
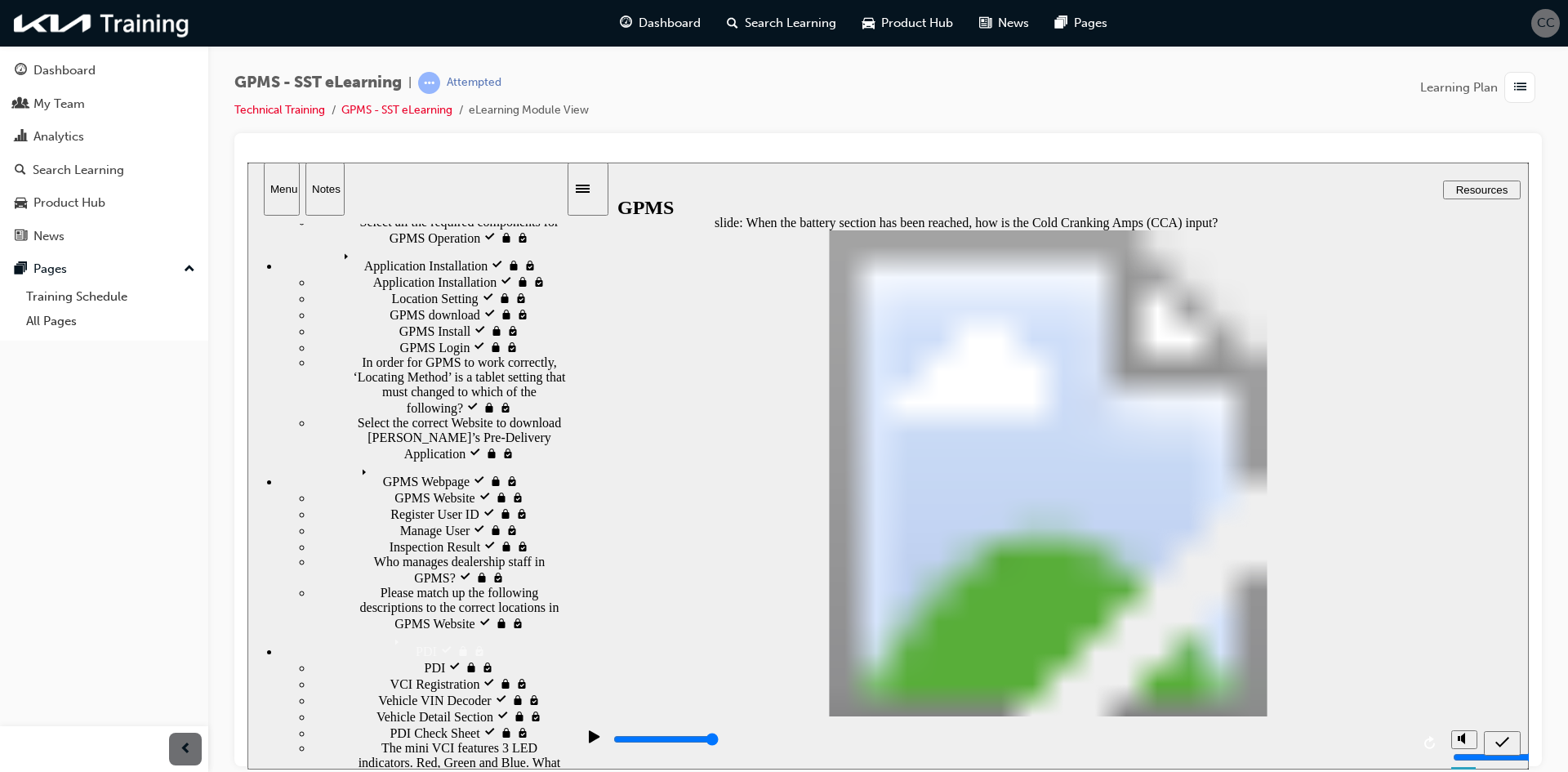
radio input "true"
click at [1504, 745] on icon "submit" at bounding box center [1502, 742] width 14 height 15
drag, startPoint x: 983, startPoint y: 410, endPoint x: 988, endPoint y: 365, distance: 45.3
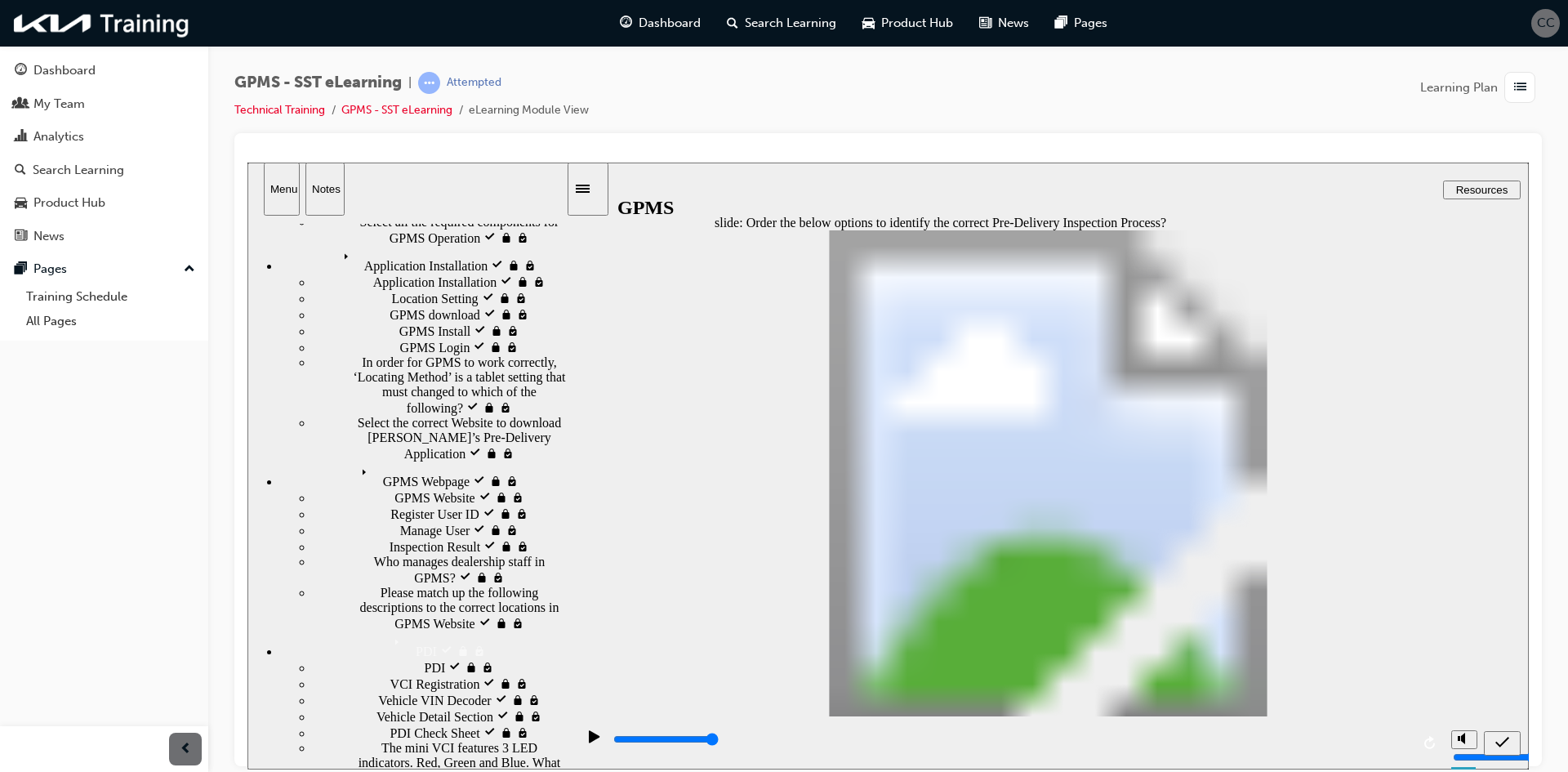
click at [1498, 740] on icon "submit" at bounding box center [1502, 742] width 14 height 15
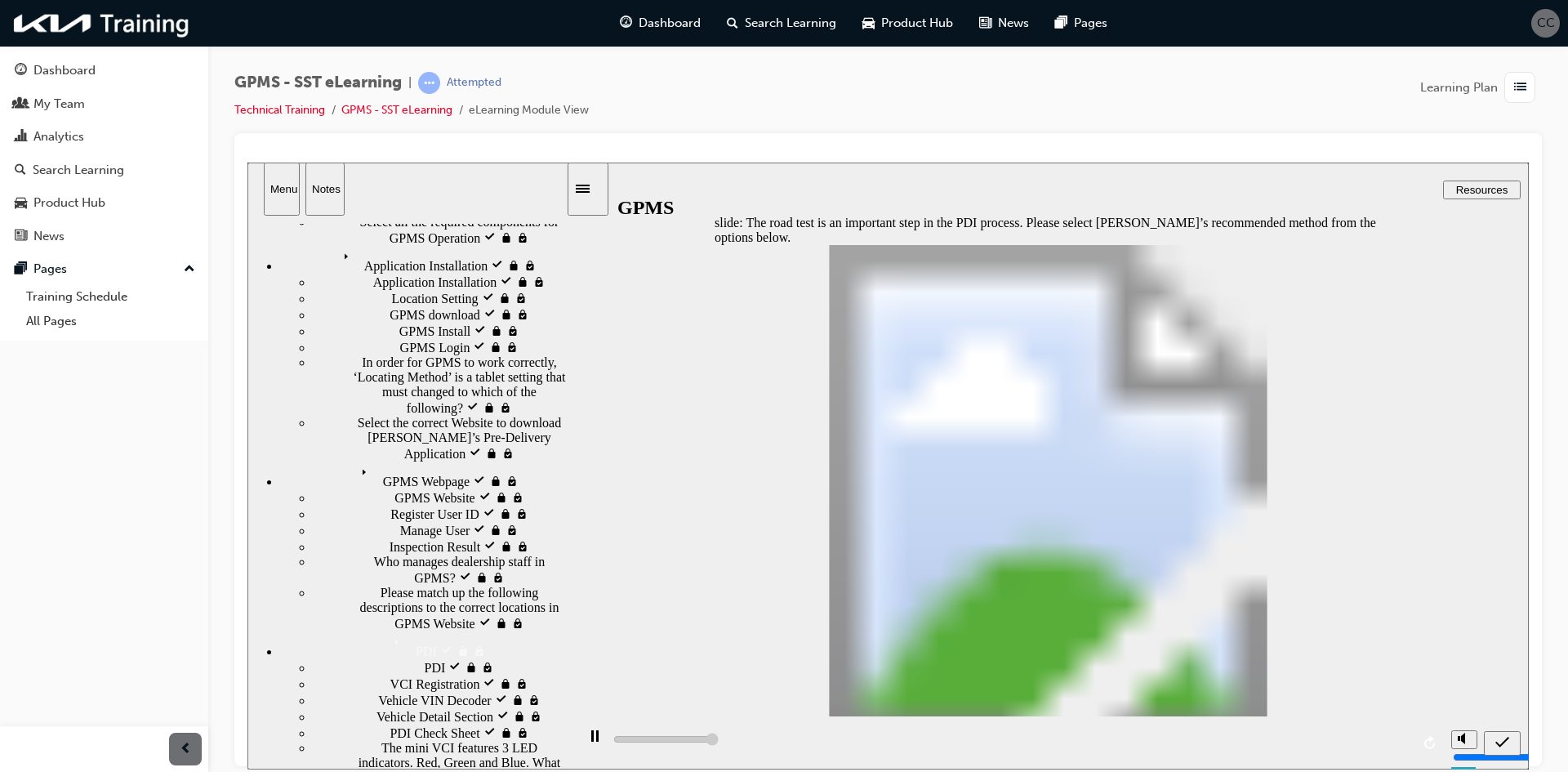
type input "5000"
radio input "true"
click at [1492, 742] on div "submit" at bounding box center [1502, 743] width 23 height 17
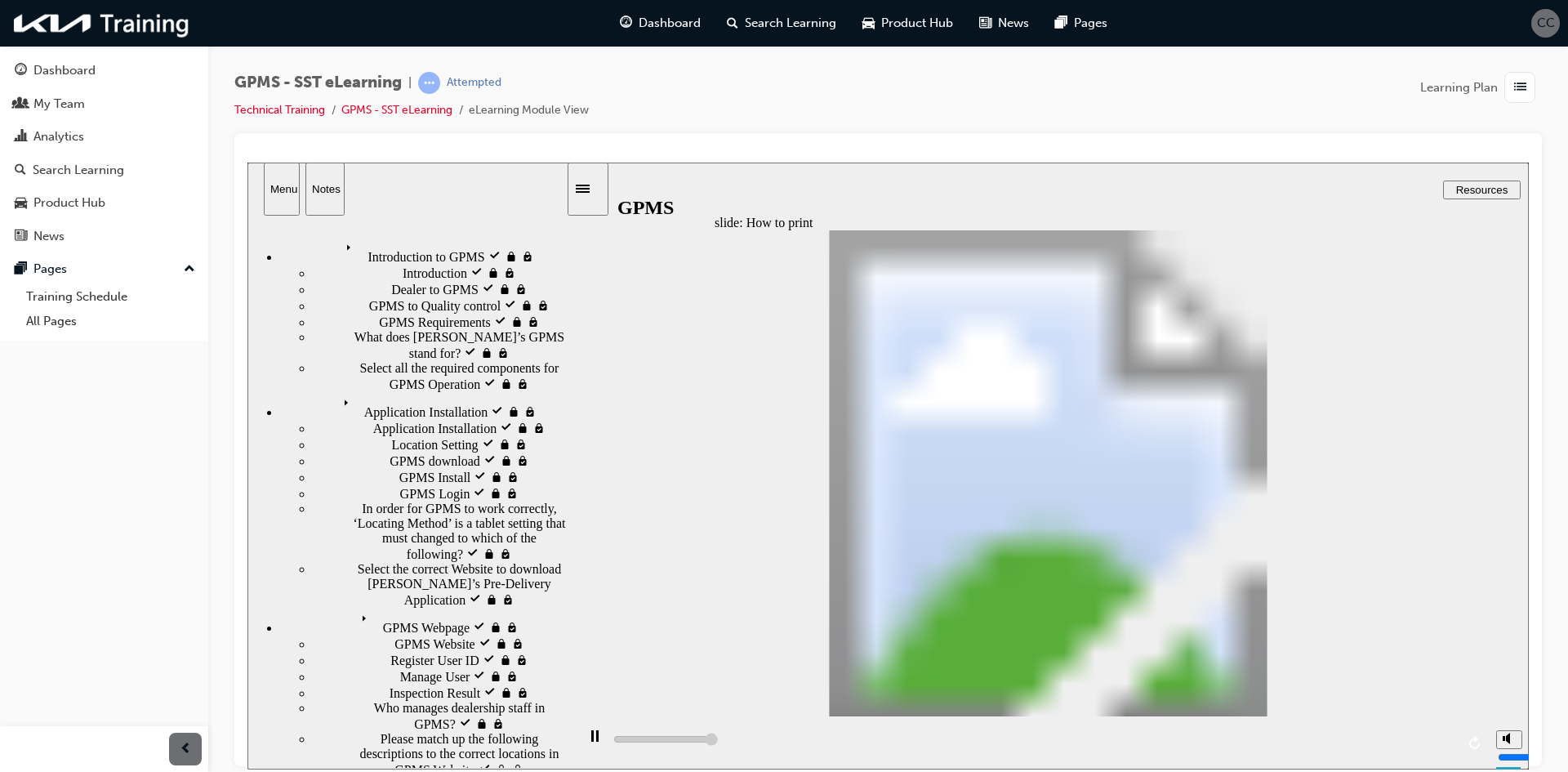
drag, startPoint x: 1004, startPoint y: 450, endPoint x: 1014, endPoint y: 314, distance: 136.4
click at [1506, 742] on icon "submit" at bounding box center [1502, 742] width 14 height 15
drag, startPoint x: 998, startPoint y: 402, endPoint x: 1001, endPoint y: 307, distance: 95.0
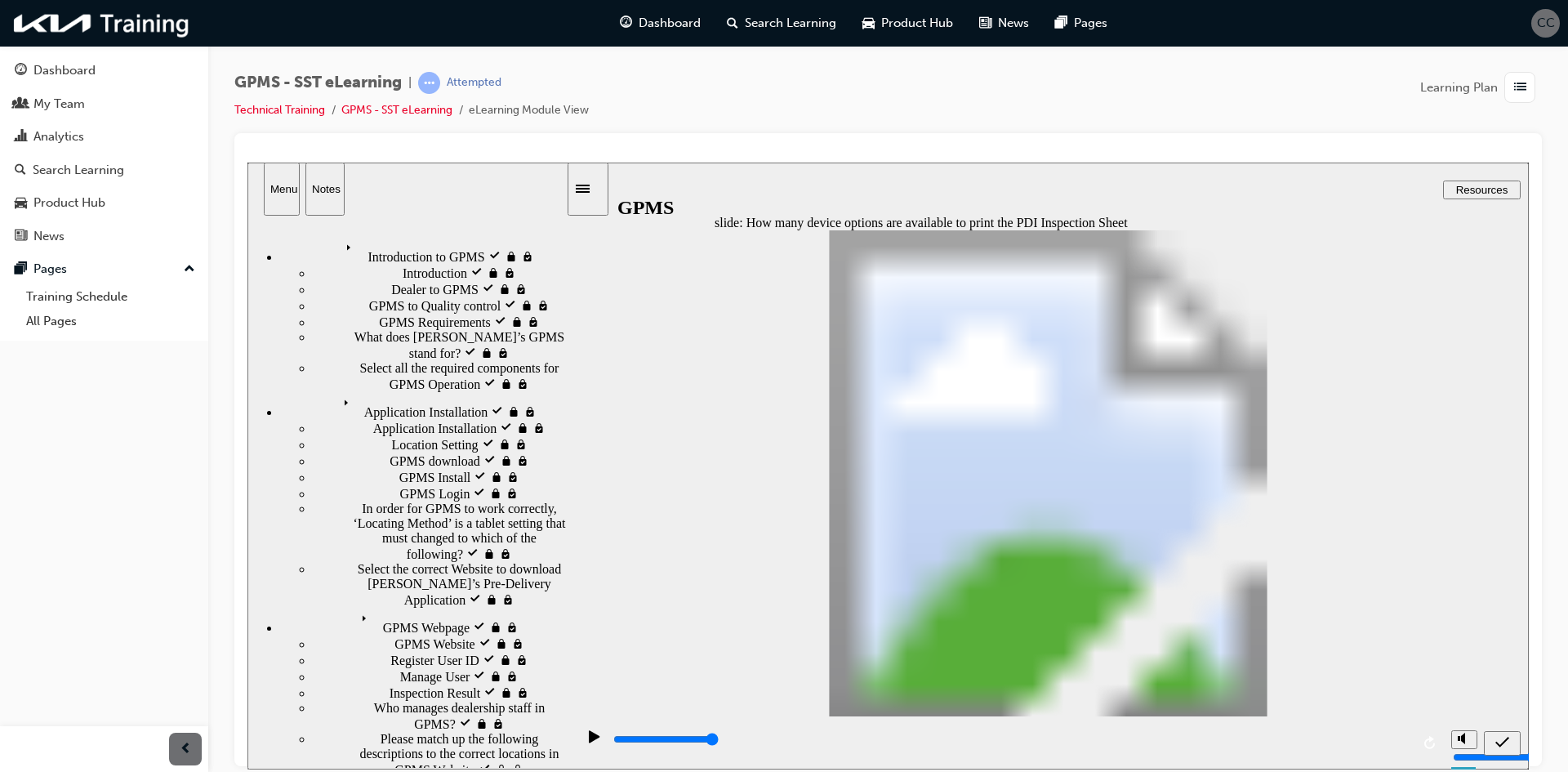
click at [1499, 740] on icon "submit" at bounding box center [1502, 742] width 14 height 15
type input "3600"
radio input "true"
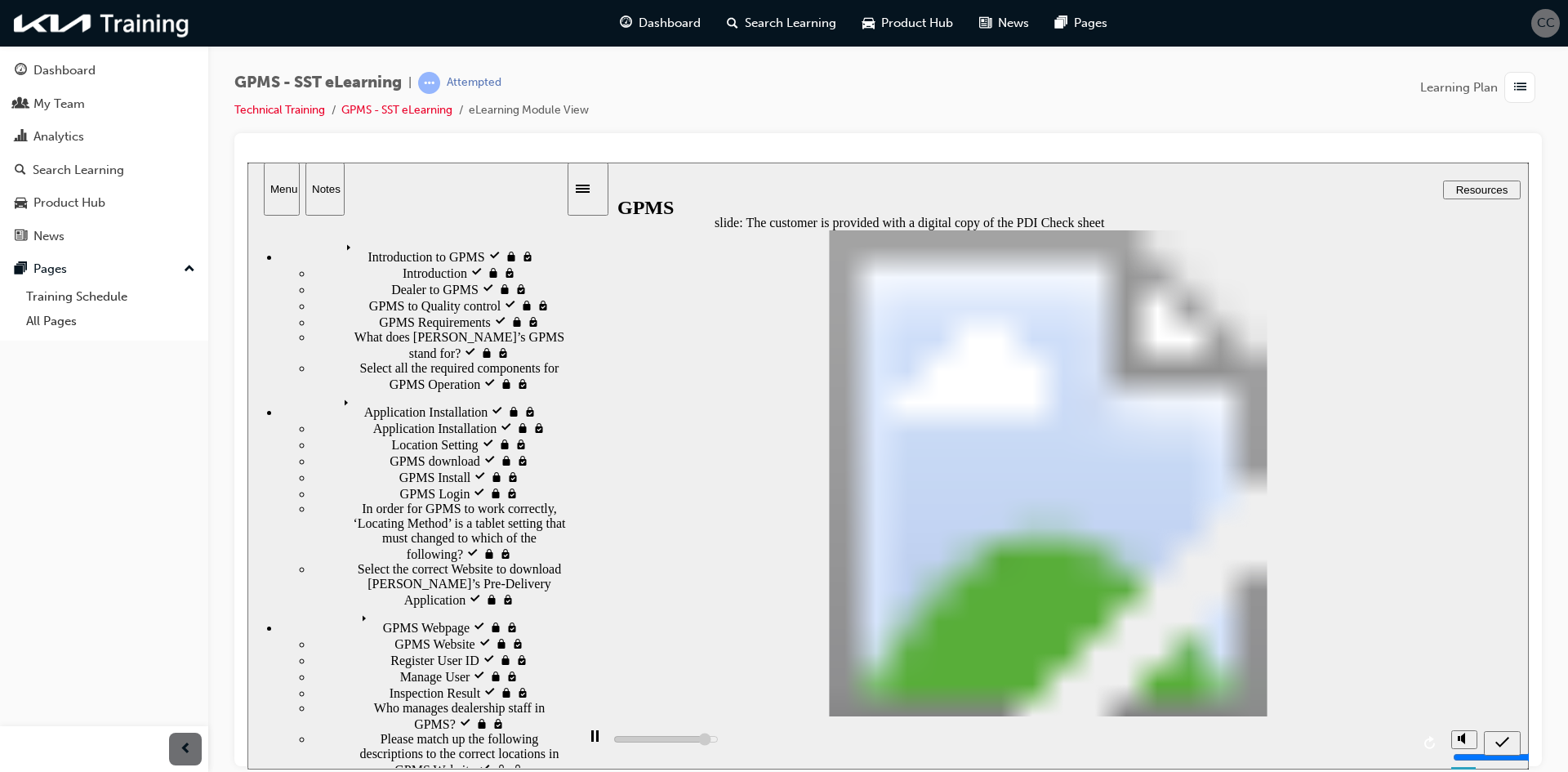
click at [1503, 744] on icon "submit" at bounding box center [1502, 742] width 14 height 15
drag, startPoint x: 1060, startPoint y: 671, endPoint x: 1065, endPoint y: 665, distance: 7.8
type input "4000"
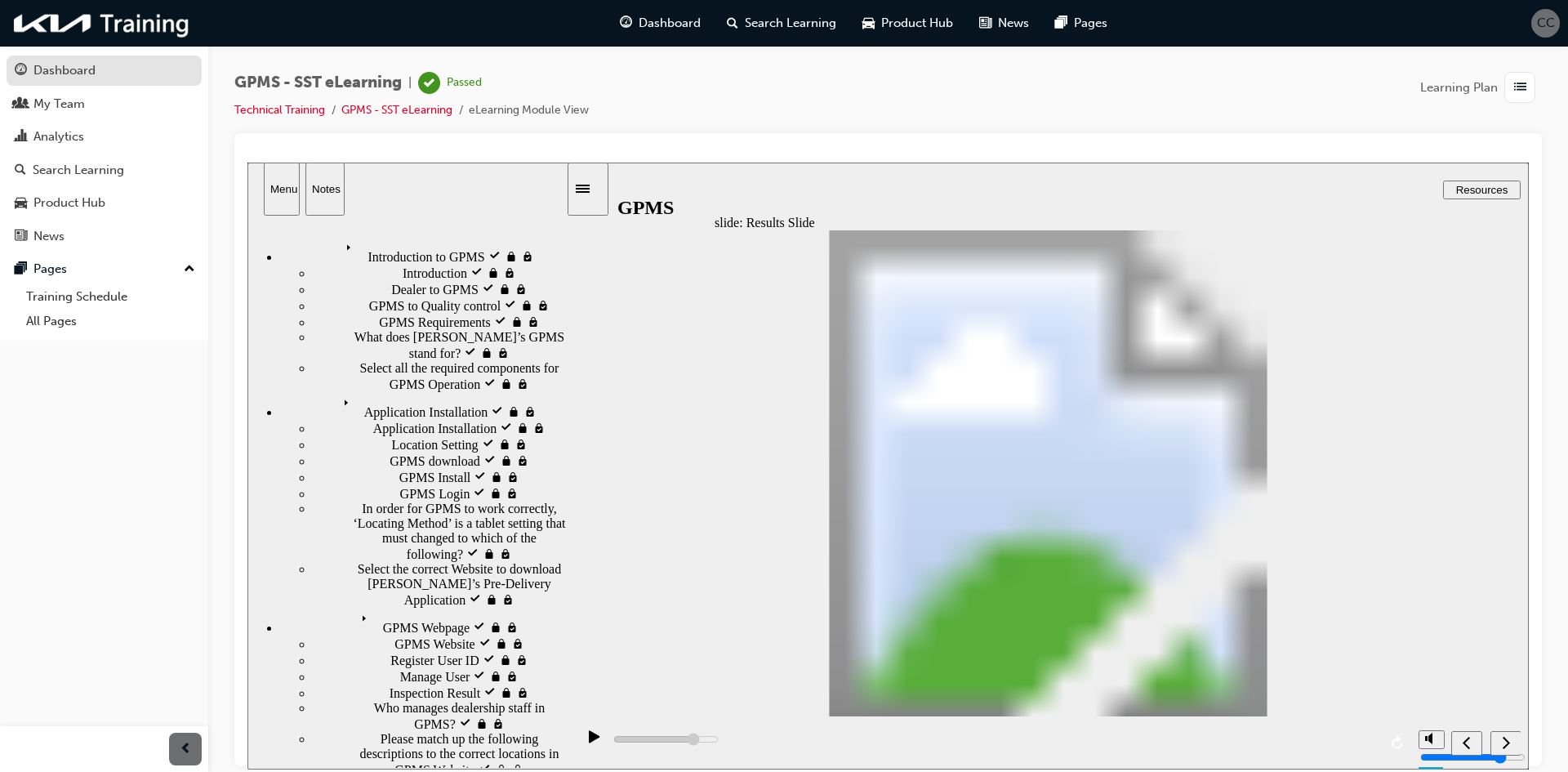
click at [126, 67] on div "Dashboard" at bounding box center [104, 71] width 178 height 21
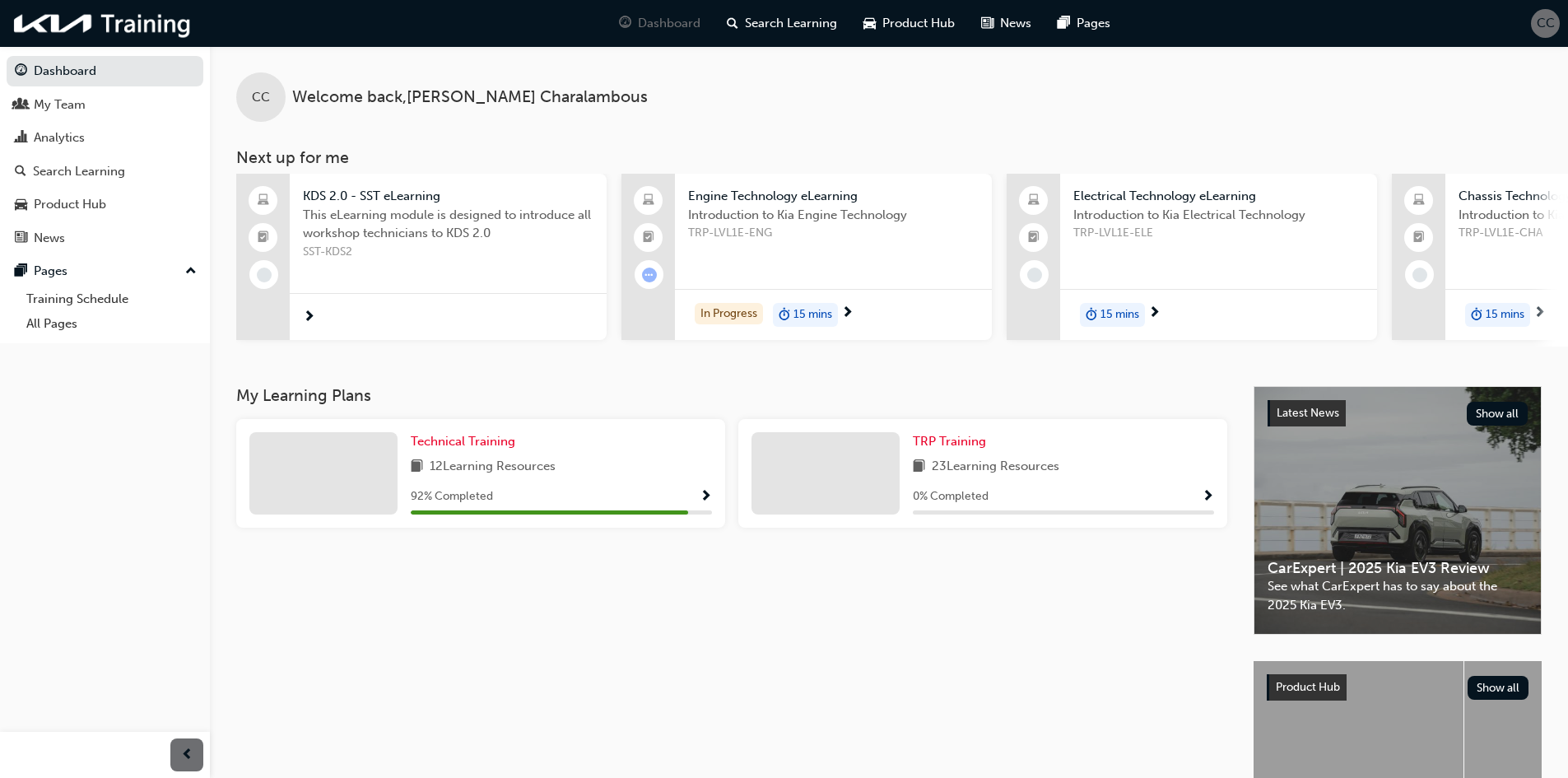
click at [705, 504] on span "Show Progress" at bounding box center [705, 497] width 12 height 15
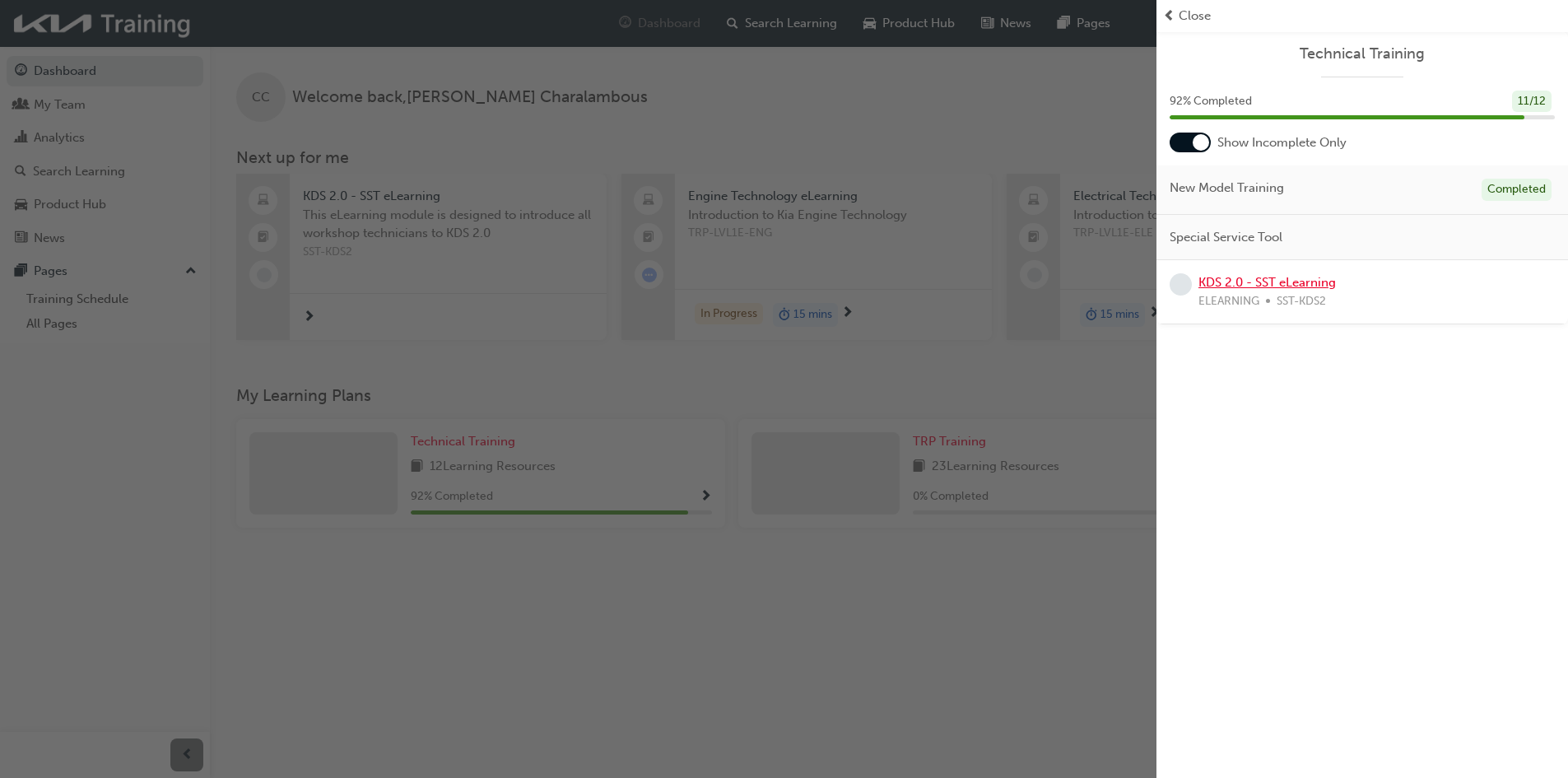
click at [1281, 284] on link "KDS 2.0 - SST eLearning" at bounding box center [1267, 283] width 137 height 15
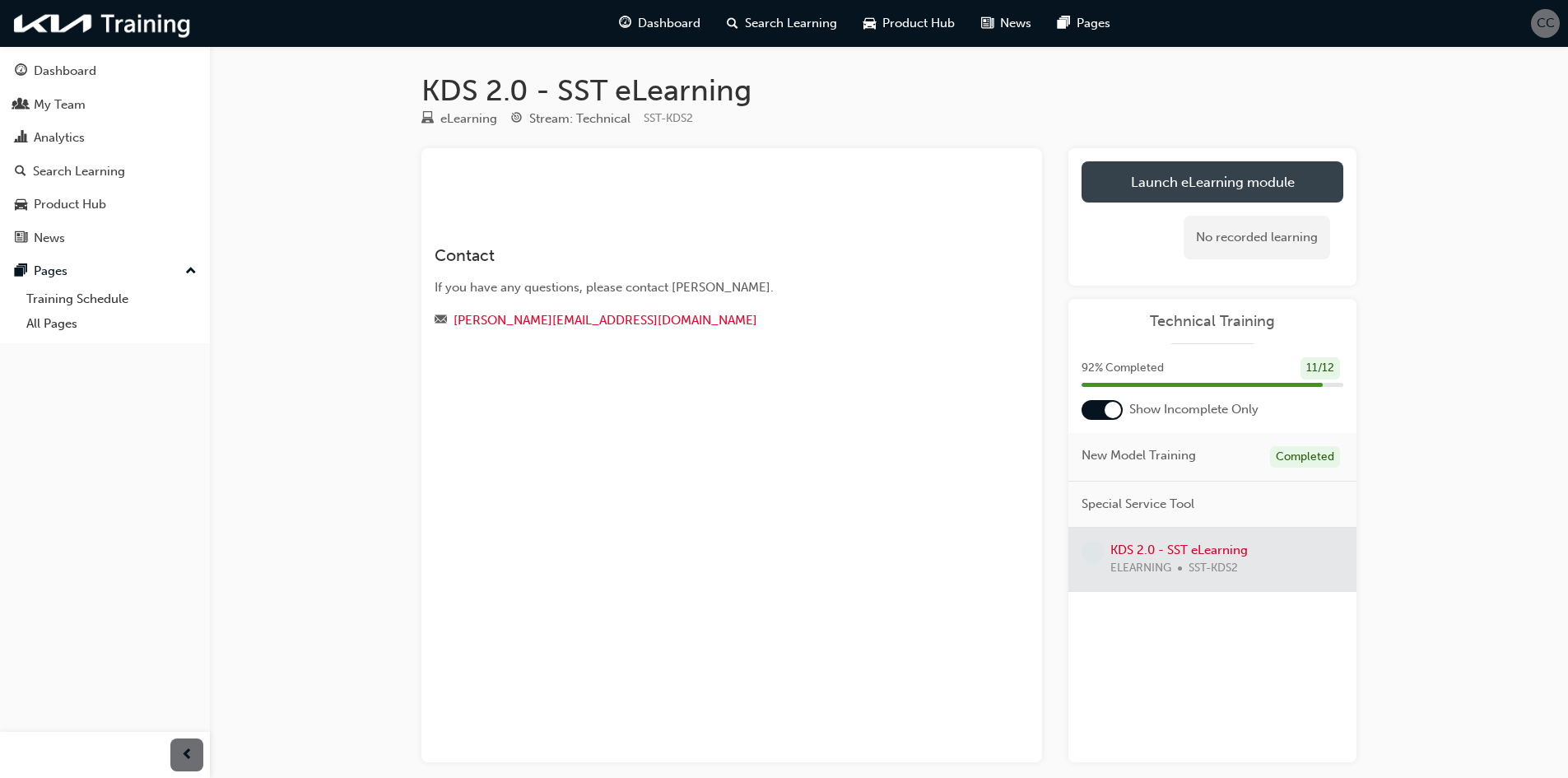
click at [1229, 188] on link "Launch eLearning module" at bounding box center [1212, 182] width 262 height 41
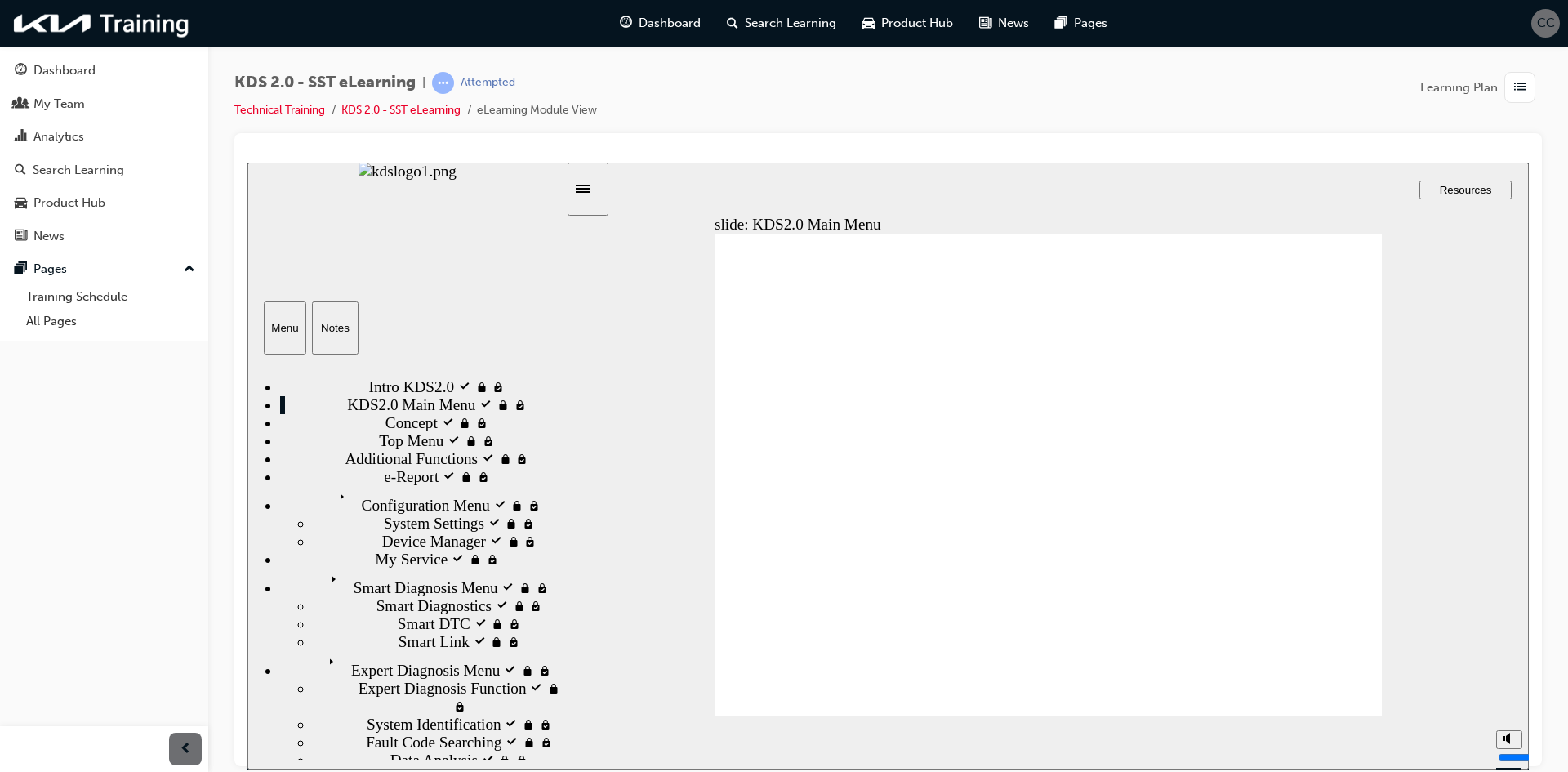
click at [469, 450] on div "Top Menu locked Top Menu" at bounding box center [423, 439] width 286 height 18
click at [492, 431] on div "Concept visited Concept" at bounding box center [423, 422] width 286 height 18
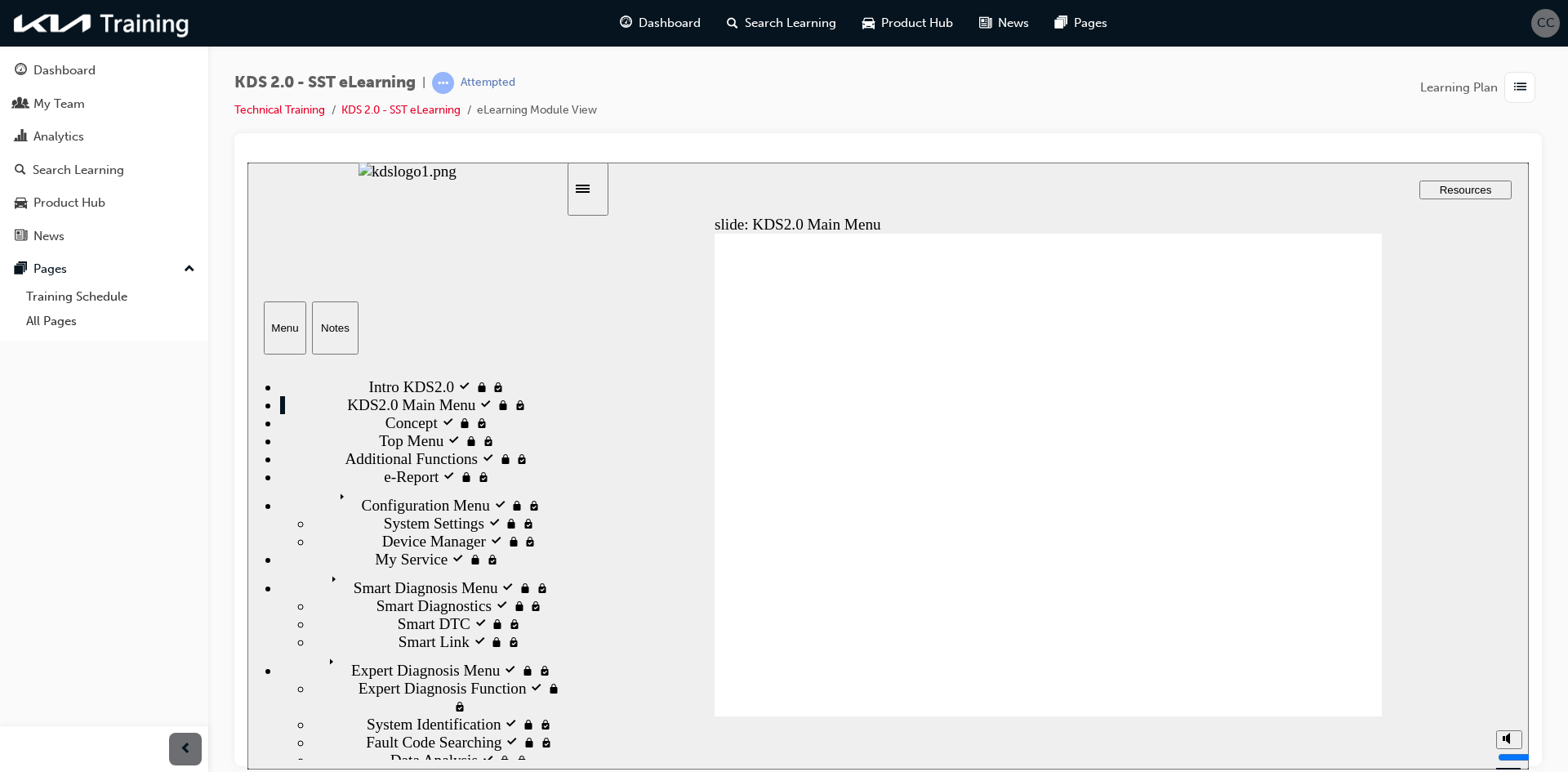
click at [485, 450] on div "Top Menu locked Top Menu" at bounding box center [423, 439] width 286 height 18
click at [513, 431] on div "Concept visited Concept" at bounding box center [423, 422] width 286 height 18
click at [482, 449] on span "locked" at bounding box center [473, 439] width 17 height 17
click at [457, 179] on img "sidebar" at bounding box center [407, 170] width 98 height 18
click at [379, 450] on span "Top Menu locked" at bounding box center [435, 439] width 110 height 18
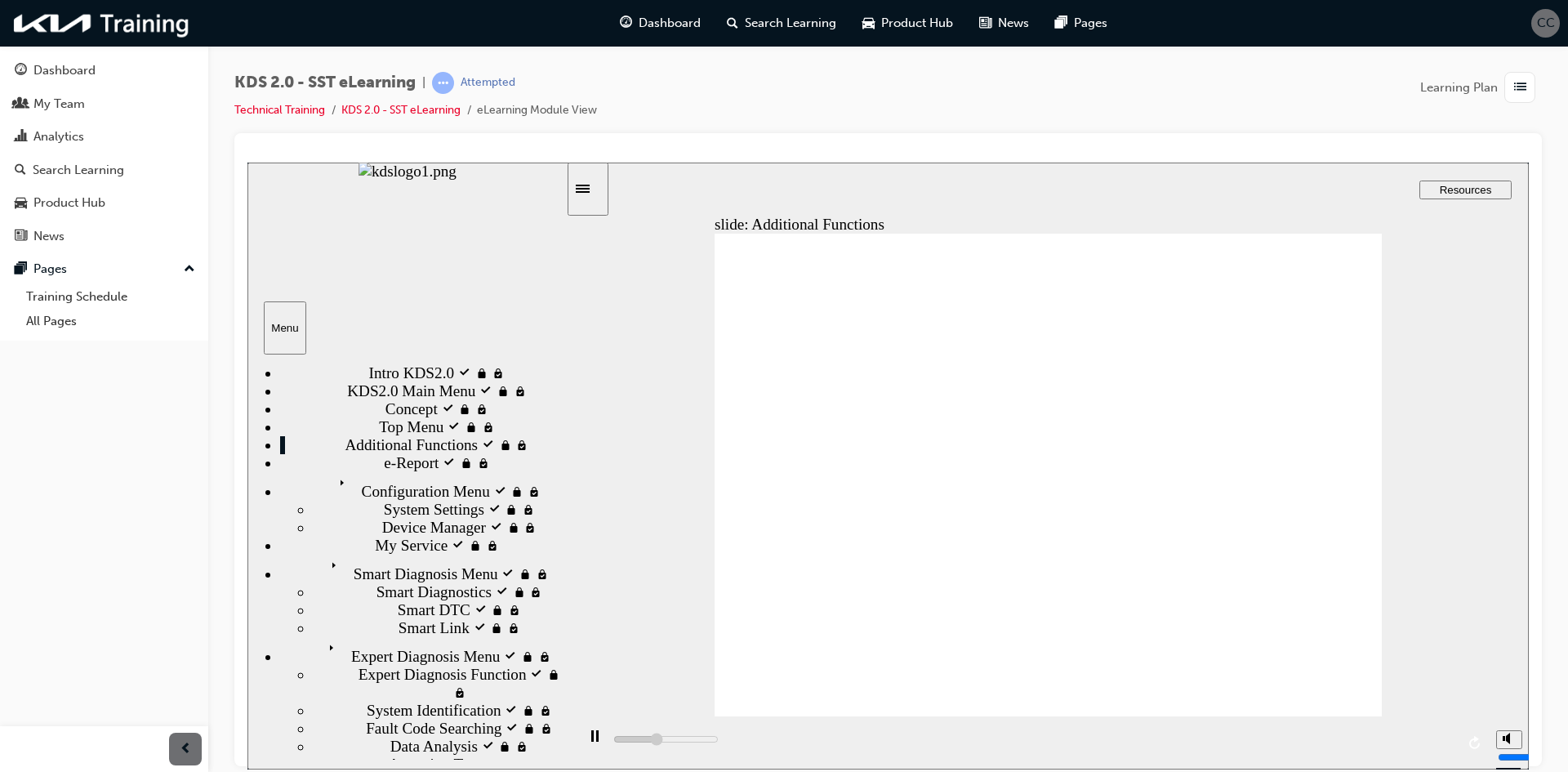
scroll to position [38, 0]
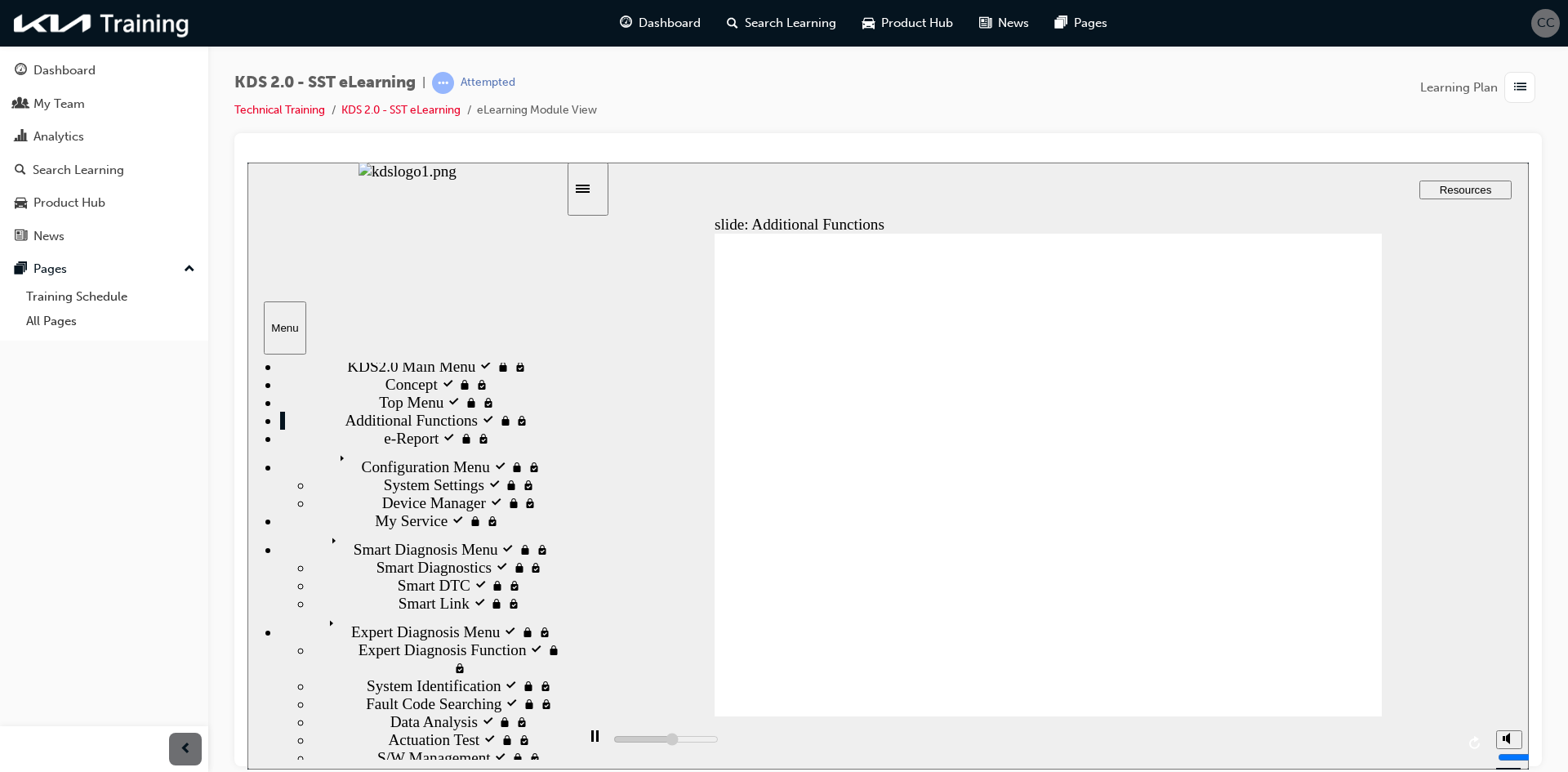
click at [990, 742] on div "playback controls" at bounding box center [1032, 742] width 912 height 53
drag, startPoint x: 651, startPoint y: 742, endPoint x: 1091, endPoint y: 734, distance: 440.1
click at [1083, 755] on div "playback controls" at bounding box center [1032, 742] width 912 height 53
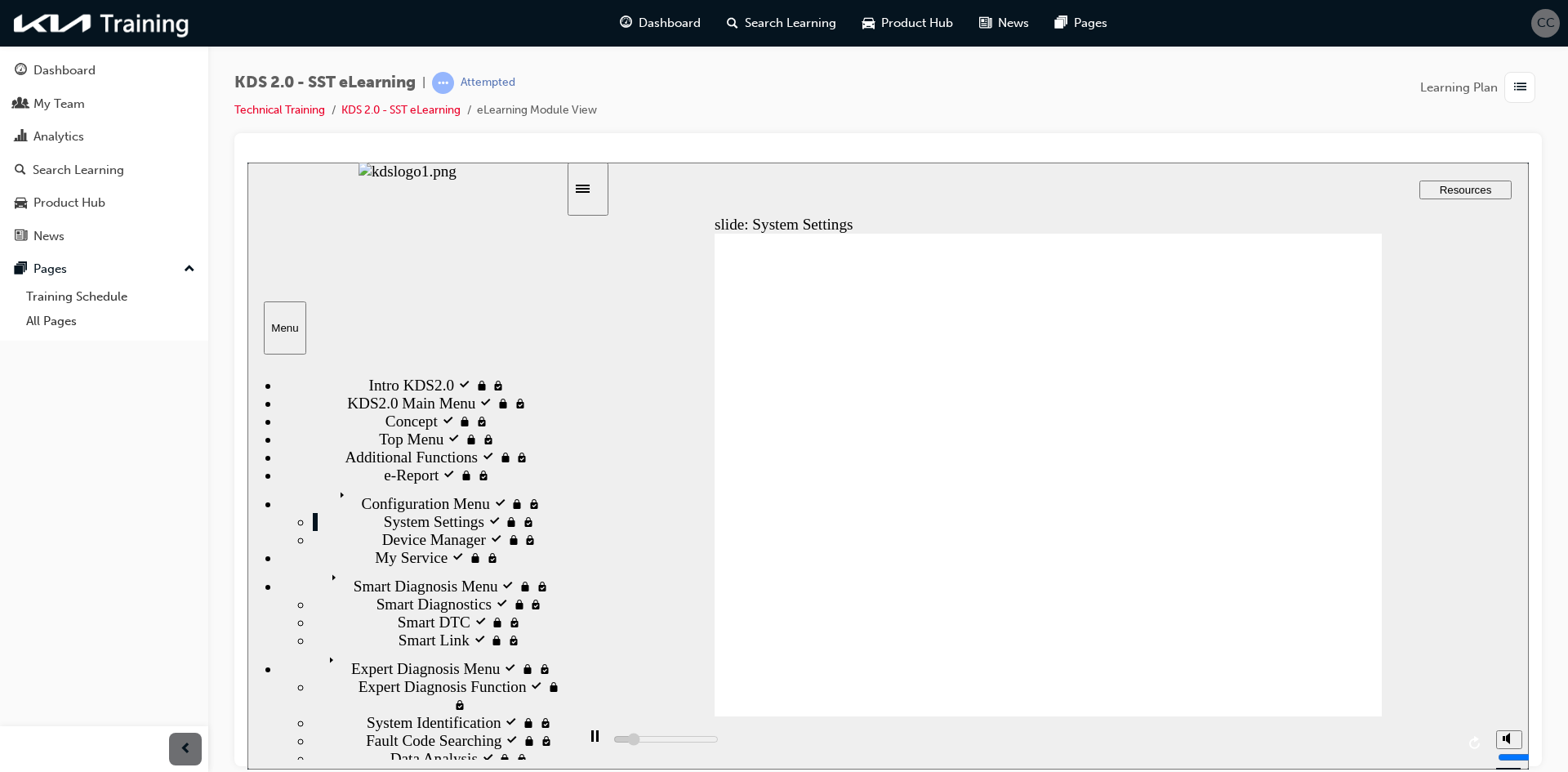
scroll to position [0, 0]
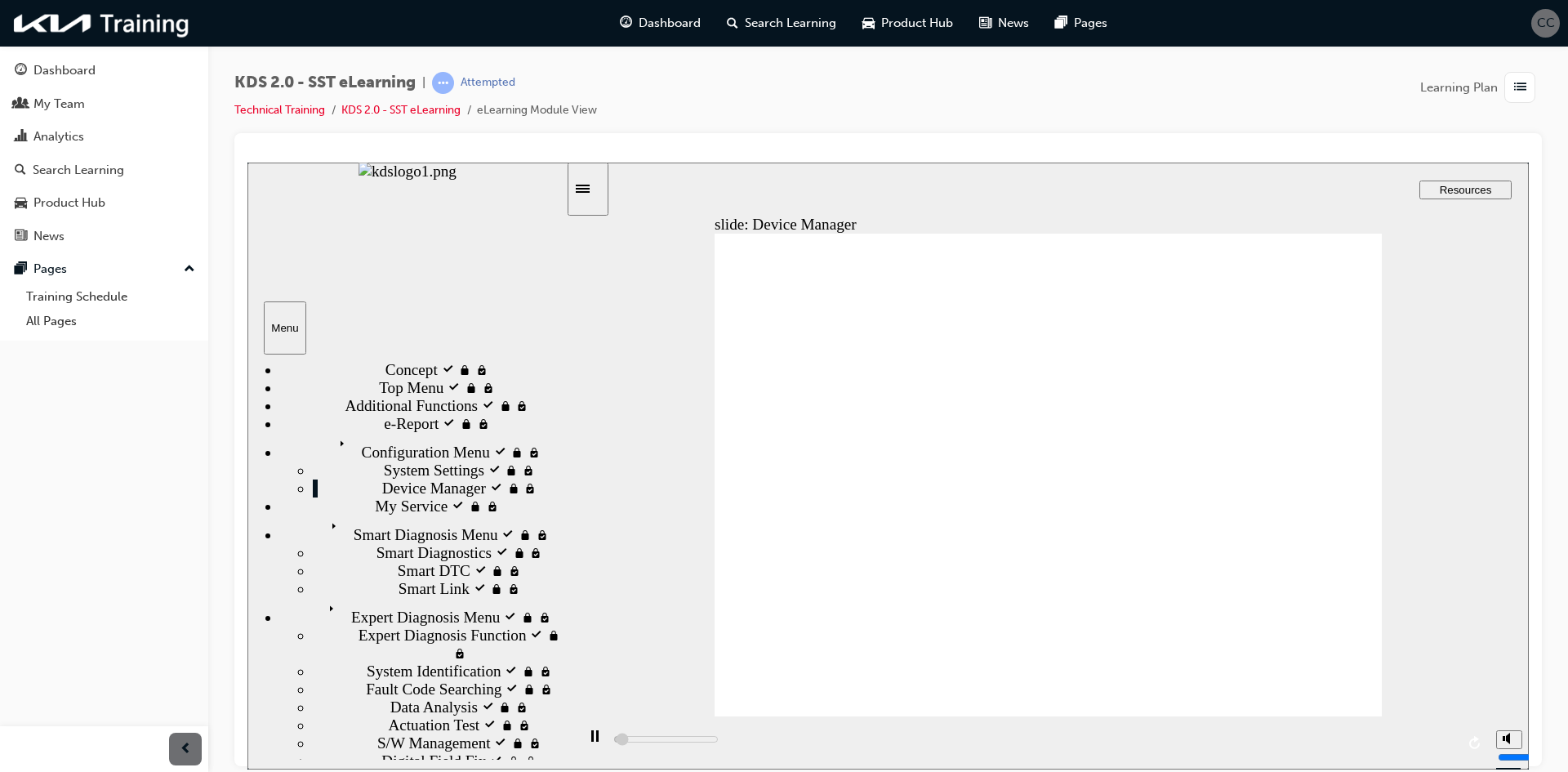
scroll to position [122, 0]
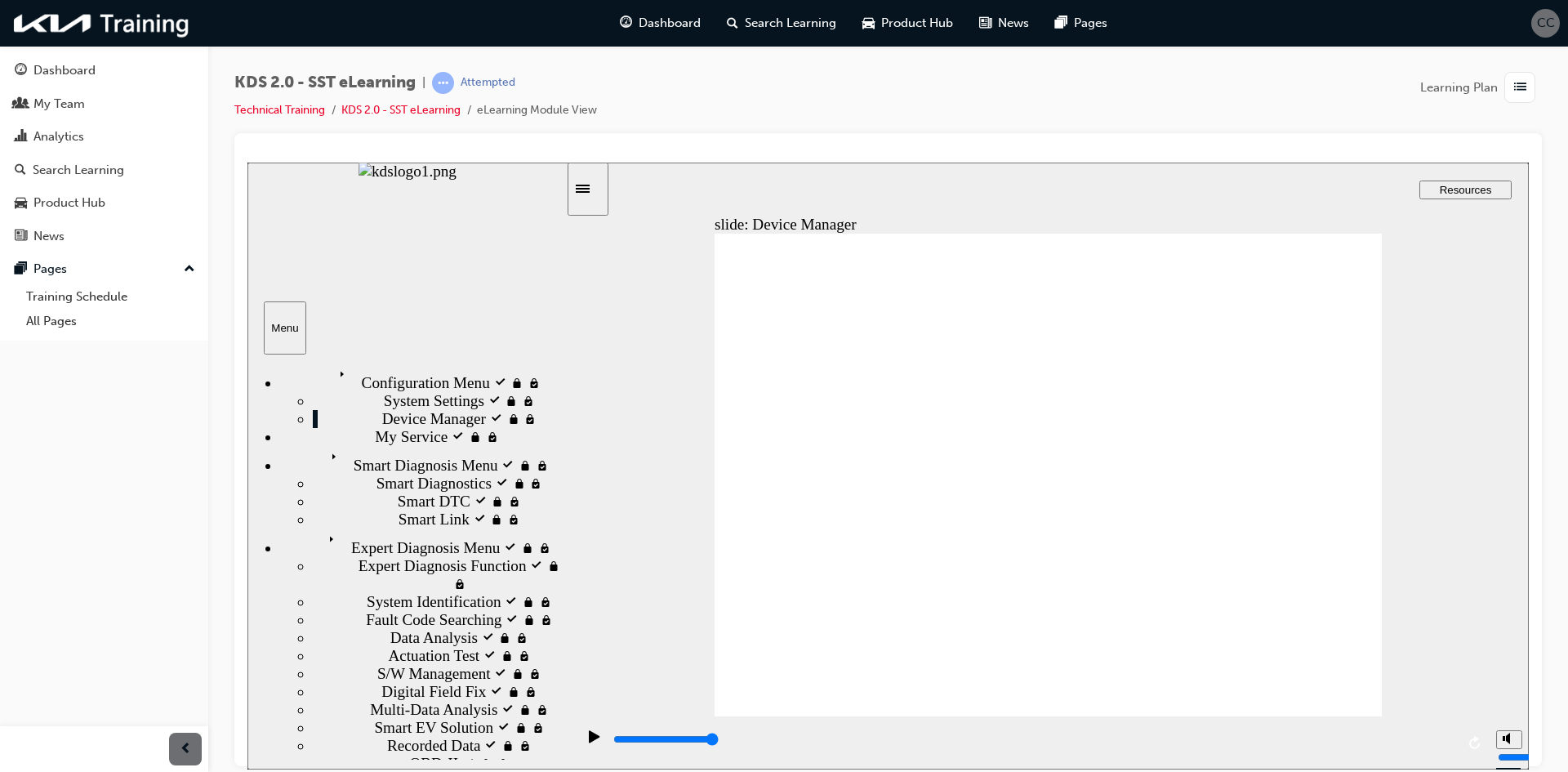
drag, startPoint x: 887, startPoint y: 679, endPoint x: 896, endPoint y: 676, distance: 9.5
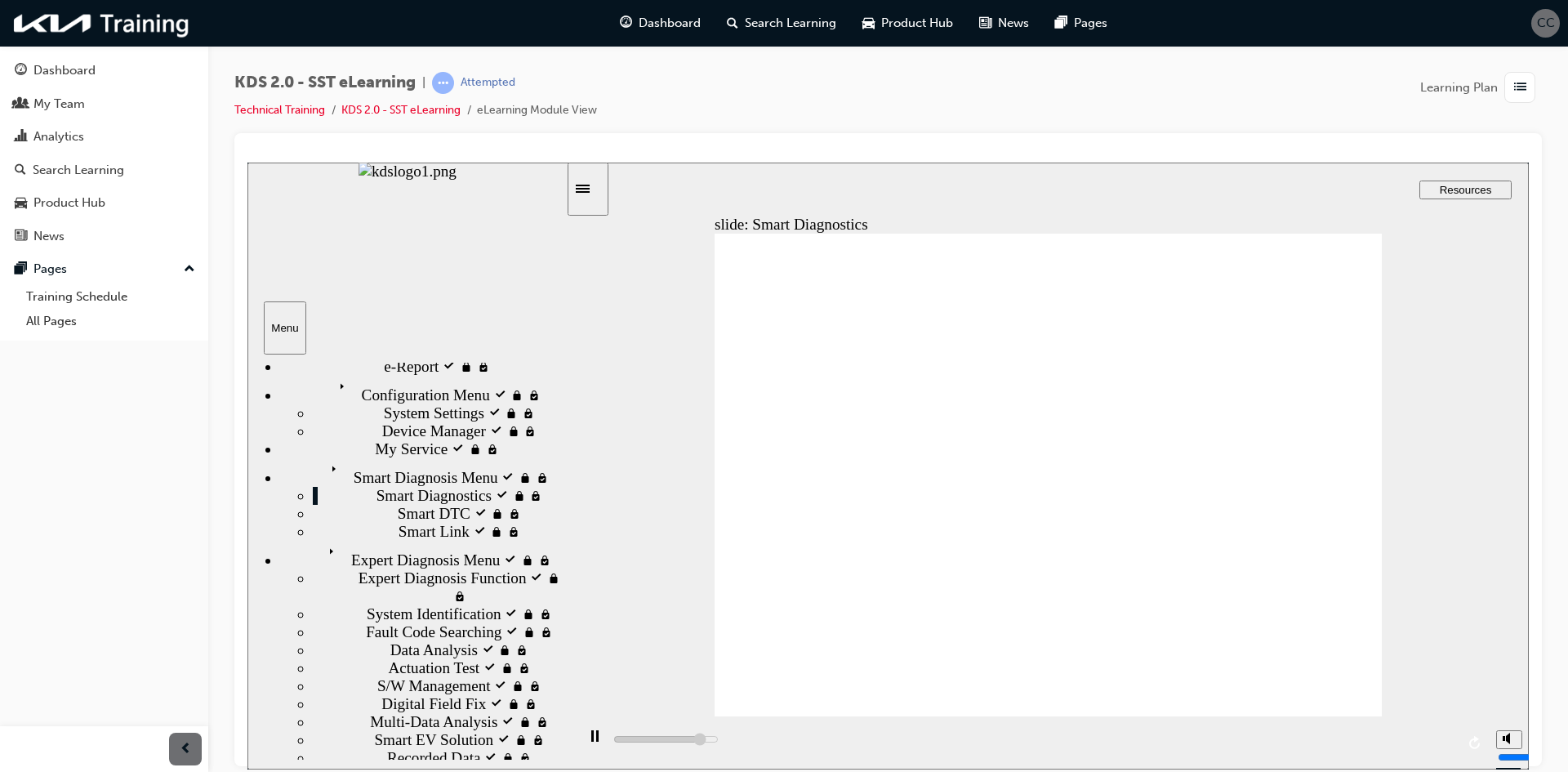
scroll to position [164, 0]
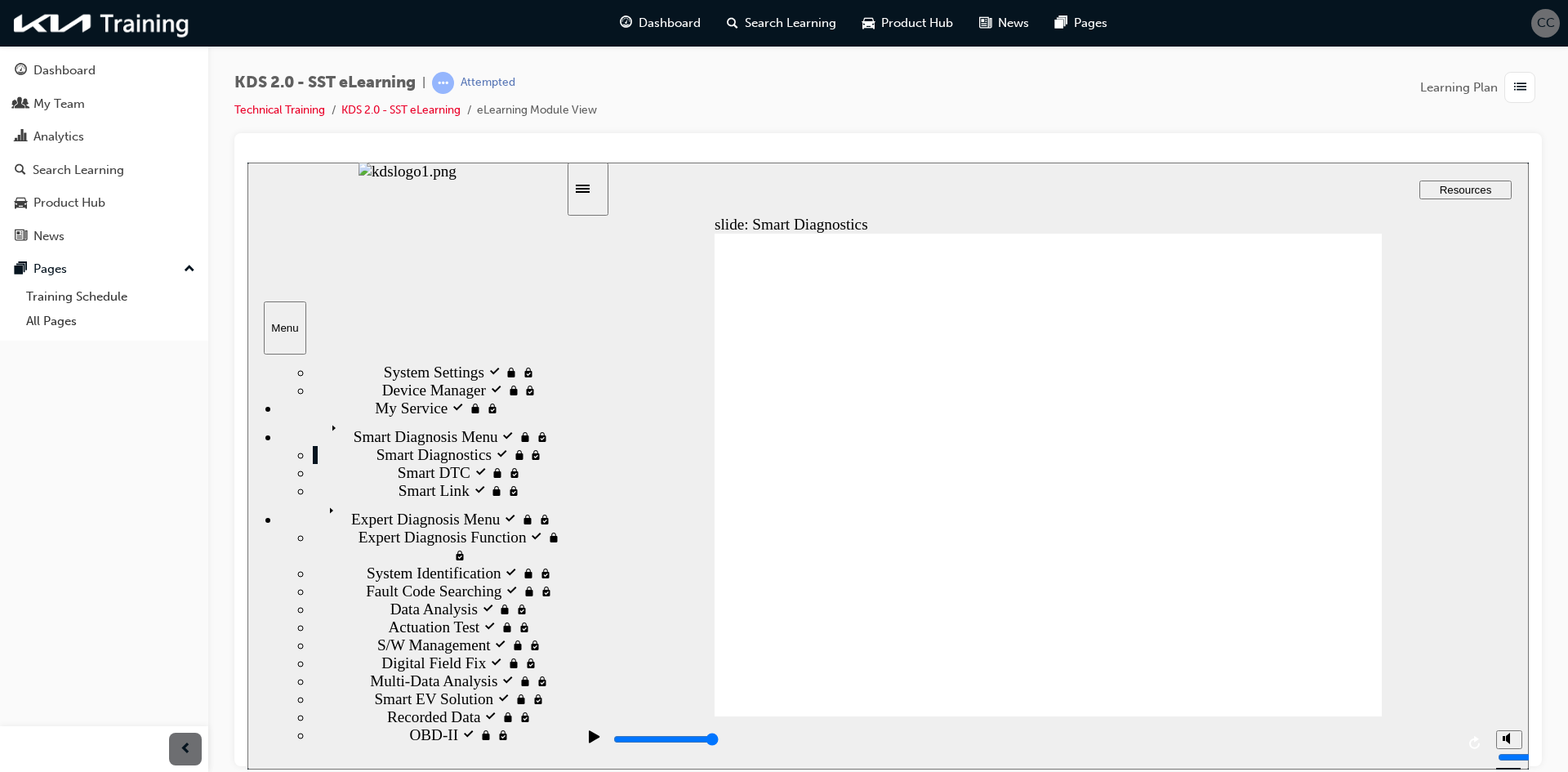
type input "128400"
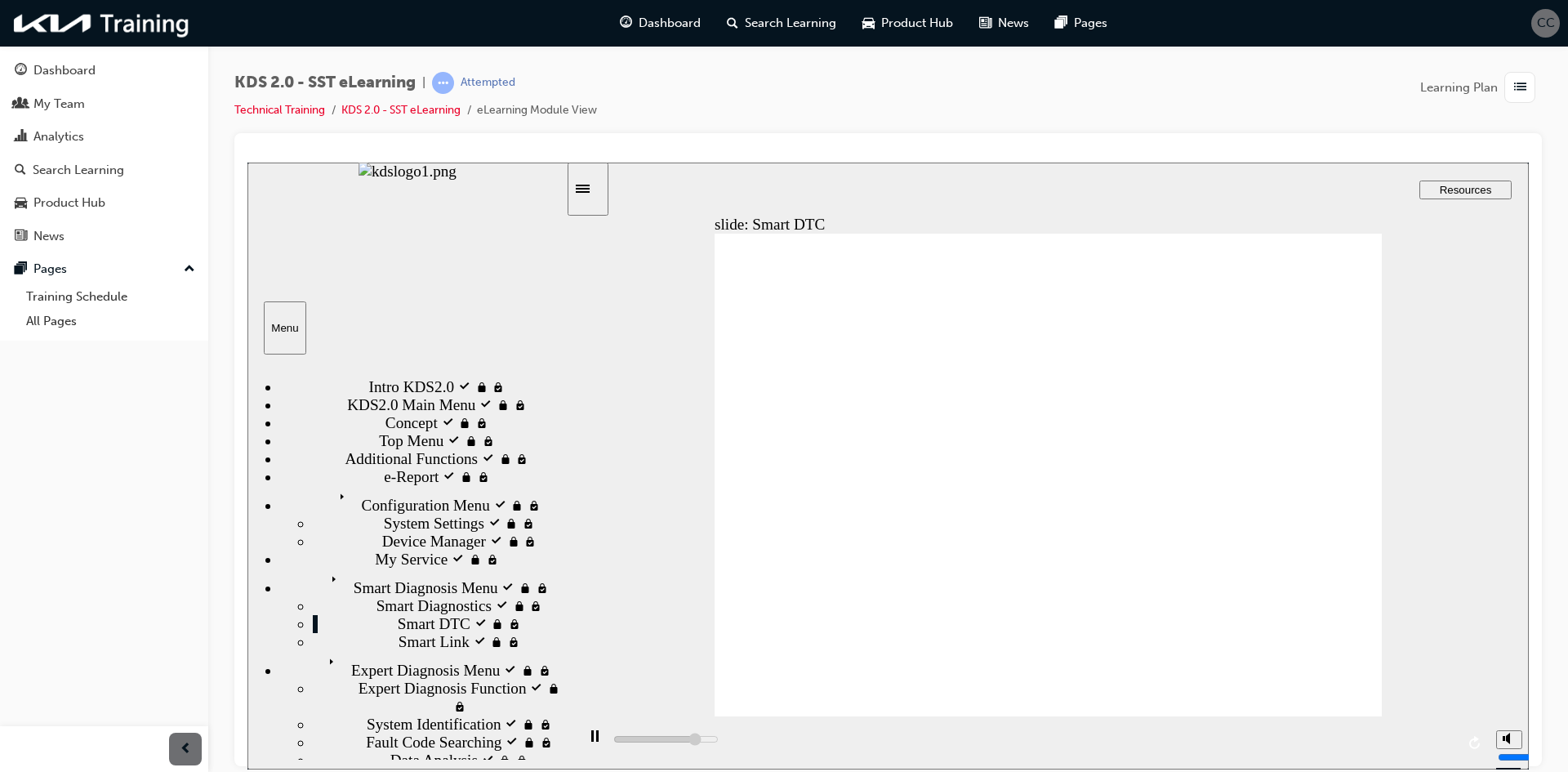
scroll to position [164, 0]
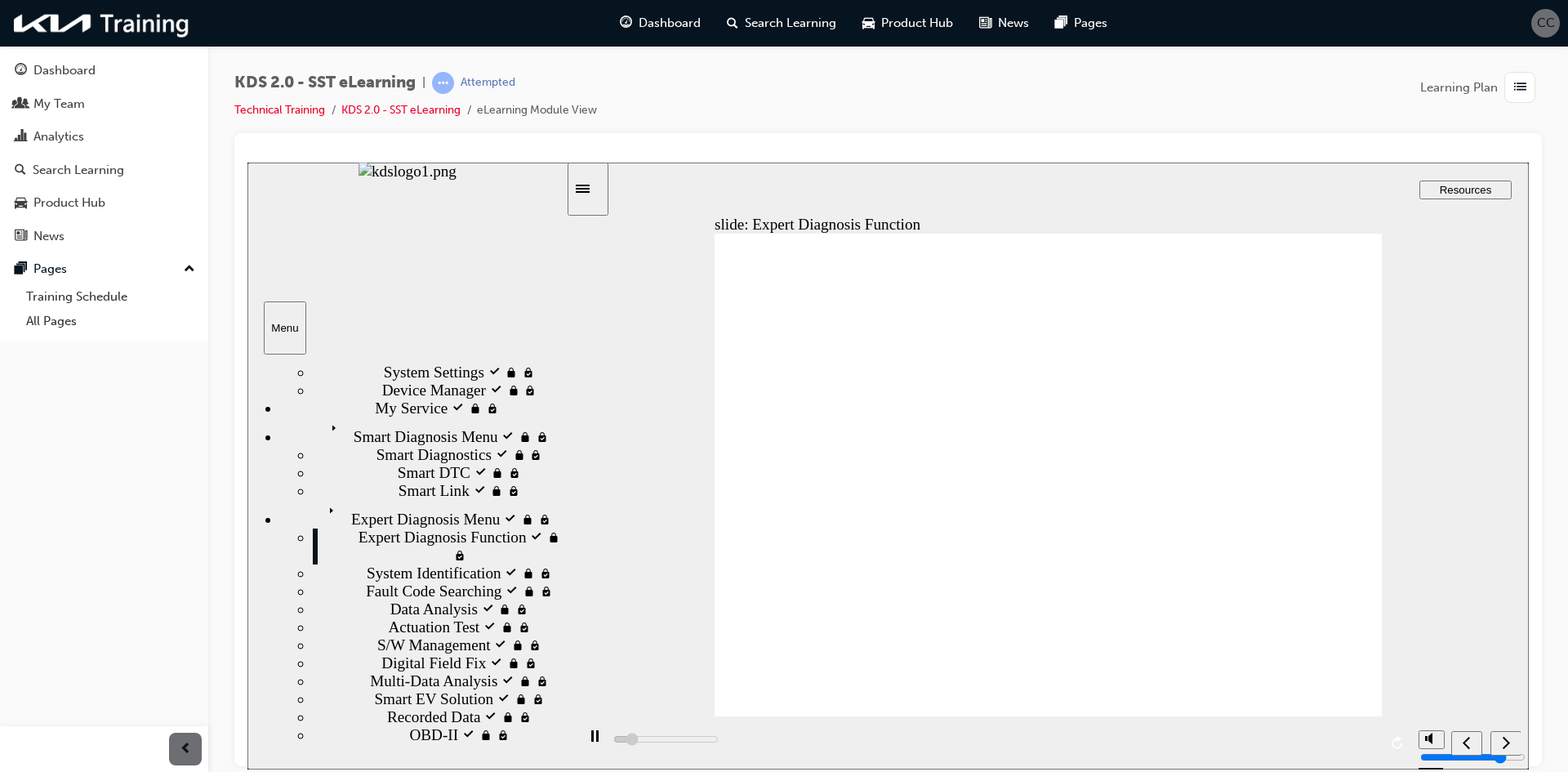
scroll to position [503, 0]
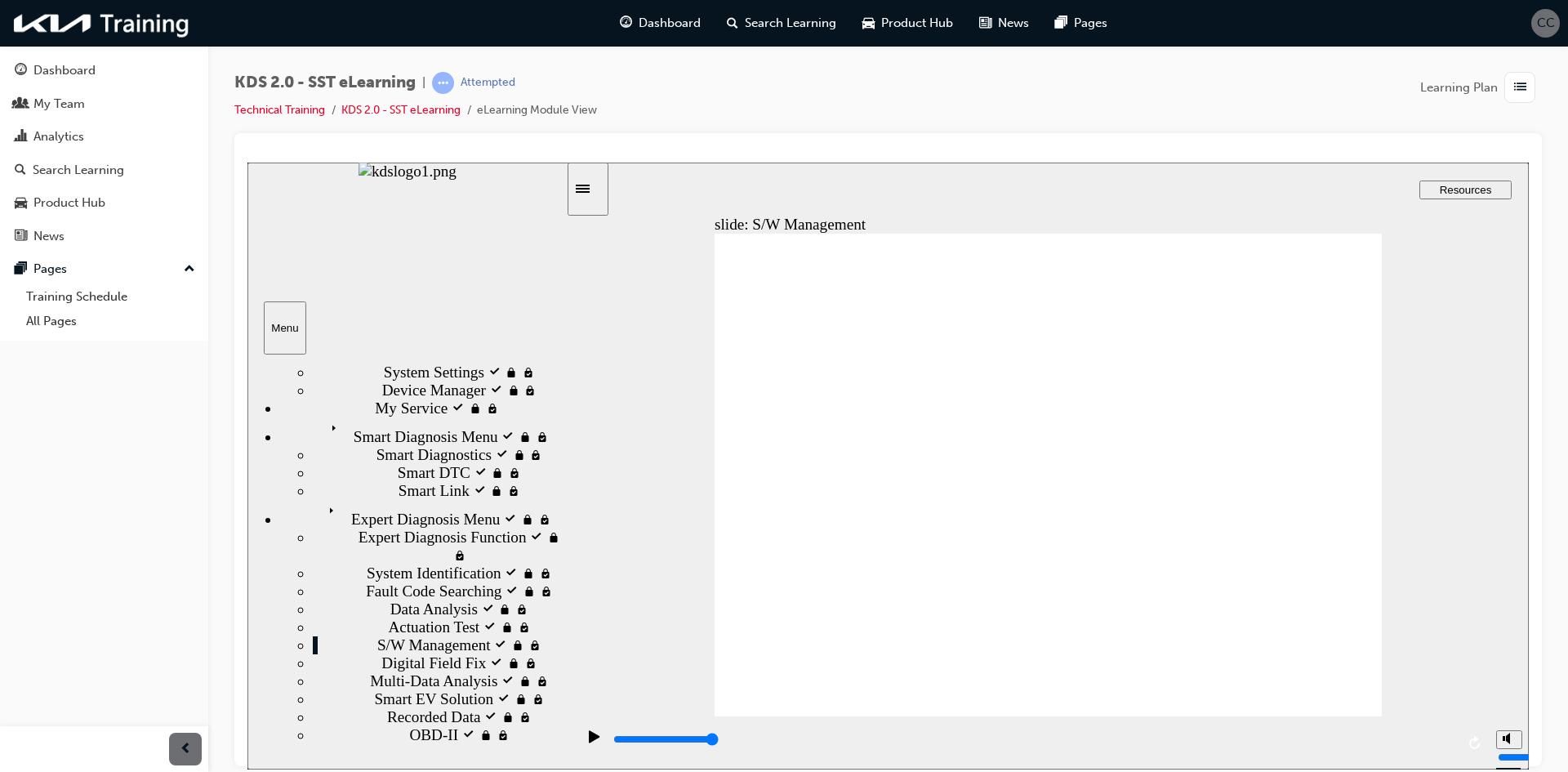
drag, startPoint x: 819, startPoint y: 694, endPoint x: 825, endPoint y: 687, distance: 9.2
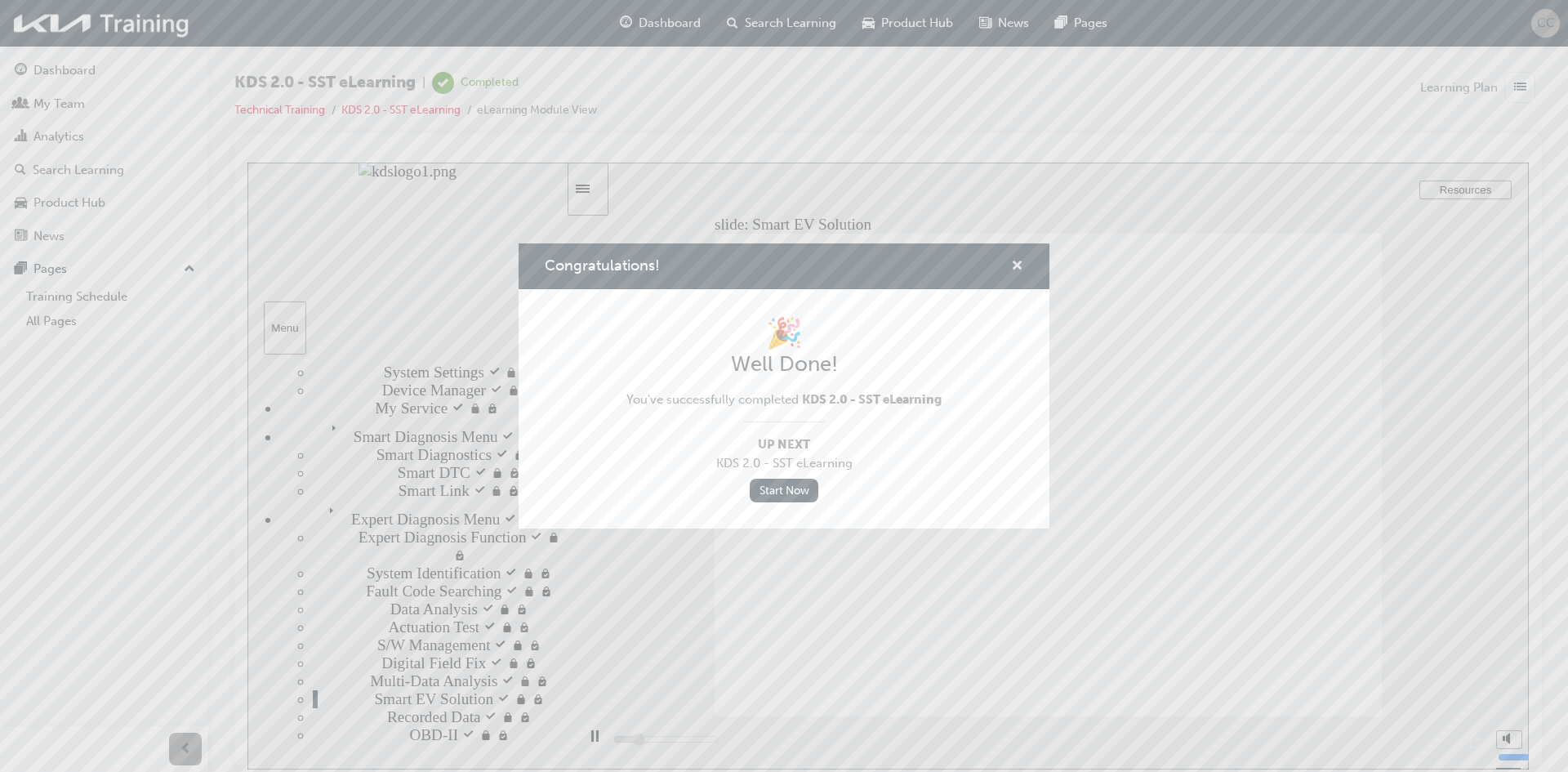
click at [1016, 264] on span "cross-icon" at bounding box center [1017, 267] width 12 height 15
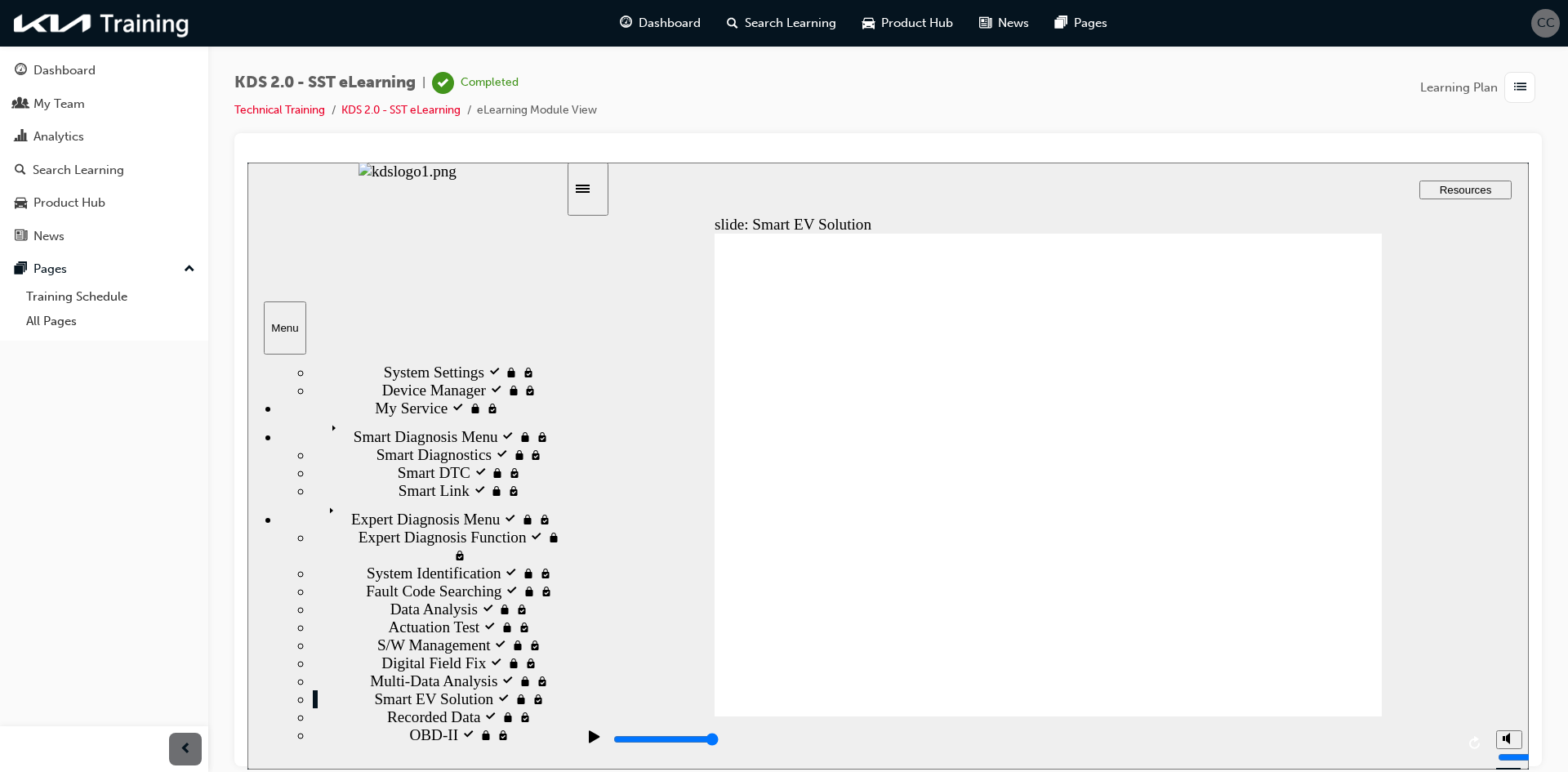
drag, startPoint x: 943, startPoint y: 562, endPoint x: 933, endPoint y: 567, distance: 11.2
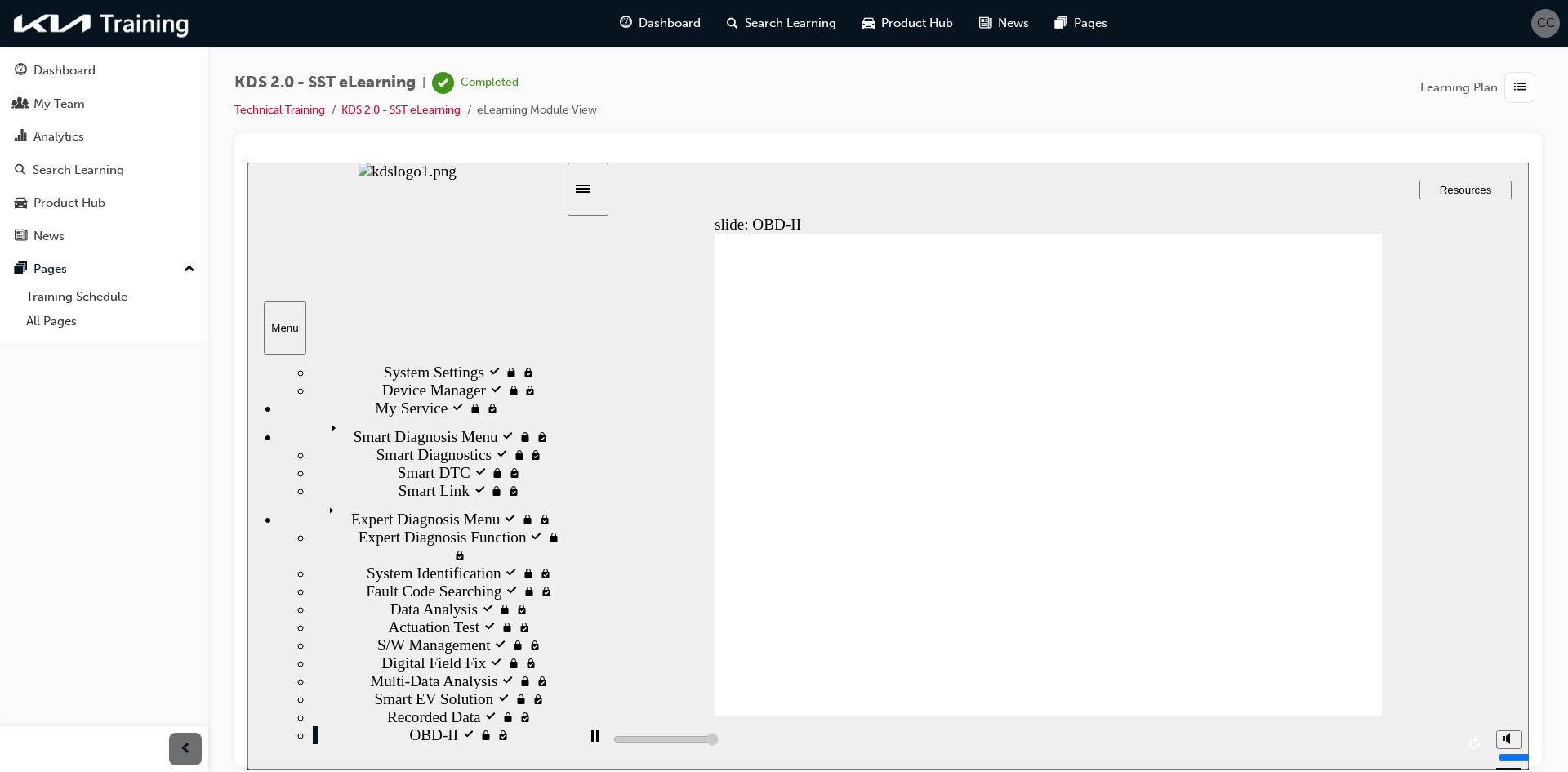
type input "71000"
click at [1519, 494] on div "slide: Expert Diagnosis Menu Rectangle 1 Donut 1 Incomplete Group 1 Donut 2 Pie…" at bounding box center [888, 465] width 1281 height 607
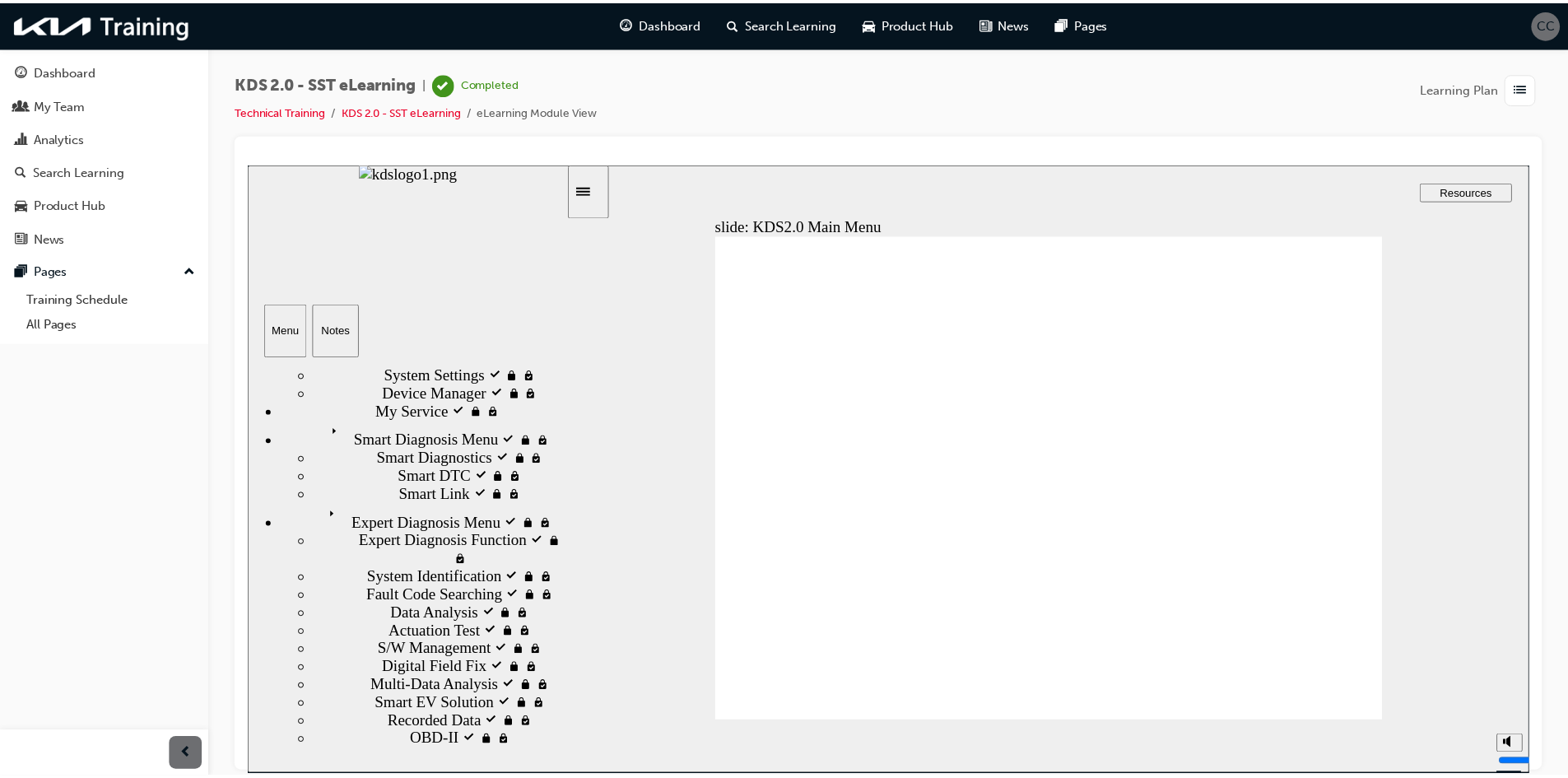
scroll to position [39, 0]
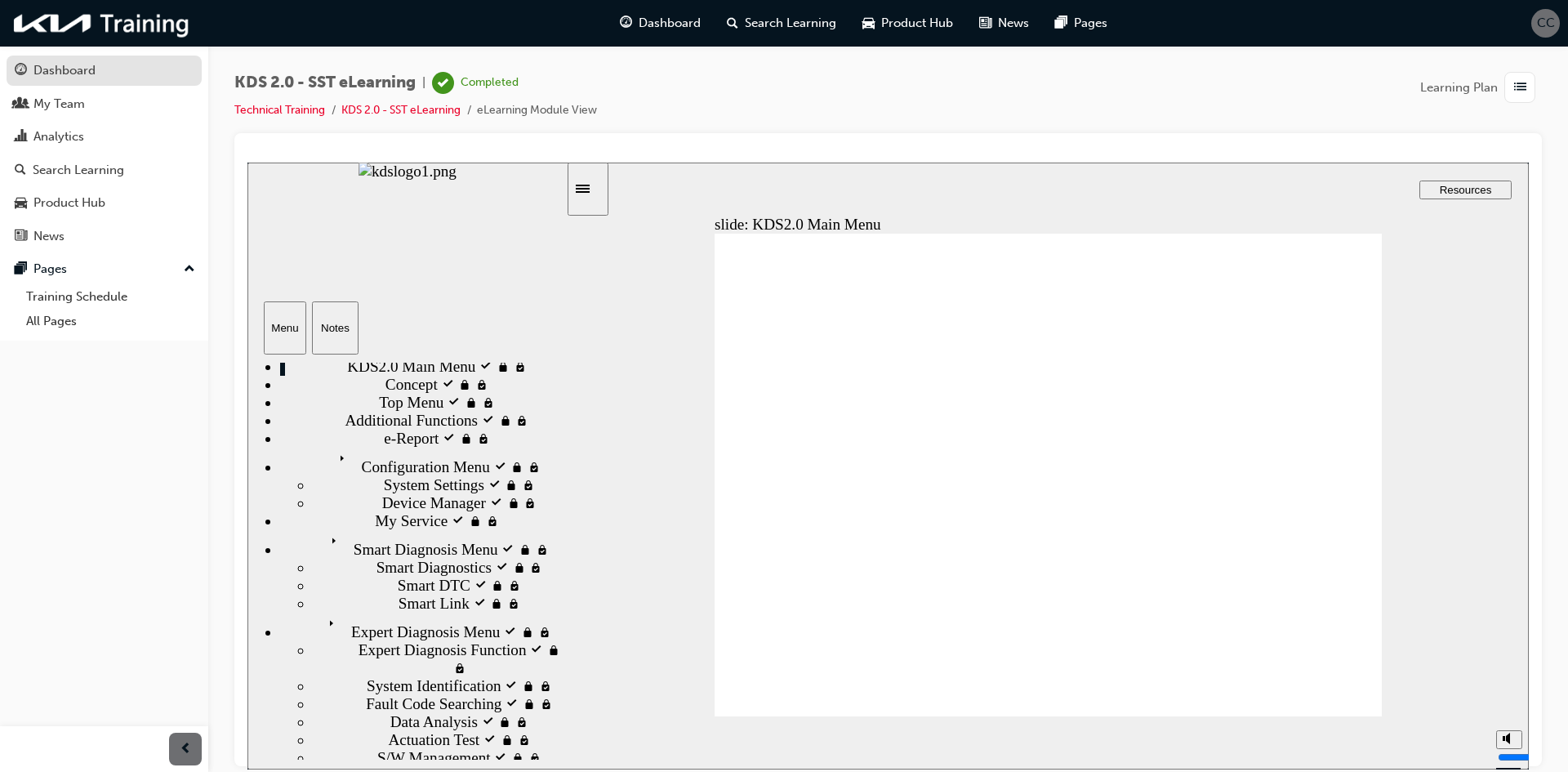
click at [75, 81] on link "Dashboard" at bounding box center [104, 70] width 195 height 30
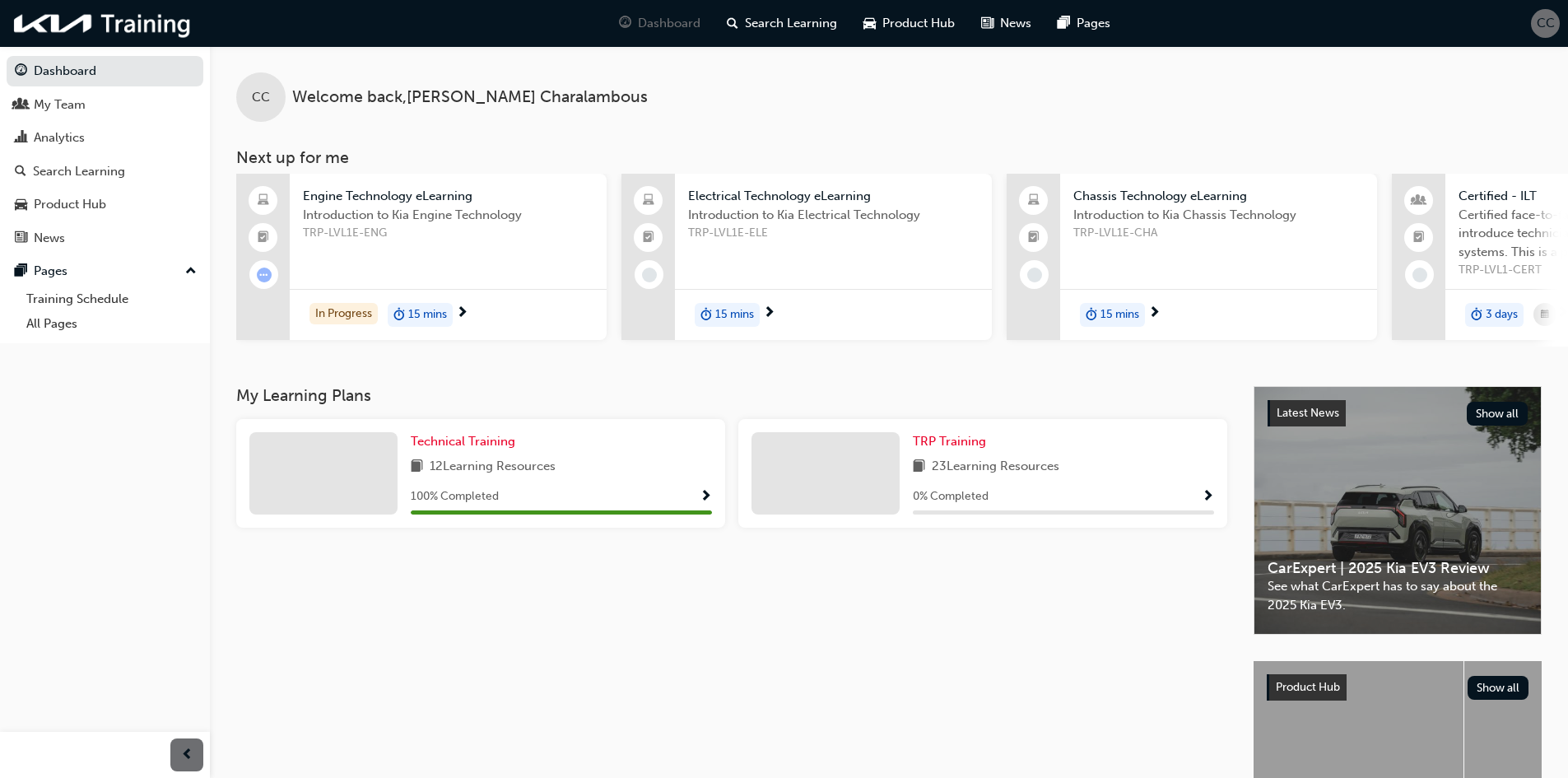
click at [696, 446] on div "Technical Training" at bounding box center [561, 442] width 301 height 19
click at [348, 497] on div at bounding box center [323, 473] width 148 height 82
click at [708, 505] on span "Show Progress" at bounding box center [705, 497] width 12 height 15
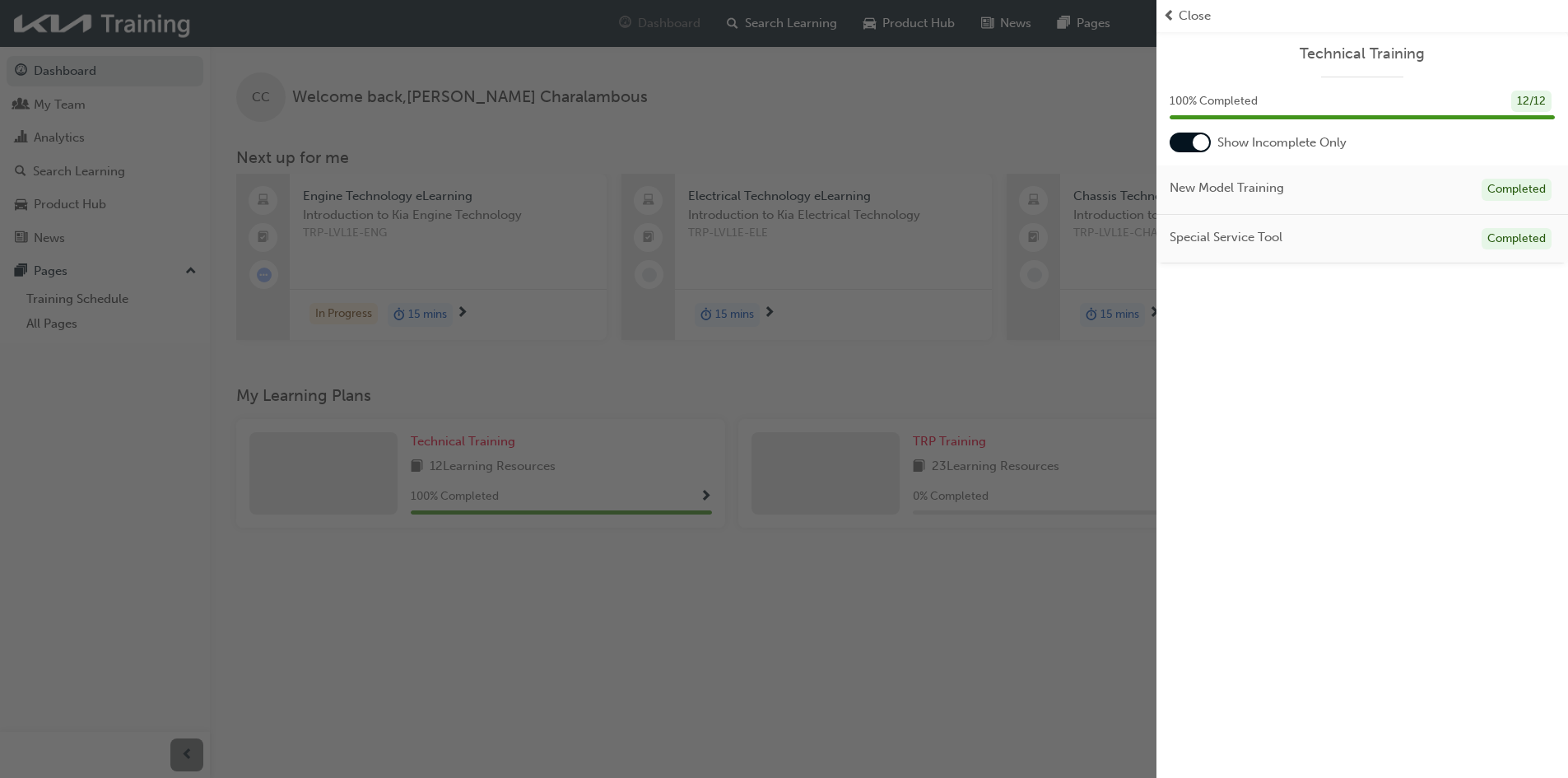
click at [105, 446] on div "button" at bounding box center [578, 389] width 1156 height 778
